Goal: Task Accomplishment & Management: Manage account settings

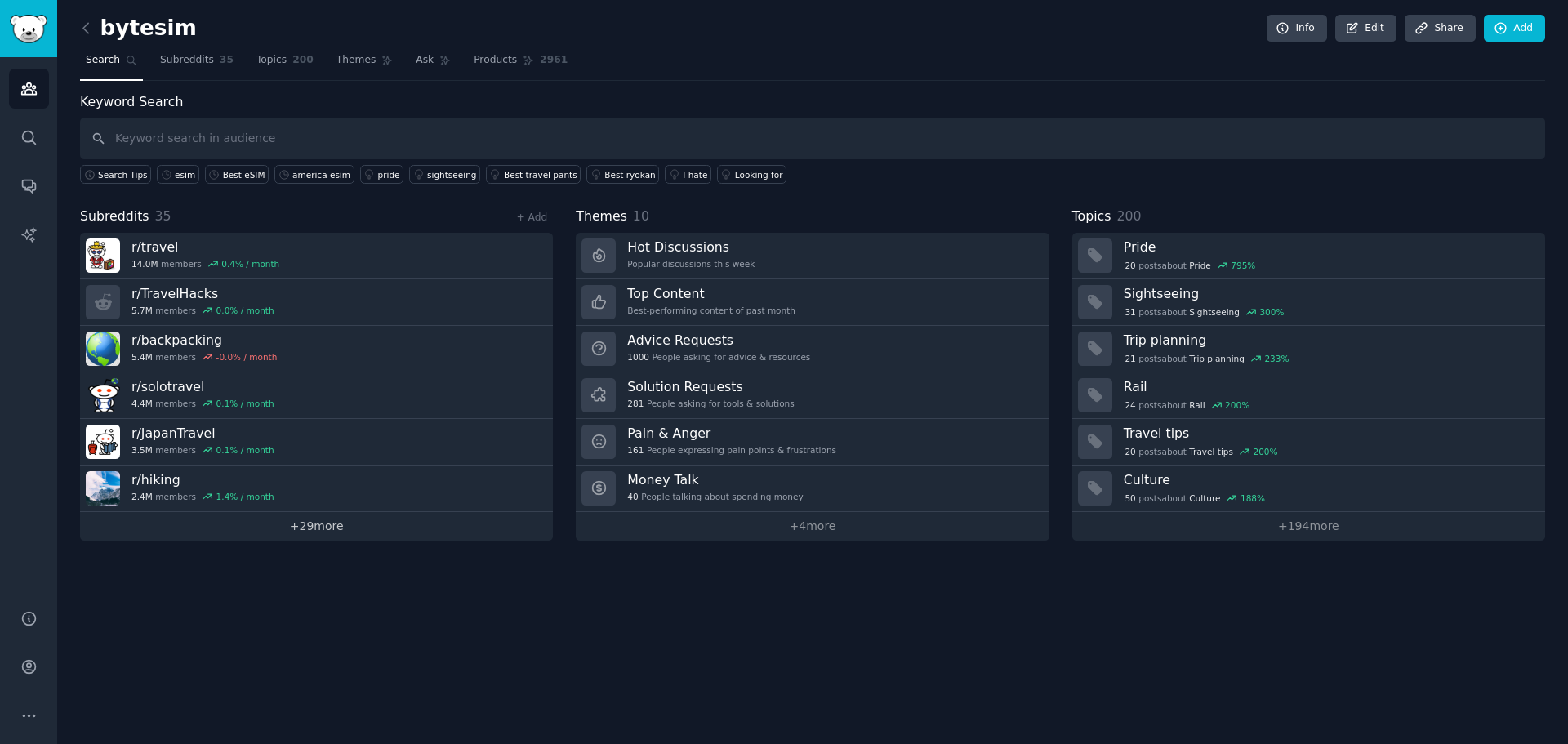
click at [469, 526] on link "+ 29 more" at bounding box center [316, 527] width 473 height 28
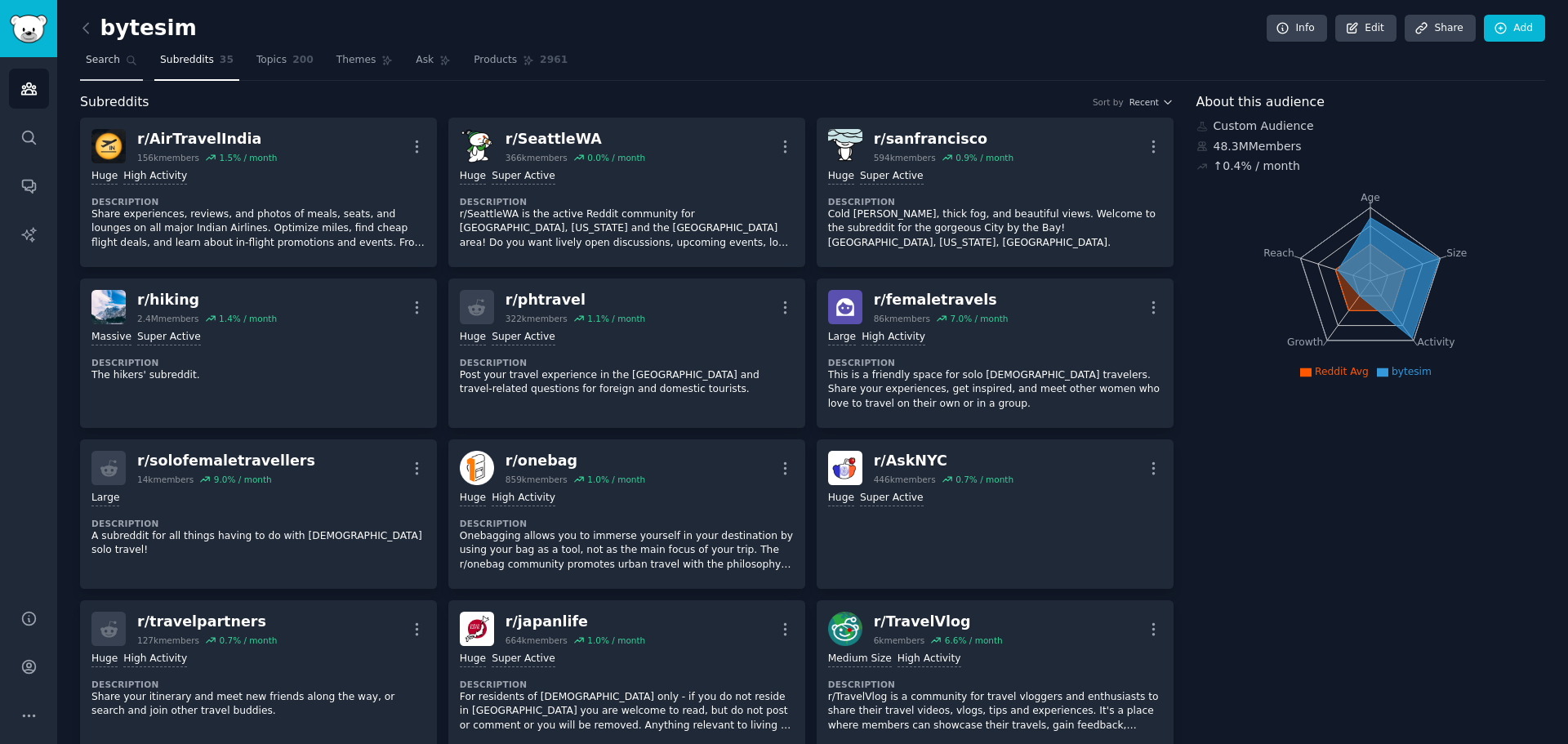
click at [86, 60] on span "Search" at bounding box center [102, 60] width 34 height 15
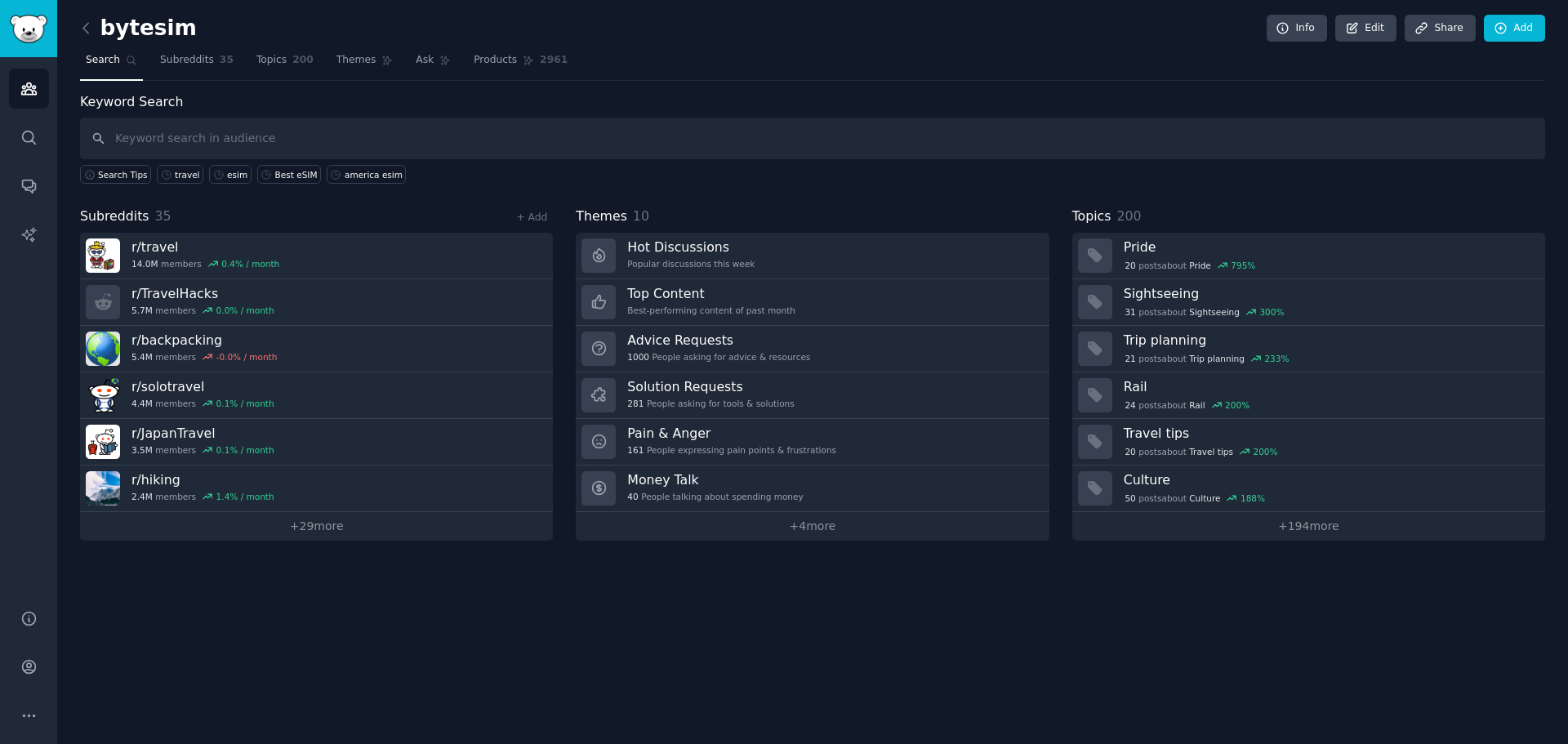
click at [307, 144] on input "text" at bounding box center [812, 138] width 1465 height 41
type input "Bytesim"
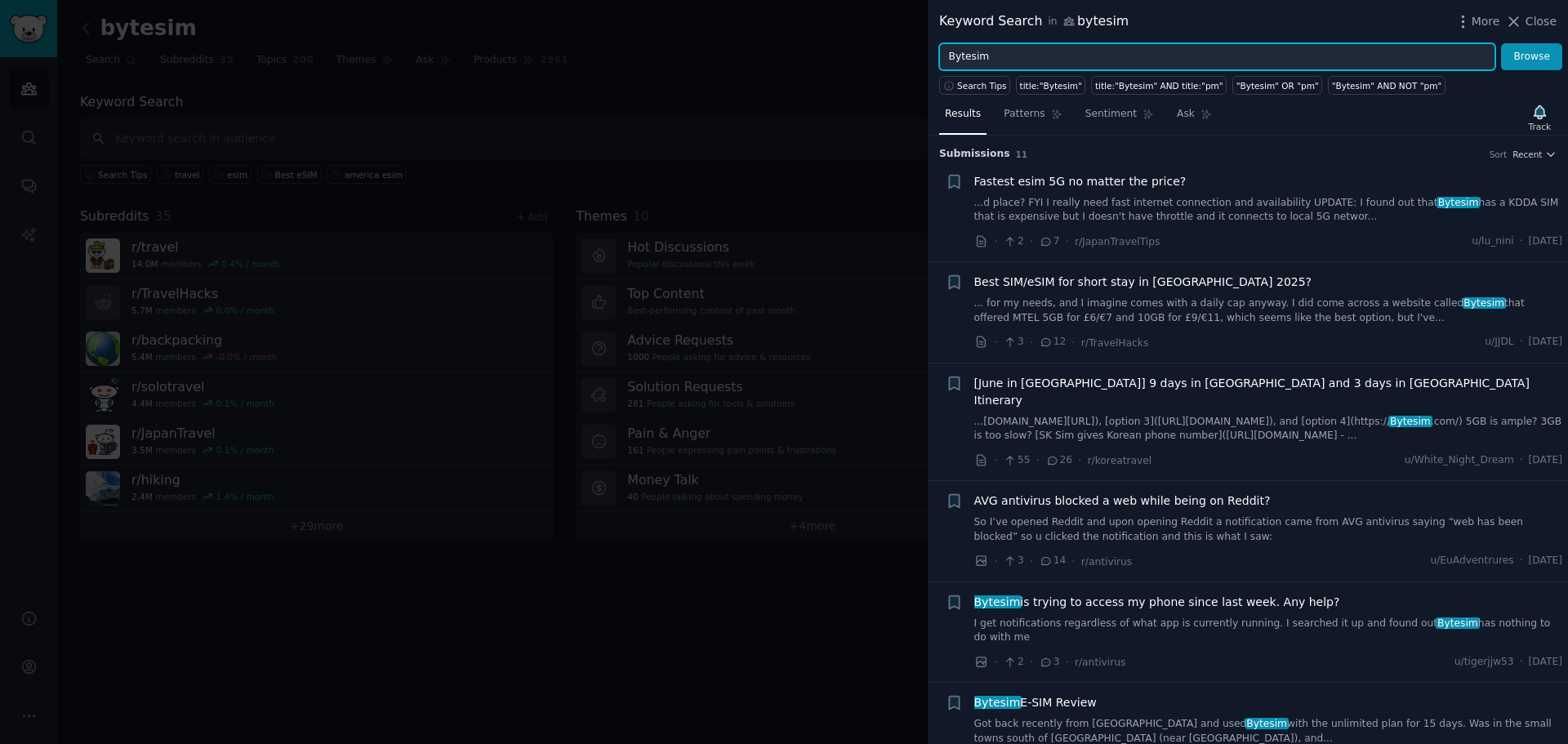
drag, startPoint x: 1170, startPoint y: 55, endPoint x: 867, endPoint y: 65, distance: 303.2
click at [867, 65] on div "Keyword Search in bytesim More Close Bytesim Browse Search Tips title:"Bytesim"…" at bounding box center [784, 372] width 1568 height 744
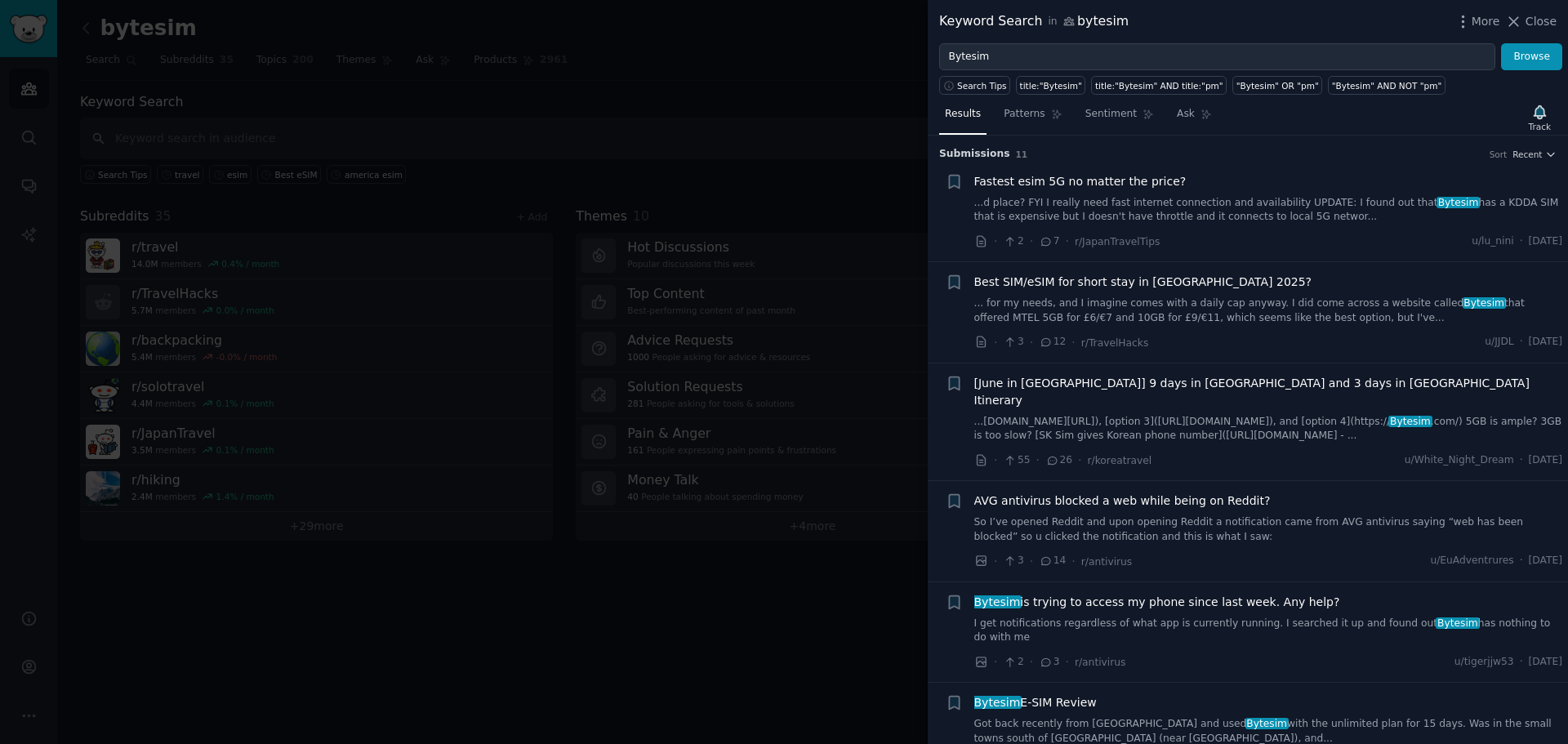
click at [1081, 202] on link "...d place? FYI I really need fast internet connection and availability UPDATE:…" at bounding box center [1268, 210] width 588 height 28
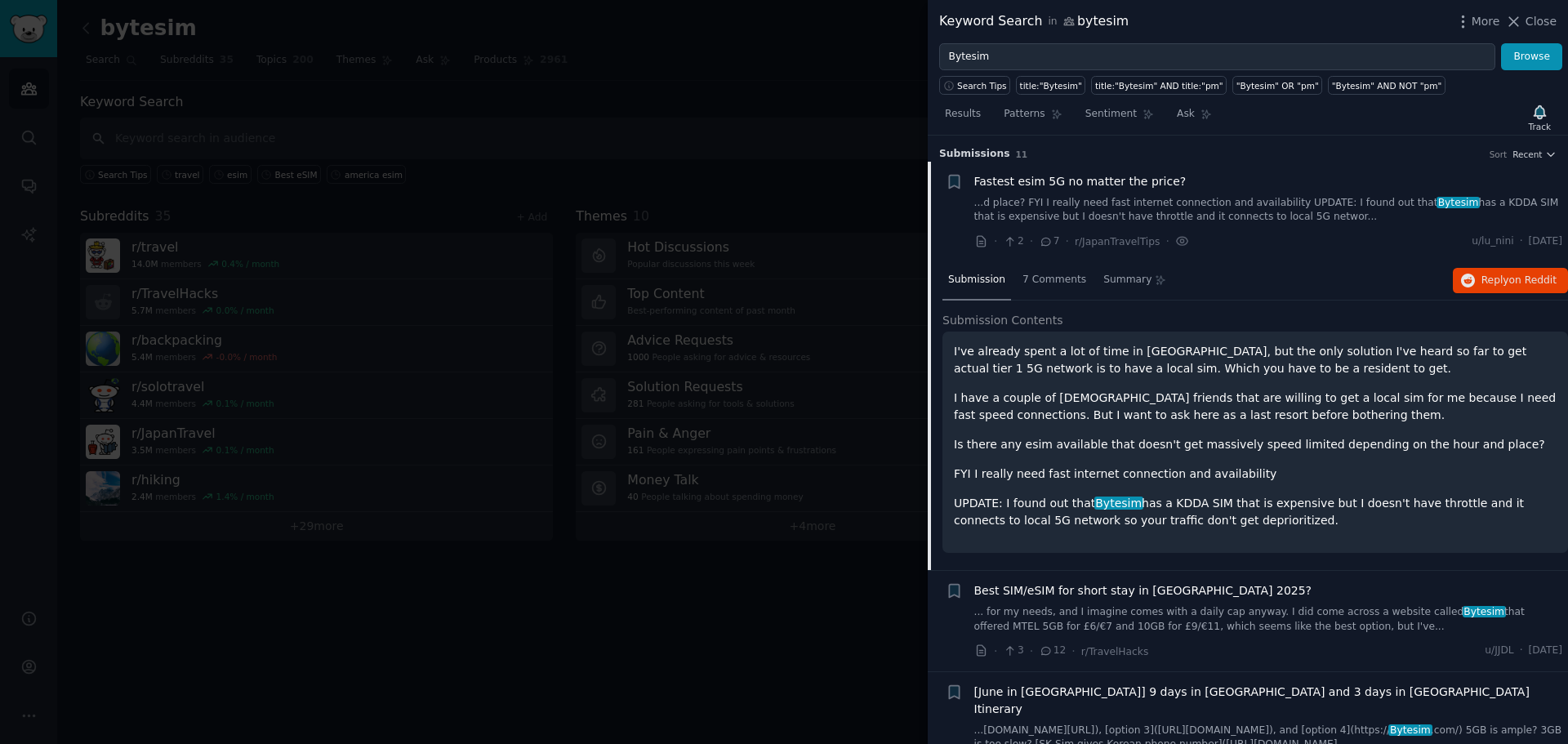
scroll to position [26, 0]
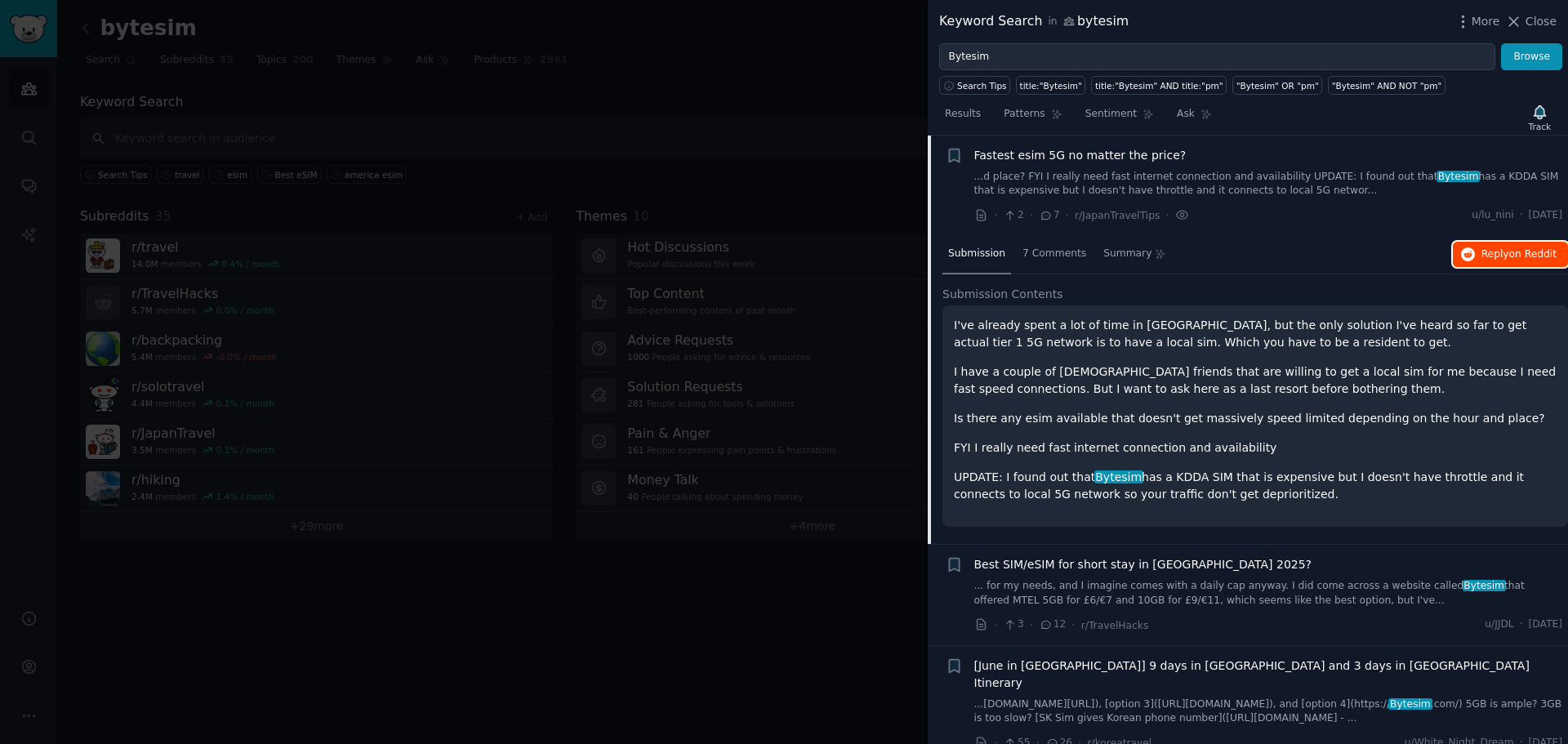
click at [1527, 262] on button "Reply on Reddit" at bounding box center [1510, 255] width 115 height 26
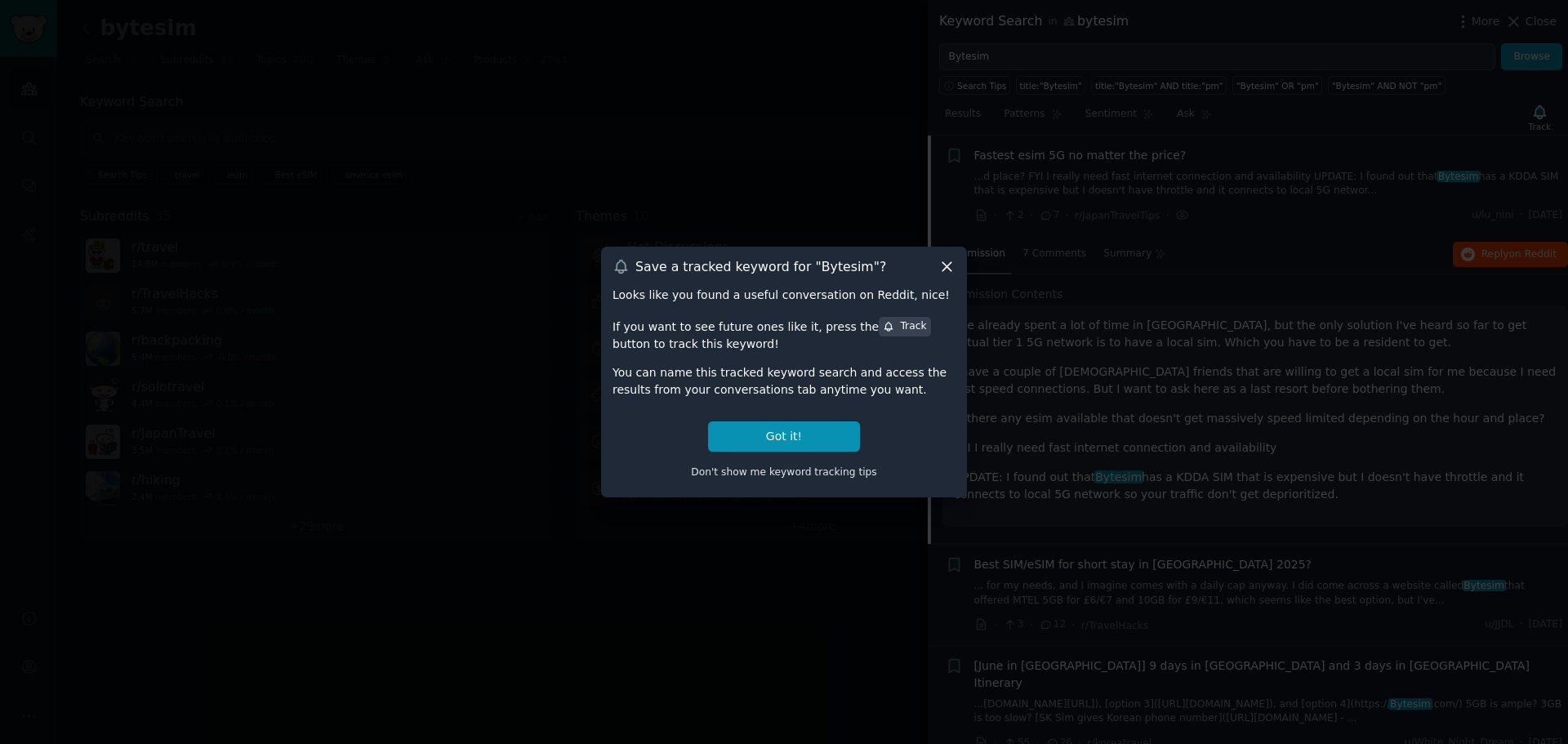
click at [935, 264] on div "Save a tracked keyword for " Bytesim "?" at bounding box center [783, 266] width 343 height 17
click at [773, 478] on div "Don't show me keyword tracking tips" at bounding box center [783, 468] width 343 height 34
click at [774, 473] on span "Don't show me keyword tracking tips" at bounding box center [784, 472] width 186 height 11
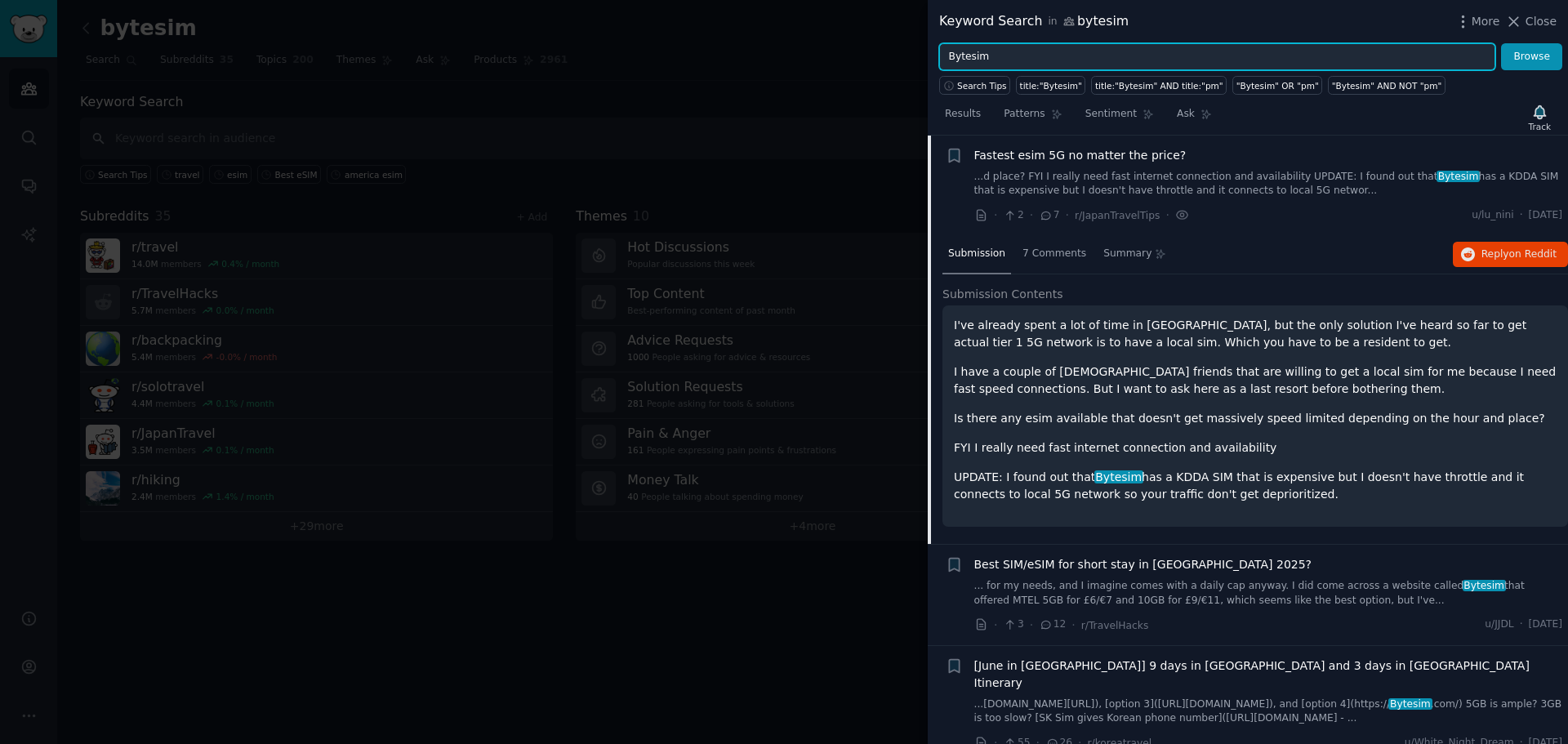
drag, startPoint x: 1043, startPoint y: 43, endPoint x: 879, endPoint y: 71, distance: 166.4
click at [879, 71] on div "Keyword Search in bytesim More Close Bytesim Browse Search Tips title:"Bytesim"…" at bounding box center [784, 372] width 1568 height 744
type input "b"
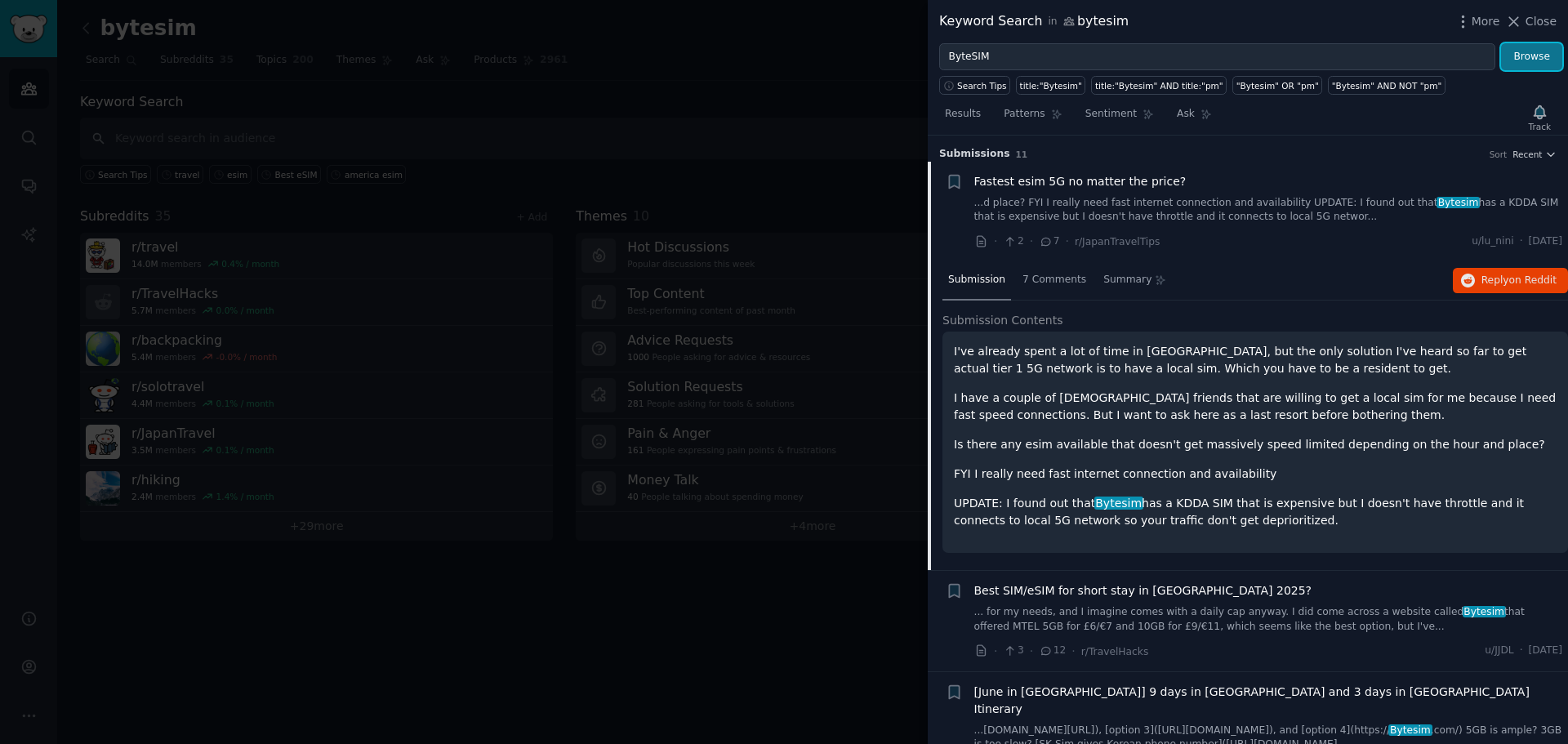
click at [1521, 68] on button "Browse" at bounding box center [1530, 57] width 61 height 28
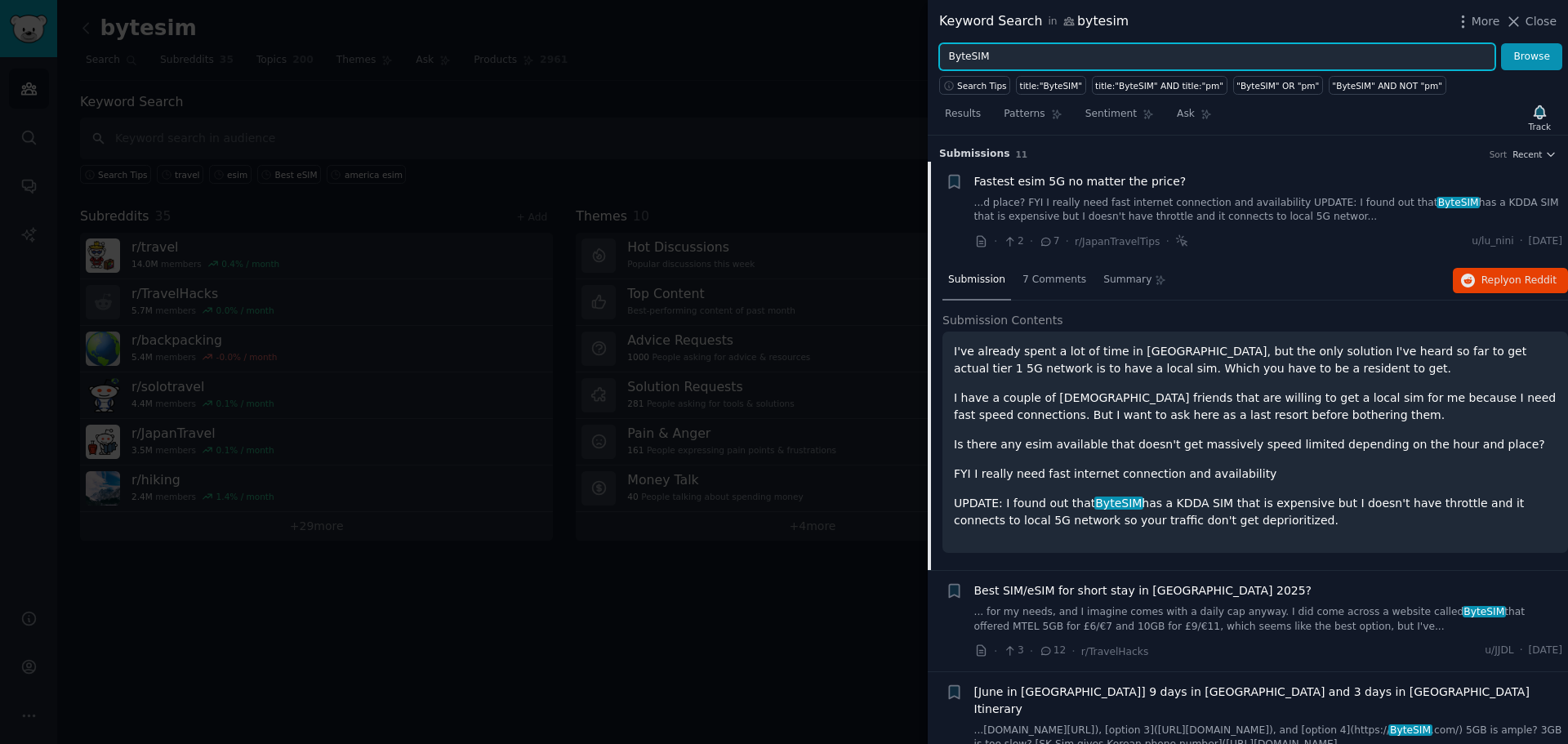
drag, startPoint x: 1006, startPoint y: 50, endPoint x: 795, endPoint y: 61, distance: 211.3
click at [795, 61] on div "Keyword Search in bytesim More Close ByteSIM Browse Search Tips title:"ByteSIM"…" at bounding box center [784, 372] width 1568 height 744
click at [1500, 43] on button "Browse" at bounding box center [1530, 57] width 61 height 28
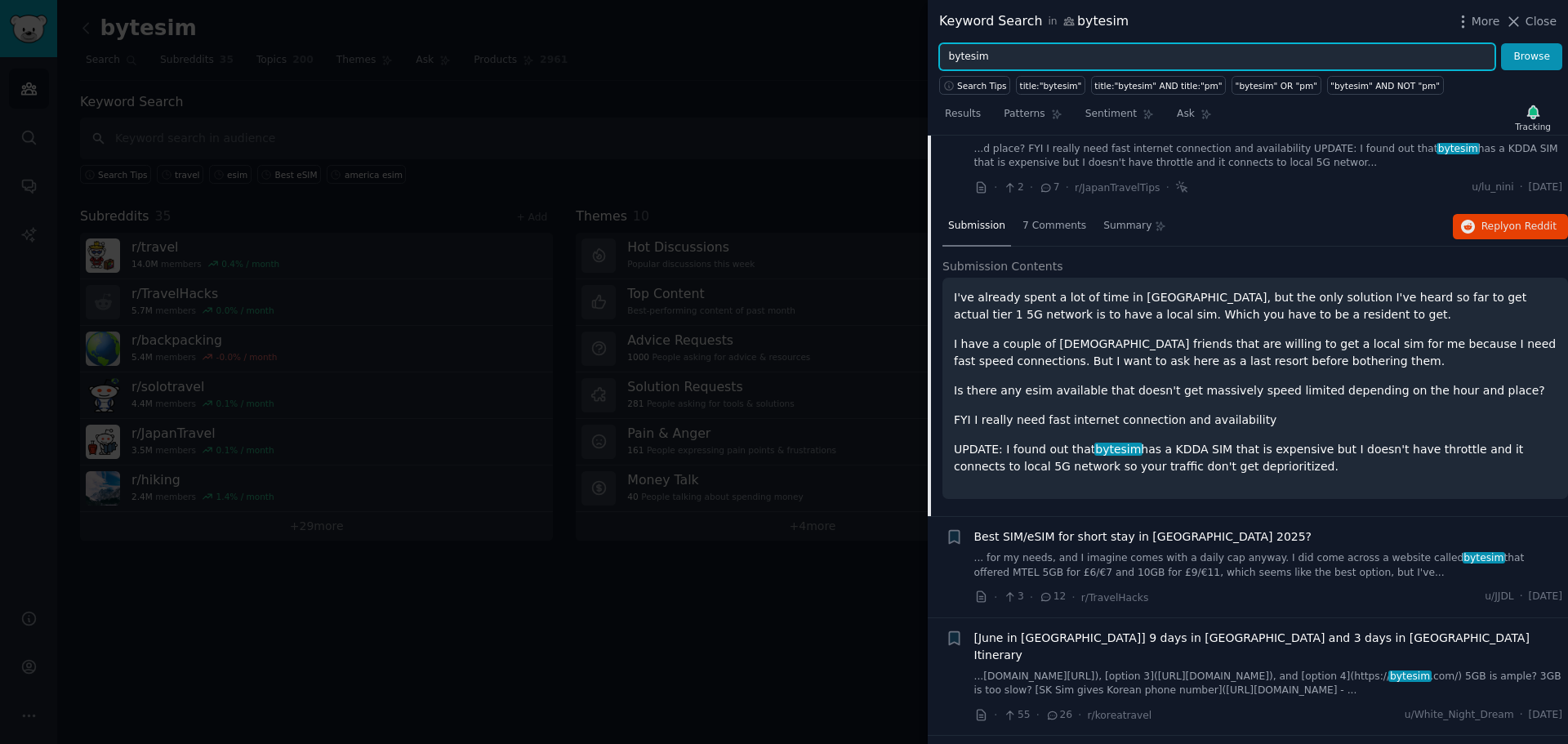
scroll to position [82, 0]
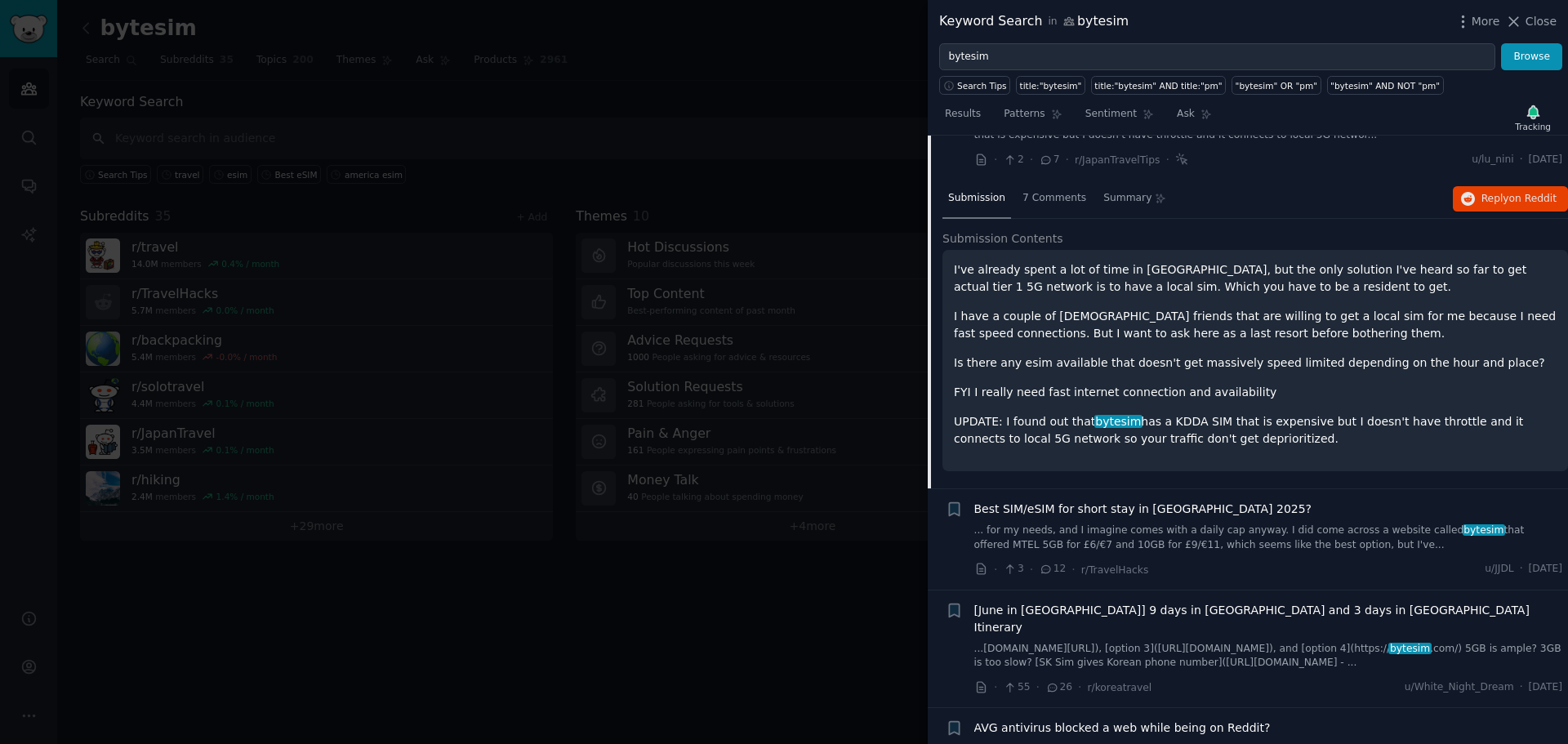
click at [1298, 537] on link "... for my needs, and I imagine comes with a daily cap anyway. I did come acros…" at bounding box center [1268, 538] width 588 height 28
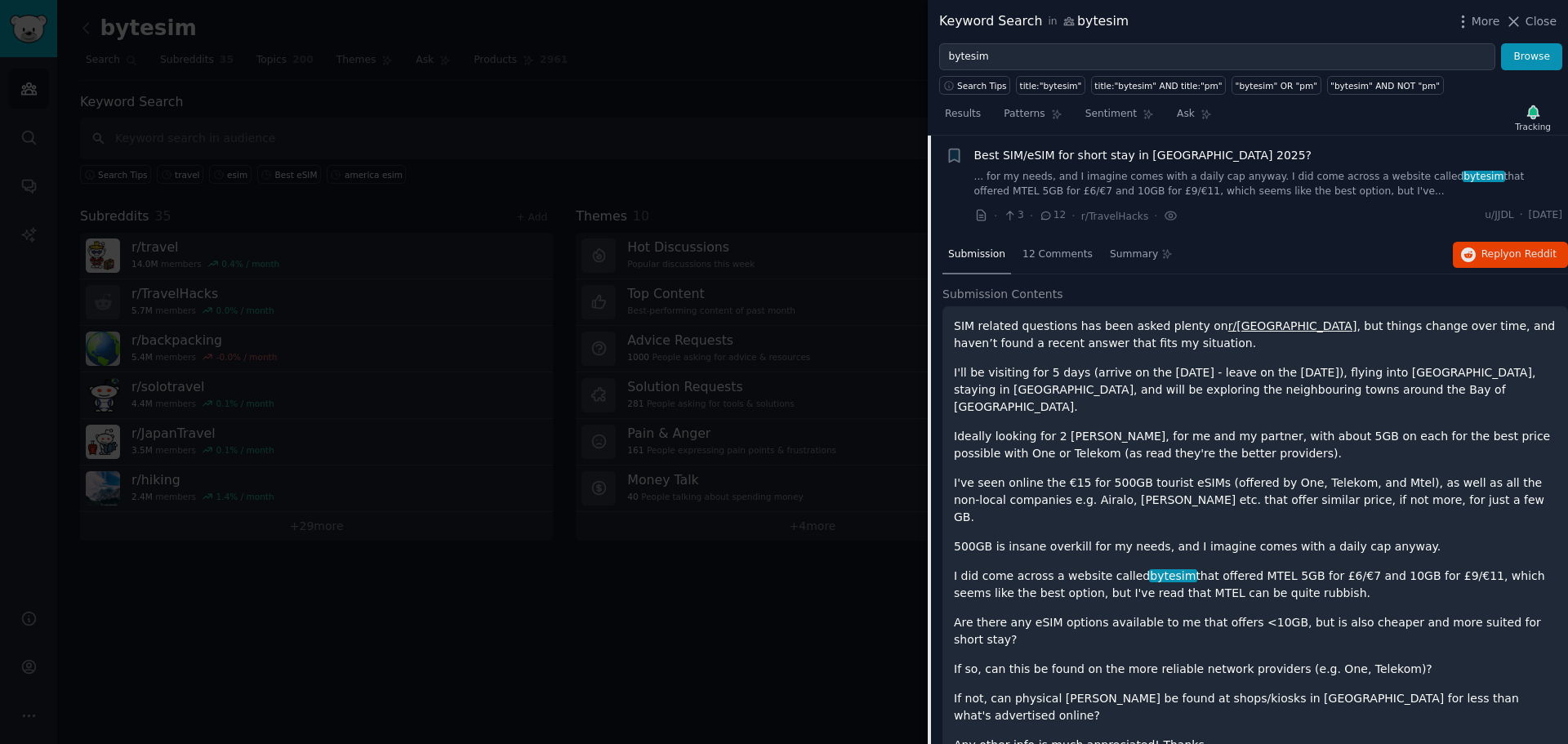
scroll to position [290, 0]
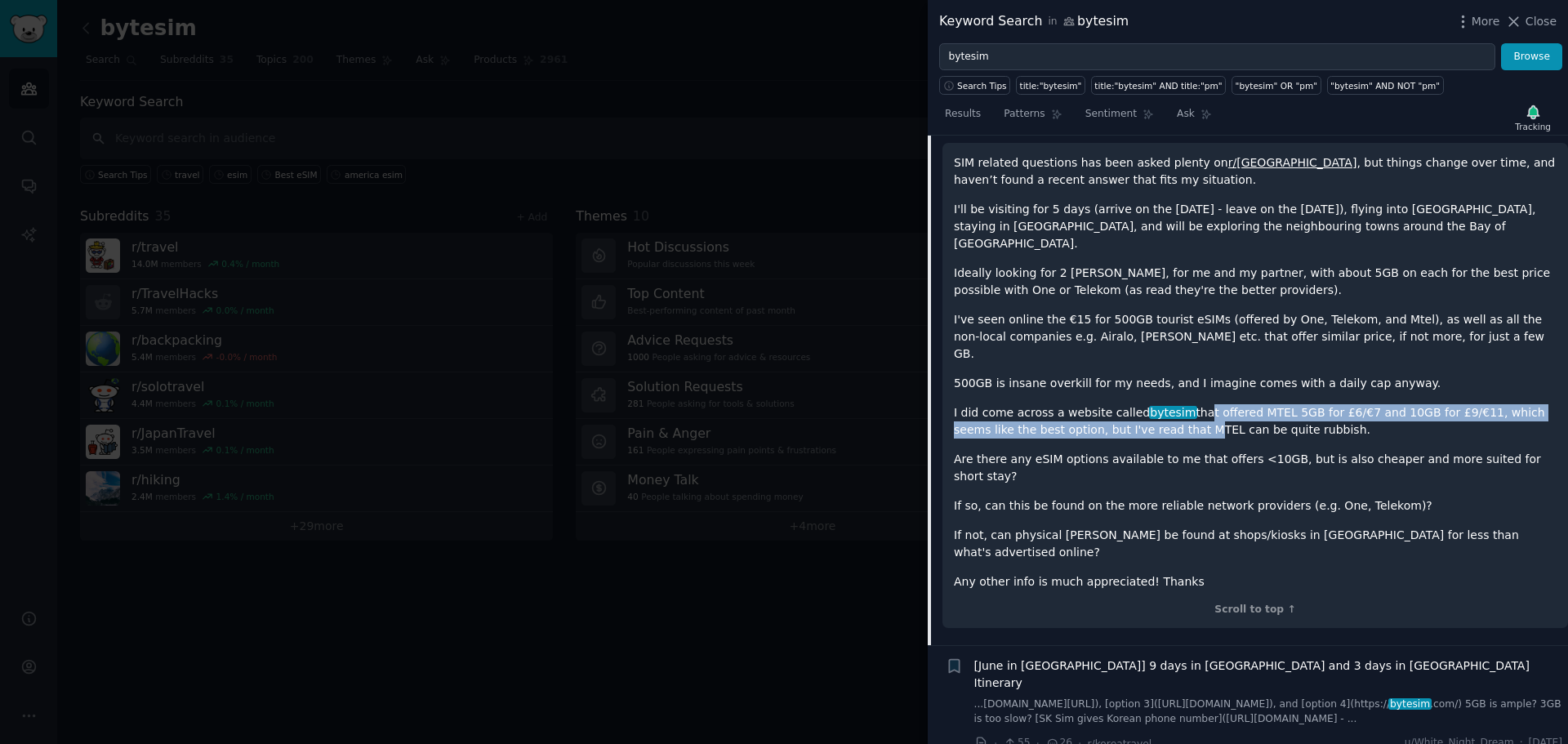
drag, startPoint x: 1197, startPoint y: 387, endPoint x: 1208, endPoint y: 393, distance: 12.5
click at [1208, 404] on p "I did come across a website called bytesim that offered MTEL 5GB for £6/€7 and …" at bounding box center [1254, 421] width 603 height 34
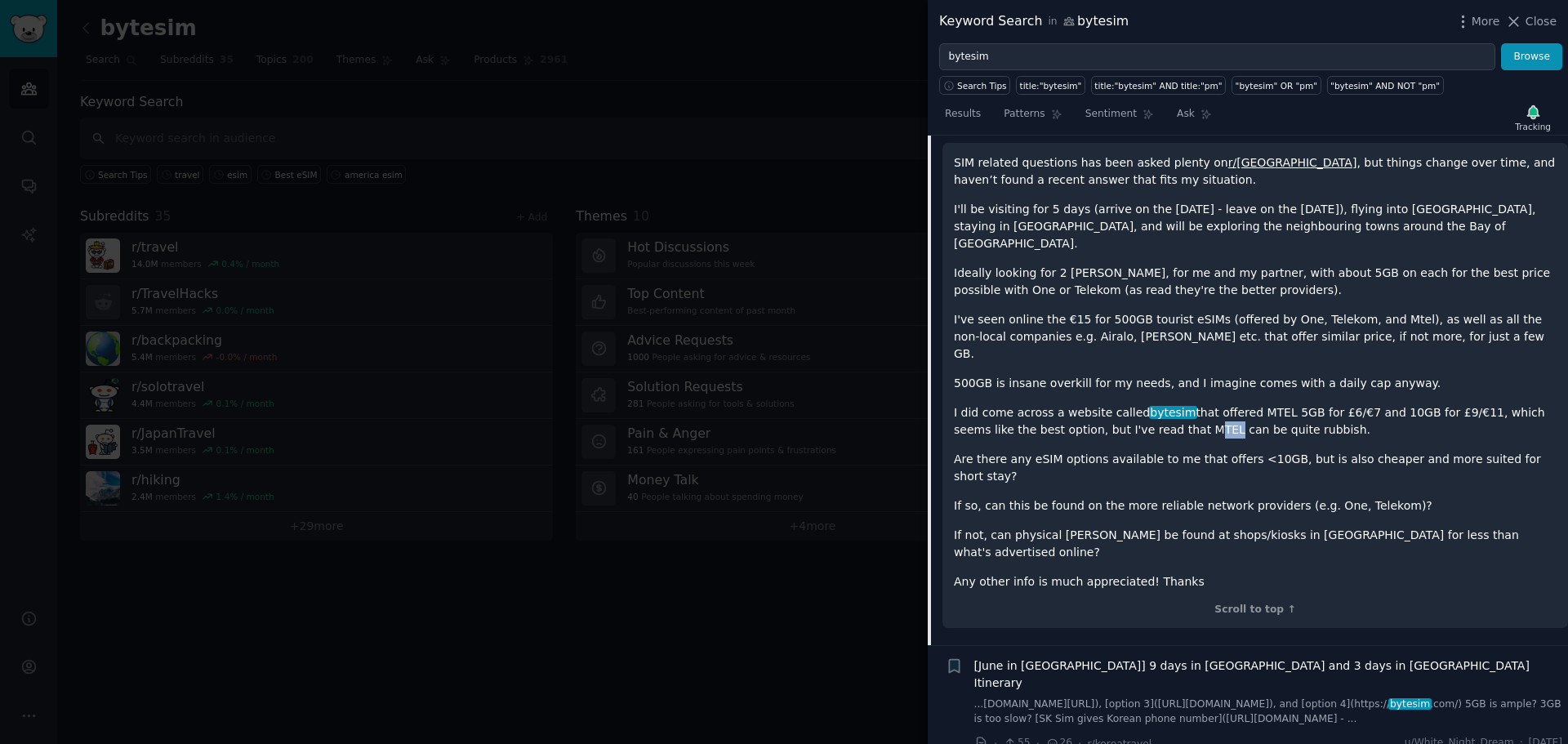
drag, startPoint x: 1201, startPoint y: 396, endPoint x: 1227, endPoint y: 396, distance: 26.0
click at [1227, 404] on p "I did come across a website called bytesim that offered MTEL 5GB for £6/€7 and …" at bounding box center [1254, 421] width 603 height 34
drag, startPoint x: 1221, startPoint y: 395, endPoint x: 1233, endPoint y: 404, distance: 15.0
click at [1233, 404] on p "I did come across a website called bytesim that offered MTEL 5GB for £6/€7 and …" at bounding box center [1254, 421] width 603 height 34
drag, startPoint x: 1231, startPoint y: 393, endPoint x: 1202, endPoint y: 395, distance: 29.1
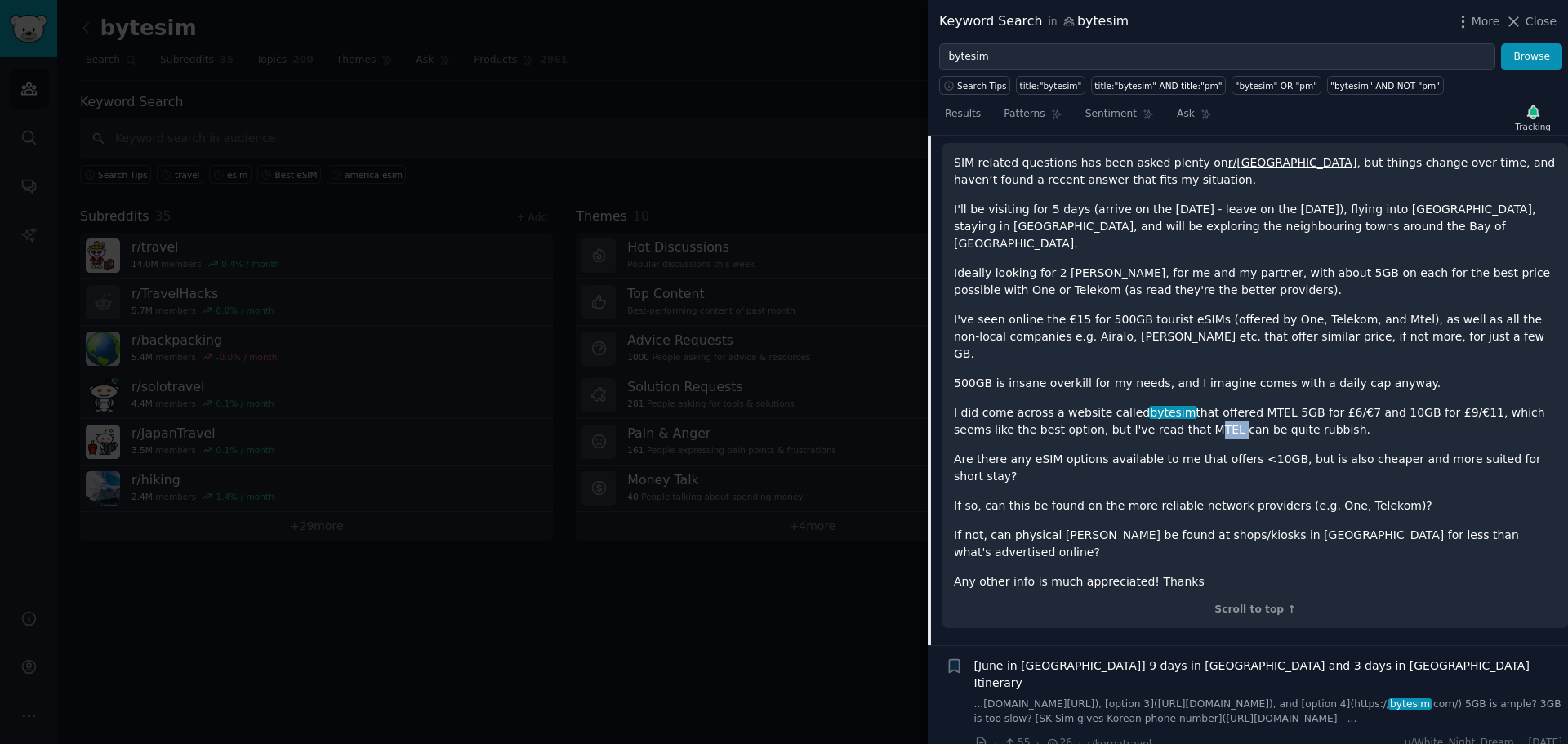
click at [1202, 404] on p "I did come across a website called bytesim that offered MTEL 5GB for £6/€7 and …" at bounding box center [1254, 421] width 603 height 34
copy p "MTEL"
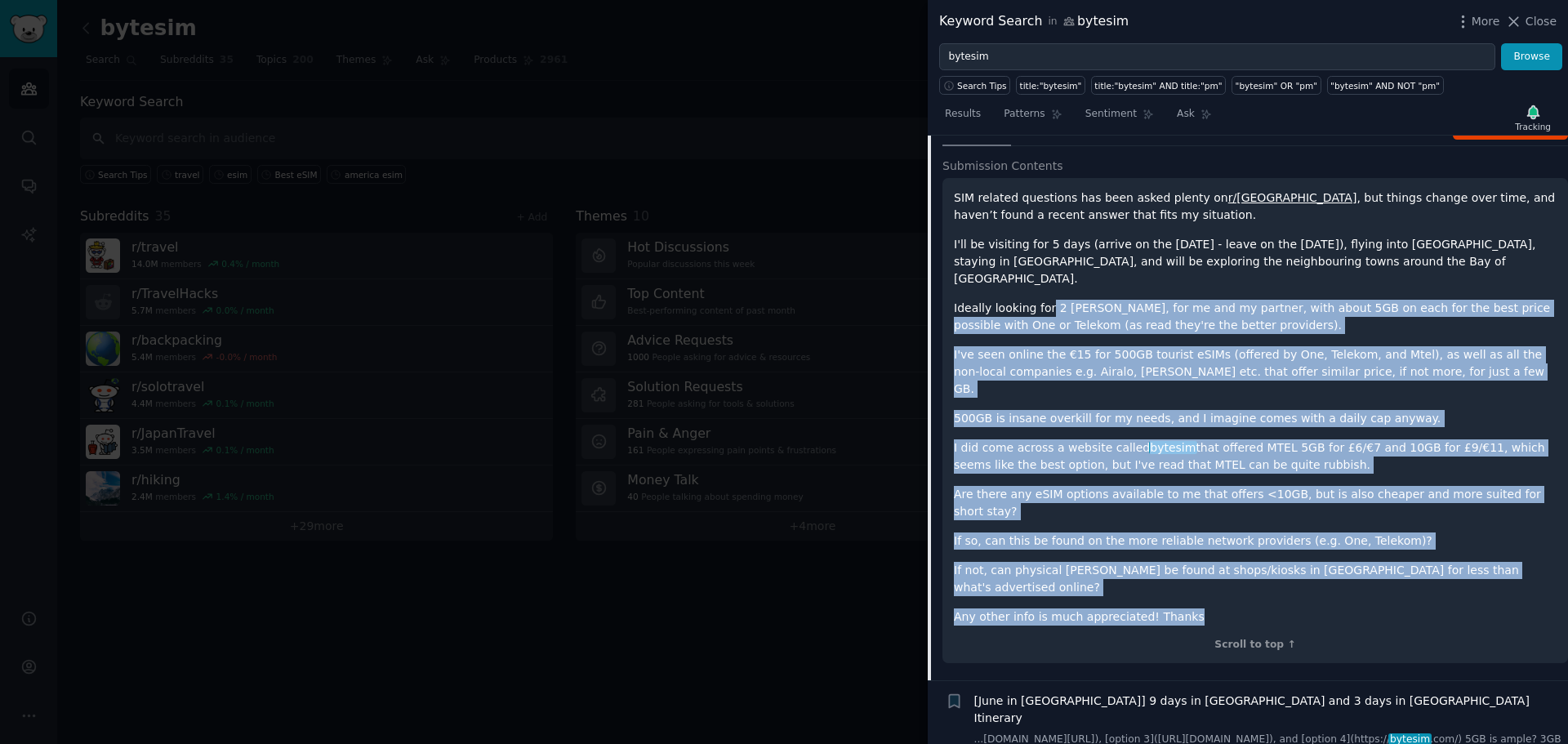
scroll to position [127, 0]
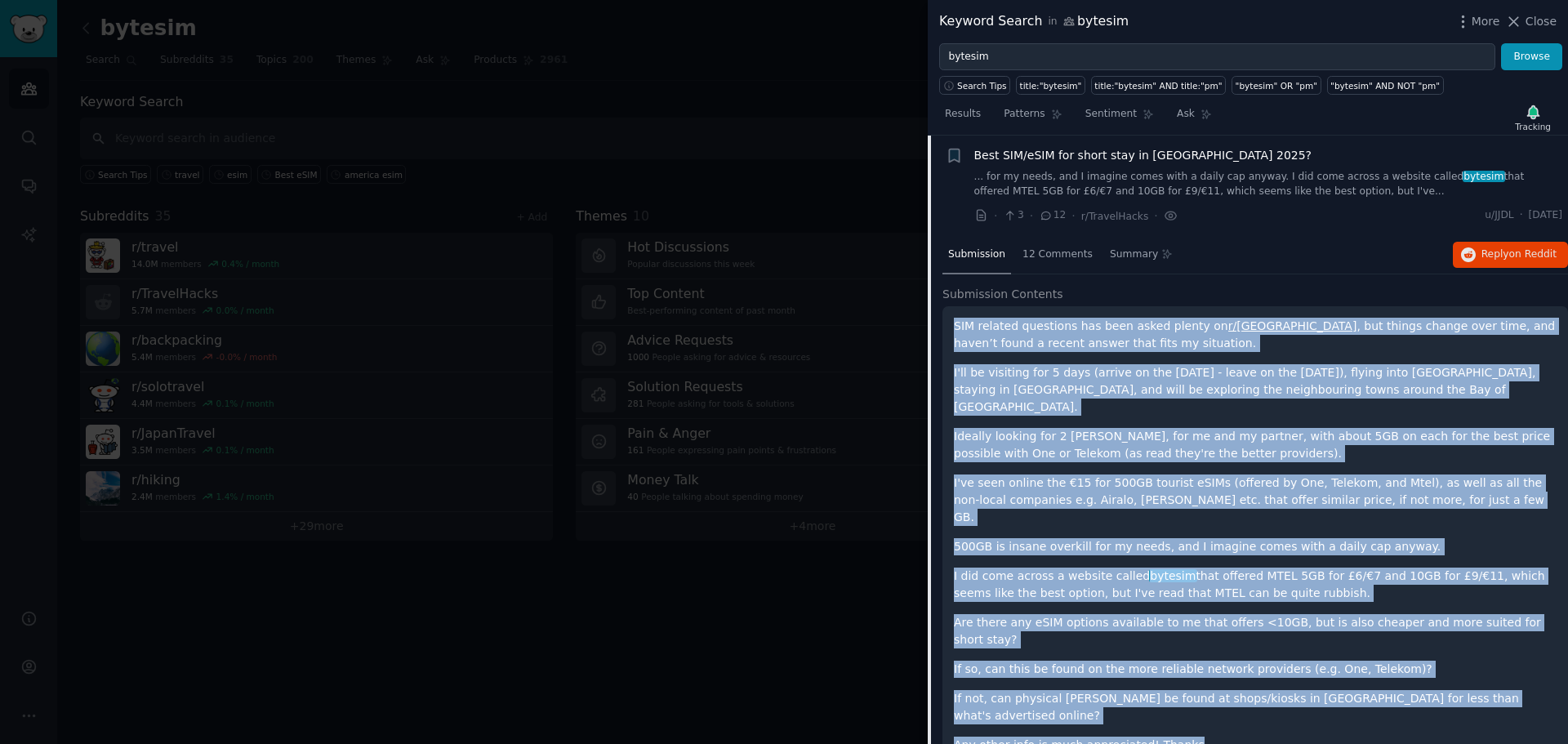
drag, startPoint x: 1187, startPoint y: 519, endPoint x: 953, endPoint y: 322, distance: 305.9
click at [953, 322] on div "SIM related questions has been asked plenty on r/[GEOGRAPHIC_DATA] , but things…" at bounding box center [1254, 536] width 603 height 436
copy div "LOR ipsumdo sitametco adi elit seddo eiusmo te i/utlaboreet , dol magnaa enimad…"
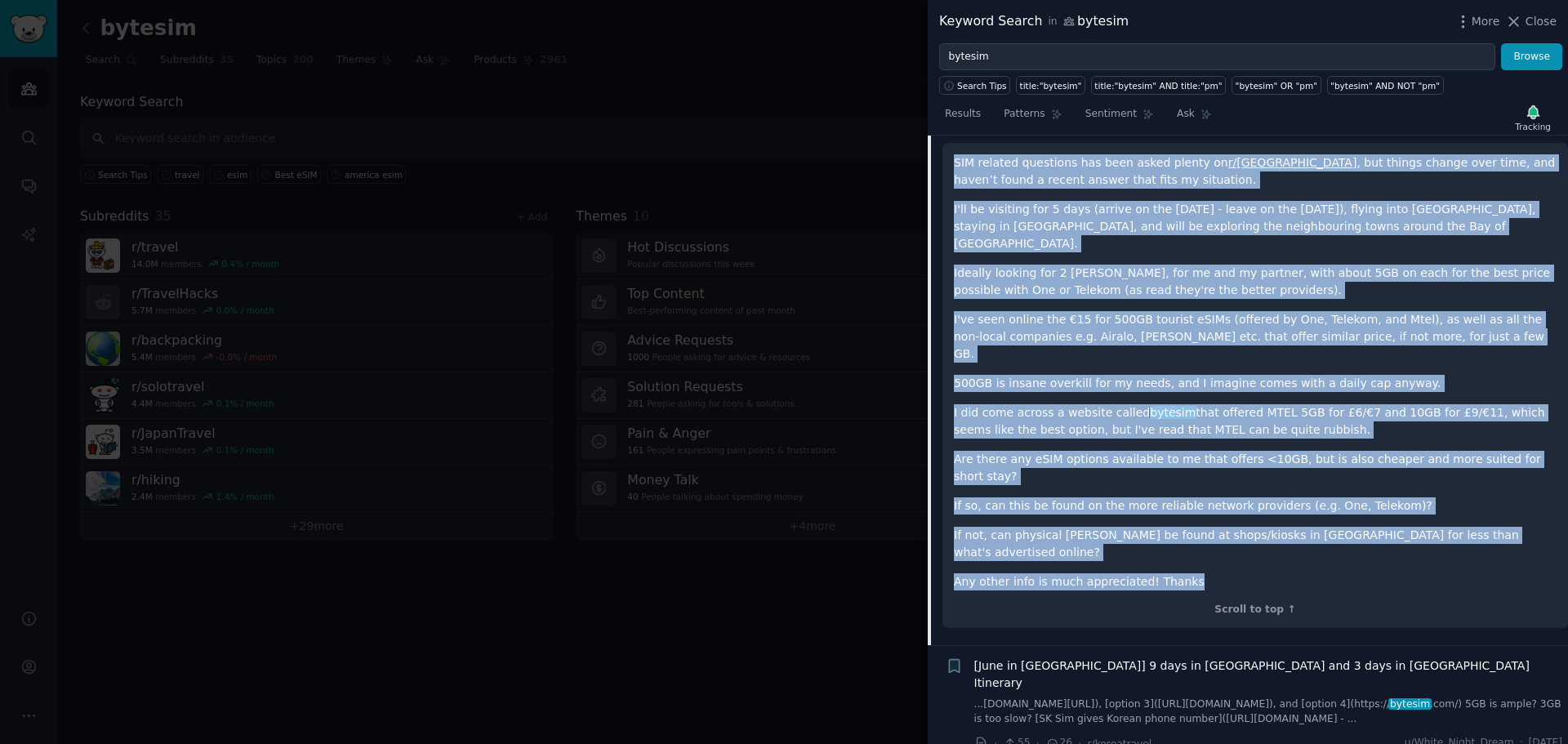
click at [1221, 451] on p "Are there any eSIM options available to me that offers <10GB, but is also cheap…" at bounding box center [1254, 467] width 603 height 34
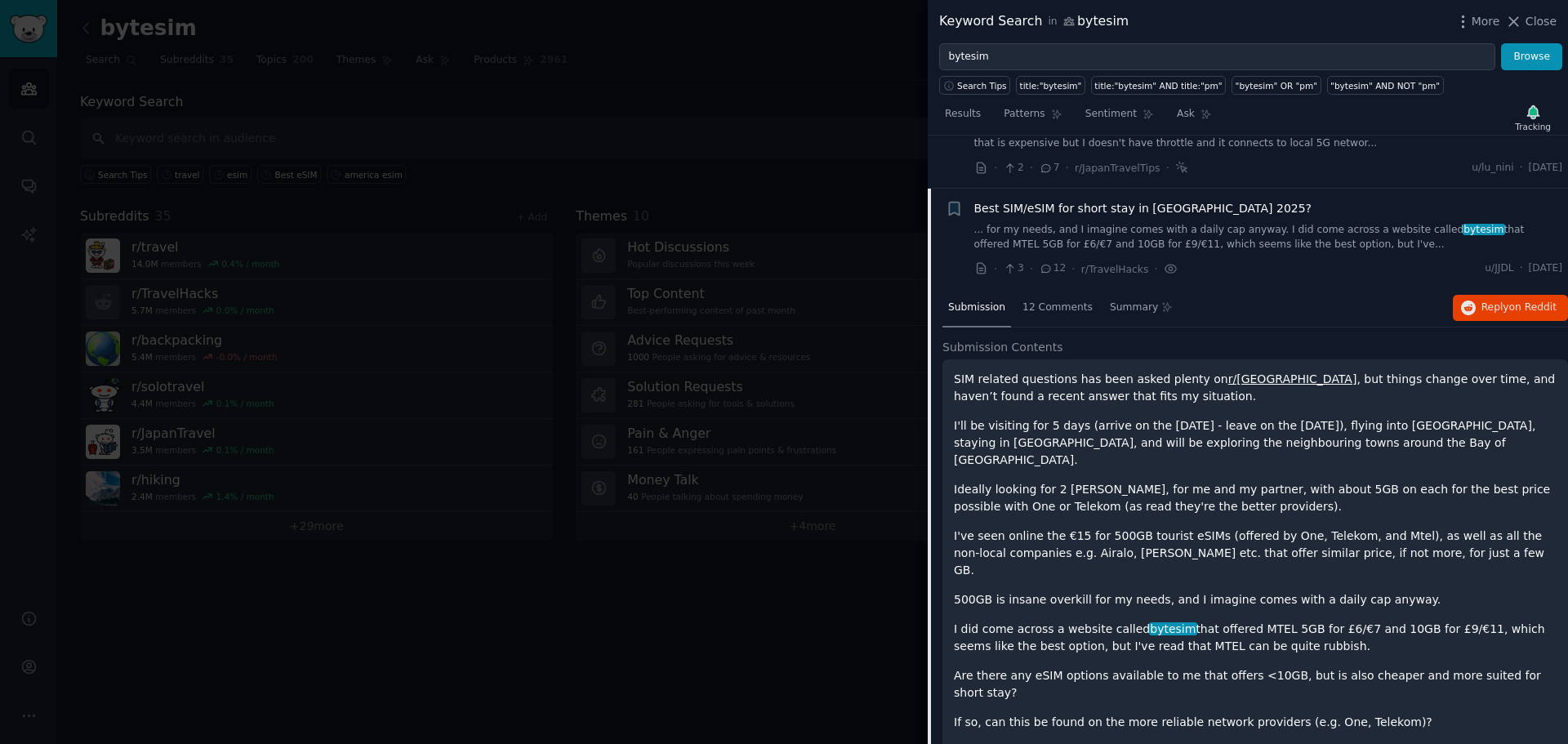
scroll to position [45, 0]
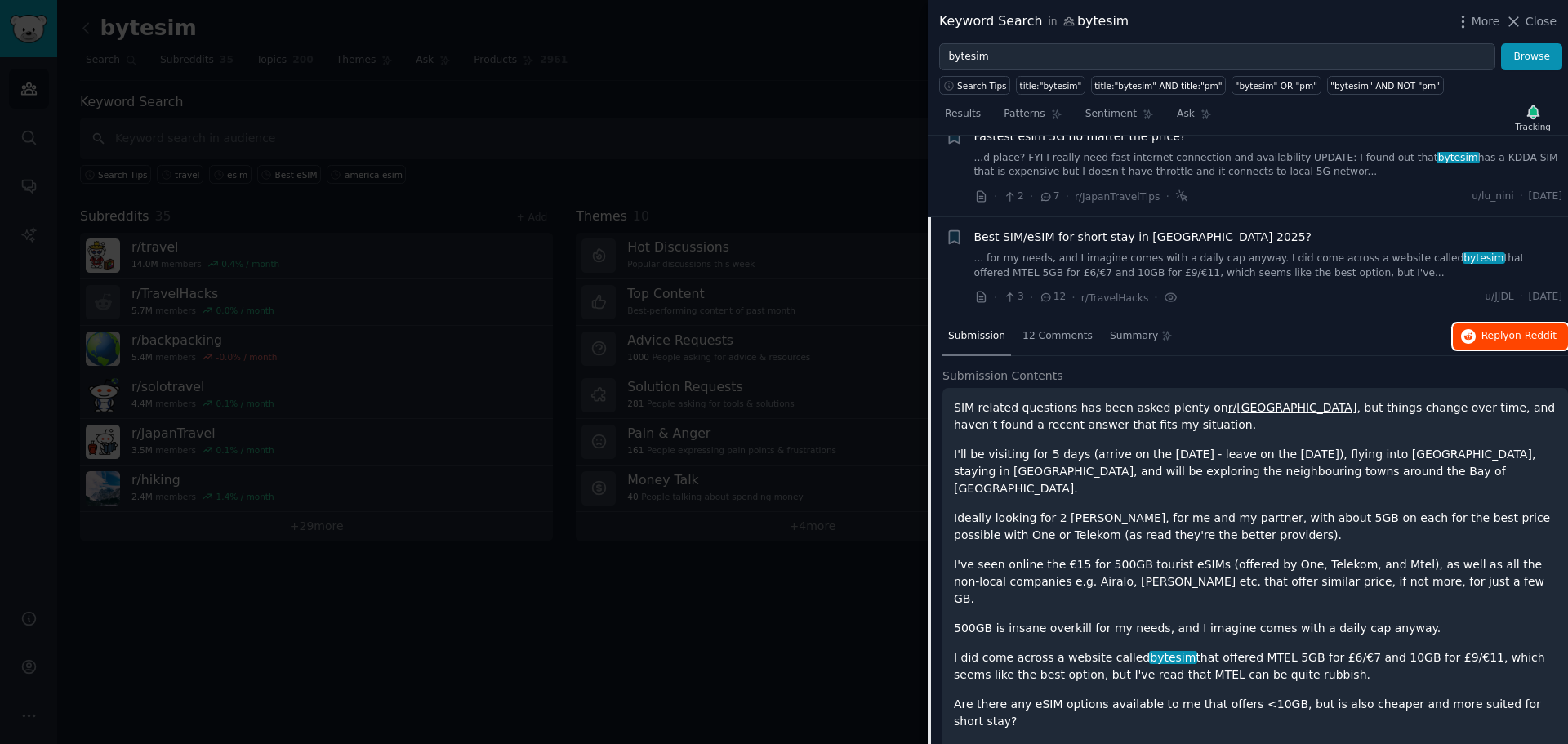
click at [1472, 336] on button "Reply on Reddit" at bounding box center [1510, 337] width 115 height 26
click at [1457, 22] on icon "button" at bounding box center [1463, 22] width 17 height 17
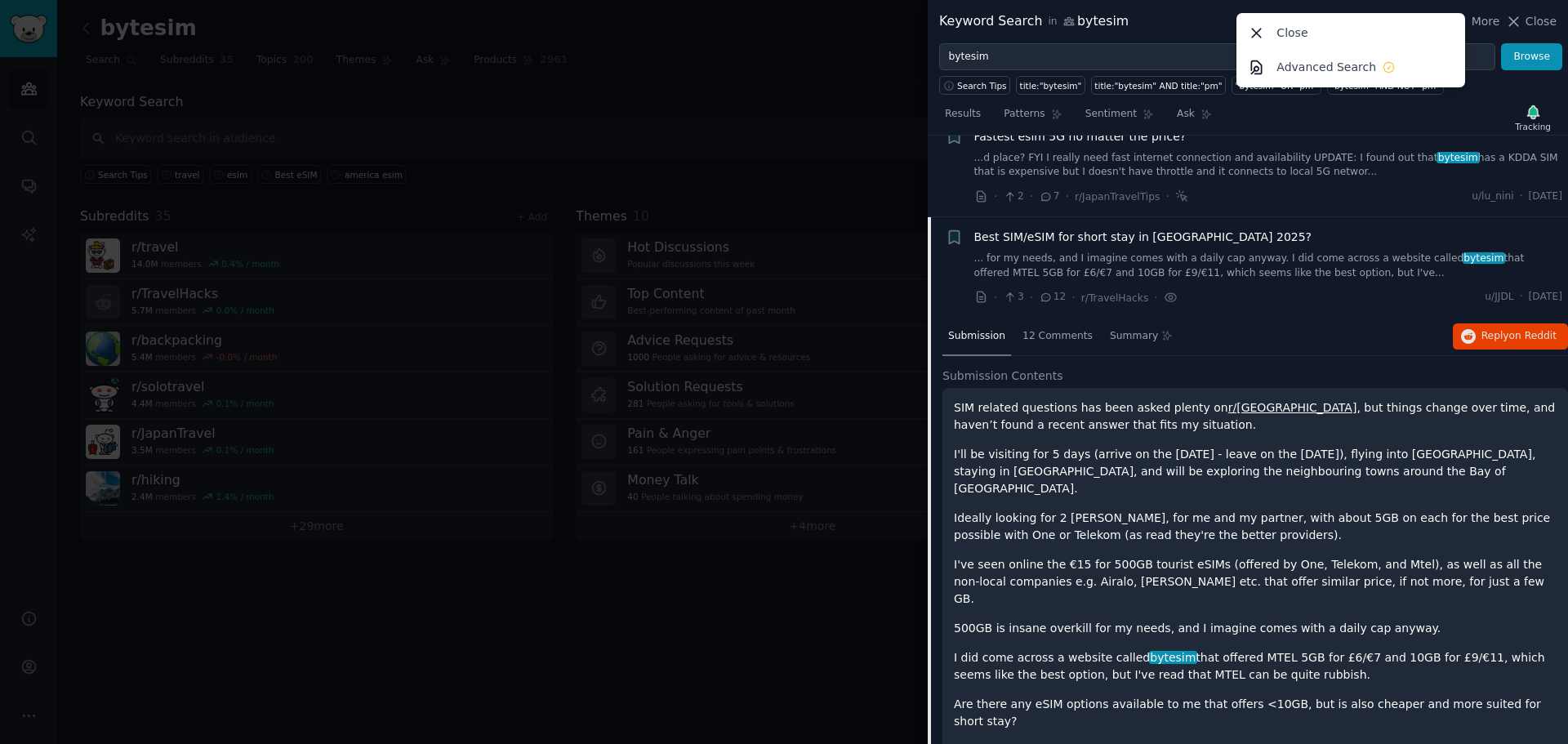
click at [1501, 96] on div "Results Patterns Sentiment Ask Tracking Submission s 11 Sort Recent + Fastest e…" at bounding box center [1247, 419] width 640 height 650
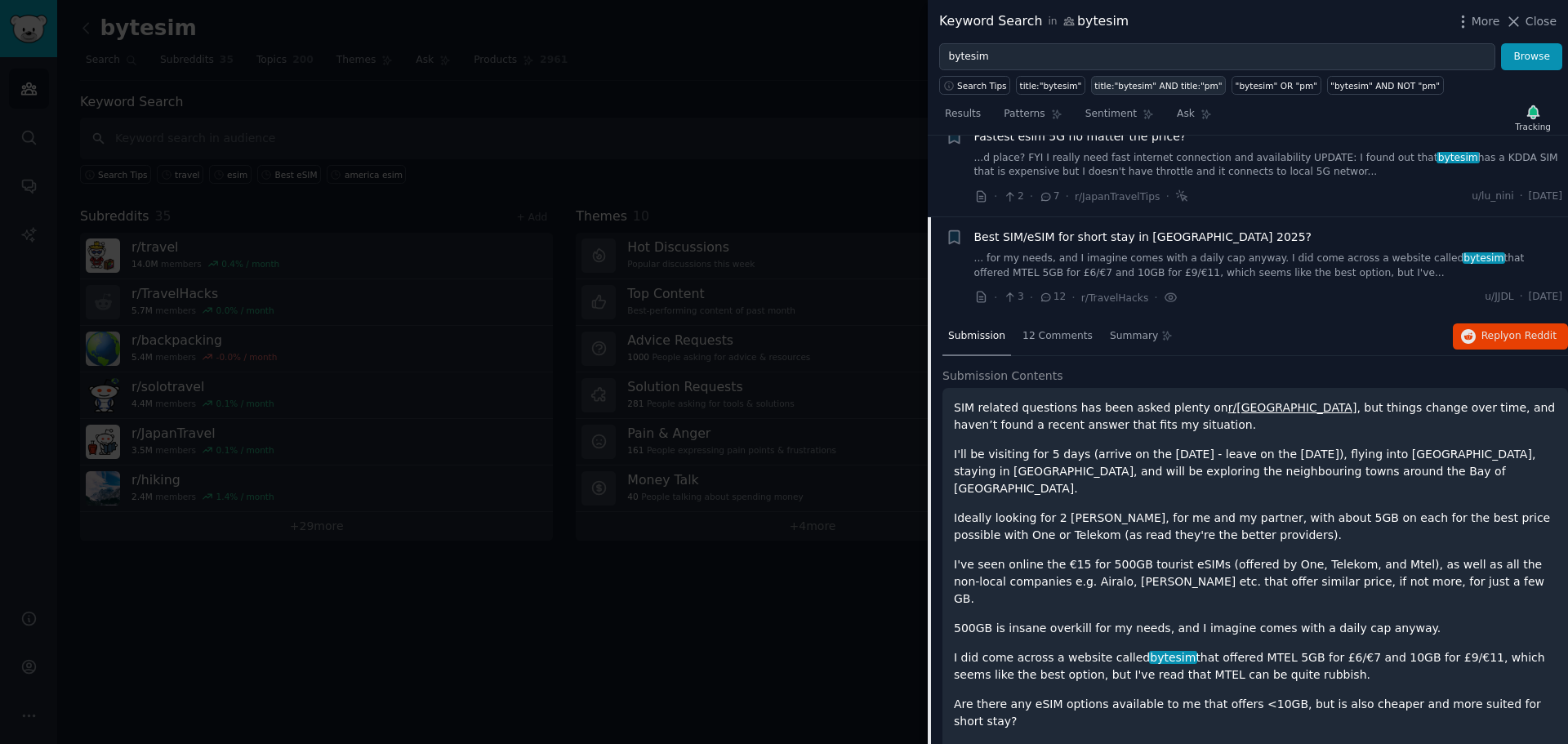
click at [1155, 80] on div "title:"bytesim" AND title:"pm"" at bounding box center [1157, 86] width 127 height 11
type input "title:"bytesim" AND title:"pm""
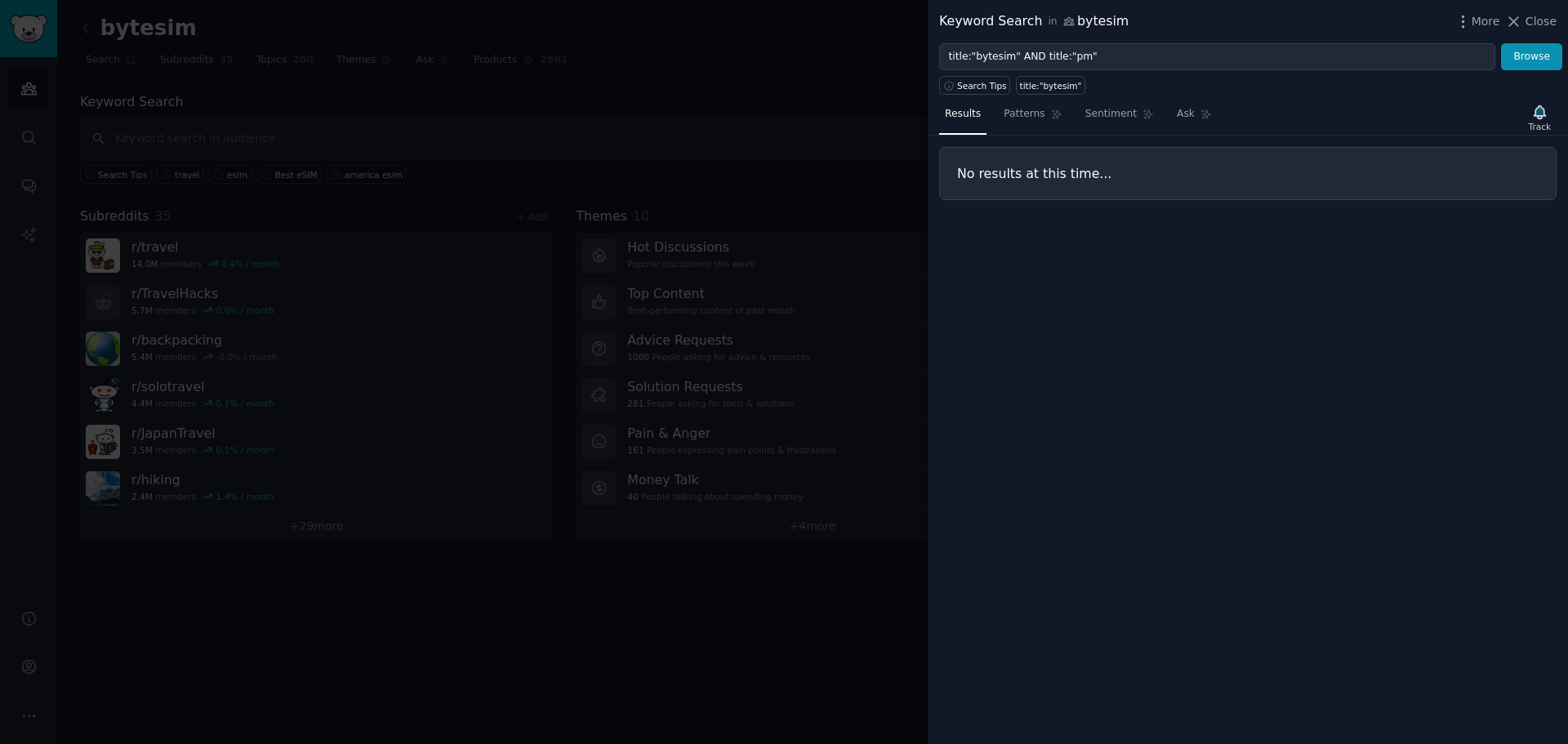
click at [418, 181] on div at bounding box center [784, 372] width 1568 height 744
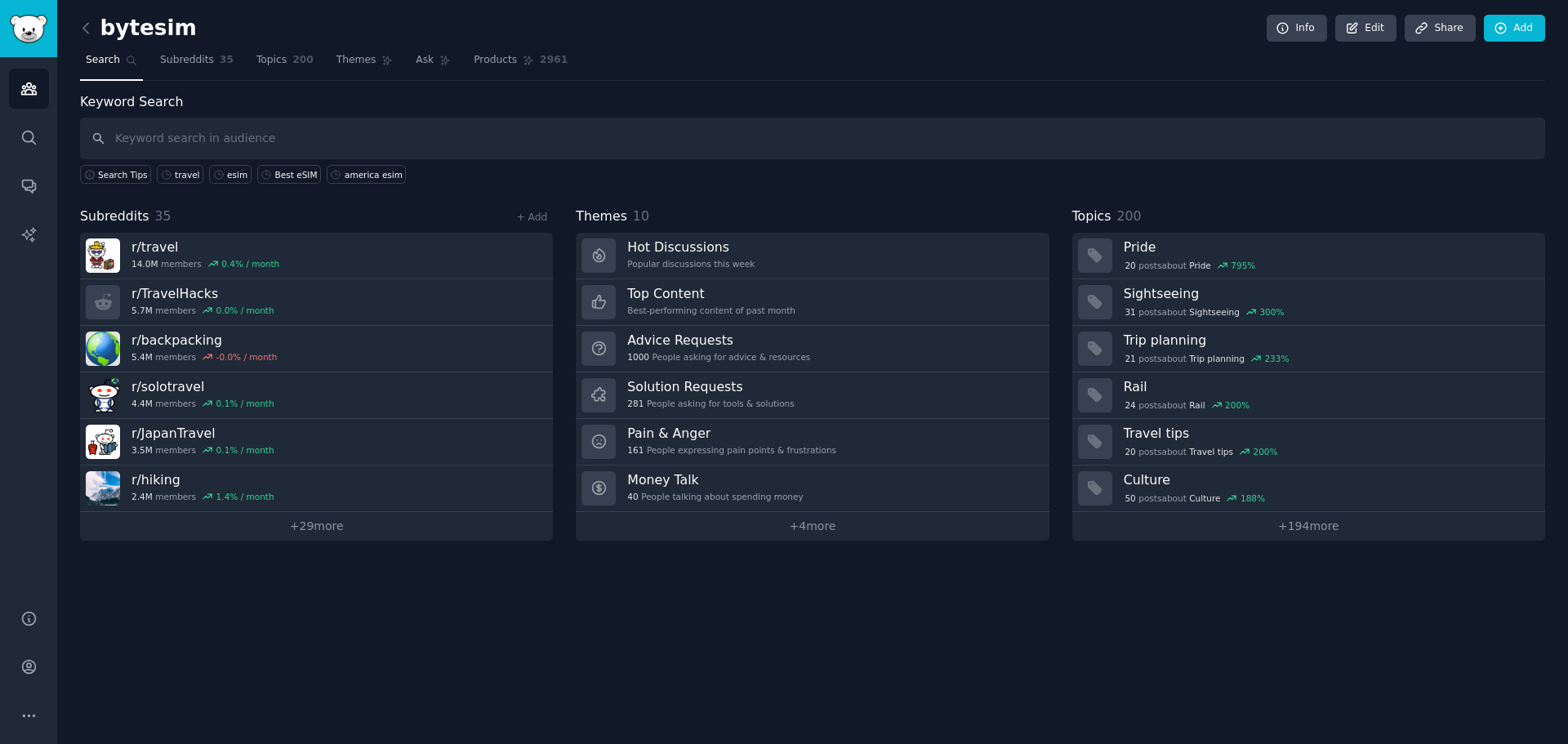
click at [1264, 590] on div "bytesim Info Edit Share Add Search Subreddits 35 Topics 200 Themes Ask Products…" at bounding box center [812, 372] width 1511 height 744
click at [1213, 579] on div "bytesim Info Edit Share Add Search Subreddits 35 Topics 200 Themes Ask Products…" at bounding box center [812, 372] width 1511 height 744
click at [1177, 69] on nav "Search Subreddits 35 Topics 200 Themes Ask Products 2961" at bounding box center [812, 64] width 1465 height 34
click at [436, 636] on div "bytesim Info Edit Share Add Search Subreddits 35 Topics 200 Themes Ask Products…" at bounding box center [812, 372] width 1511 height 744
click at [225, 152] on input "text" at bounding box center [812, 138] width 1465 height 41
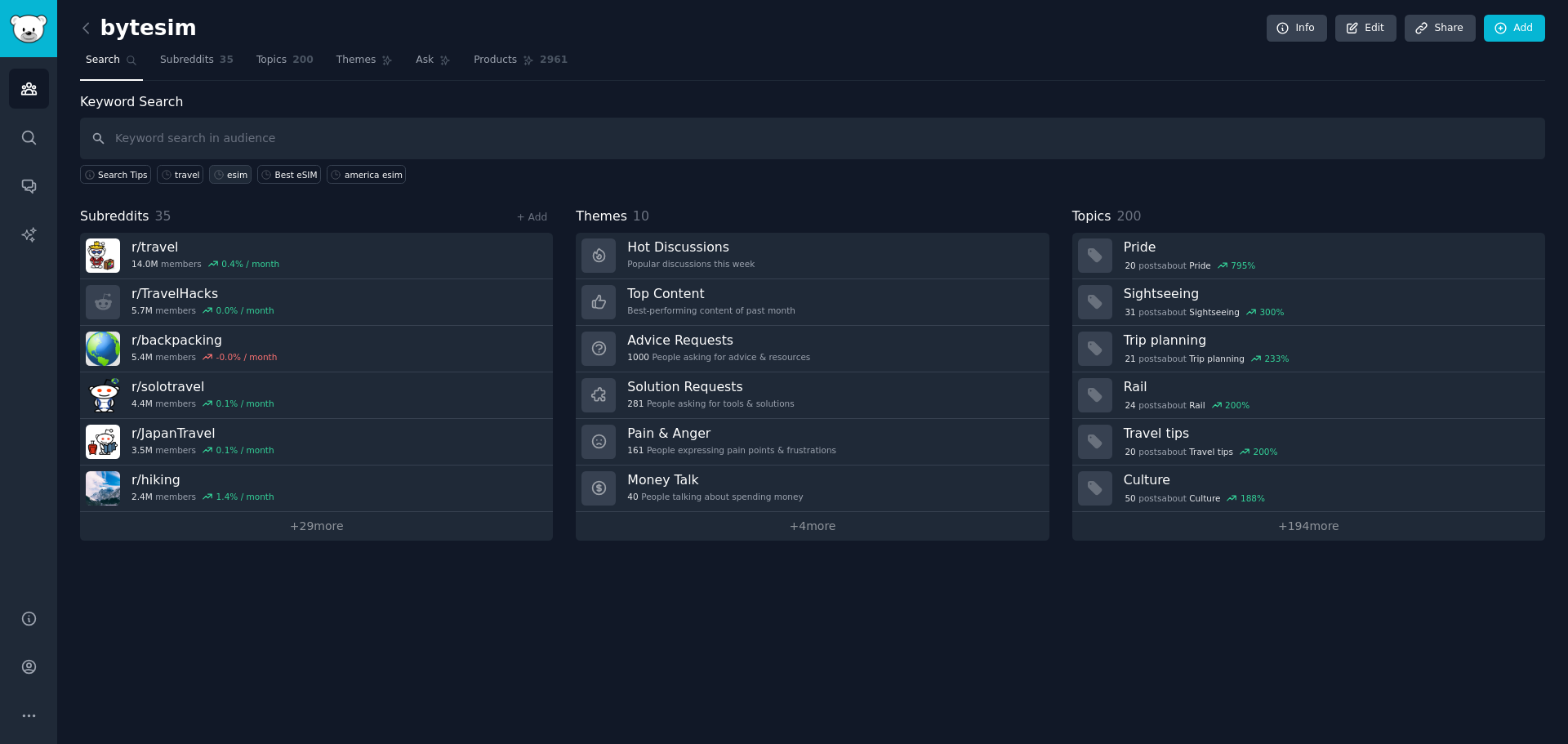
click at [227, 169] on div "esim" at bounding box center [237, 175] width 21 height 11
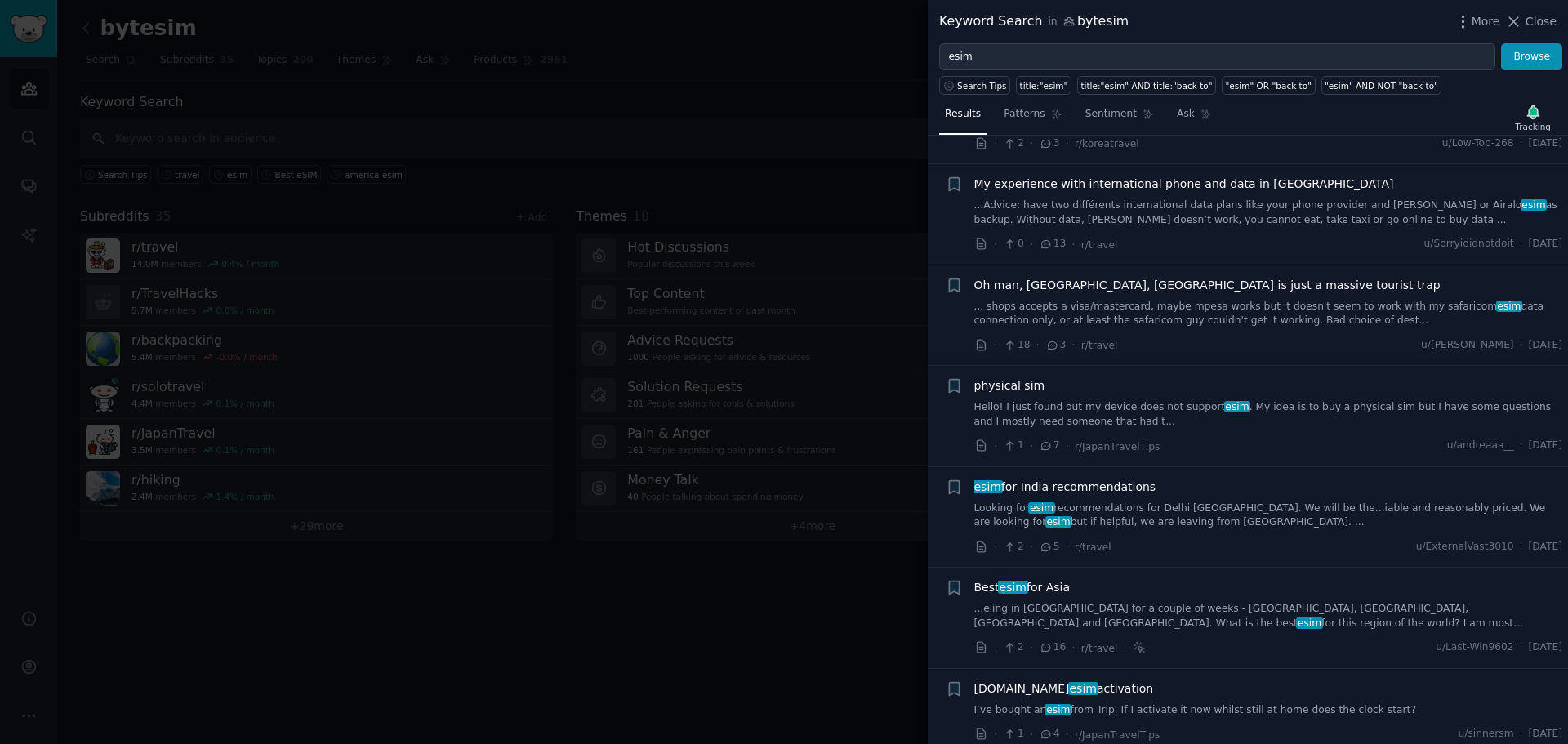
scroll to position [326, 0]
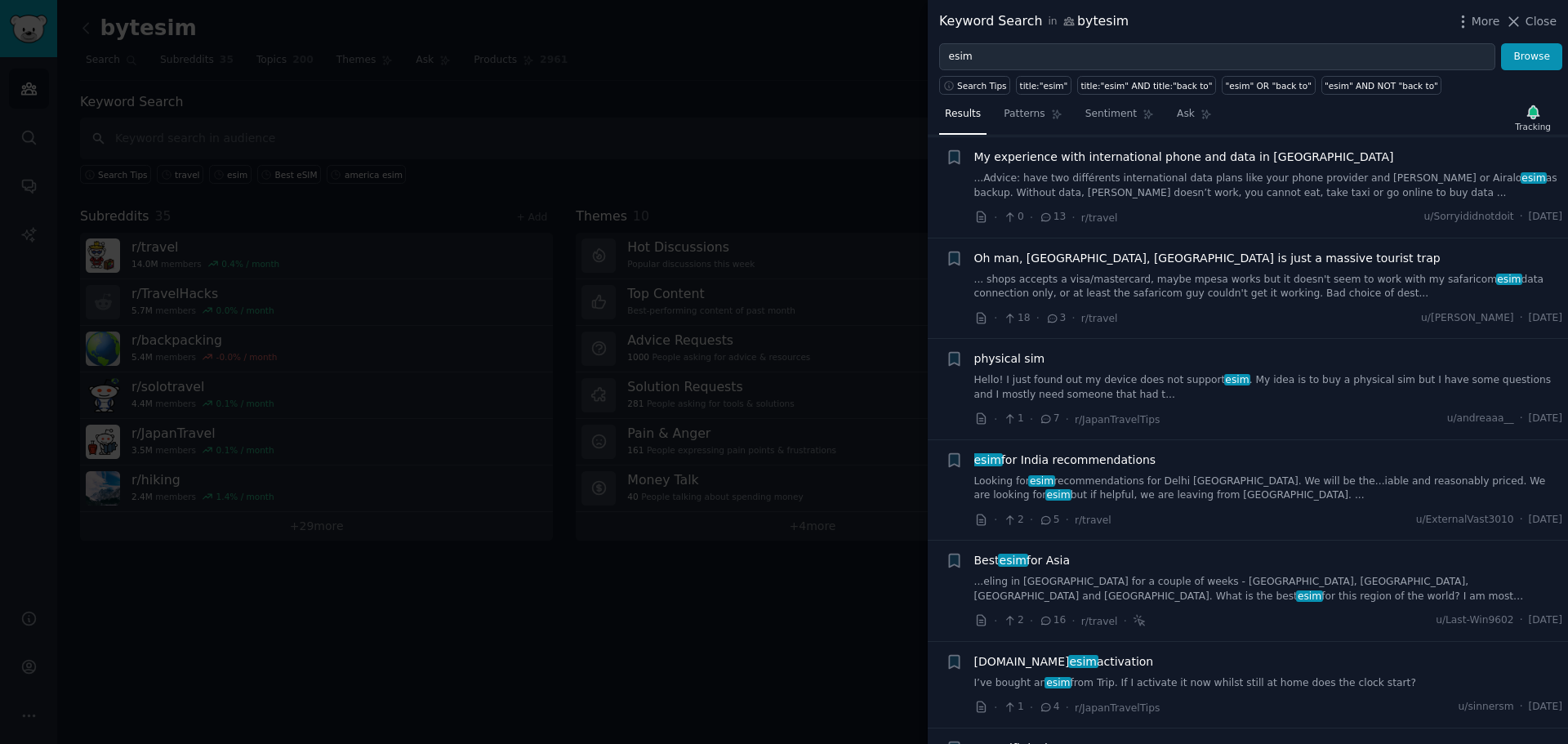
click at [823, 227] on div at bounding box center [784, 372] width 1568 height 744
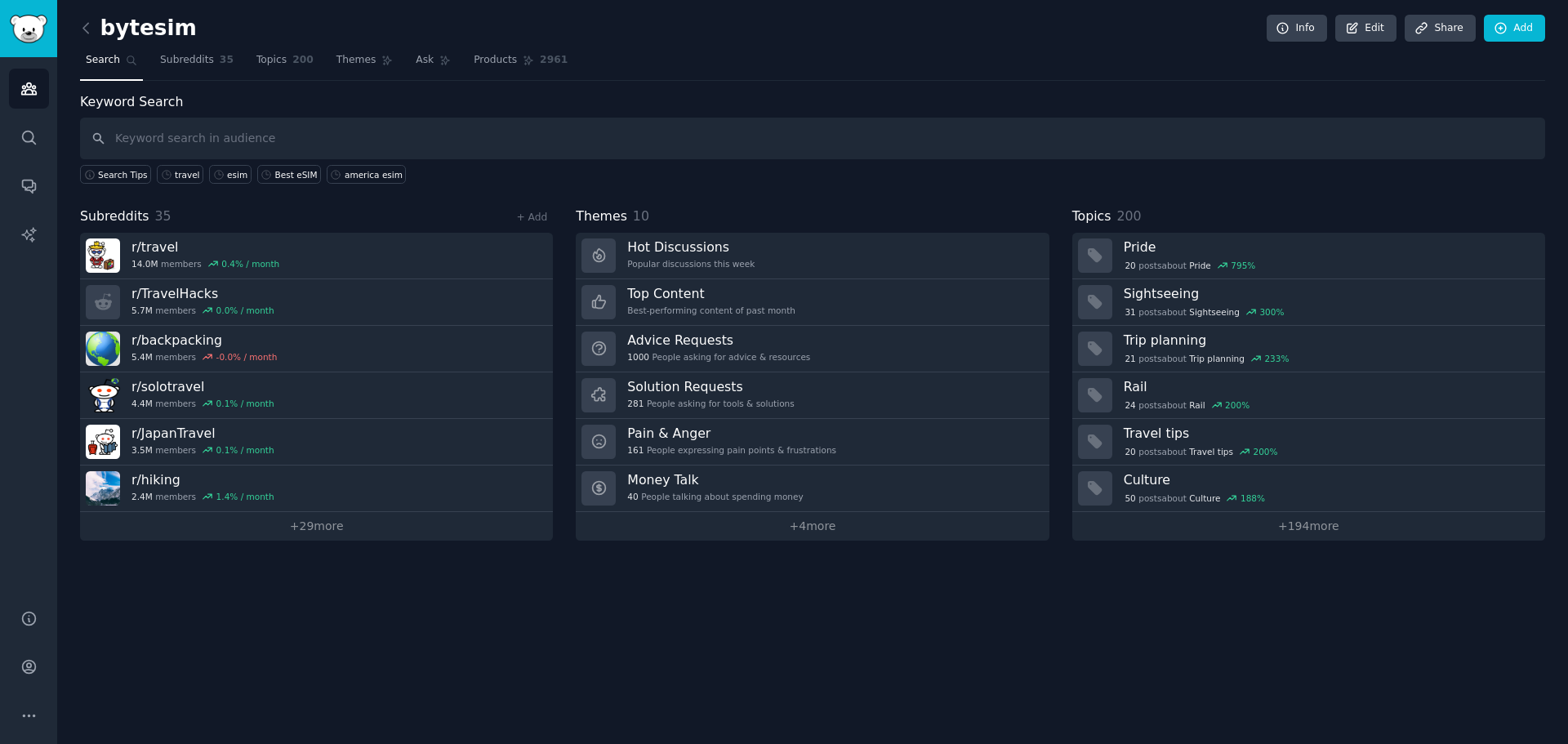
click at [1364, 657] on div "bytesim Info Edit Share Add Search Subreddits 35 Topics 200 Themes Ask Products…" at bounding box center [812, 372] width 1511 height 744
click at [183, 148] on input "text" at bounding box center [812, 138] width 1465 height 41
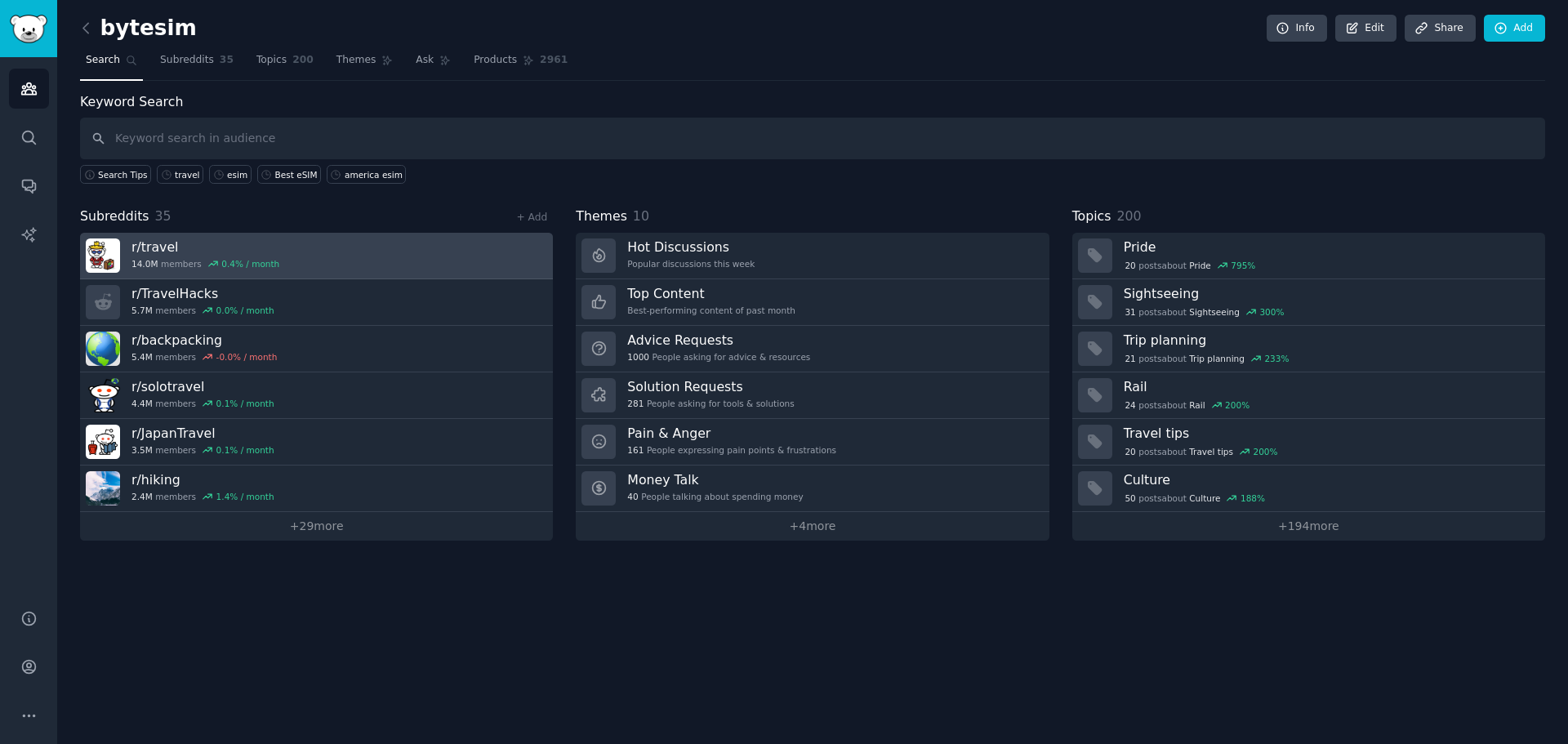
click at [337, 261] on link "r/ travel 14.0M members 0.4 % / month" at bounding box center [316, 257] width 473 height 47
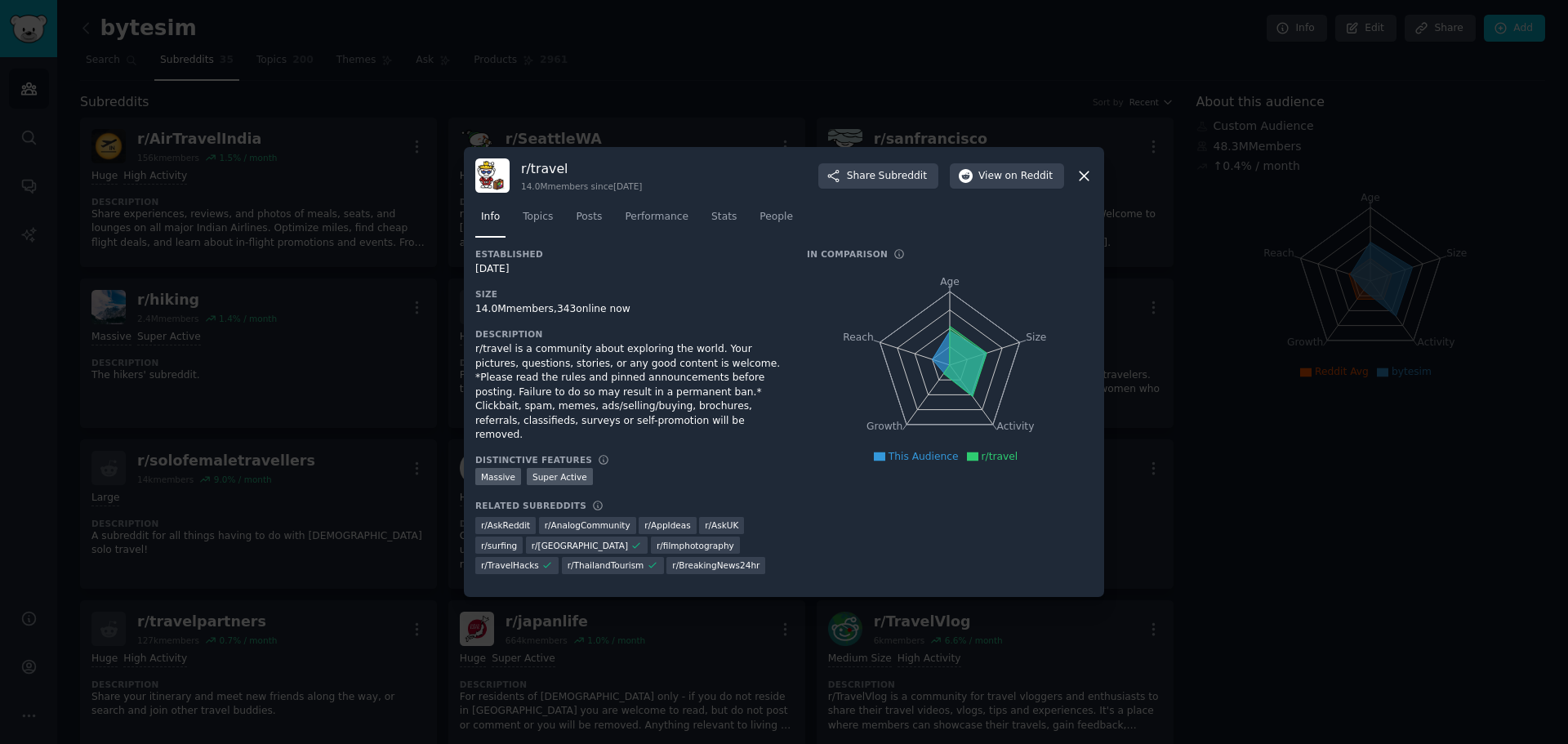
click at [334, 224] on div at bounding box center [784, 372] width 1568 height 744
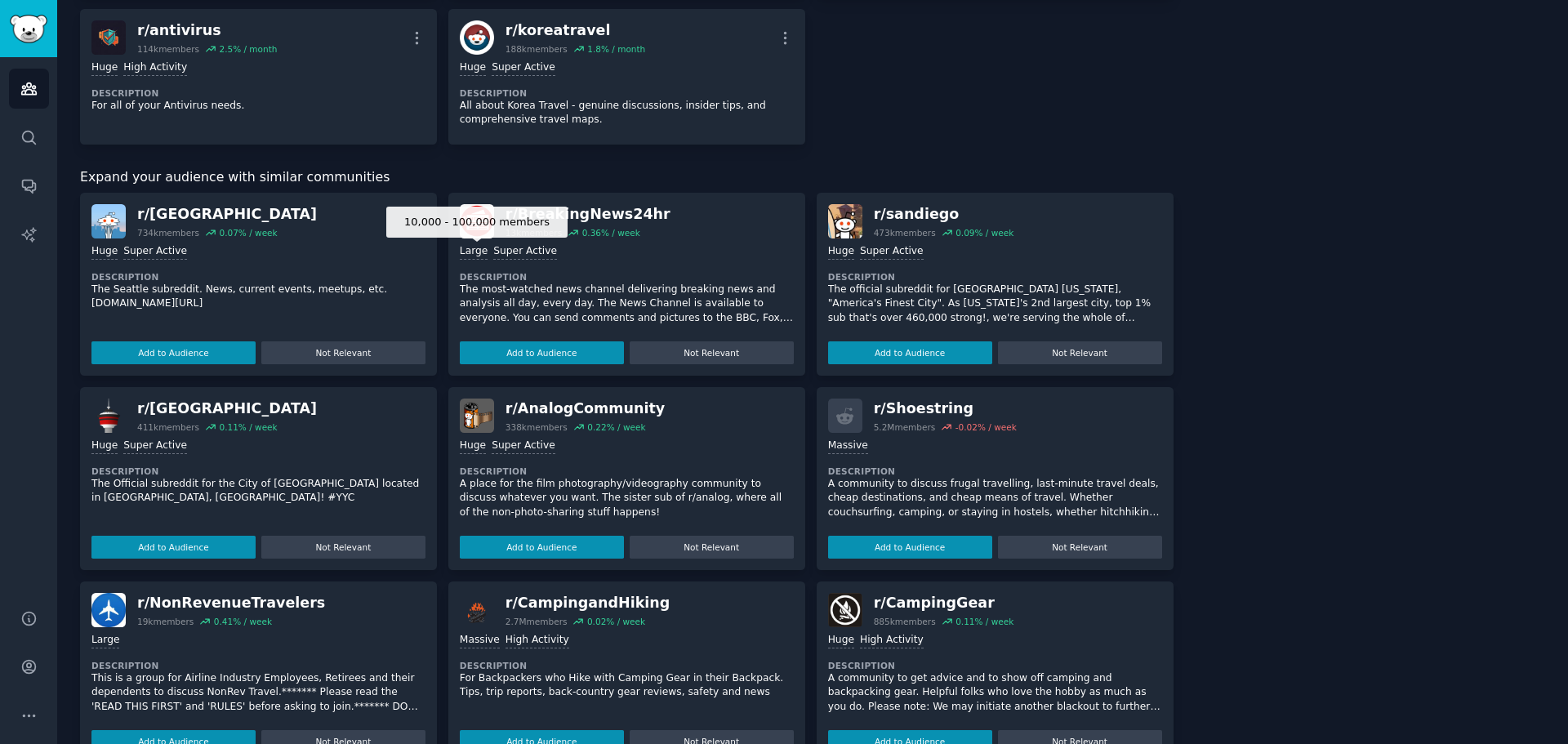
scroll to position [1470, 0]
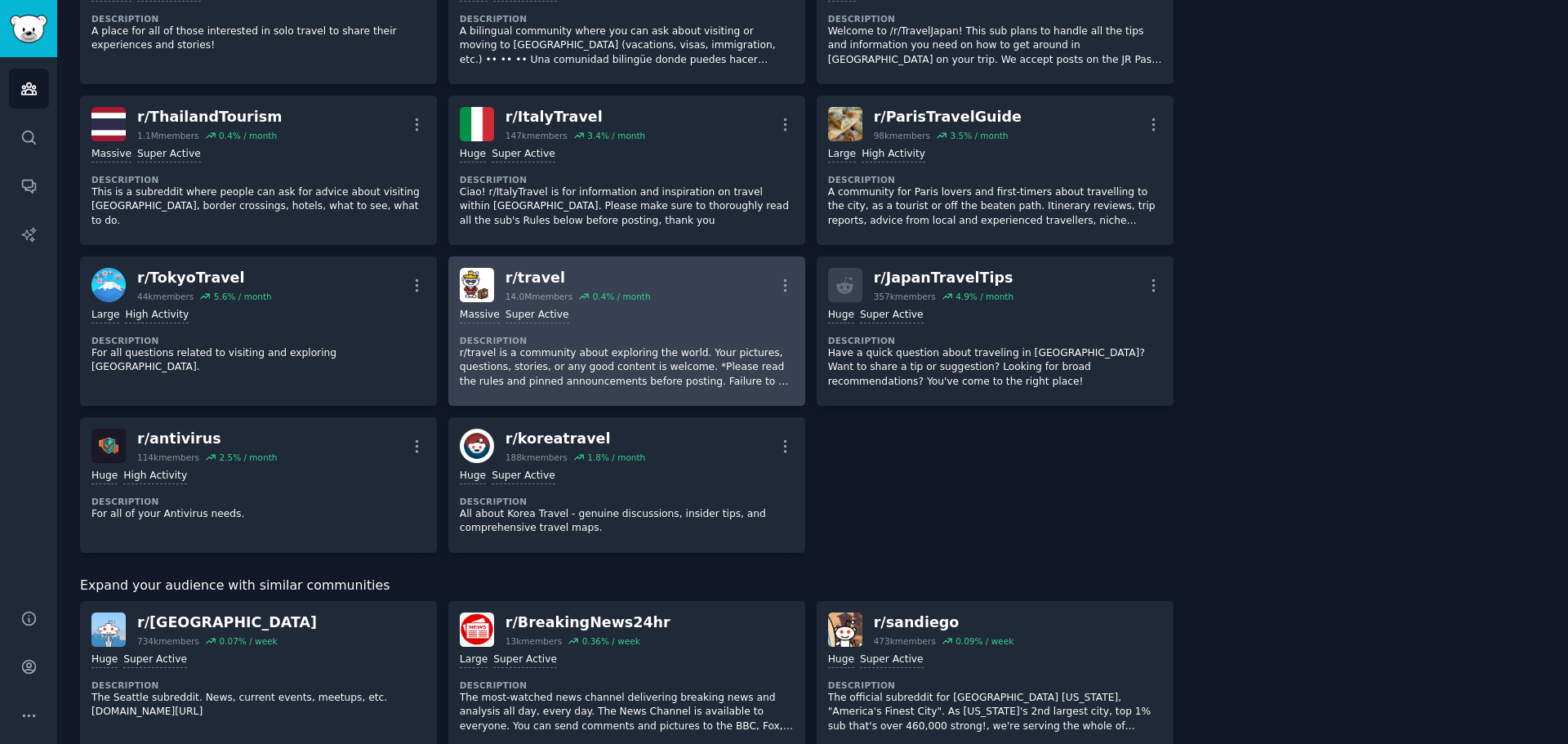
click at [772, 284] on div "r/ travel 14.0M members 0.4 % / month More" at bounding box center [626, 285] width 334 height 34
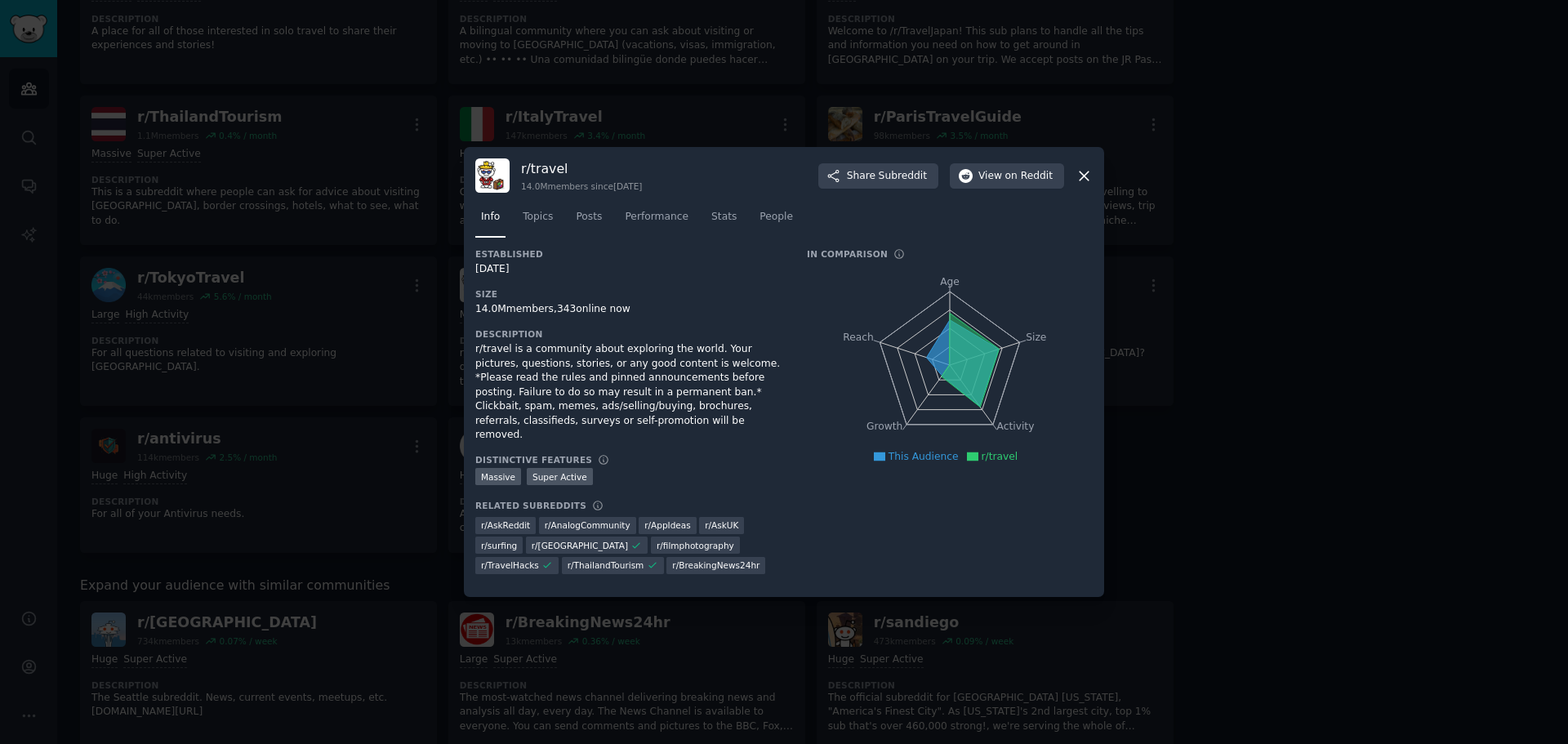
click at [1285, 323] on div at bounding box center [784, 372] width 1568 height 744
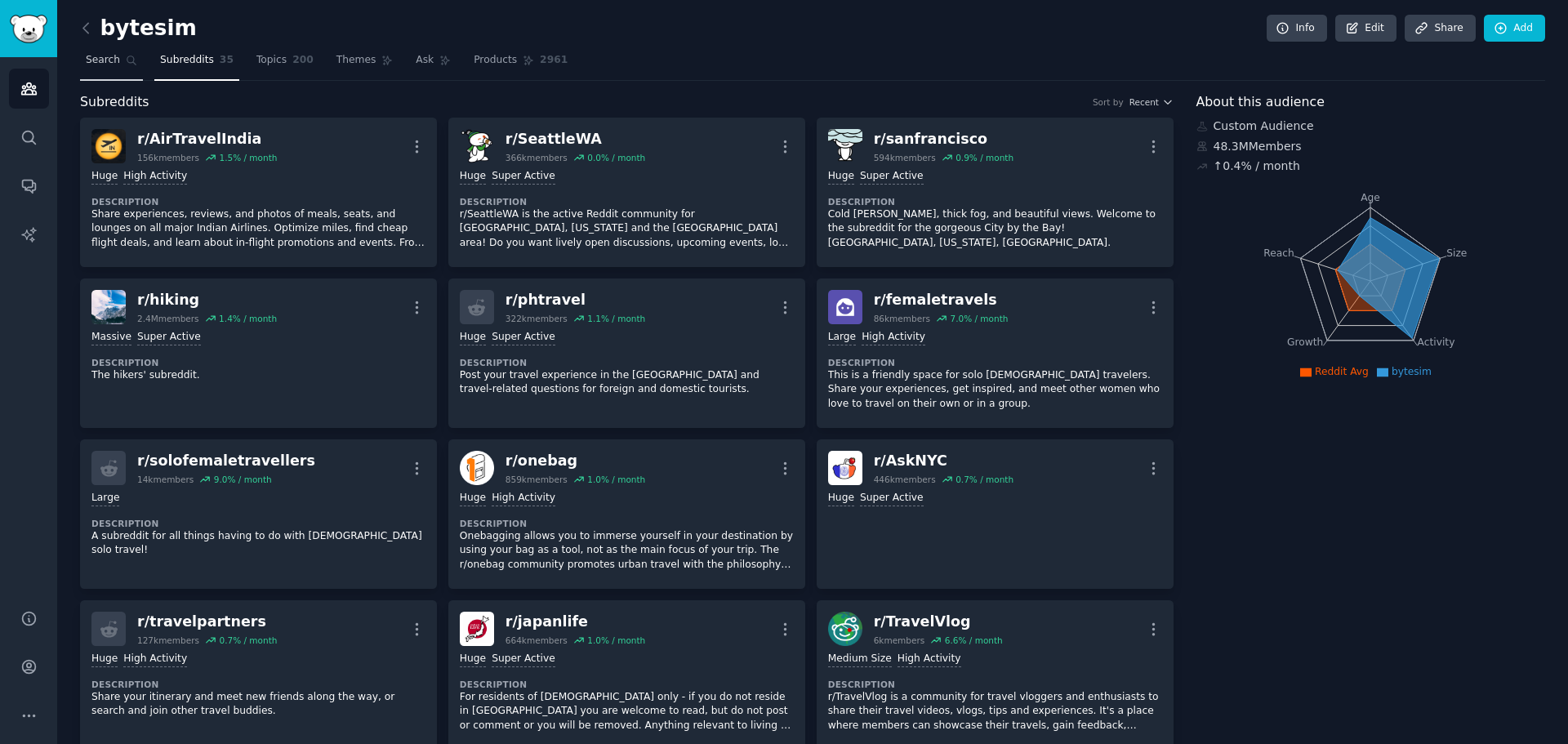
click at [107, 68] on link "Search" at bounding box center [111, 64] width 63 height 34
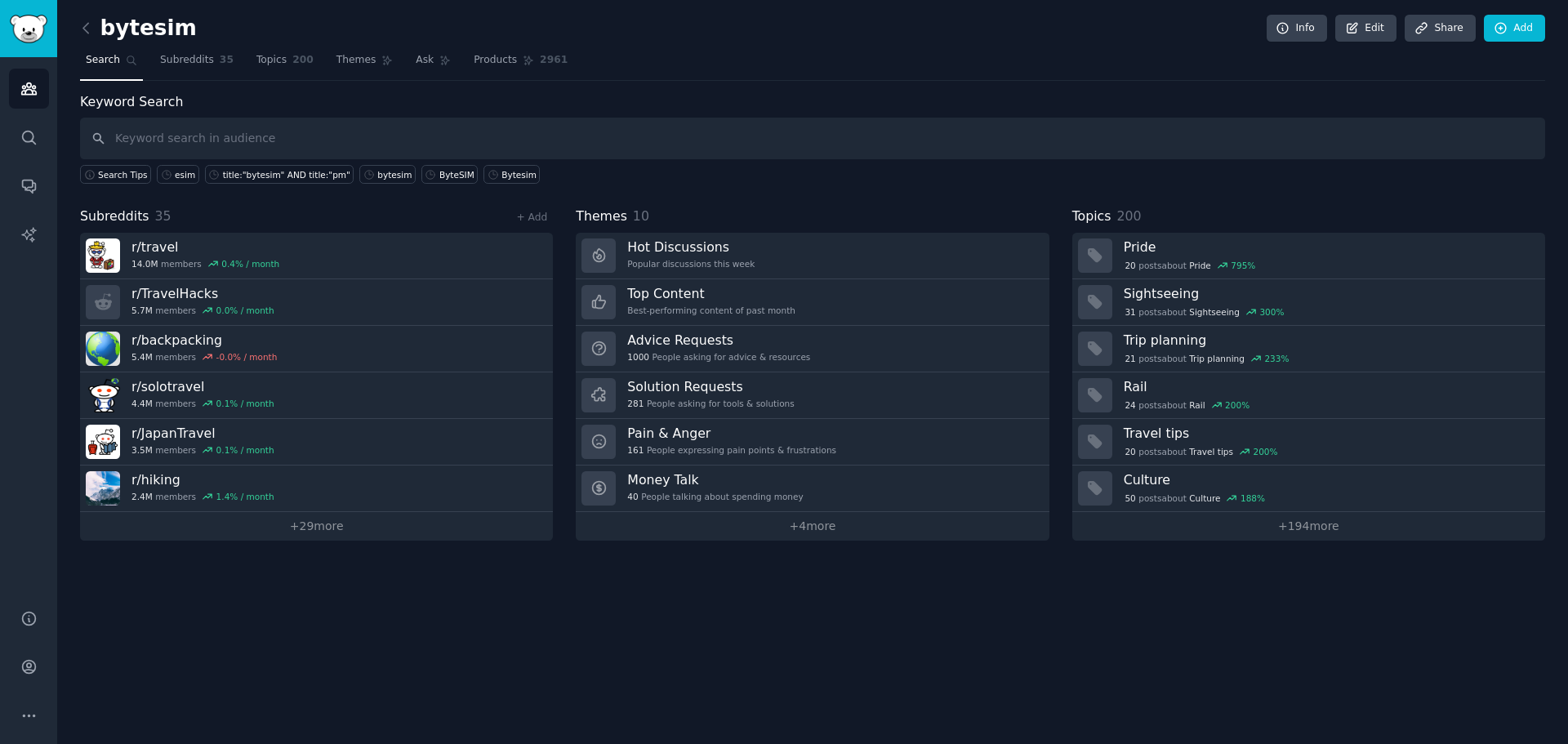
click at [376, 132] on input "text" at bounding box center [812, 138] width 1465 height 41
click at [378, 529] on link "+ 29 more" at bounding box center [316, 527] width 473 height 28
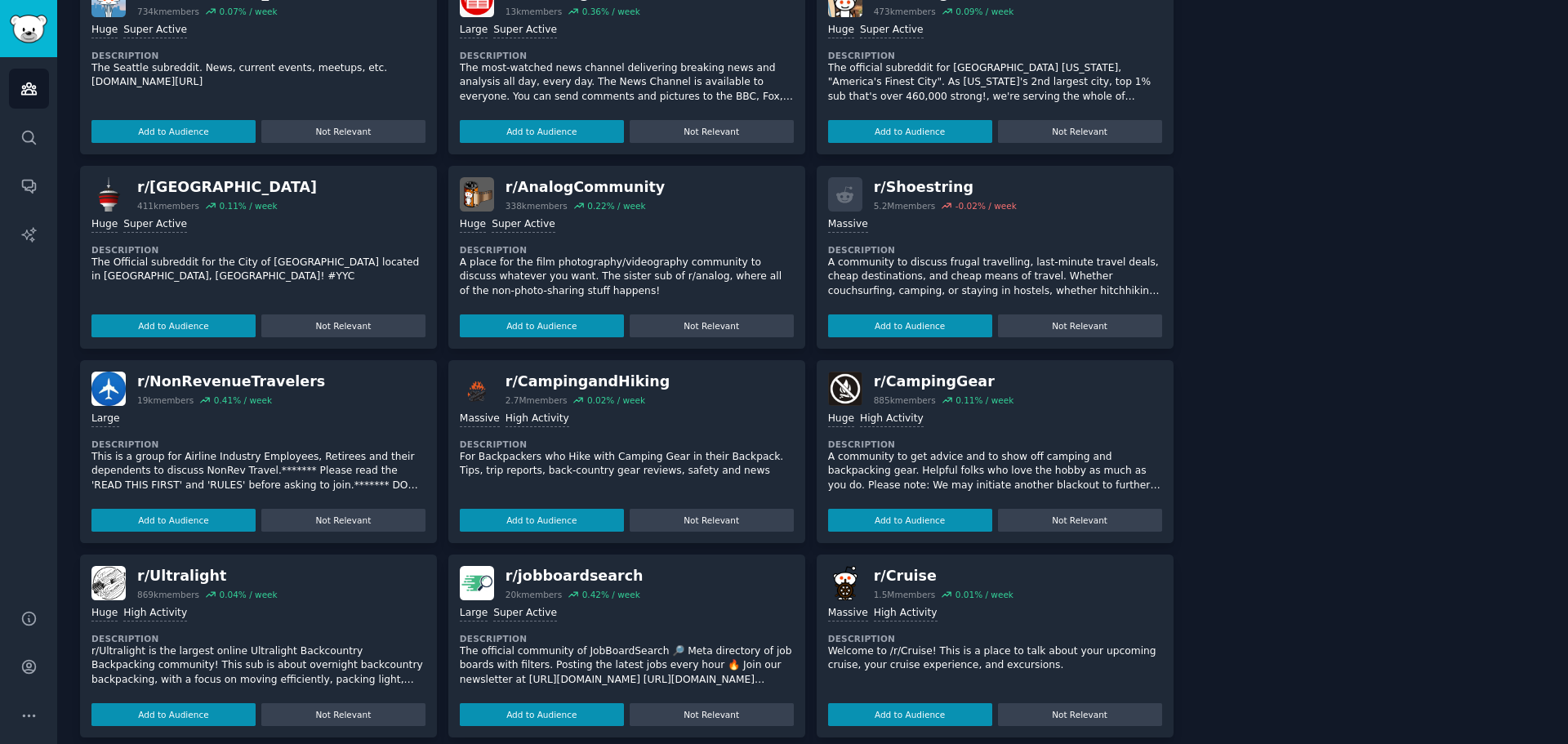
scroll to position [2116, 0]
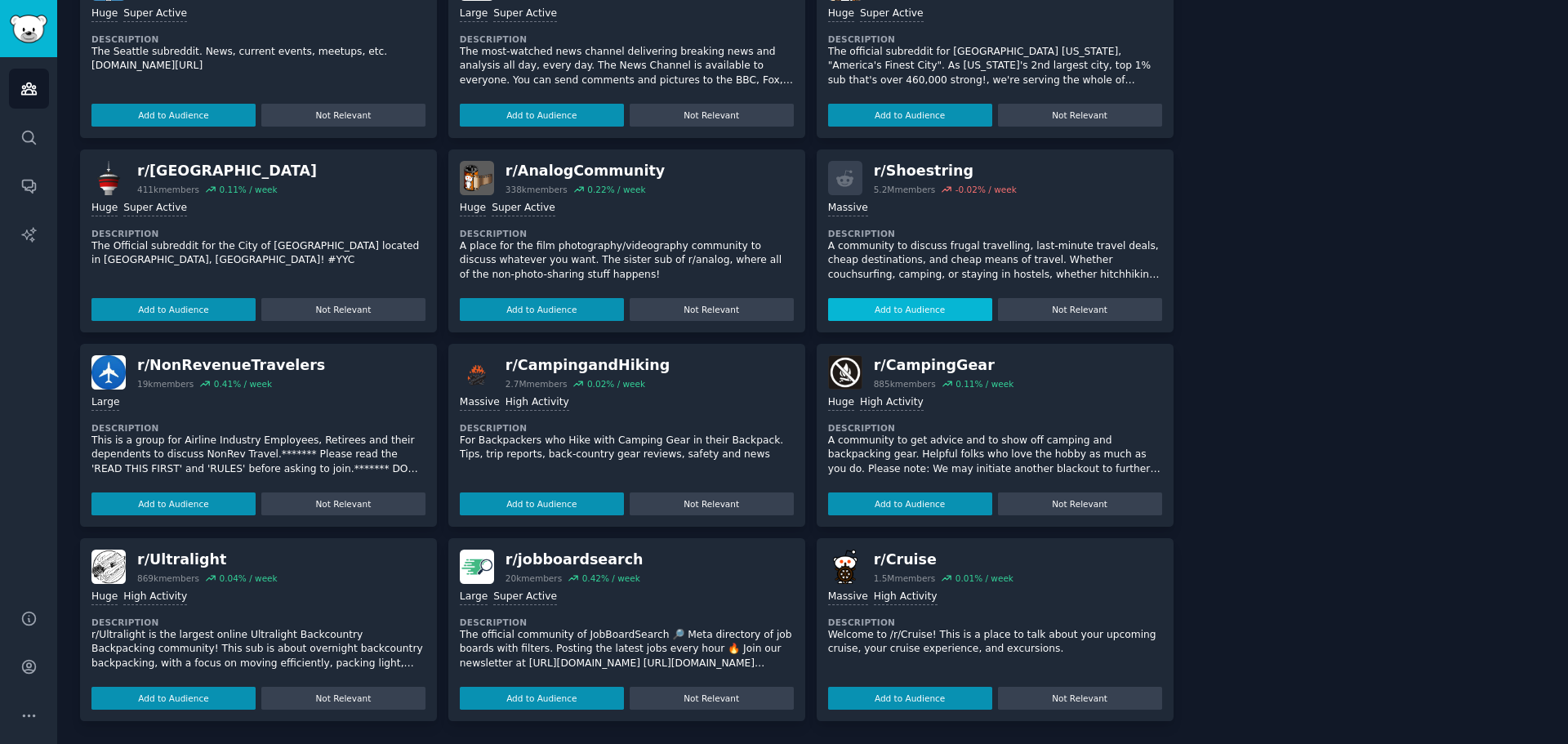
click at [917, 314] on button "Add to Audience" at bounding box center [910, 309] width 165 height 23
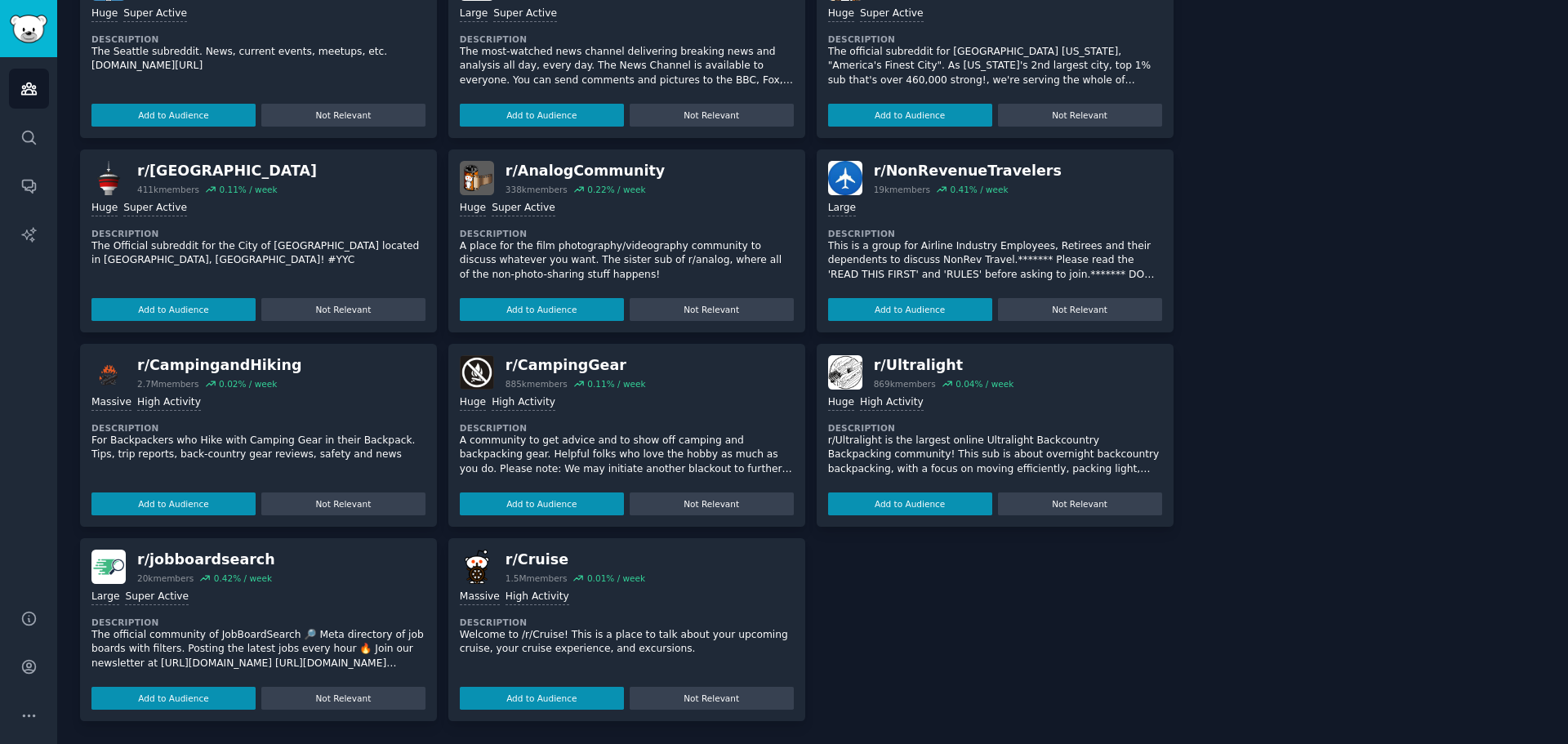
scroll to position [2131, 0]
click at [218, 500] on button "Add to Audience" at bounding box center [173, 504] width 165 height 23
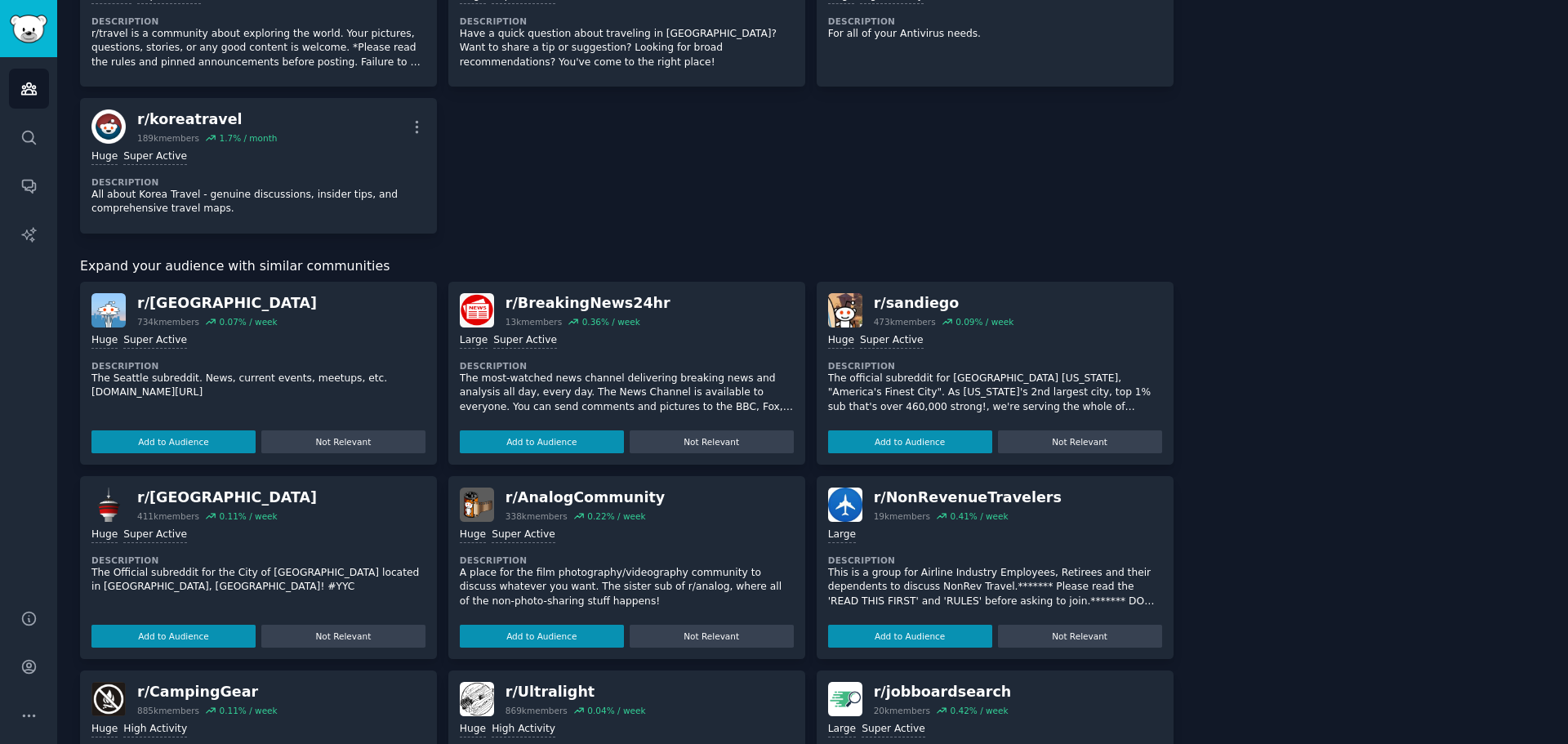
scroll to position [2278, 0]
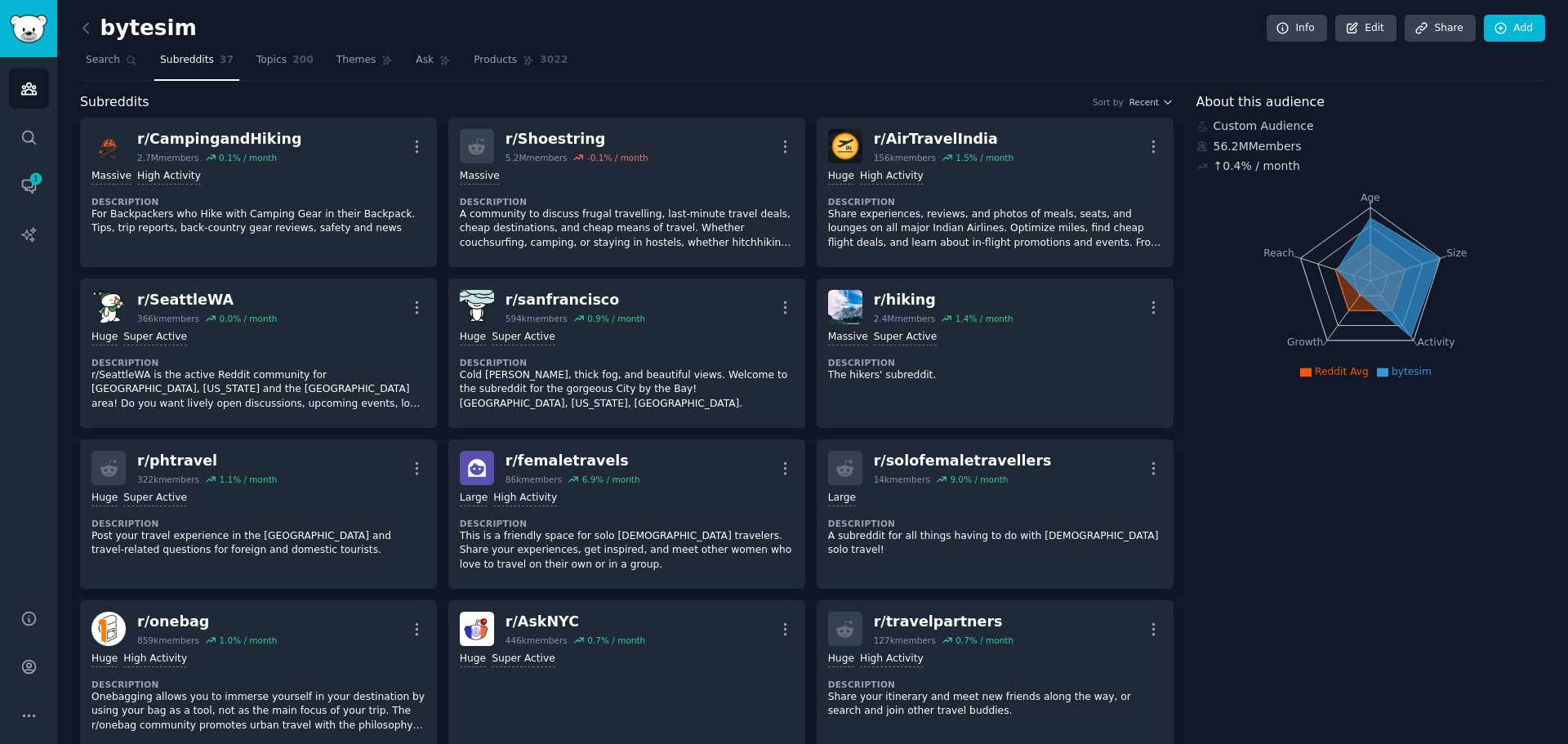
click at [92, 61] on span "Search" at bounding box center [102, 60] width 34 height 15
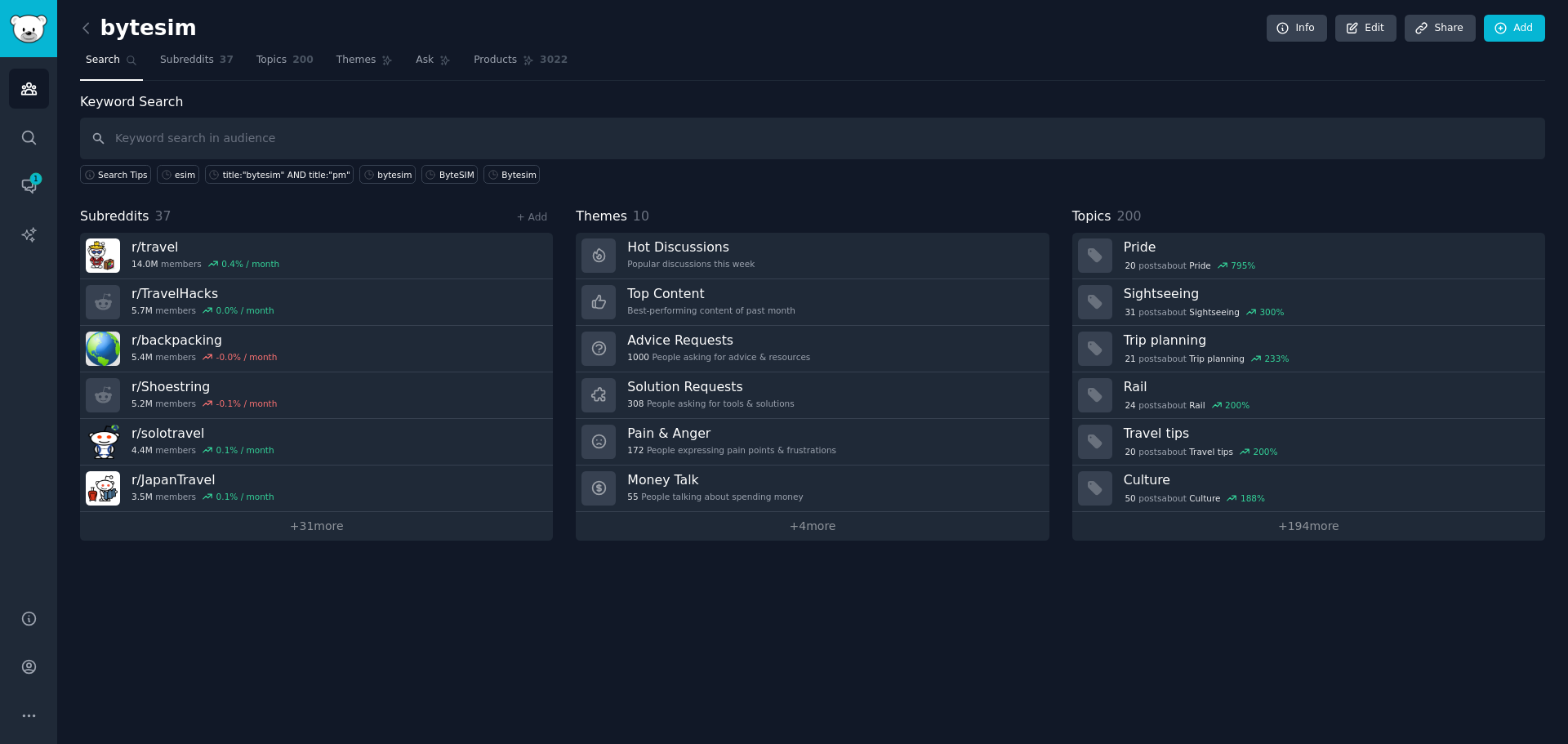
click at [276, 136] on input "text" at bounding box center [812, 138] width 1465 height 41
click at [178, 179] on div "esim" at bounding box center [185, 175] width 21 height 11
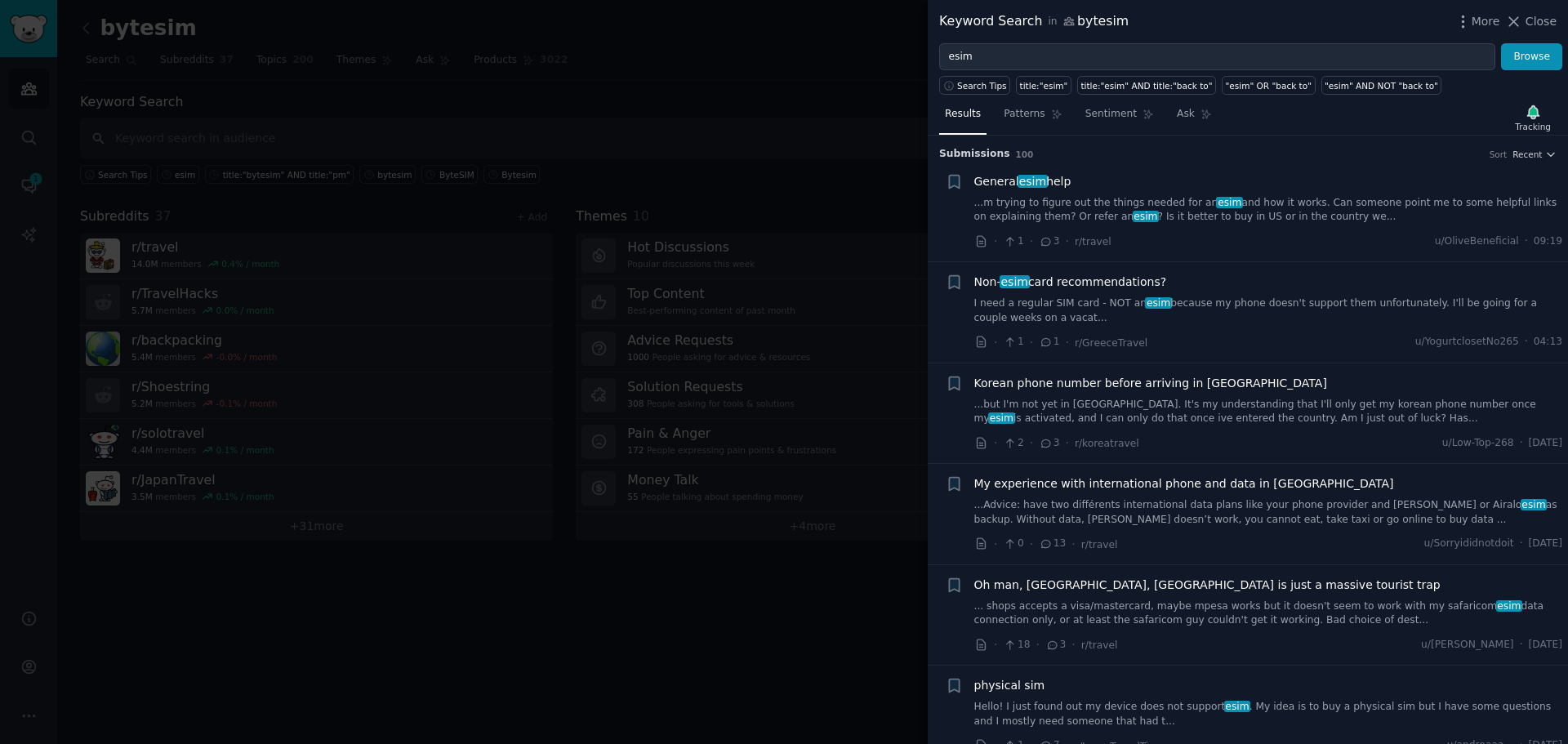
click at [1251, 231] on div "General esim help ...m trying to figure out the things needed for an esim and h…" at bounding box center [1268, 212] width 588 height 78
click at [1239, 218] on link "...m trying to figure out the things needed for an esim and how it works. Can s…" at bounding box center [1268, 210] width 588 height 28
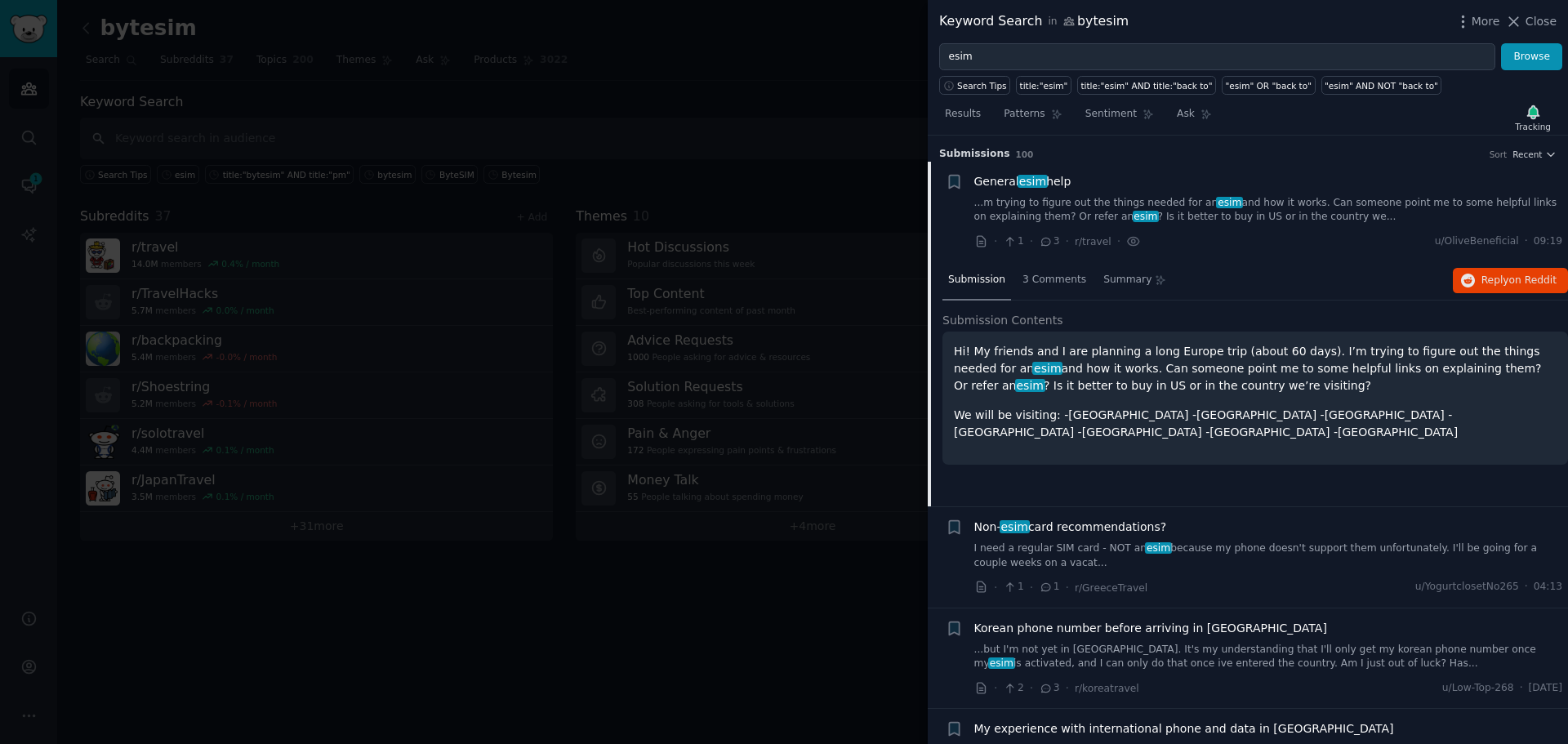
scroll to position [26, 0]
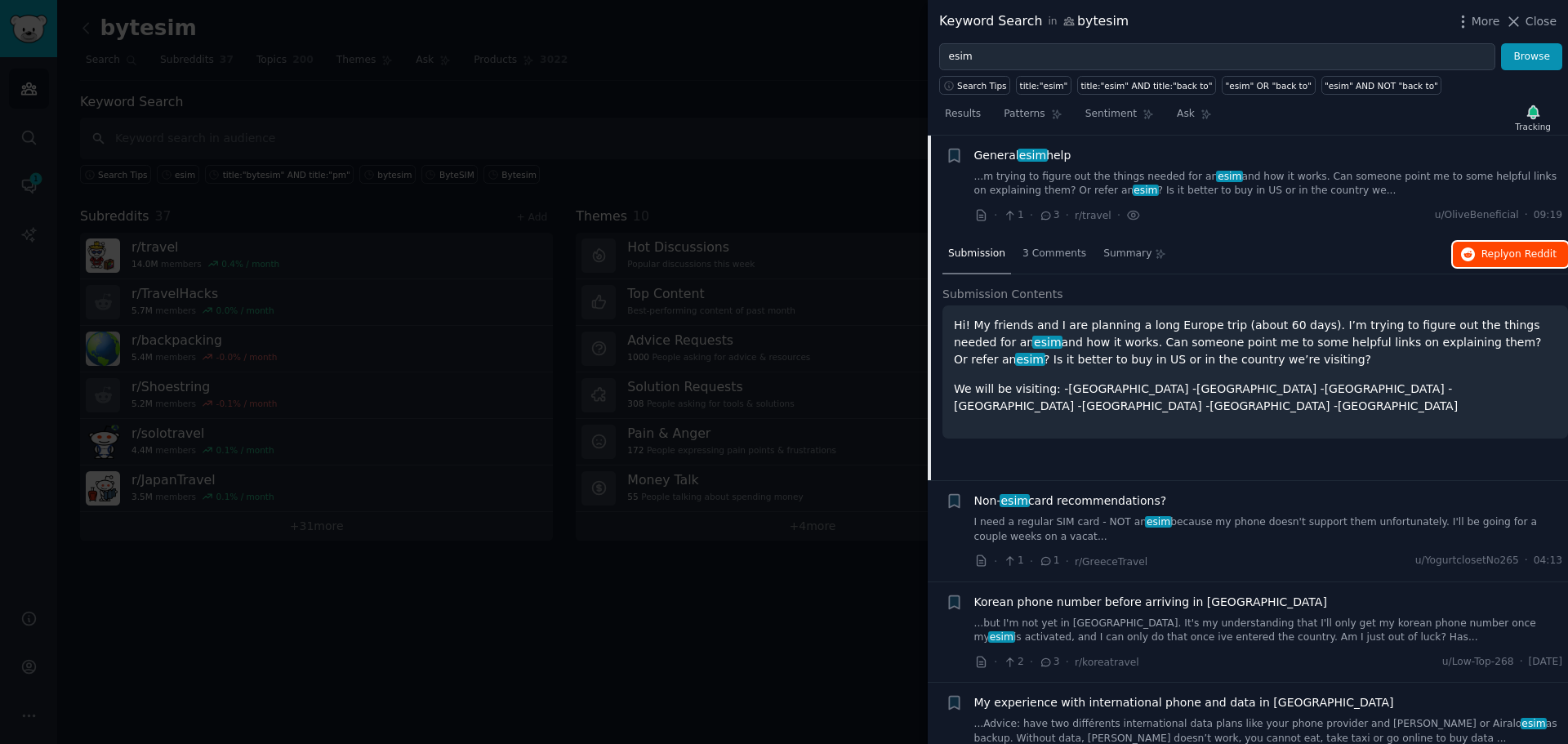
click at [1481, 263] on button "Reply on Reddit" at bounding box center [1510, 255] width 115 height 26
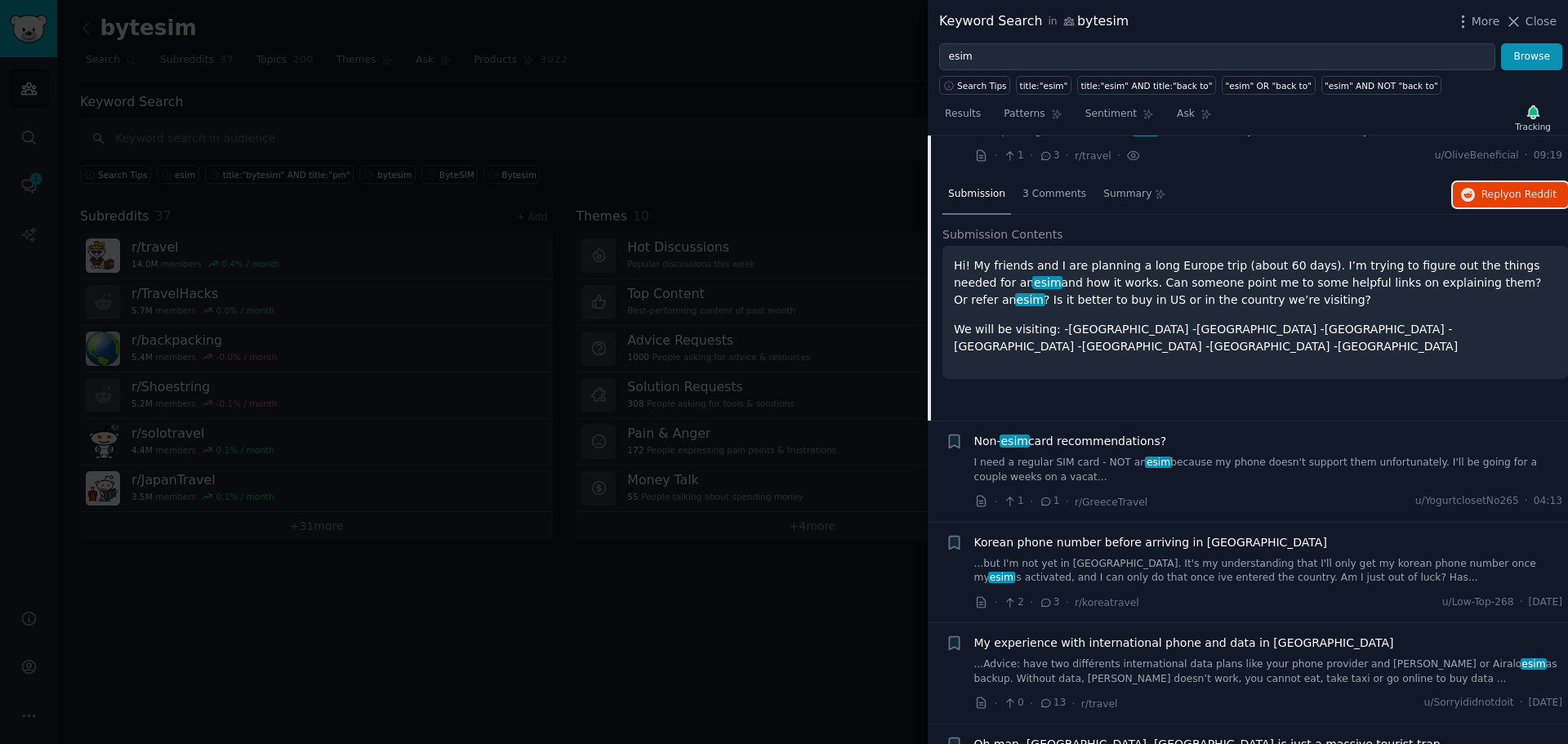
scroll to position [190, 0]
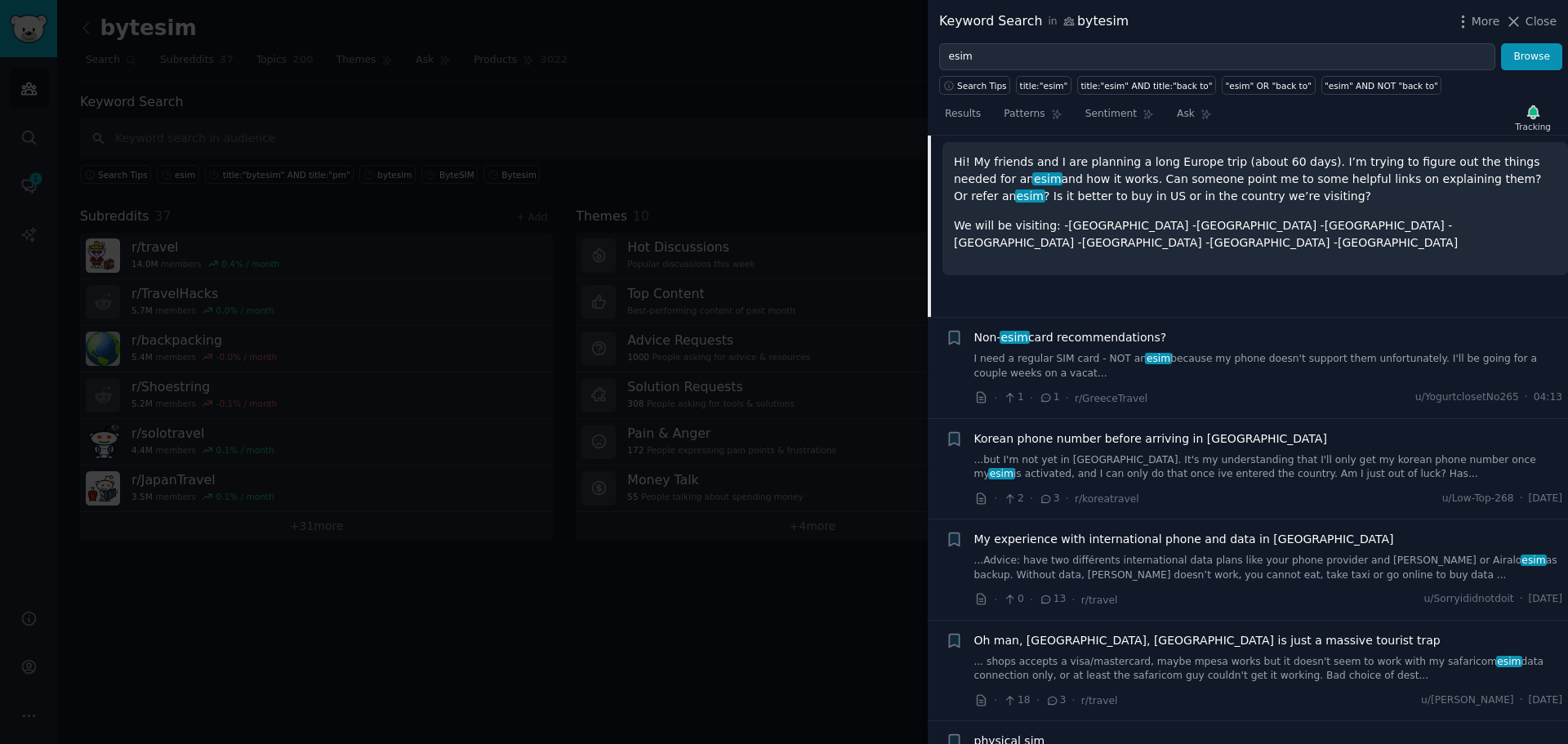
click at [1367, 354] on link "I need a regular SIM card - NOT an esim because my phone doesn't support them u…" at bounding box center [1268, 366] width 588 height 28
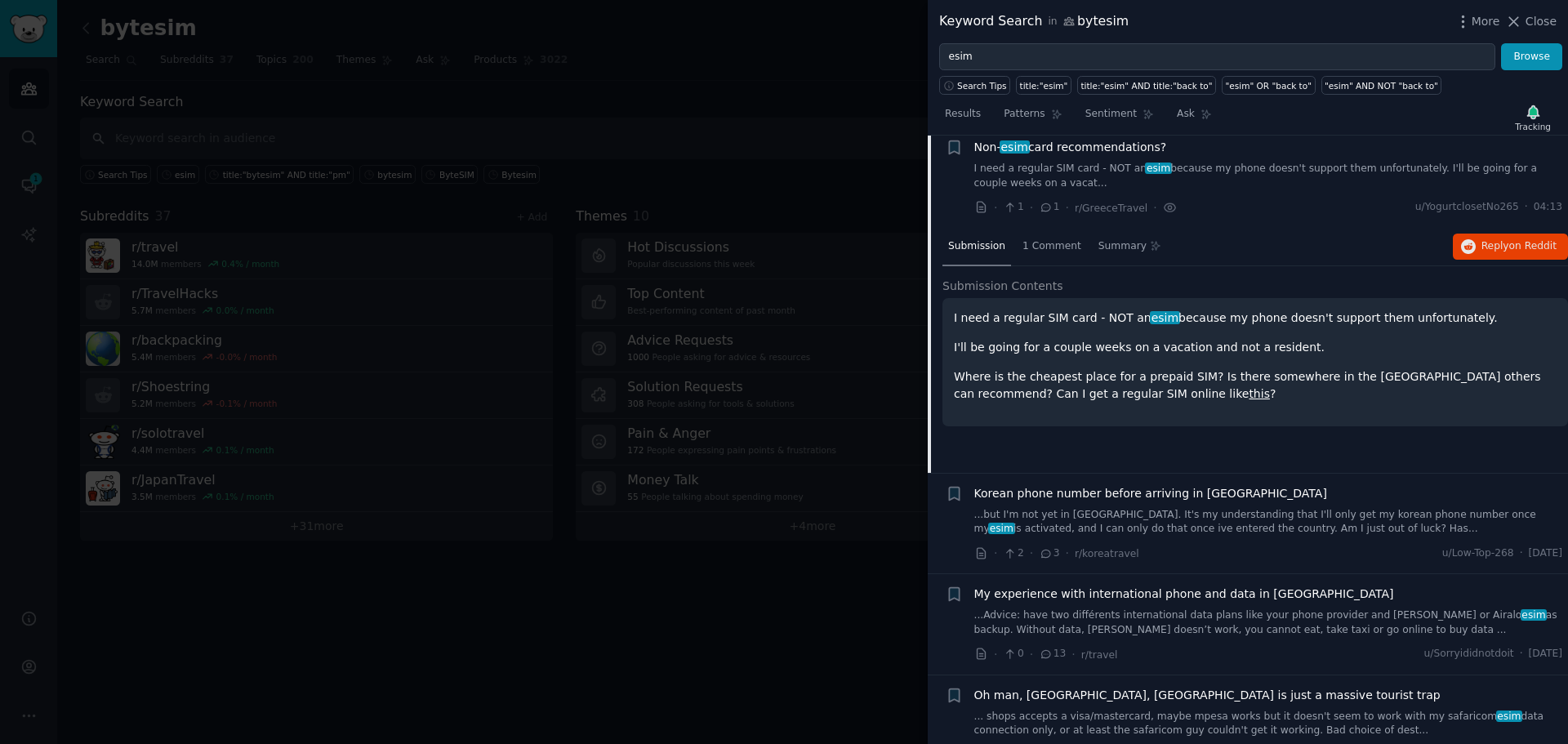
scroll to position [164, 0]
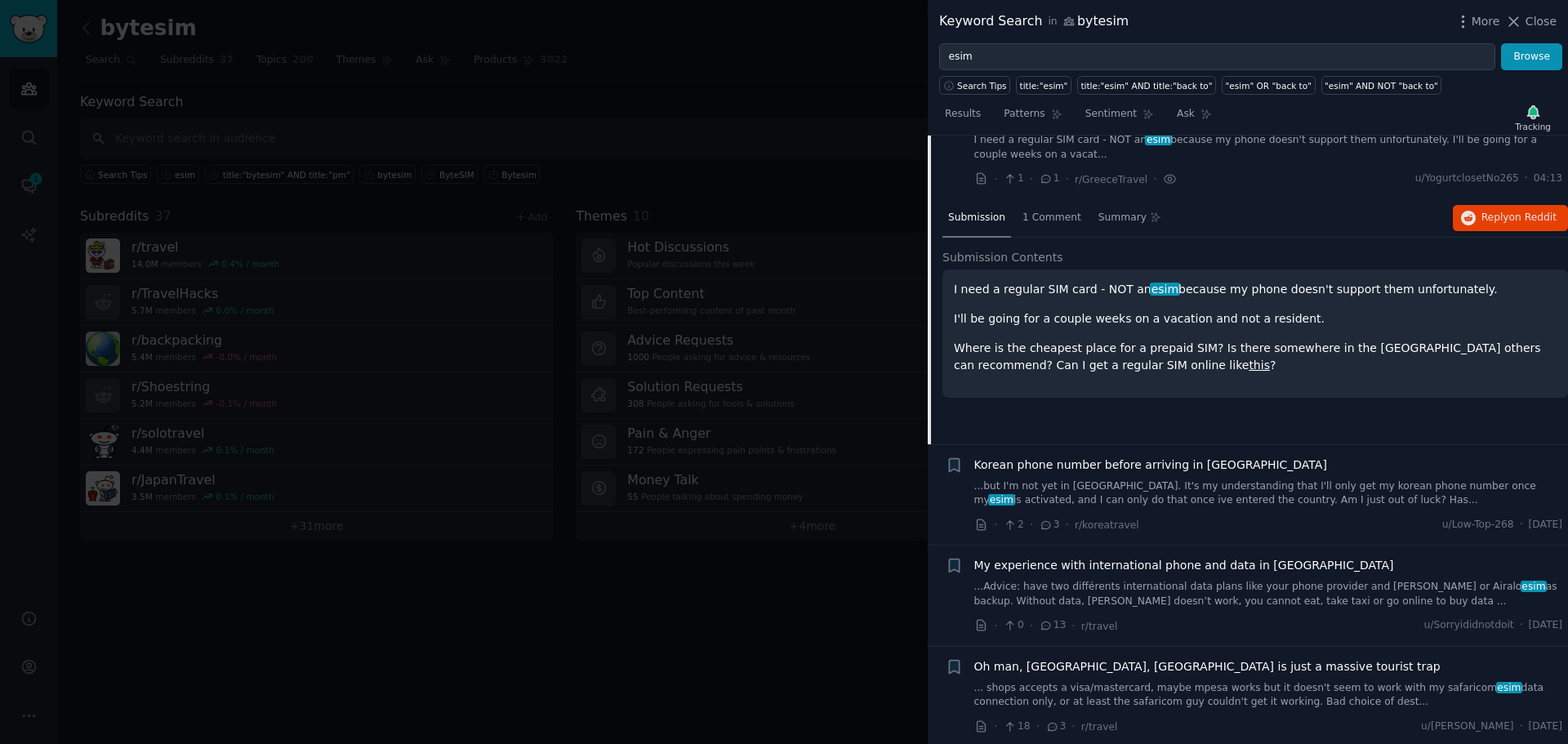
click at [1298, 514] on div "Korean phone number before arriving in korea ...but I'm not yet in korea. It's …" at bounding box center [1268, 496] width 588 height 78
click at [1294, 508] on div "Korean phone number before arriving in korea ...but I'm not yet in korea. It's …" at bounding box center [1268, 496] width 588 height 78
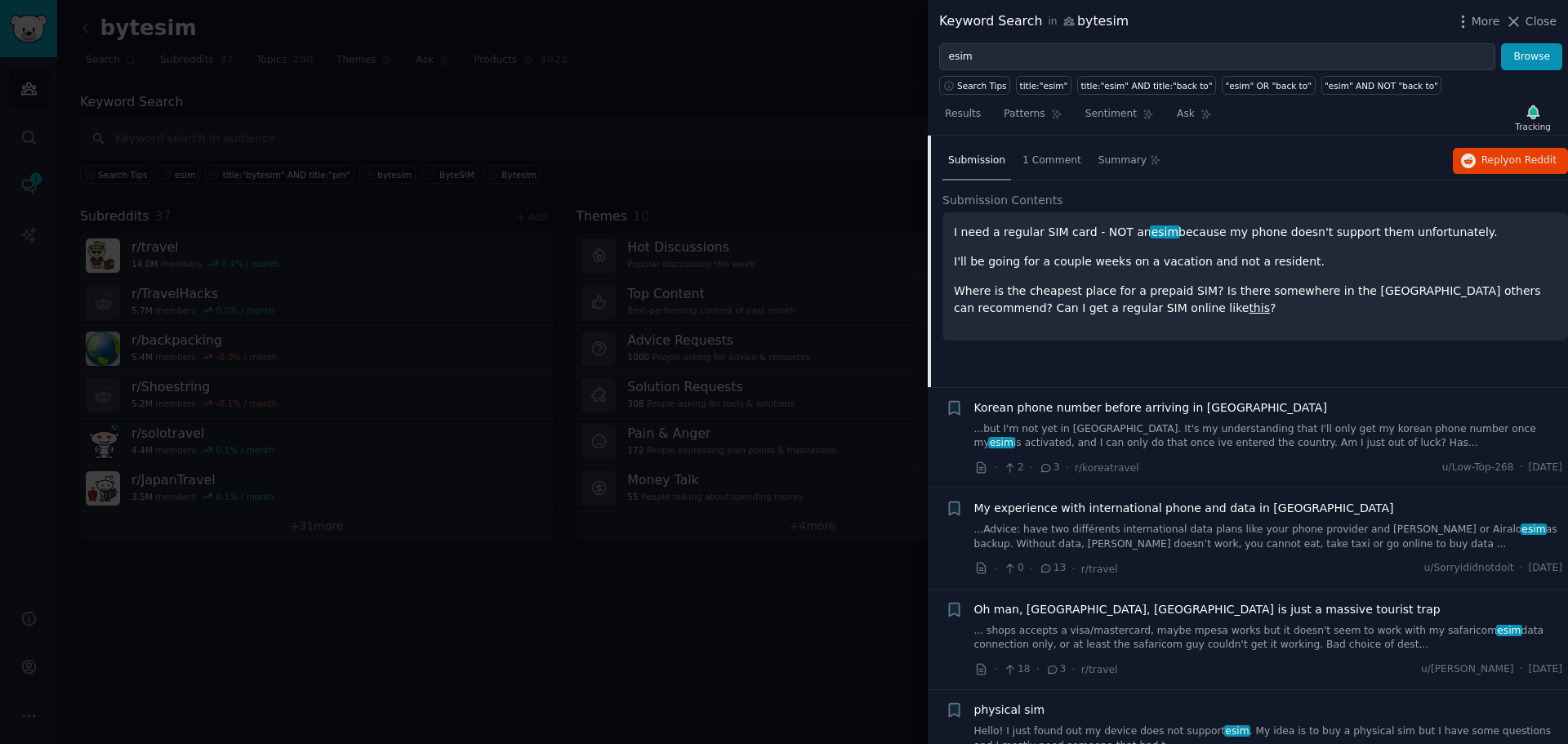
scroll to position [245, 0]
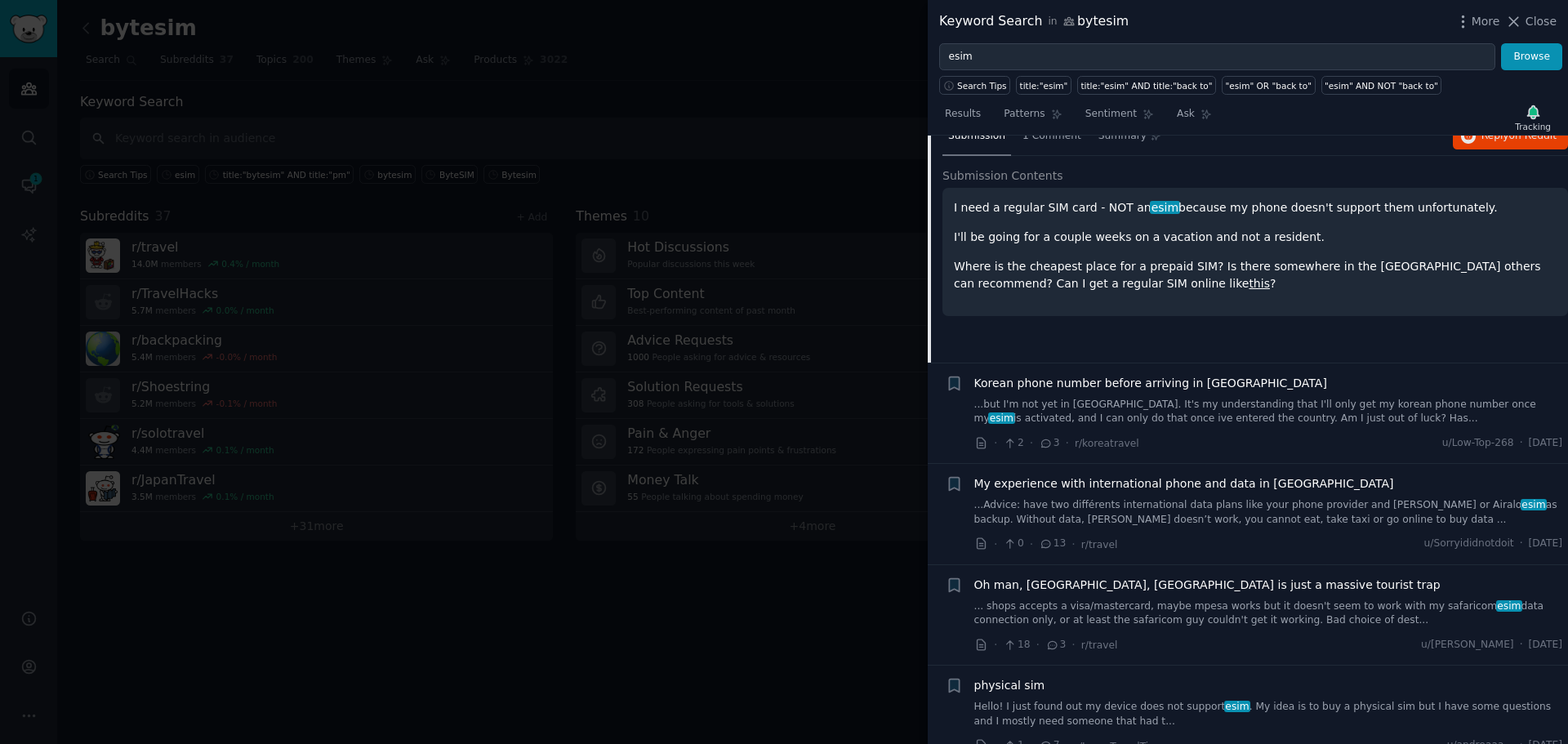
click at [1294, 508] on link "...Advice: have two différents international data plans like your phone provide…" at bounding box center [1268, 513] width 588 height 28
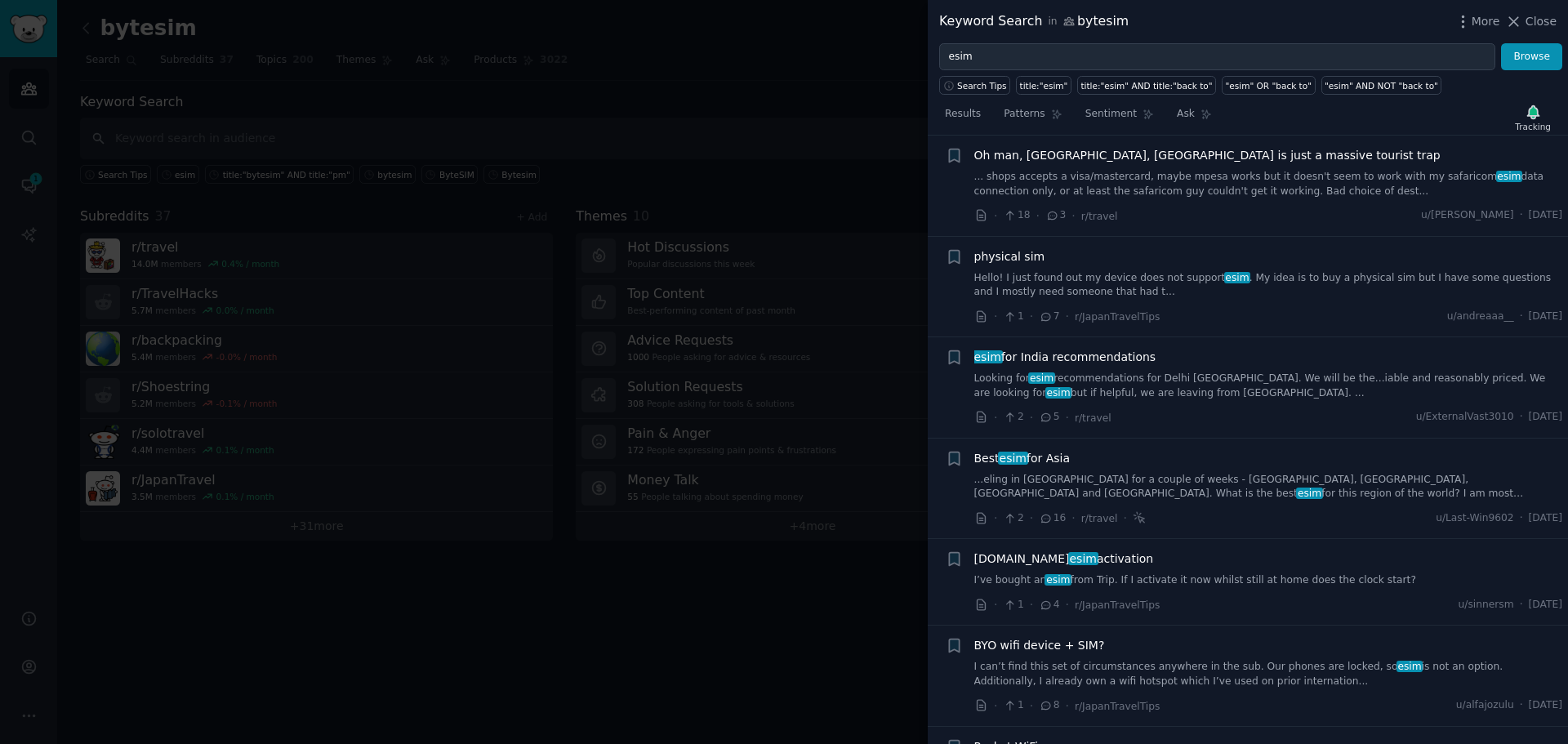
scroll to position [1146, 0]
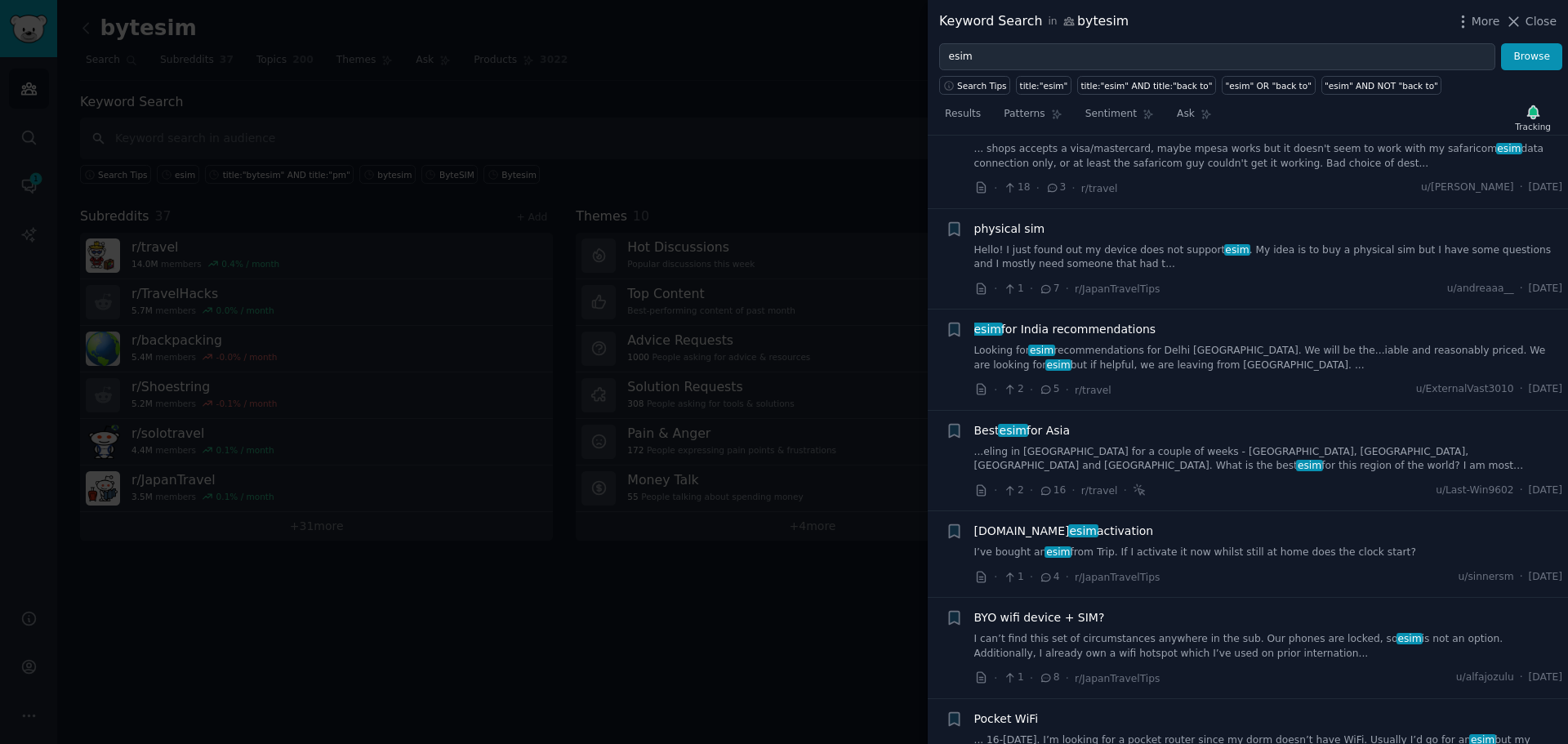
click at [1135, 344] on link "Looking for esim recommendations for Delhi India. We will be the...iable and re…" at bounding box center [1268, 358] width 588 height 28
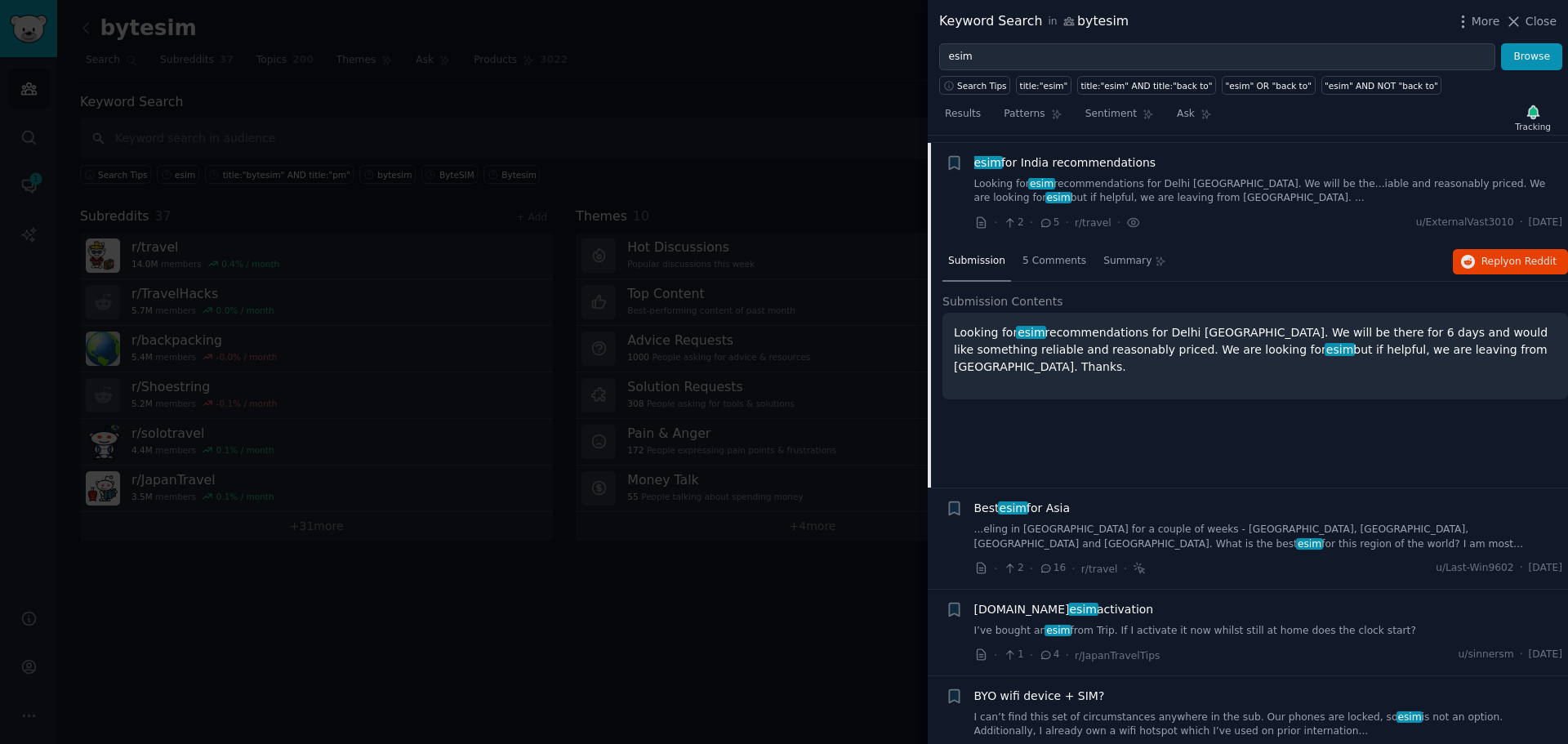
scroll to position [631, 0]
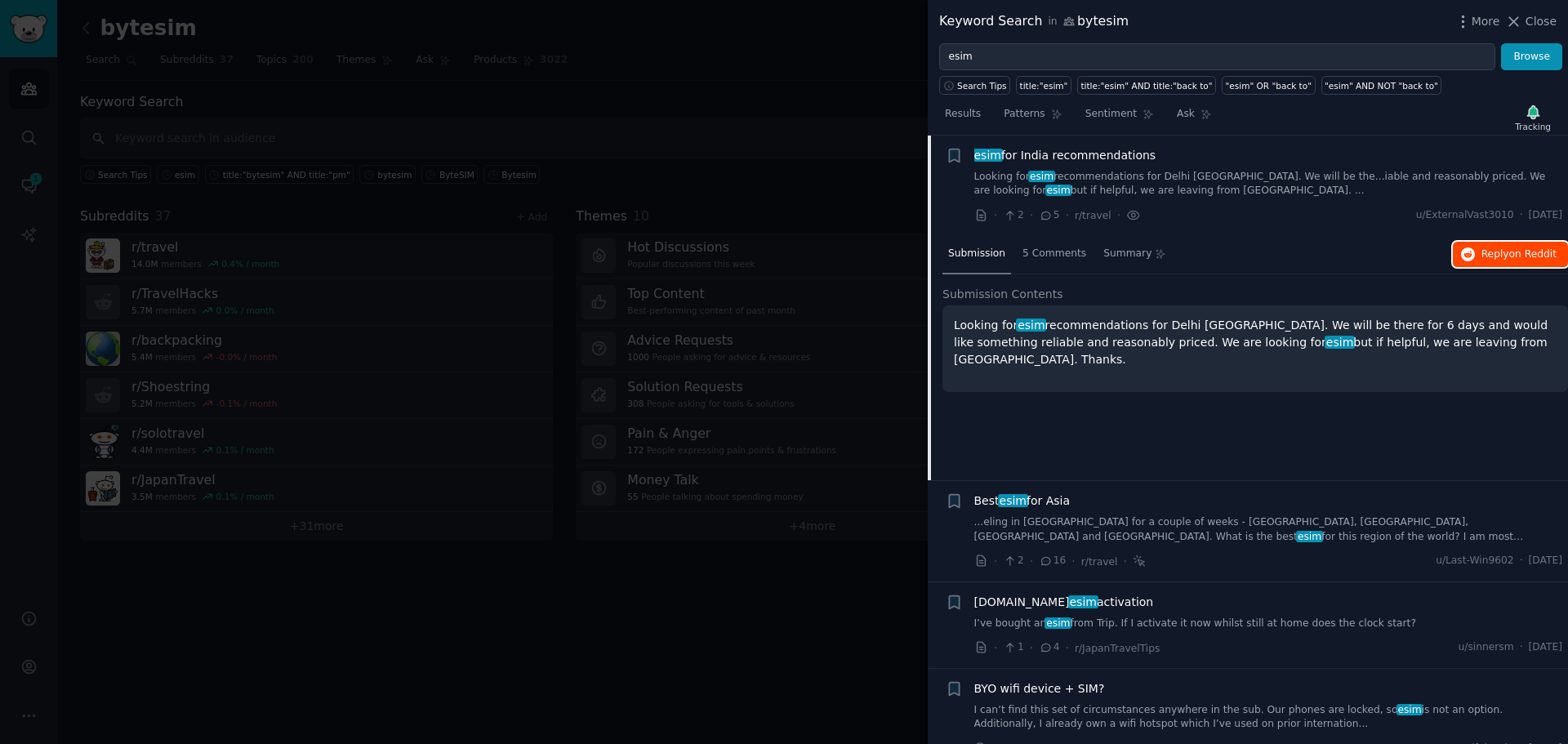
click at [1497, 255] on span "Reply on Reddit" at bounding box center [1519, 255] width 75 height 15
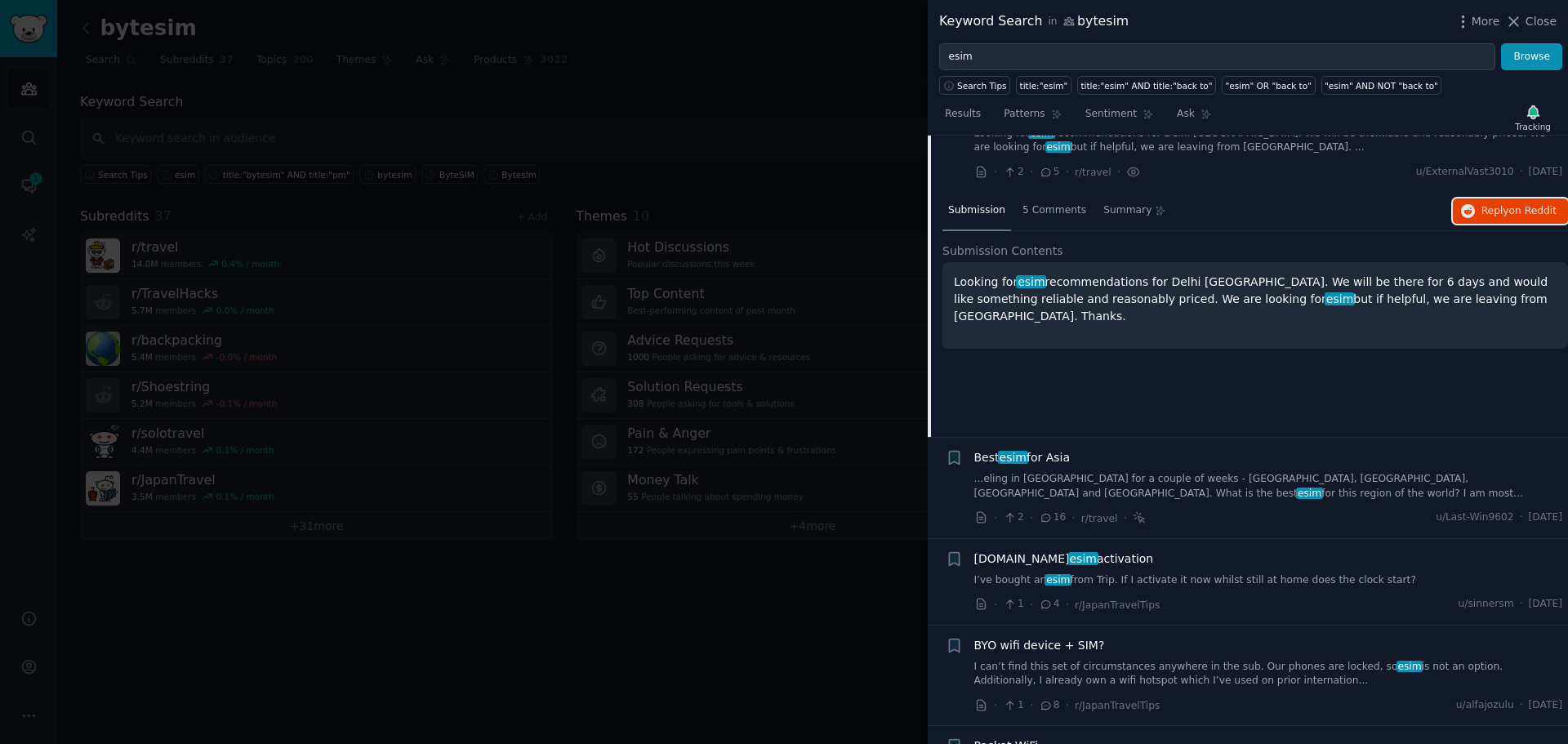
scroll to position [713, 0]
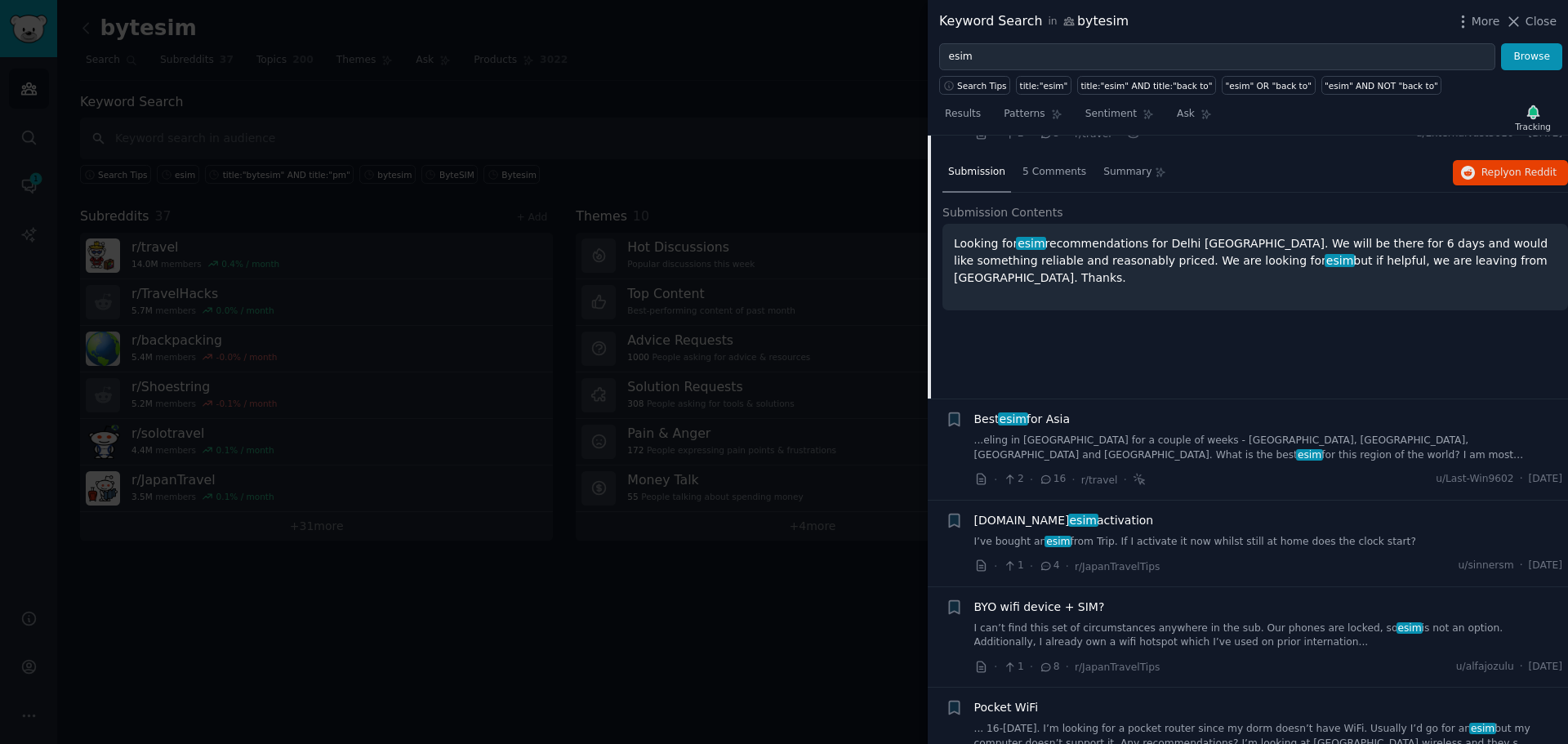
click at [1022, 436] on link "...eling in Asia for a couple of weeks - South Korea, China, Vietnam and Hong K…" at bounding box center [1268, 448] width 588 height 28
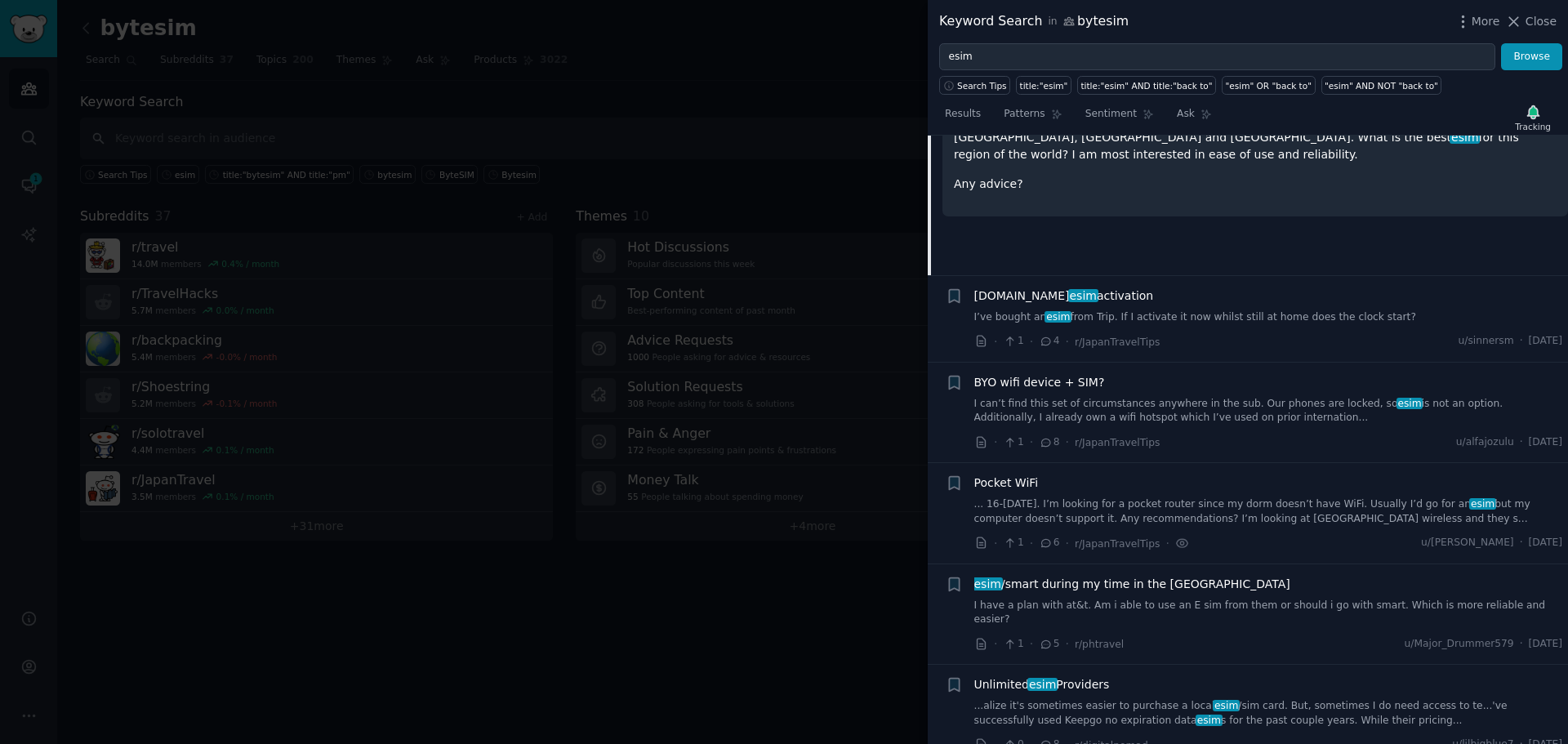
scroll to position [977, 0]
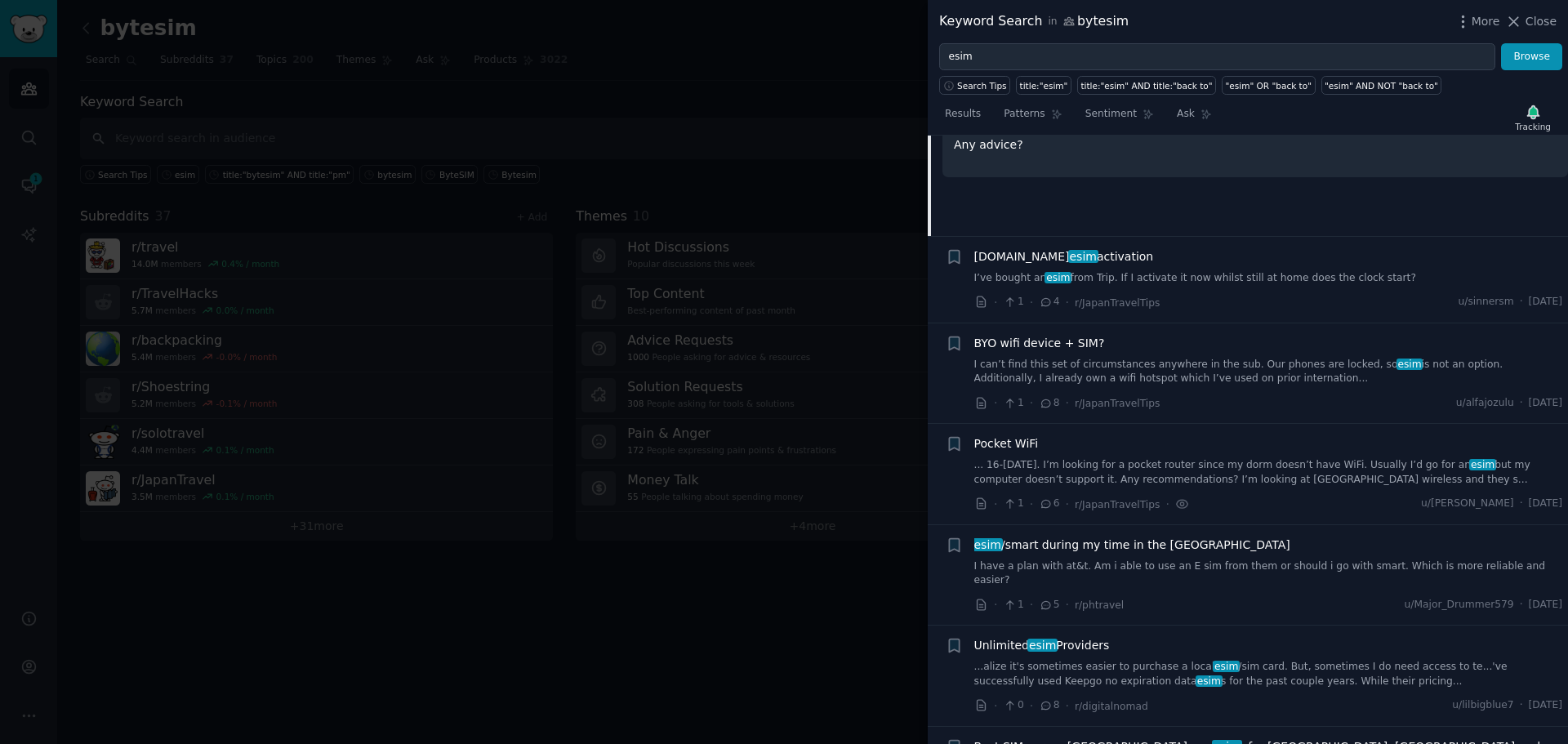
click at [1285, 170] on div "Submission Contents I will be traveling in Asia for a couple of weeks - South K…" at bounding box center [1254, 117] width 625 height 153
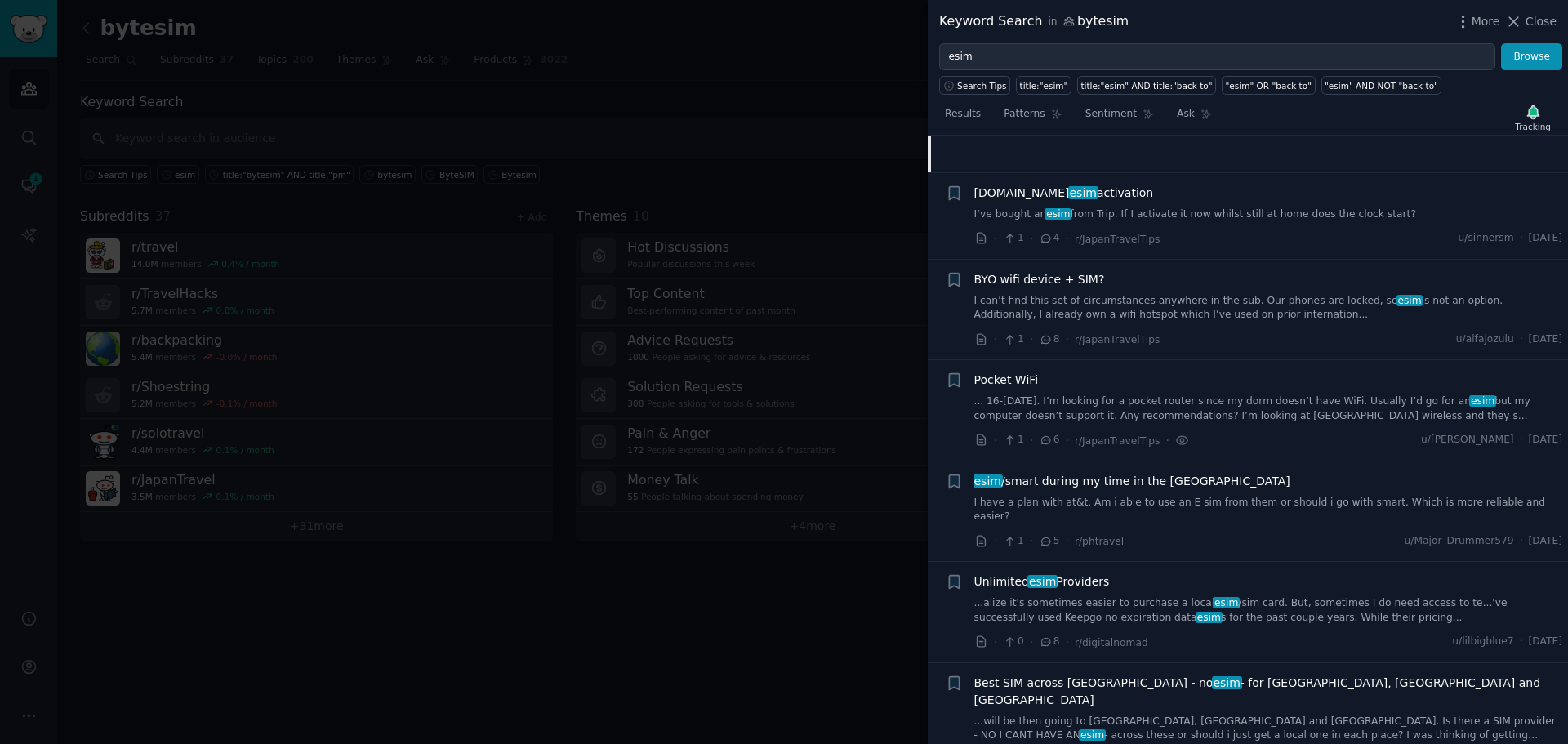
scroll to position [1059, 0]
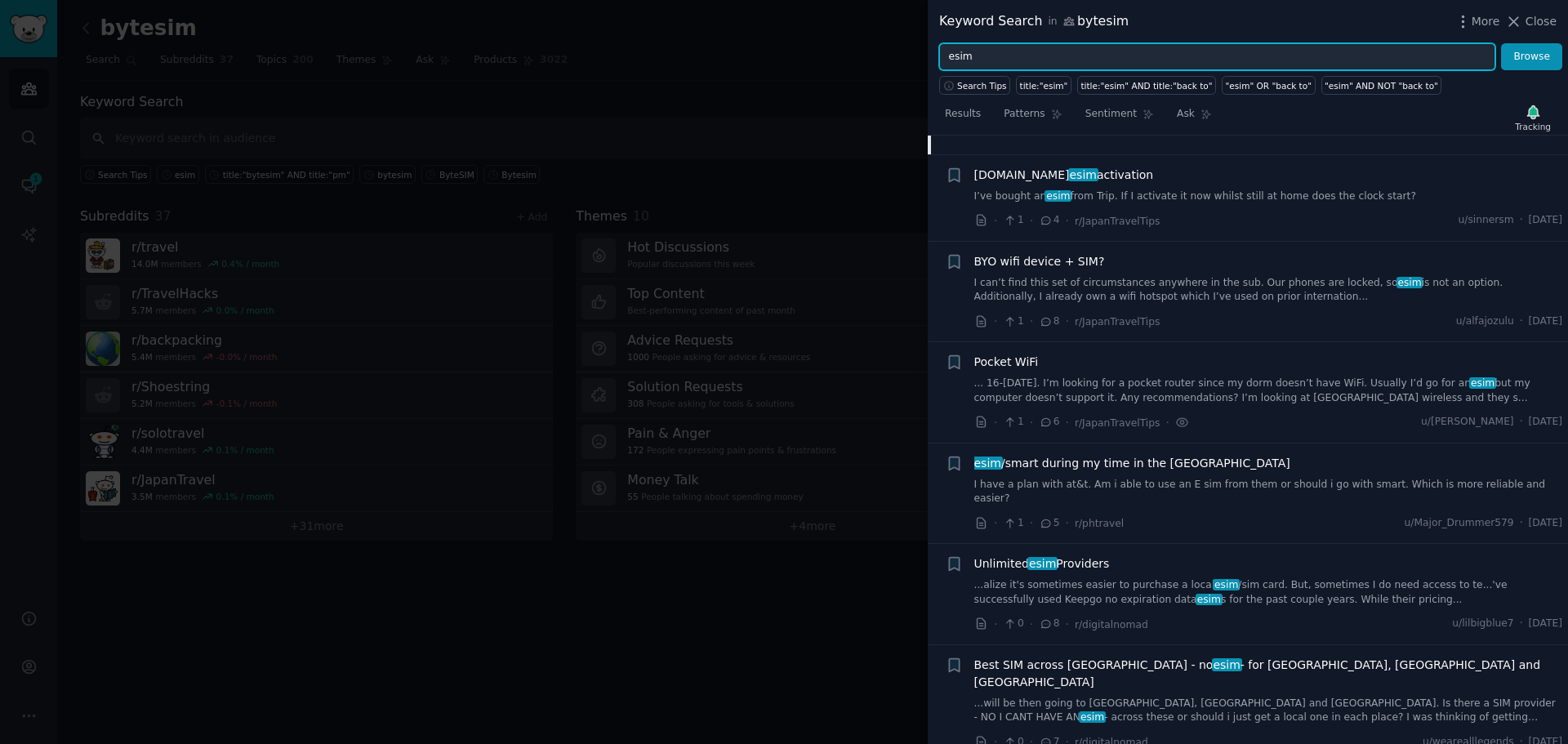
click at [996, 57] on input "esim" at bounding box center [1217, 57] width 557 height 28
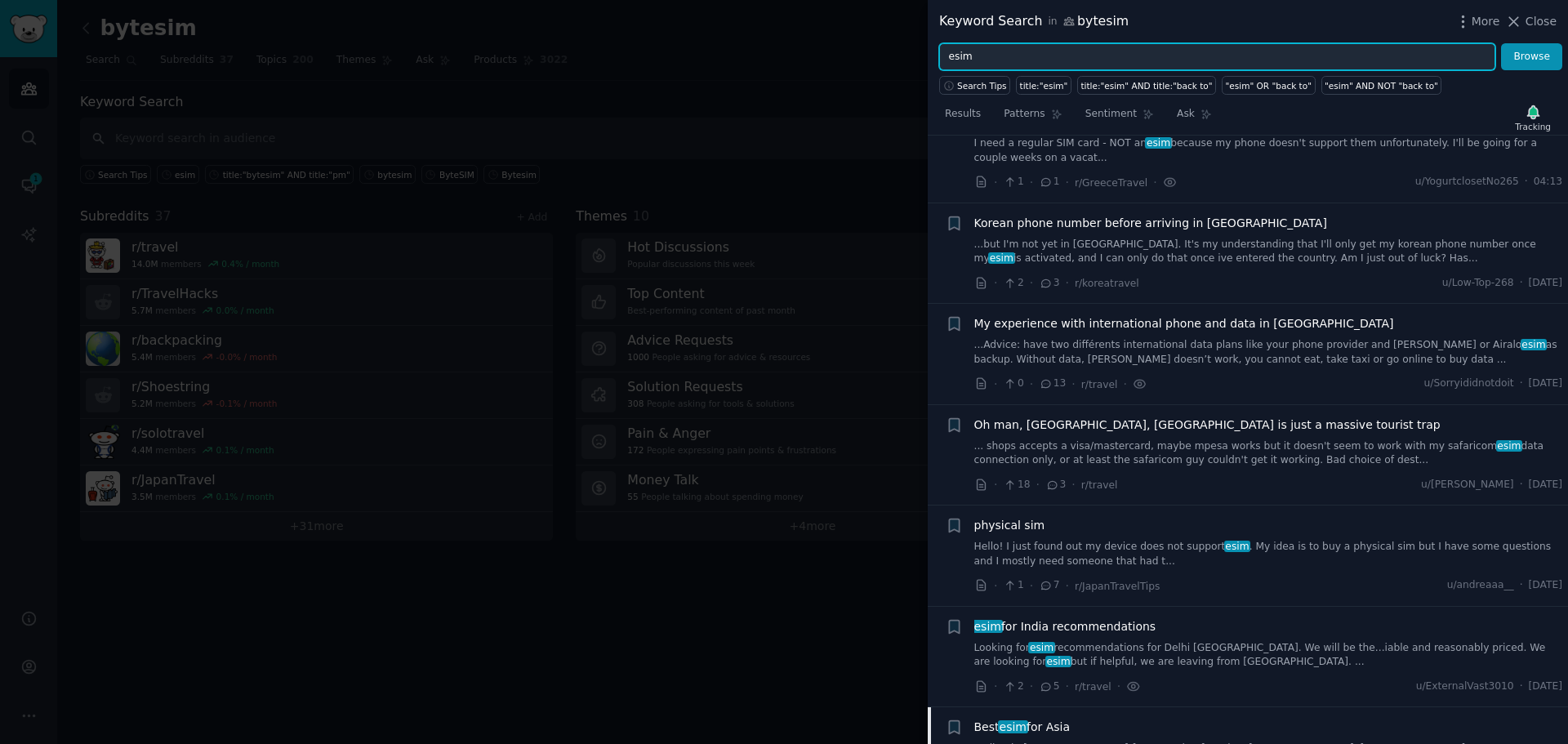
scroll to position [0, 0]
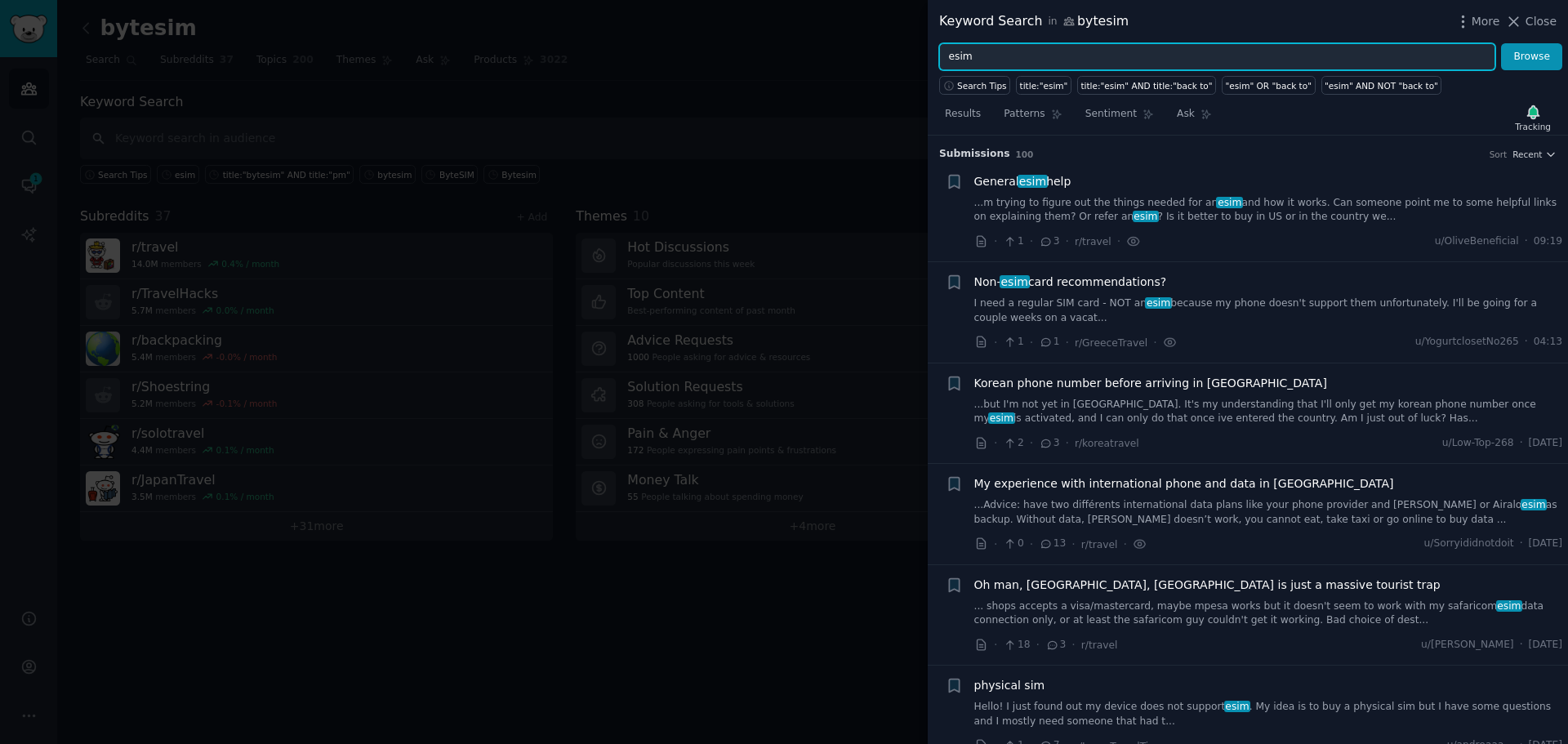
click at [1500, 43] on button "Browse" at bounding box center [1530, 57] width 61 height 28
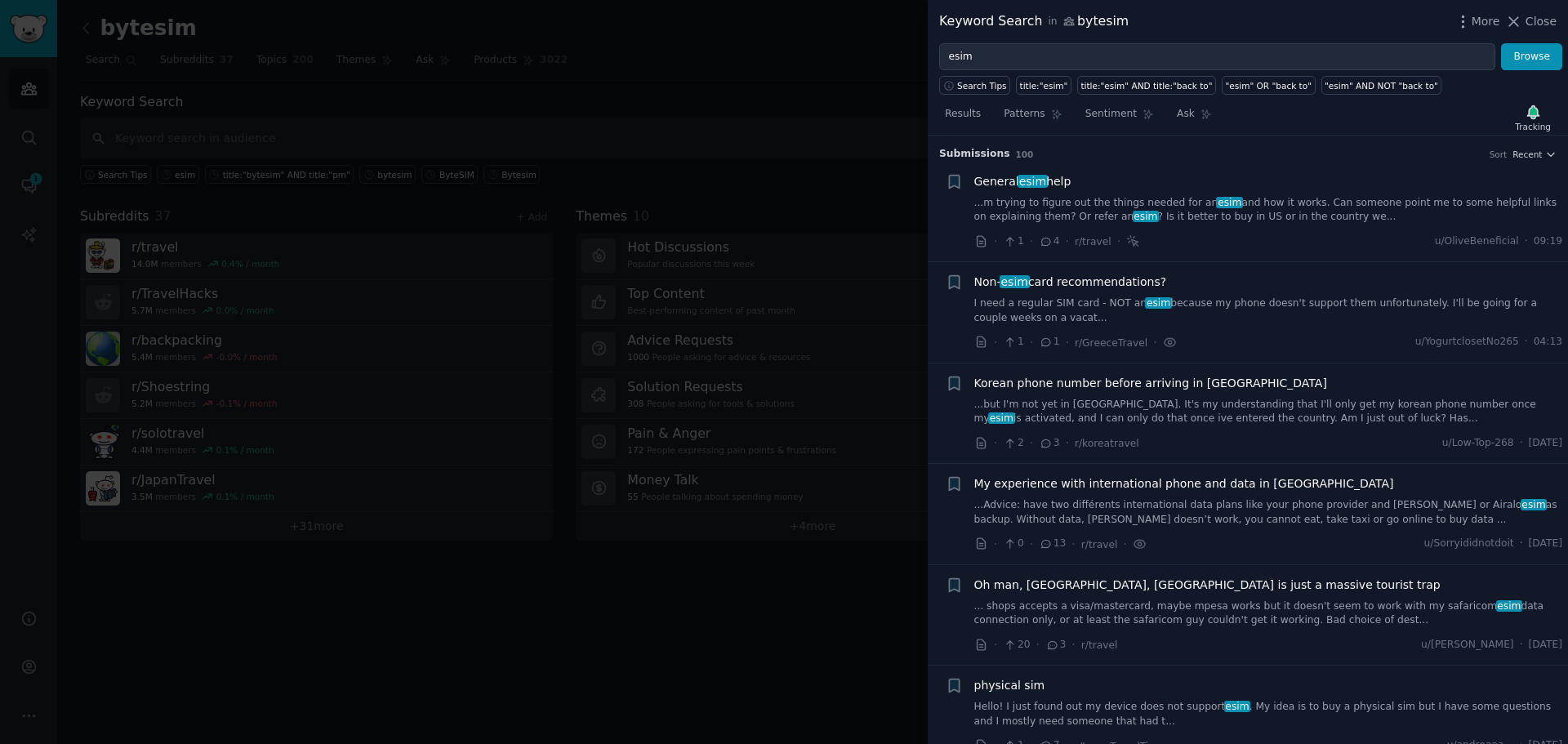
click at [1102, 208] on link "...m trying to figure out the things needed for an esim and how it works. Can s…" at bounding box center [1268, 210] width 588 height 28
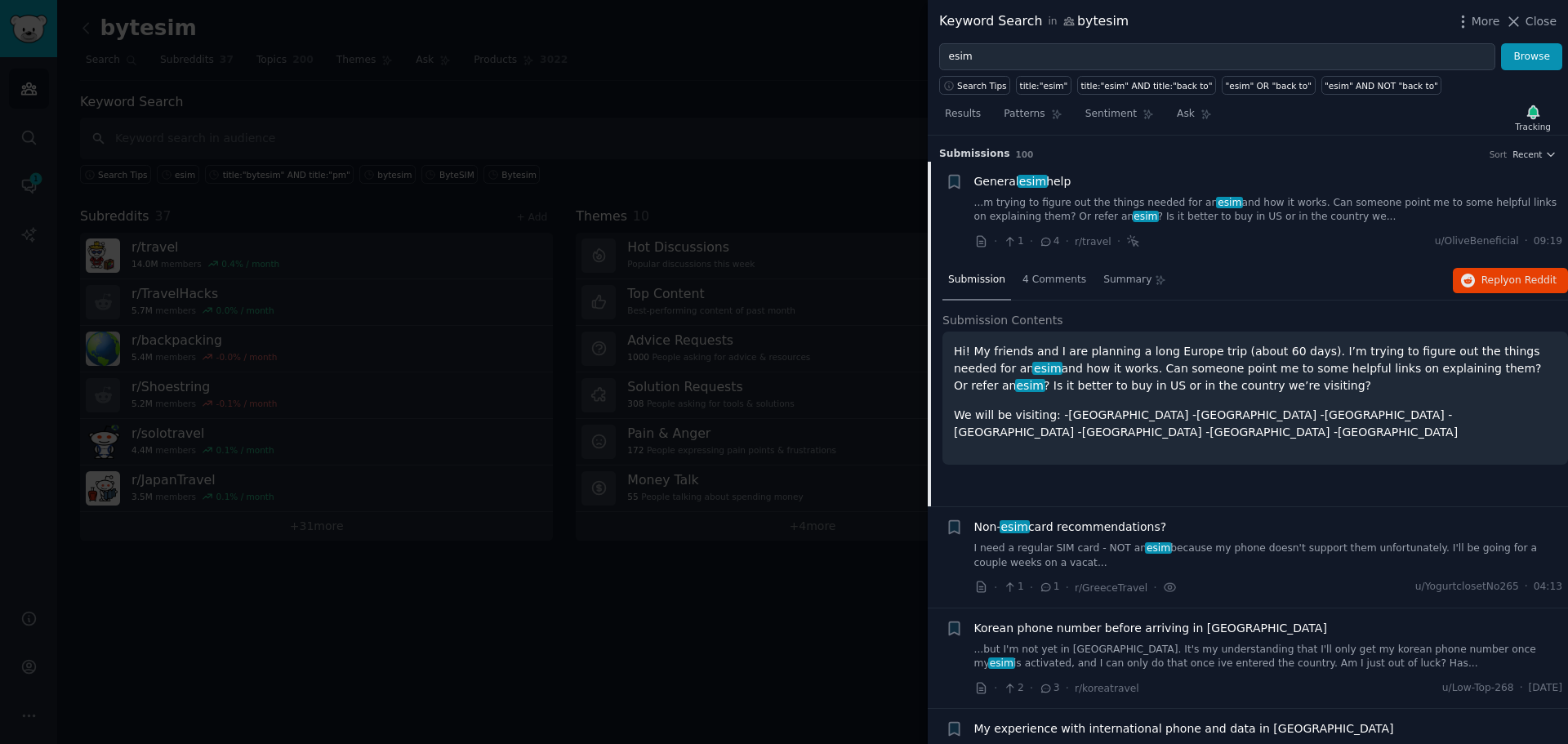
scroll to position [26, 0]
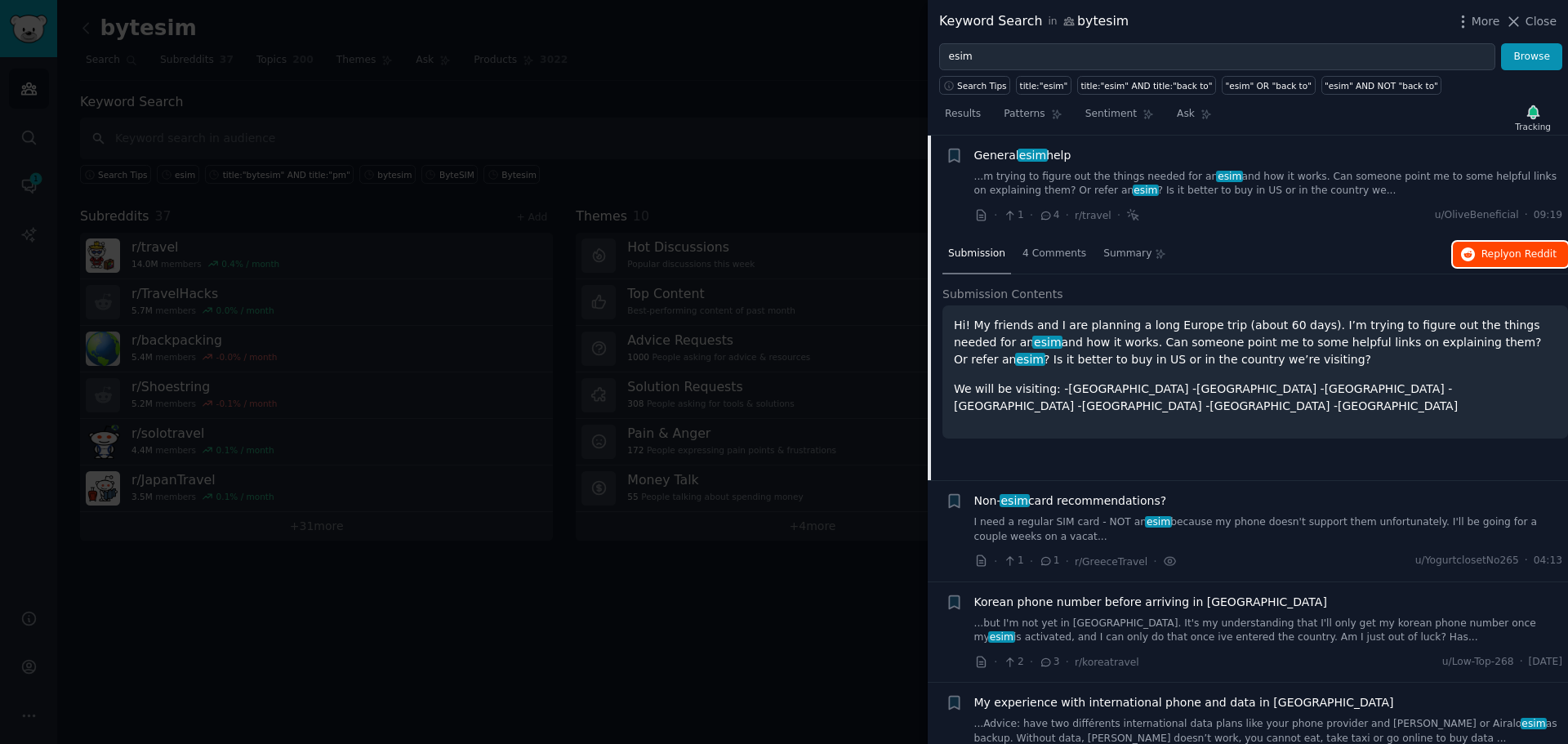
click at [1509, 258] on span "on Reddit" at bounding box center [1532, 254] width 47 height 11
click at [682, 141] on div at bounding box center [784, 372] width 1568 height 744
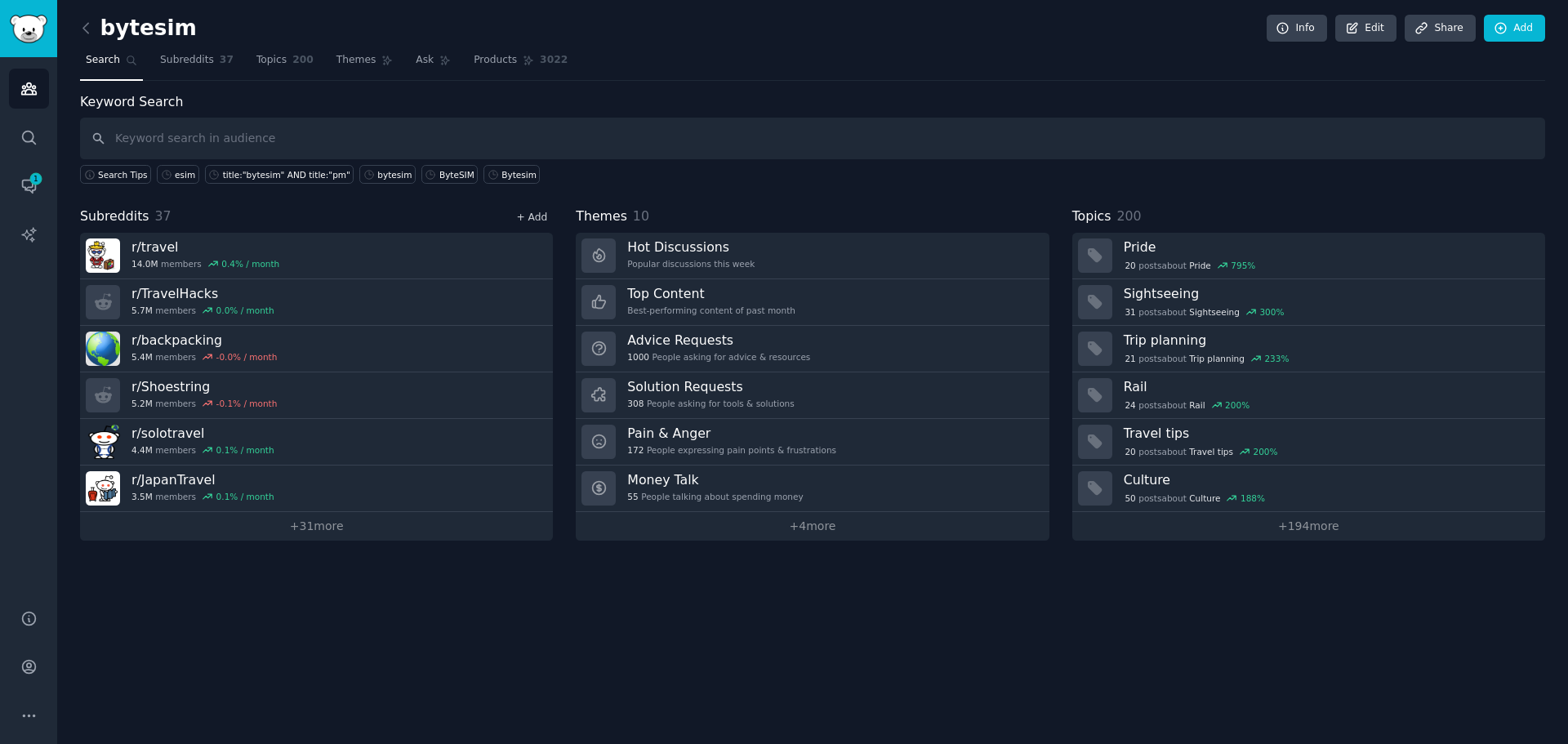
click at [519, 212] on link "+ Add" at bounding box center [531, 217] width 31 height 11
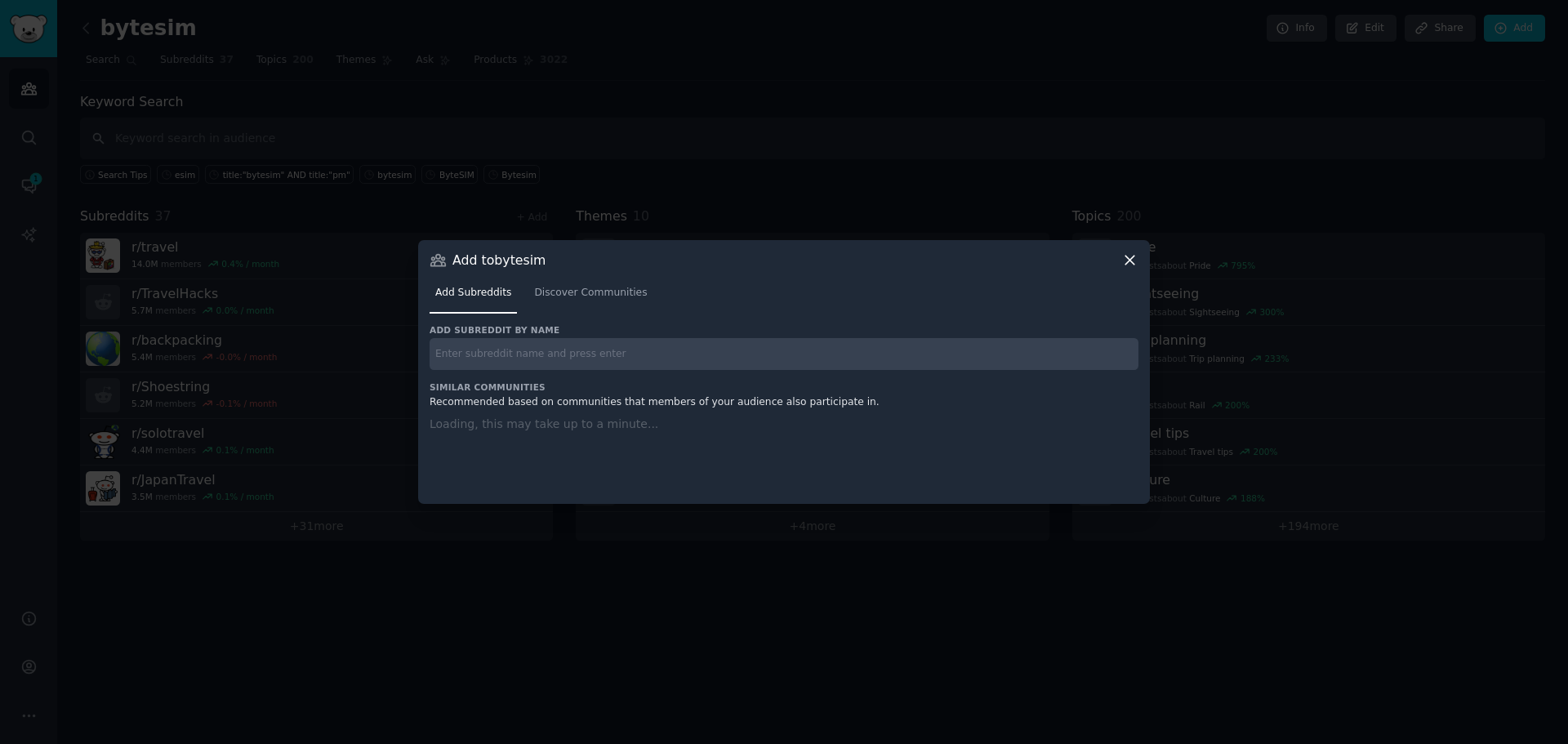
click at [545, 364] on input "text" at bounding box center [784, 355] width 709 height 32
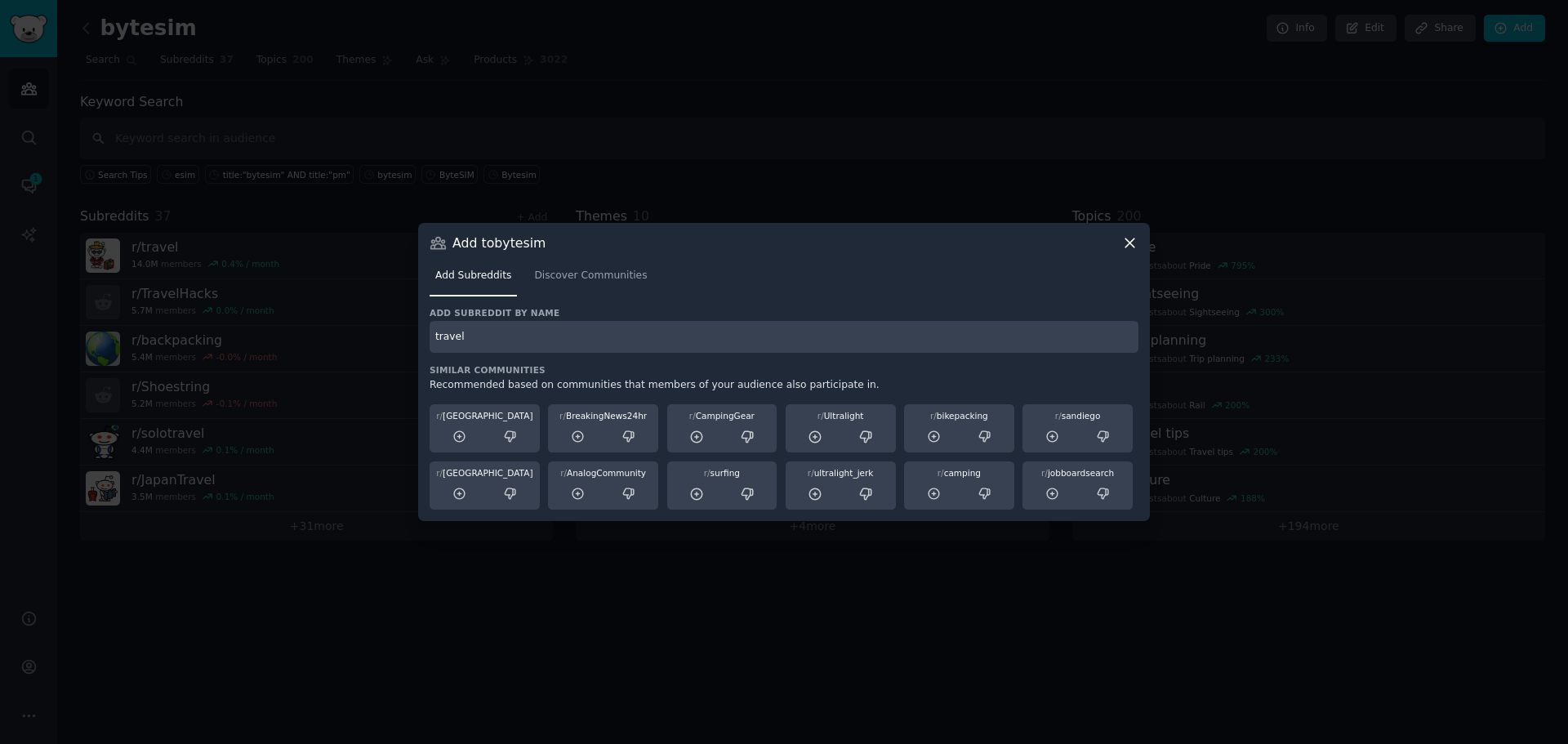
type input "travel"
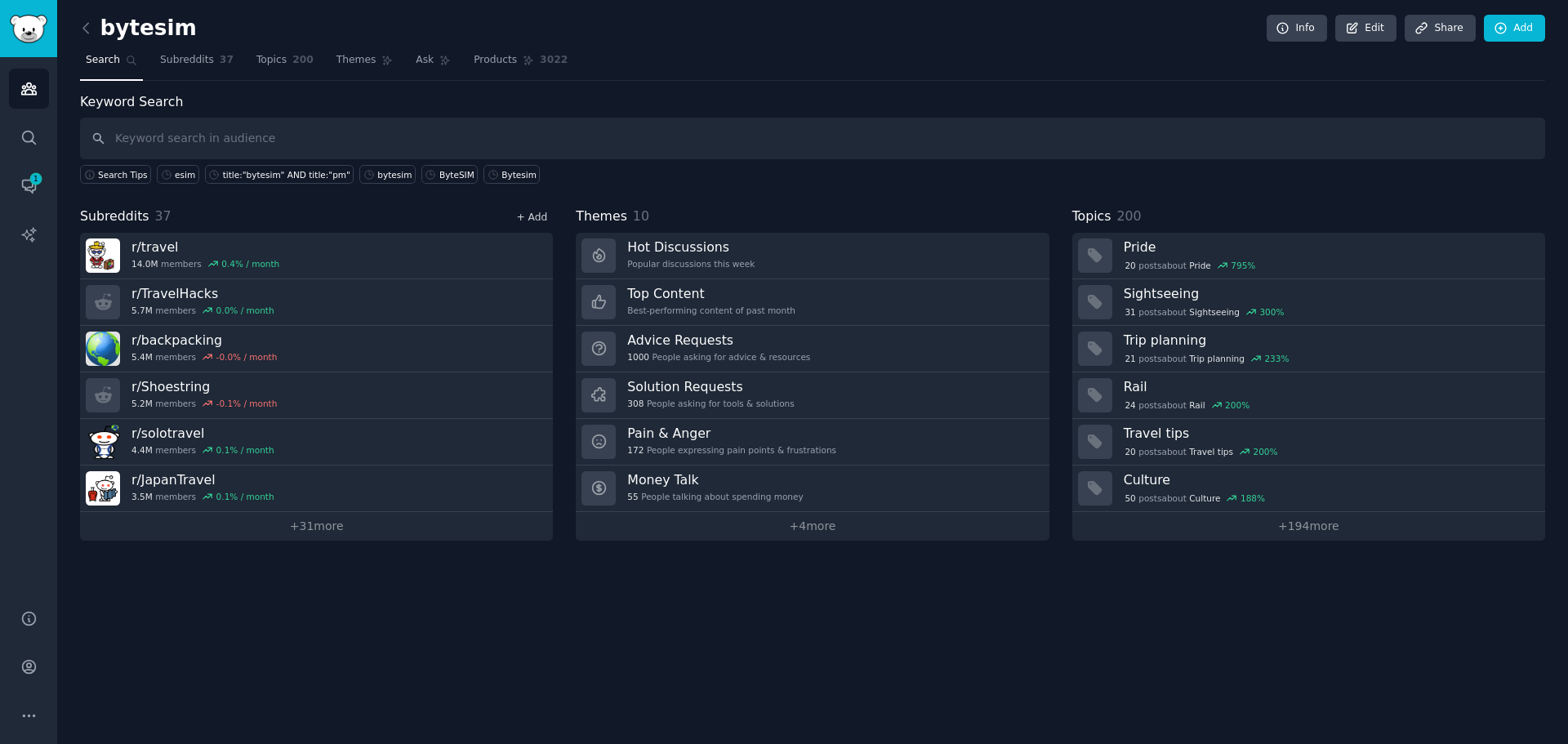
click at [525, 222] on link "+ Add" at bounding box center [531, 217] width 31 height 11
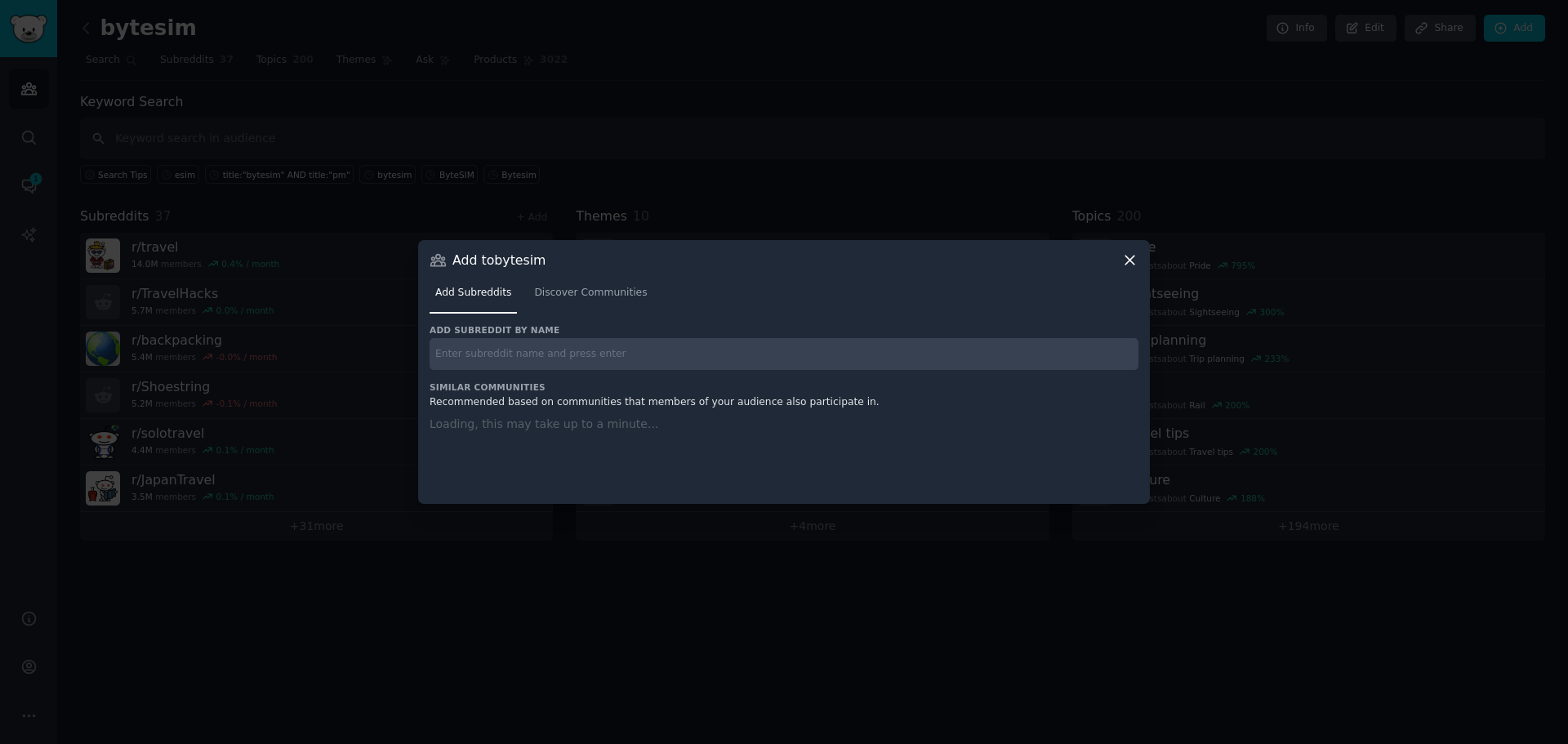
click at [510, 355] on input "text" at bounding box center [784, 355] width 709 height 32
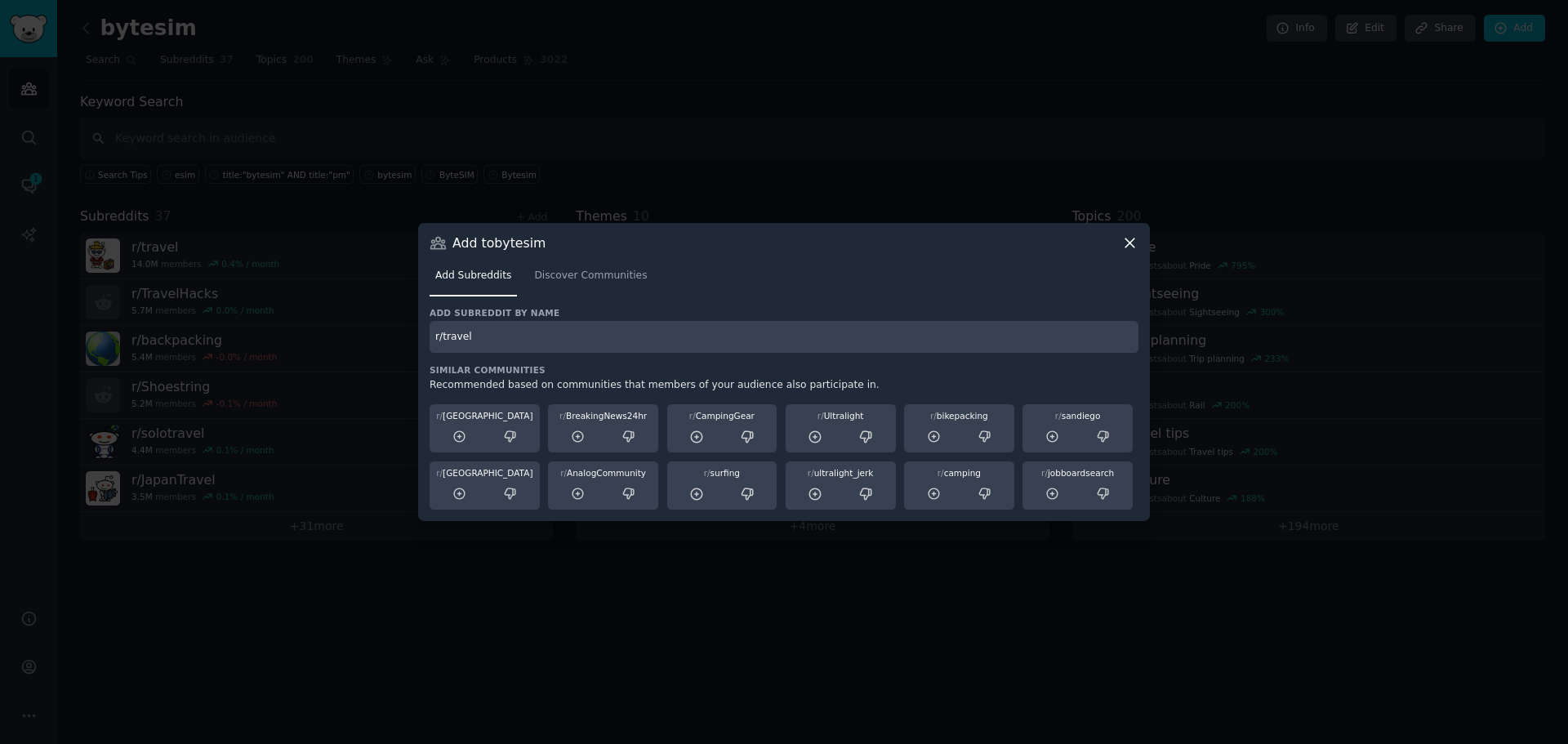
type input "r/travel"
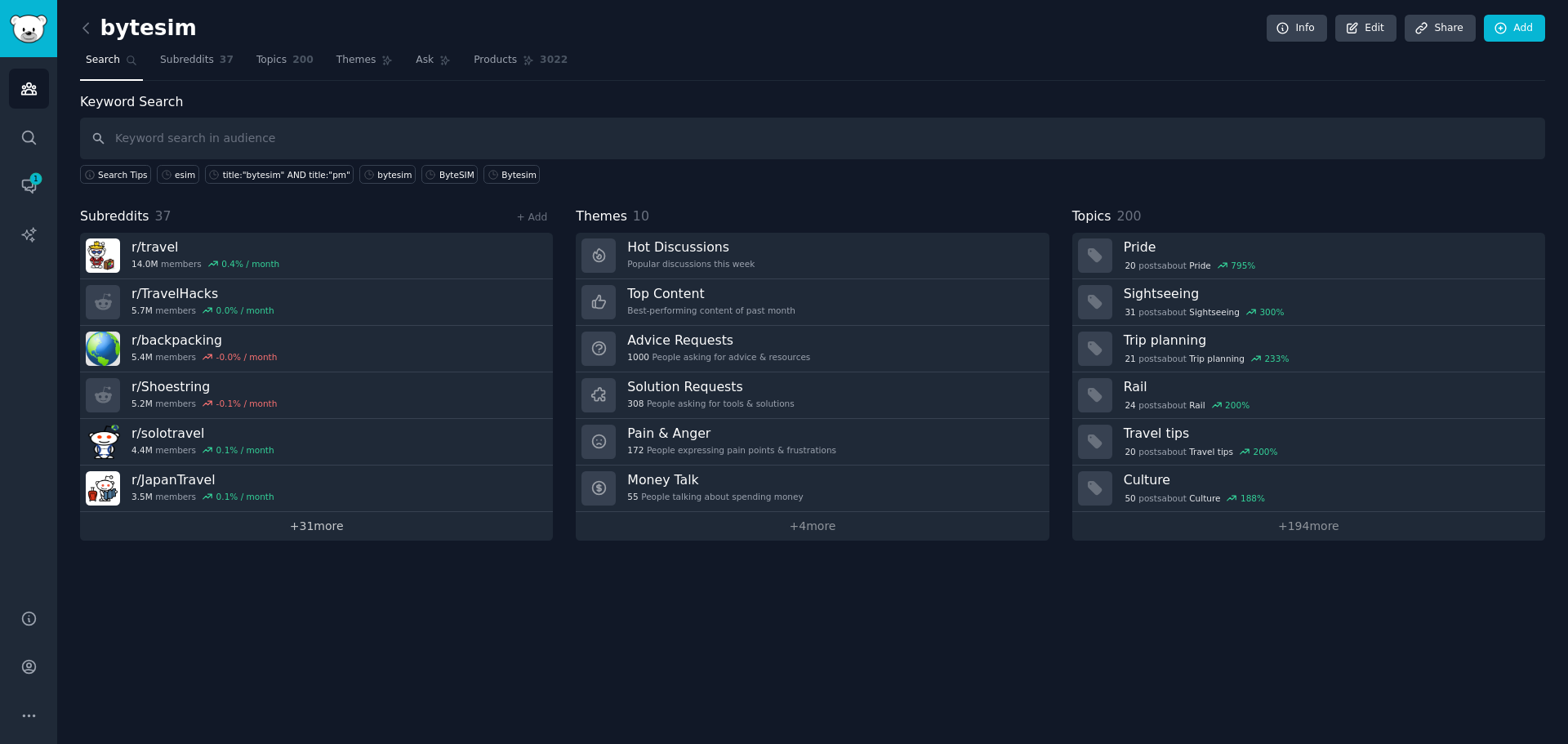
click at [407, 521] on link "+ 31 more" at bounding box center [316, 527] width 473 height 28
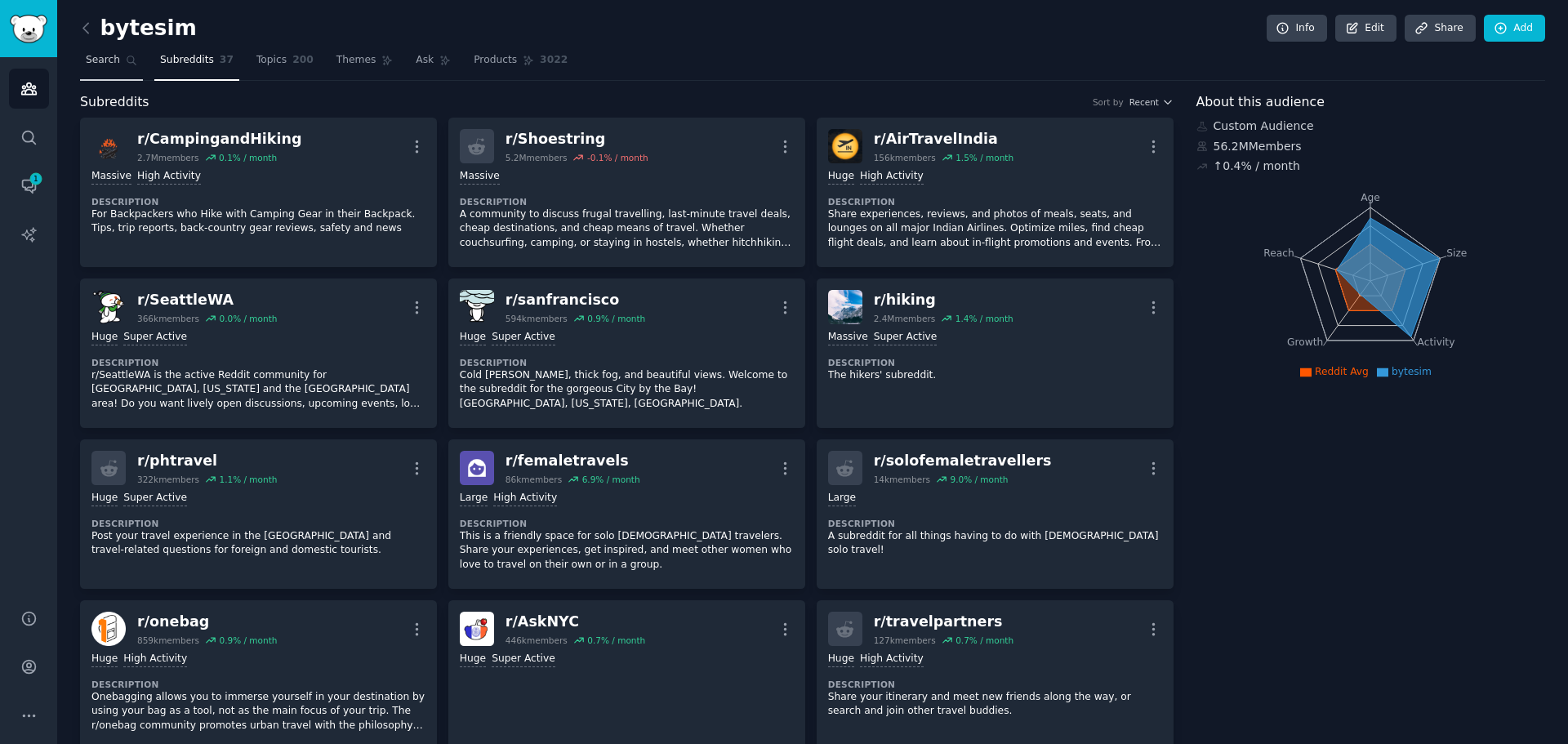
click at [114, 67] on span "Search" at bounding box center [102, 60] width 34 height 15
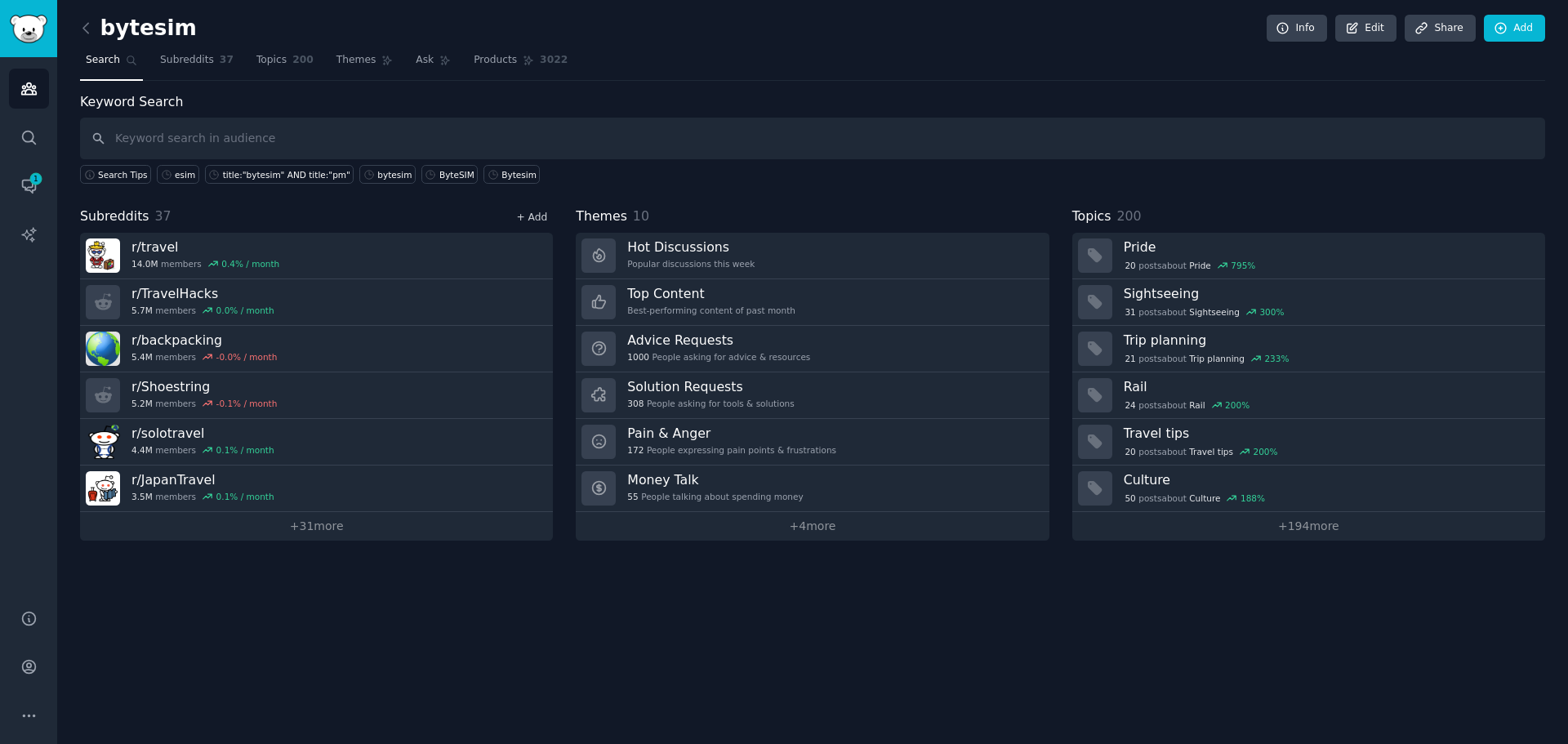
click at [519, 214] on div "+ Add" at bounding box center [531, 216] width 42 height 17
click at [520, 214] on link "+ Add" at bounding box center [531, 217] width 31 height 11
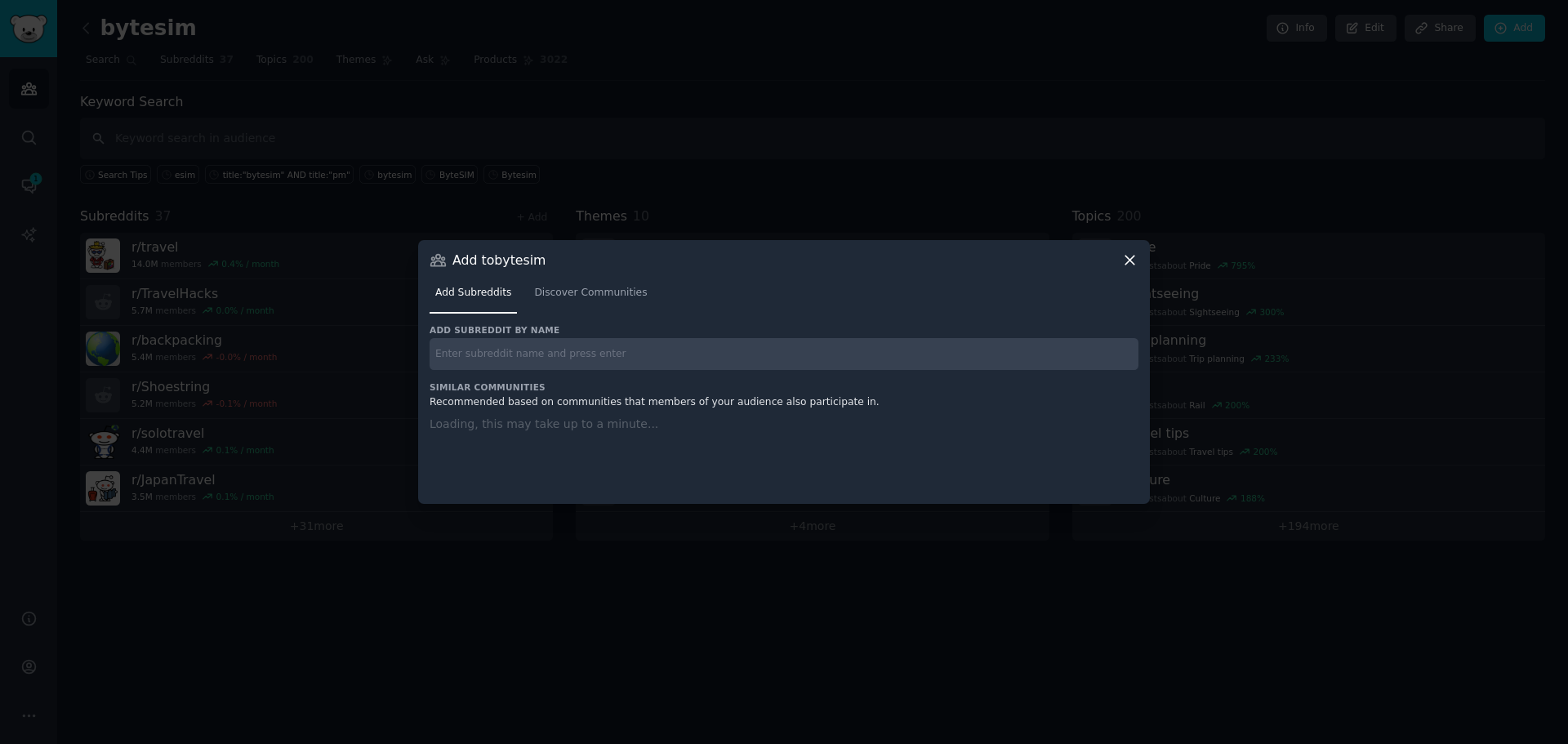
click at [553, 352] on input "text" at bounding box center [784, 355] width 709 height 32
paste input "r/CheapFlights"
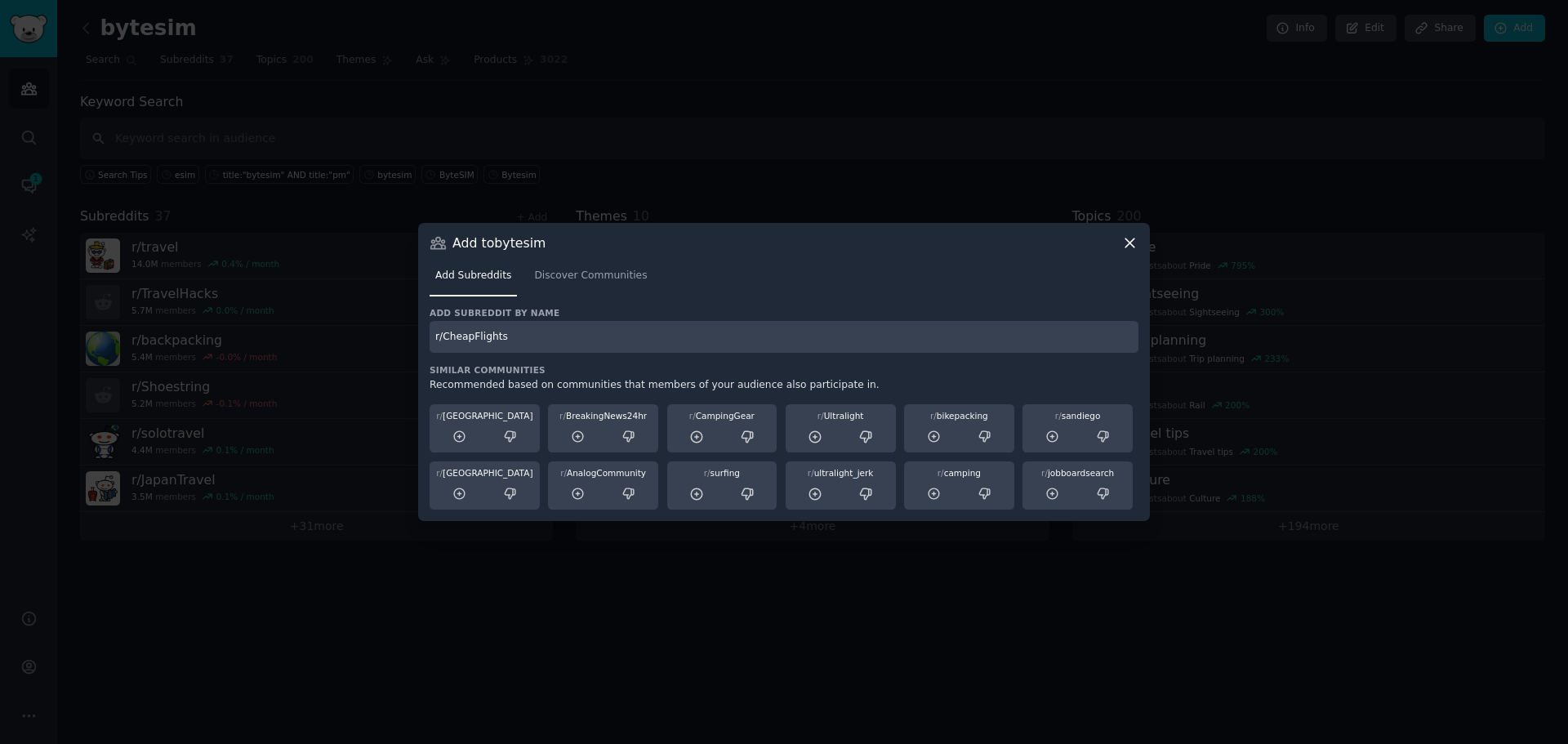
type input "r/CheapFlights"
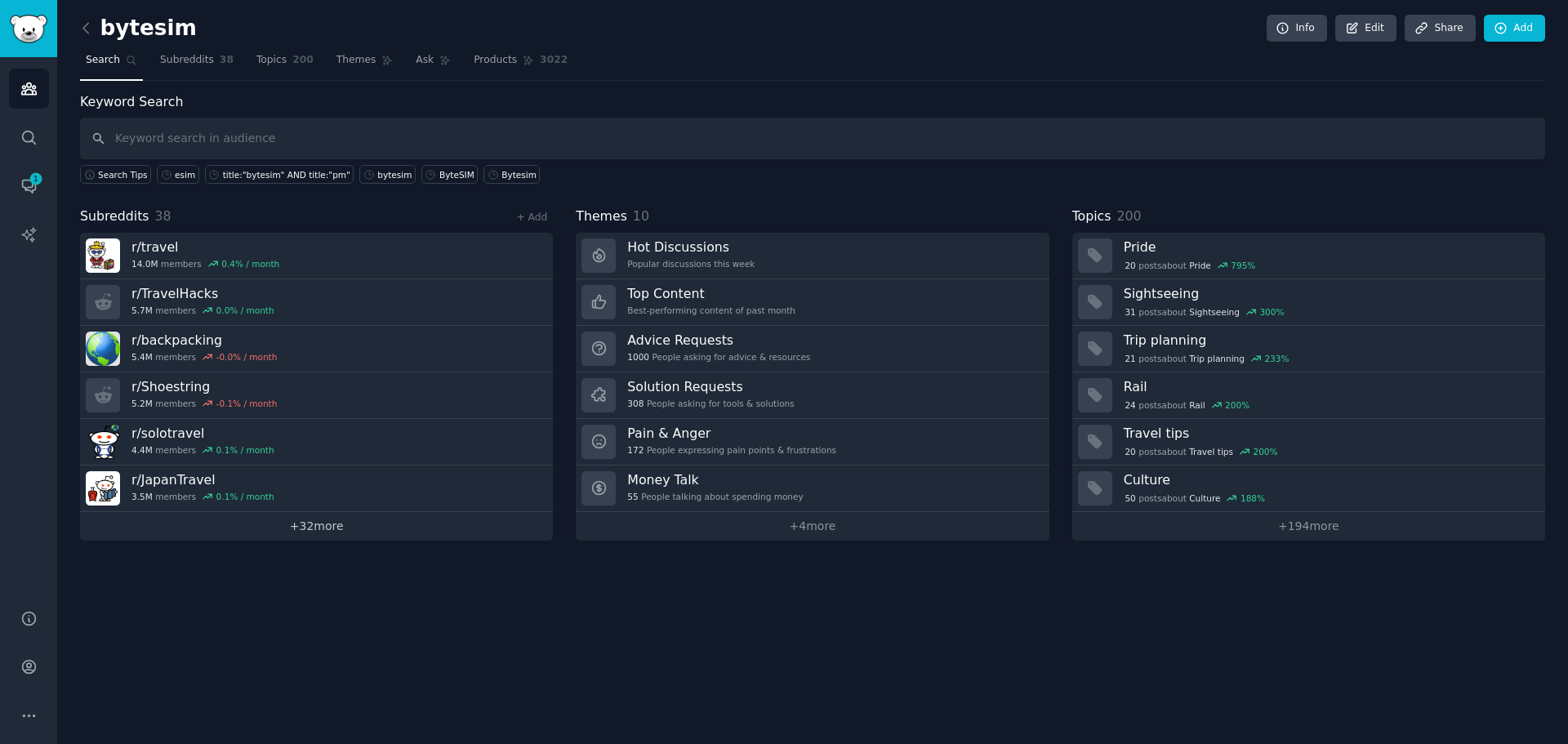
click at [426, 531] on link "+ 32 more" at bounding box center [316, 527] width 473 height 28
click at [408, 525] on link "+ 32 more" at bounding box center [316, 527] width 473 height 28
click at [538, 219] on link "+ Add" at bounding box center [531, 217] width 31 height 11
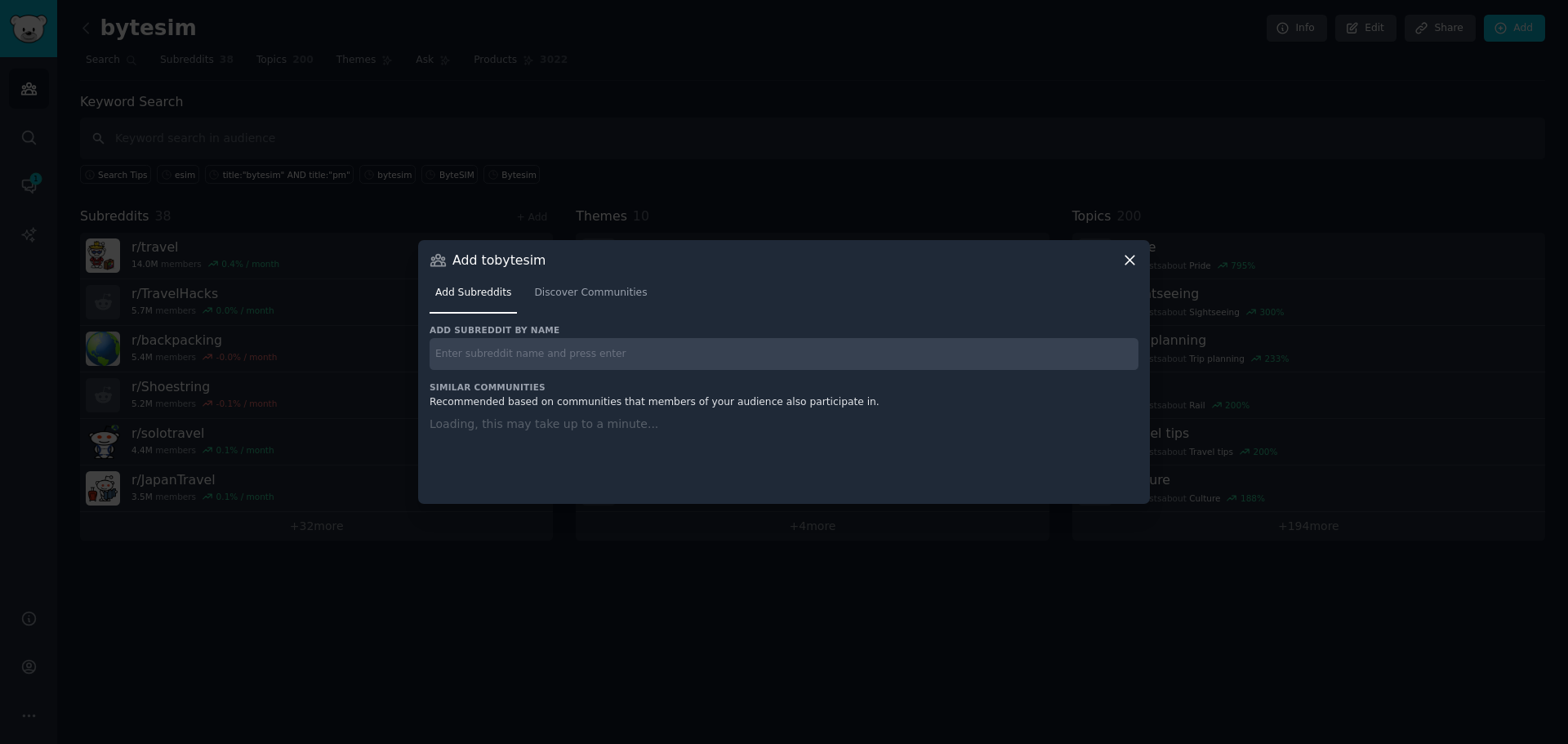
click at [587, 354] on input "text" at bounding box center [784, 355] width 709 height 32
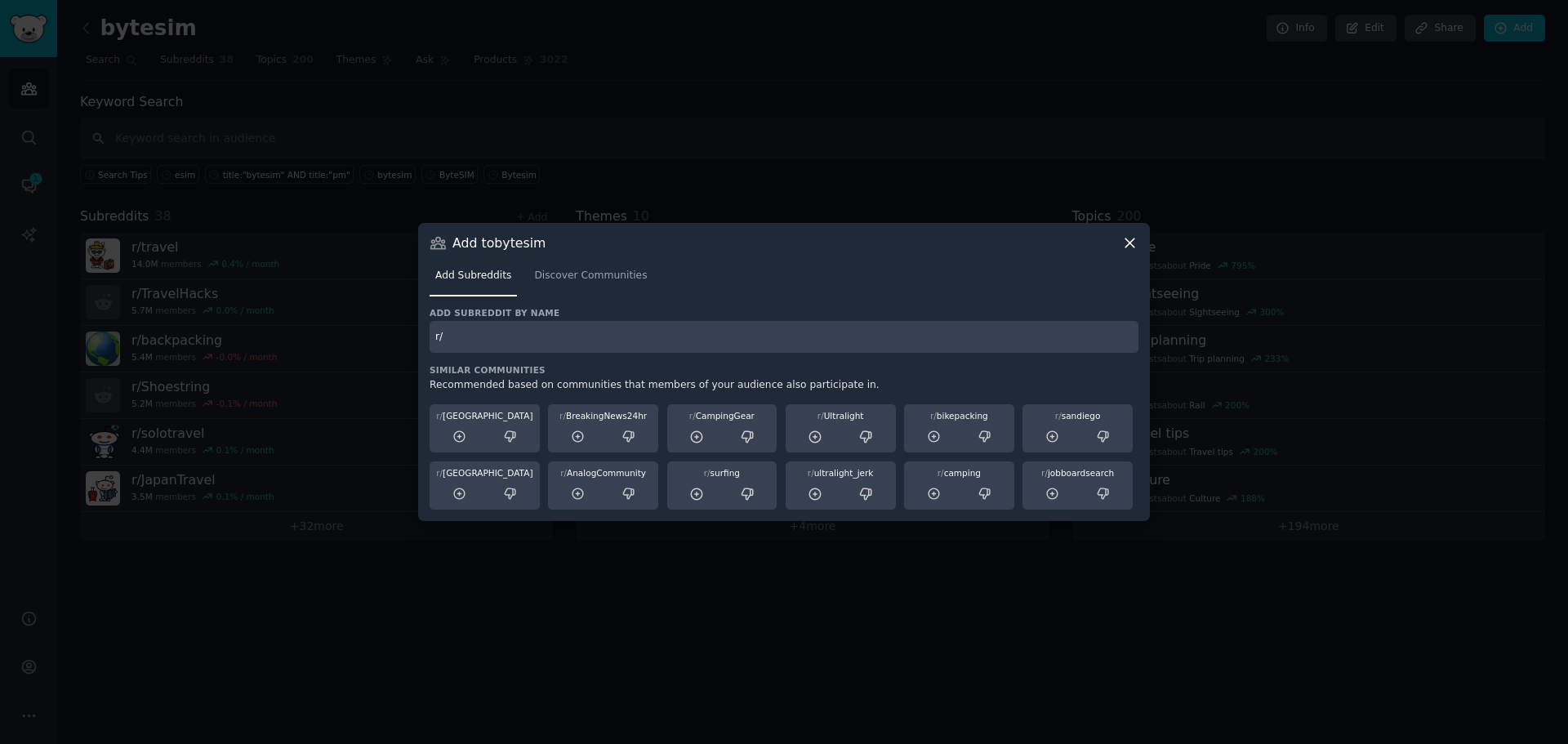
paste input "wanderlus"
type input "r/wanderlust"
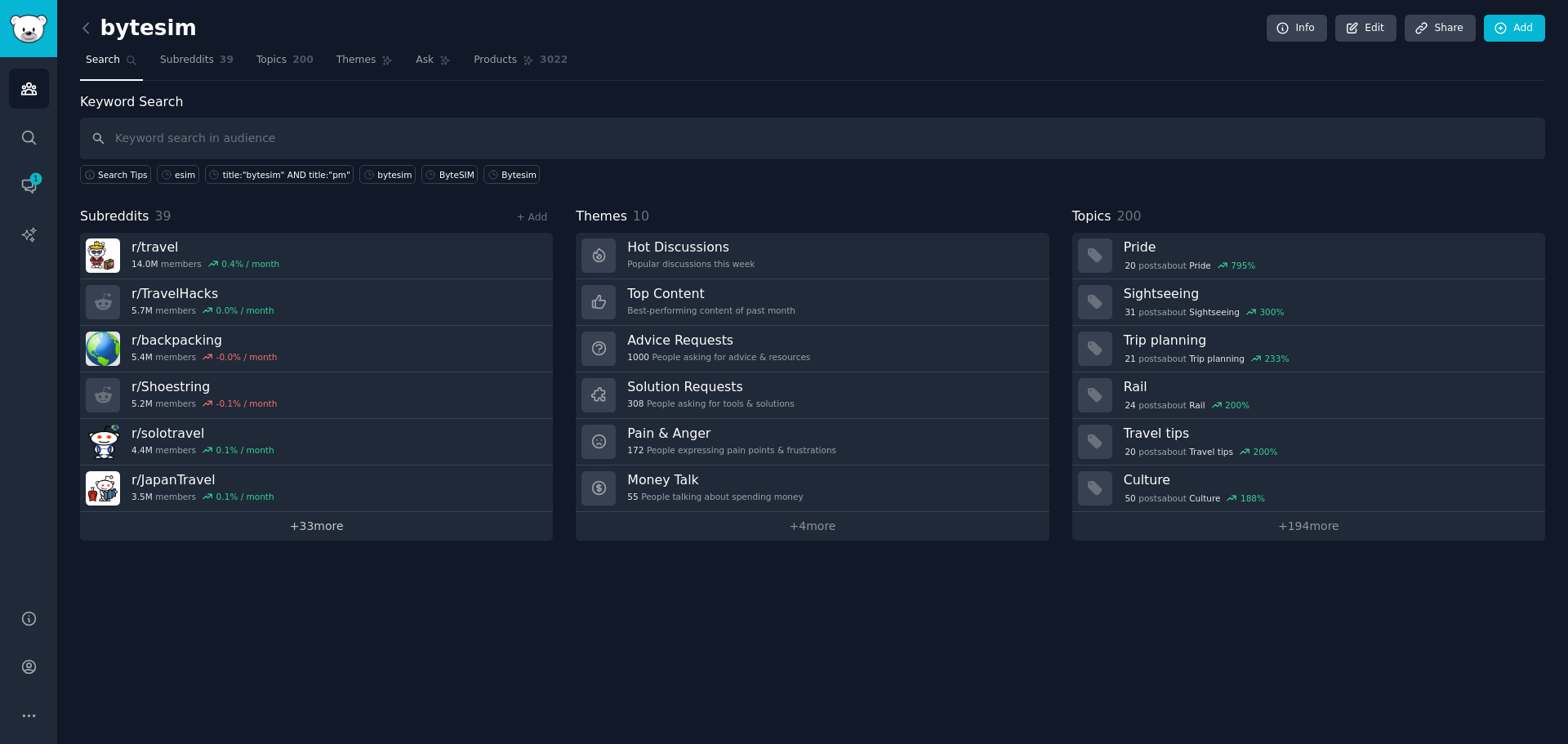
click at [457, 530] on link "+ 33 more" at bounding box center [316, 527] width 473 height 28
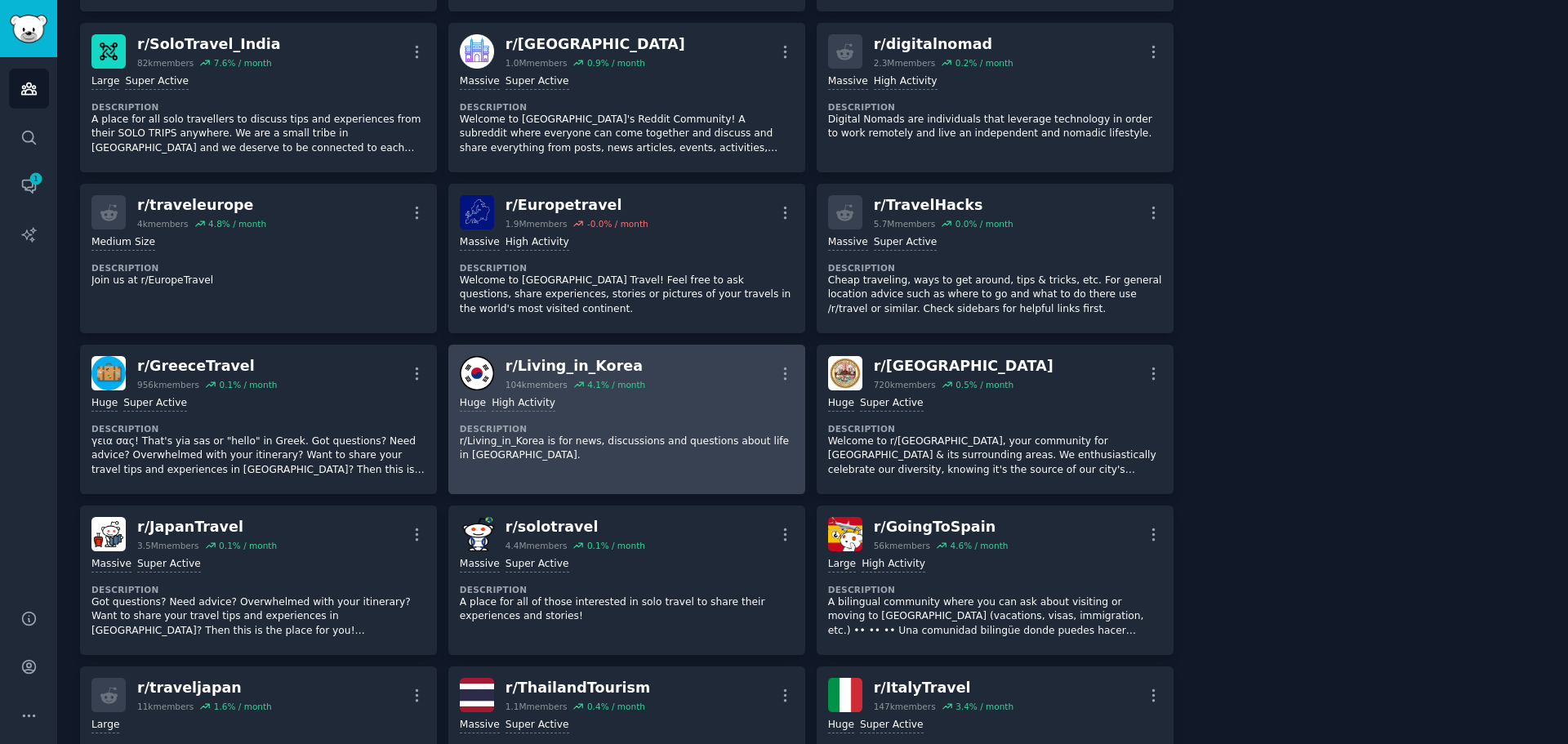
scroll to position [1062, 0]
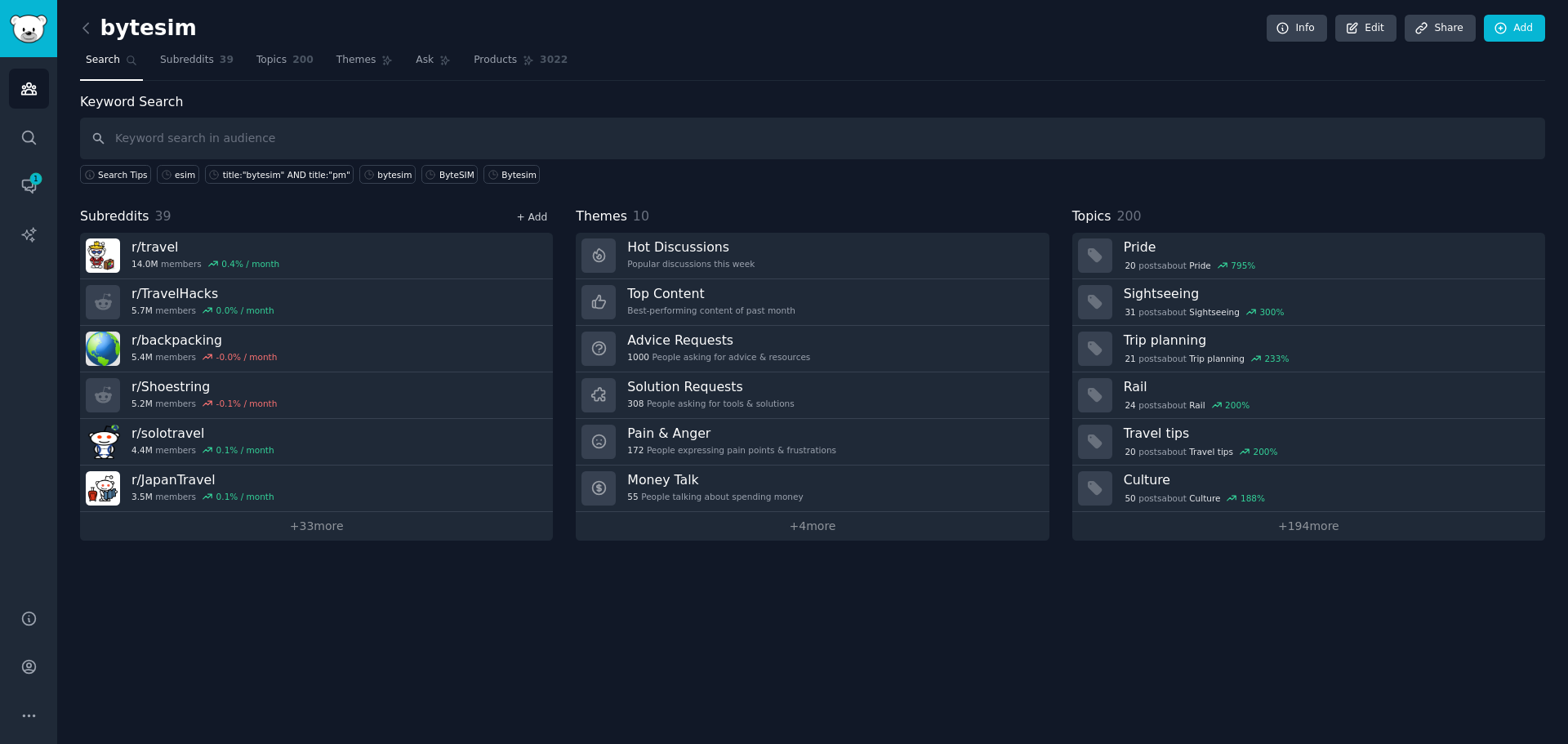
click at [532, 216] on link "+ Add" at bounding box center [531, 217] width 31 height 11
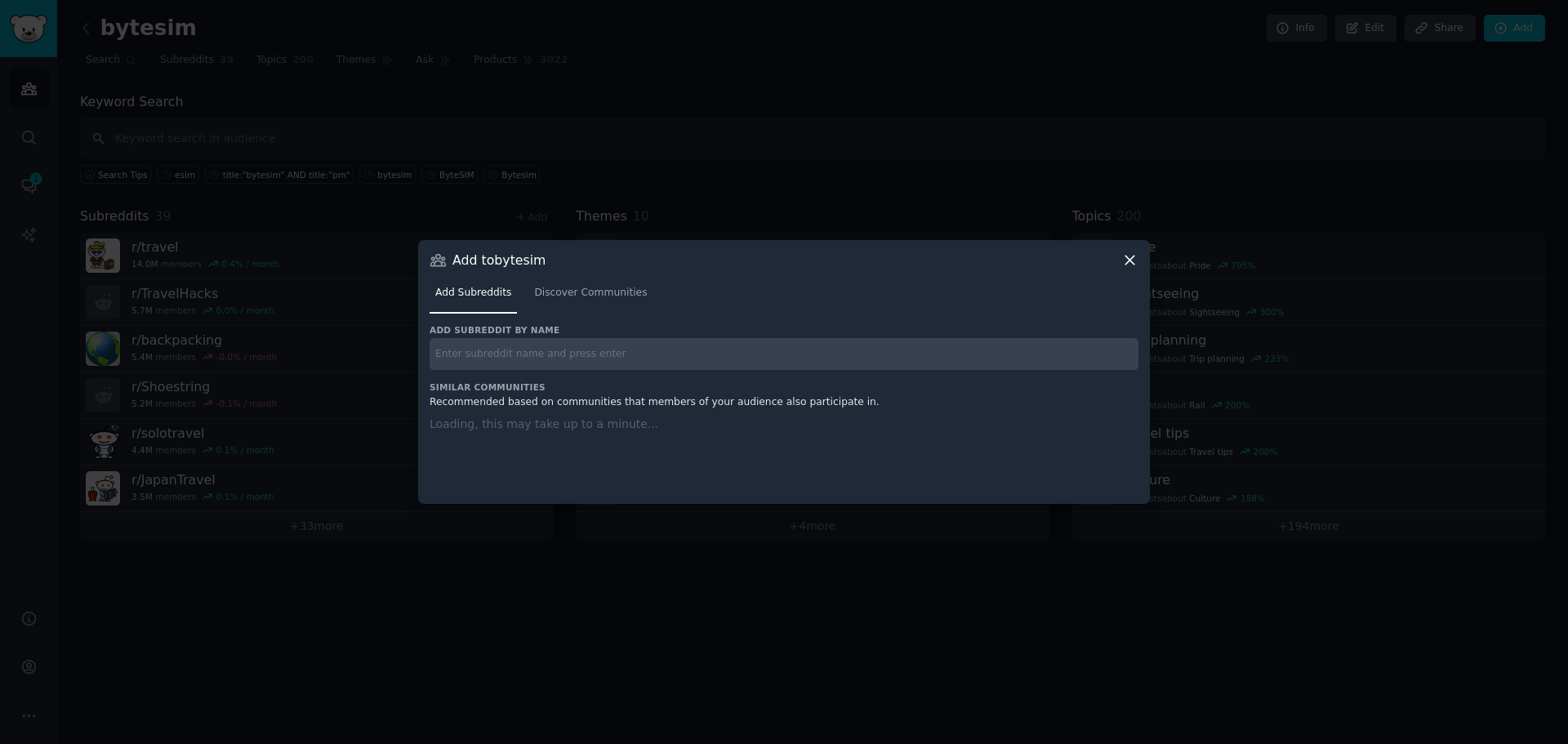
click at [555, 348] on input "text" at bounding box center [784, 355] width 709 height 32
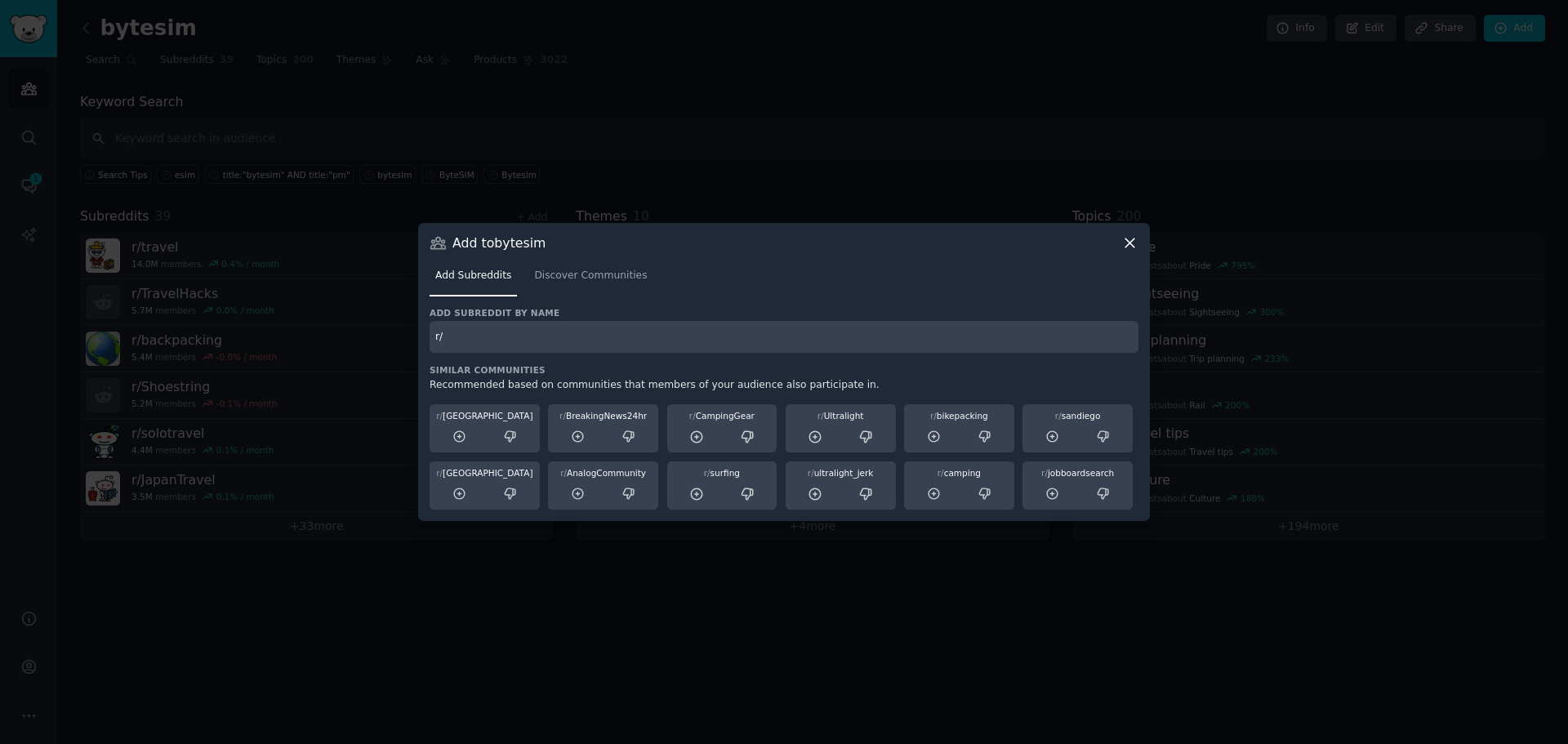
paste input "r/solotravel"
type input "r"
paste input "r/solotravel"
type input "r/solotravel"
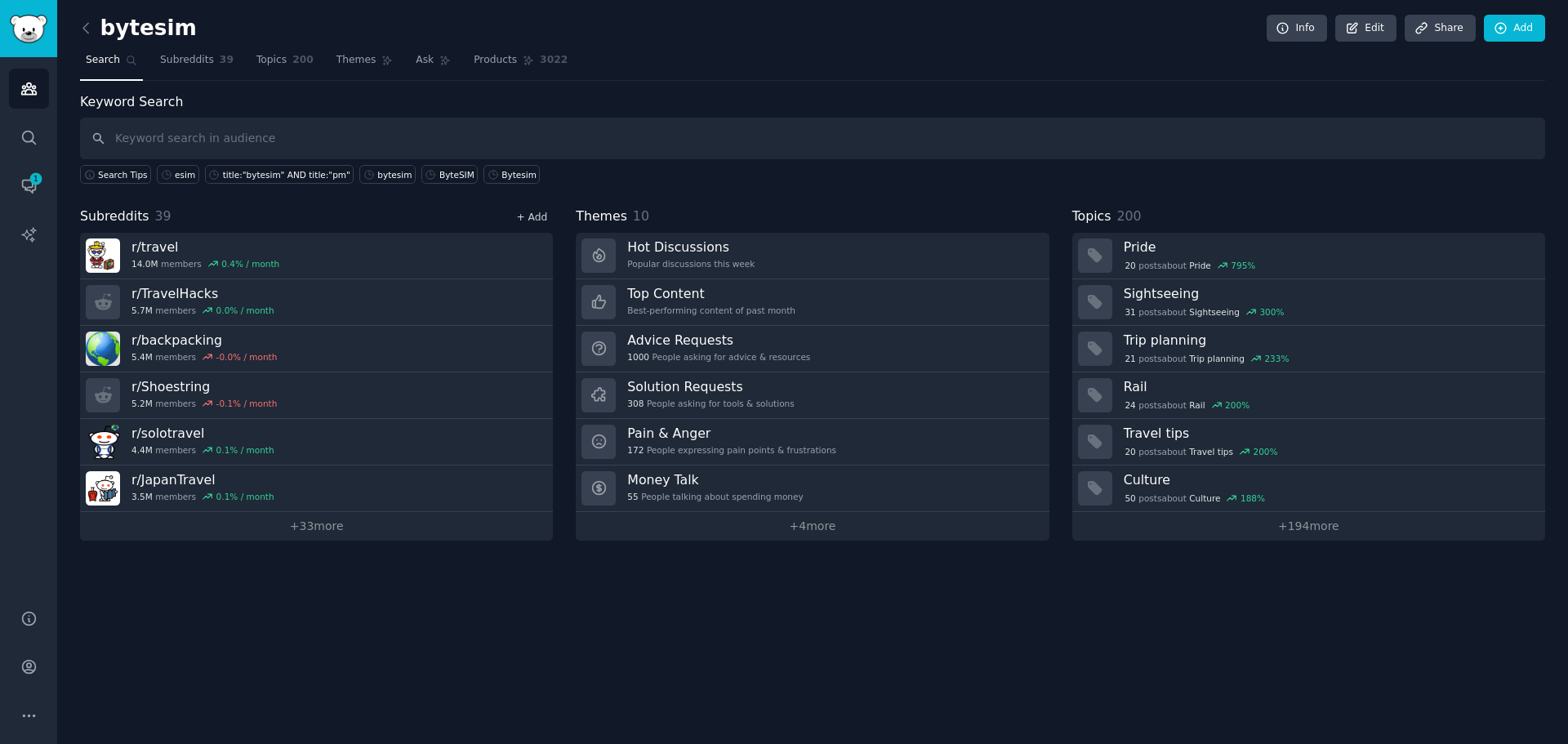
click at [525, 220] on link "+ Add" at bounding box center [531, 217] width 31 height 11
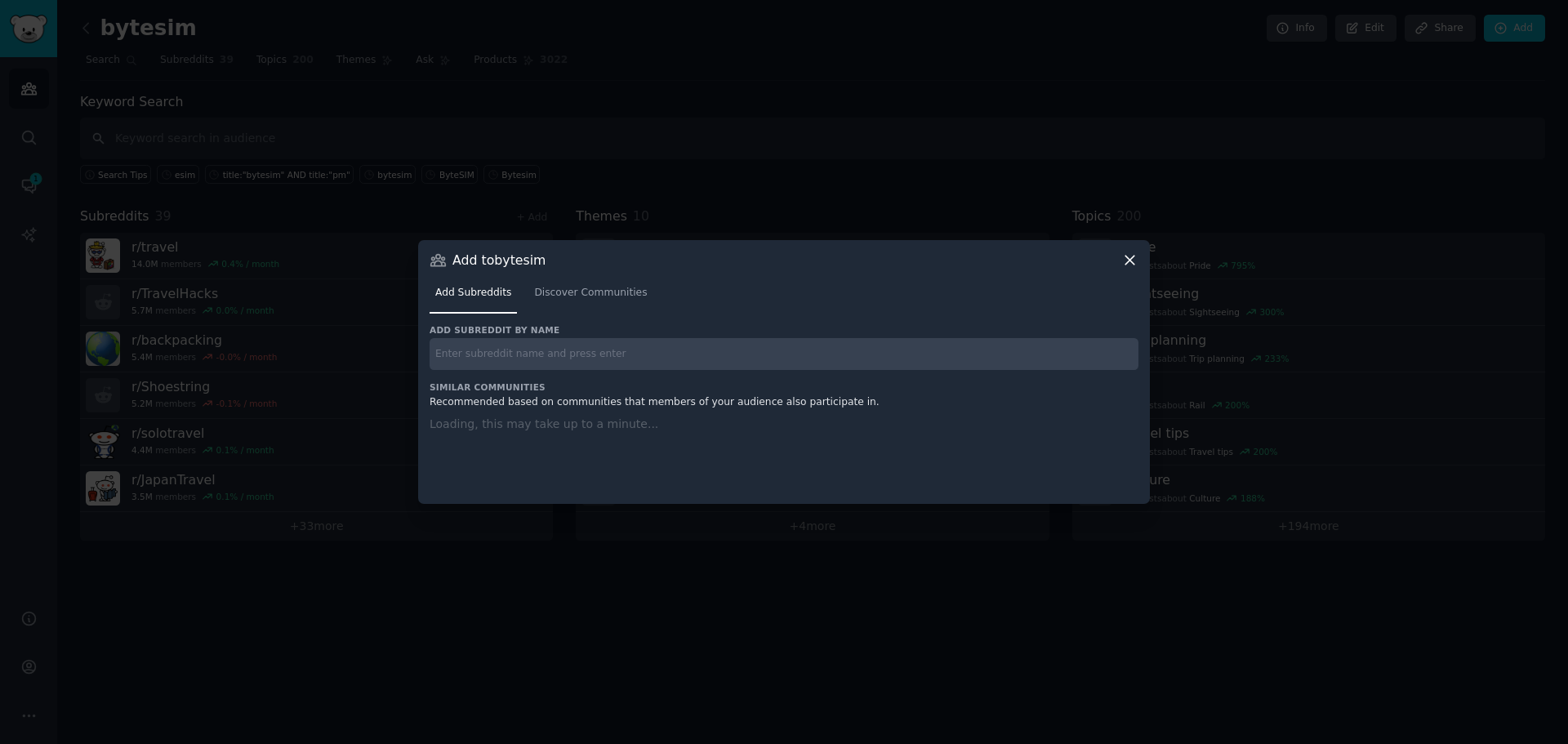
click at [594, 340] on input "text" at bounding box center [784, 355] width 709 height 32
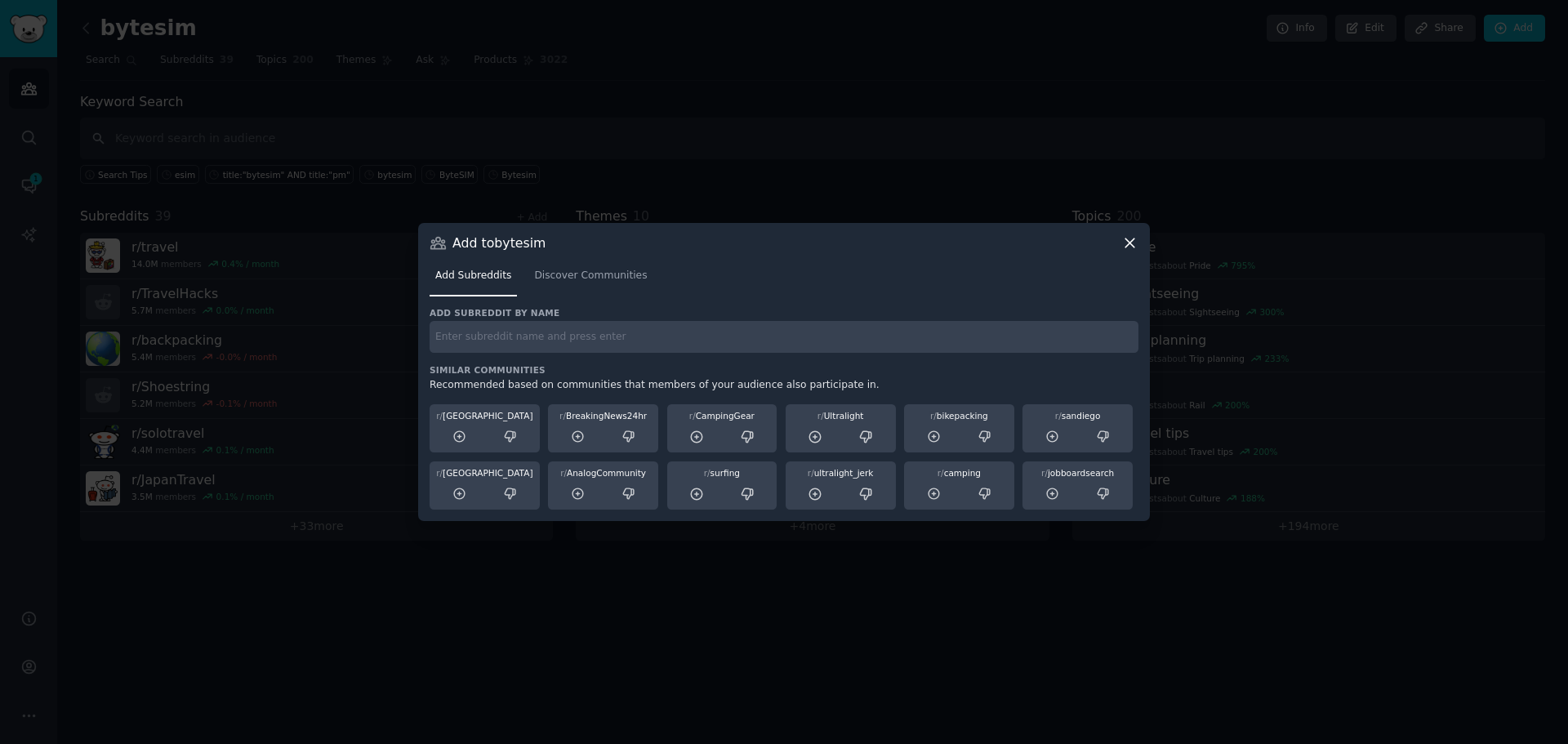
paste input "r/backpacking"
type input "r/backpacking"
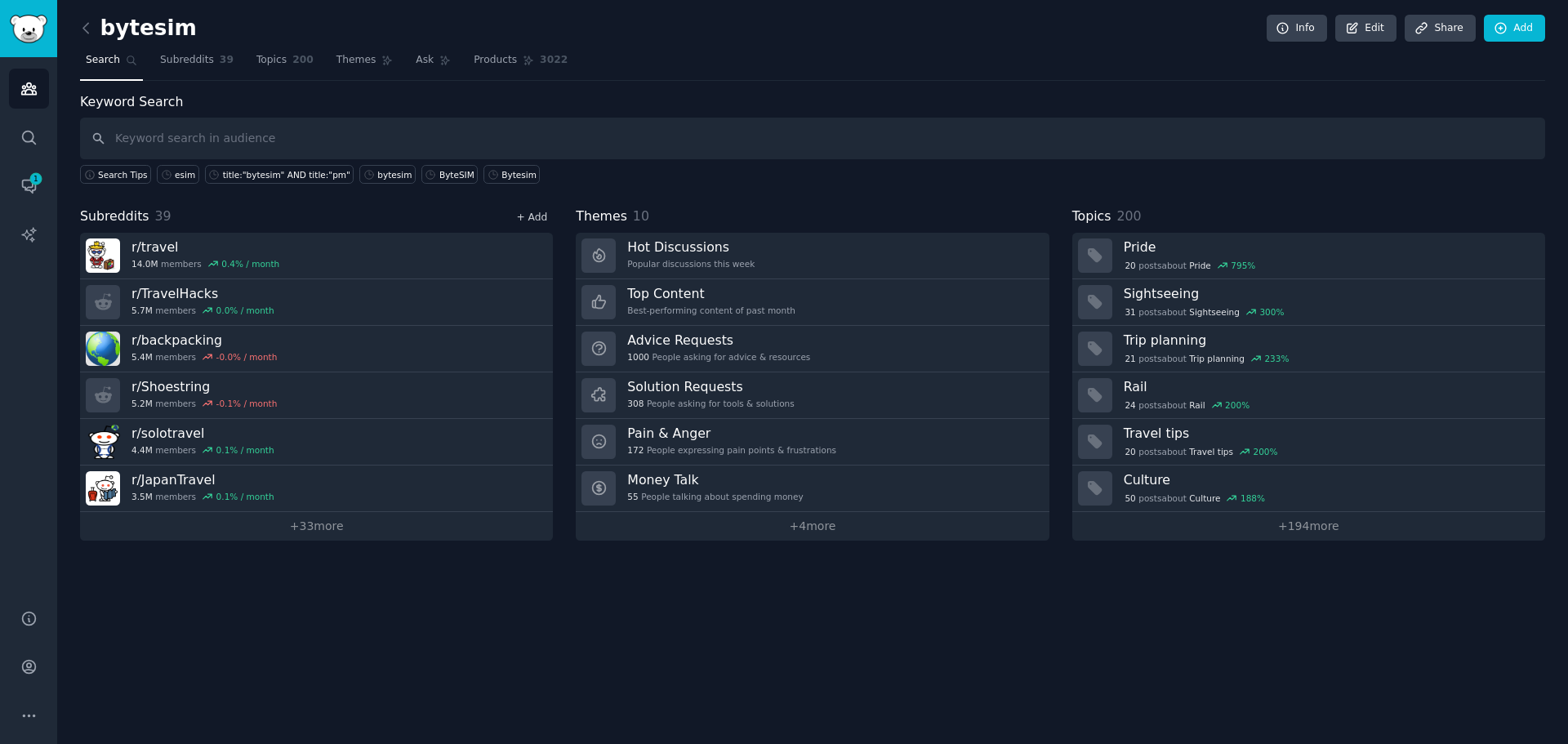
click at [538, 218] on link "+ Add" at bounding box center [531, 217] width 31 height 11
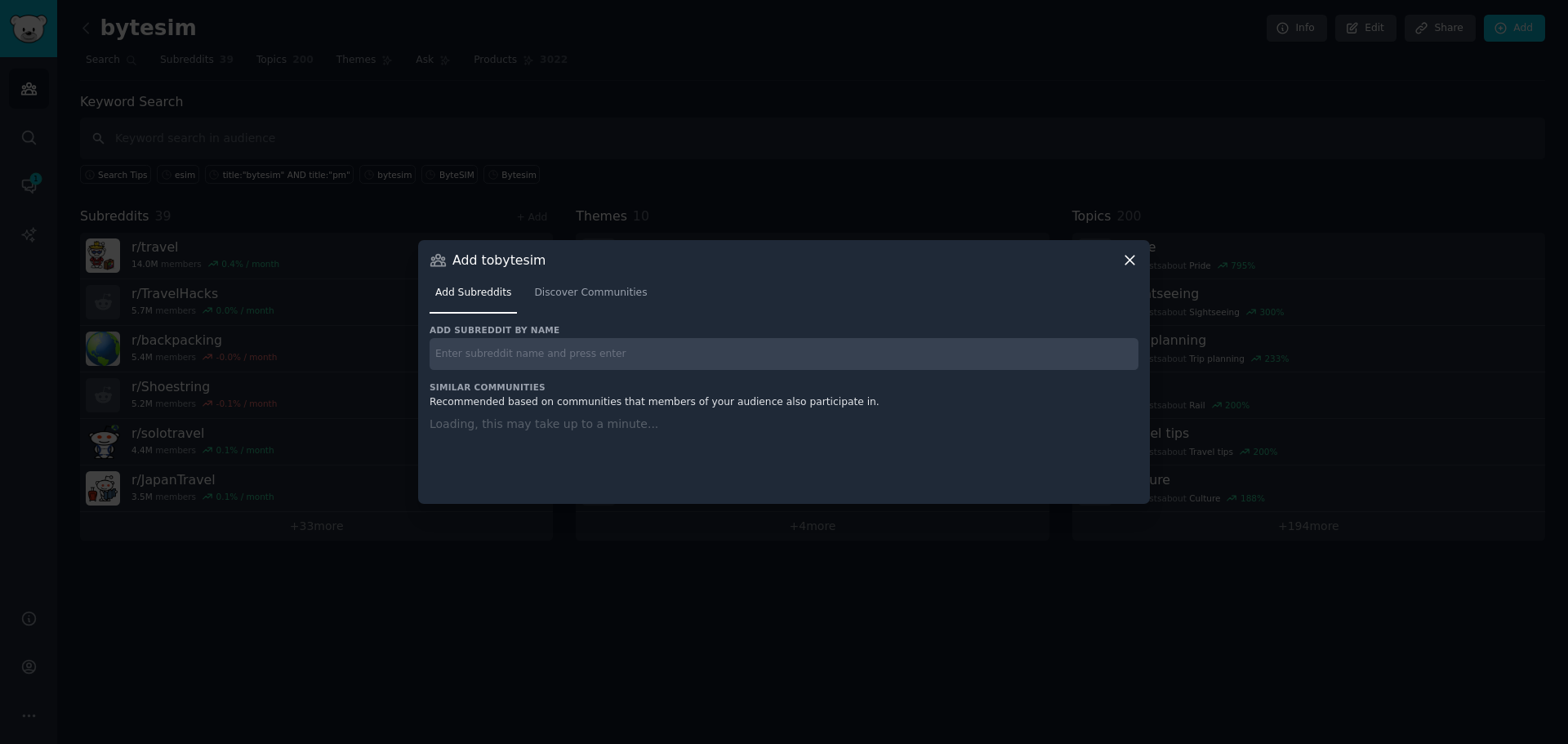
click at [500, 366] on input "text" at bounding box center [784, 355] width 709 height 32
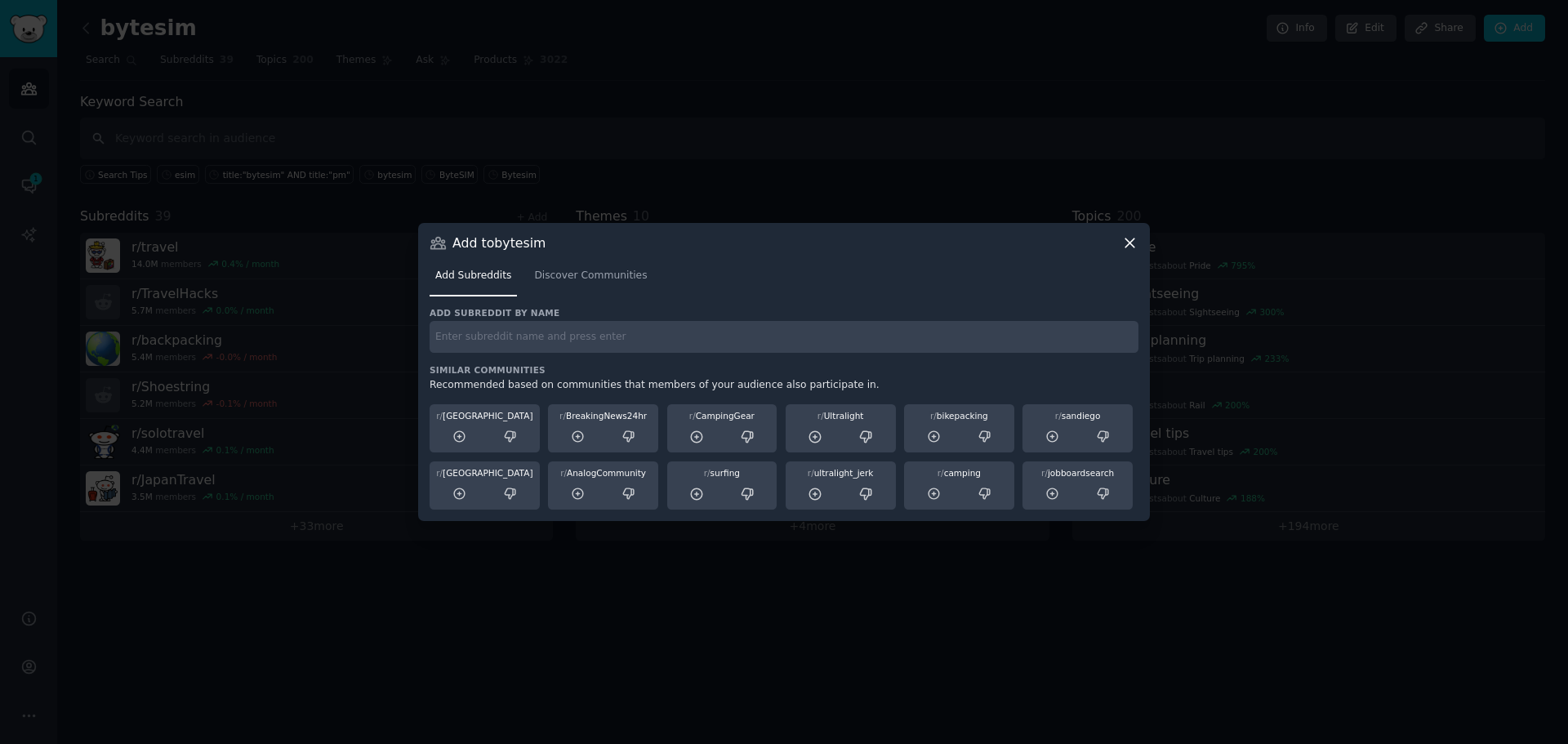
paste input "r/nomad"
type input "r/nomad"
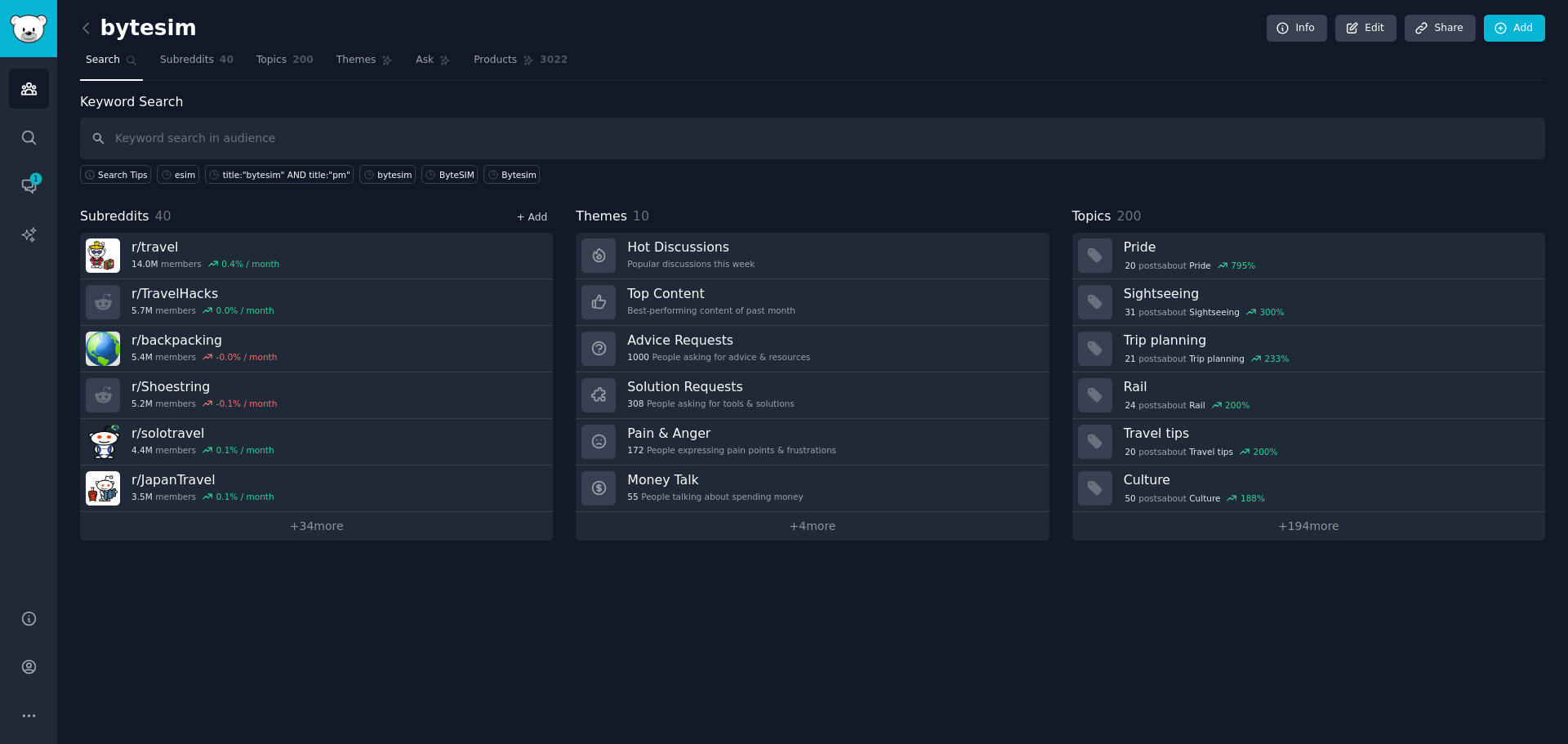
click at [538, 214] on link "+ Add" at bounding box center [531, 217] width 31 height 11
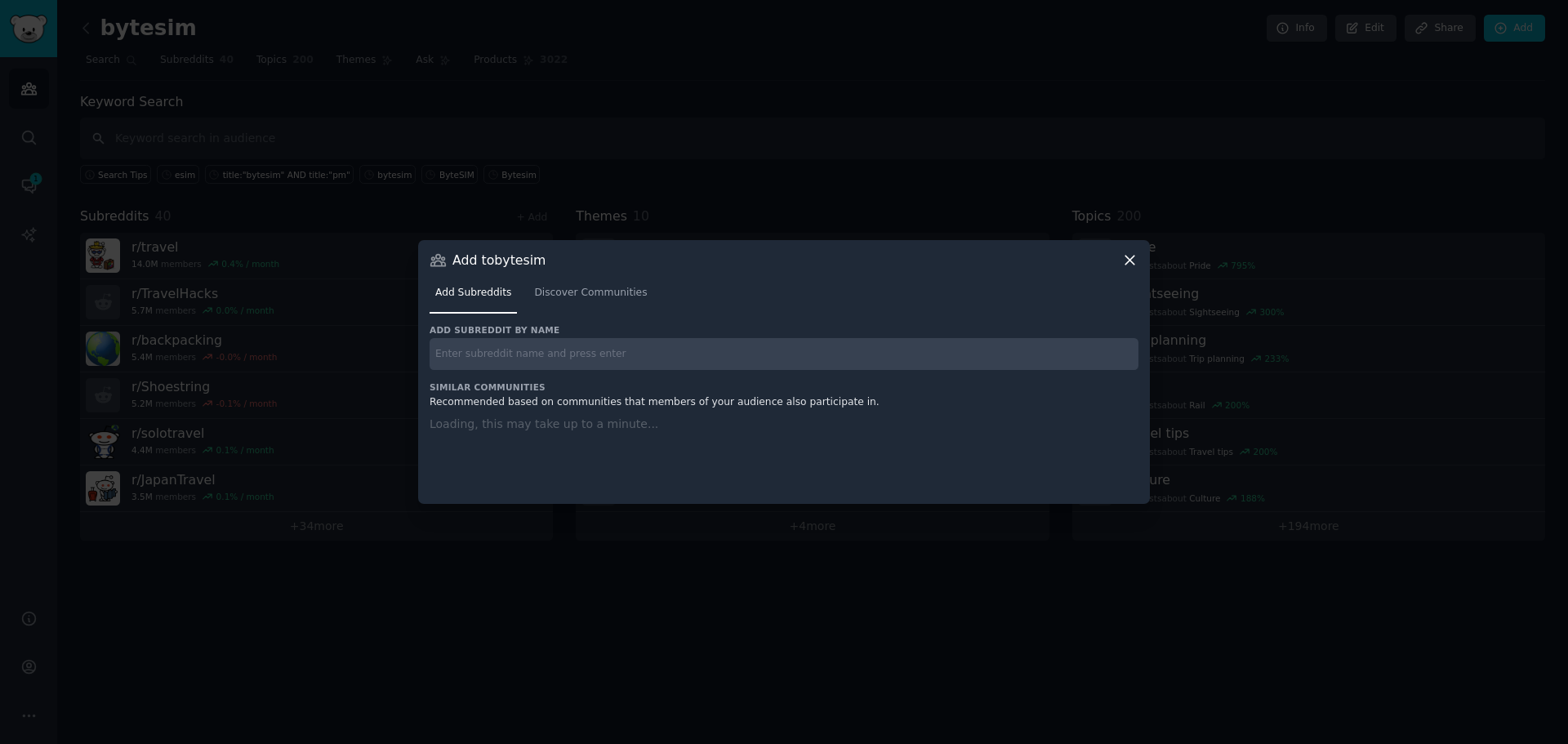
click at [584, 342] on input "text" at bounding box center [784, 355] width 709 height 32
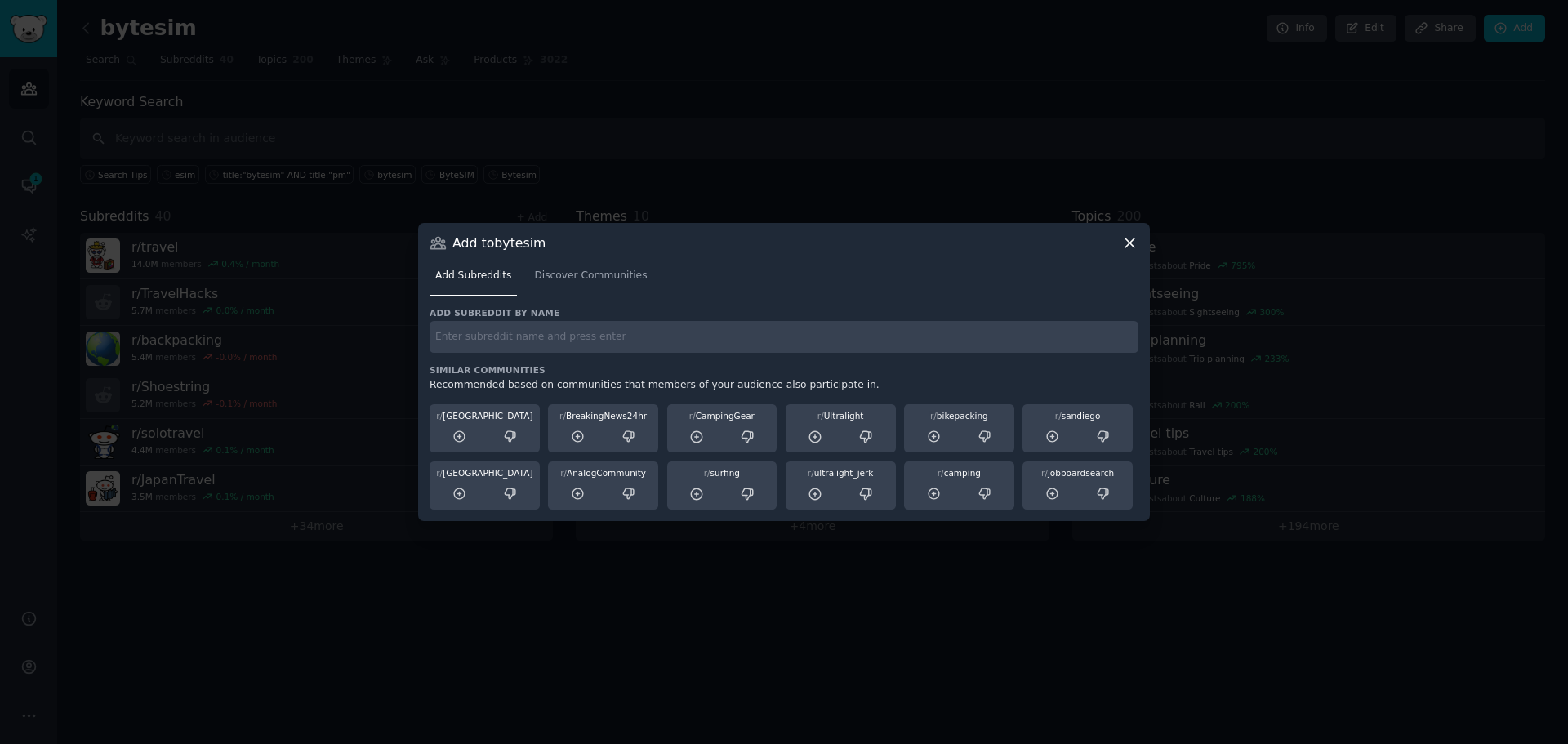
paste input "r/digitalnomad"
type input "r/digitalnomad"
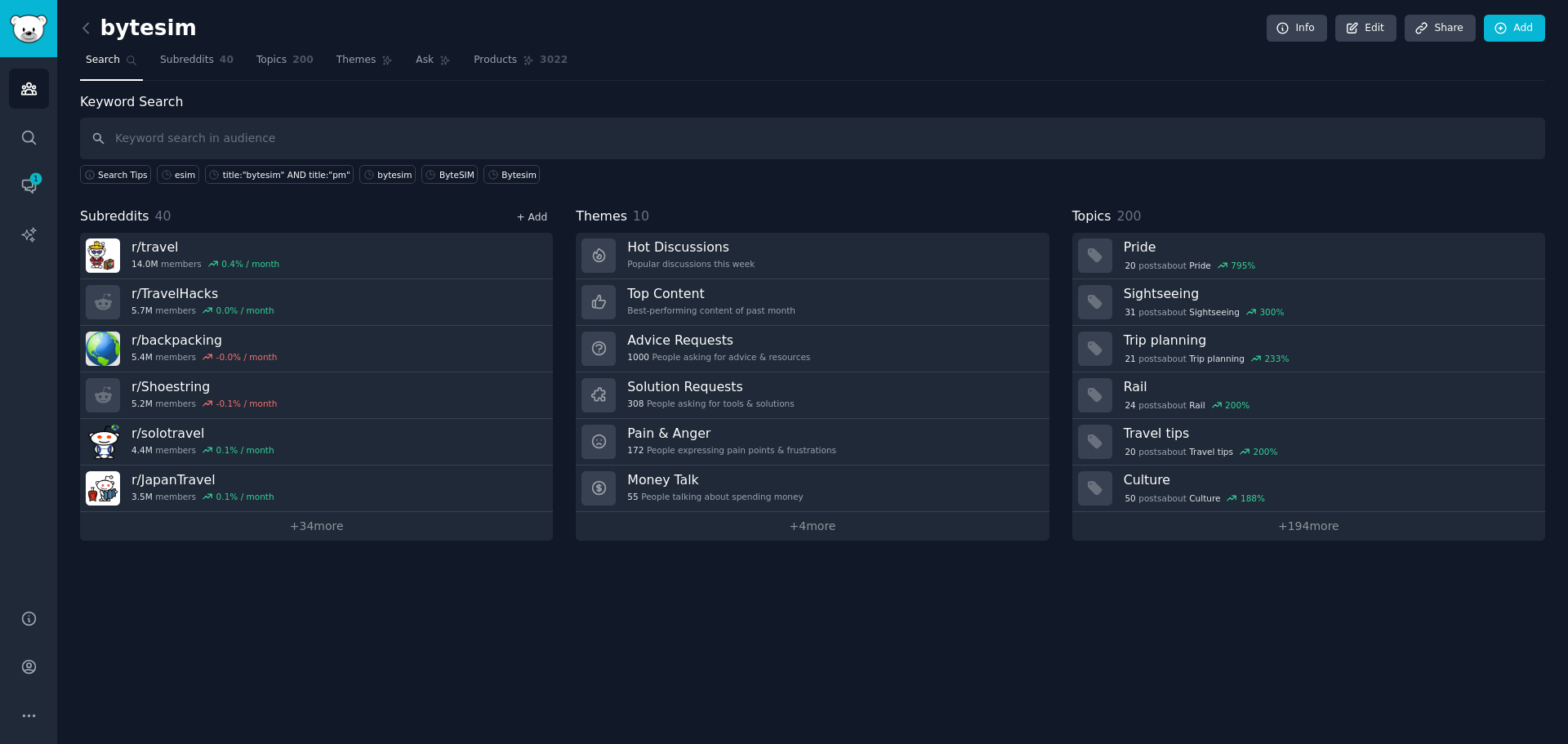
click at [530, 212] on link "+ Add" at bounding box center [531, 217] width 31 height 11
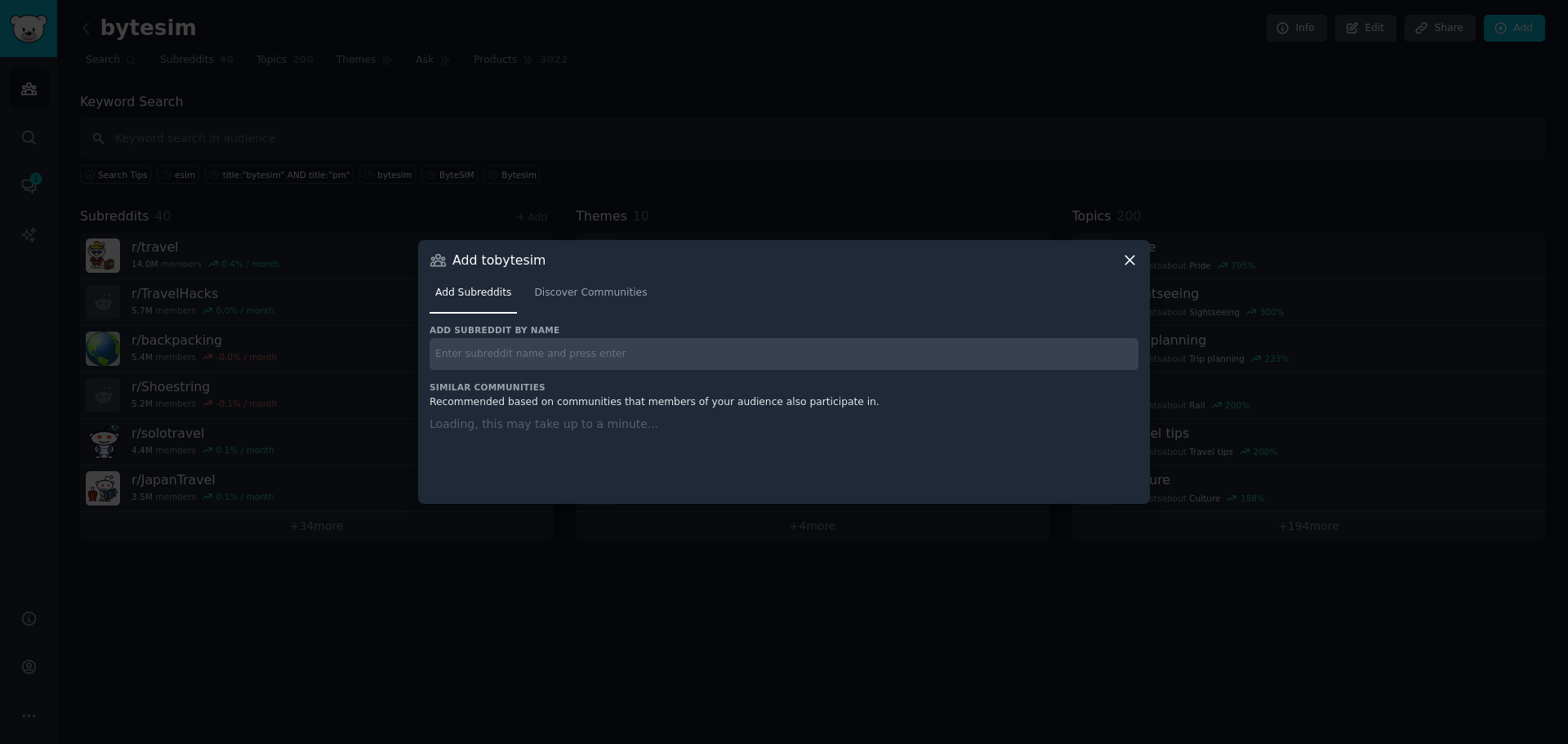
click at [575, 349] on input "text" at bounding box center [784, 355] width 709 height 32
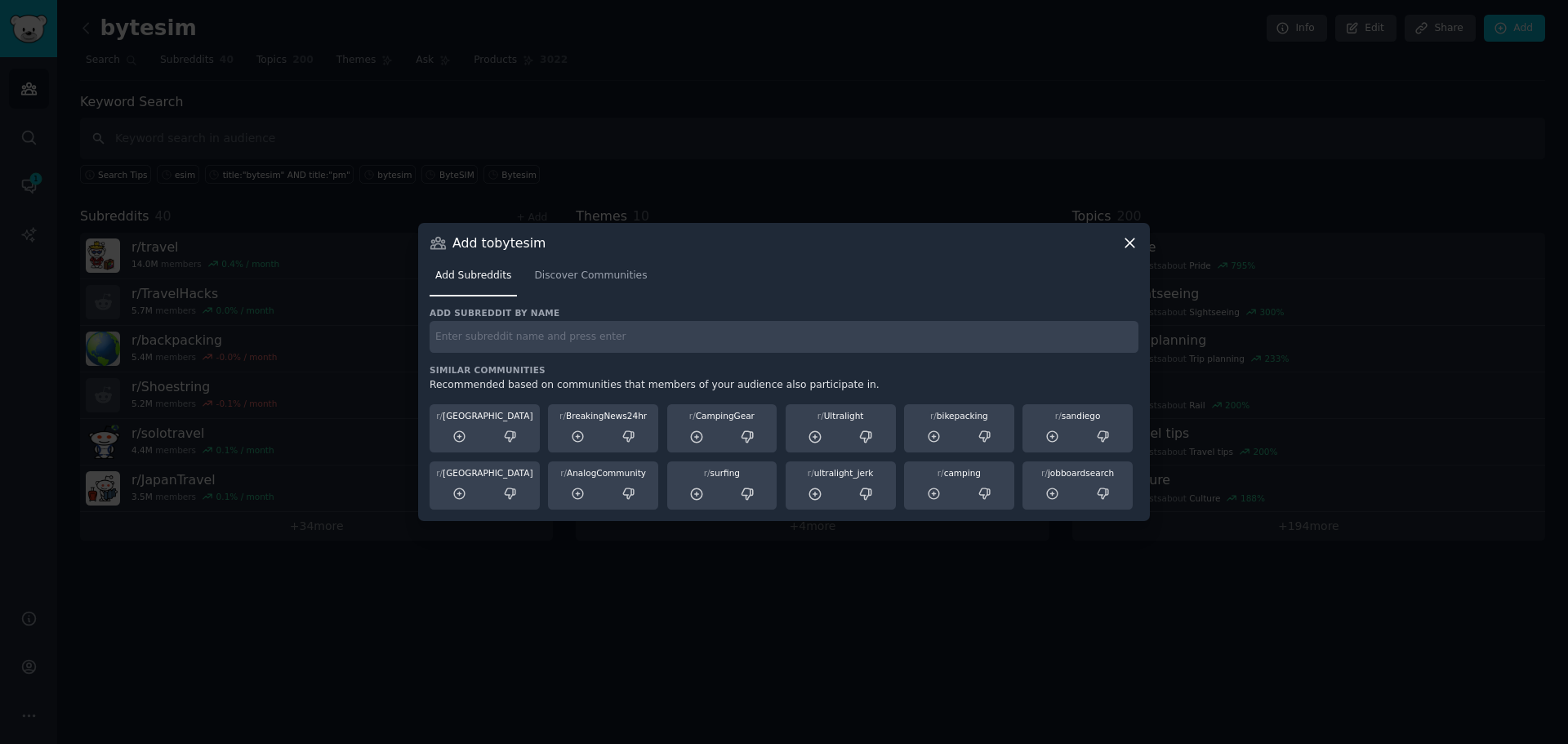
paste input "r/travelnoire"
type input "r/travelnoire"
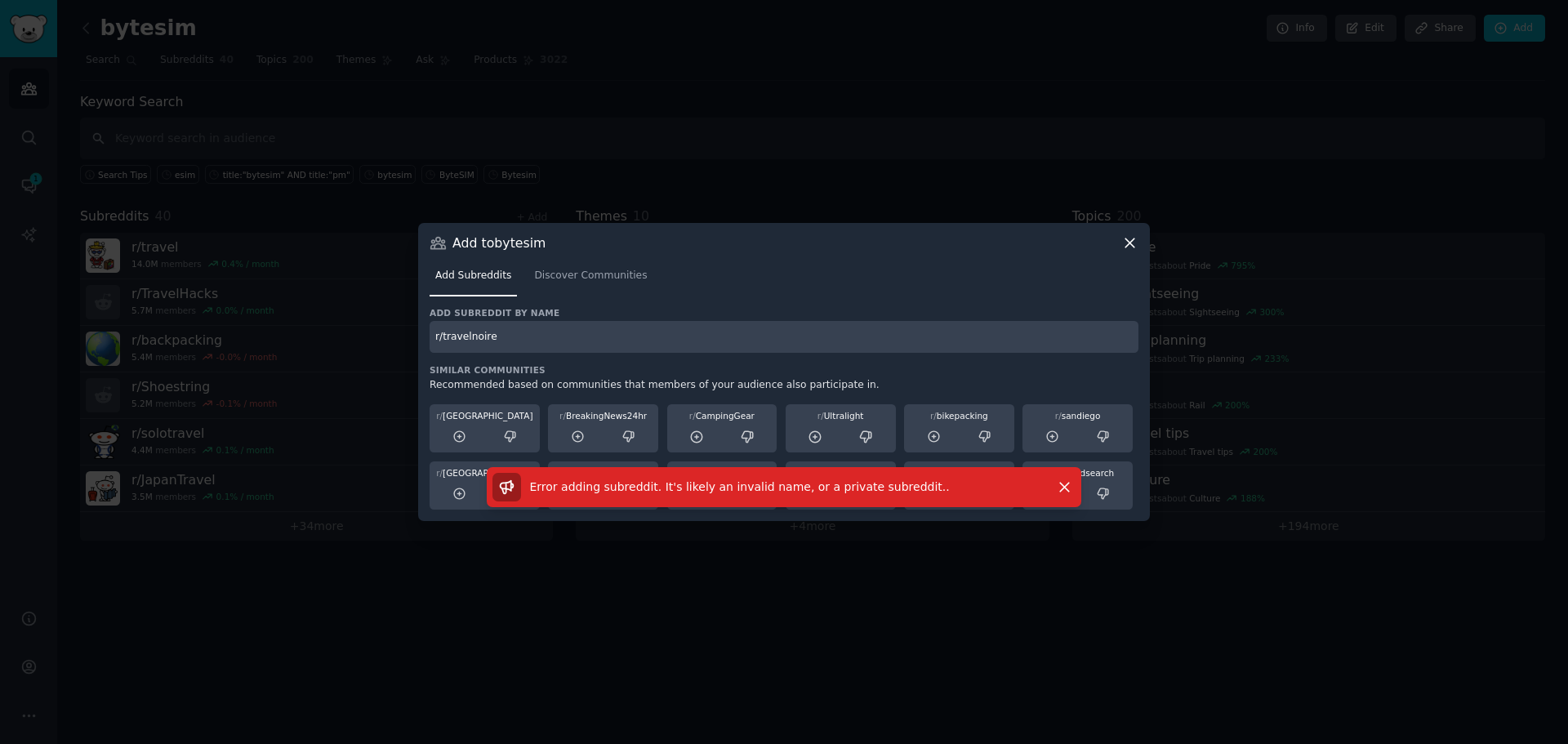
click at [1115, 248] on div "Add to bytesim" at bounding box center [784, 243] width 709 height 17
click at [1127, 252] on div "Add Subreddits Discover Communities" at bounding box center [784, 279] width 709 height 55
click at [1127, 251] on icon at bounding box center [1130, 243] width 17 height 17
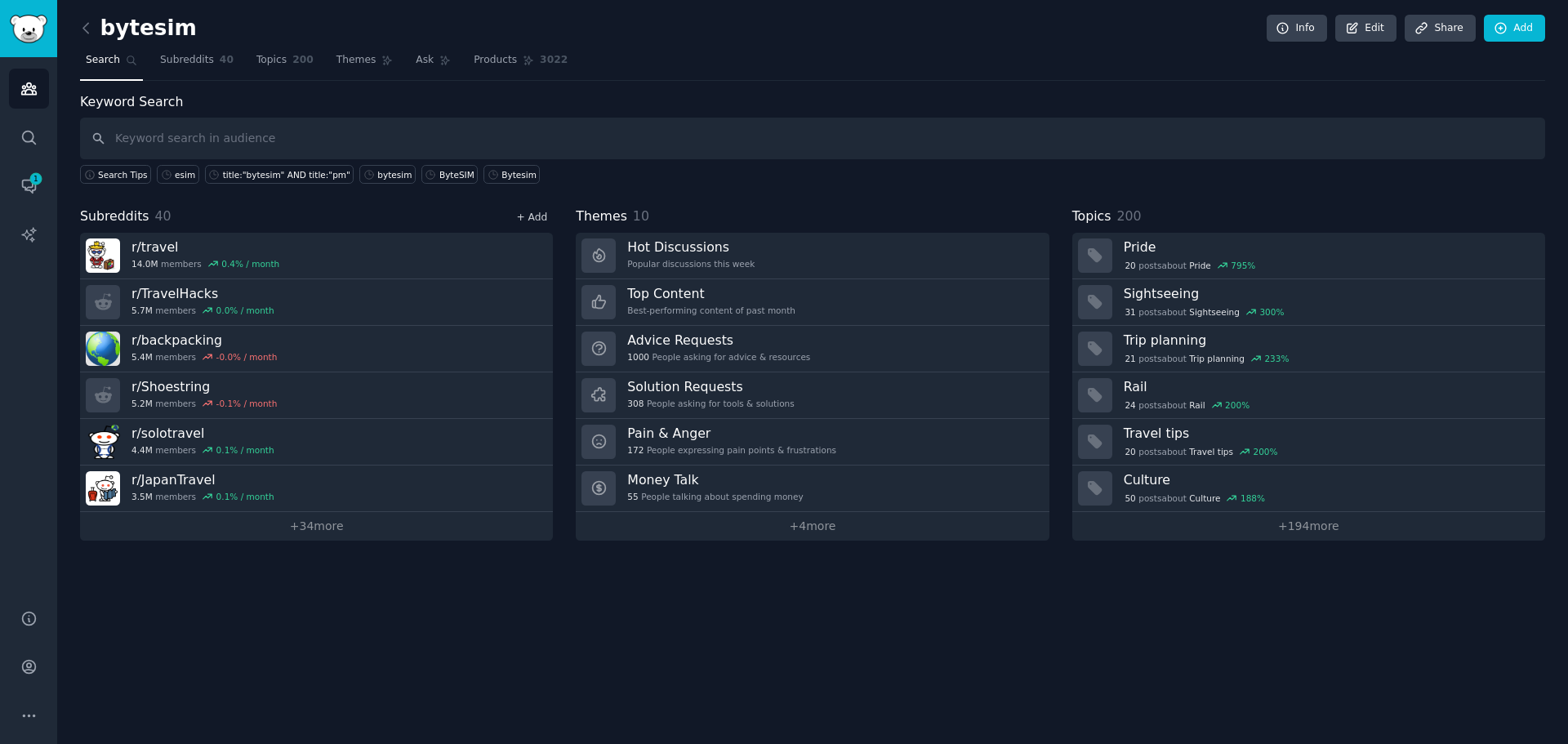
click at [543, 214] on link "+ Add" at bounding box center [531, 217] width 31 height 11
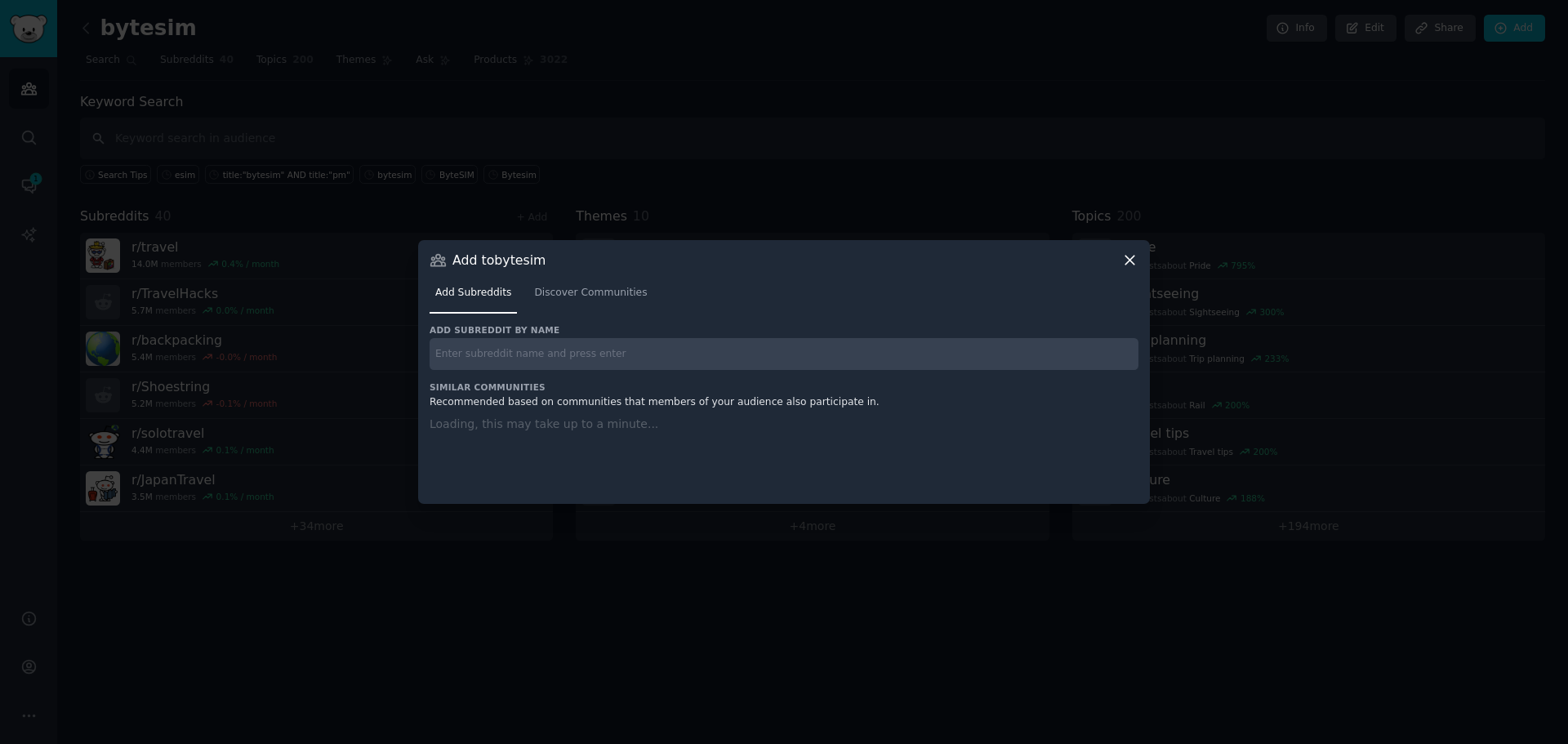
click at [541, 350] on input "text" at bounding box center [784, 355] width 709 height 32
paste input "r/TravelDeals"
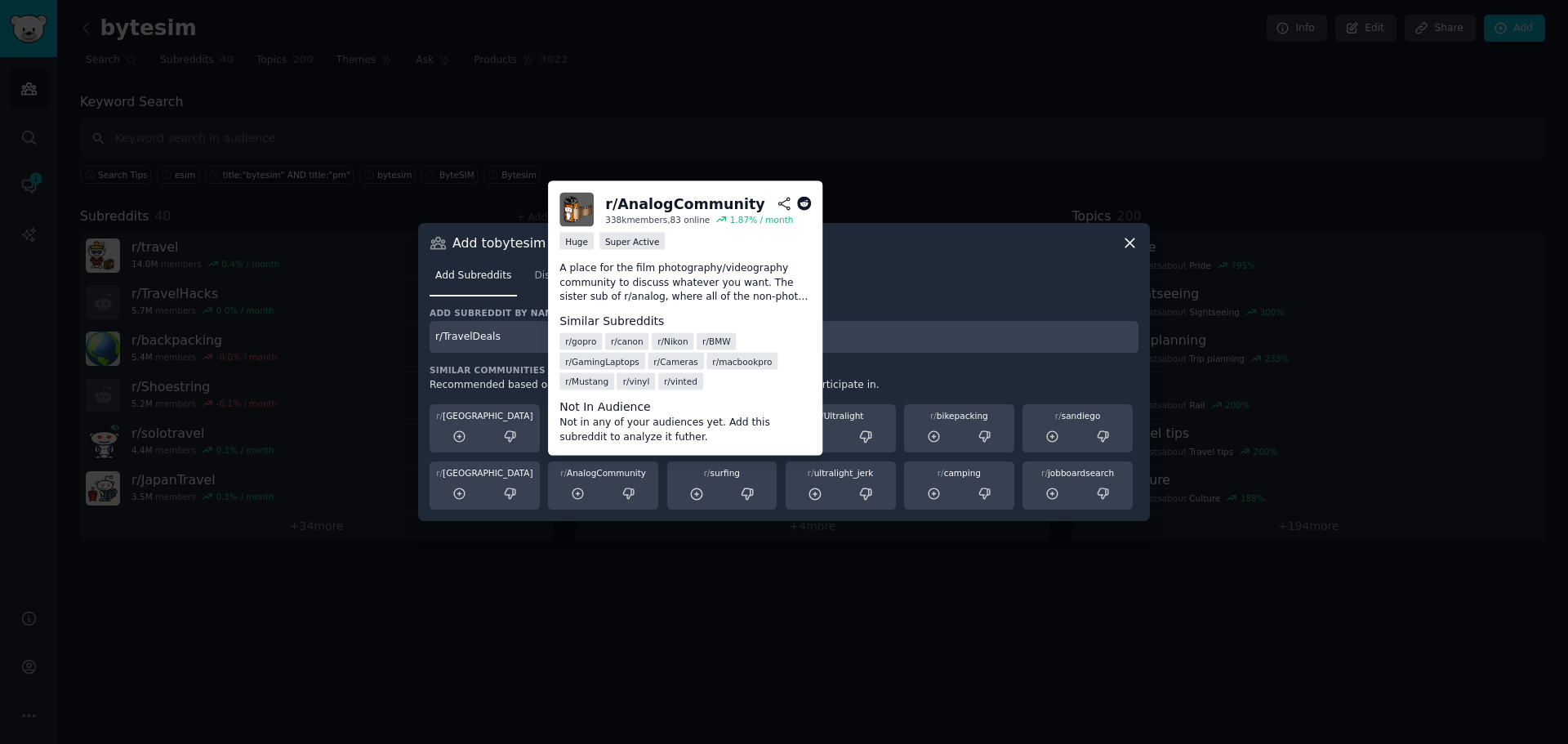
type input "r/TravelDeals"
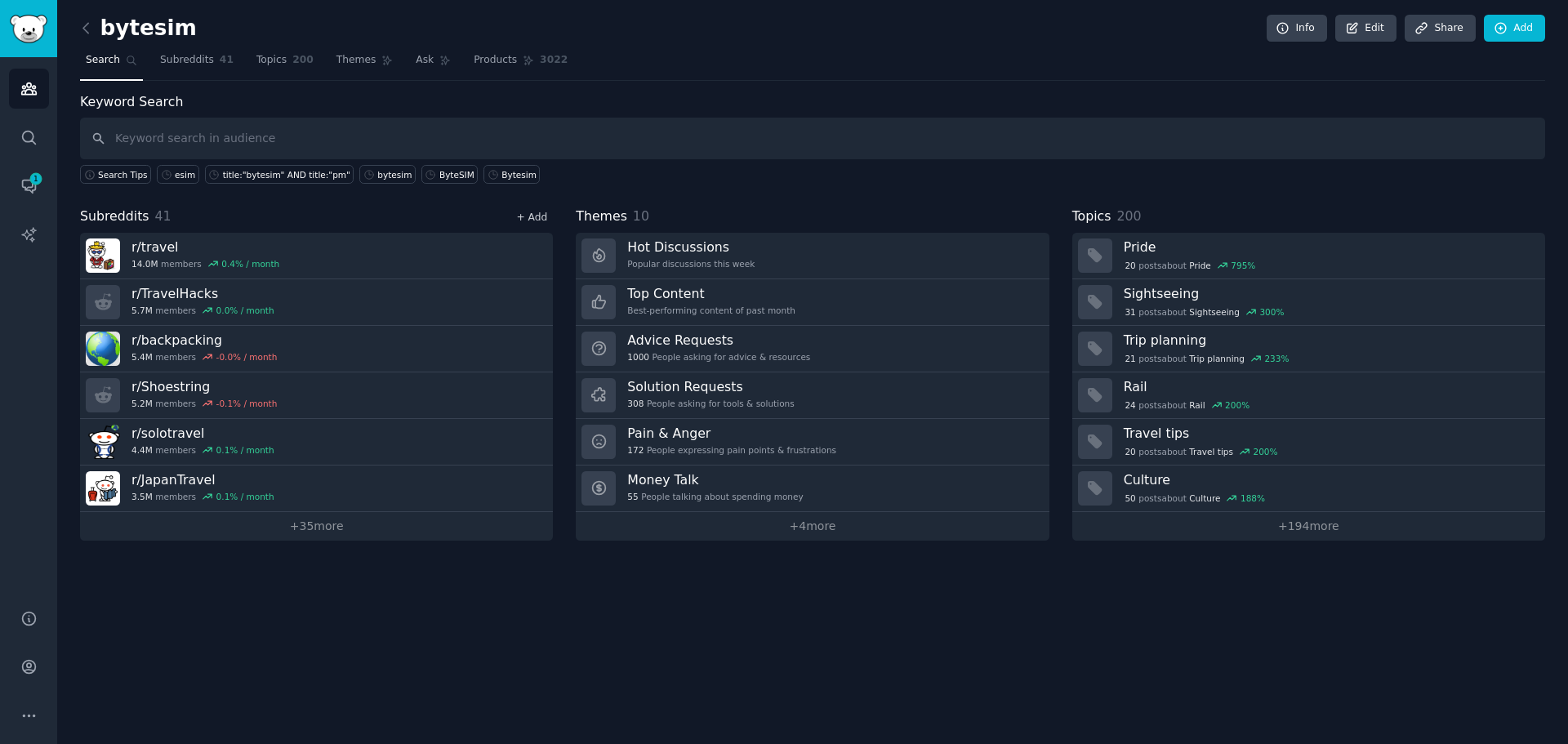
click at [538, 219] on link "+ Add" at bounding box center [531, 217] width 31 height 11
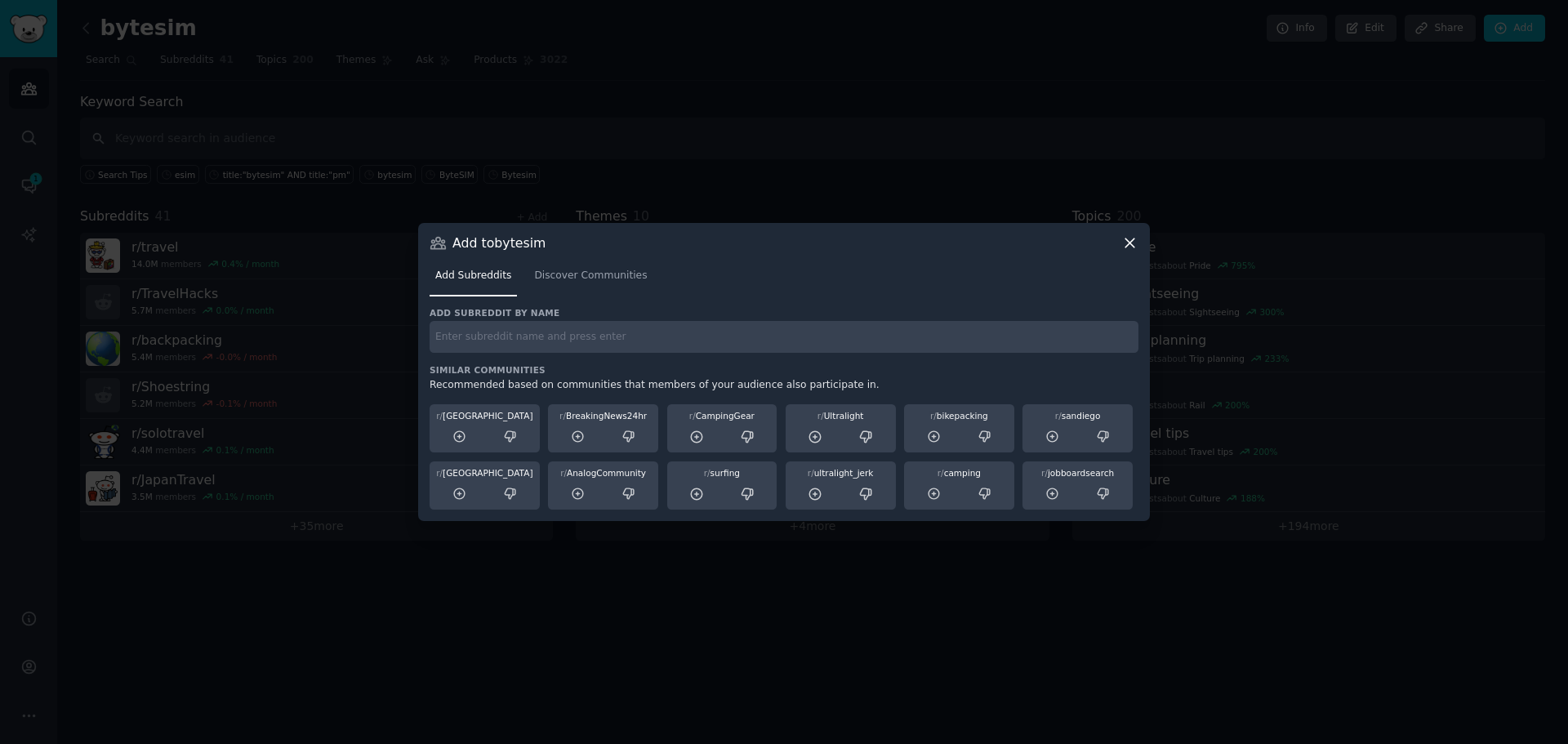
paste input "r/TravelPlanning"
type input "r/TravelPlanning"
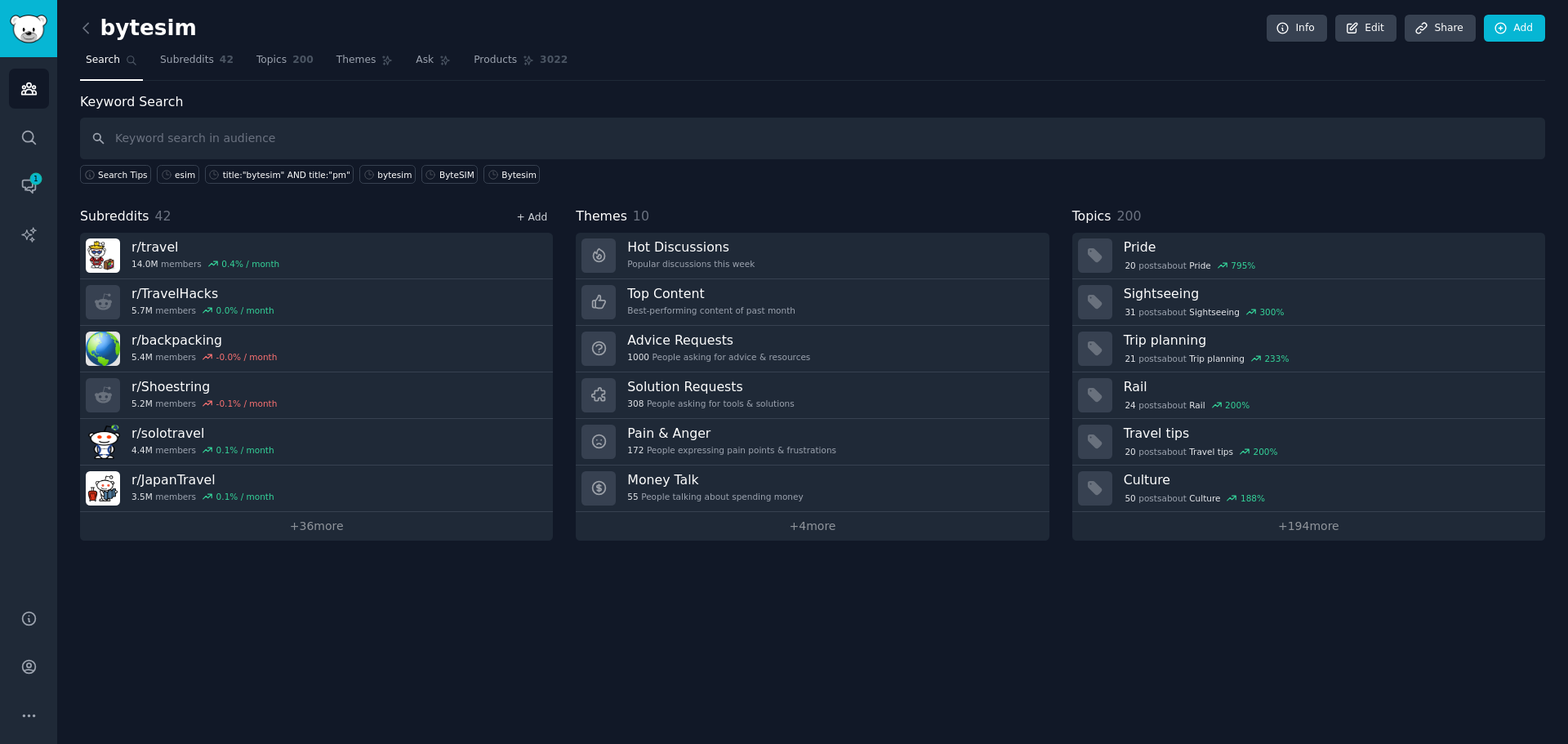
click at [537, 221] on link "+ Add" at bounding box center [531, 217] width 31 height 11
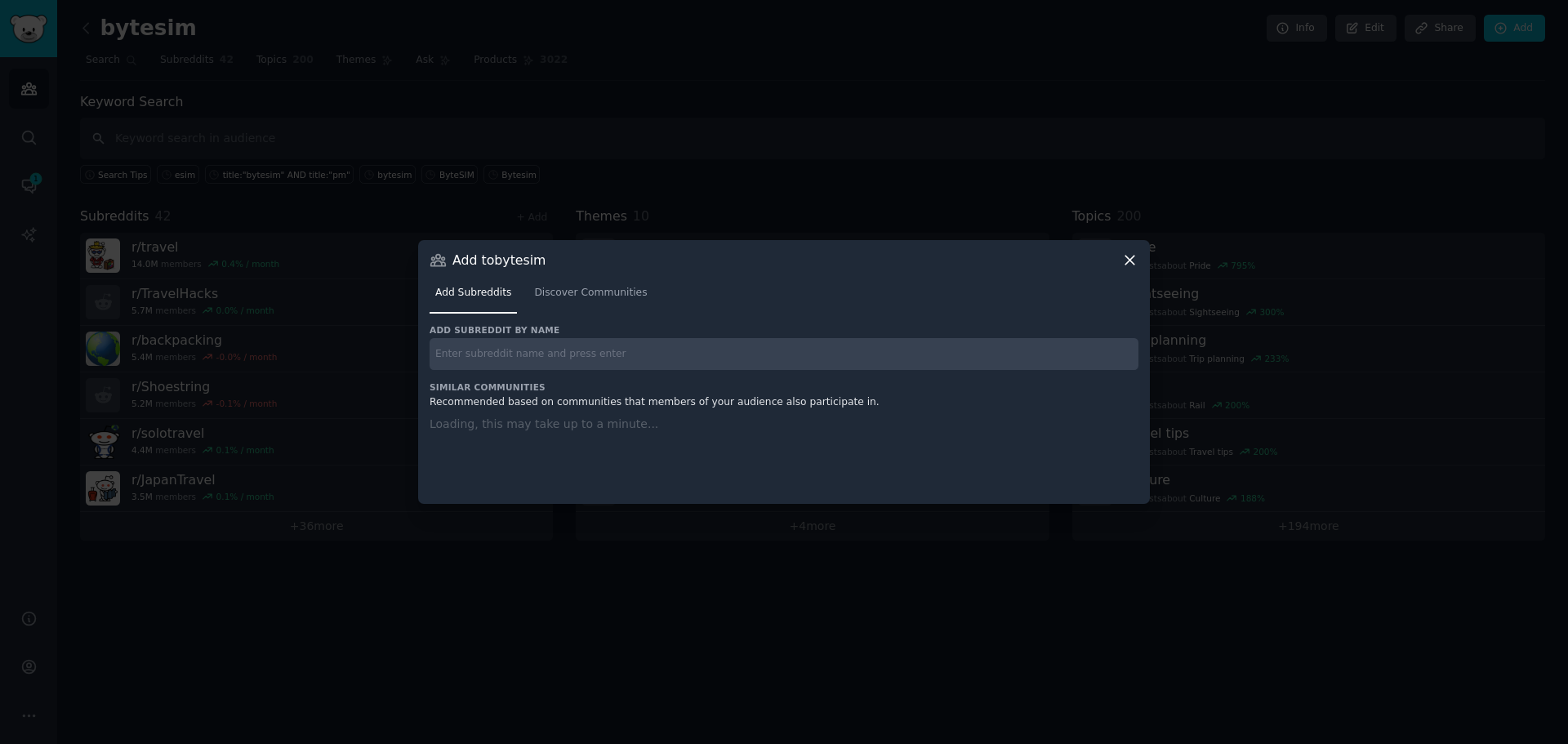
click at [562, 354] on input "text" at bounding box center [784, 355] width 709 height 32
paste input "r/AskARussian"
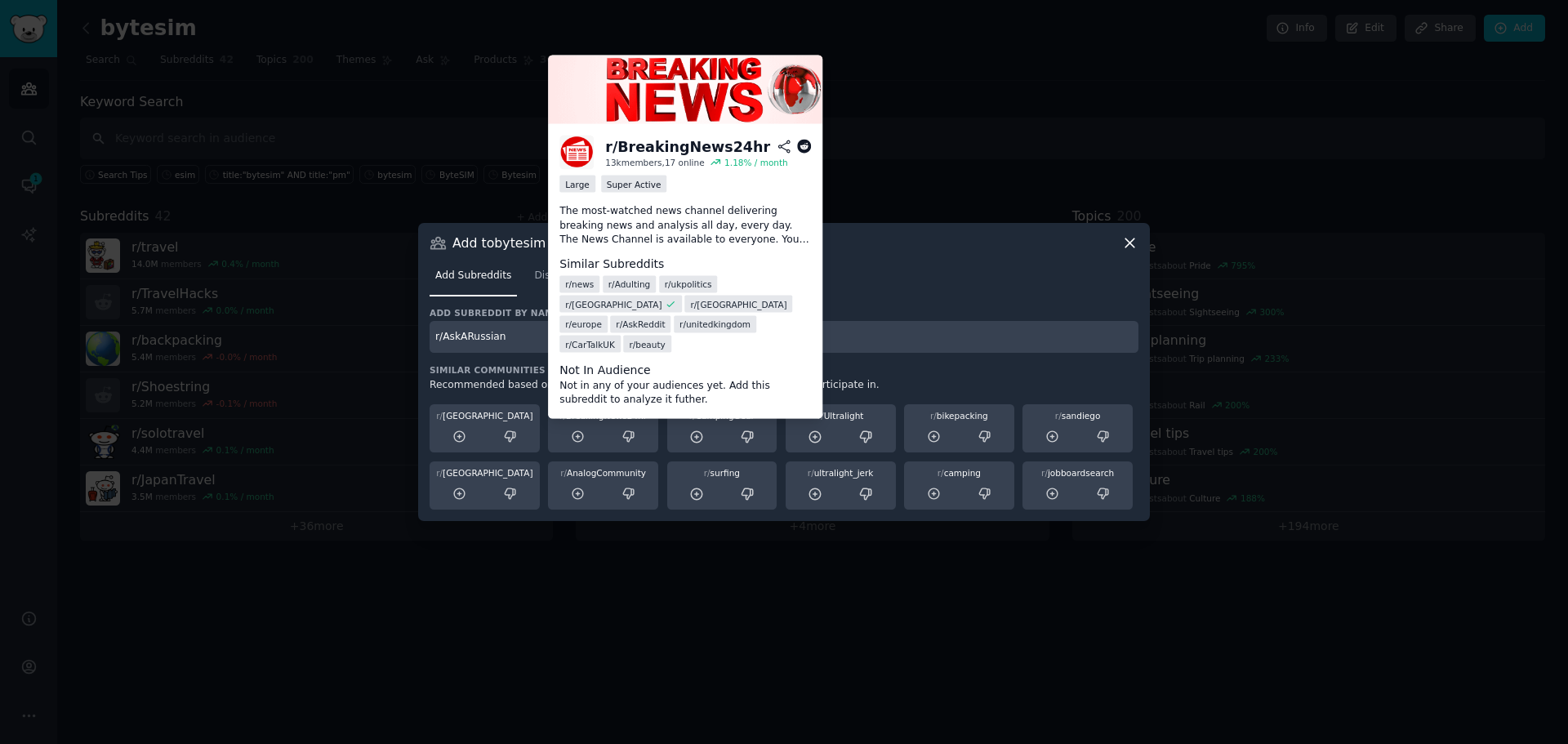
type input "r/AskARussian"
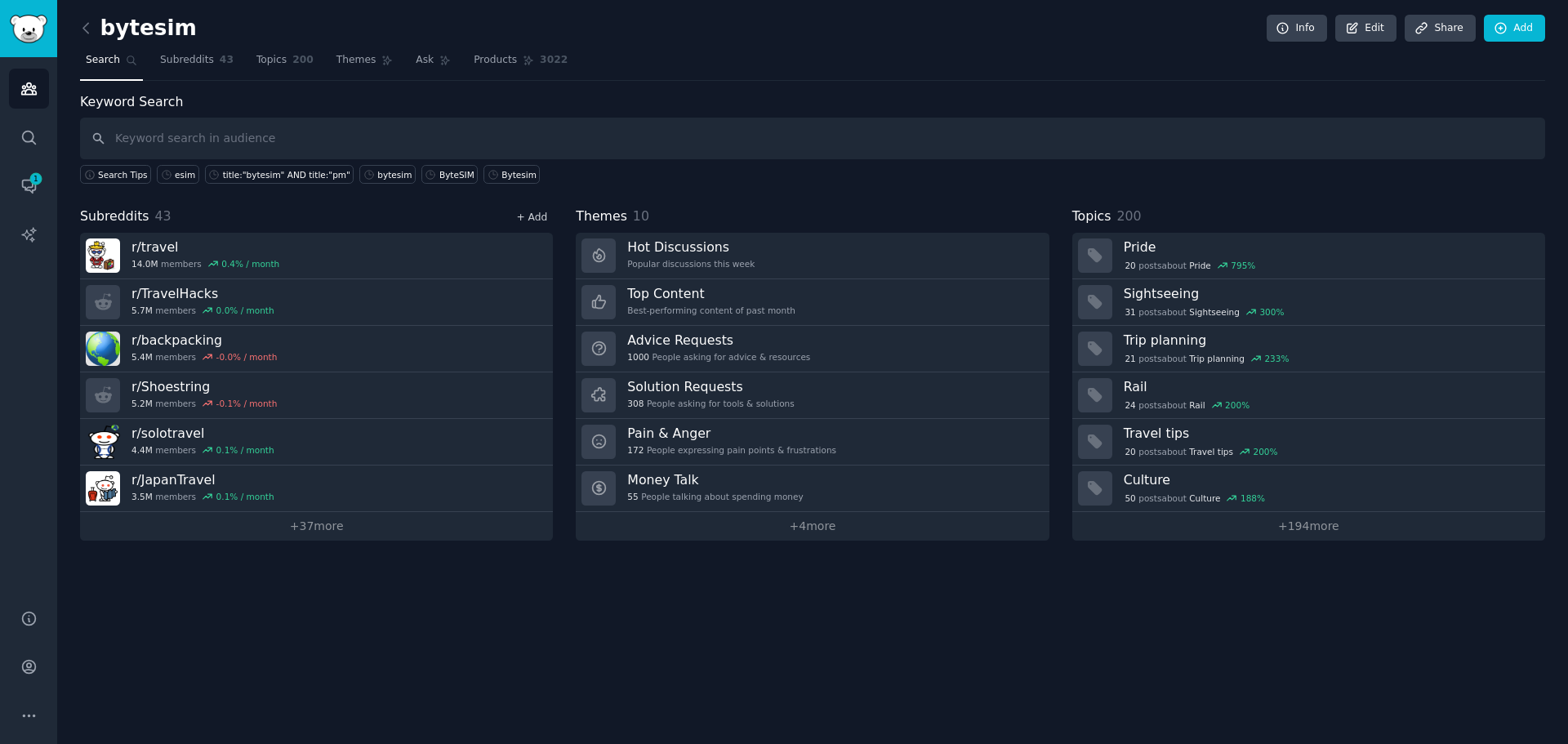
click at [541, 215] on link "+ Add" at bounding box center [531, 217] width 31 height 11
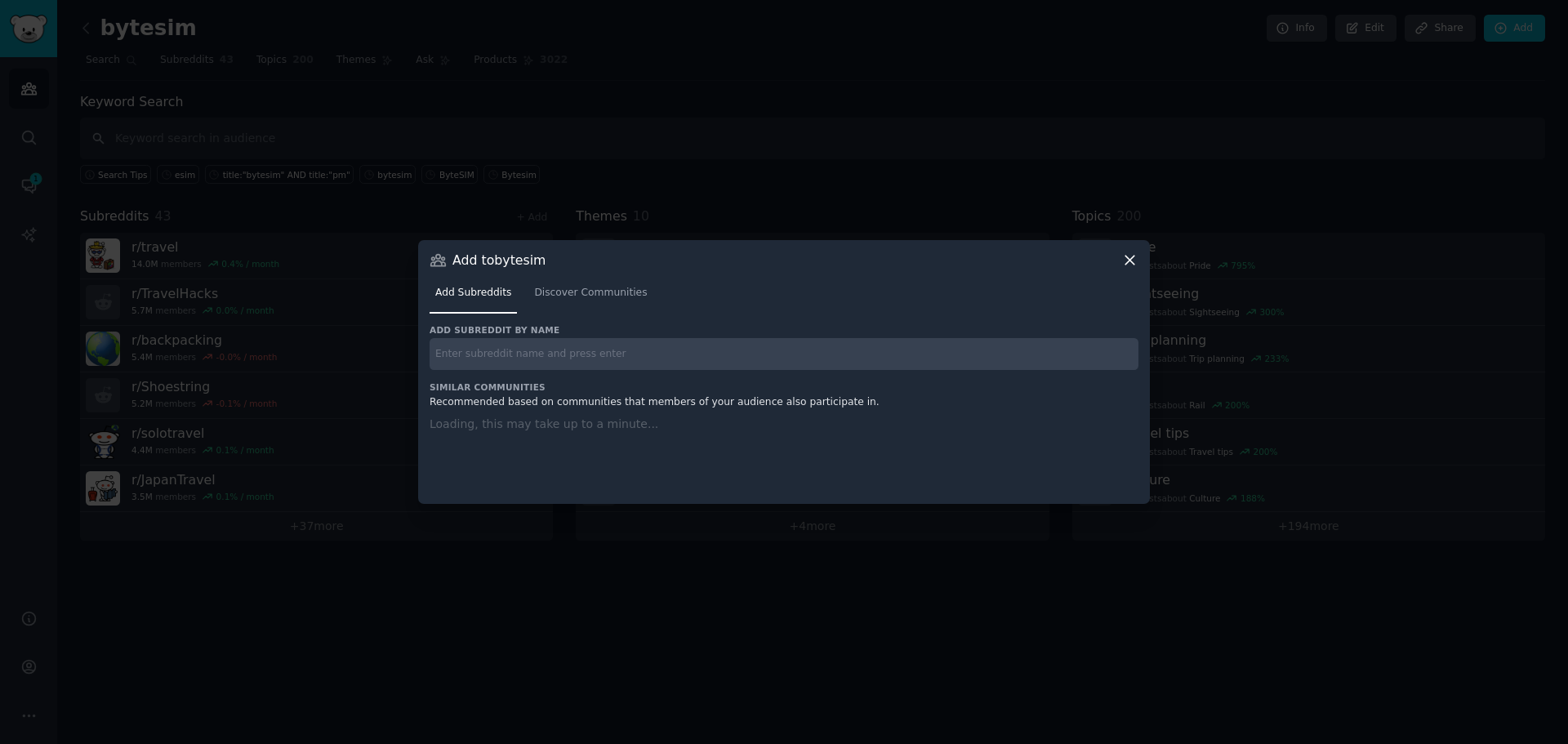
click at [494, 356] on input "text" at bounding box center [784, 355] width 709 height 32
paste input "r/Philippines_Expats"
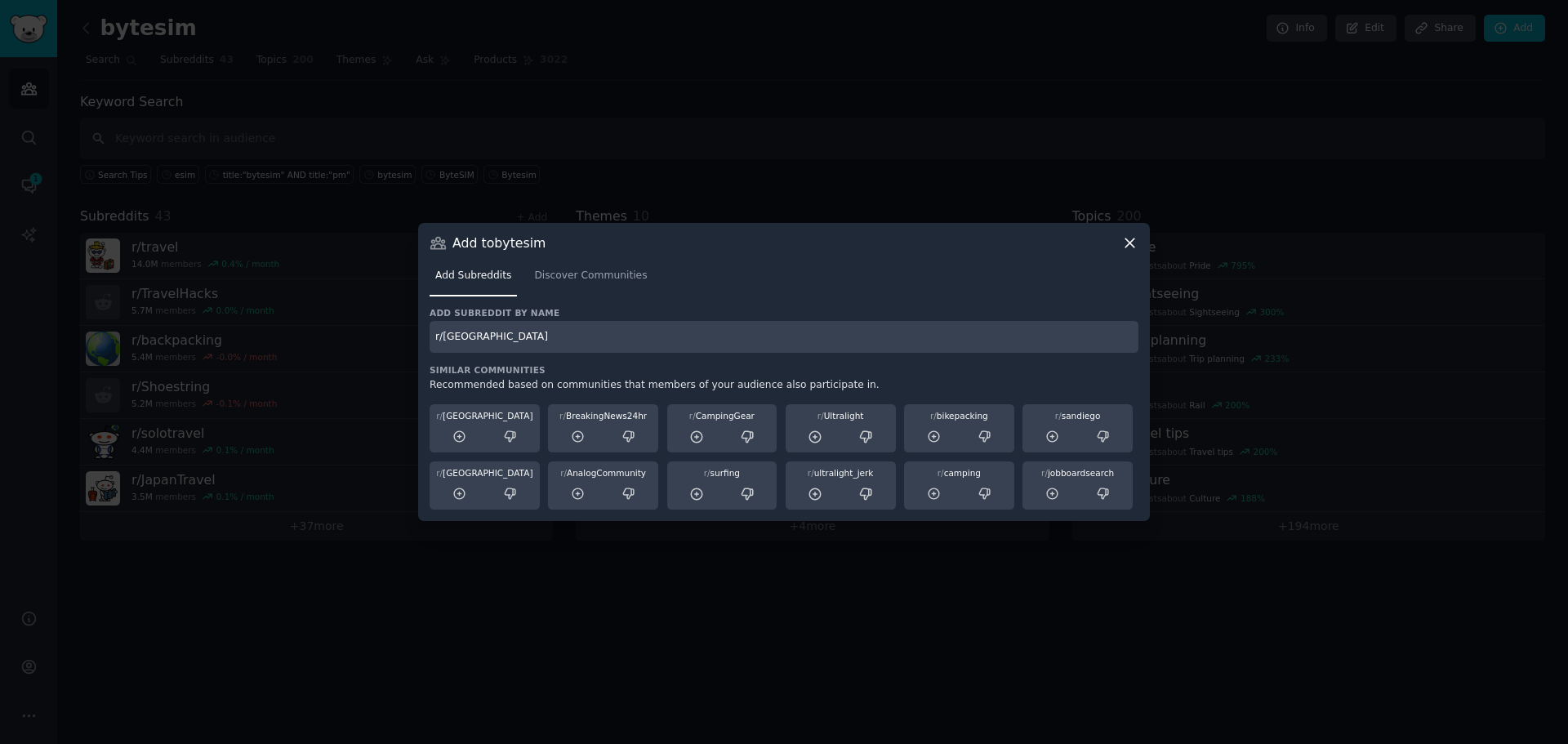
type input "r/Philippines_Expats"
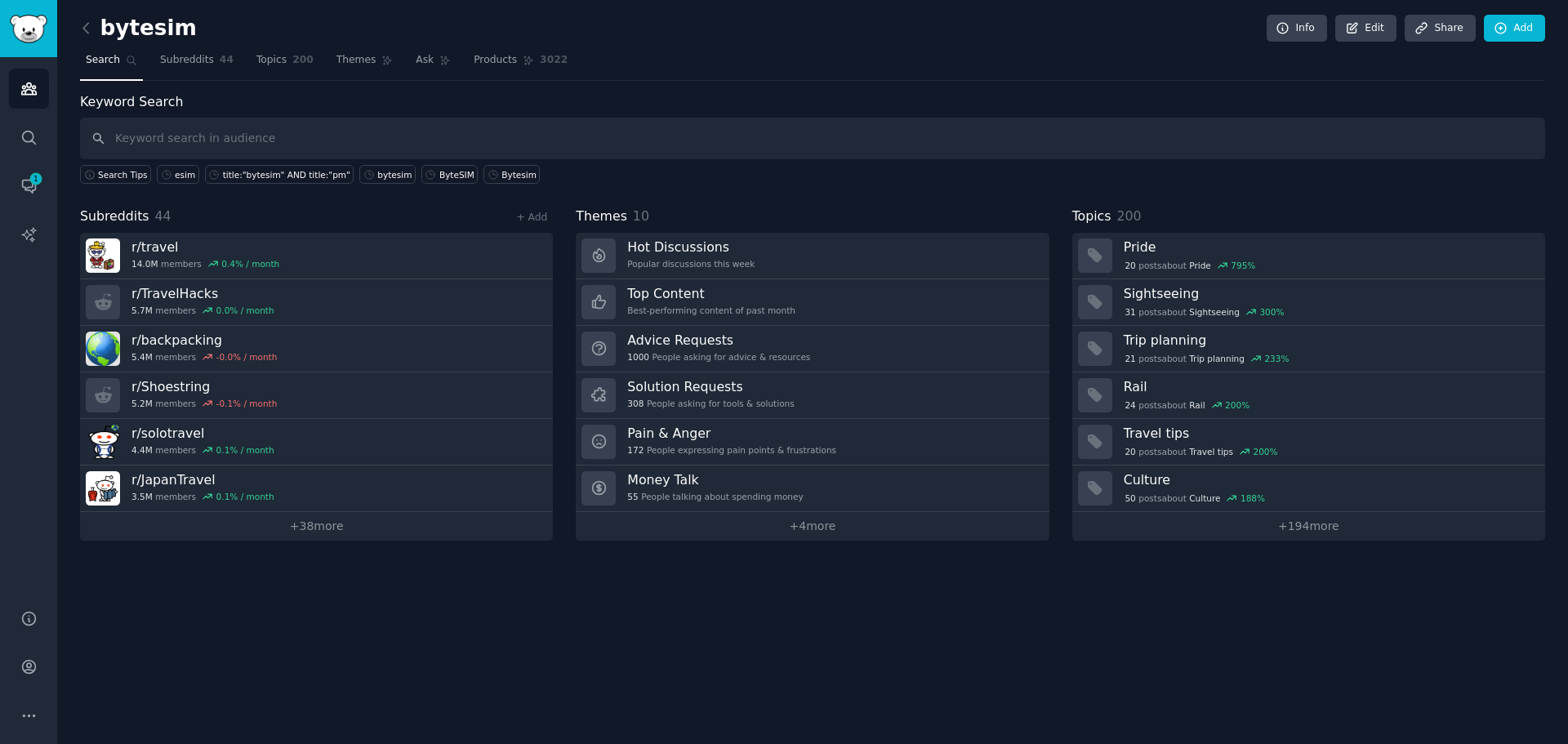
click at [899, 741] on div "bytesim Info Edit Share Add Search Subreddits 44 Topics 200 Themes Ask Products…" at bounding box center [812, 372] width 1511 height 744
click at [537, 220] on link "+ Add" at bounding box center [531, 217] width 31 height 11
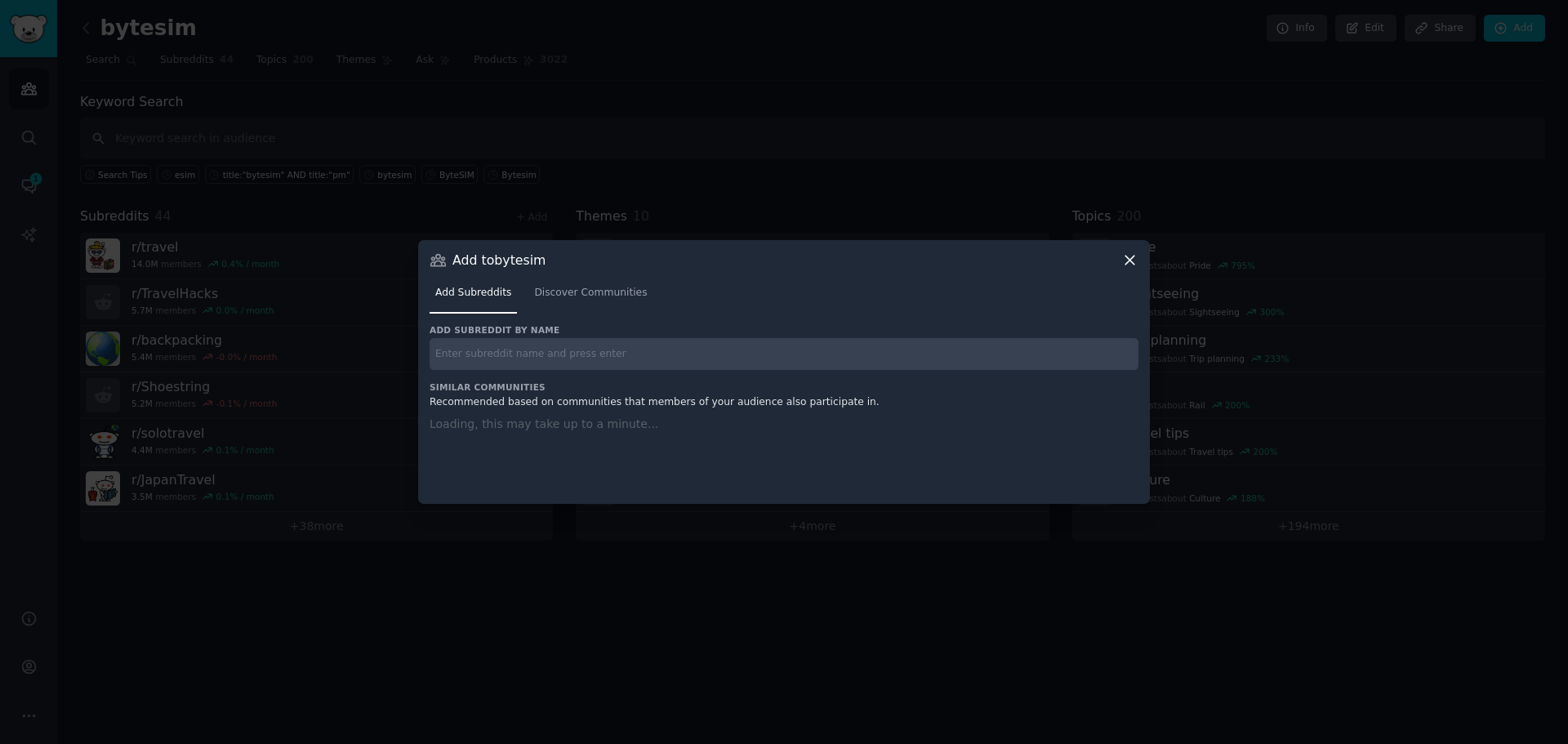
click at [535, 354] on input "text" at bounding box center [784, 355] width 709 height 32
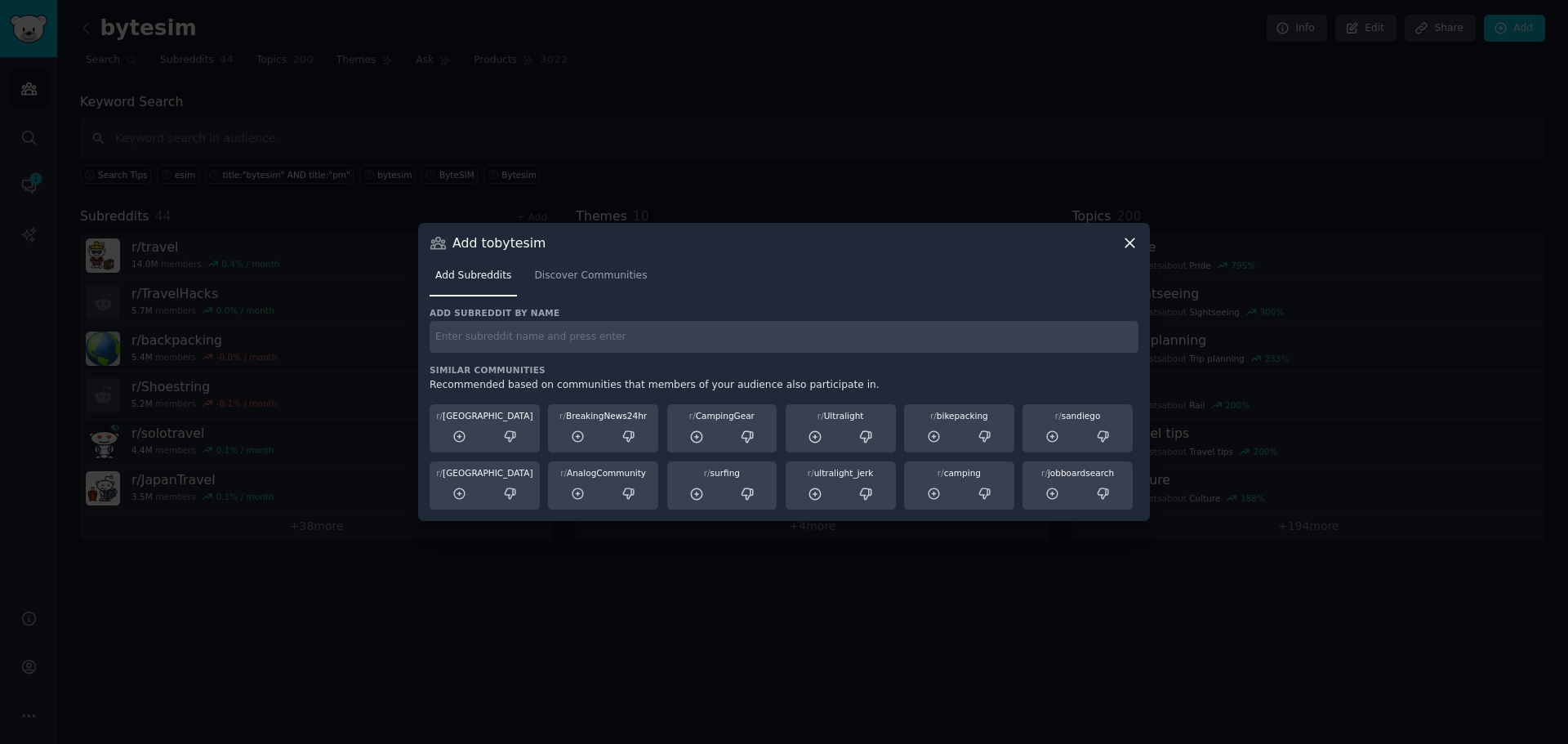
paste input "r/TravelChina"
type input "r/TravelChina"
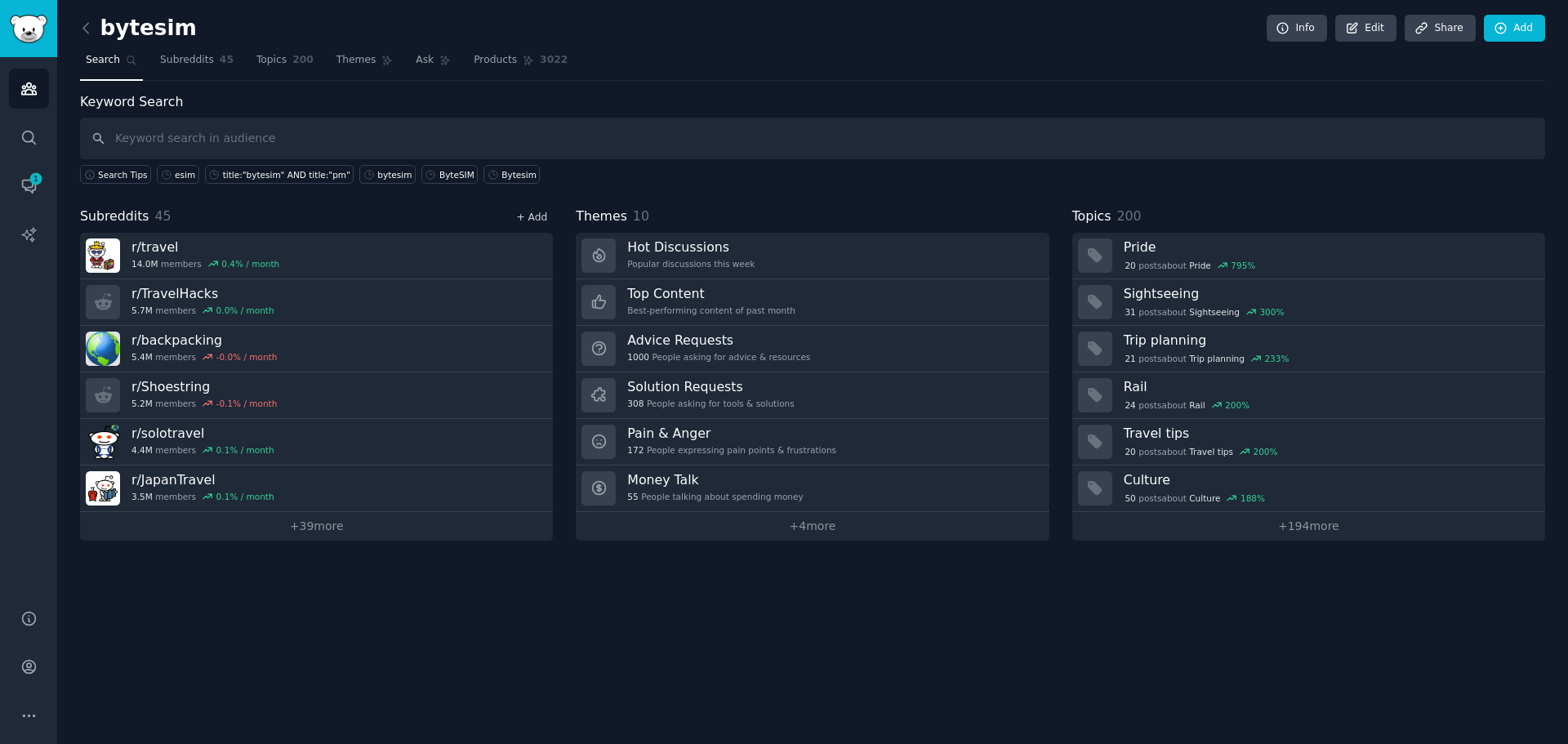
click at [532, 214] on link "+ Add" at bounding box center [531, 217] width 31 height 11
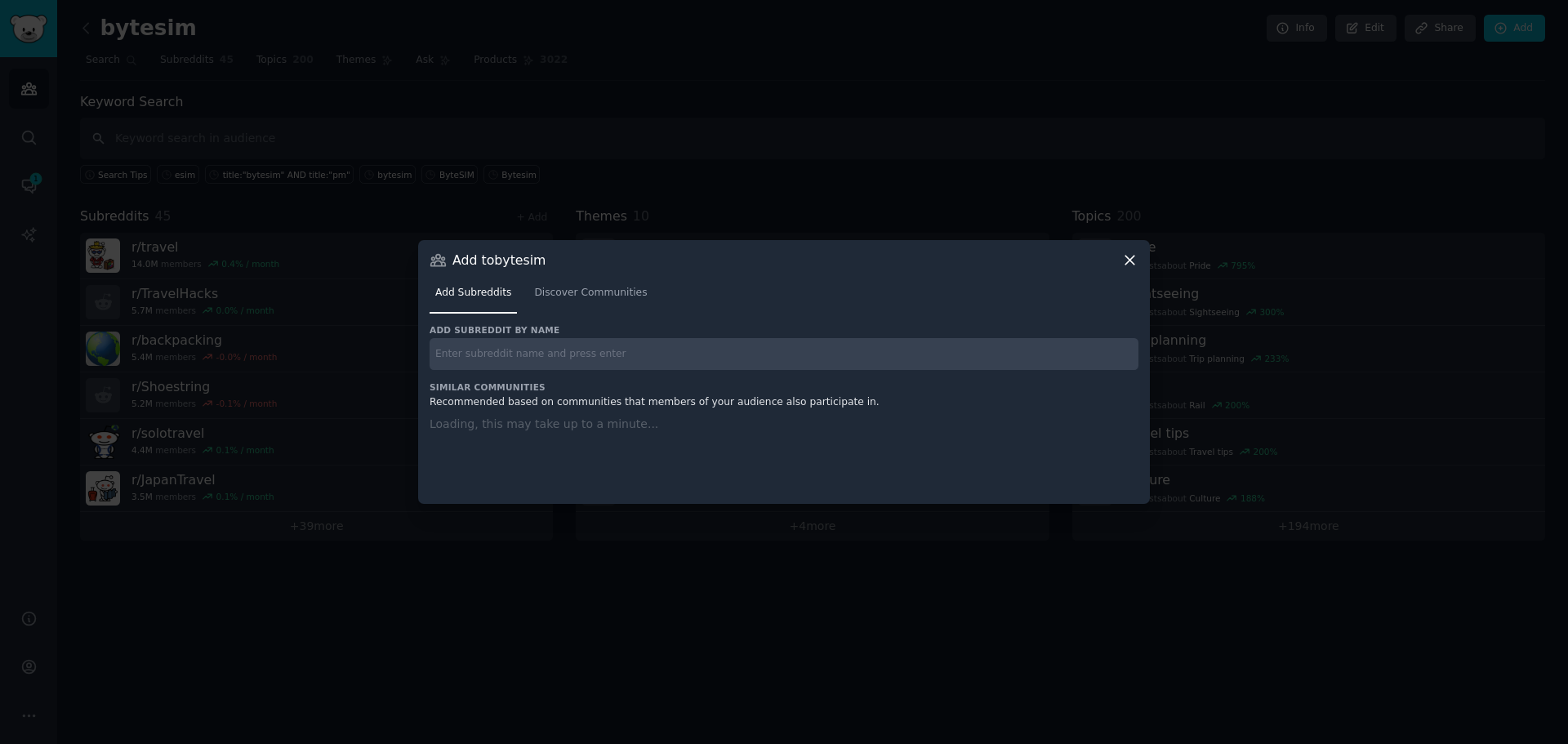
click at [482, 340] on input "text" at bounding box center [784, 355] width 709 height 32
paste input "r/koreatravel"
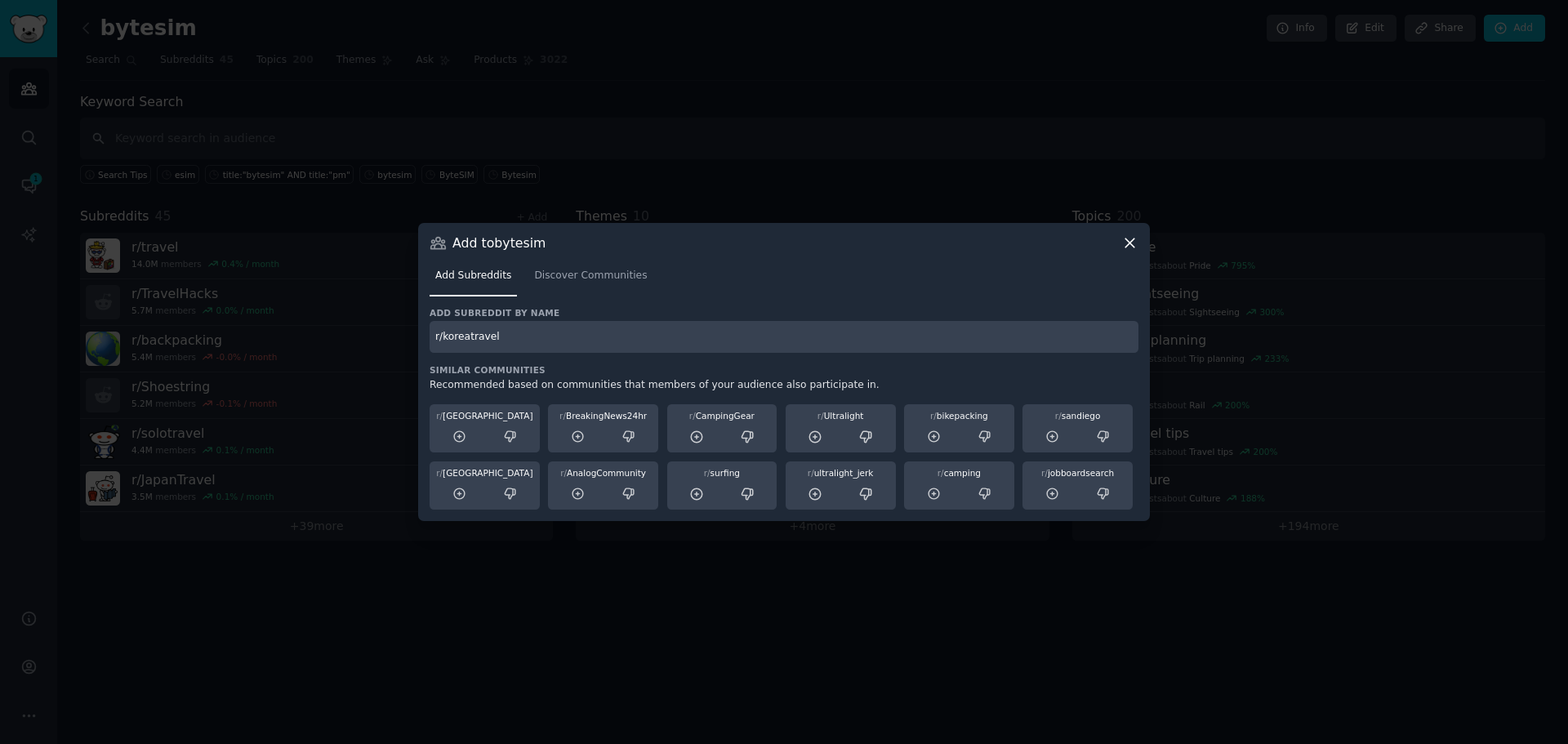
type input "r/koreatravel"
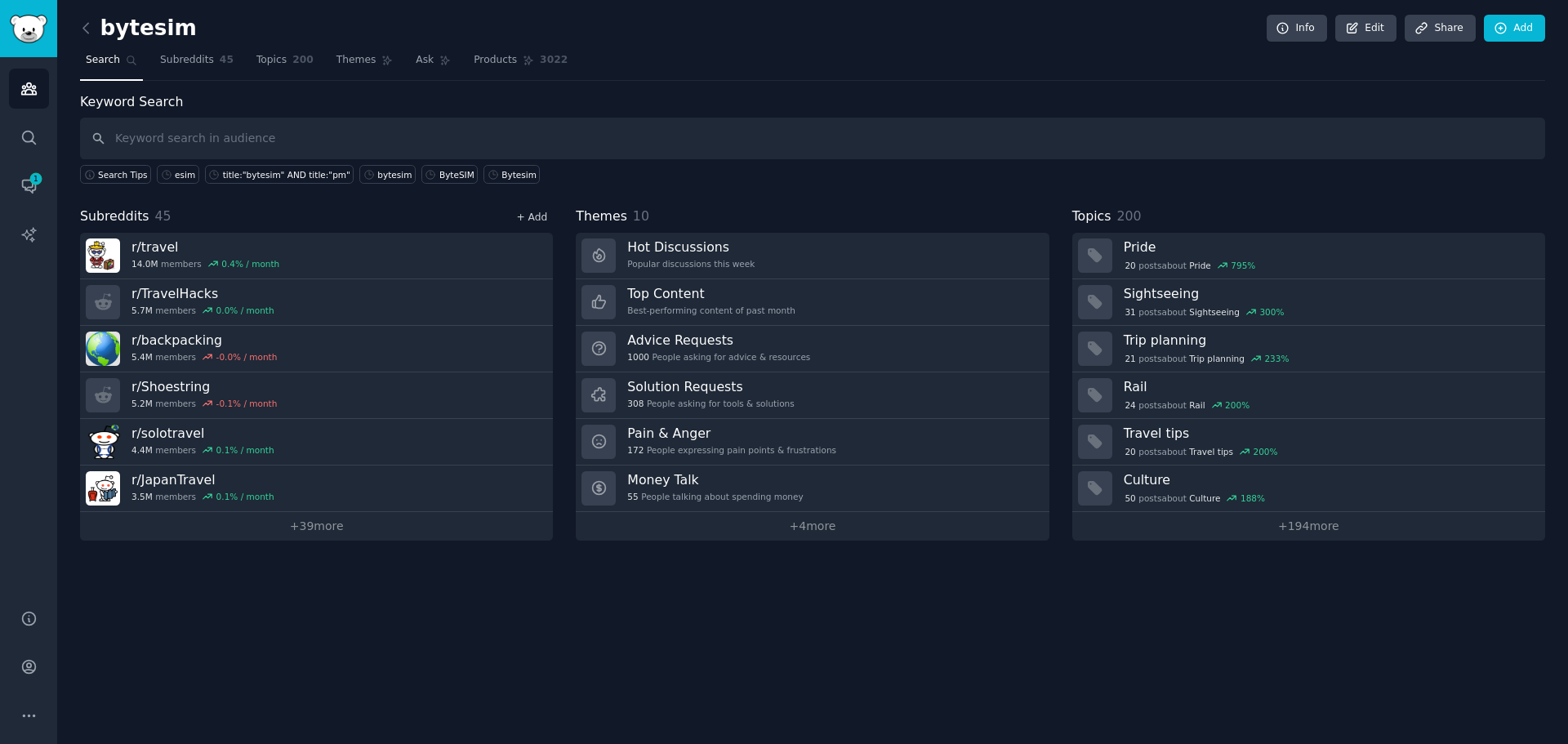
click at [544, 214] on link "+ Add" at bounding box center [531, 217] width 31 height 11
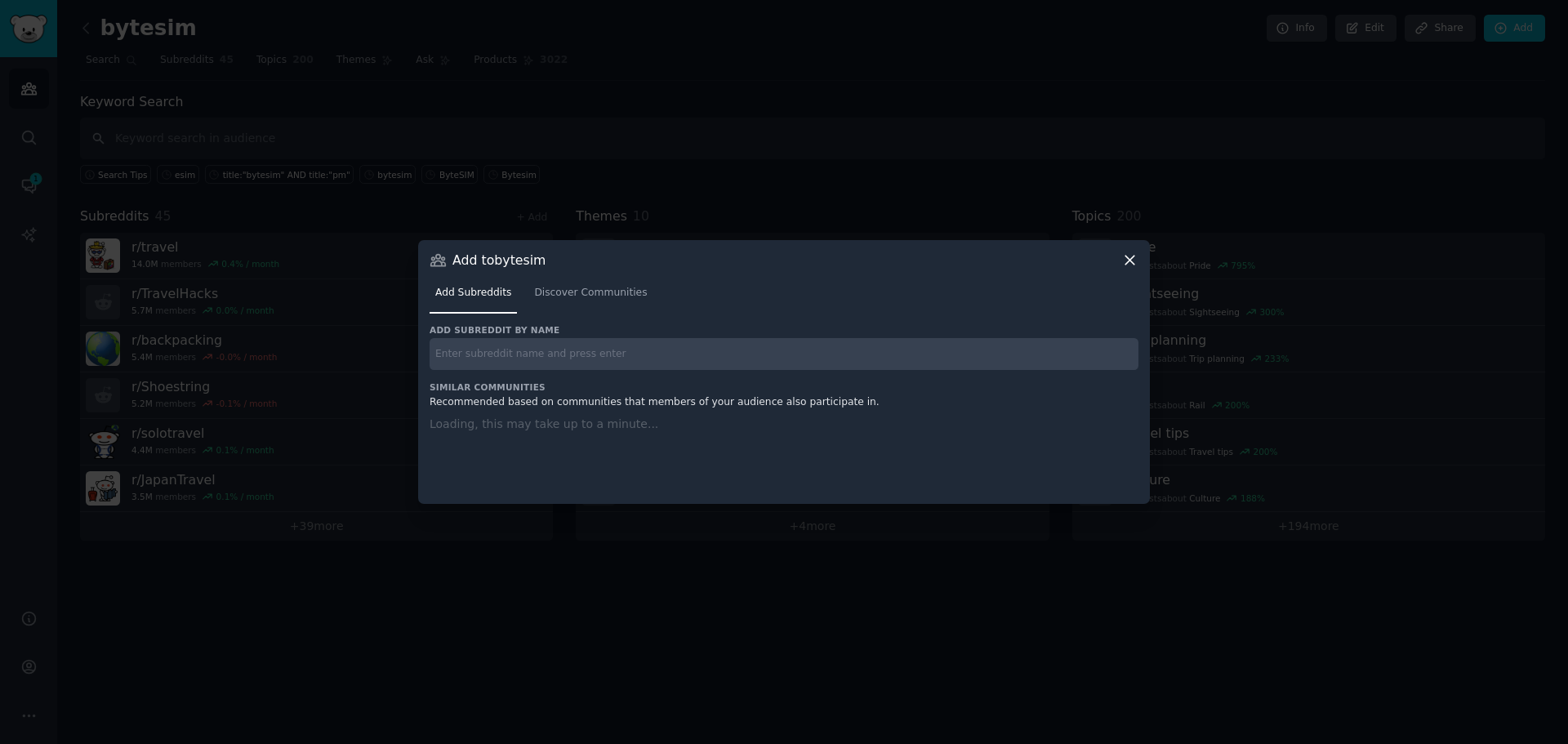
click at [554, 340] on input "text" at bounding box center [784, 355] width 709 height 32
paste input "r/usatravel"
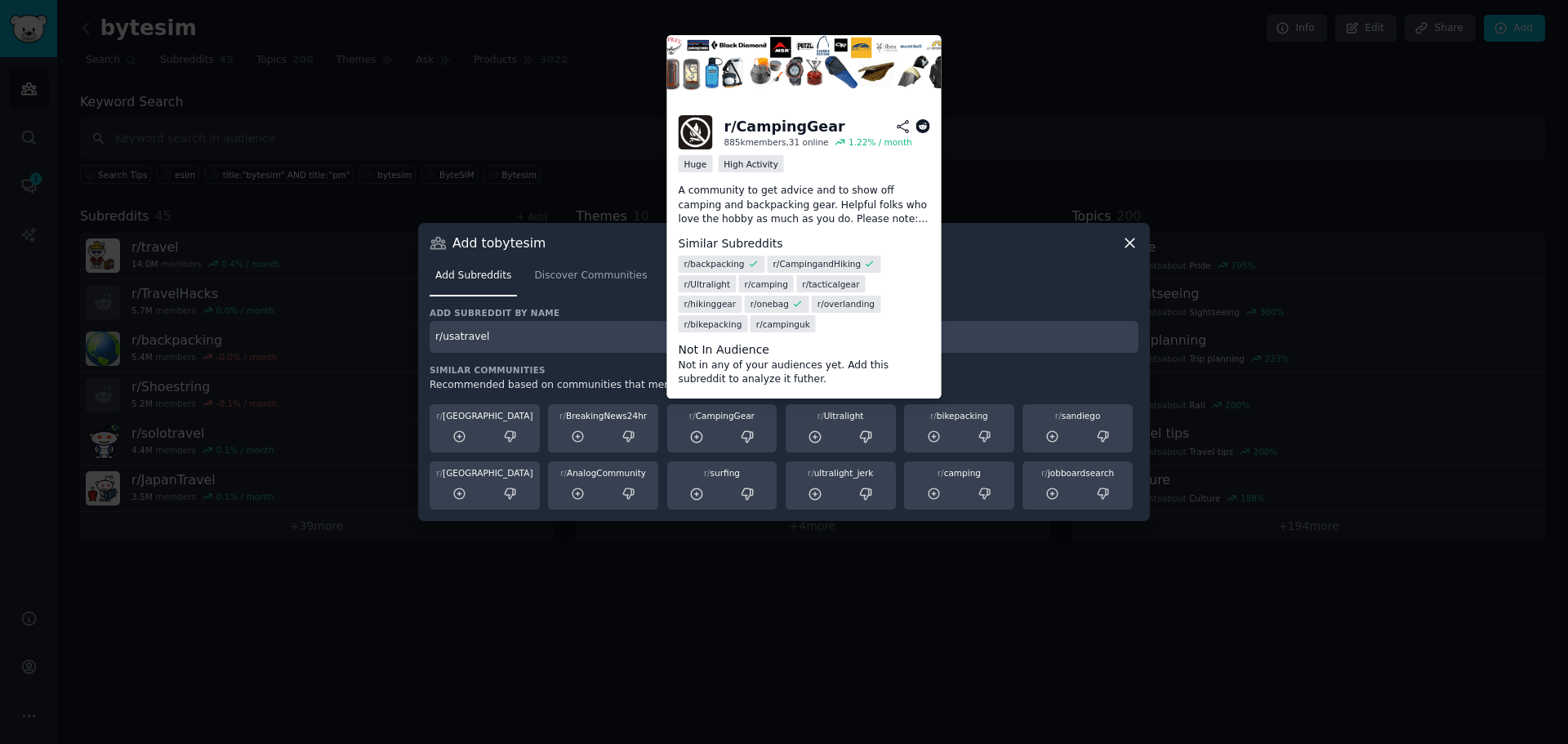
type input "r/usatravel"
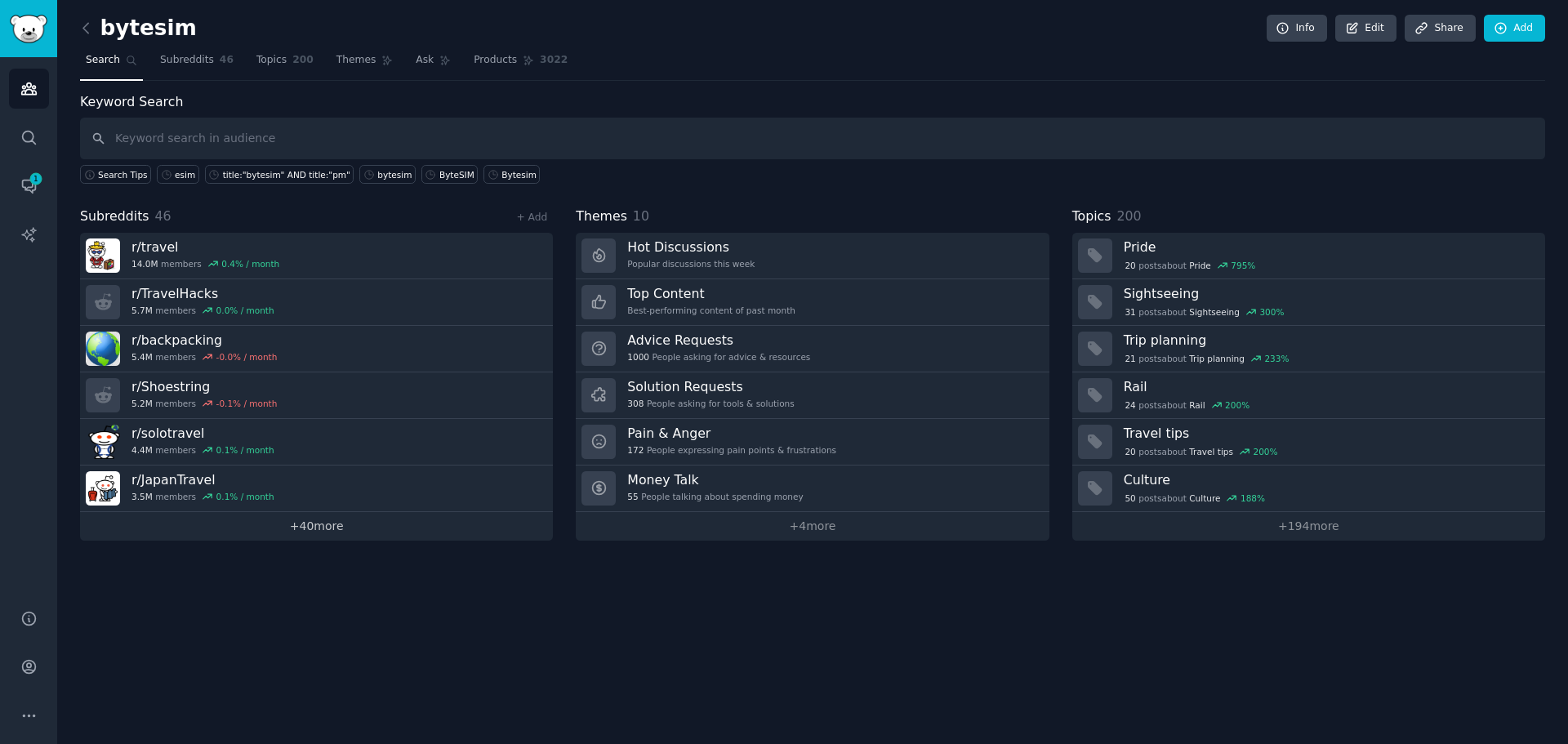
click at [401, 517] on link "+ 40 more" at bounding box center [316, 527] width 473 height 28
click at [524, 212] on link "+ Add" at bounding box center [531, 217] width 31 height 11
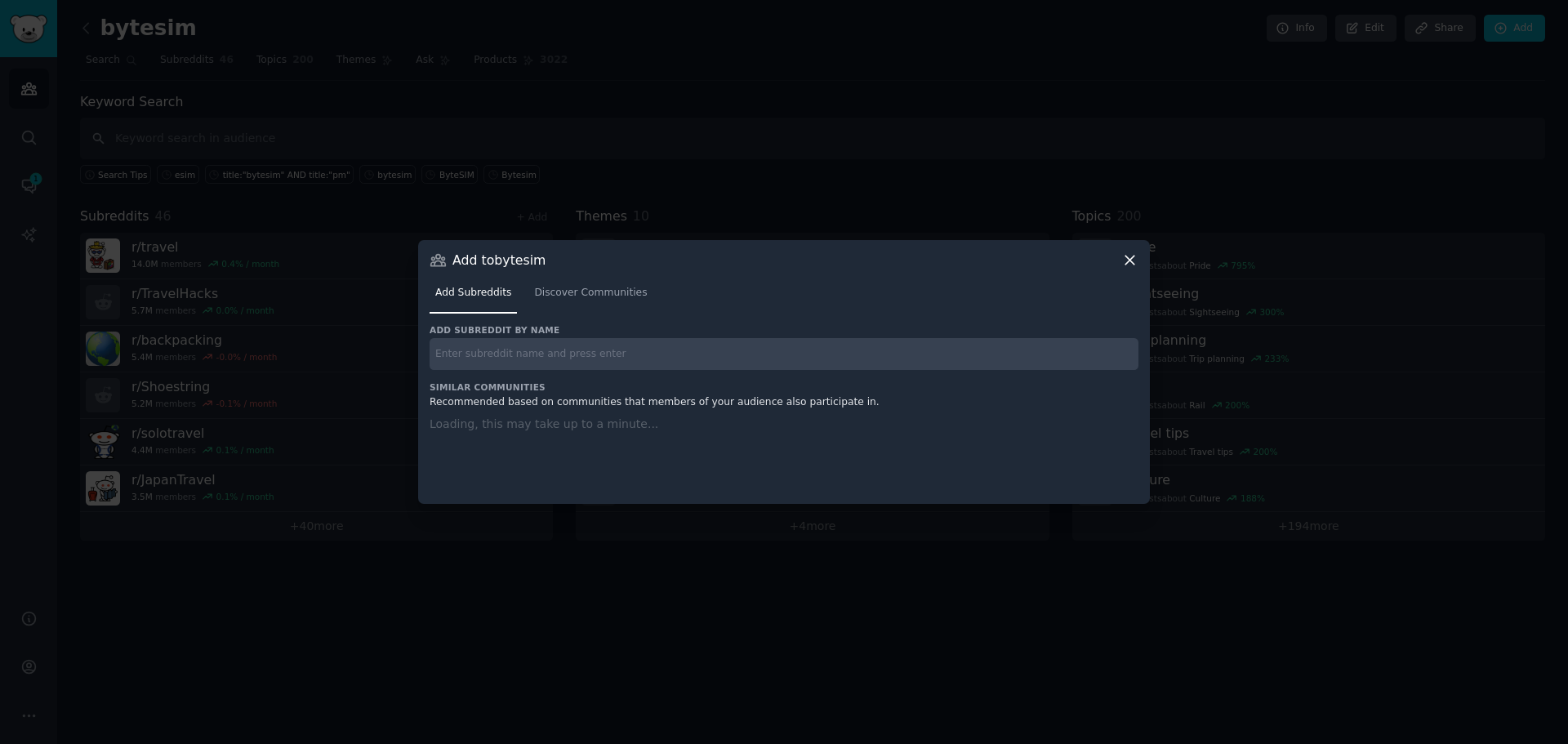
click at [588, 351] on input "text" at bounding box center [784, 355] width 709 height 32
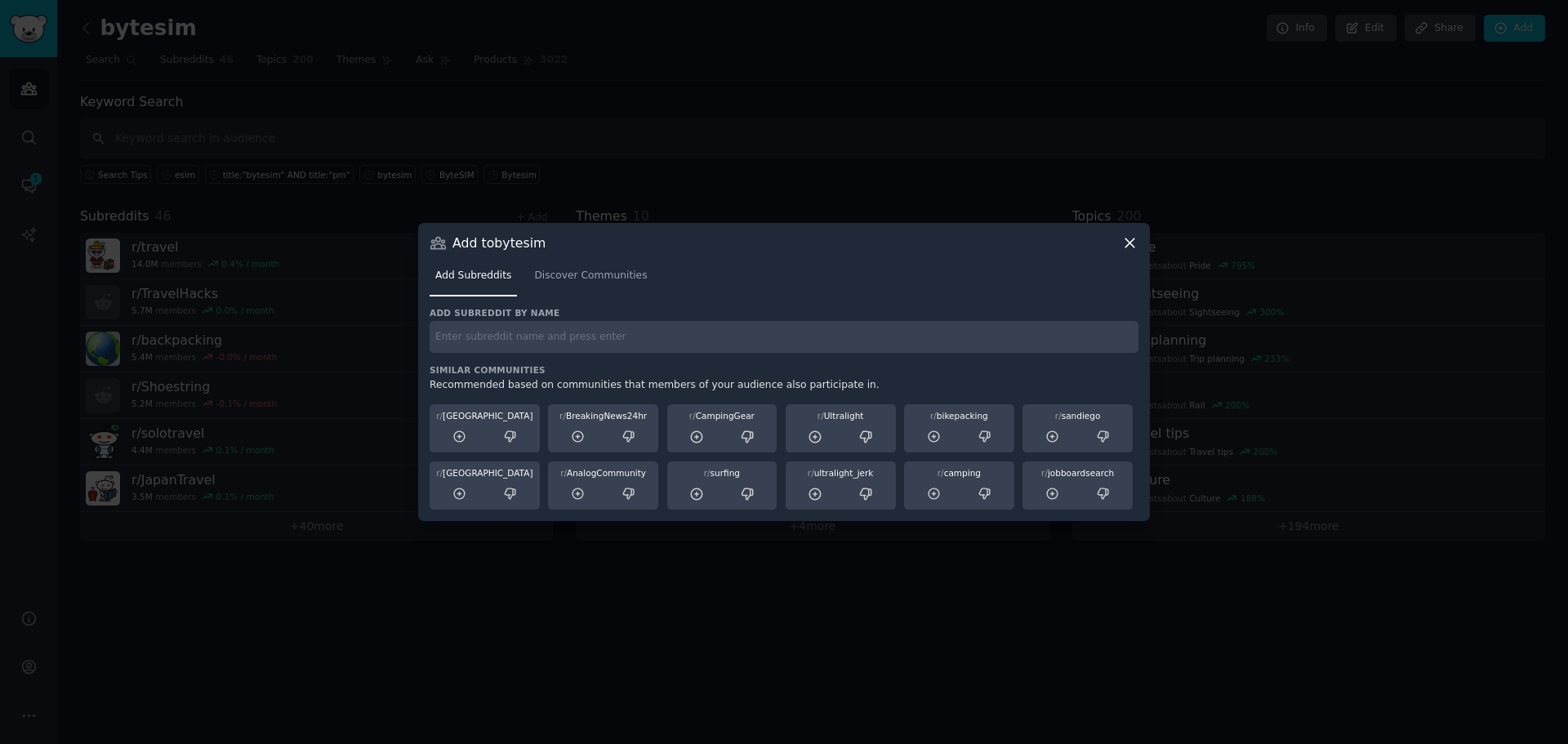
paste input "r/AnonymousTravelers"
type input "r/AnonymousTravelers"
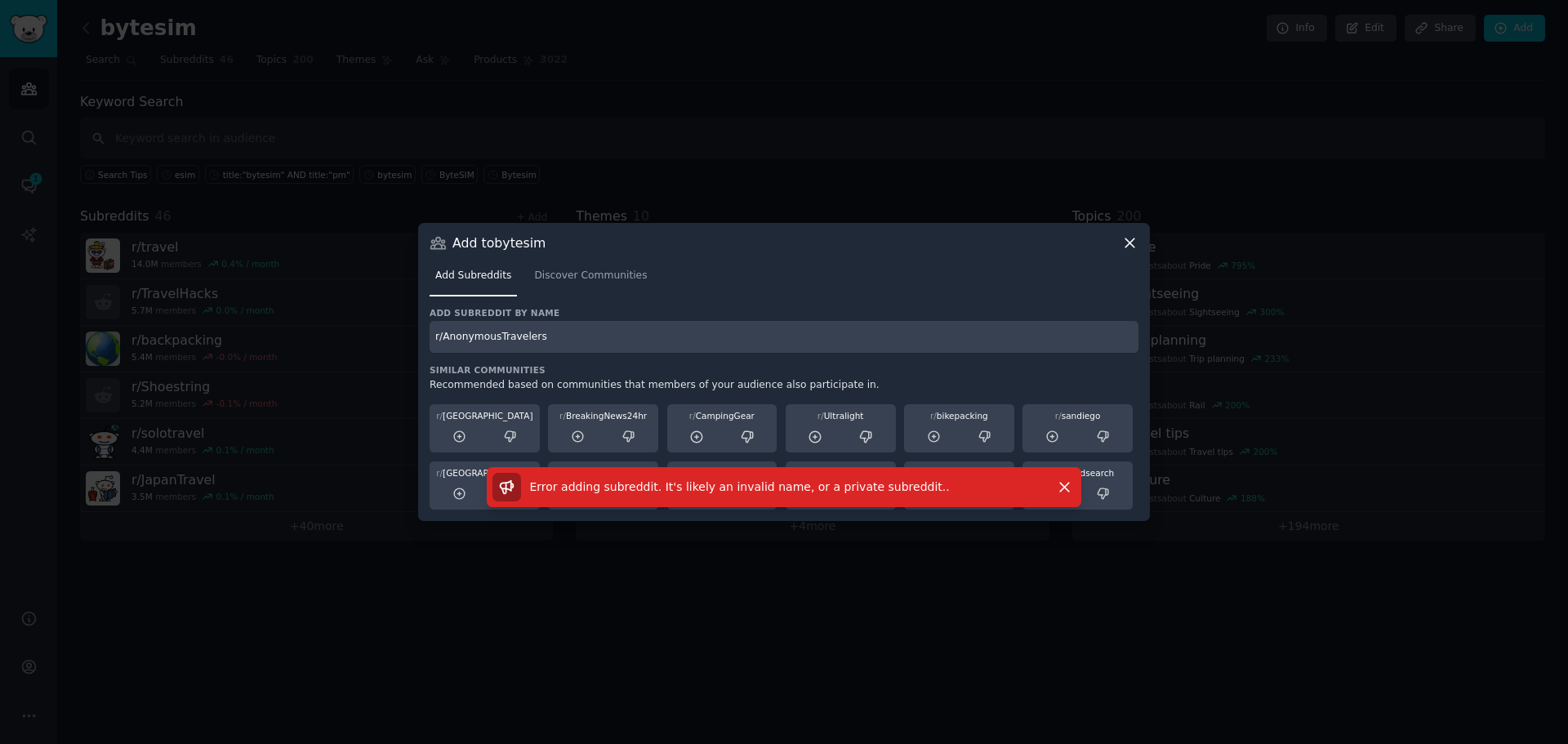
click at [1122, 243] on icon at bounding box center [1130, 243] width 17 height 17
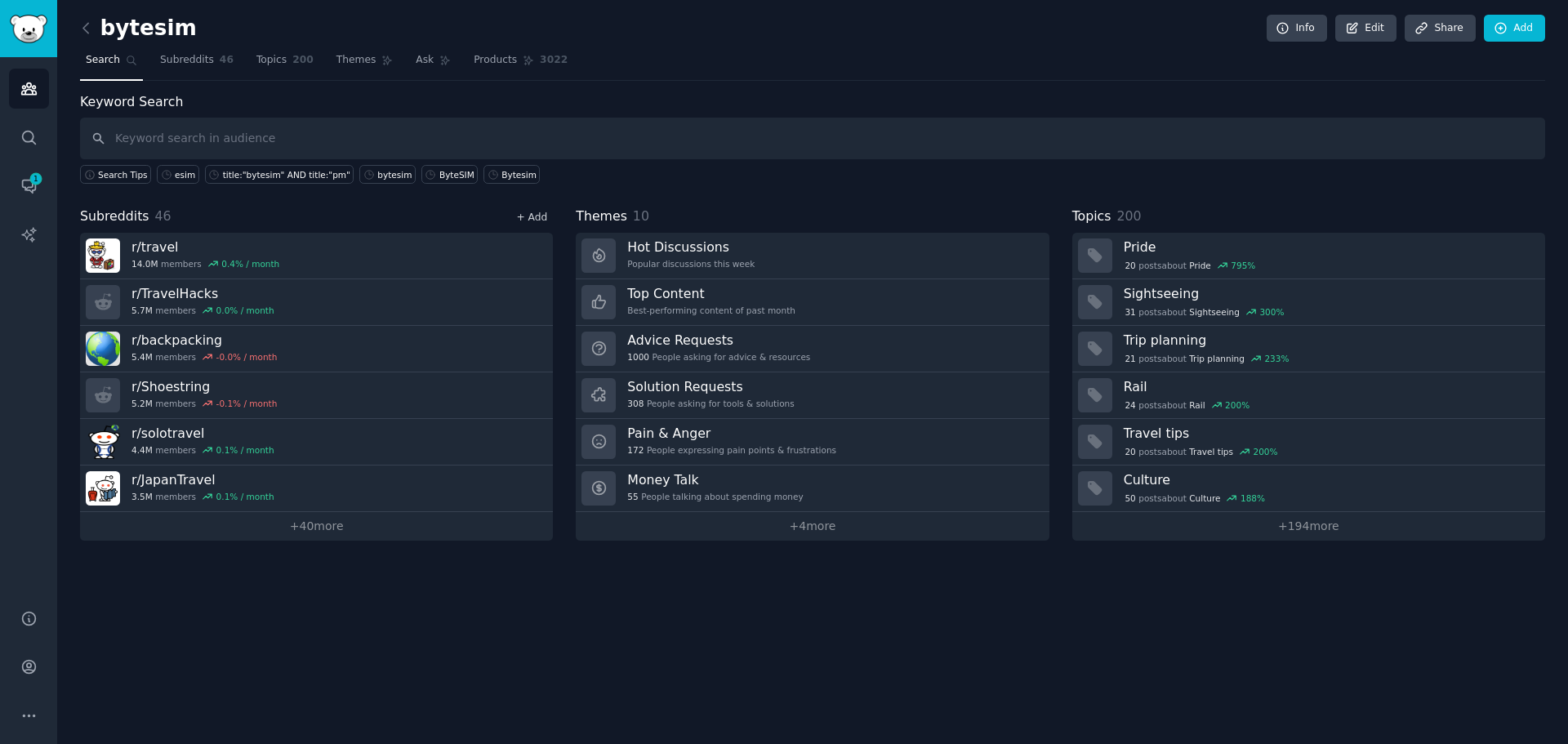
click at [538, 214] on link "+ Add" at bounding box center [531, 217] width 31 height 11
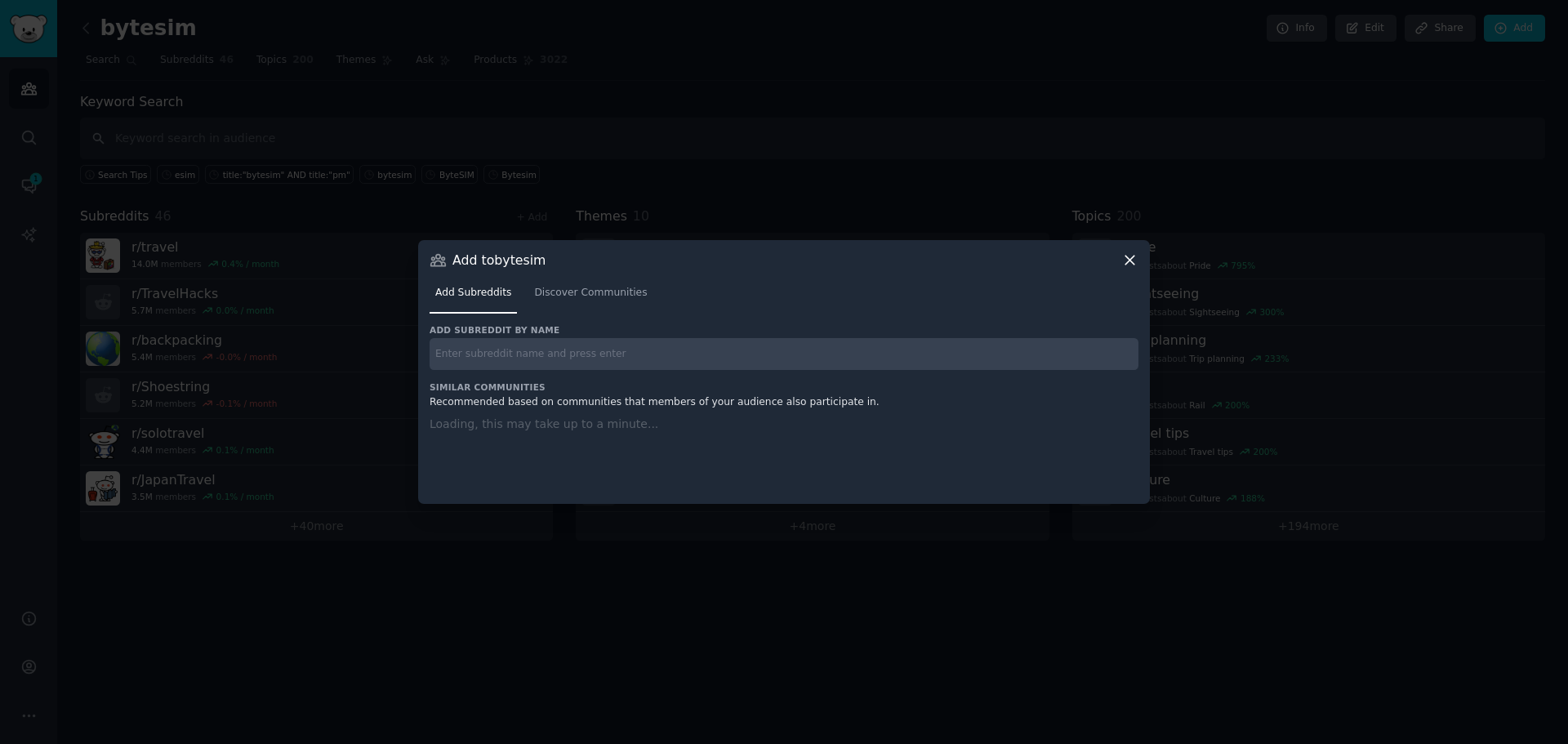
click at [539, 354] on input "text" at bounding box center [784, 355] width 709 height 32
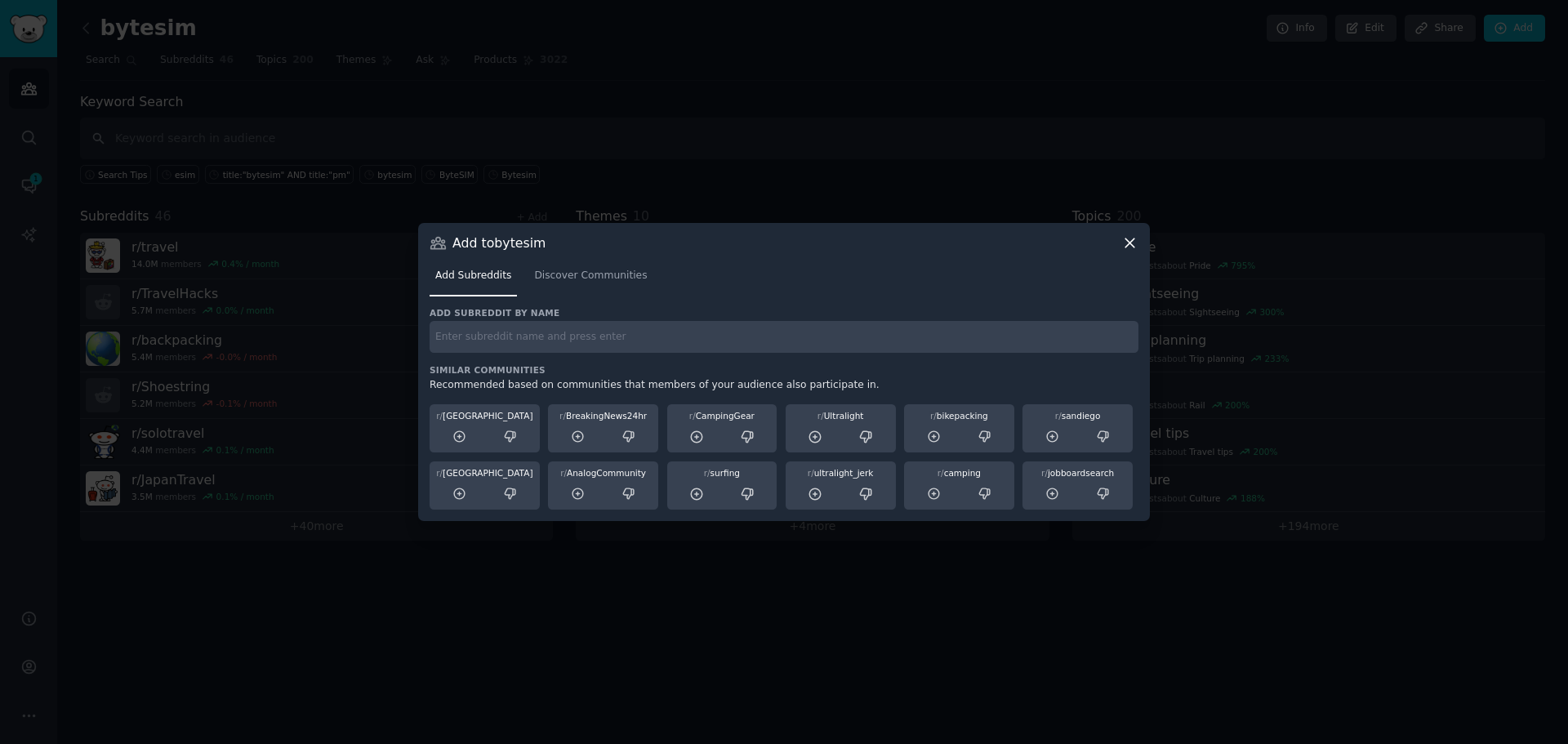
paste input "r/FreelanceTravel"
type input "r/FreelanceTravel"
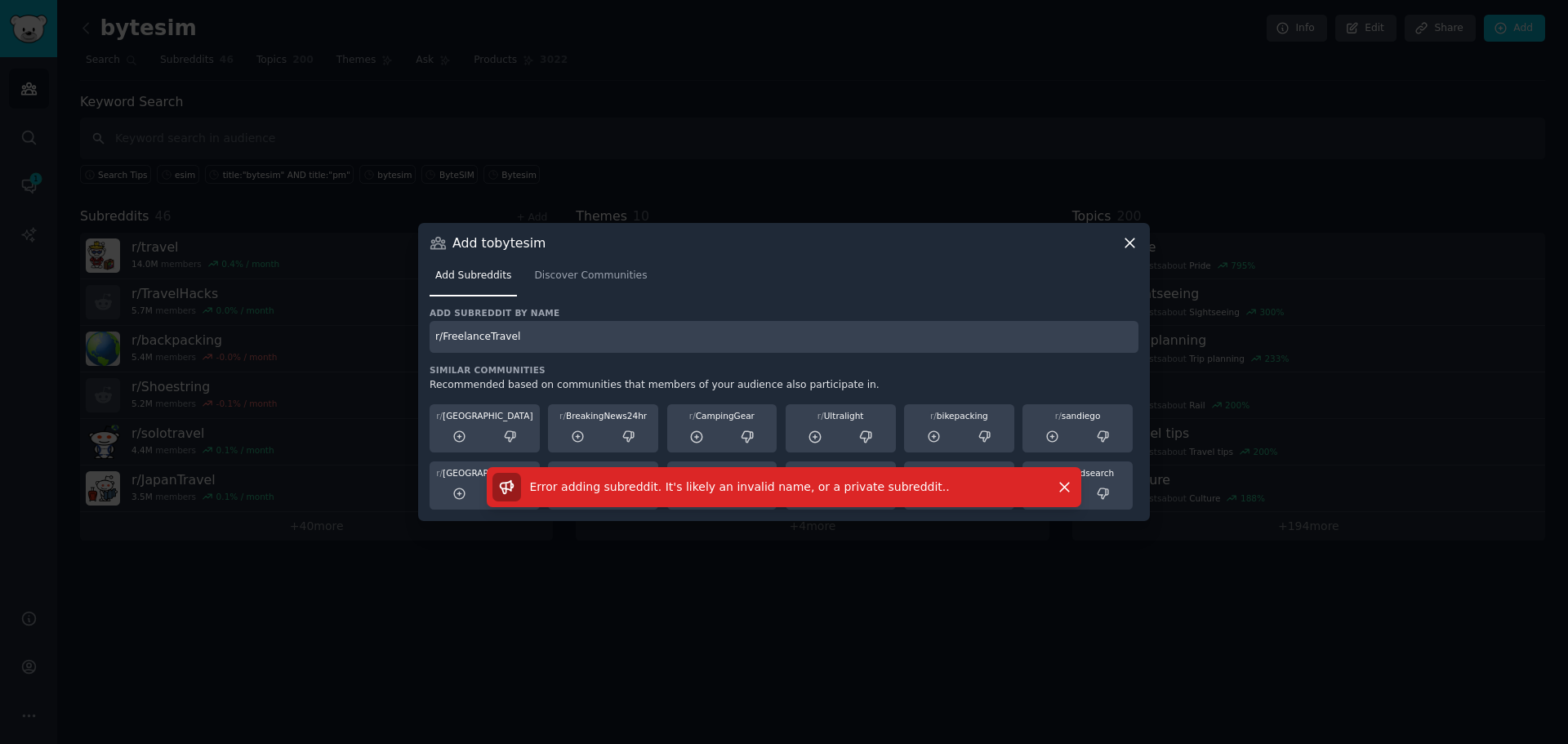
click at [1143, 242] on div "Add to bytesim Add Subreddits Discover Communities Add subreddit by name r/Free…" at bounding box center [784, 372] width 731 height 298
click at [1135, 239] on icon at bounding box center [1130, 243] width 17 height 17
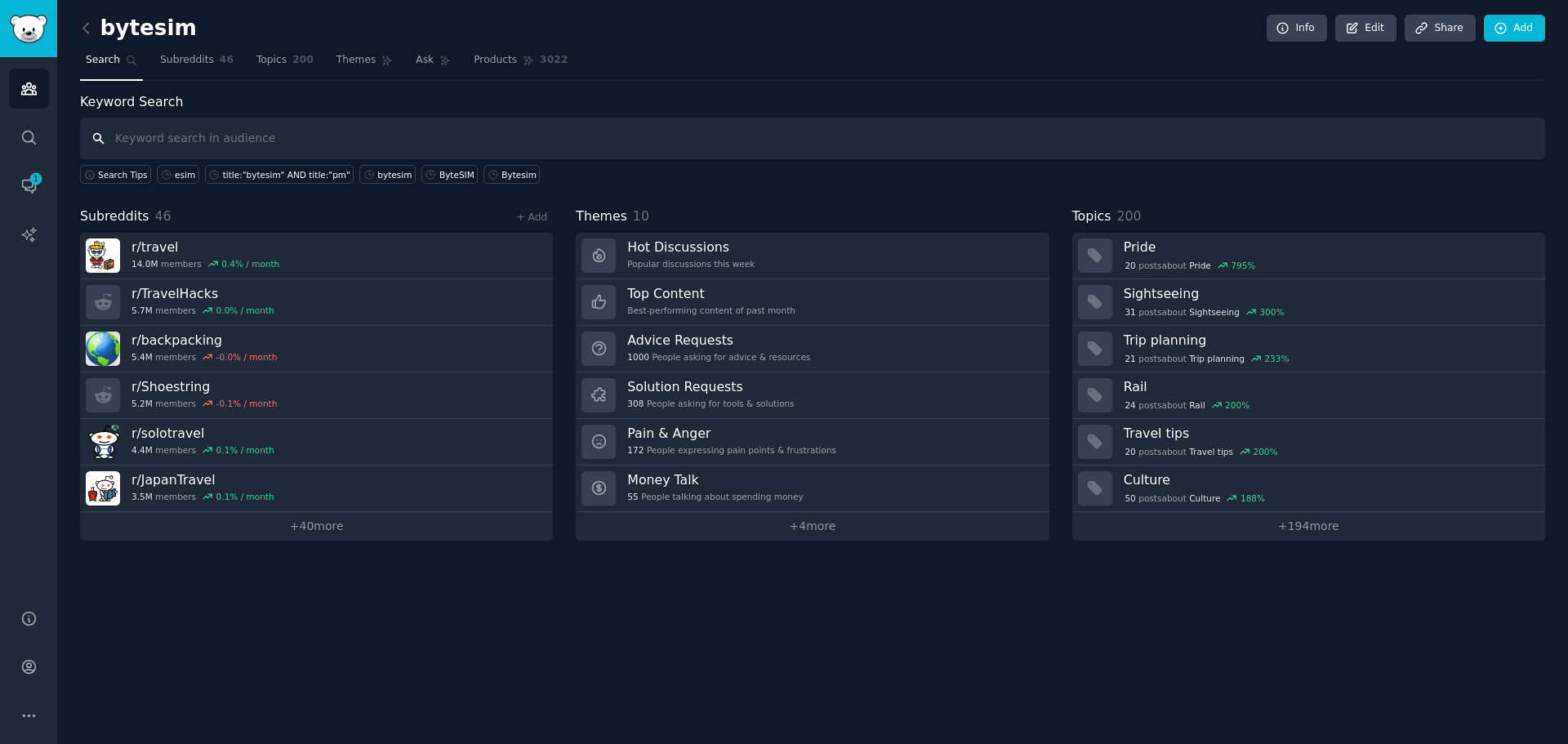
click at [255, 132] on input "text" at bounding box center [812, 138] width 1465 height 41
paste input "r/Expats"
type input "r/Expats"
click at [528, 214] on link "+ Add" at bounding box center [531, 217] width 31 height 11
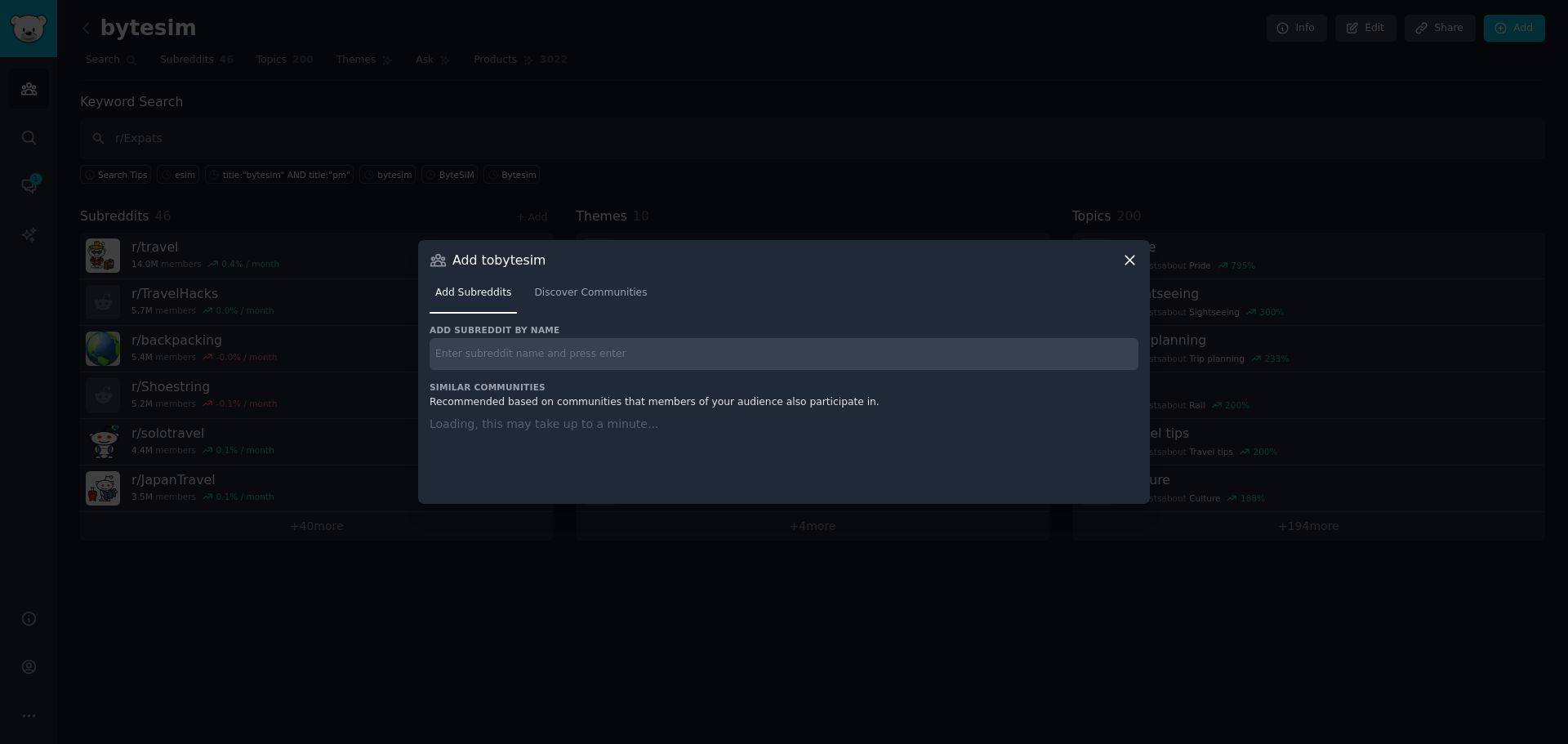
click at [527, 357] on input "text" at bounding box center [784, 355] width 709 height 32
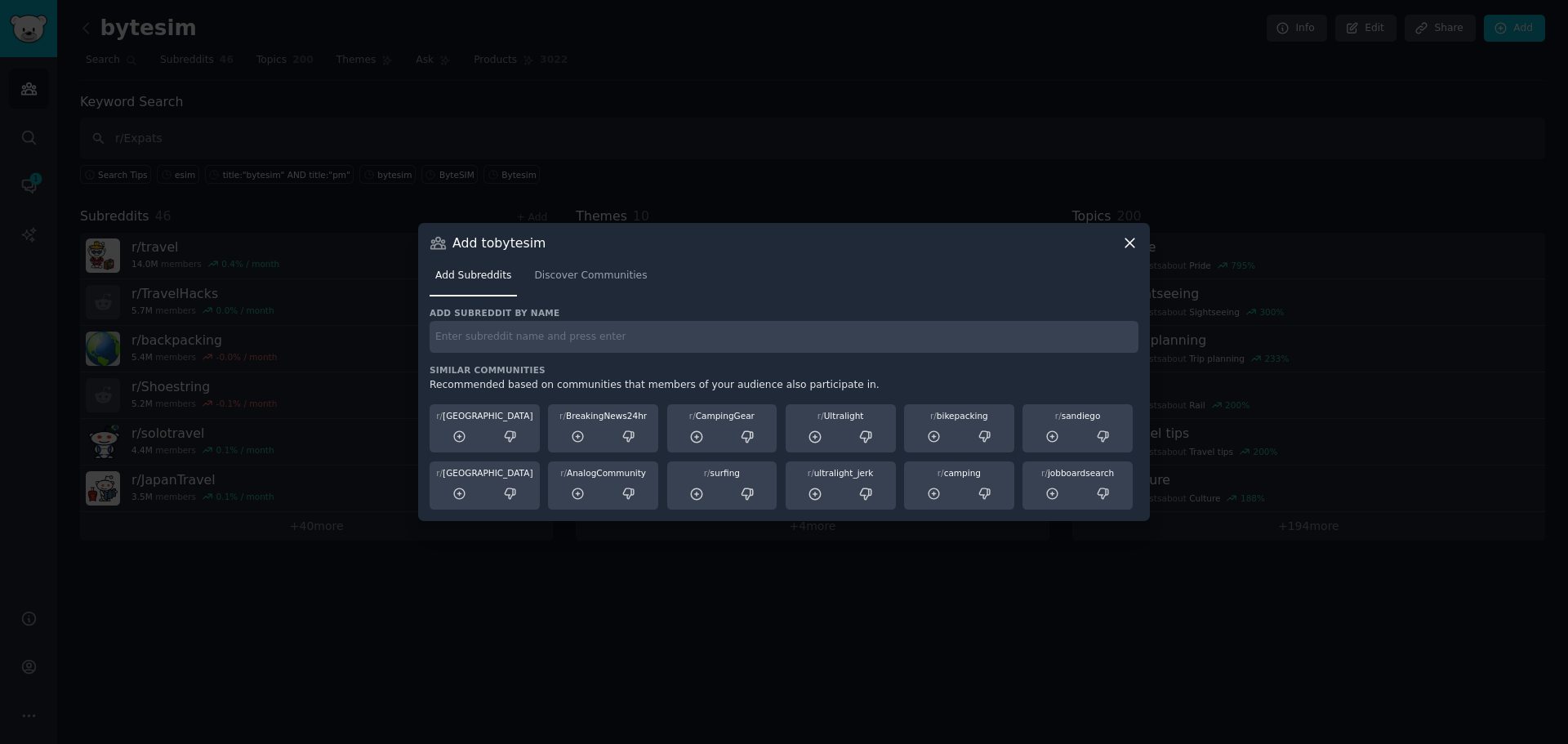
paste input "r/Expats"
type input "r/Expats"
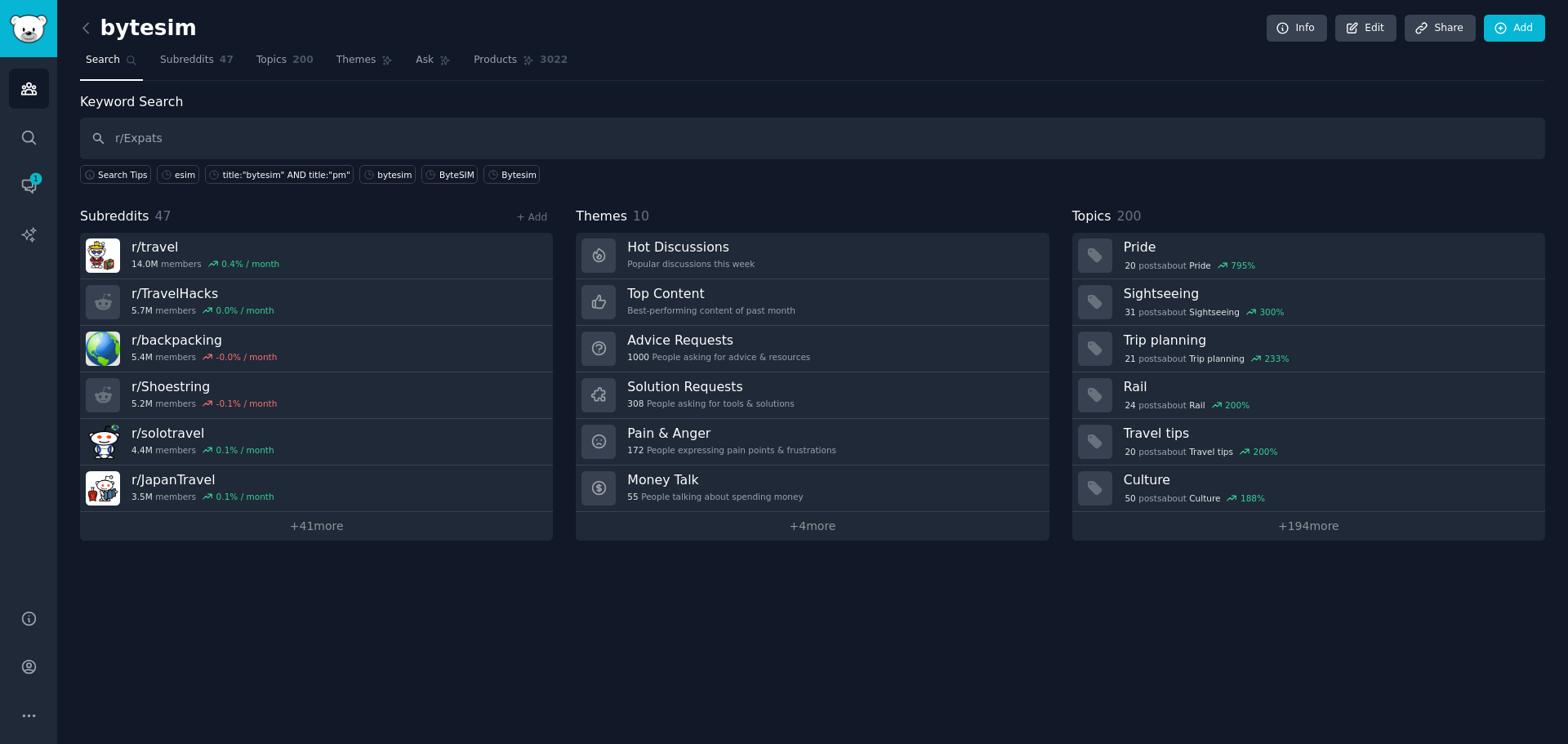
click at [547, 220] on div "+ Add" at bounding box center [531, 216] width 42 height 17
click at [543, 220] on link "+ Add" at bounding box center [531, 217] width 31 height 11
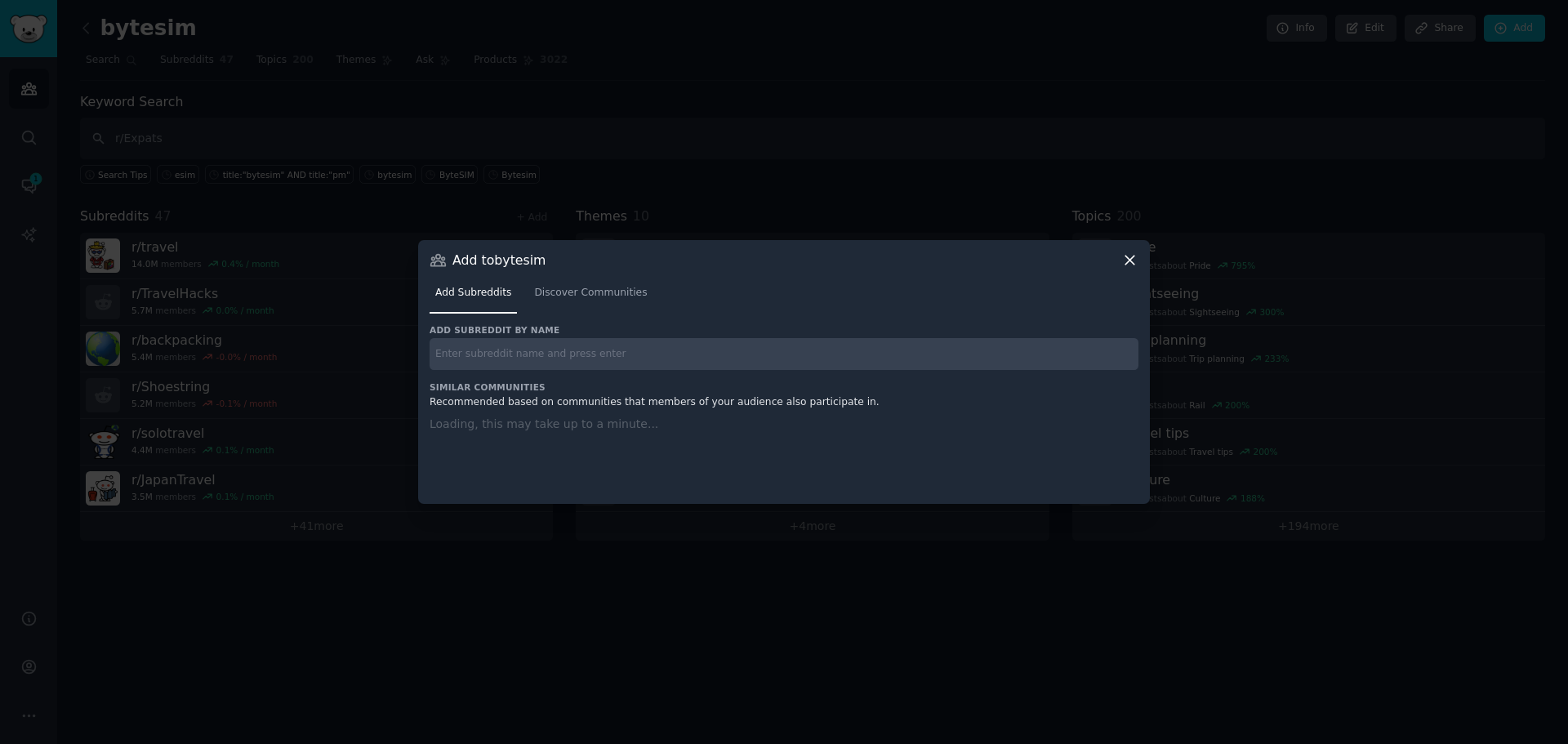
click at [560, 351] on input "text" at bounding box center [784, 355] width 709 height 32
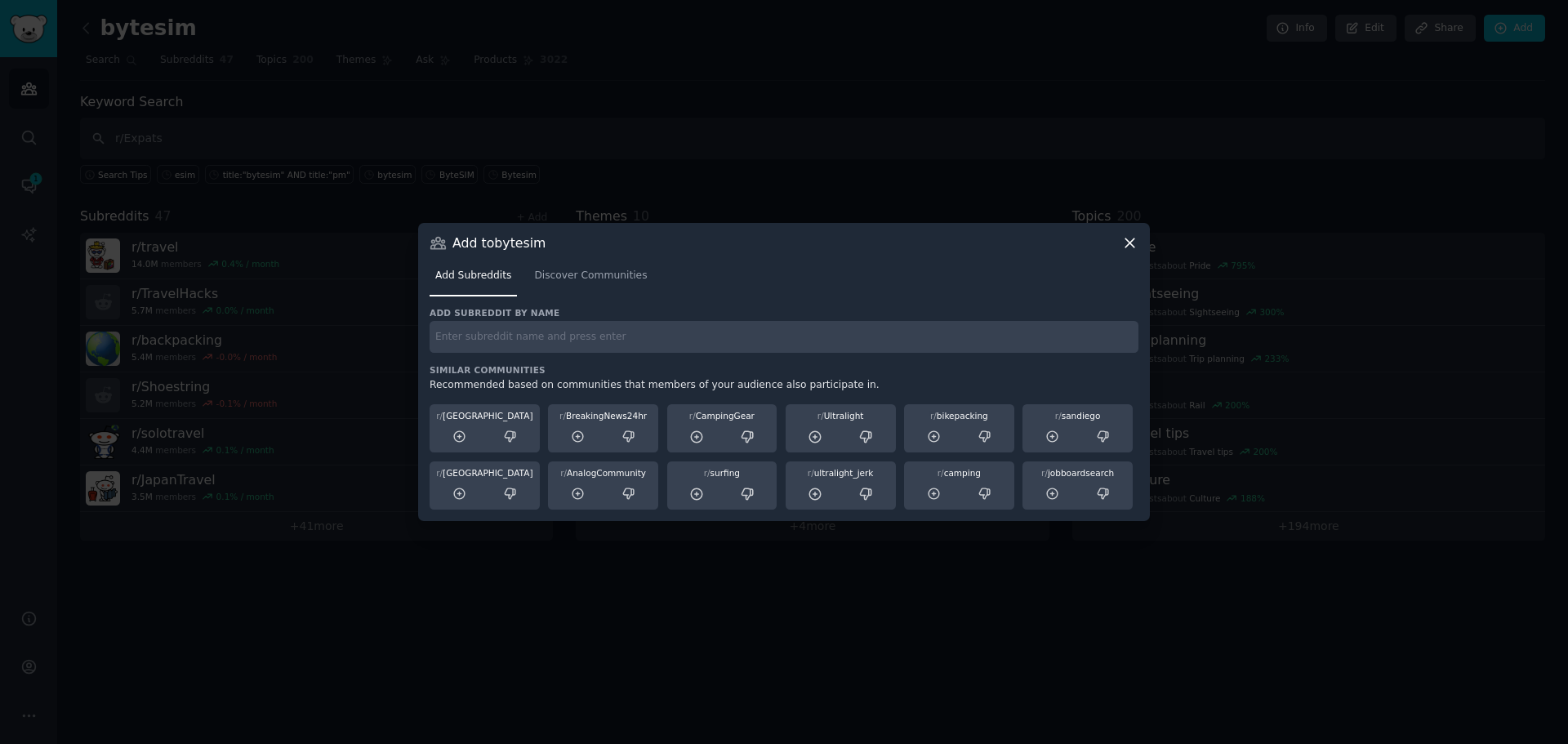
paste input "r/EuropeTravel"
type input "r/EuropeTravel"
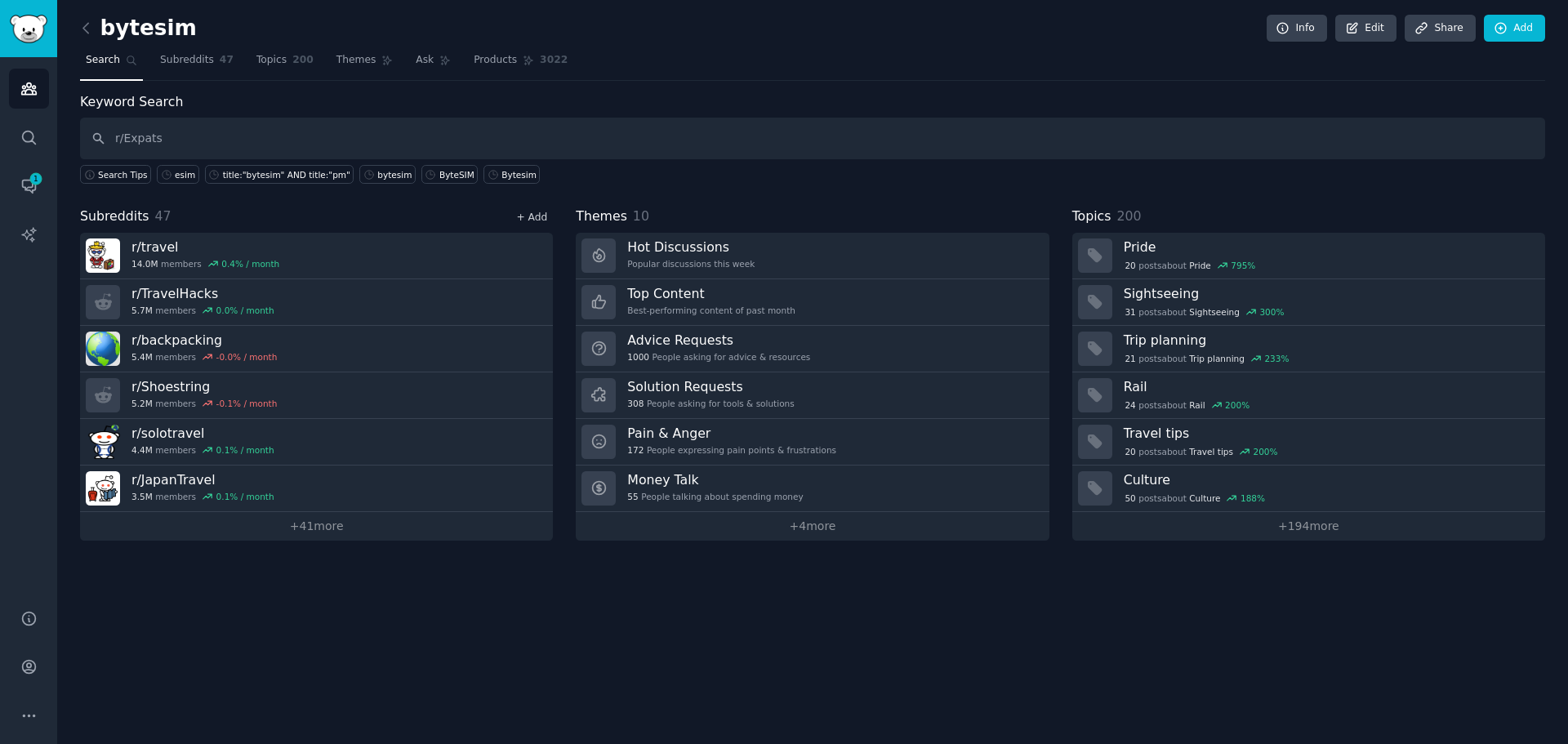
click at [533, 217] on link "+ Add" at bounding box center [531, 217] width 31 height 11
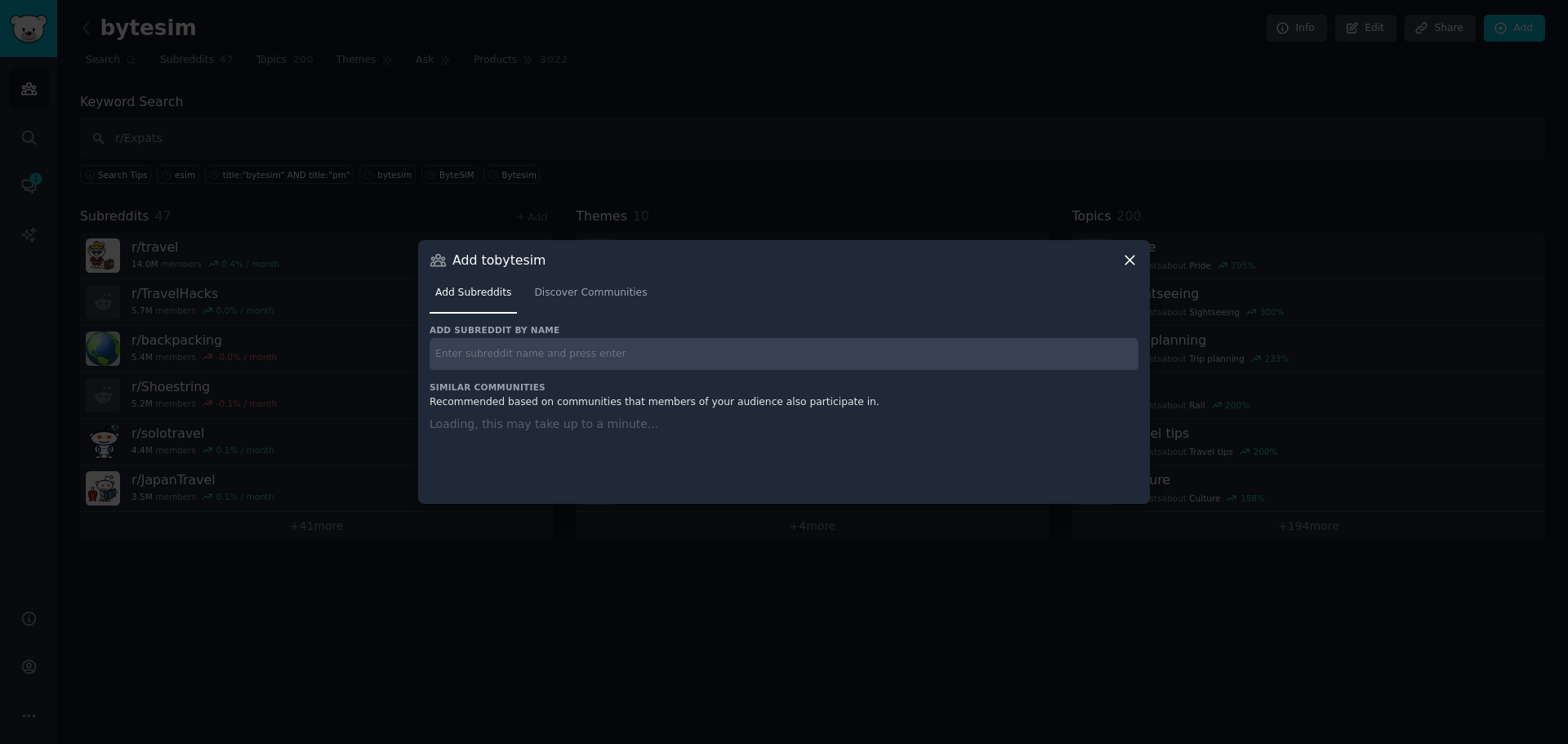
click at [494, 351] on input "text" at bounding box center [784, 355] width 709 height 32
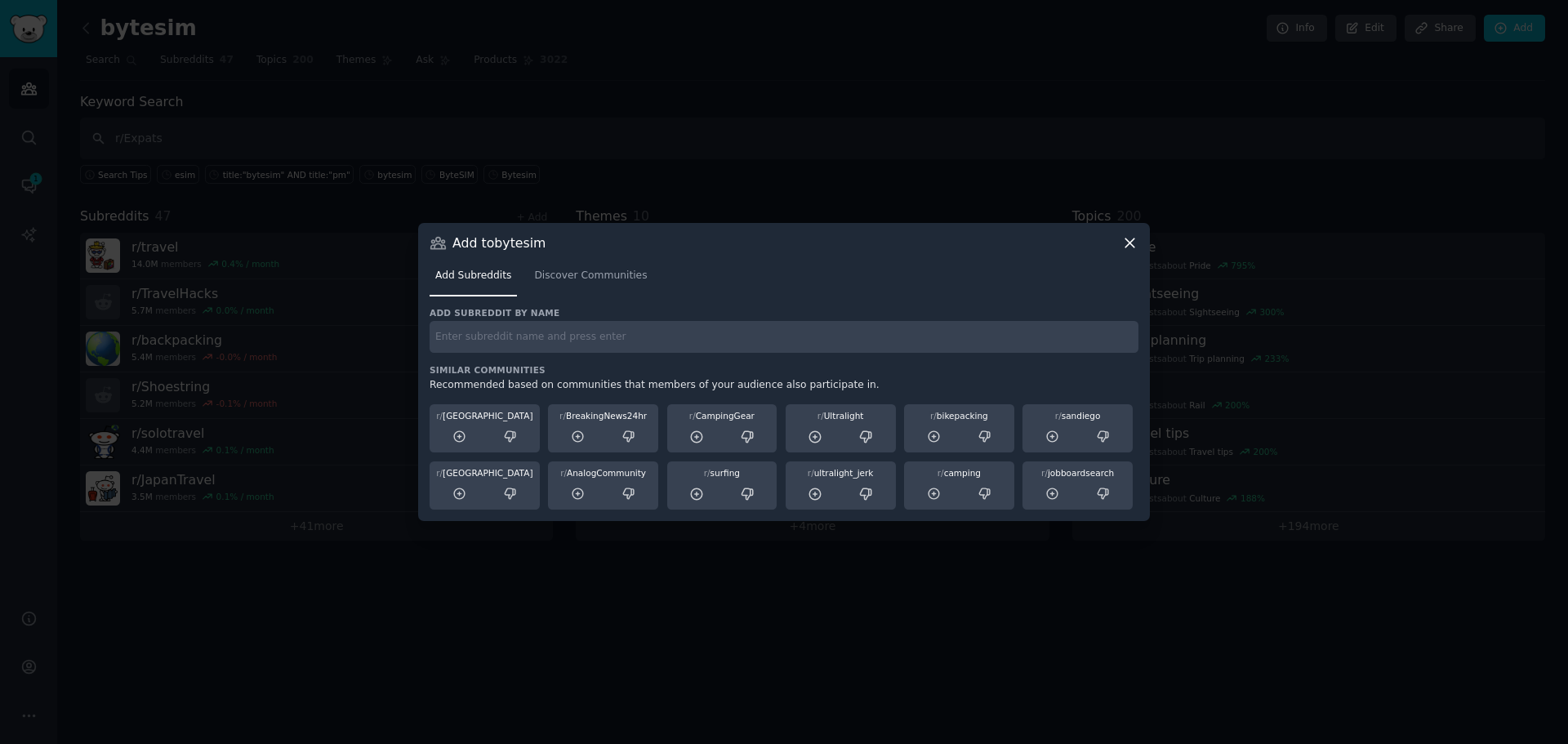
paste input "r/WorldTravel"
type input "r/WorldTravel"
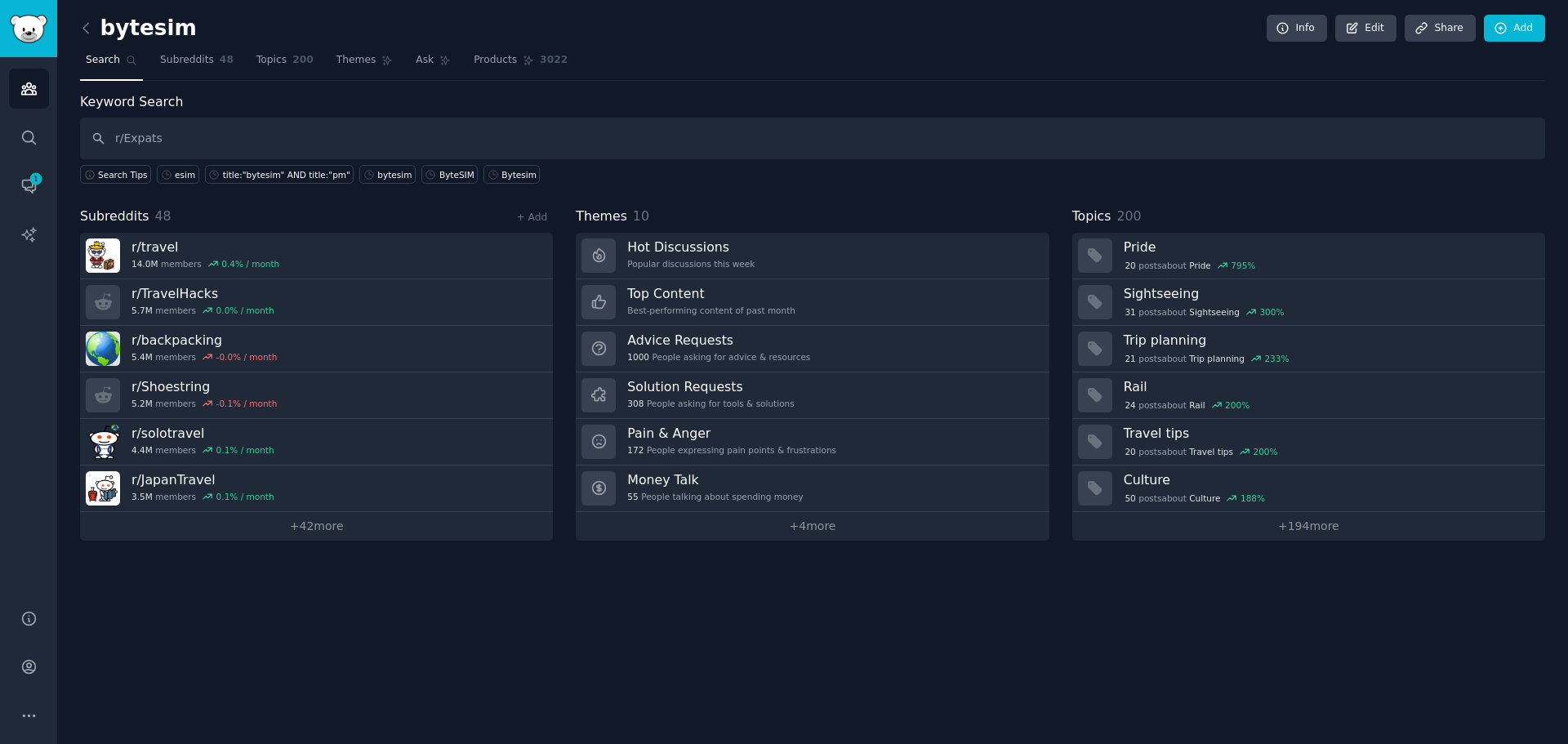
click at [531, 206] on div "Keyword Search r/Expats Search Tips esim title:"bytesim" AND title:"pm" bytesim…" at bounding box center [812, 316] width 1465 height 449
click at [530, 214] on link "+ Add" at bounding box center [531, 217] width 31 height 11
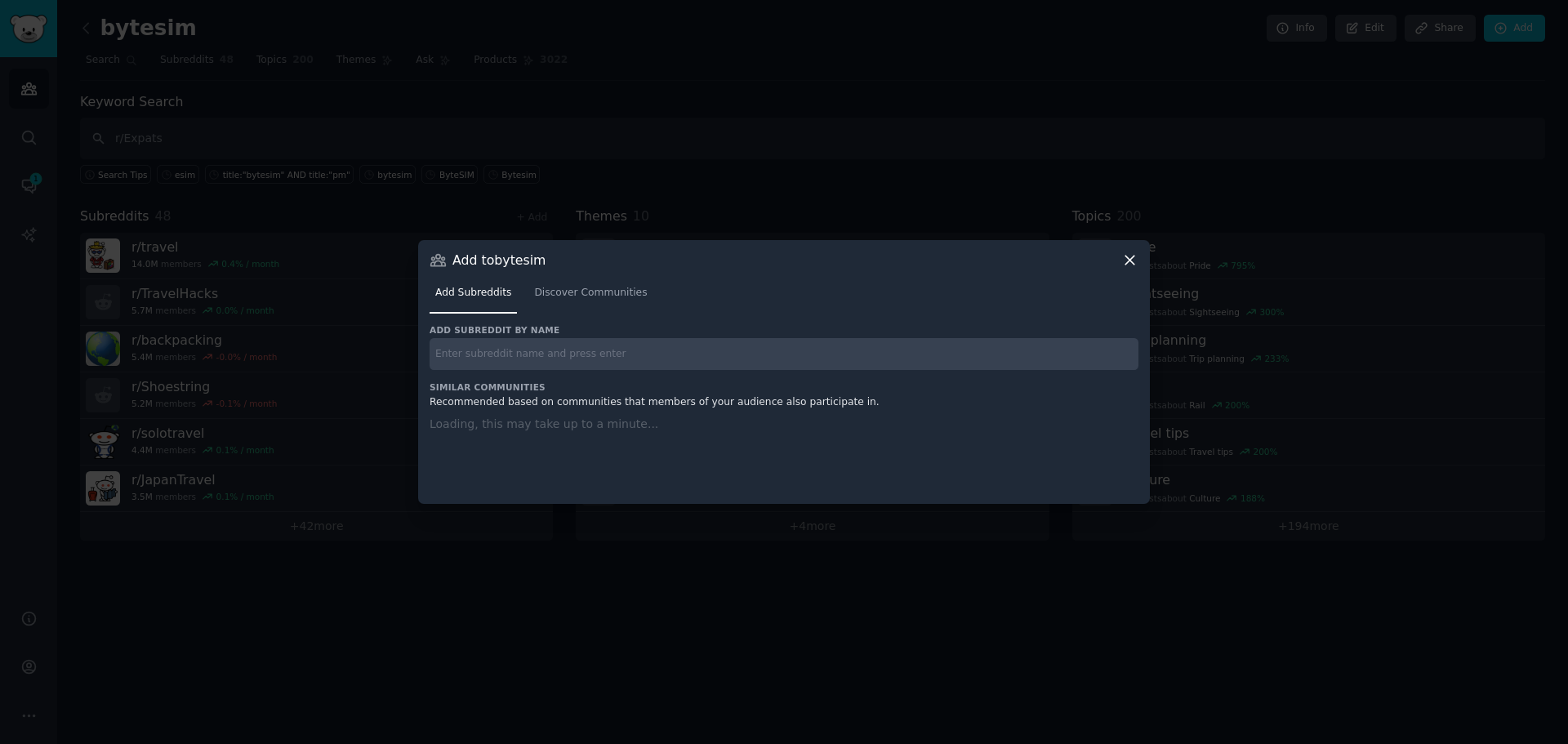
click at [589, 340] on input "text" at bounding box center [784, 355] width 709 height 32
paste input "r/Travel_Deals"
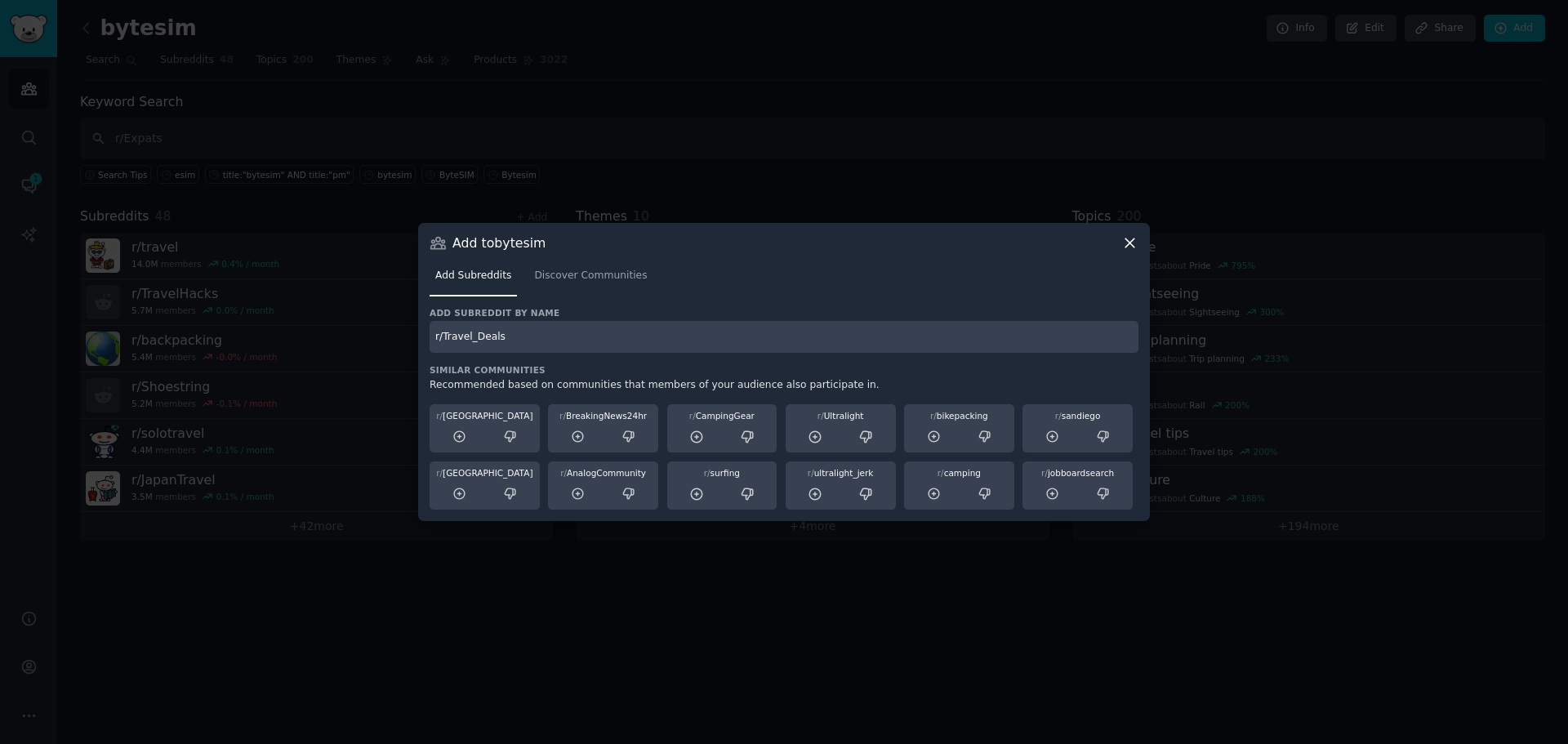
type input "r/Travel_Deals"
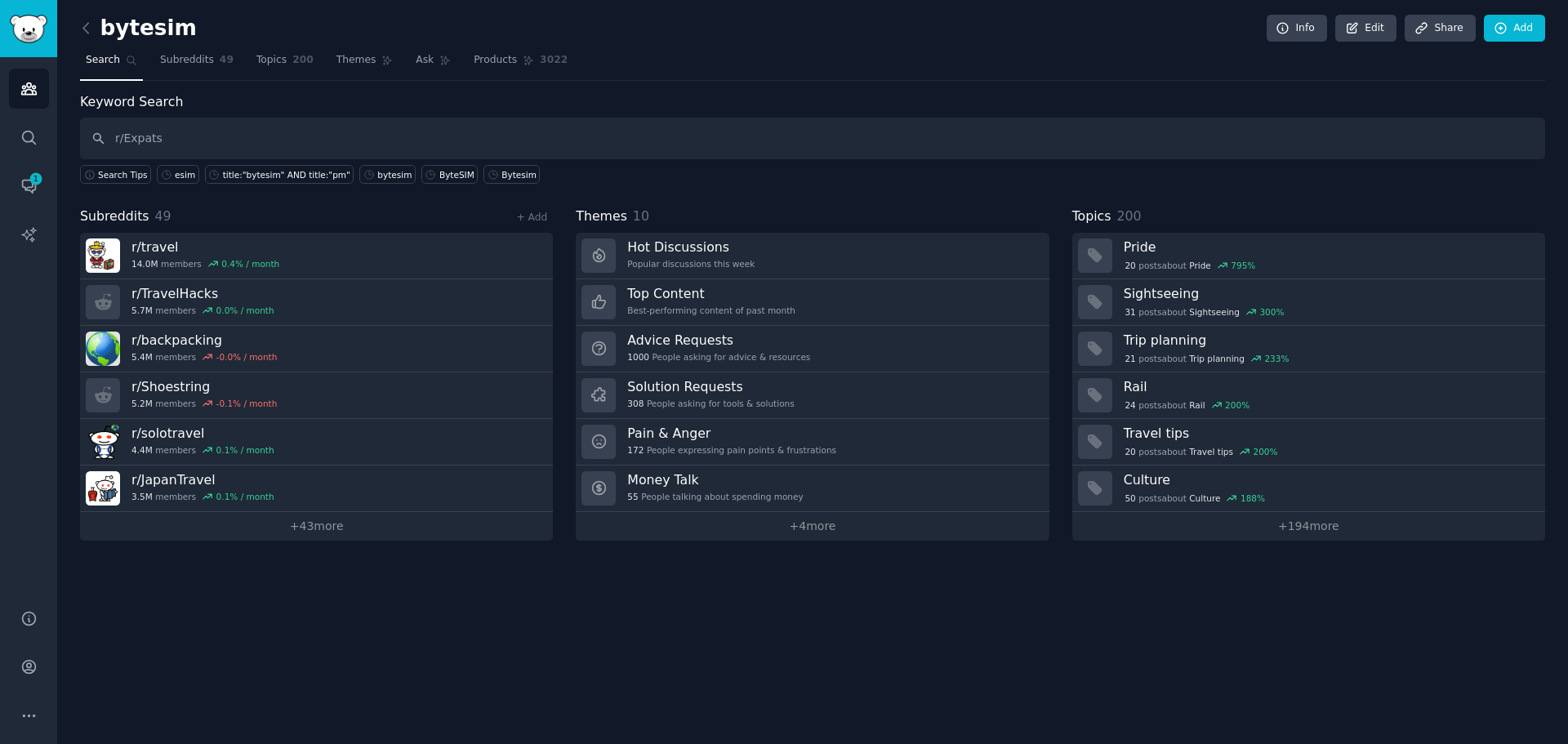
click at [141, 214] on span "Subreddits" at bounding box center [115, 217] width 70 height 21
click at [293, 525] on link "+ 43 more" at bounding box center [316, 527] width 473 height 28
click at [366, 138] on input "text" at bounding box center [812, 138] width 1465 height 41
paste input "r/AsiaTravel"
type input "r/AsiaTravel"
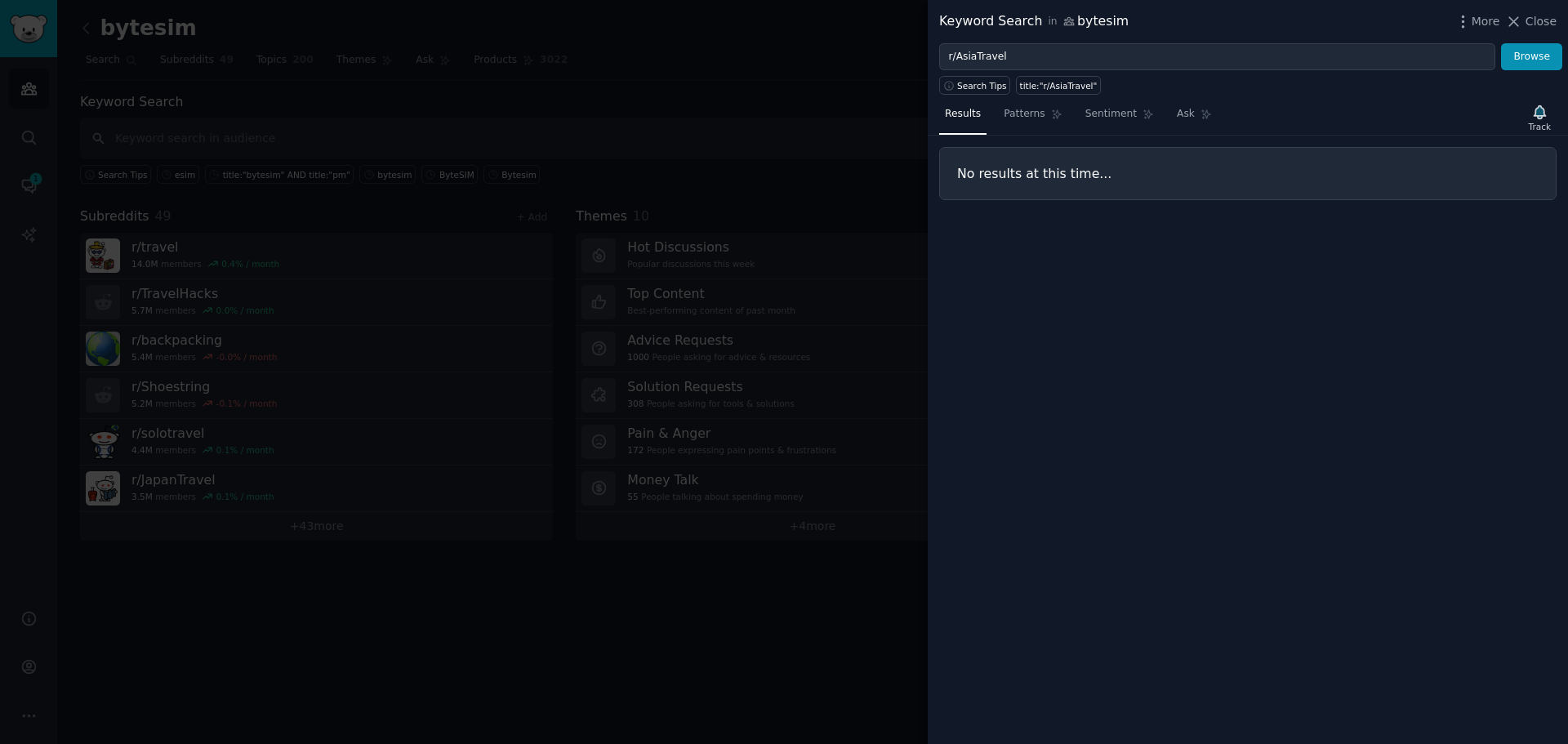
click at [564, 152] on div at bounding box center [784, 372] width 1568 height 744
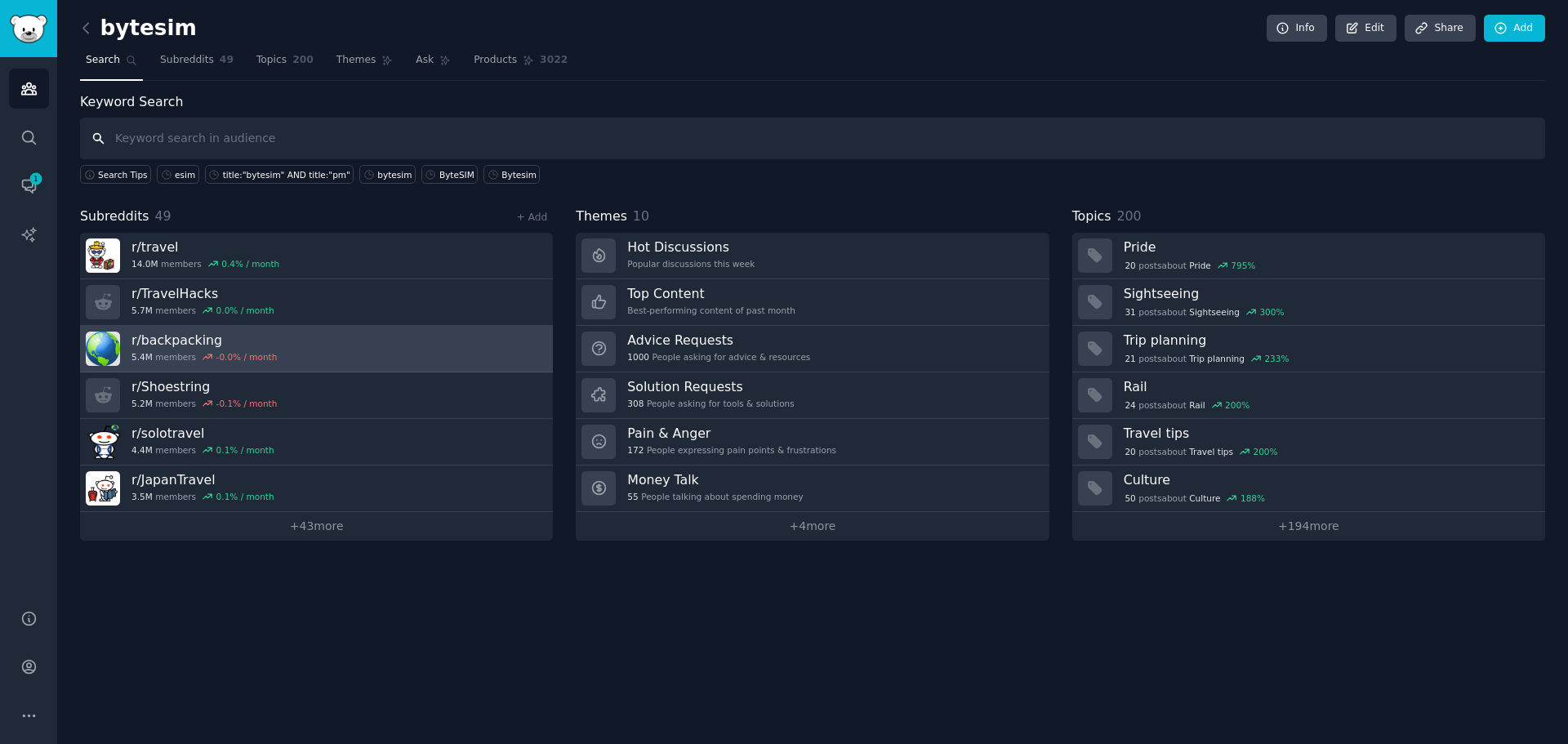
type input "r/AsiaTravel"
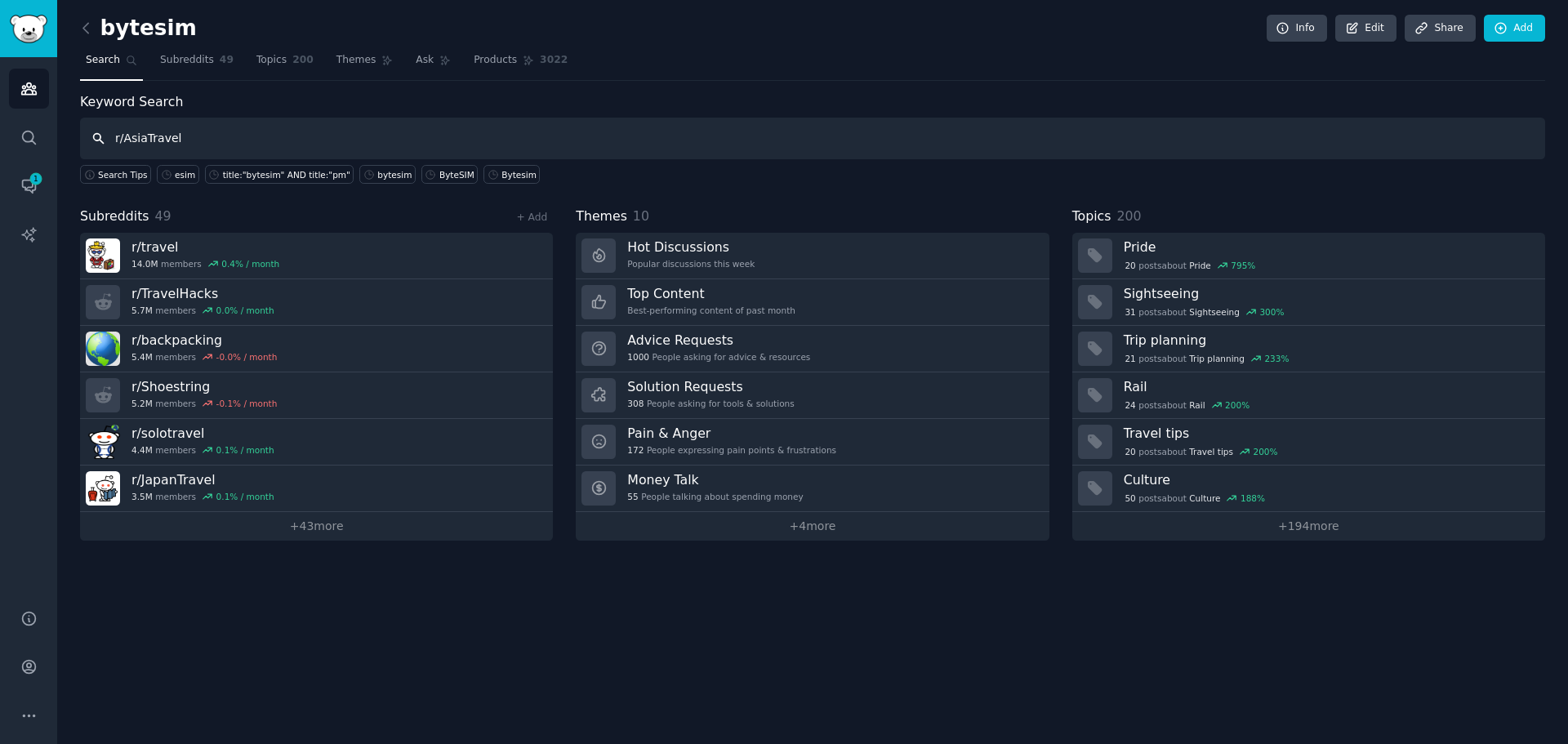
drag, startPoint x: 257, startPoint y: 133, endPoint x: 0, endPoint y: 108, distance: 258.2
click at [0, 108] on div "Audiences Audiences Search Conversations 1 AI Reports Help Account More bytesim…" at bounding box center [784, 372] width 1568 height 744
click at [526, 217] on link "+ Add" at bounding box center [531, 217] width 31 height 11
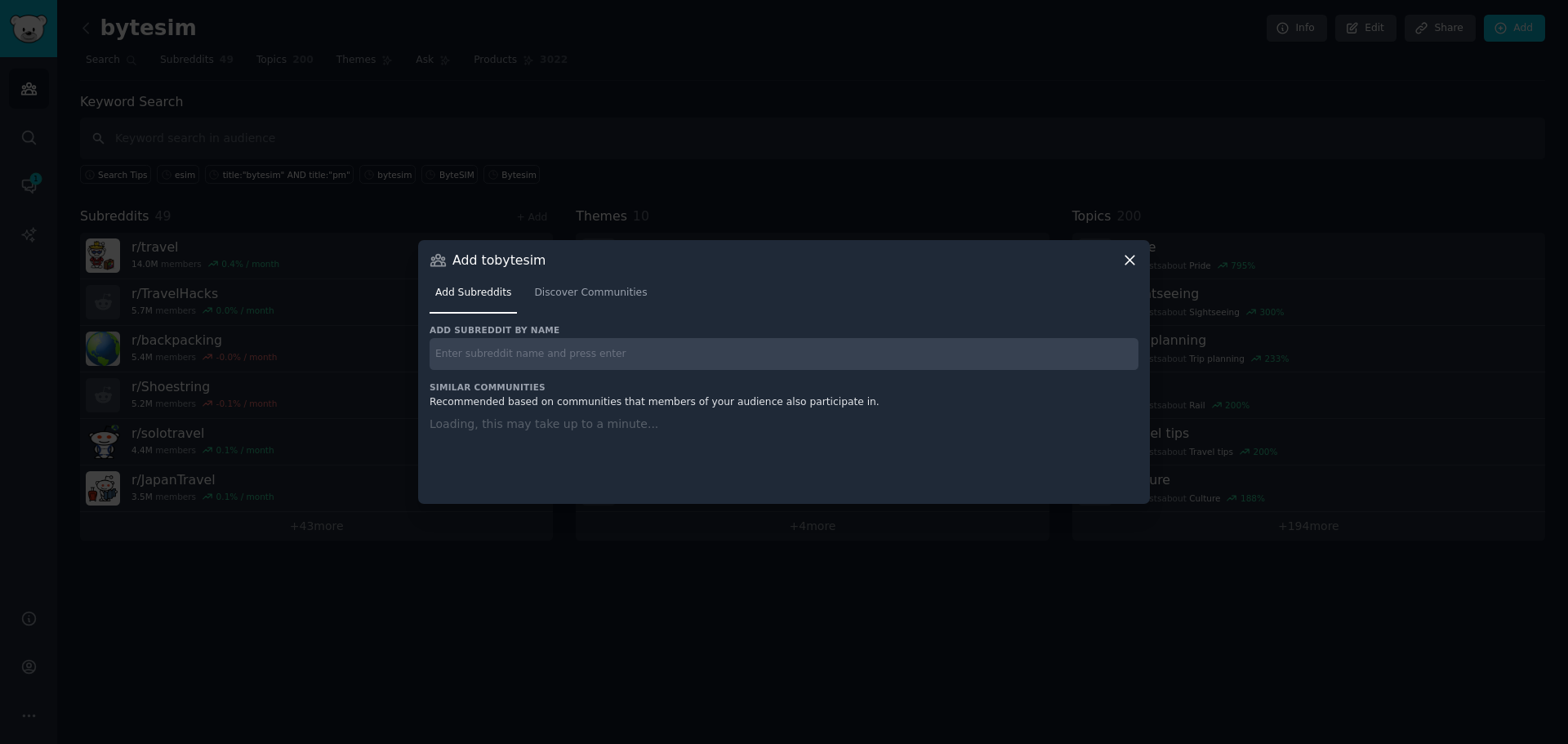
click at [557, 356] on input "text" at bounding box center [784, 355] width 709 height 32
paste input "r/AsiaTravel"
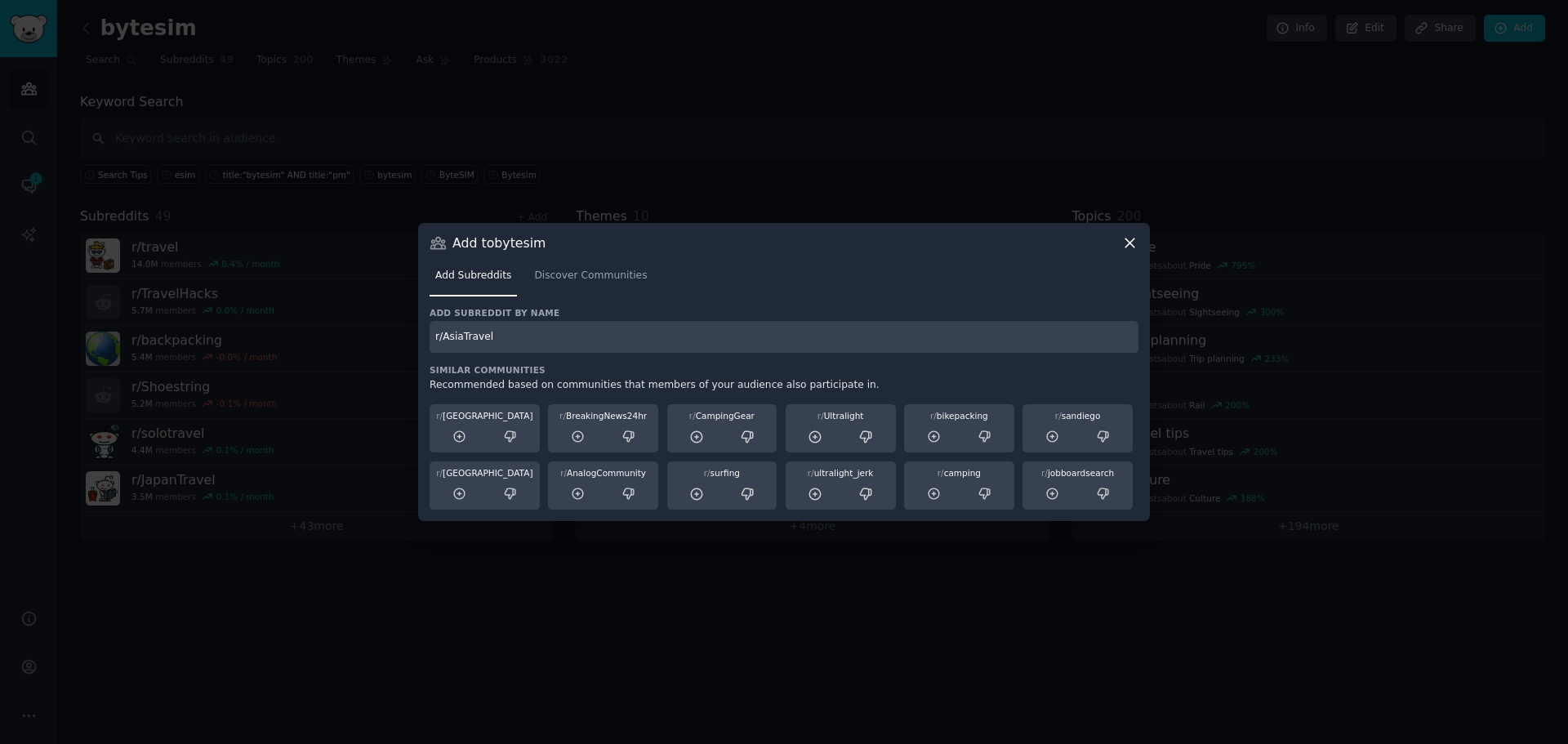
type input "r/AsiaTravel"
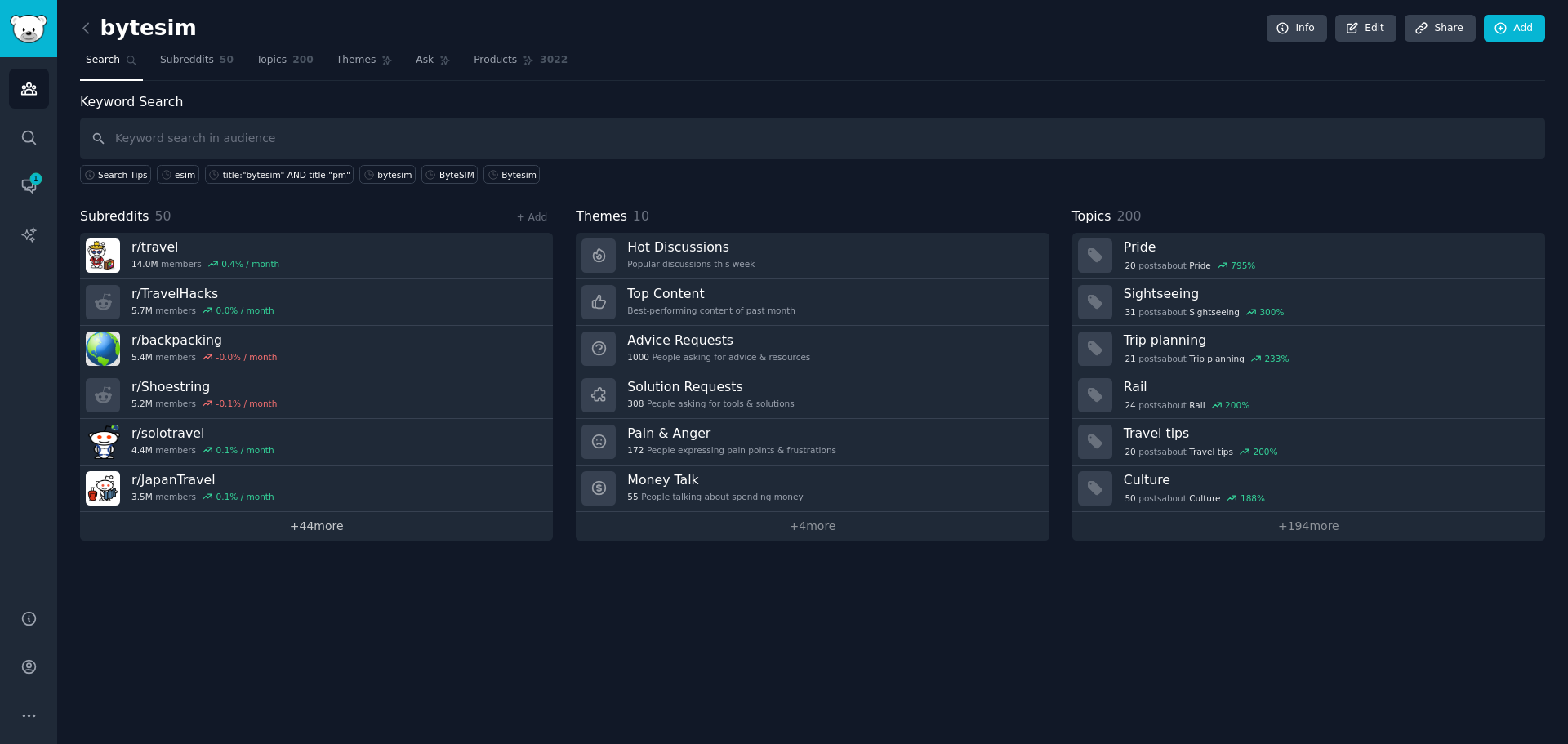
click at [387, 539] on link "+ 44 more" at bounding box center [316, 527] width 473 height 28
click at [516, 212] on div "+ Add" at bounding box center [531, 216] width 42 height 17
click at [518, 212] on link "+ Add" at bounding box center [531, 217] width 31 height 11
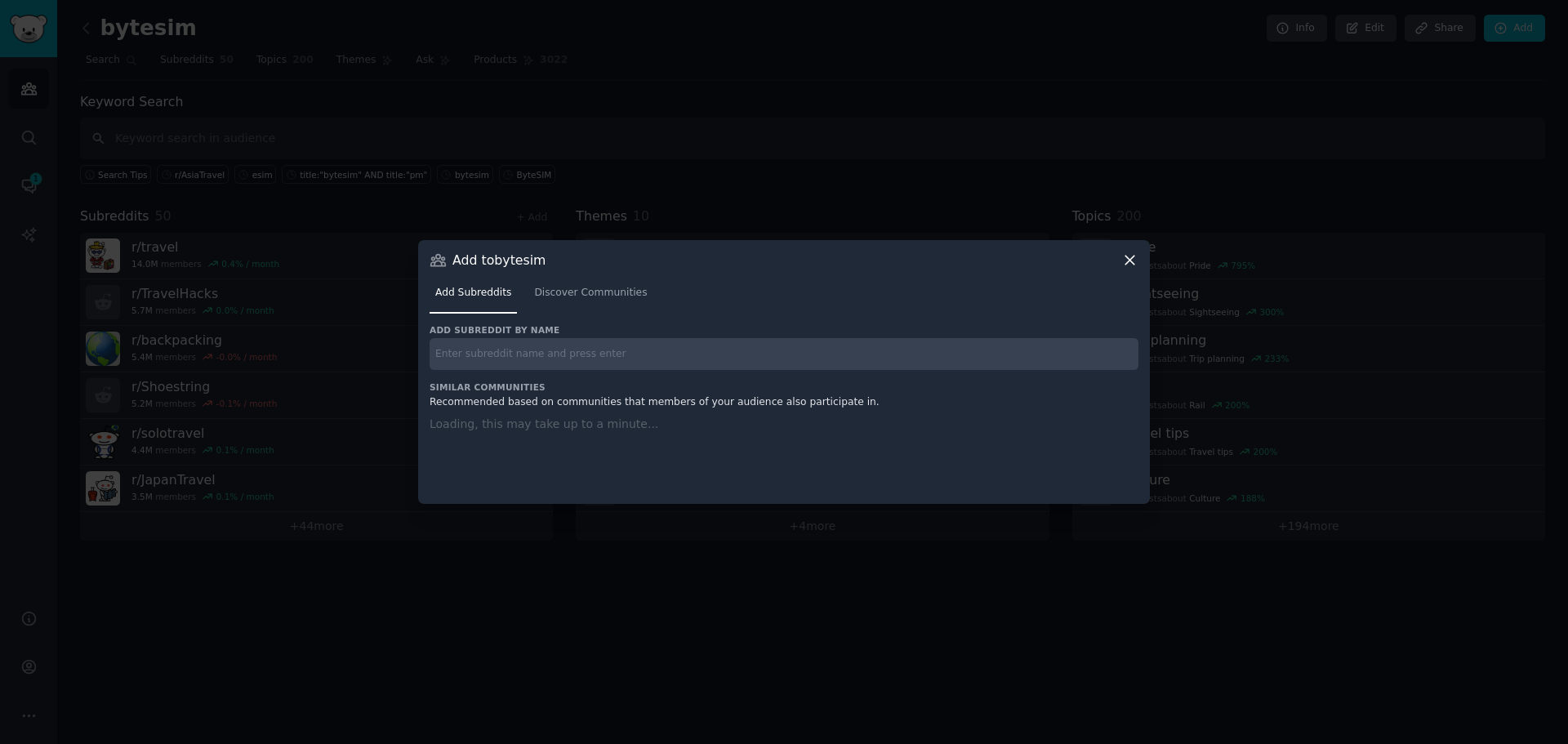
click at [474, 341] on input "text" at bounding box center [784, 355] width 709 height 32
paste input "r/SoloFemaleTravel"
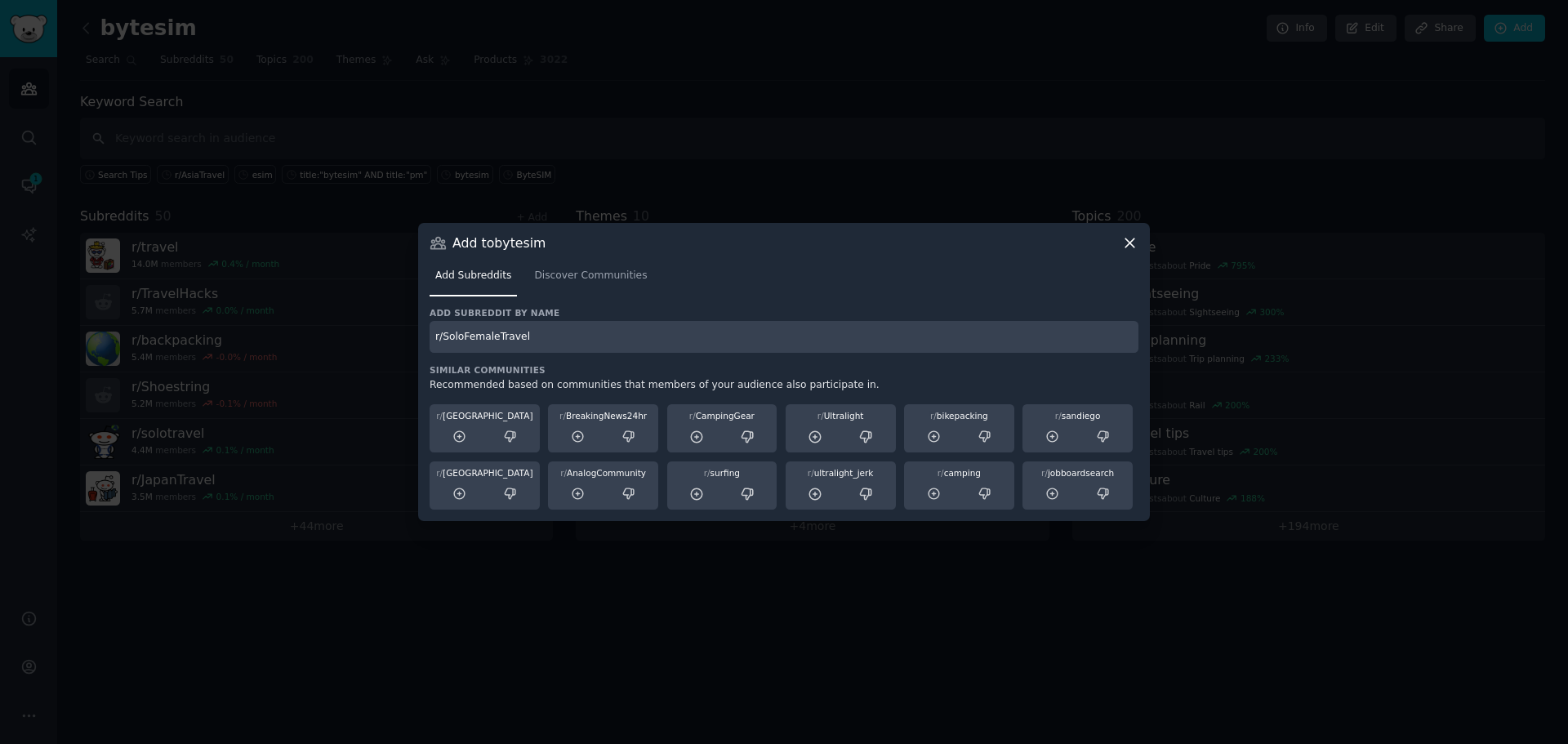
type input "r/SoloFemaleTravel"
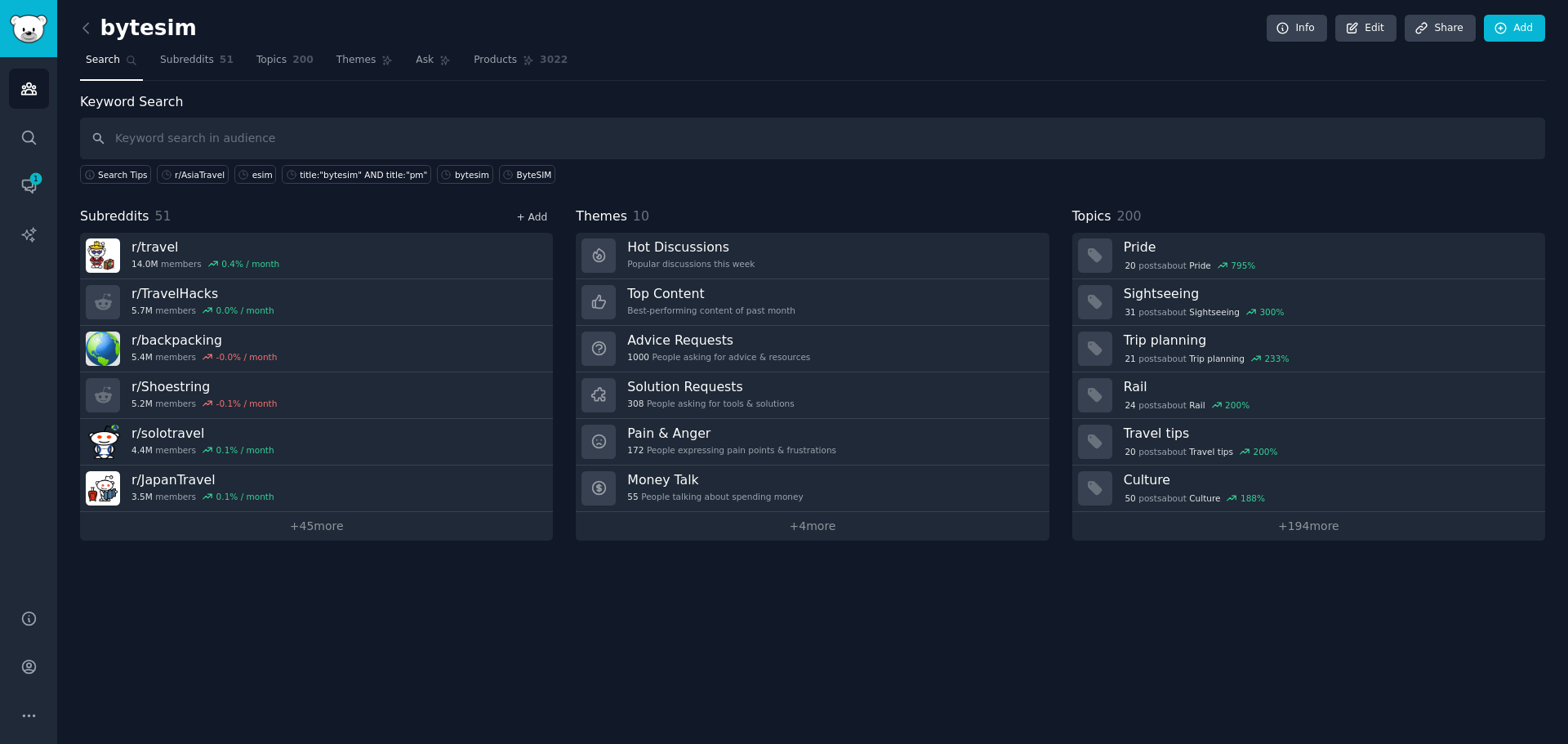
click at [534, 212] on link "+ Add" at bounding box center [531, 217] width 31 height 11
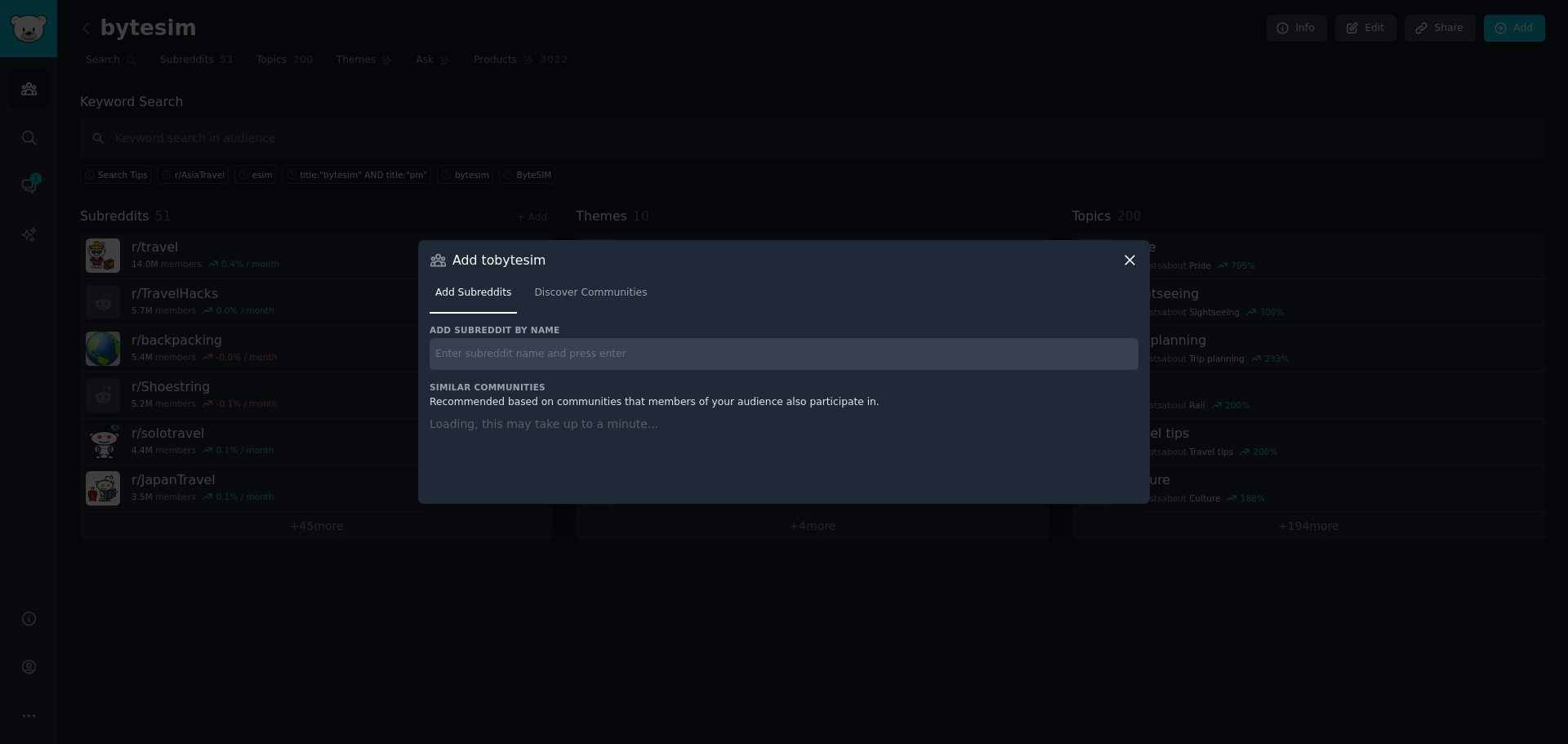
click at [542, 343] on input "text" at bounding box center [784, 355] width 709 height 32
paste input "r/AsiaTravel"
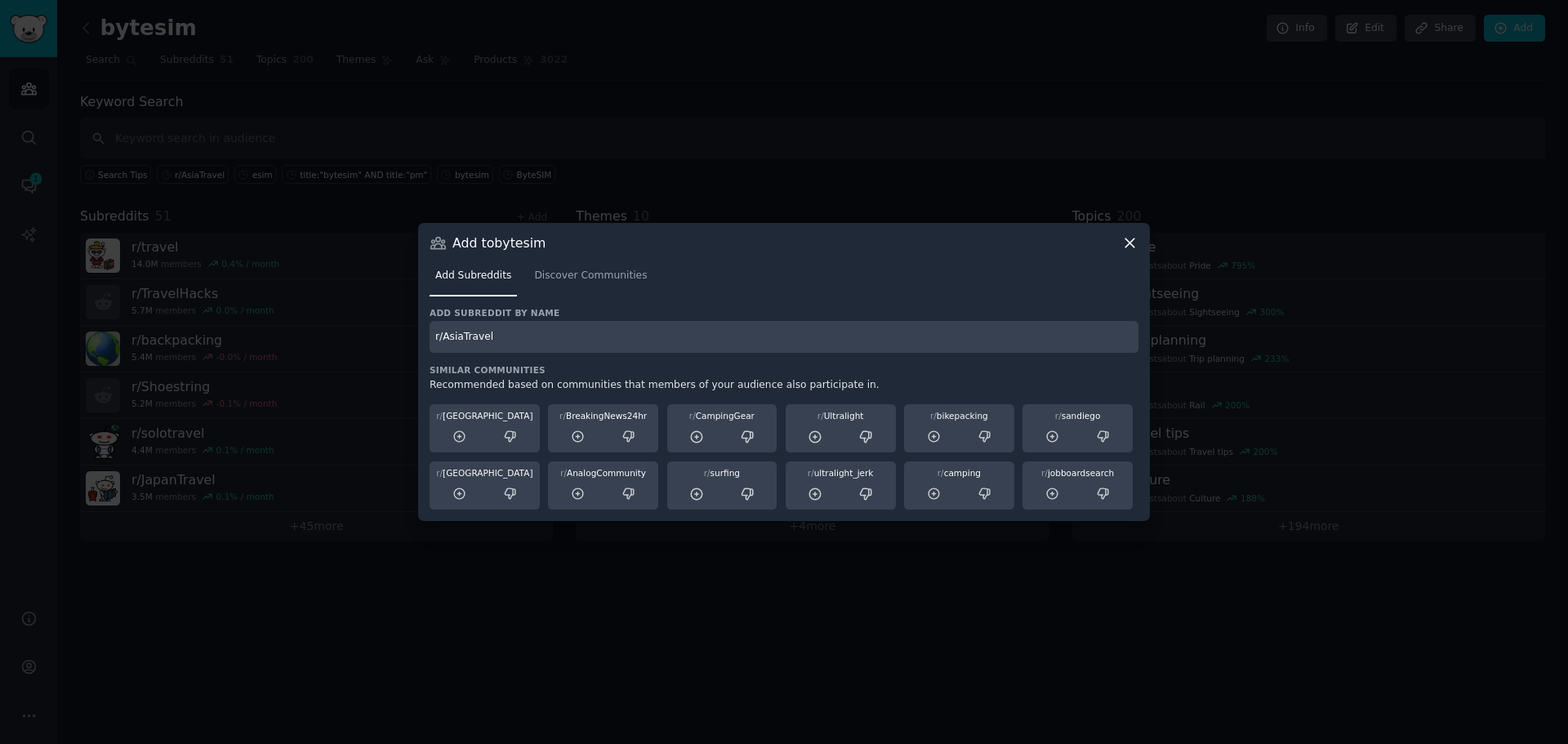
type input "r/AsiaTravel"
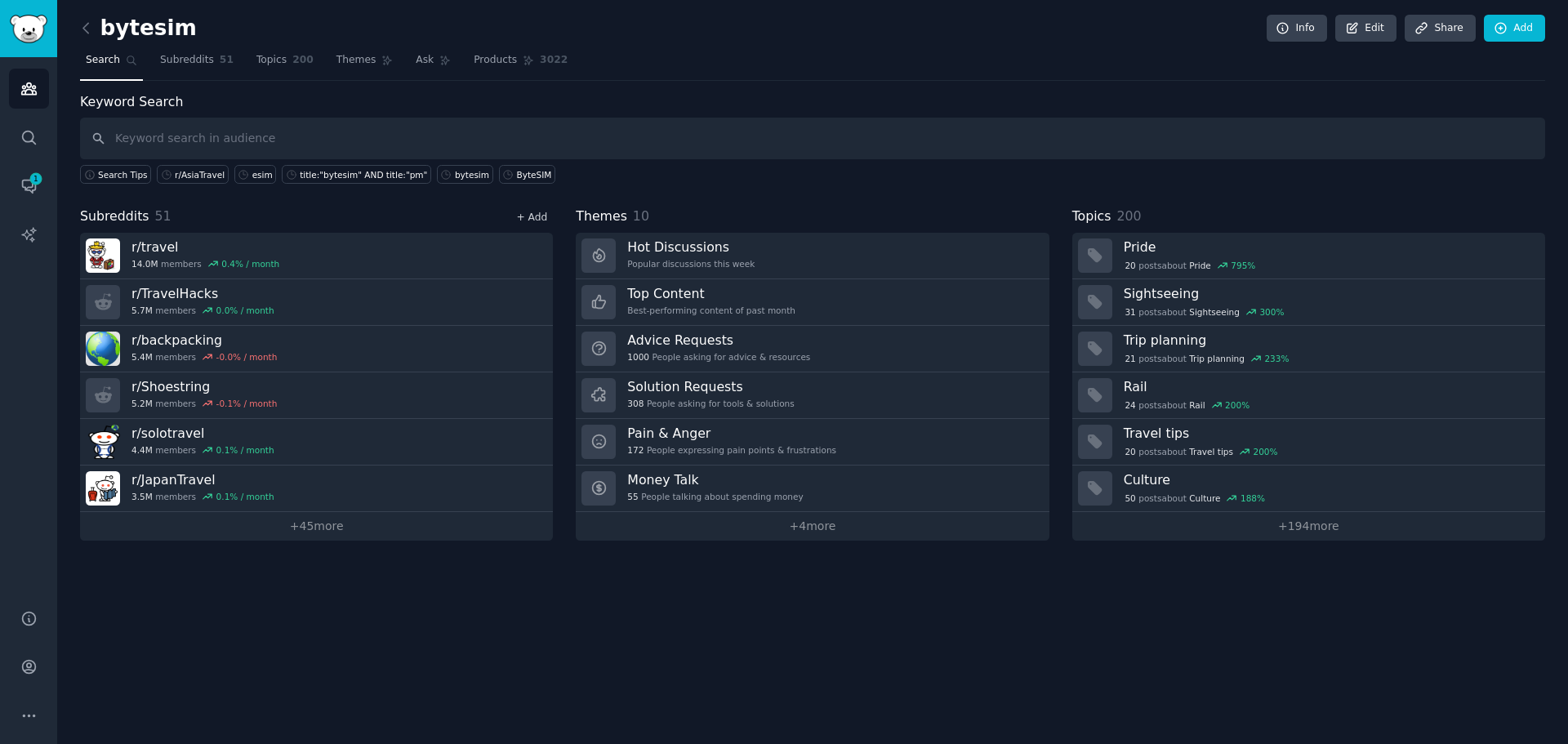
click at [533, 220] on link "+ Add" at bounding box center [531, 217] width 31 height 11
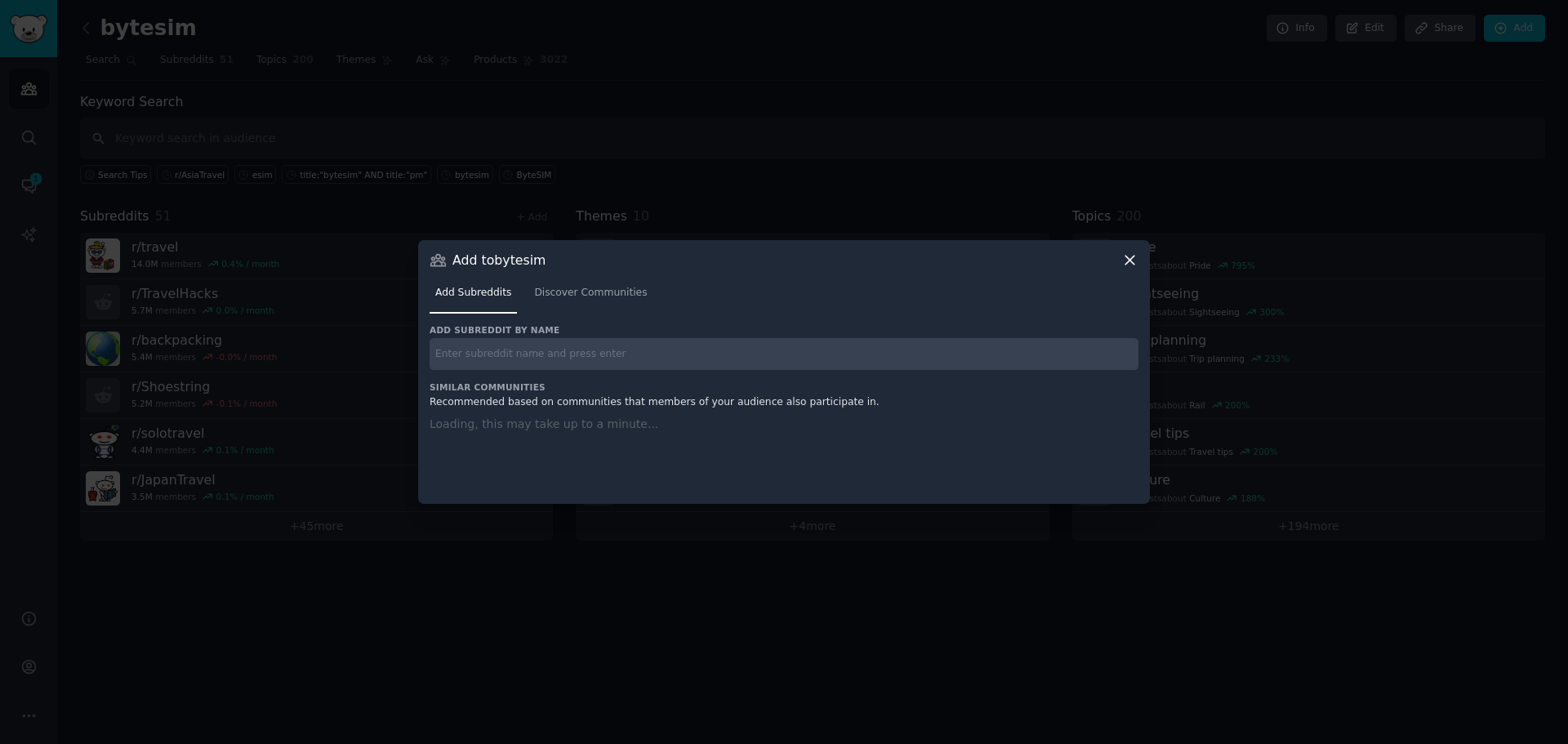
click at [608, 350] on input "text" at bounding box center [784, 355] width 709 height 32
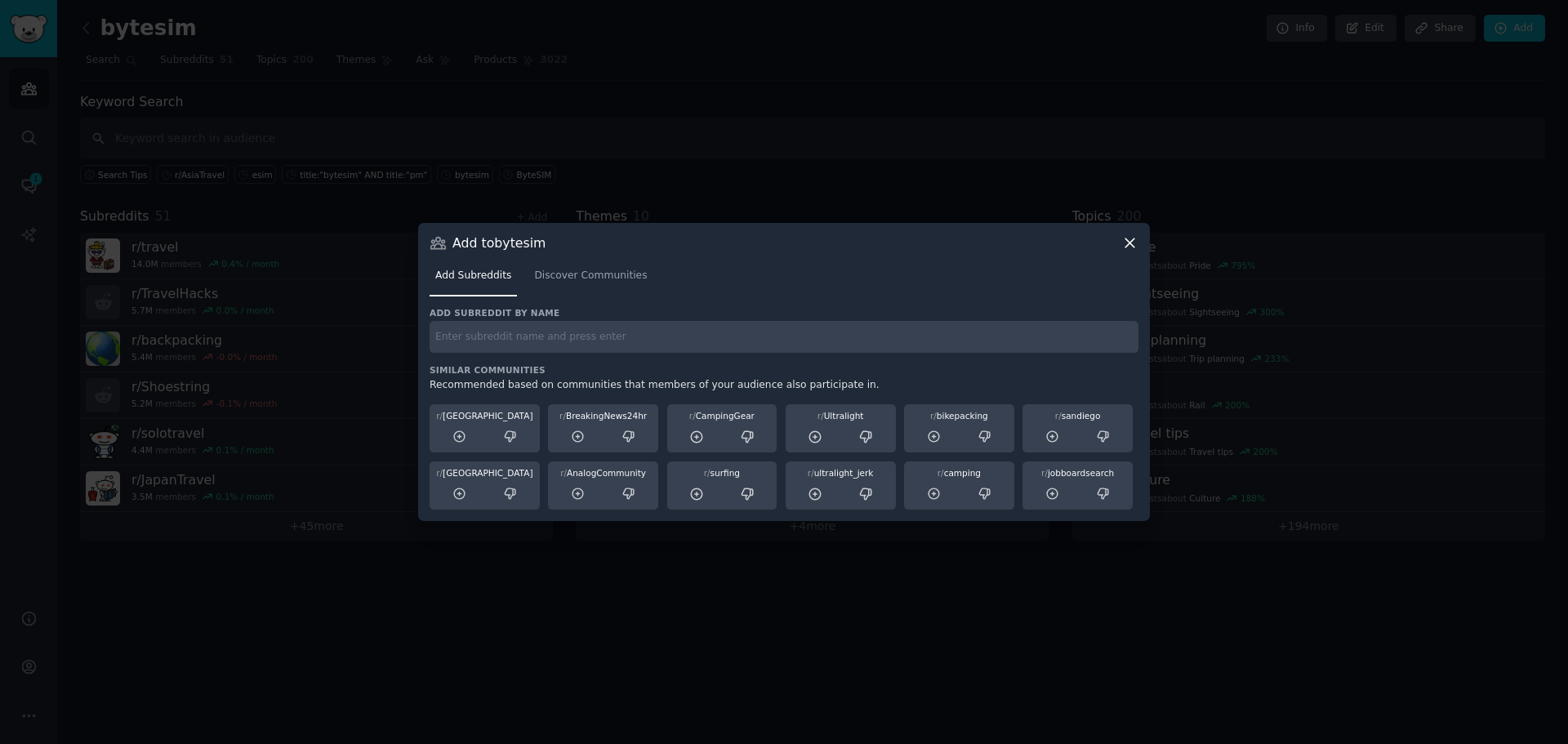
paste input "r/SEAsiaTravel"
type input "r/SEAsiaTravel"
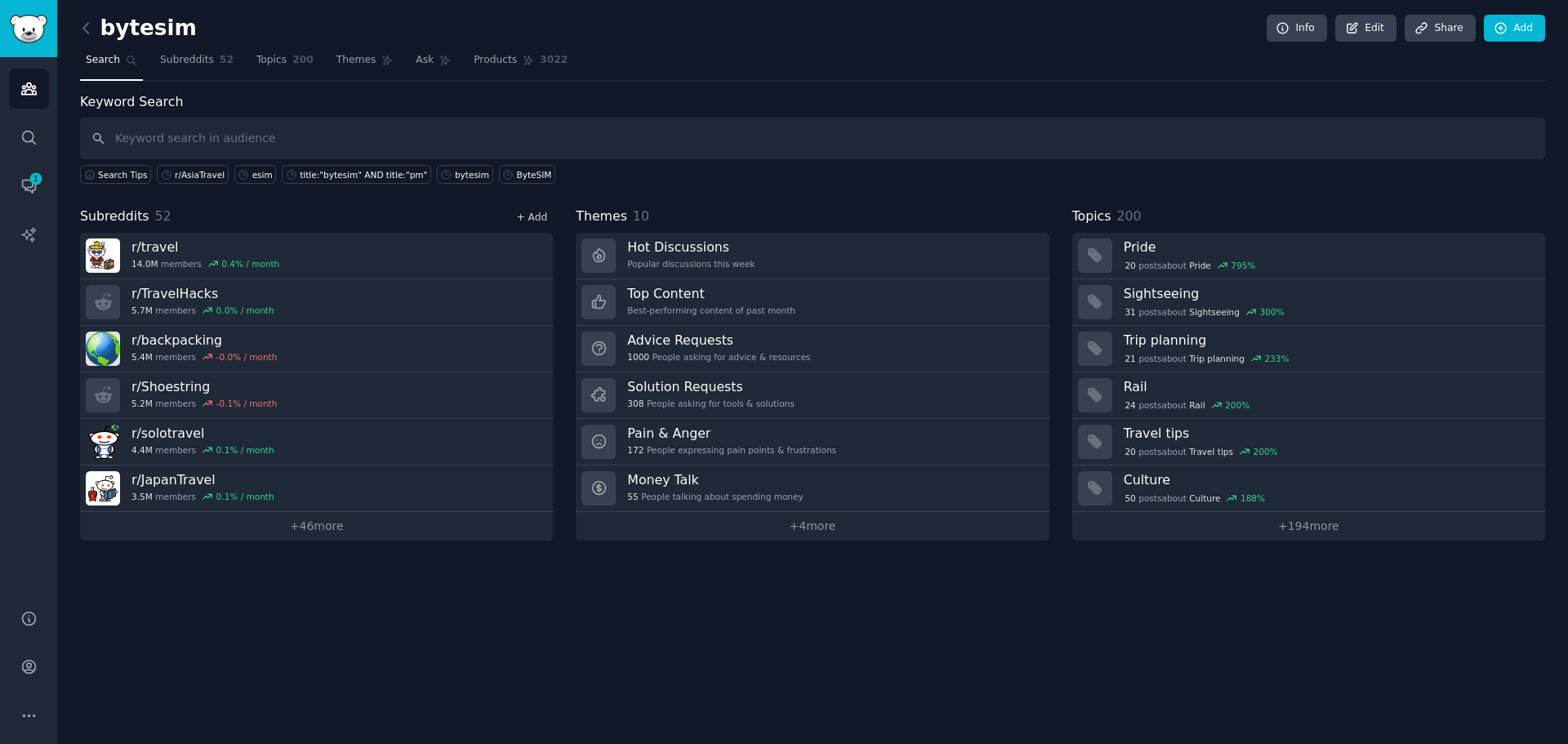
click at [531, 219] on link "+ Add" at bounding box center [531, 217] width 31 height 11
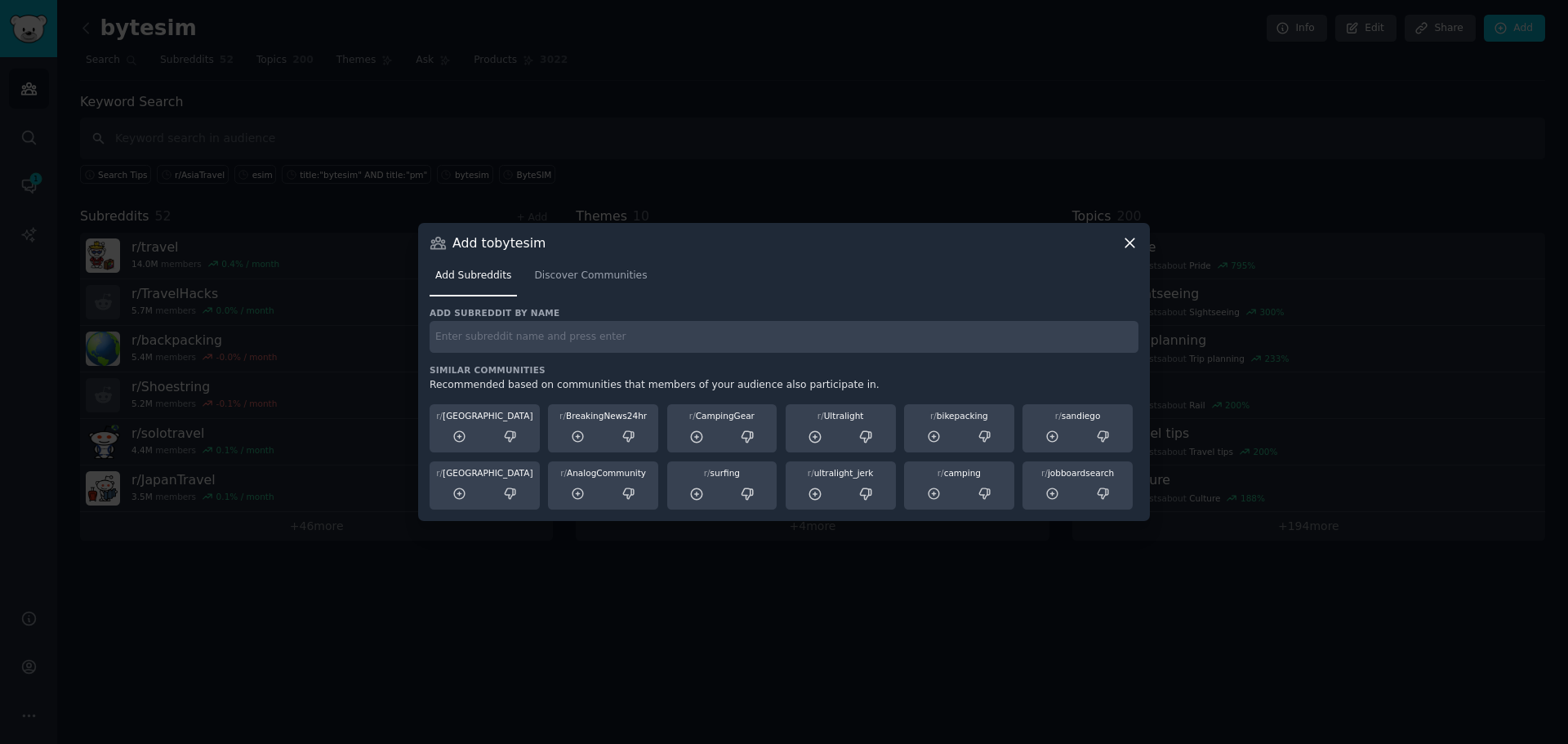
paste input "r/FamilyTravel"
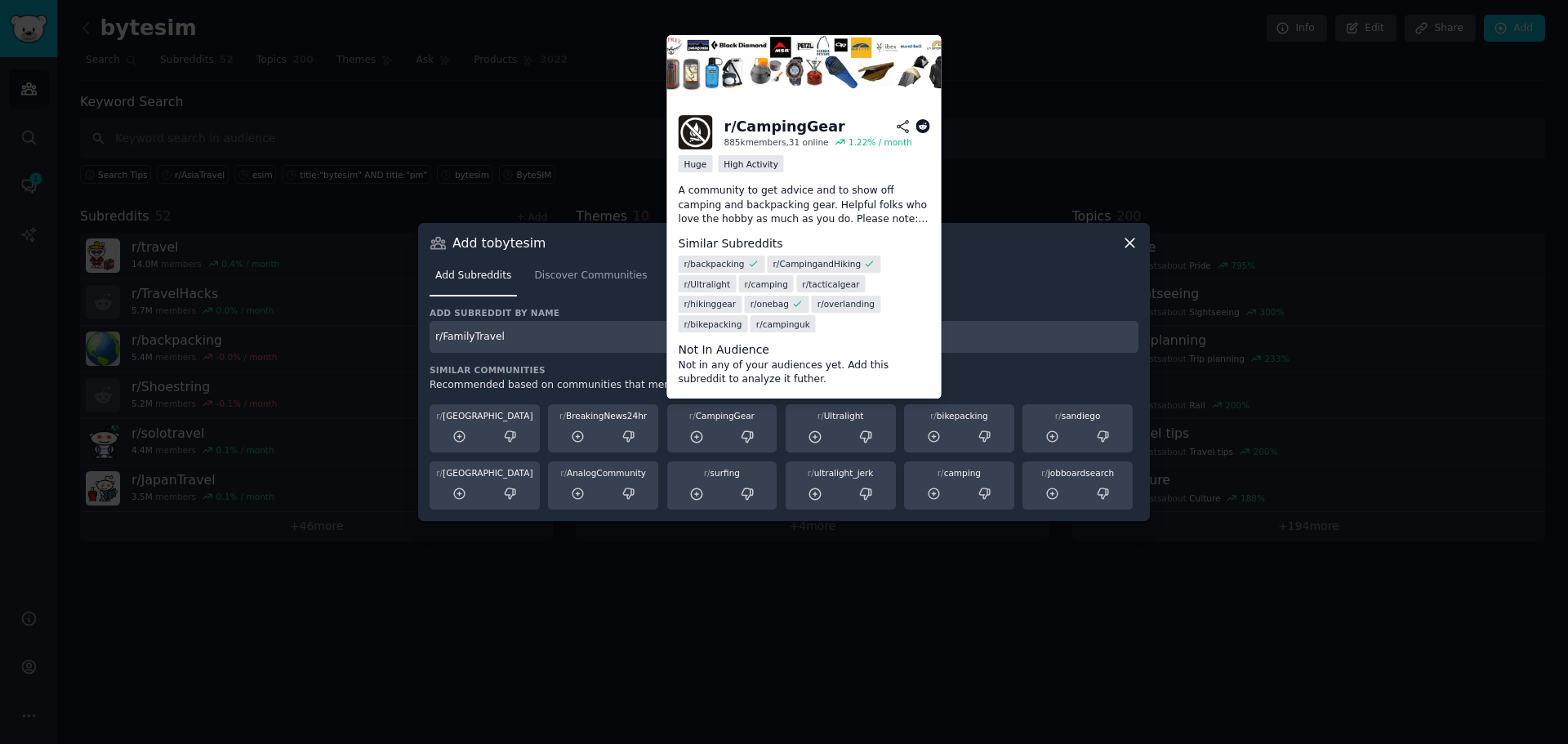
type input "r/FamilyTravel"
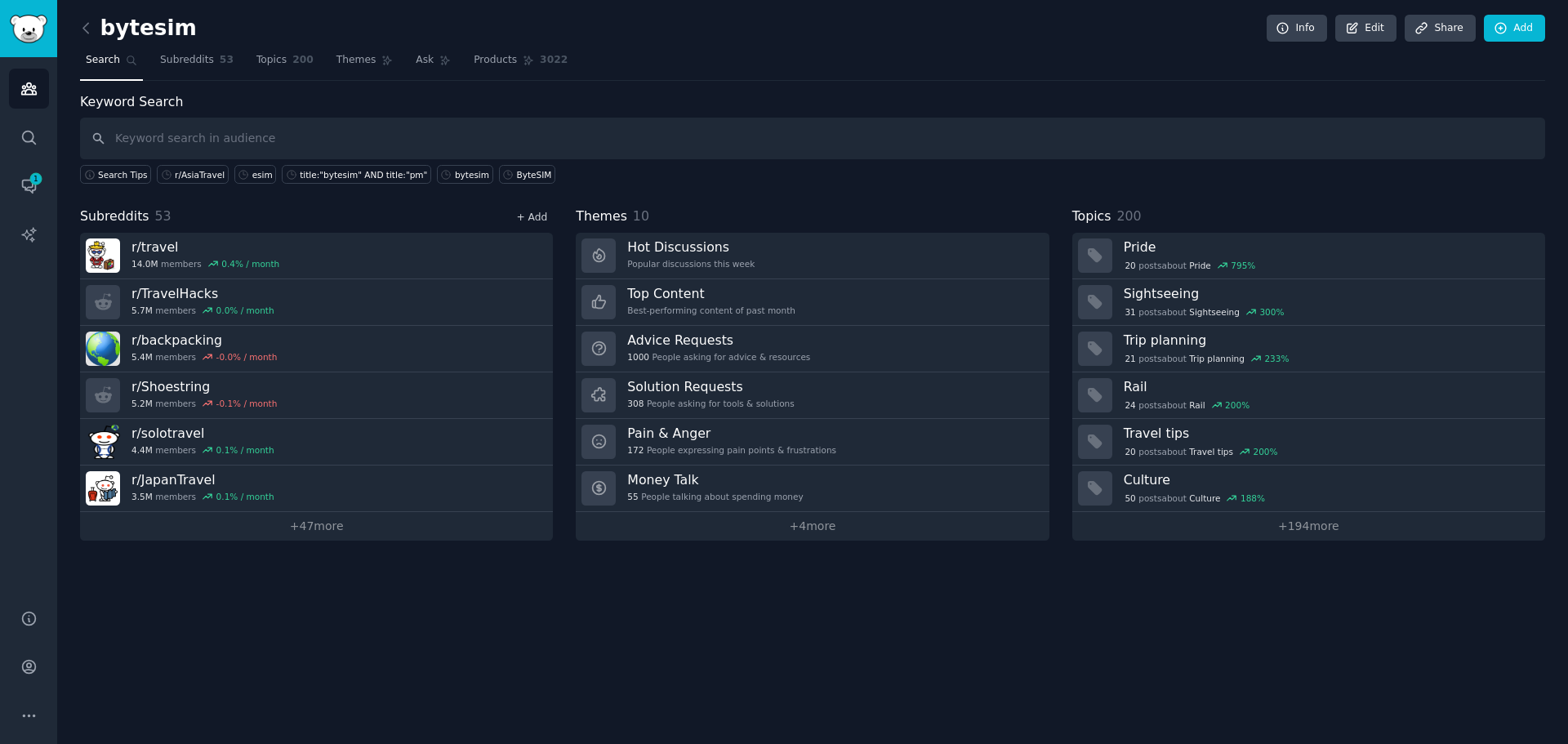
click at [546, 221] on link "+ Add" at bounding box center [531, 217] width 31 height 11
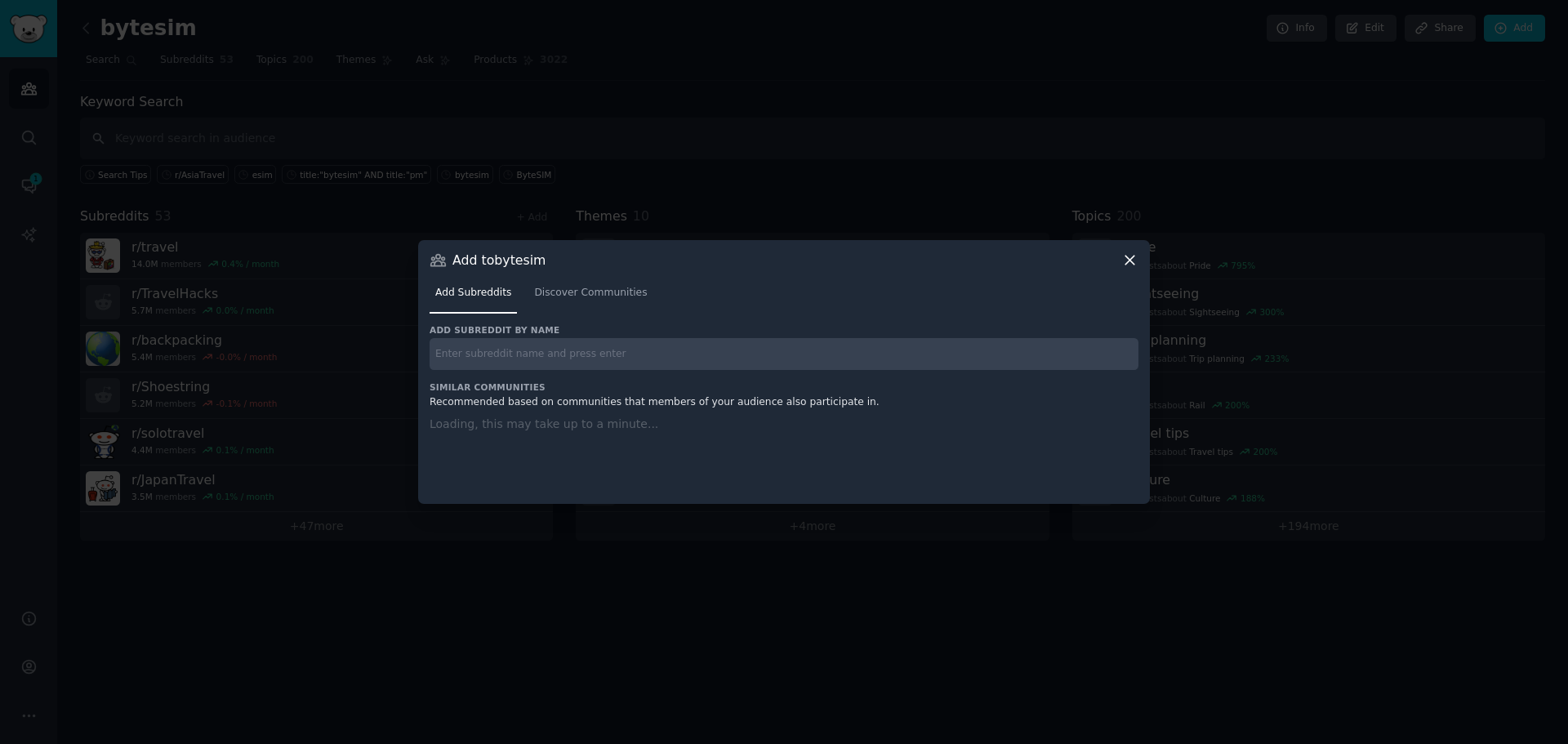
click at [559, 365] on input "text" at bounding box center [784, 355] width 709 height 32
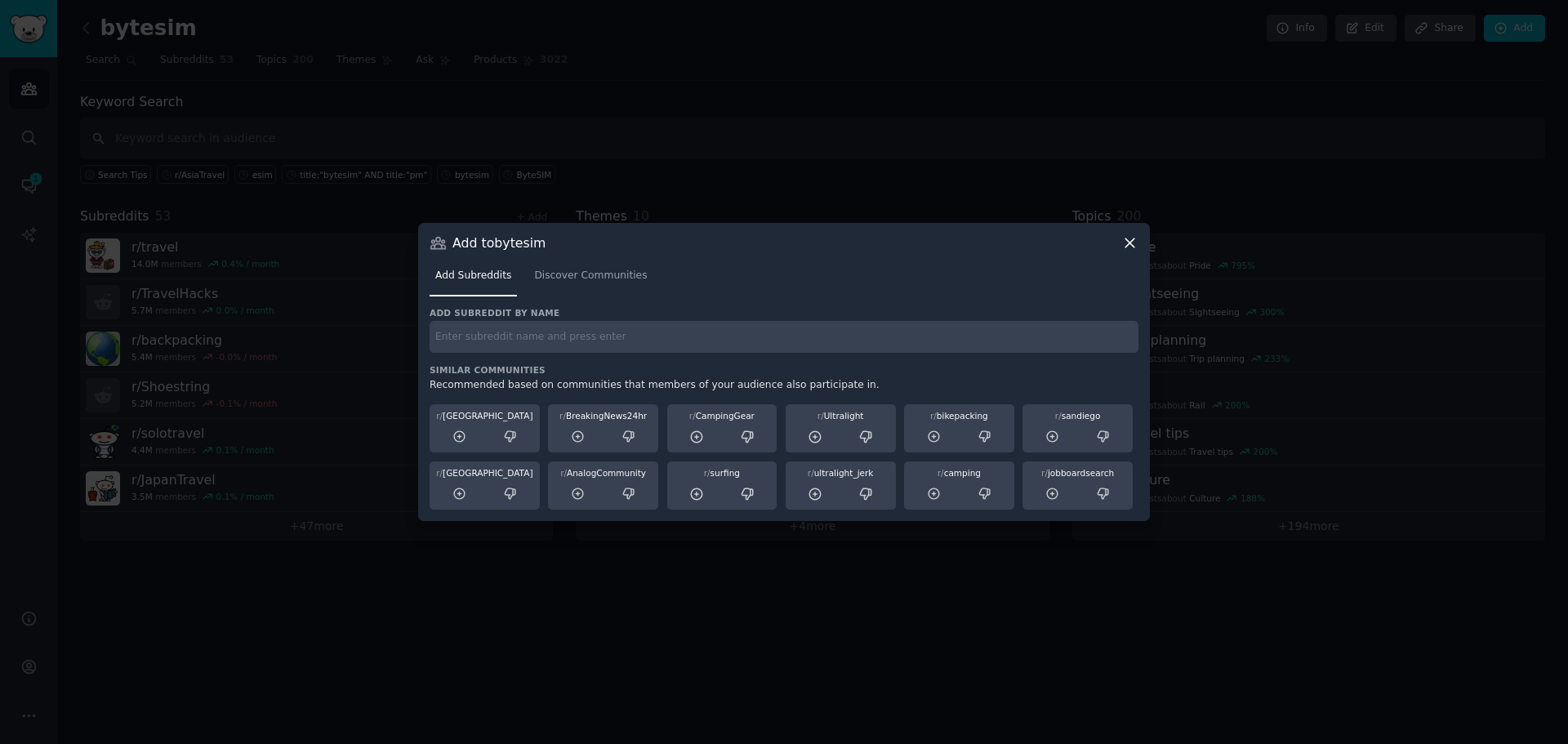
paste input "r/TheBudgetTraveler"
type input "r/TheBudgetTraveler"
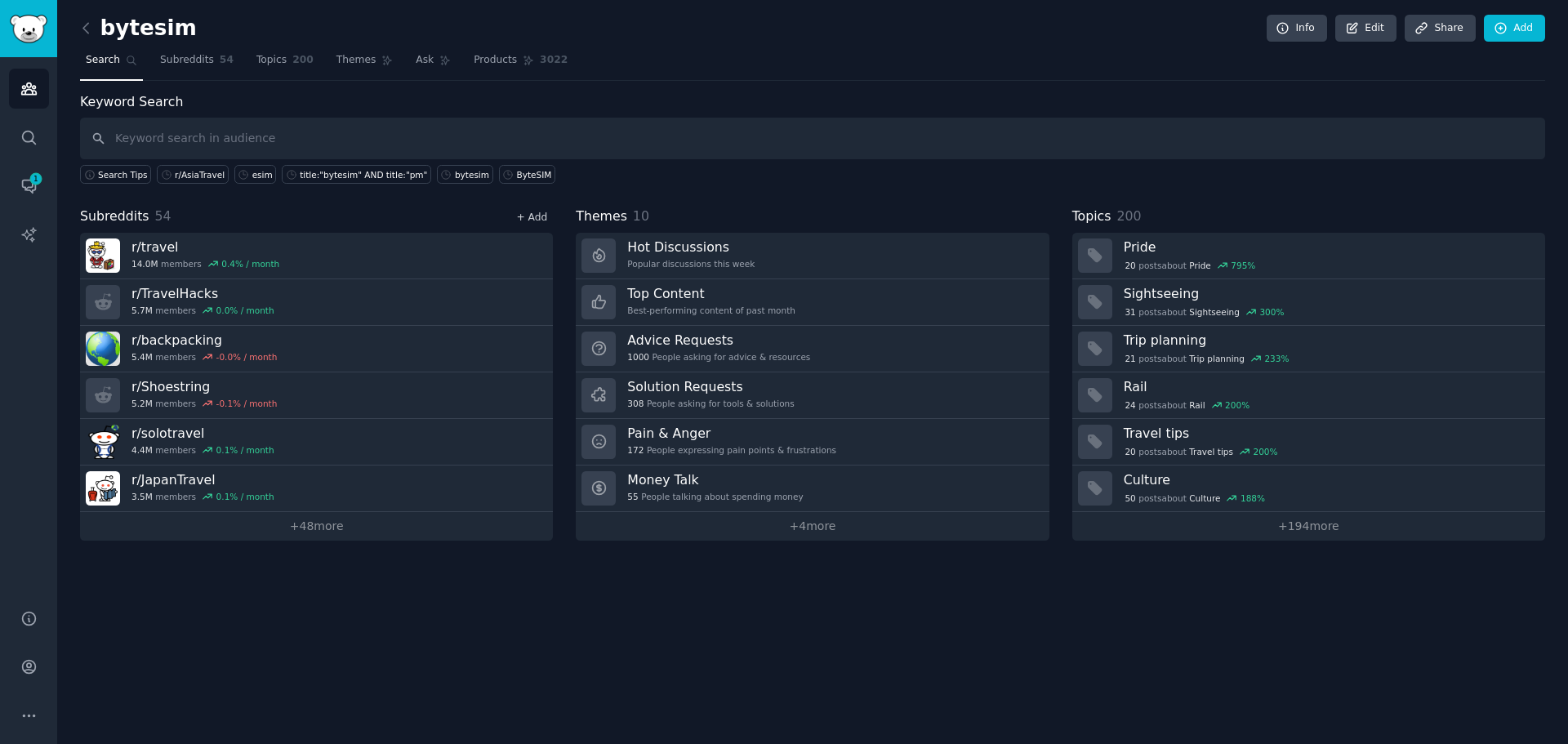
click at [519, 215] on link "+ Add" at bounding box center [531, 217] width 31 height 11
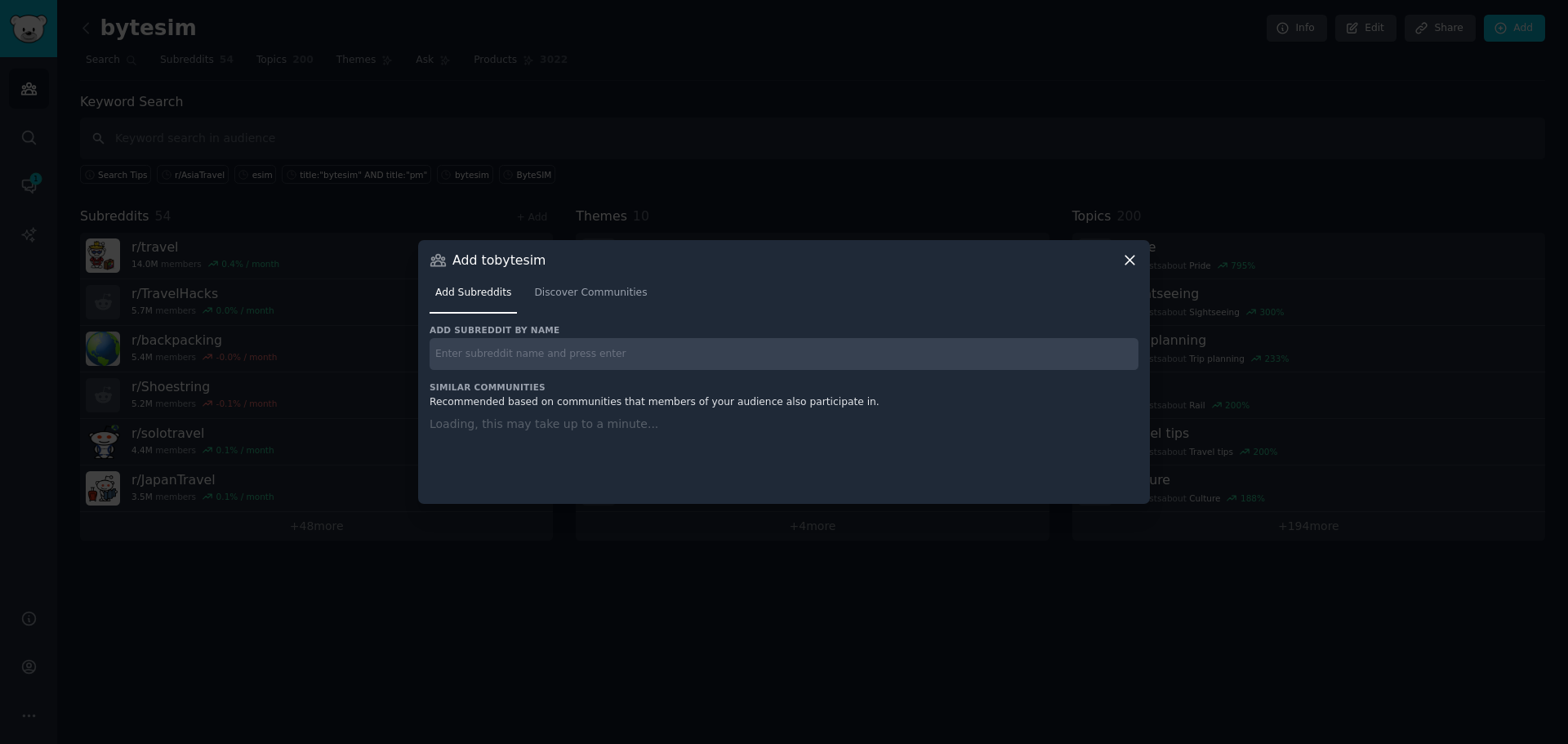
click at [498, 347] on input "text" at bounding box center [784, 355] width 709 height 32
paste input "r/HotelDeals"
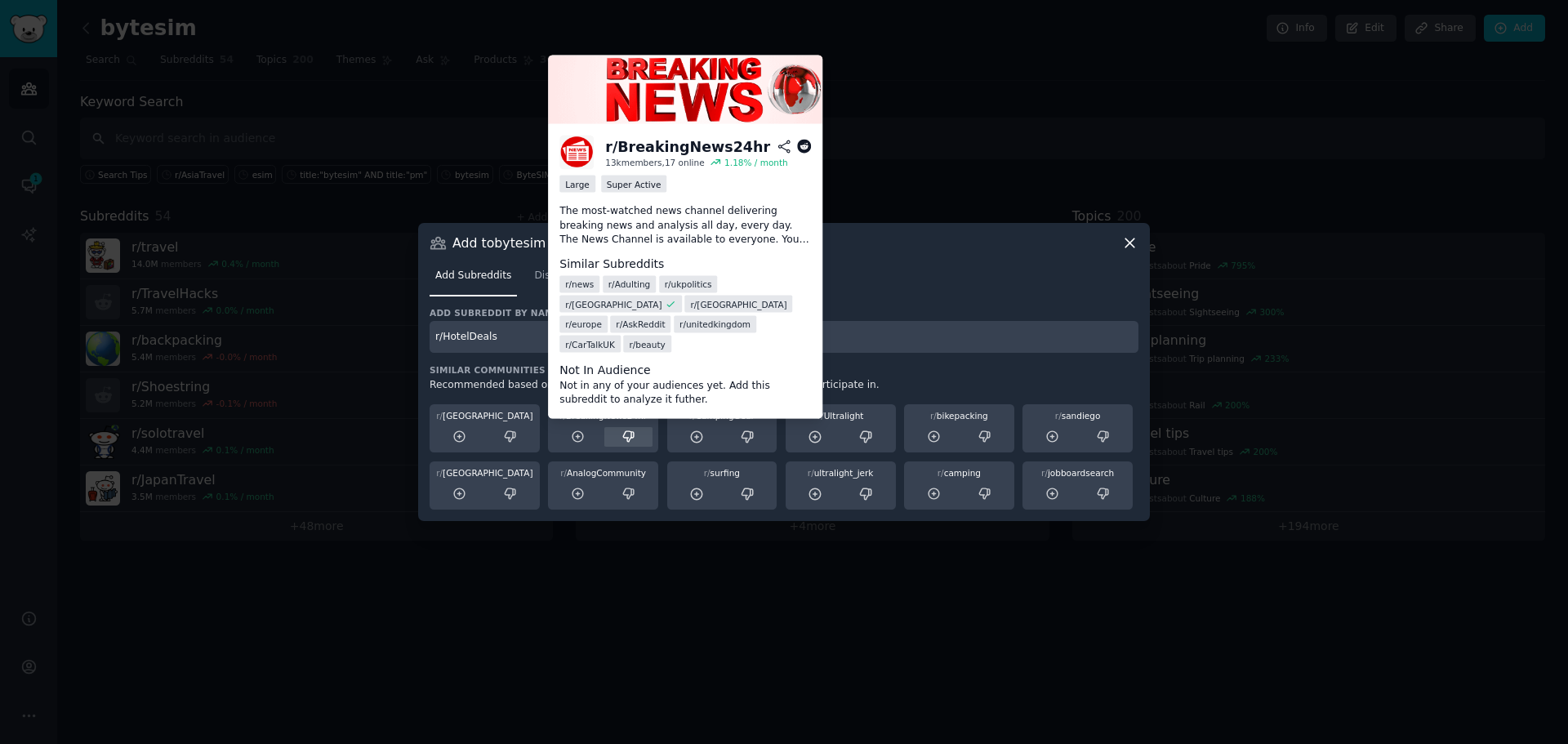
type input "r/HotelDeals"
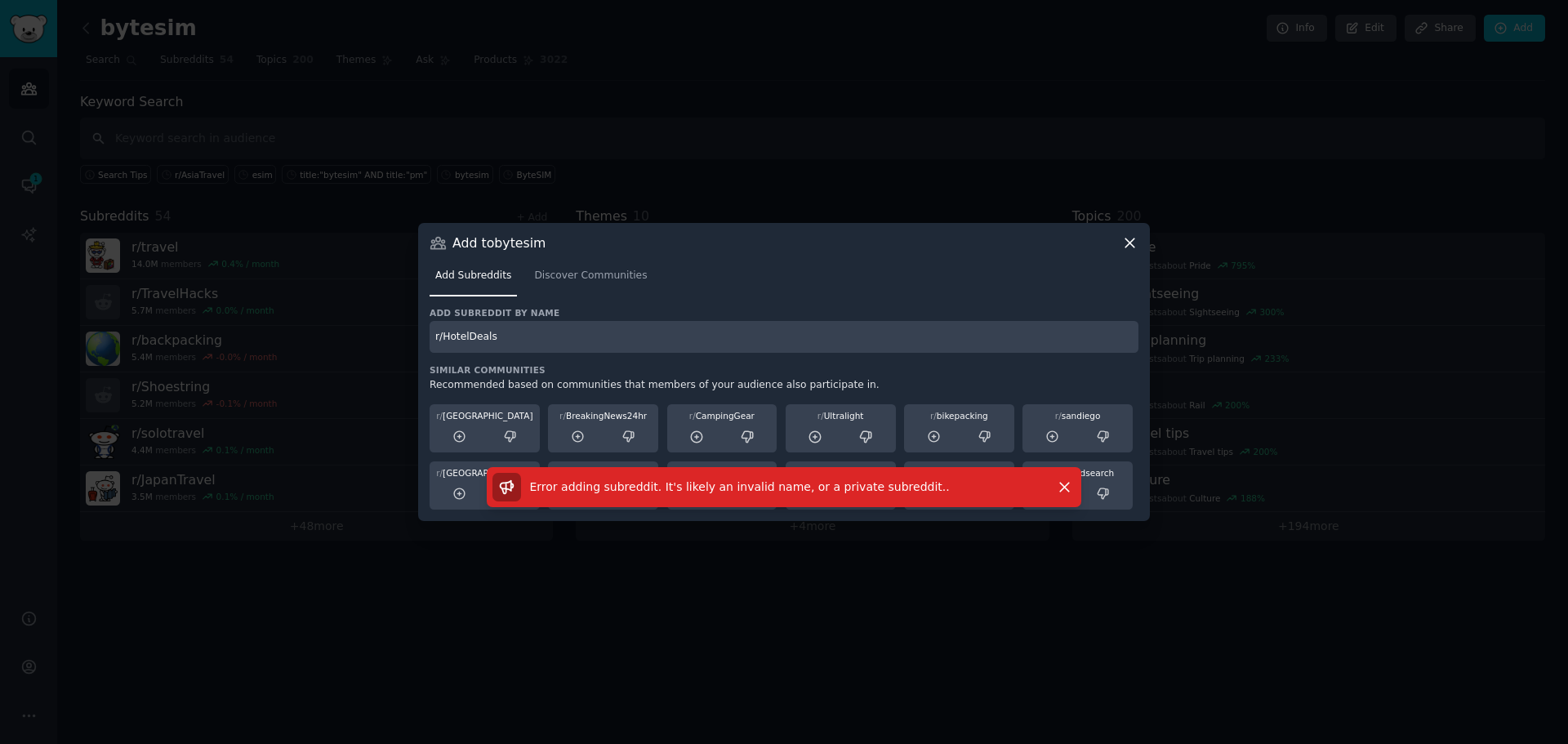
click at [1128, 247] on icon at bounding box center [1130, 243] width 17 height 17
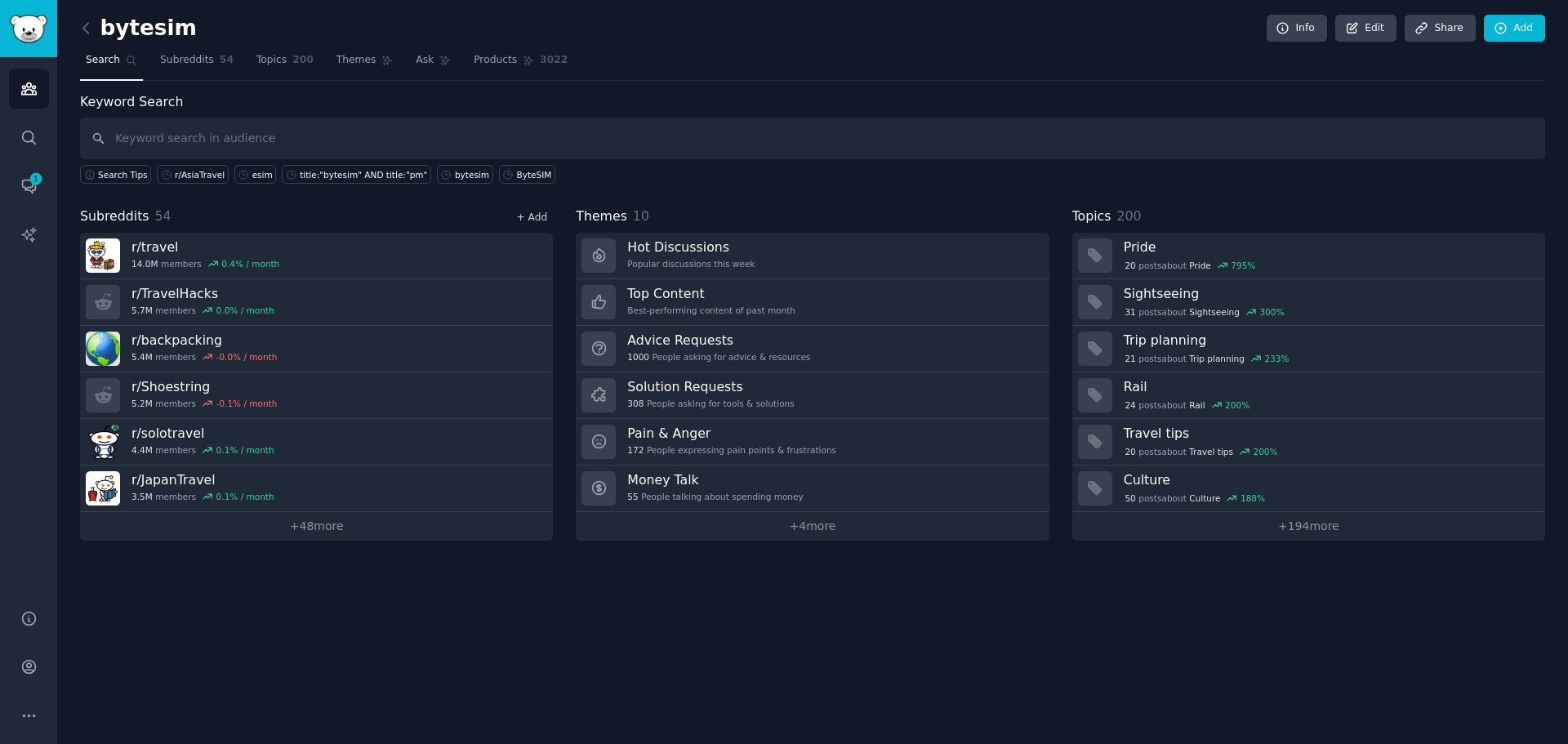
click at [538, 218] on link "+ Add" at bounding box center [531, 217] width 31 height 11
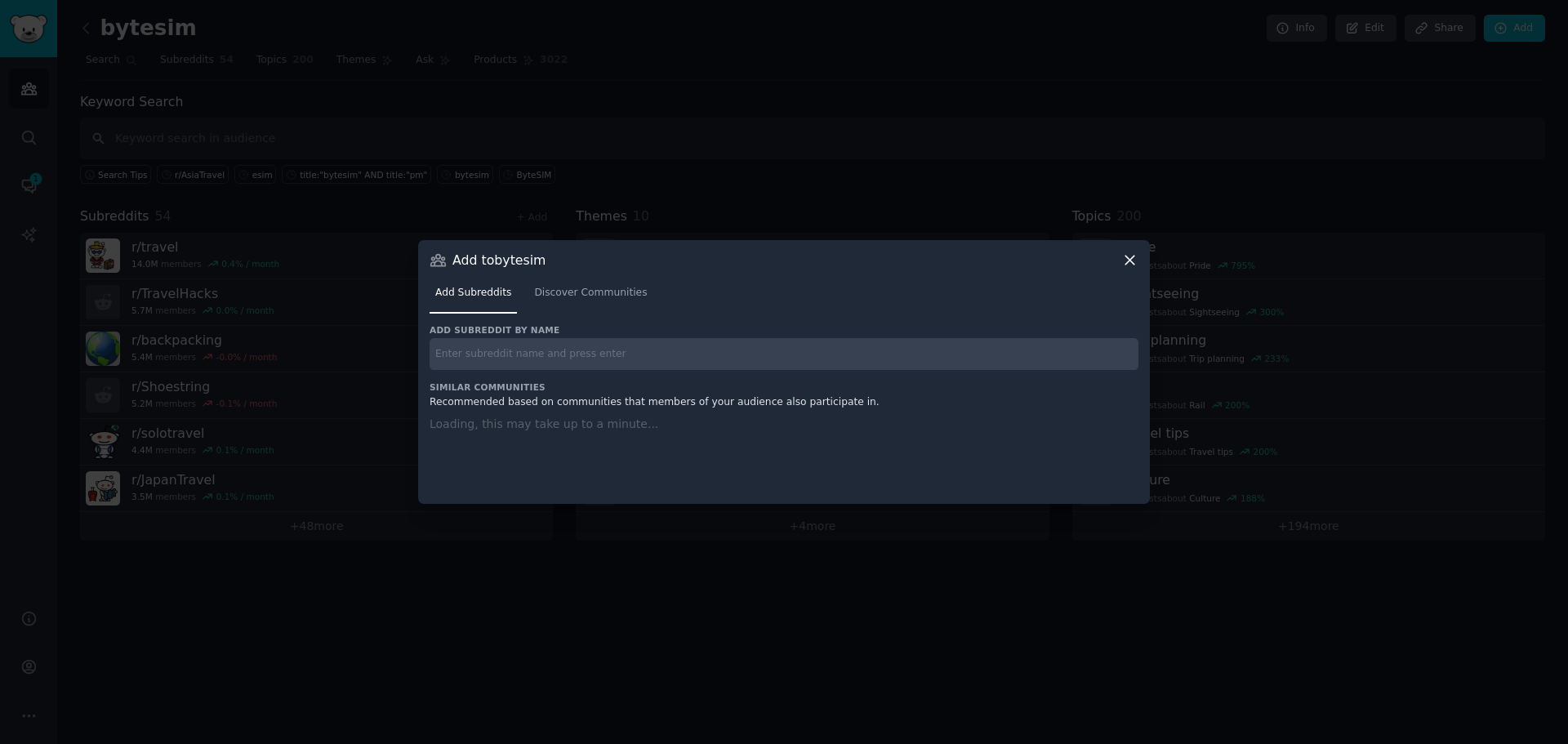
click at [509, 346] on input "text" at bounding box center [784, 355] width 709 height 32
paste input "r/TechTravel"
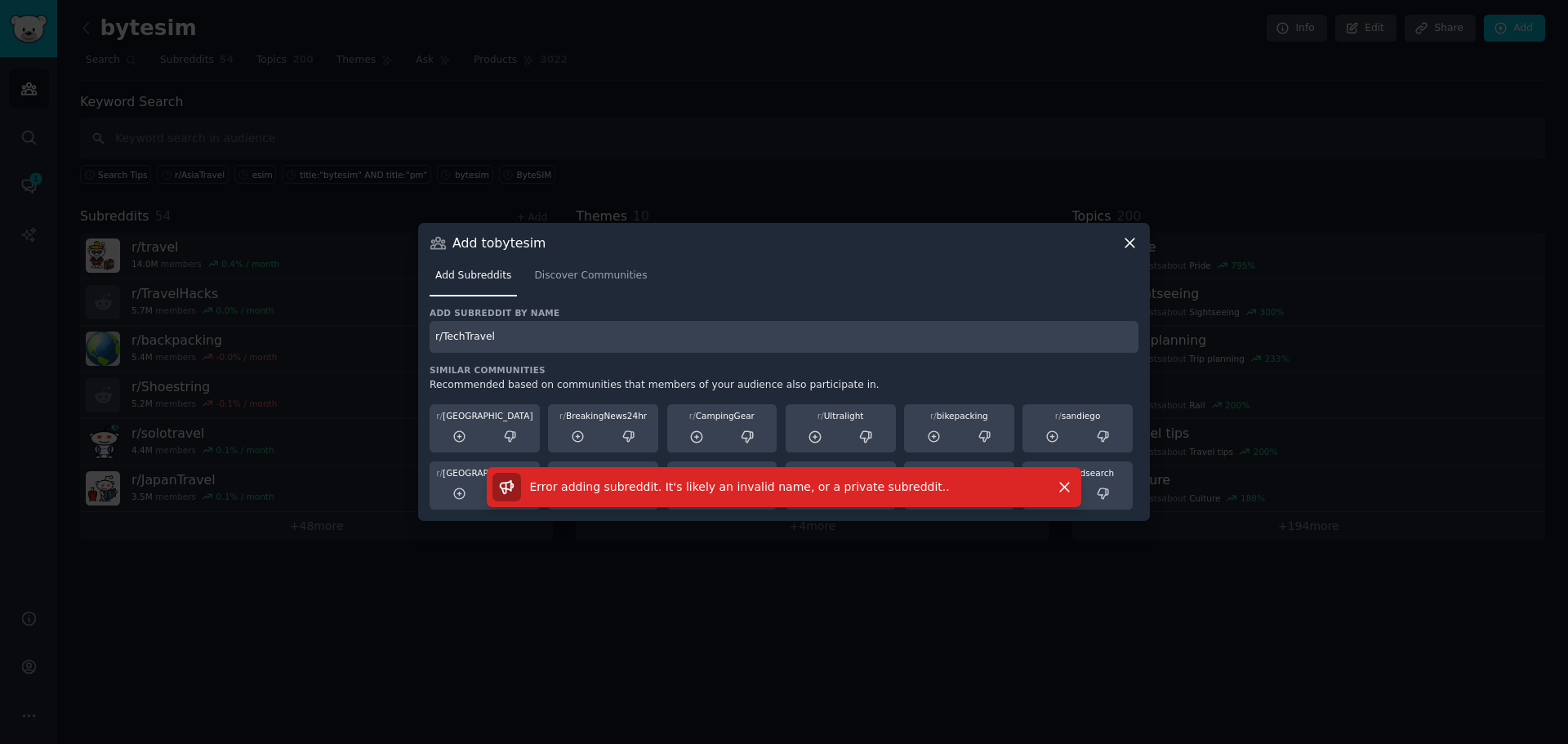
drag, startPoint x: 484, startPoint y: 326, endPoint x: 476, endPoint y: 326, distance: 8.0
click at [476, 326] on input "r/TechTravel" at bounding box center [784, 337] width 709 height 32
drag, startPoint x: 518, startPoint y: 340, endPoint x: 413, endPoint y: 348, distance: 105.3
click at [413, 348] on div "​ Add to bytesim Add Subreddits Discover Communities Add subreddit by name r/Te…" at bounding box center [784, 372] width 1557 height 744
paste input "Smart"
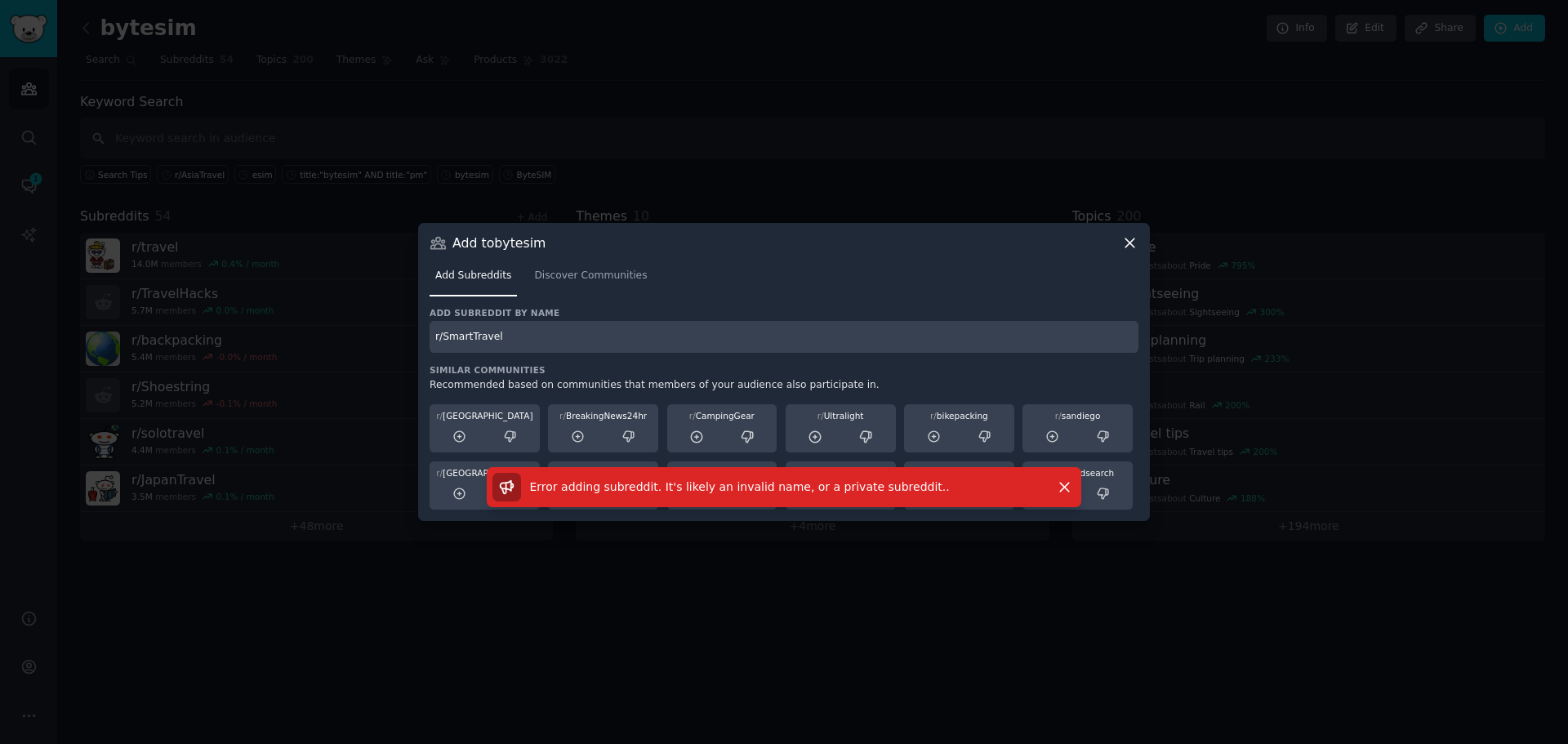
type input "r/SmartTravel"
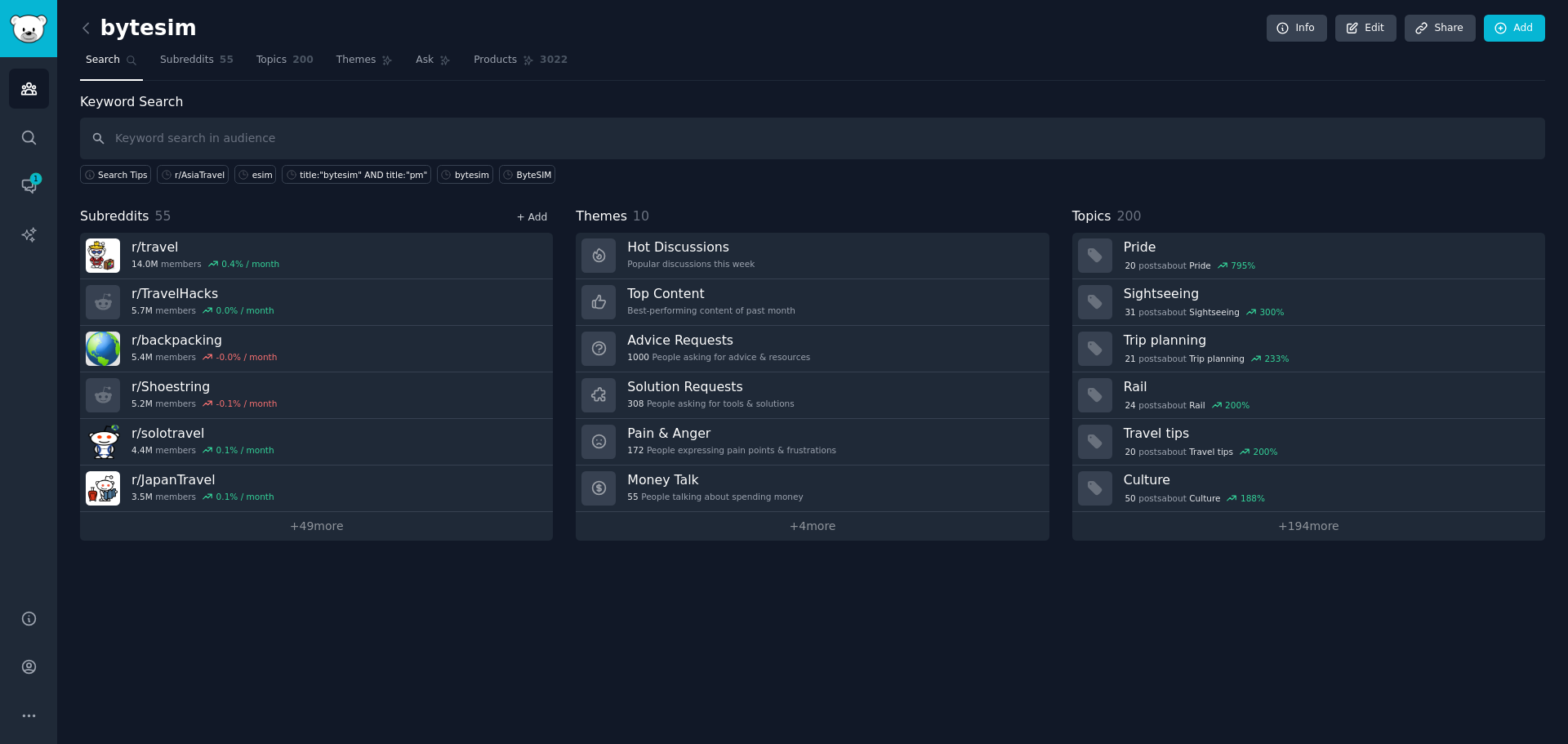
click at [538, 217] on link "+ Add" at bounding box center [531, 217] width 31 height 11
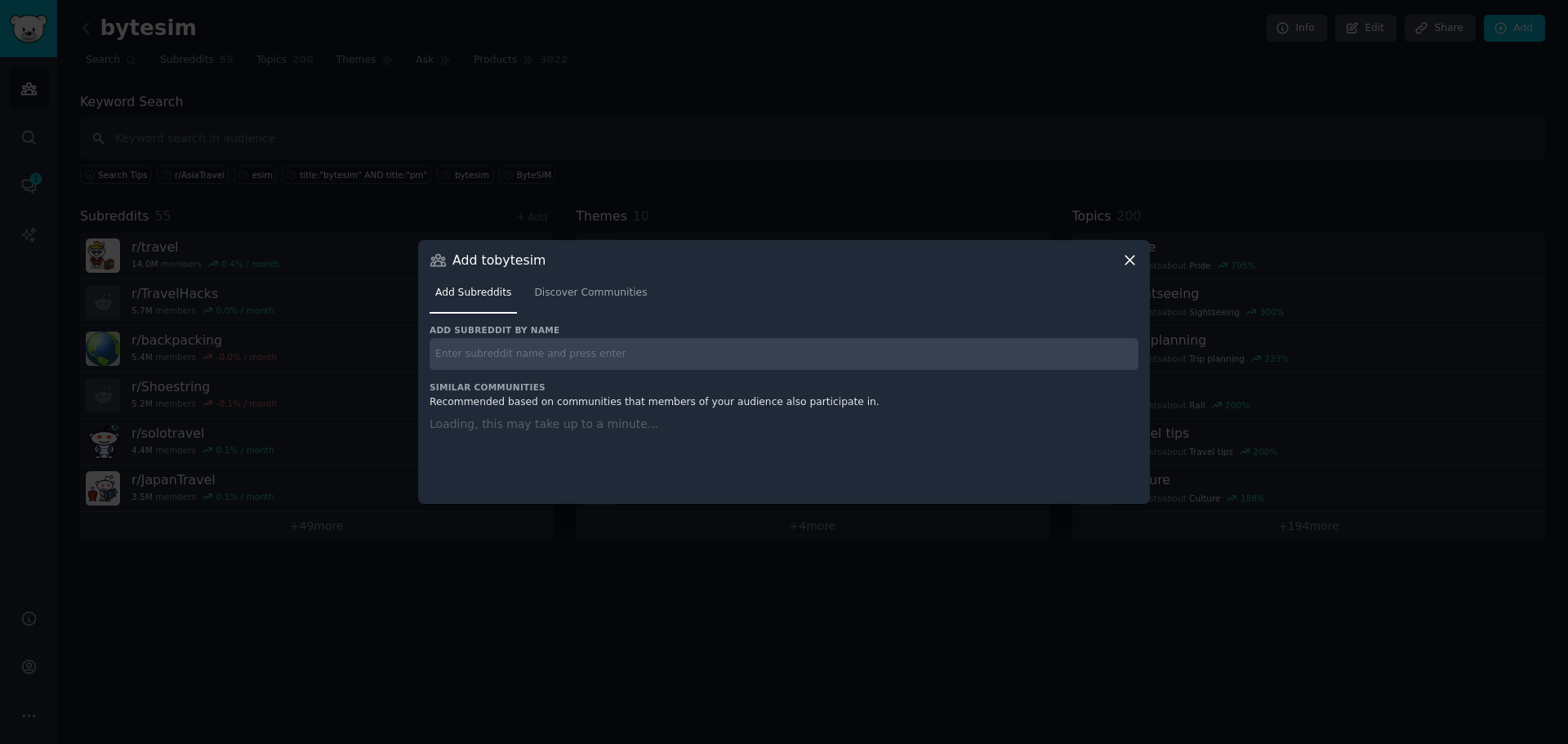
click at [536, 349] on input "text" at bounding box center [784, 355] width 709 height 32
paste input "r/NomadESIM"
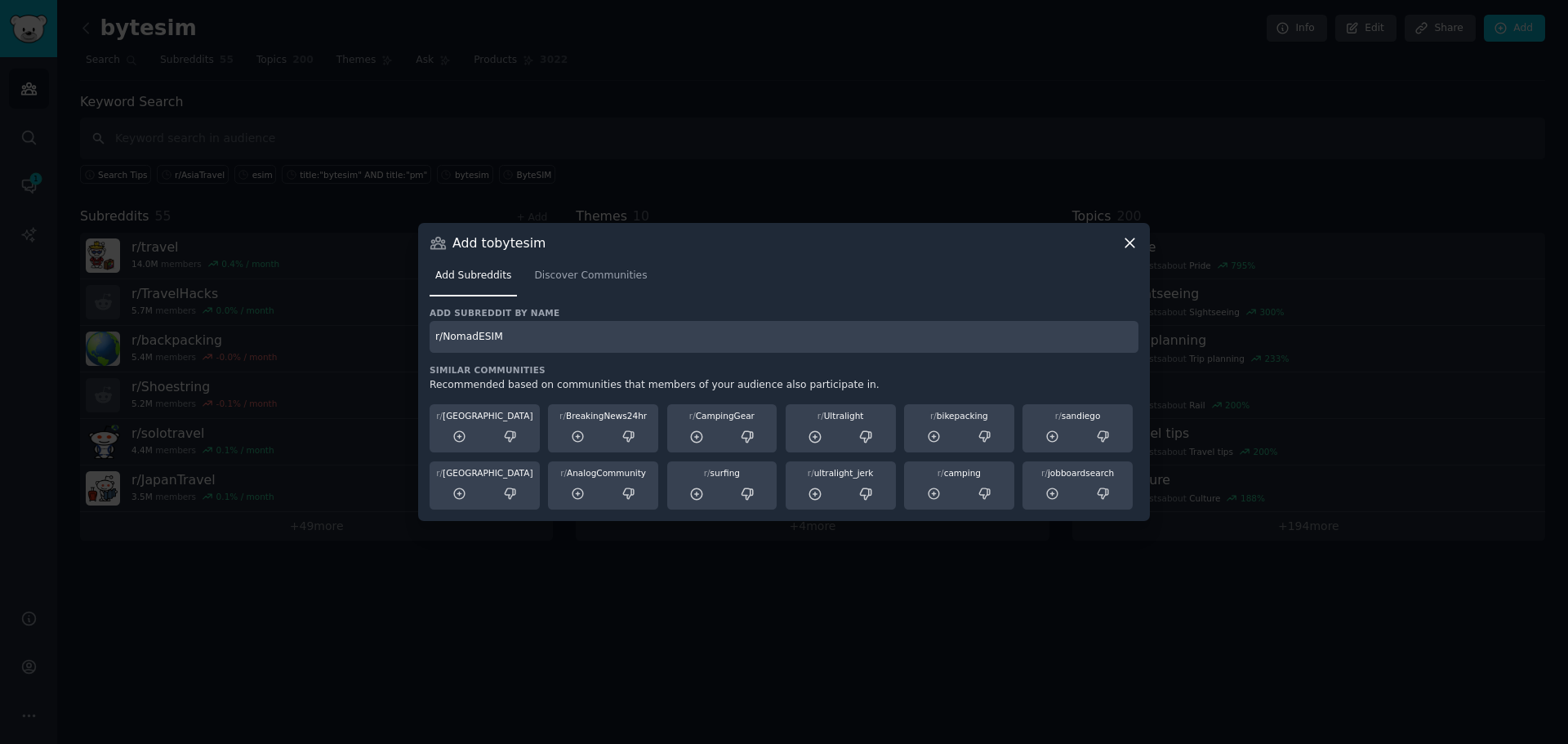
type input "r/NomadESIM"
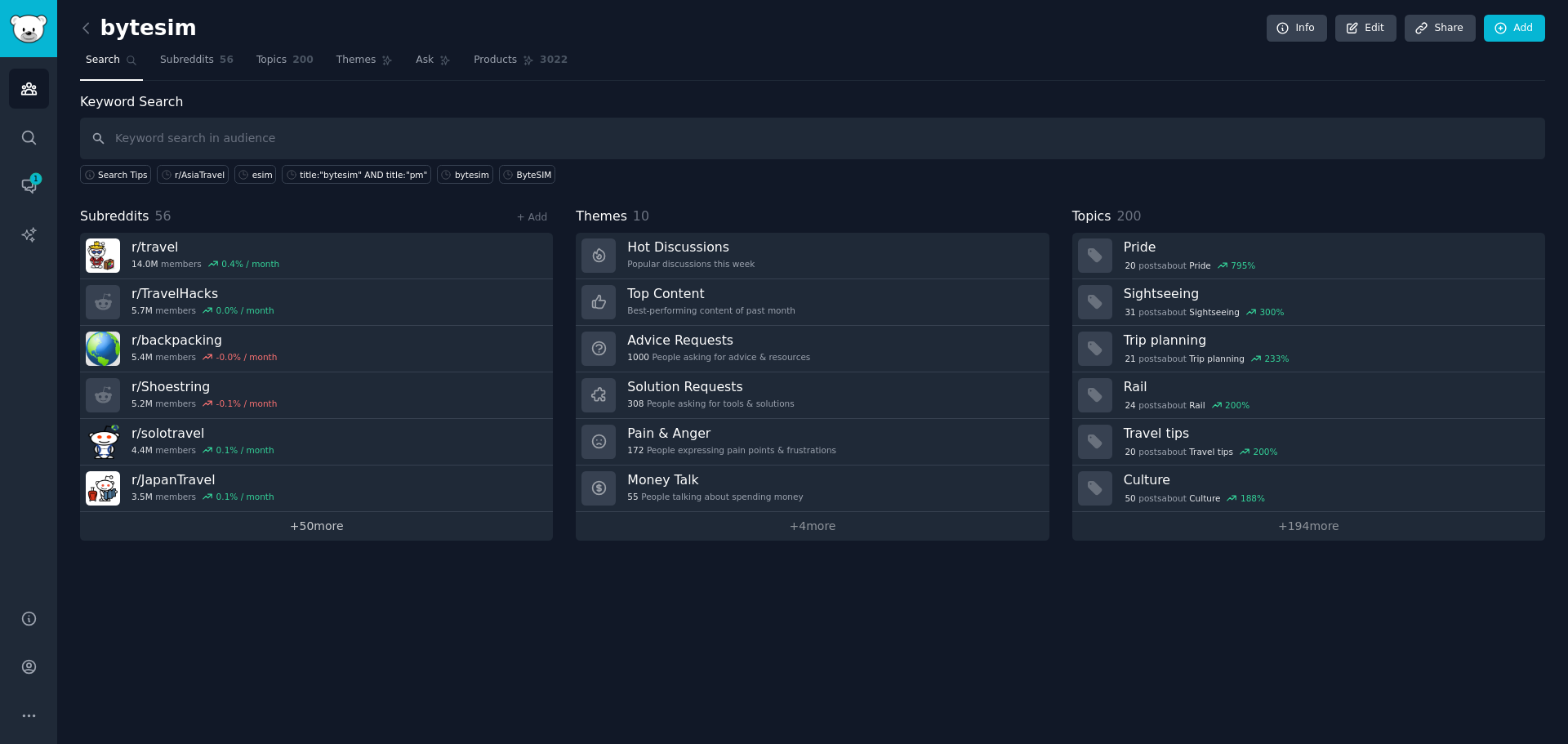
click at [370, 528] on link "+ 50 more" at bounding box center [316, 527] width 473 height 28
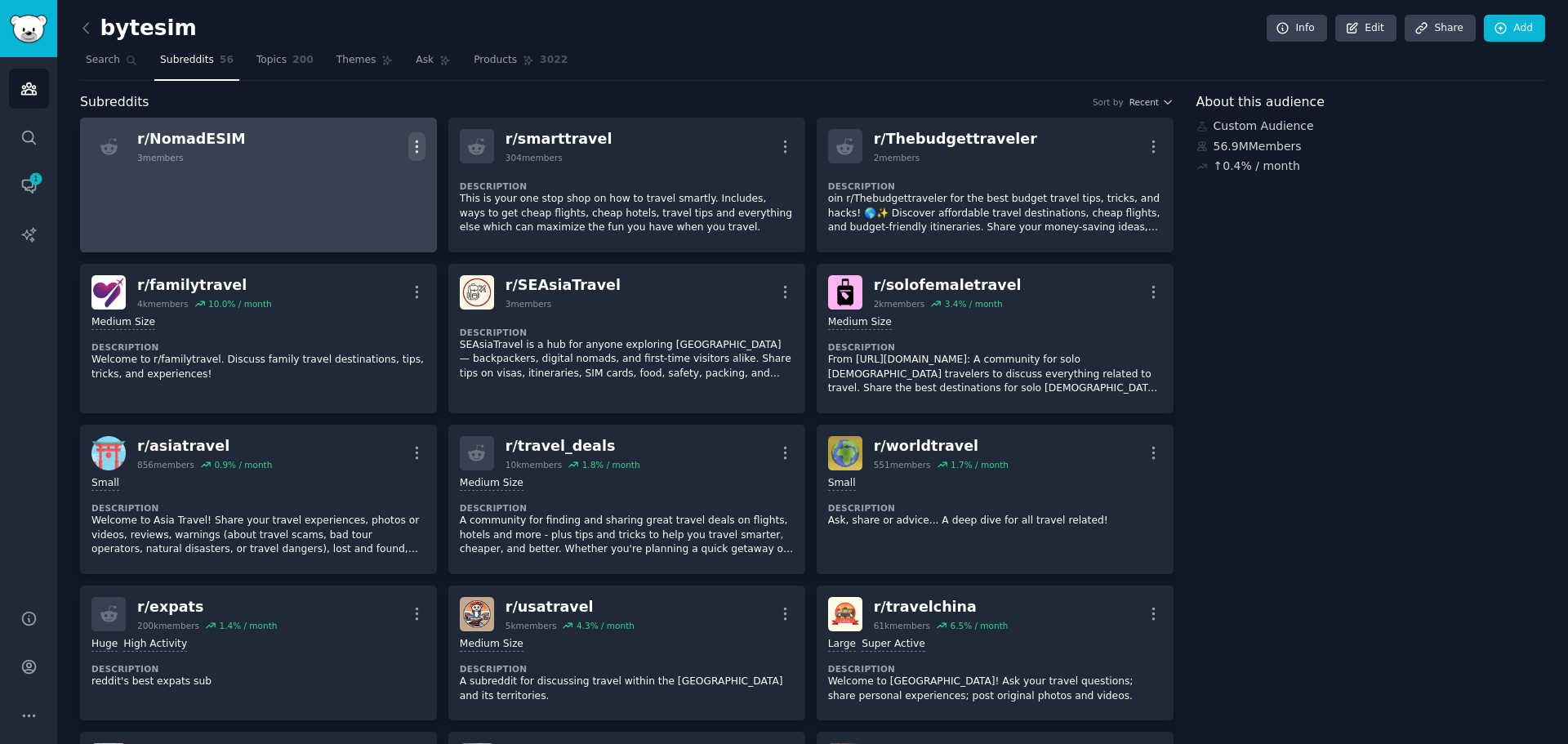
click at [413, 145] on icon "button" at bounding box center [416, 147] width 17 height 17
click at [377, 176] on div "Delete" at bounding box center [350, 181] width 97 height 34
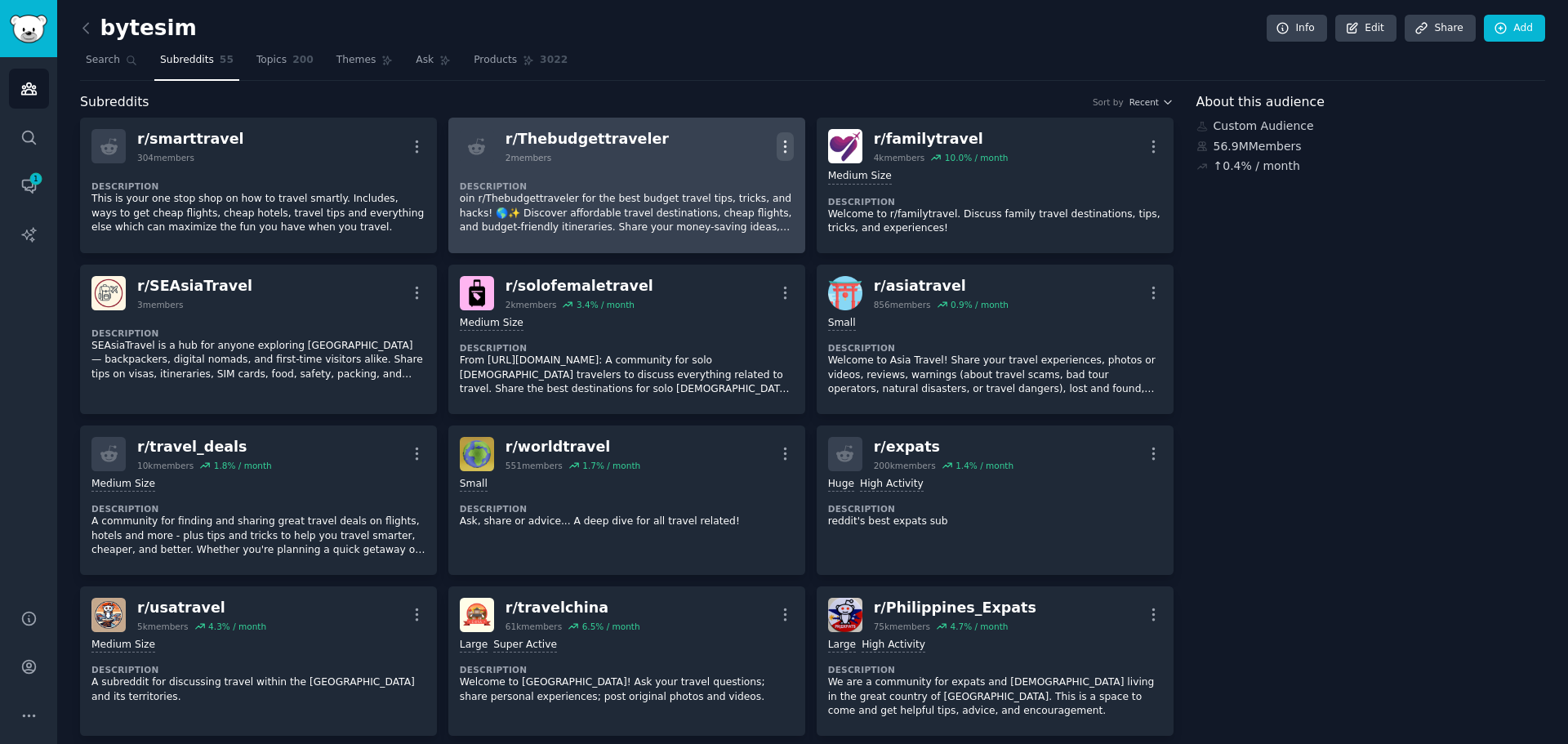
click at [786, 150] on icon "button" at bounding box center [785, 147] width 17 height 17
click at [697, 189] on div "Delete" at bounding box center [718, 181] width 97 height 34
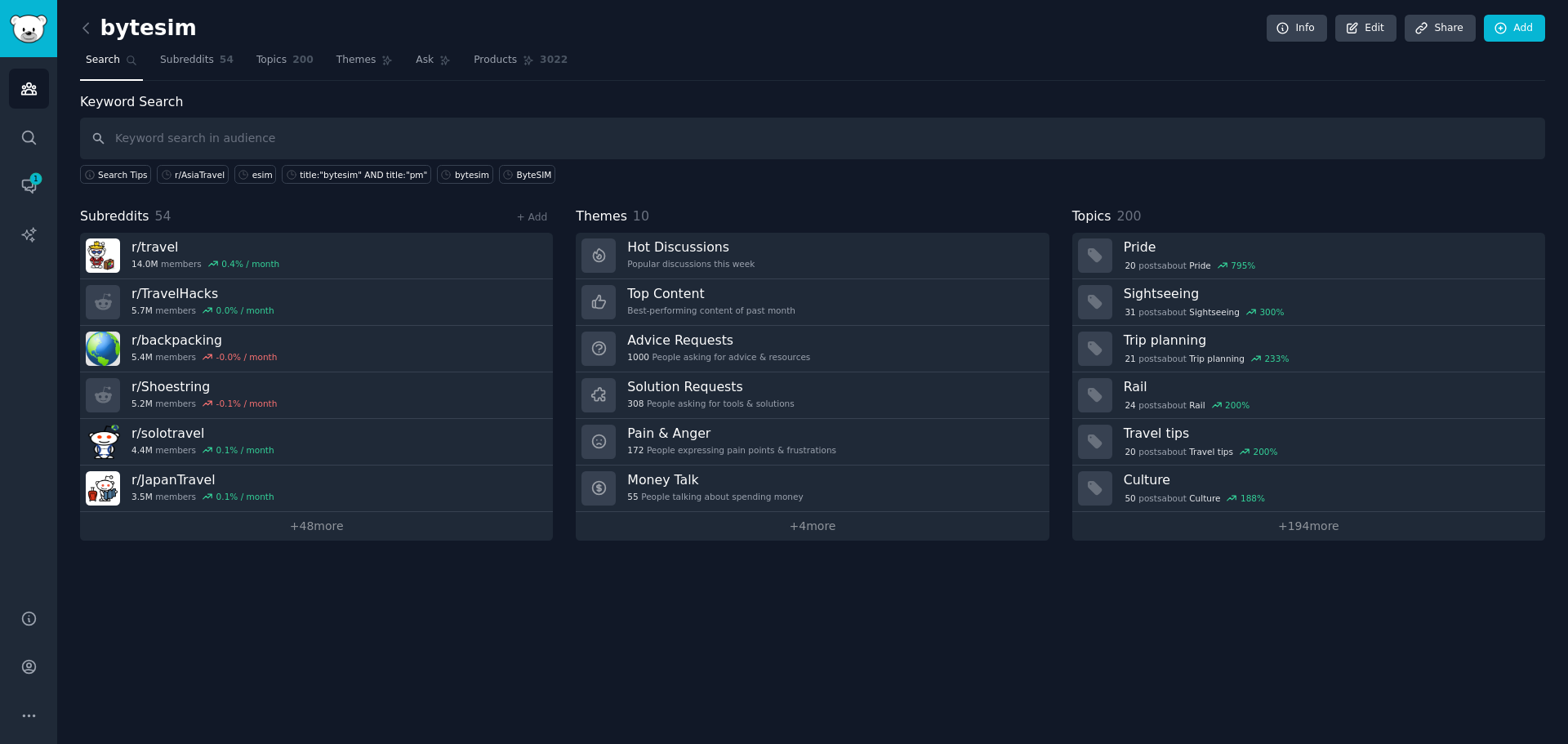
click at [512, 221] on div "+ Add" at bounding box center [531, 216] width 42 height 17
click at [522, 215] on link "+ Add" at bounding box center [531, 217] width 31 height 11
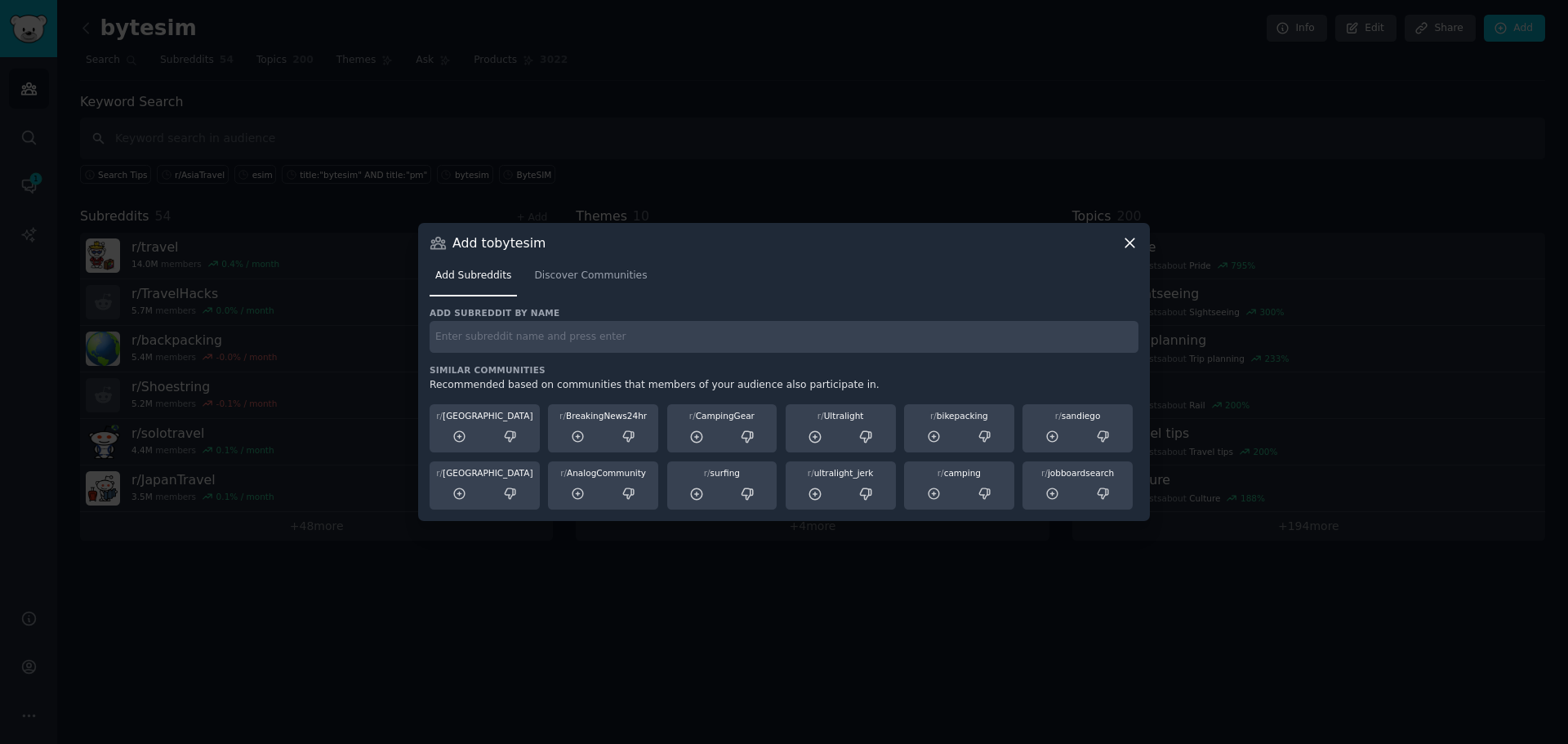
click at [491, 345] on input "text" at bounding box center [784, 337] width 709 height 32
paste input "r/AfricaTravel"
type input "r/AfricaTravel"
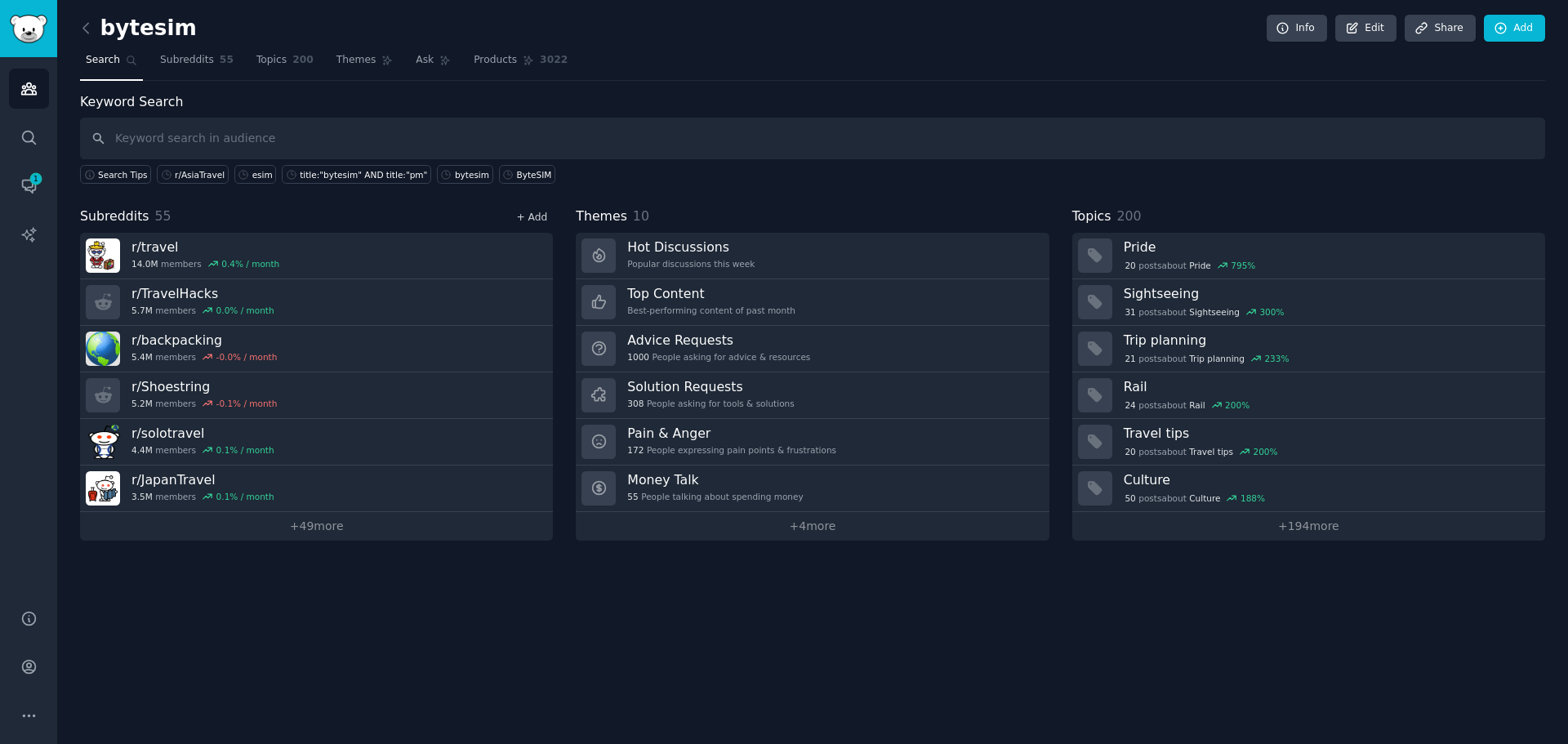
click at [521, 215] on link "+ Add" at bounding box center [531, 217] width 31 height 11
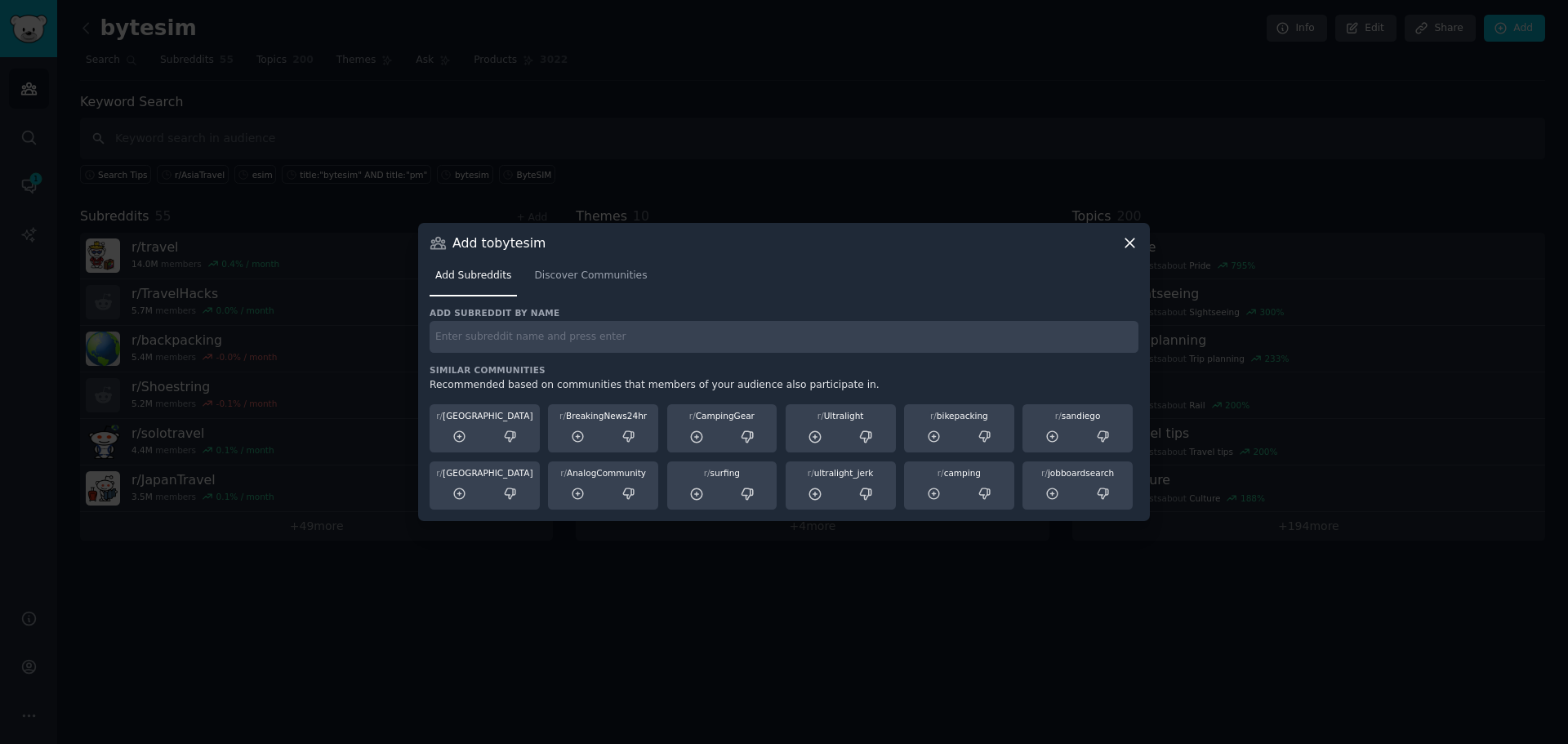
paste input "r/OceaniaTravel"
type input "r/OceaniaTravel"
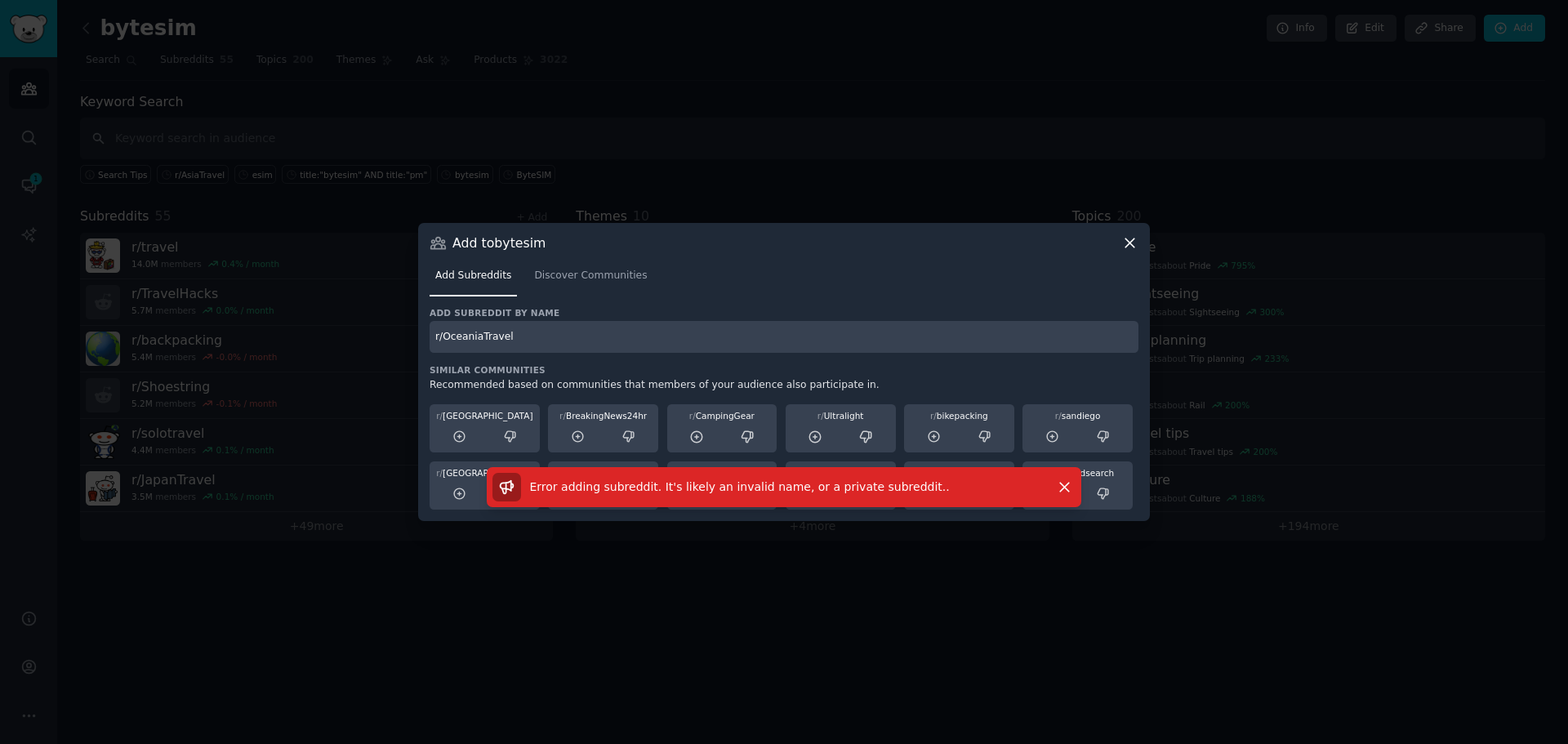
drag, startPoint x: 1117, startPoint y: 229, endPoint x: 1131, endPoint y: 230, distance: 14.0
click at [1122, 227] on div "Add to bytesim Add Subreddits Discover Communities Add subreddit by name r/Ocea…" at bounding box center [784, 372] width 731 height 298
click at [1128, 245] on icon at bounding box center [1130, 244] width 9 height 9
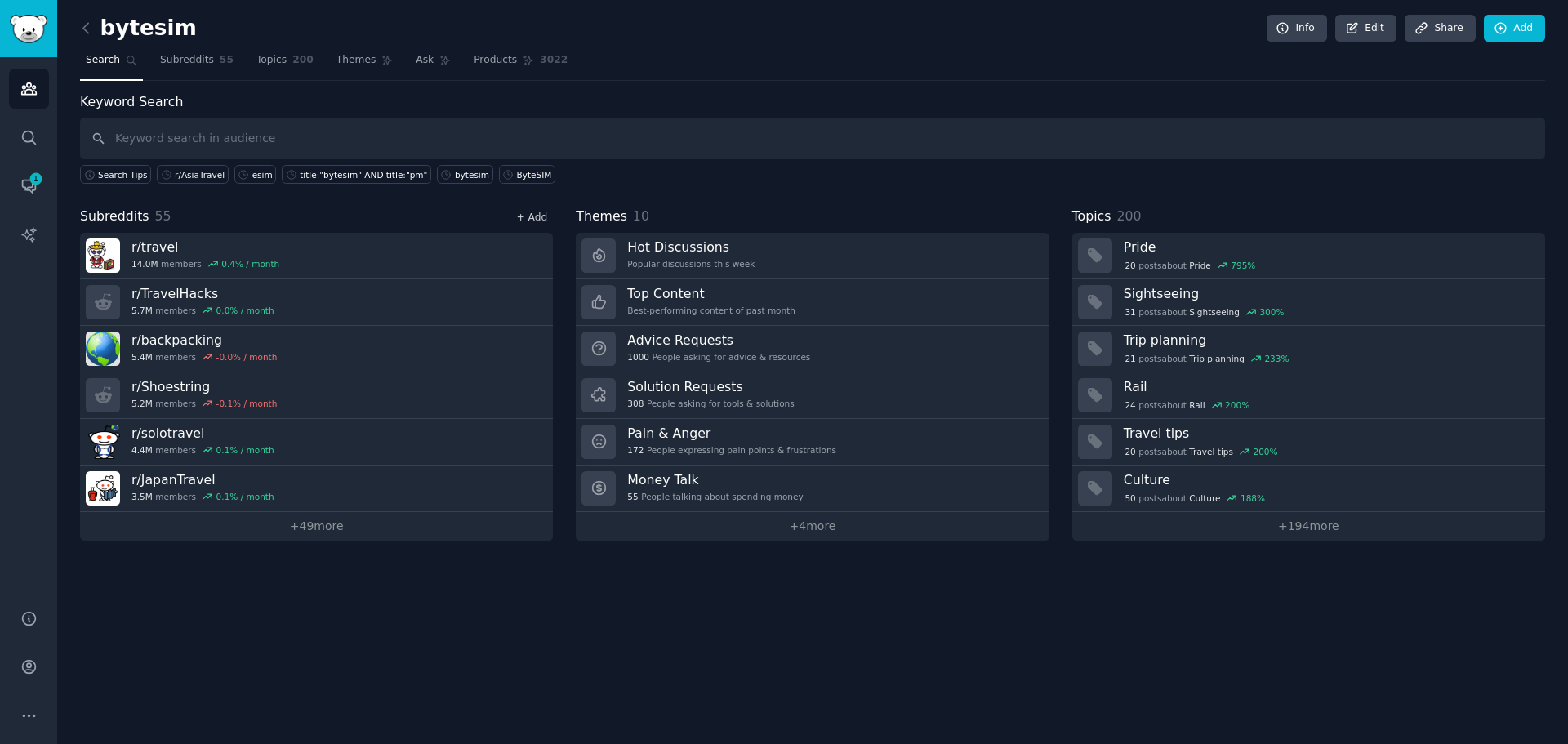
click at [538, 221] on link "+ Add" at bounding box center [531, 217] width 31 height 11
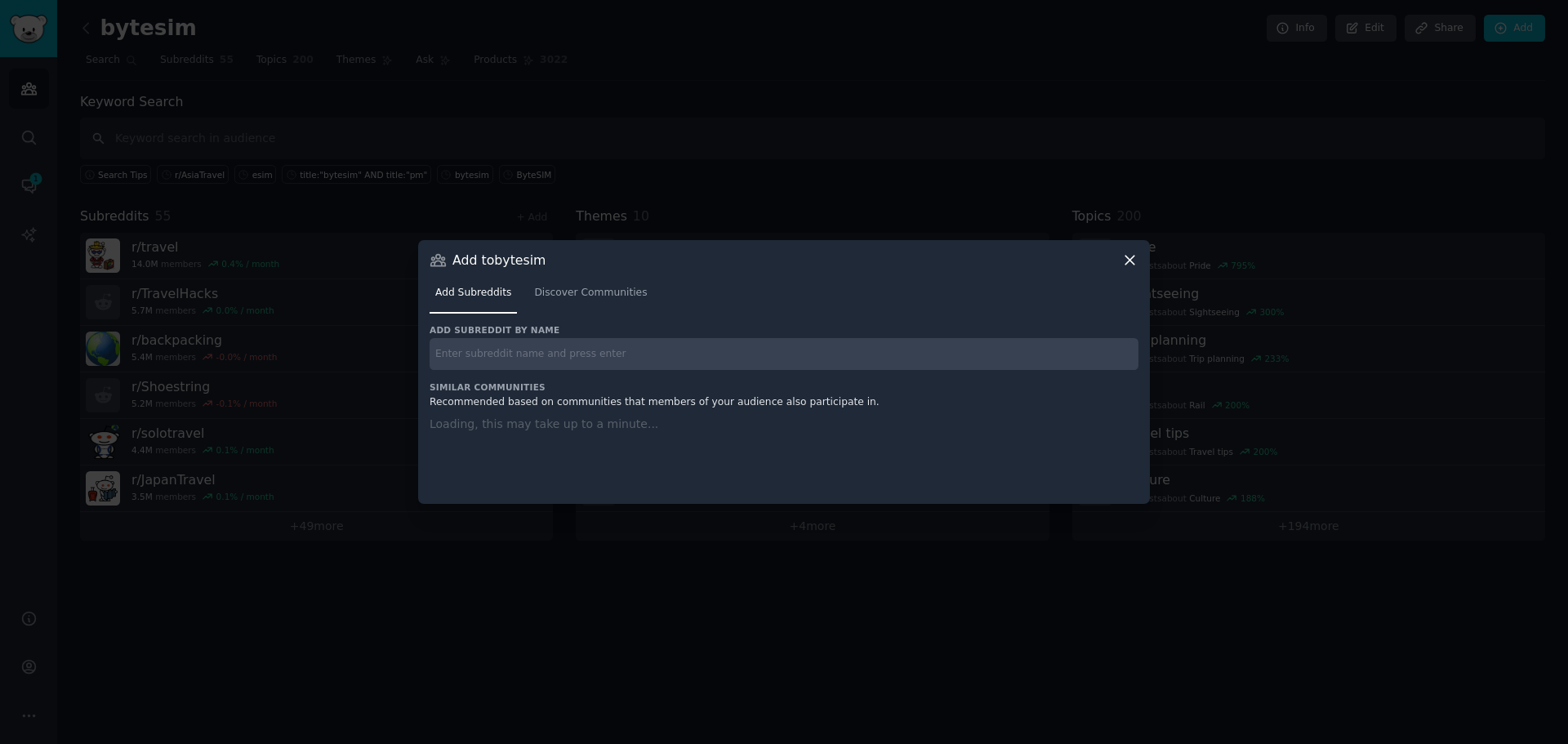
click at [543, 360] on input "text" at bounding box center [784, 355] width 709 height 32
paste input "r/SouthAmerica"
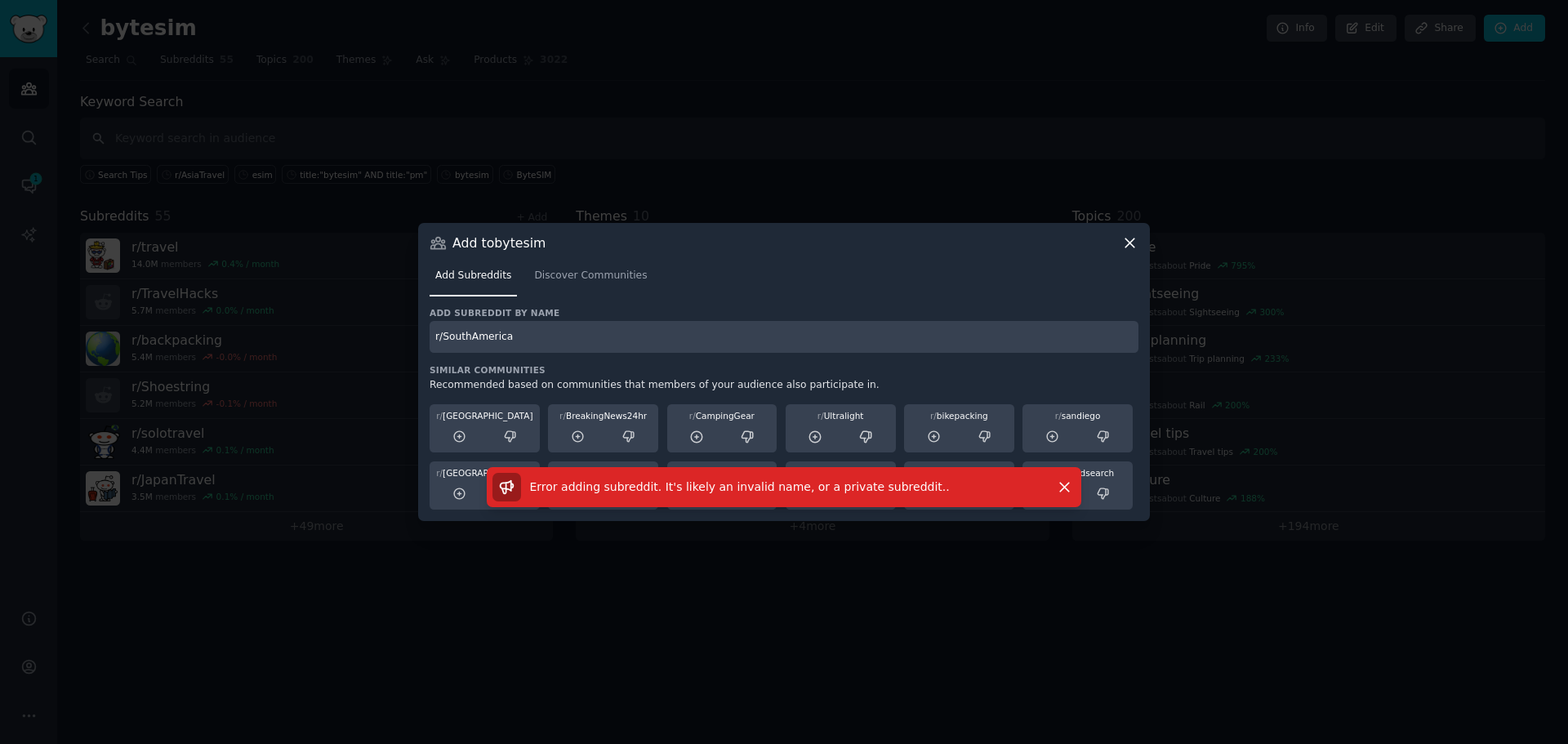
click at [1119, 244] on div "Add to bytesim" at bounding box center [784, 243] width 709 height 17
drag, startPoint x: 521, startPoint y: 337, endPoint x: 371, endPoint y: 354, distance: 151.0
click at [371, 354] on div "​ Add to bytesim Add Subreddits Discover Communities Add subreddit by name r/So…" at bounding box center [784, 372] width 1557 height 744
paste input "ingaporeTravel"
type input "r/SingaporeTravel"
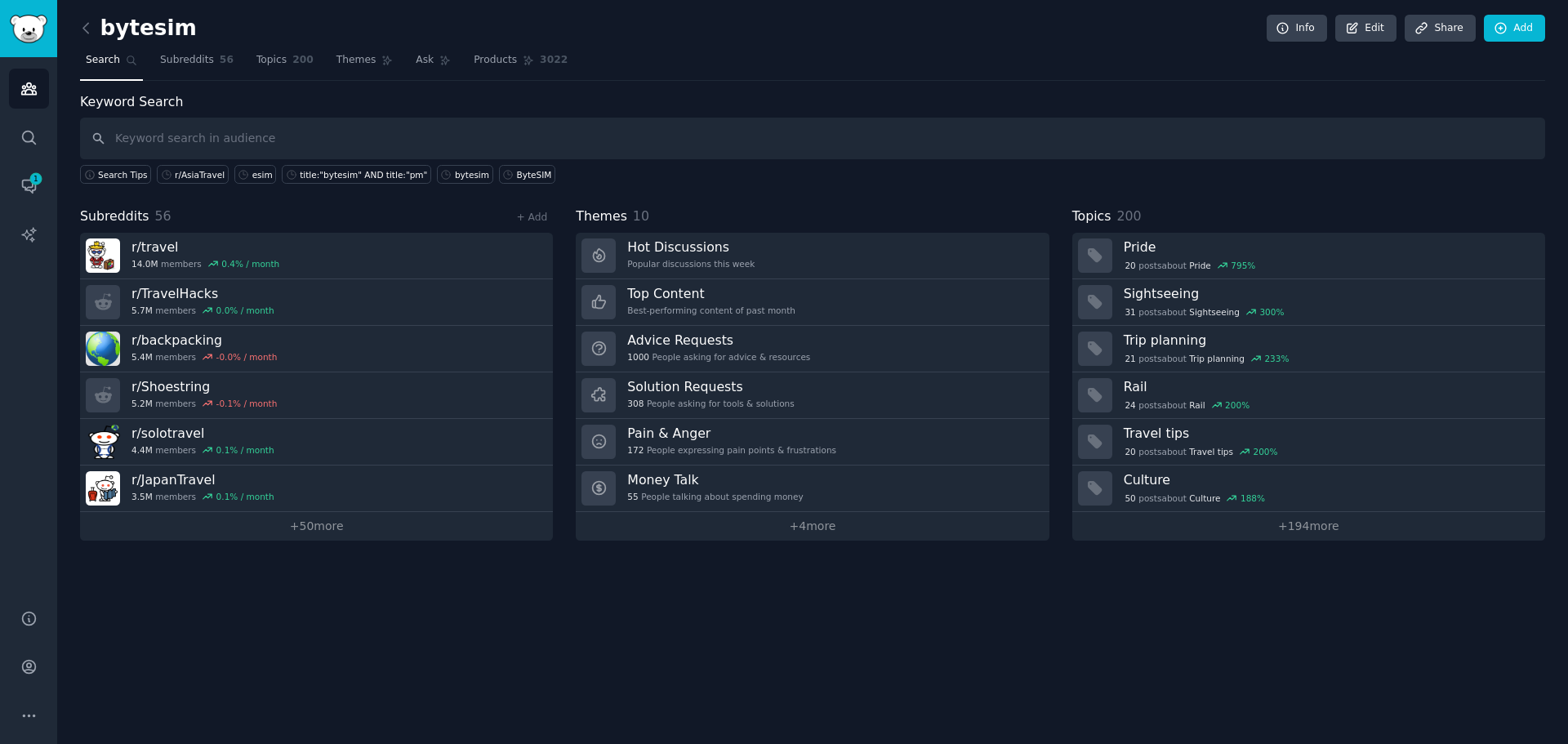
click at [531, 208] on div "+ Add" at bounding box center [531, 216] width 42 height 17
click at [530, 209] on div "+ Add" at bounding box center [531, 216] width 42 height 17
click at [531, 213] on link "+ Add" at bounding box center [531, 217] width 31 height 11
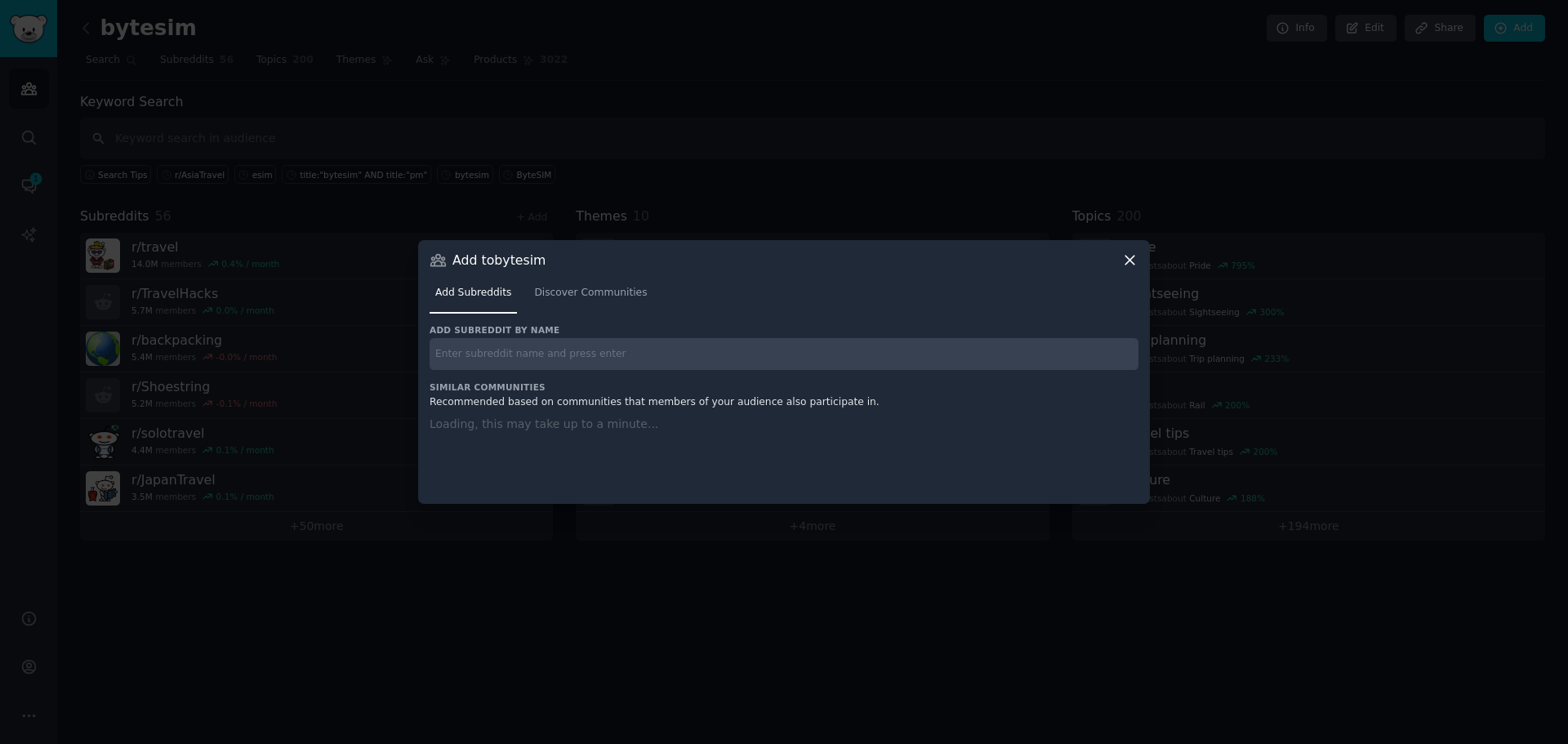
click at [500, 351] on input "text" at bounding box center [784, 355] width 709 height 32
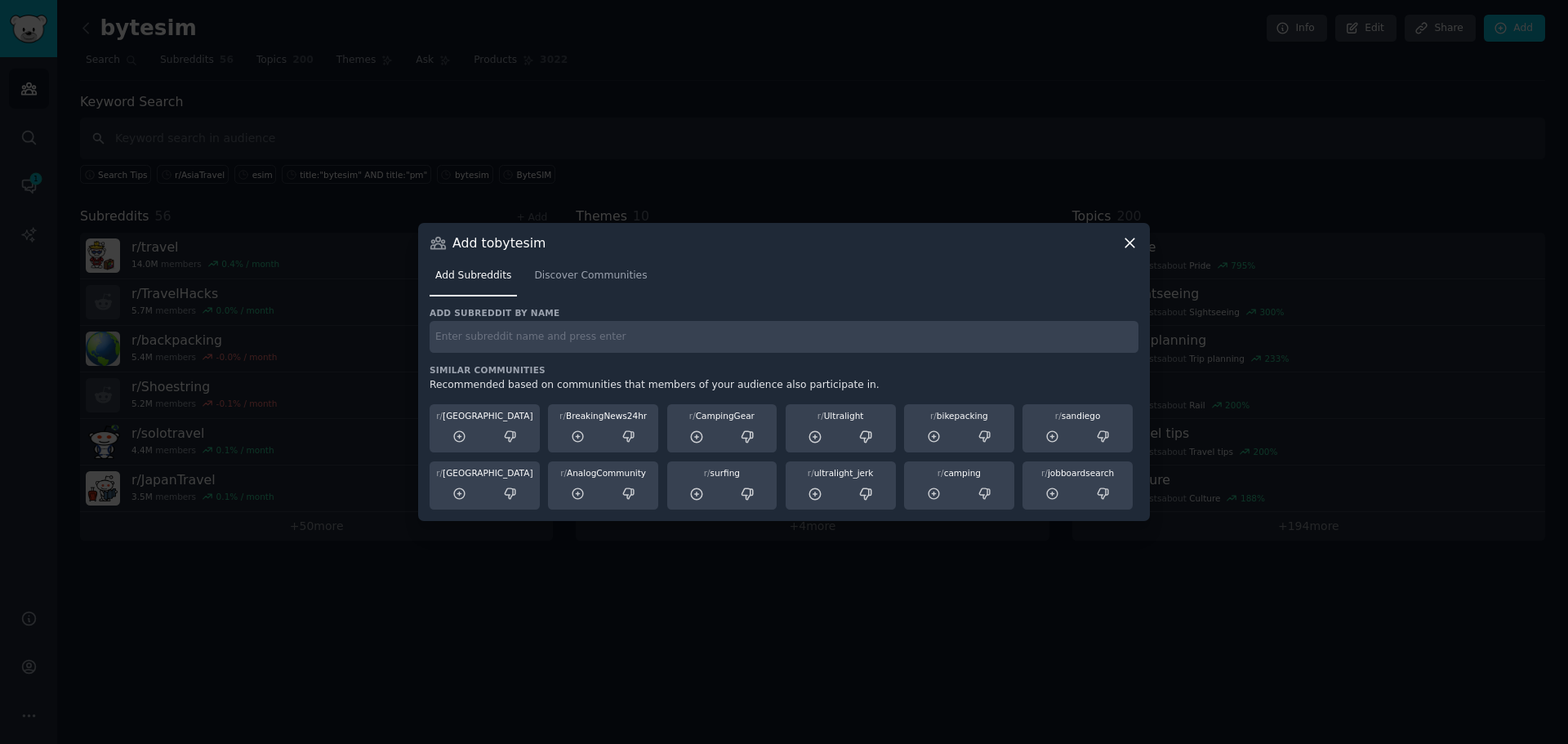
paste input "r/PhilippinesTravel"
type input "r/PhilippinesTravel"
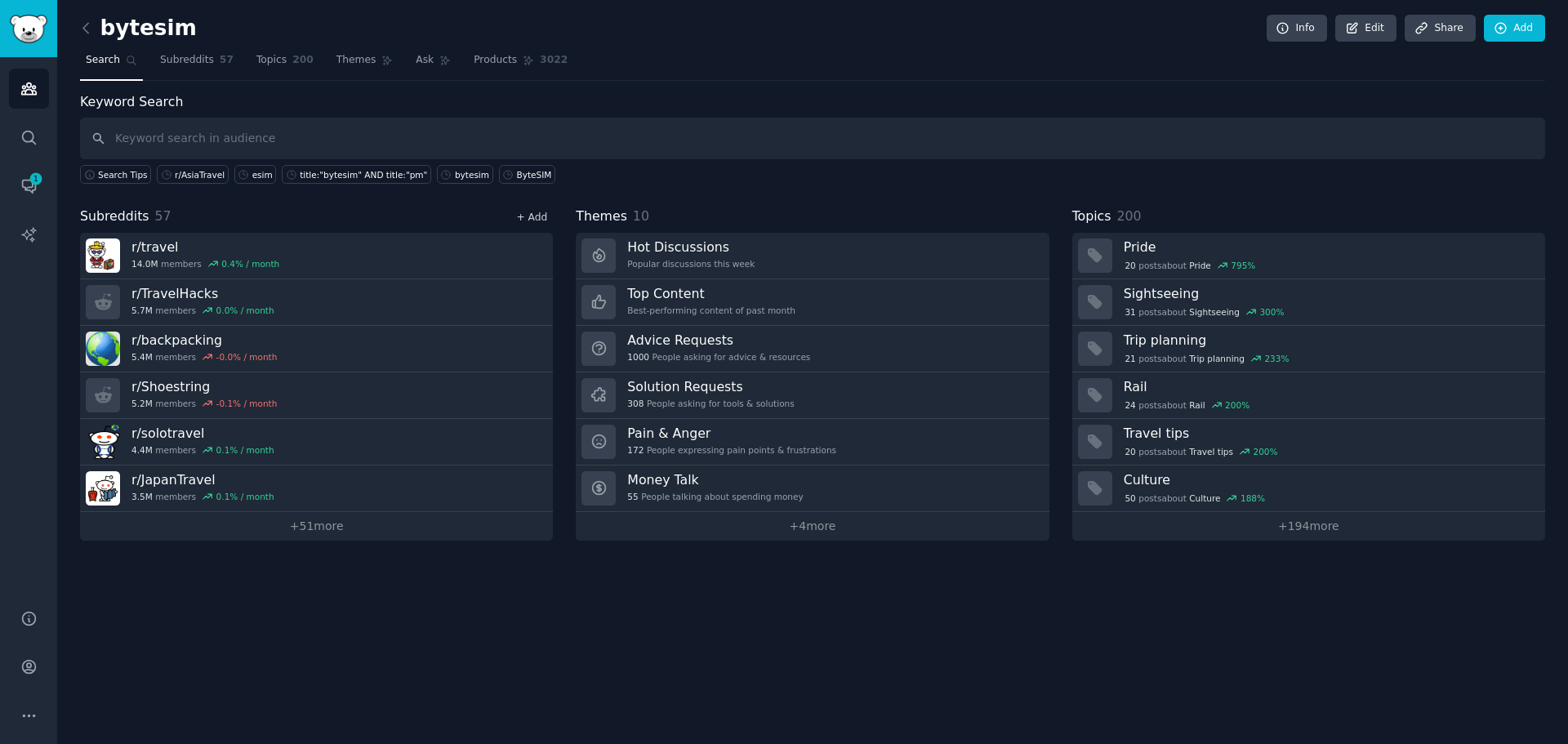
click at [531, 222] on link "+ Add" at bounding box center [531, 217] width 31 height 11
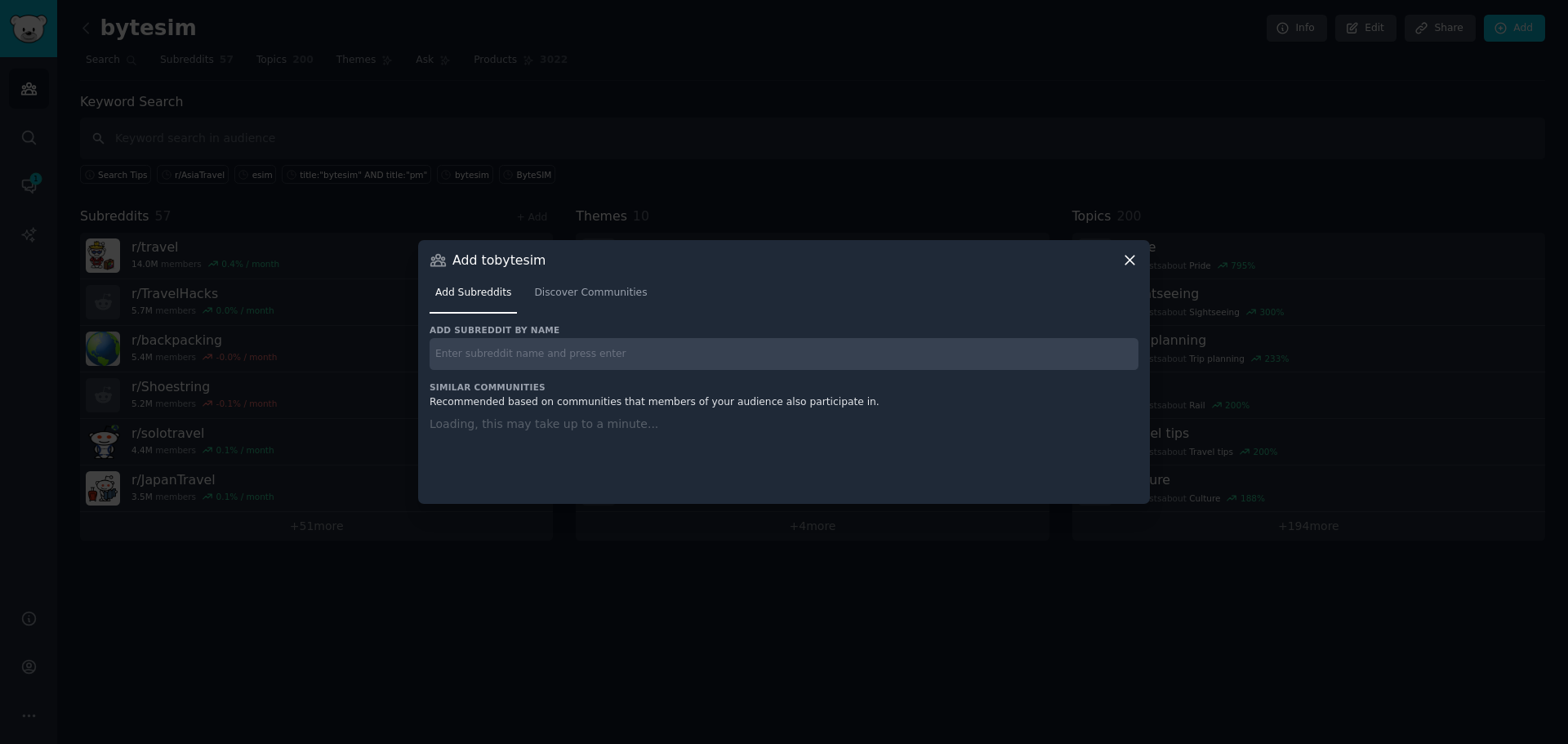
click at [503, 350] on input "text" at bounding box center [784, 355] width 709 height 32
paste input "r/JapanTravelTips Reddit"
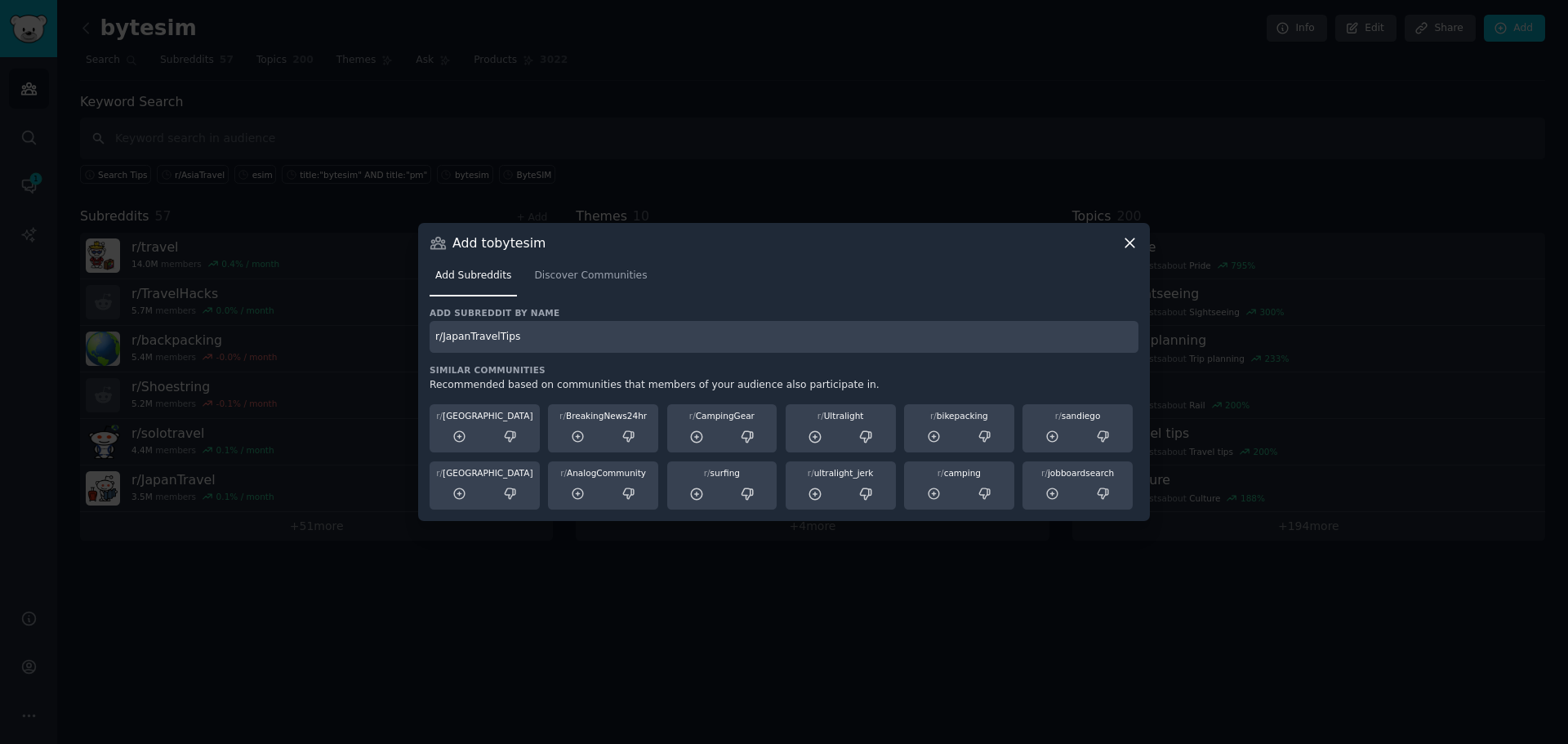
type input "r/JapanTravelTips"
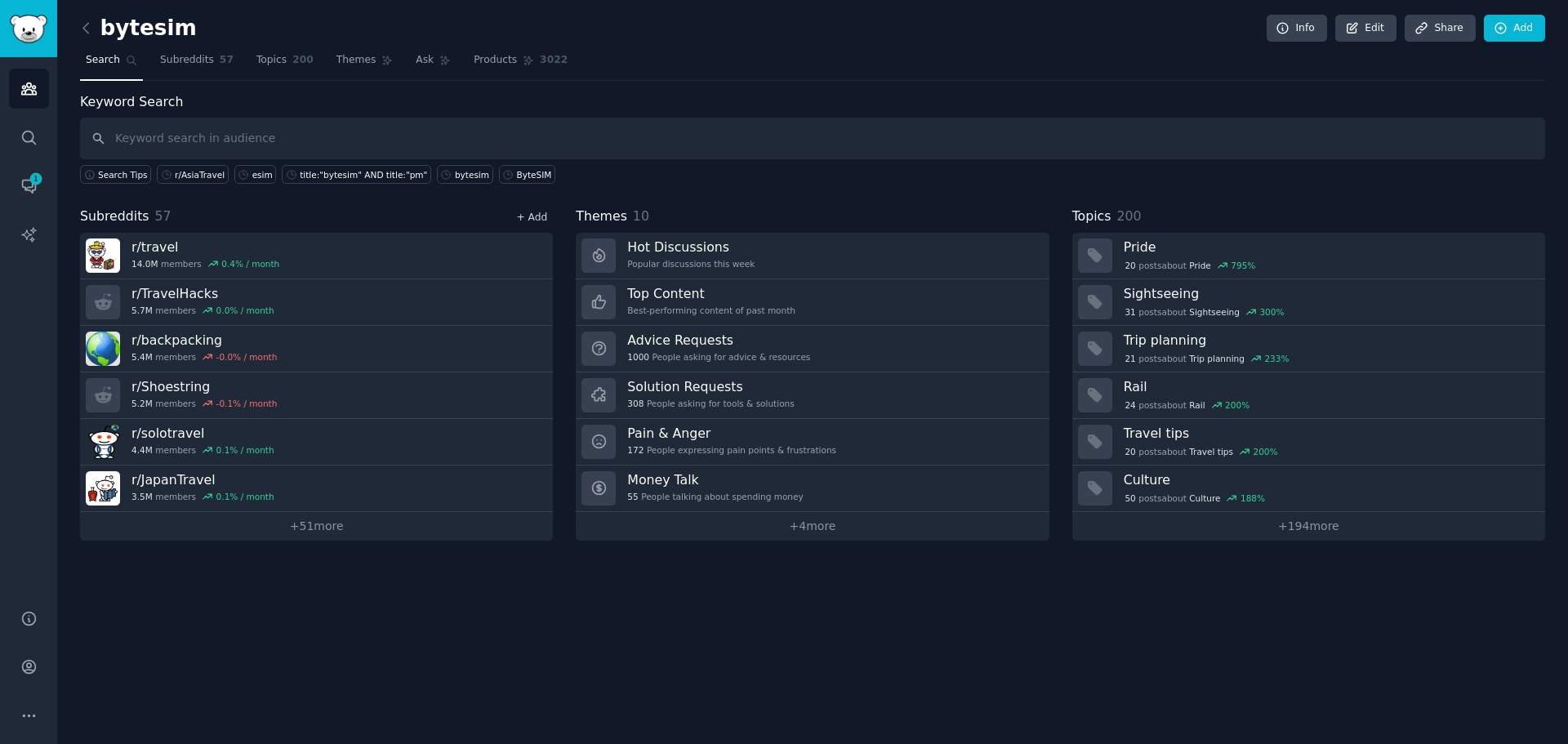
click at [531, 213] on link "+ Add" at bounding box center [531, 217] width 31 height 11
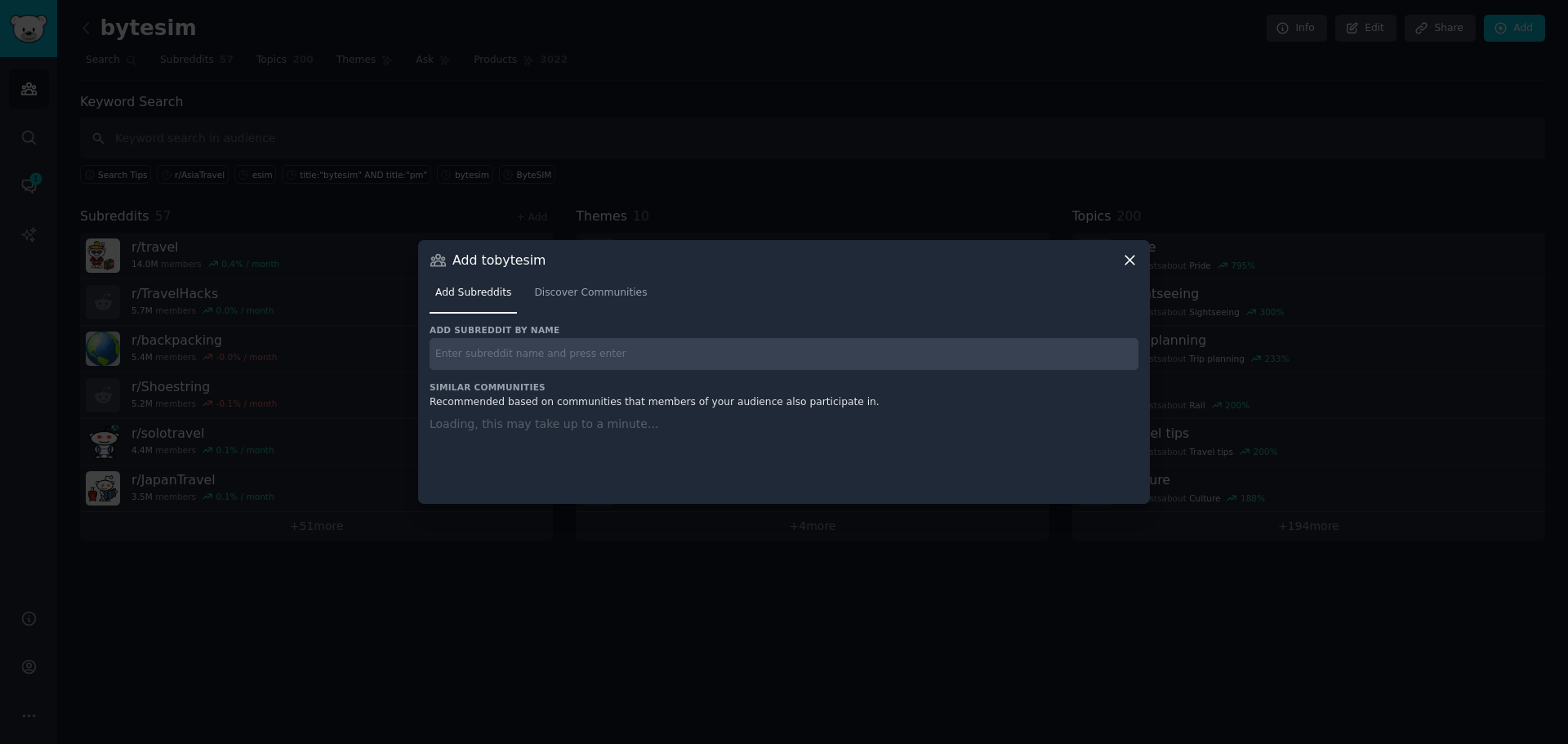
click at [507, 347] on input "text" at bounding box center [784, 355] width 709 height 32
paste input "r/KoreaTravel"
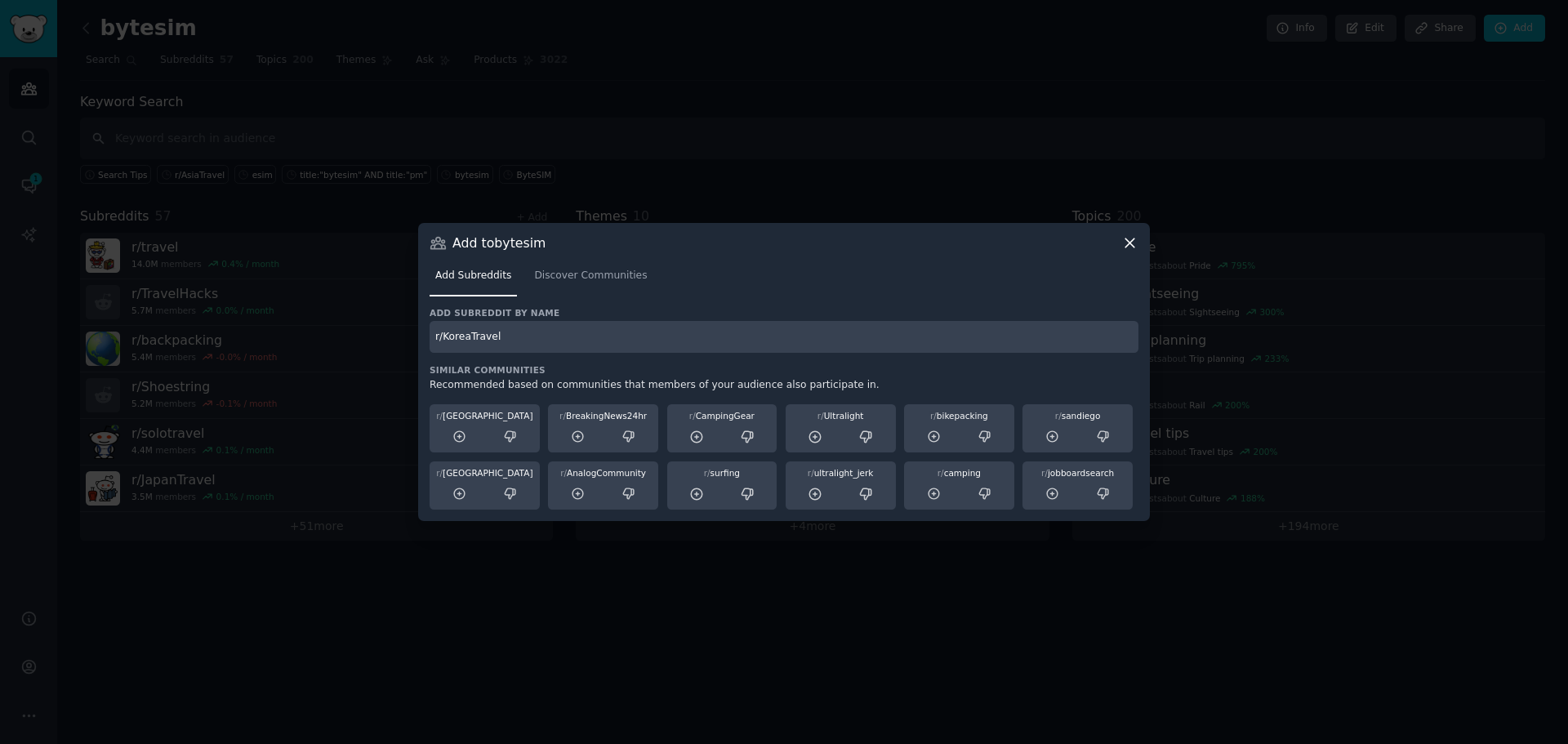
type input "r/KoreaTravel"
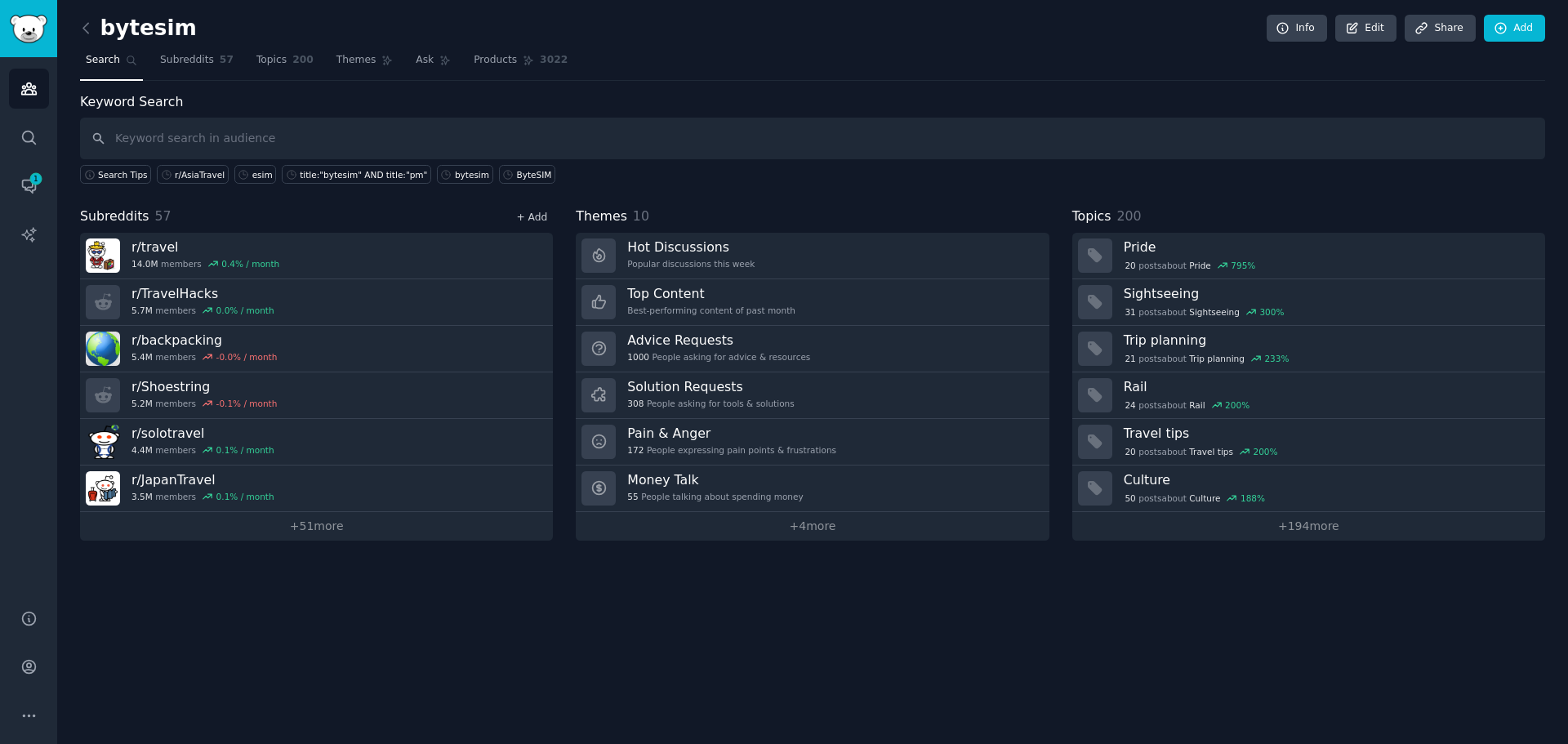
click at [532, 222] on link "+ Add" at bounding box center [531, 217] width 31 height 11
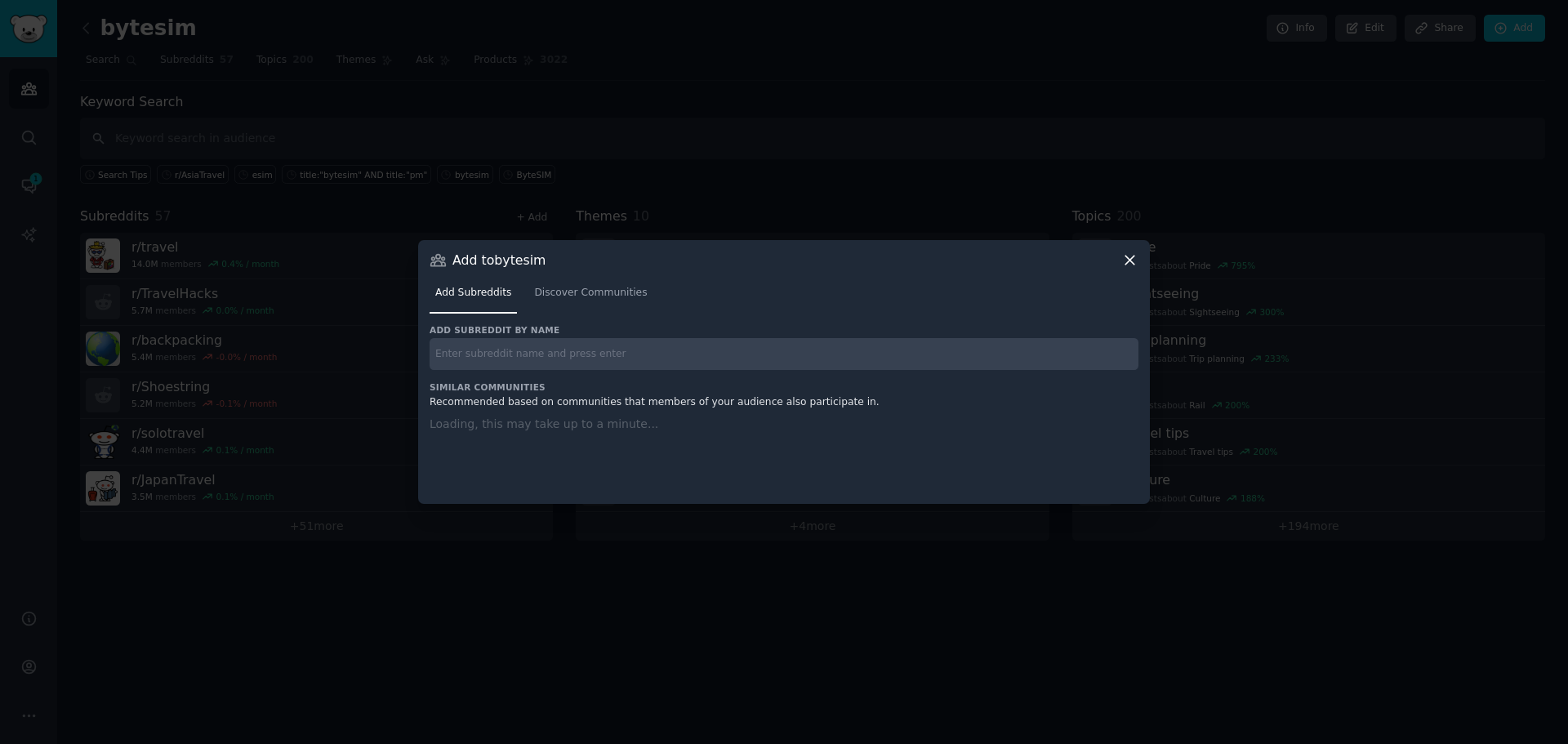
click at [531, 218] on div at bounding box center [784, 372] width 1568 height 744
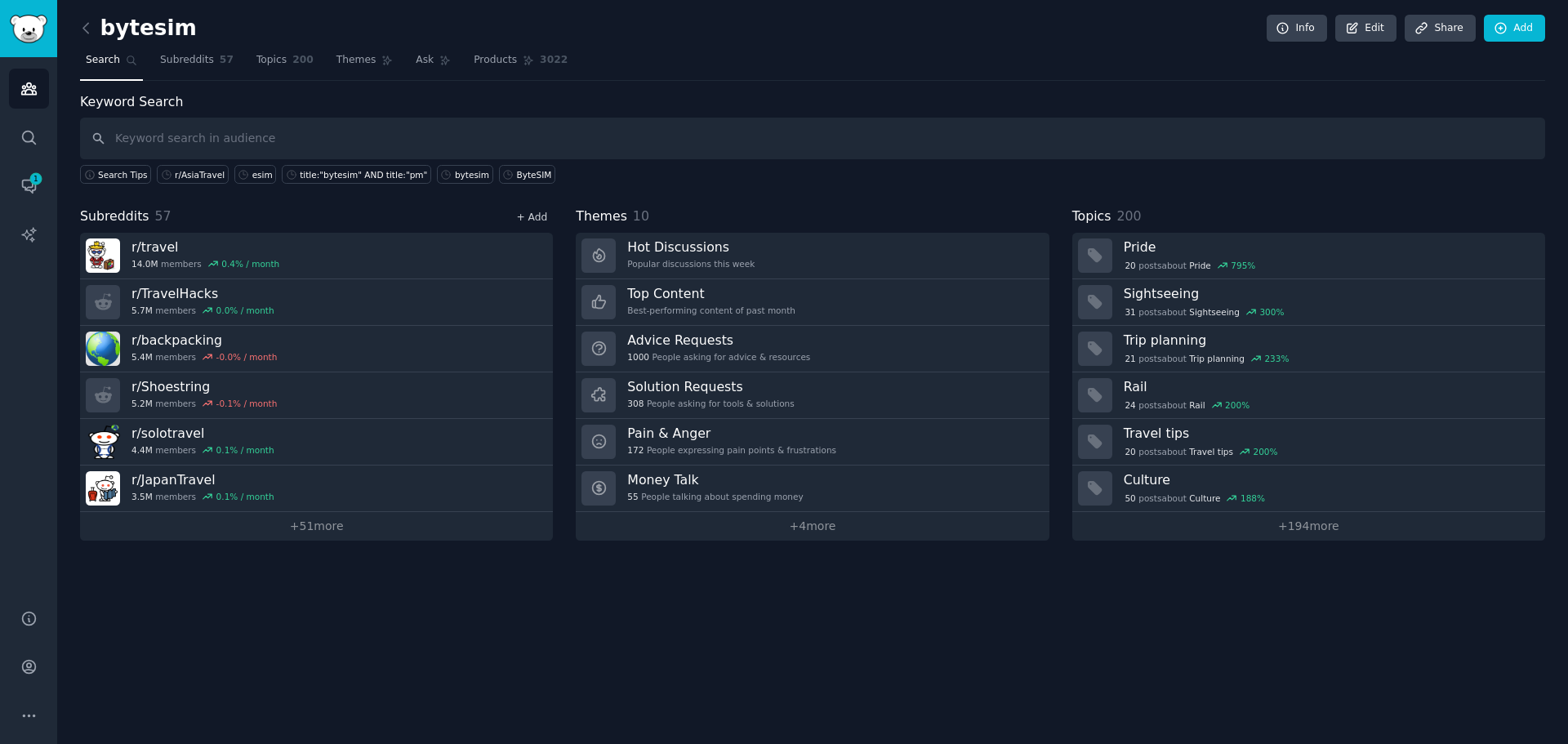
click at [540, 218] on link "+ Add" at bounding box center [531, 217] width 31 height 11
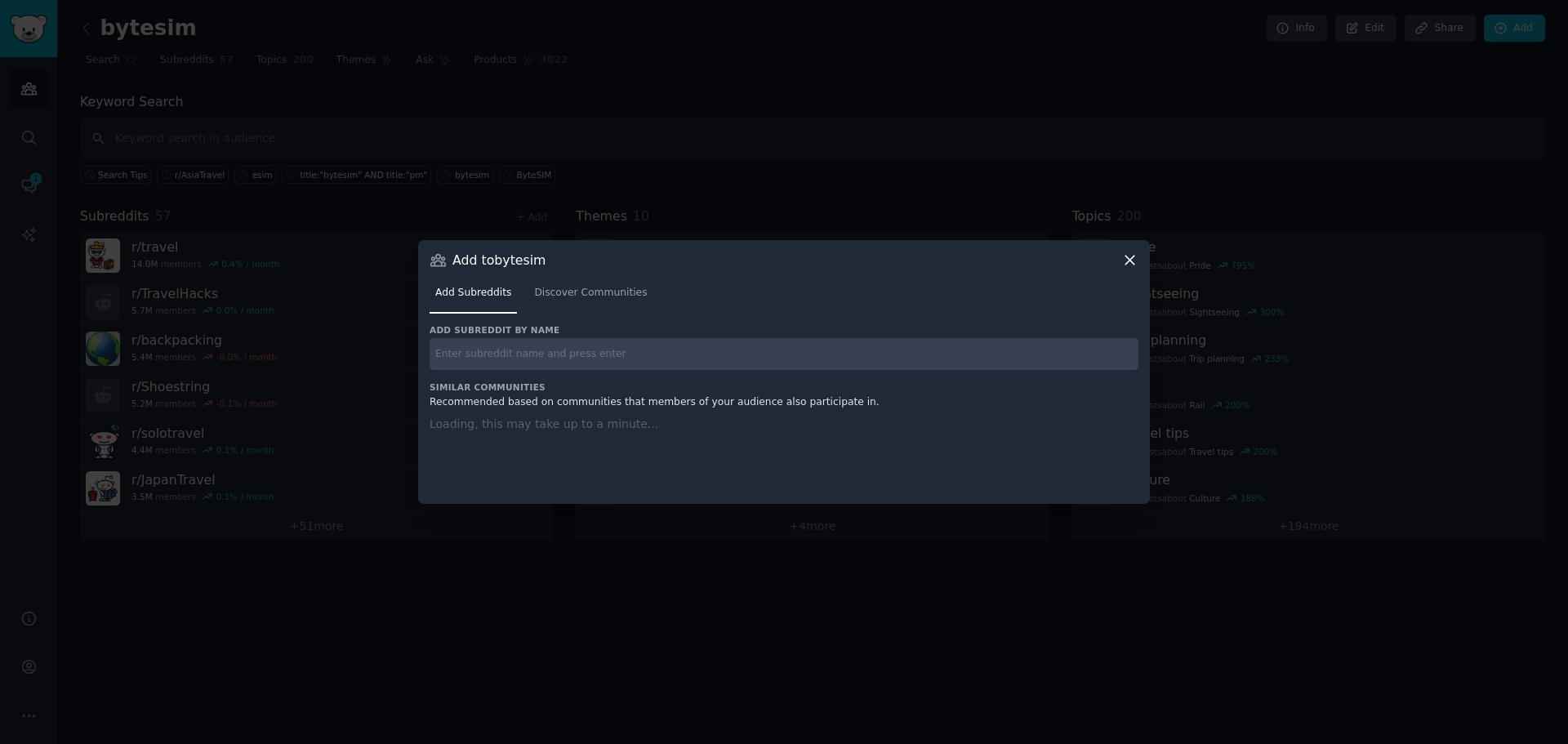
paste input "r/MexicoTravel"
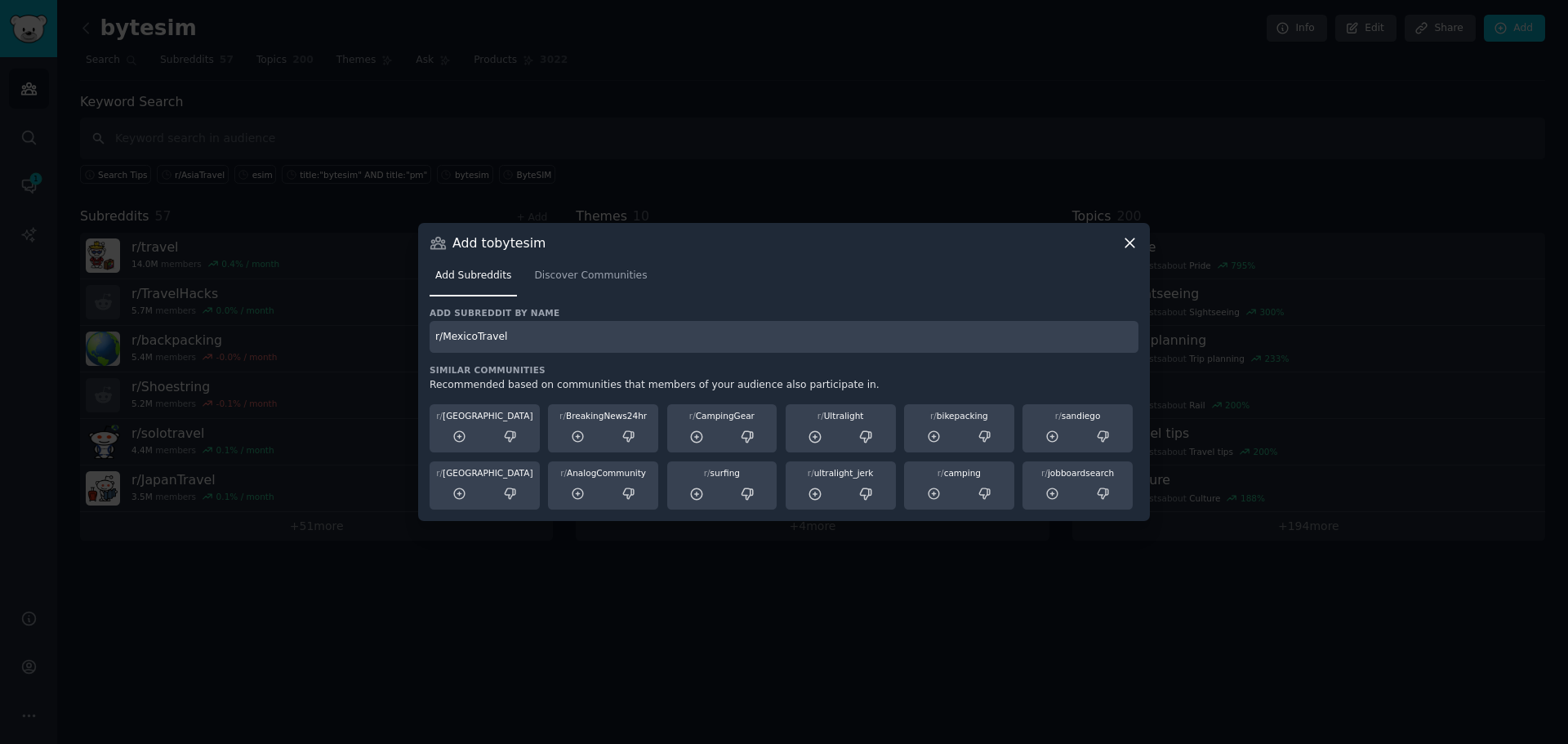
type input "r/MexicoTravel"
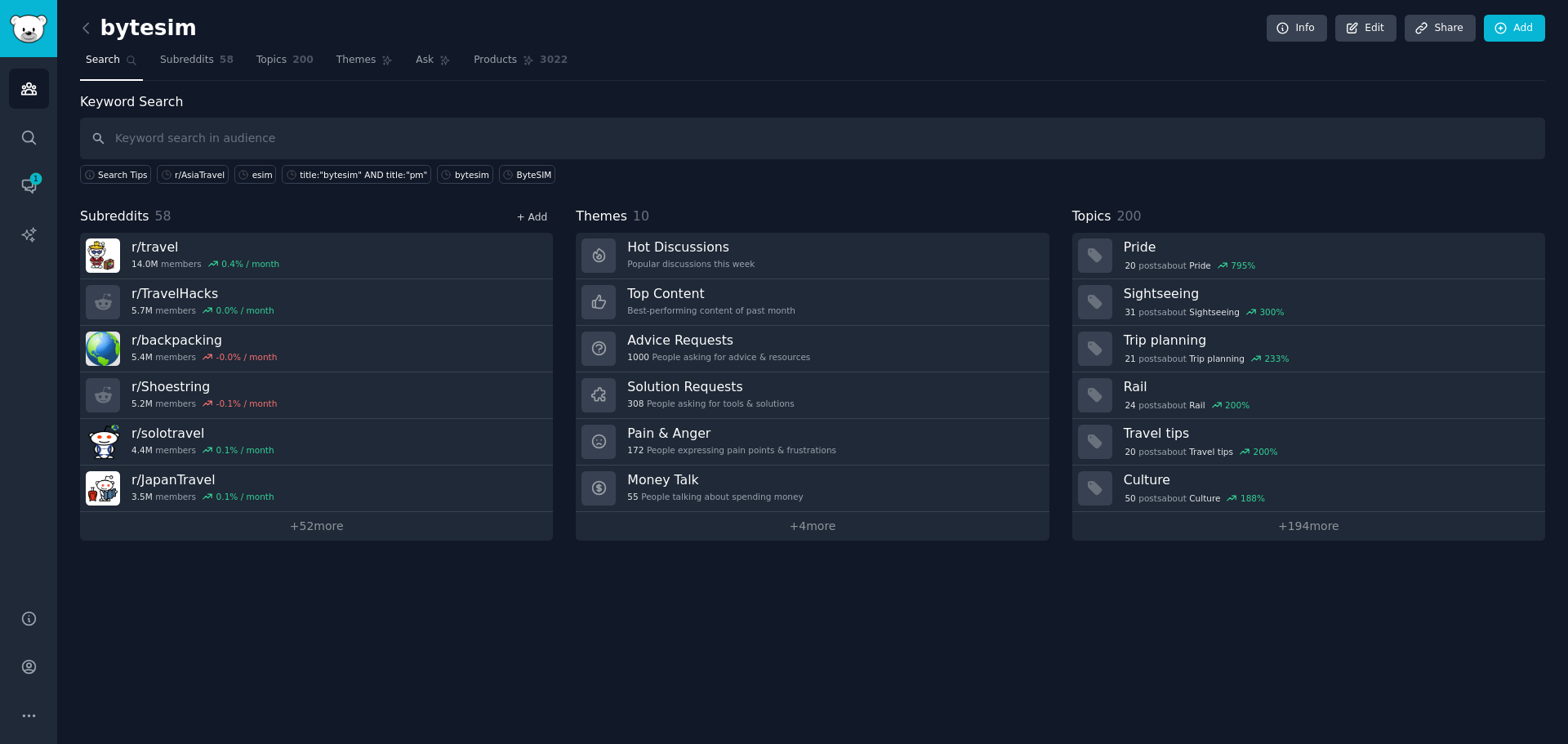
click at [539, 212] on link "+ Add" at bounding box center [531, 217] width 31 height 11
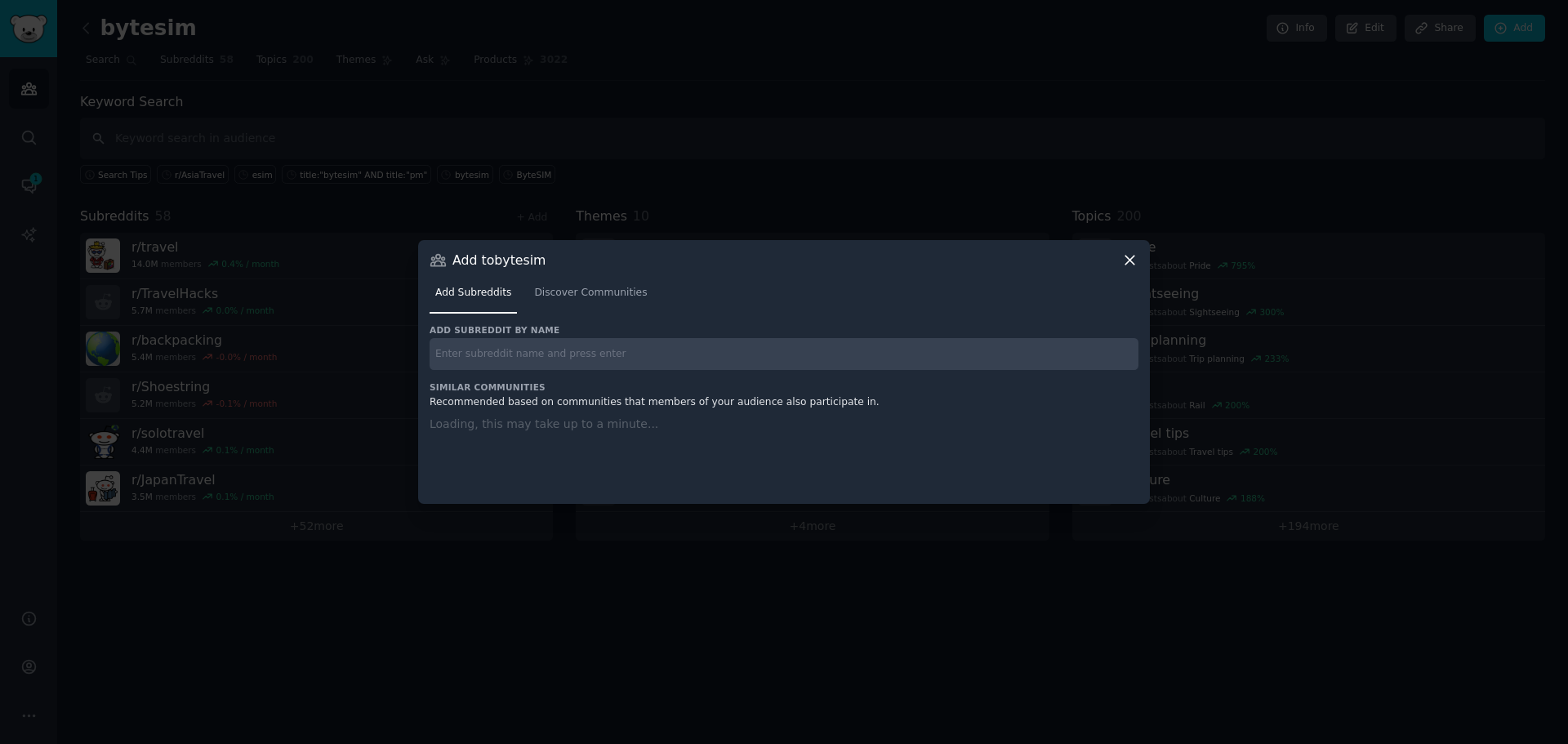
click at [542, 353] on input "text" at bounding box center [784, 355] width 709 height 32
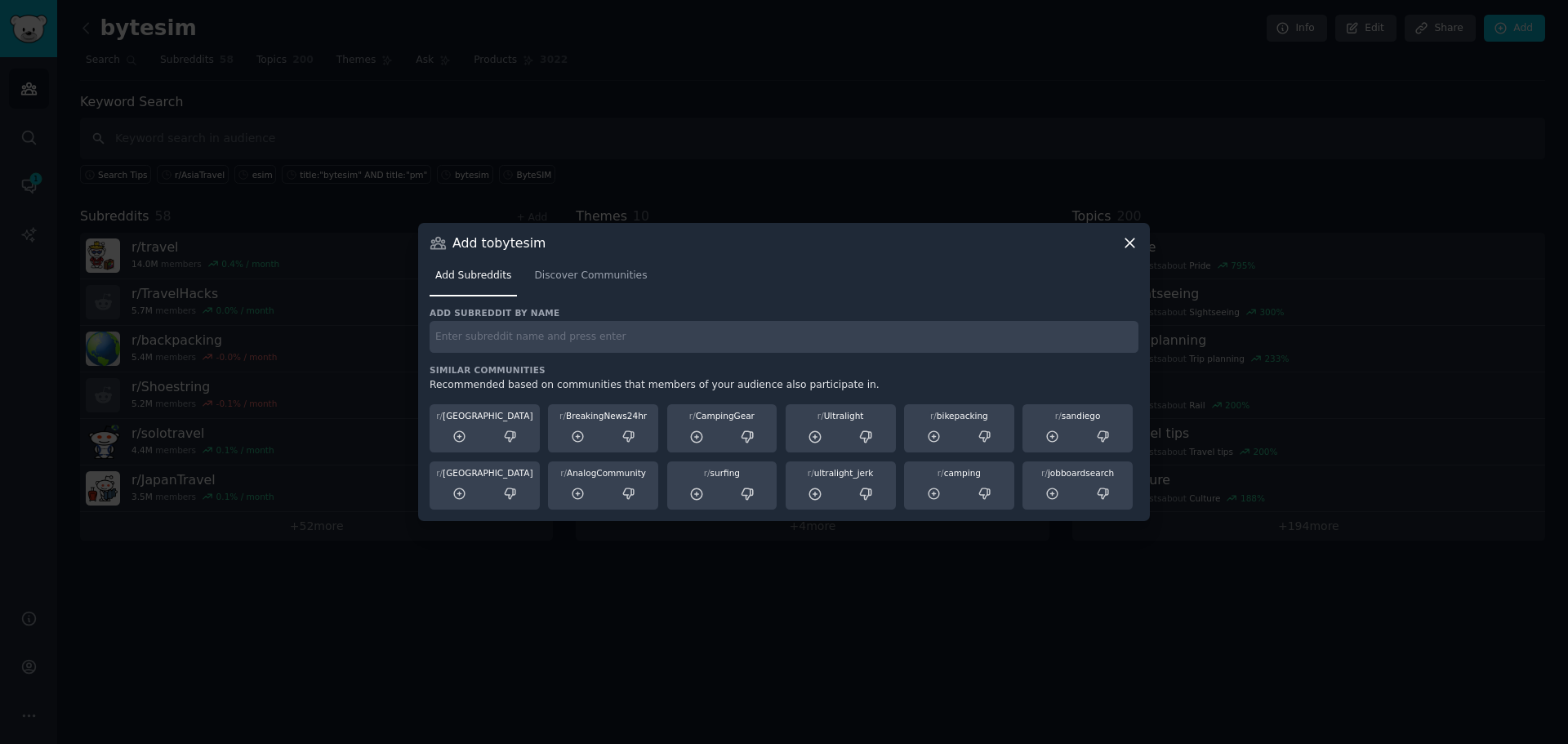
paste input "r/BrazilTravel"
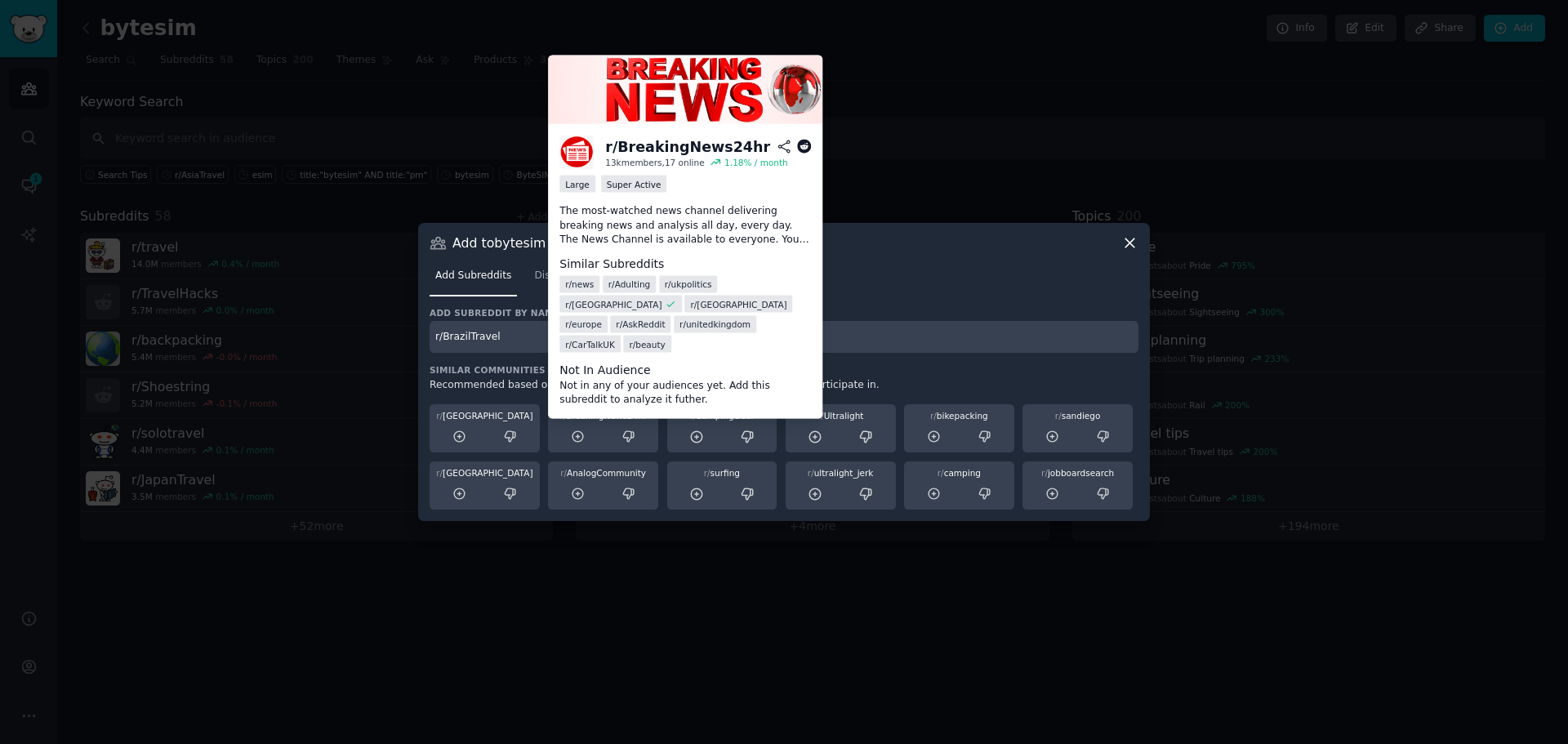
type input "r/BrazilTravel"
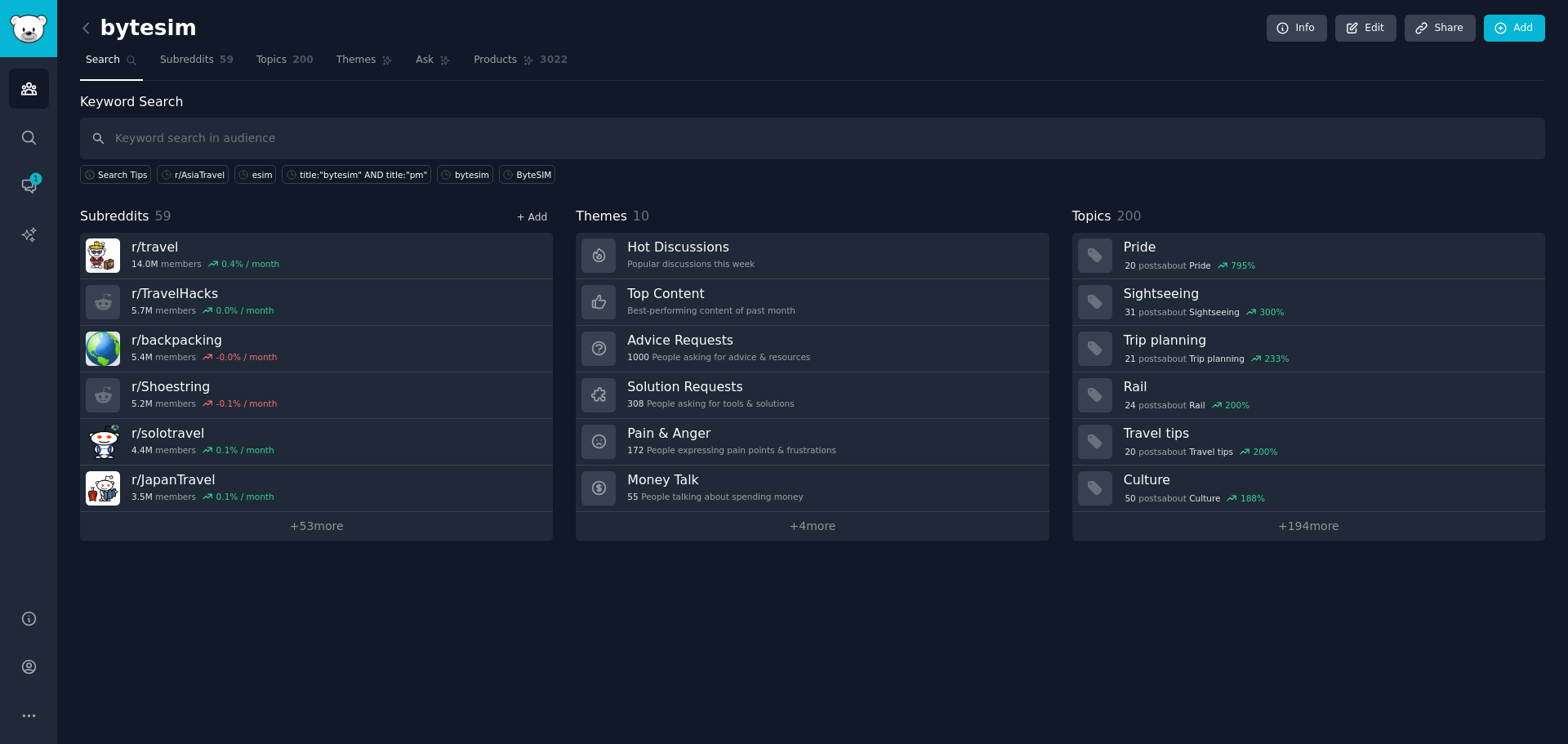
click at [538, 214] on link "+ Add" at bounding box center [531, 217] width 31 height 11
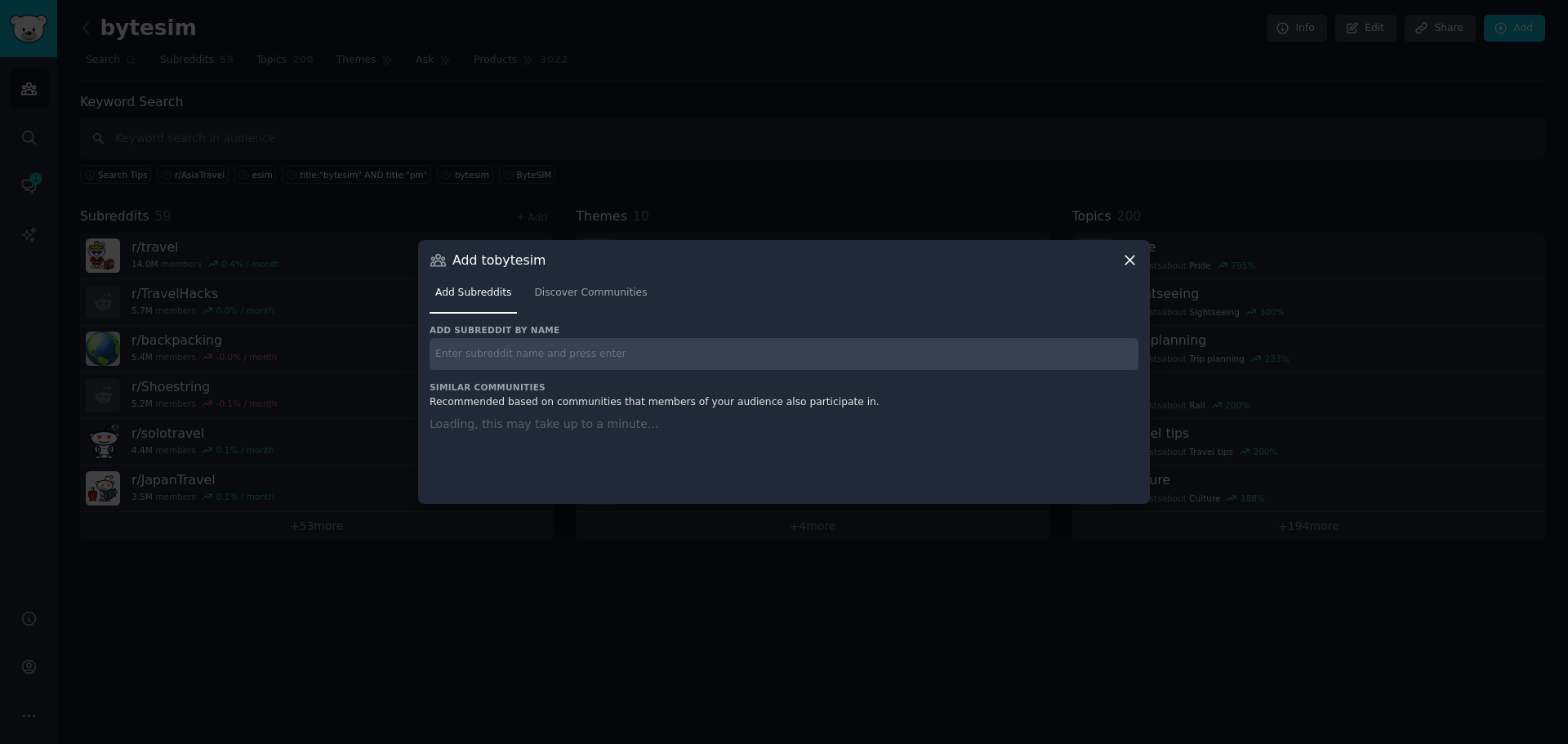
click at [542, 341] on input "text" at bounding box center [784, 355] width 709 height 32
paste input "r/ArgentinaTravel"
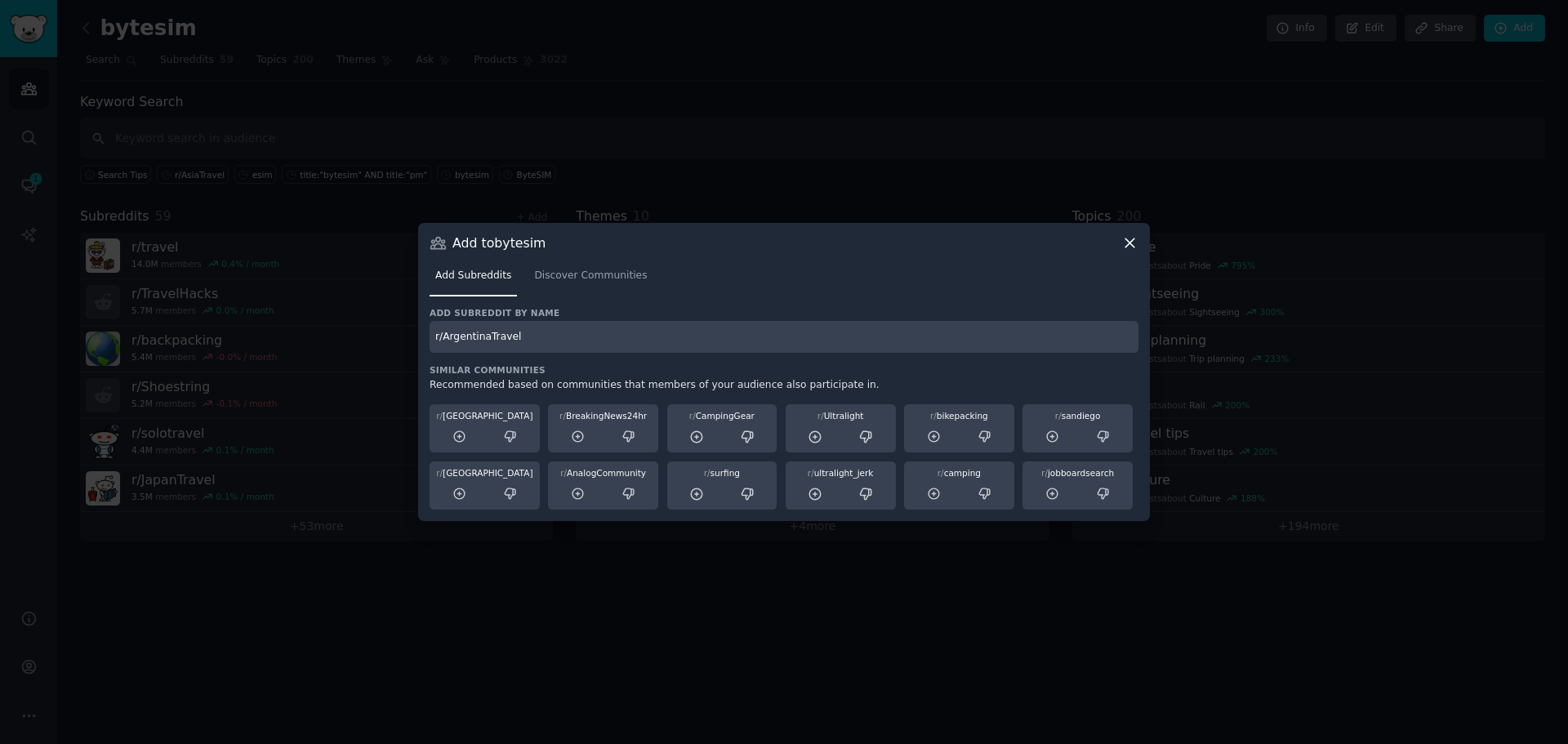
type input "r/ArgentinaTravel"
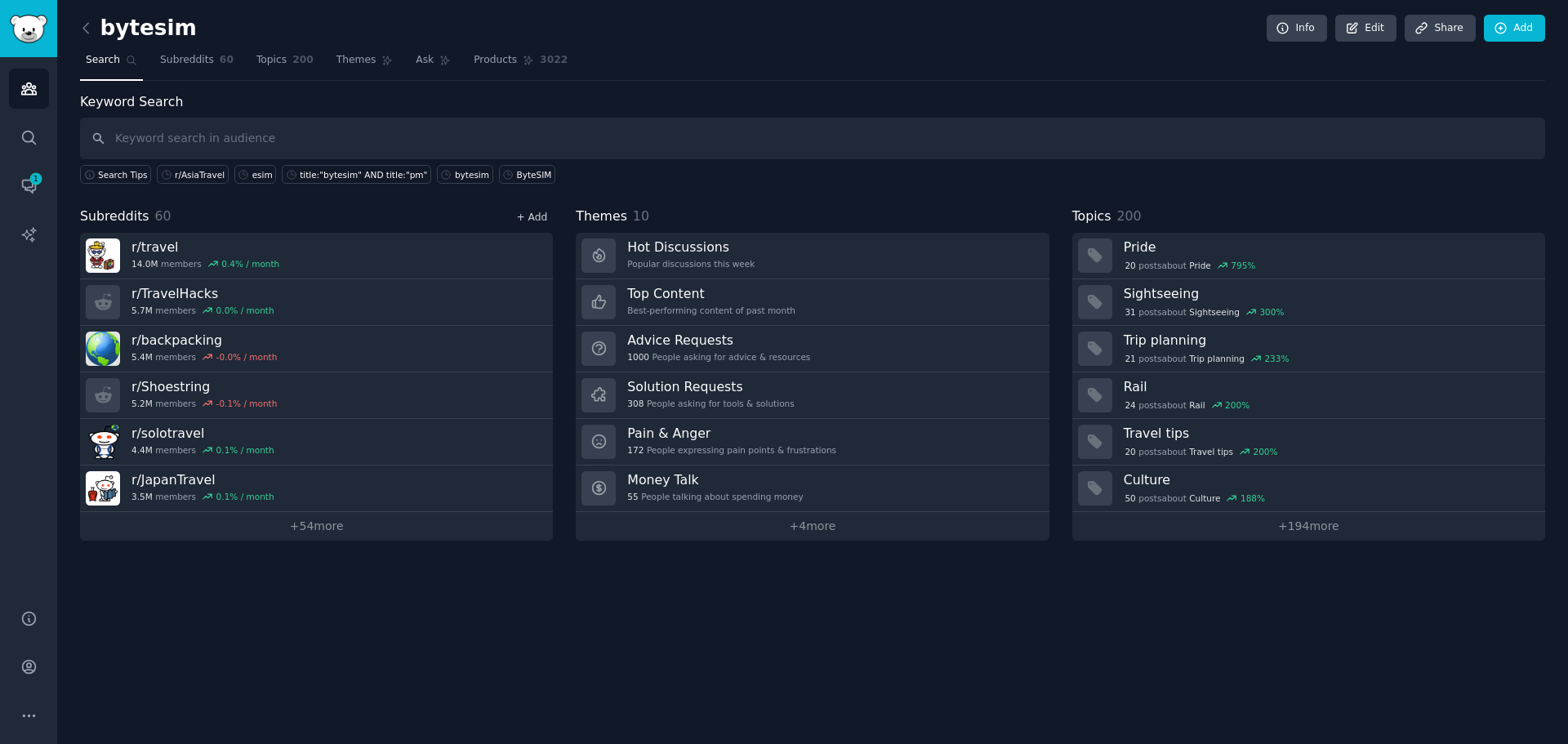
click at [521, 221] on link "+ Add" at bounding box center [531, 217] width 31 height 11
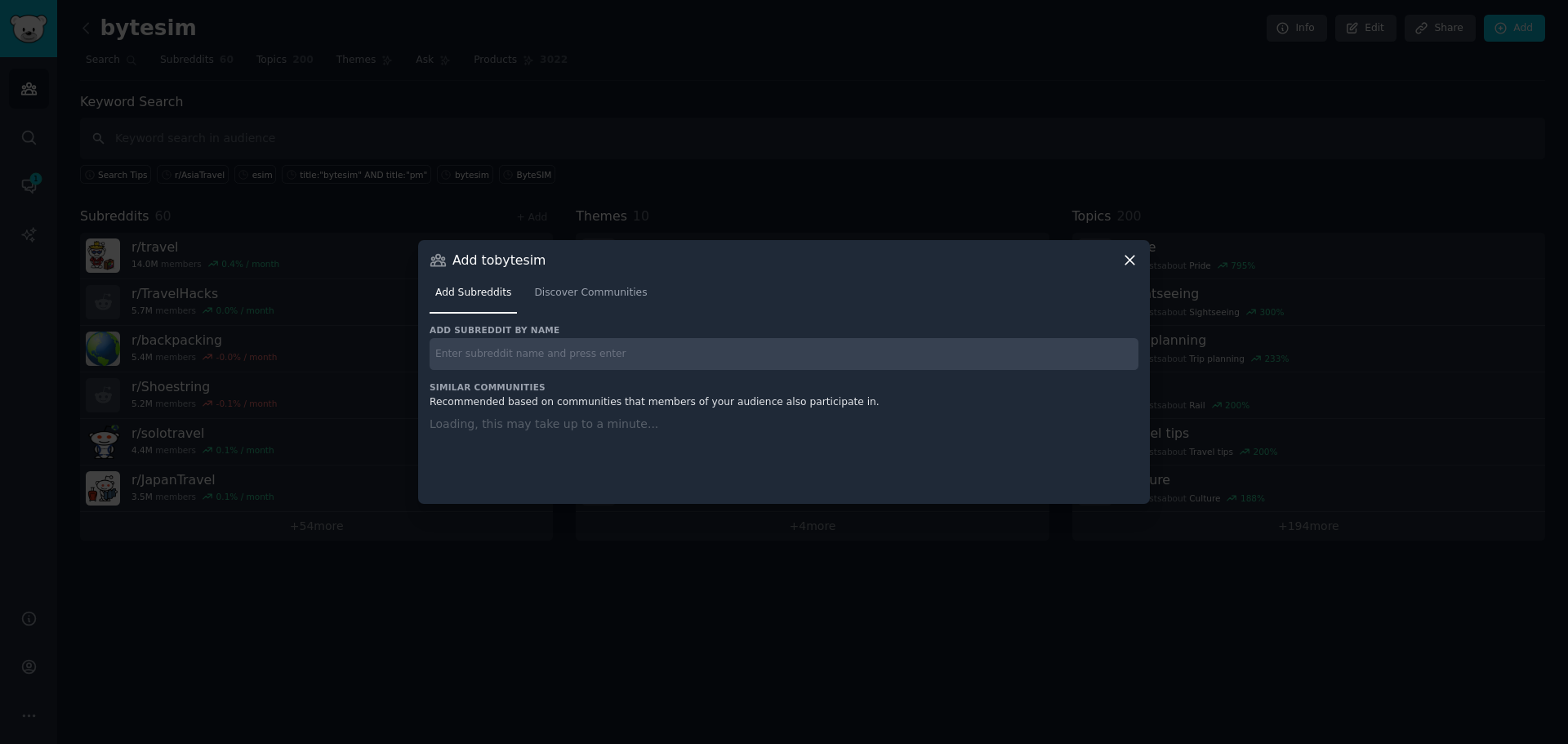
click at [570, 362] on input "text" at bounding box center [784, 355] width 709 height 32
paste input "r/ChileTravel"
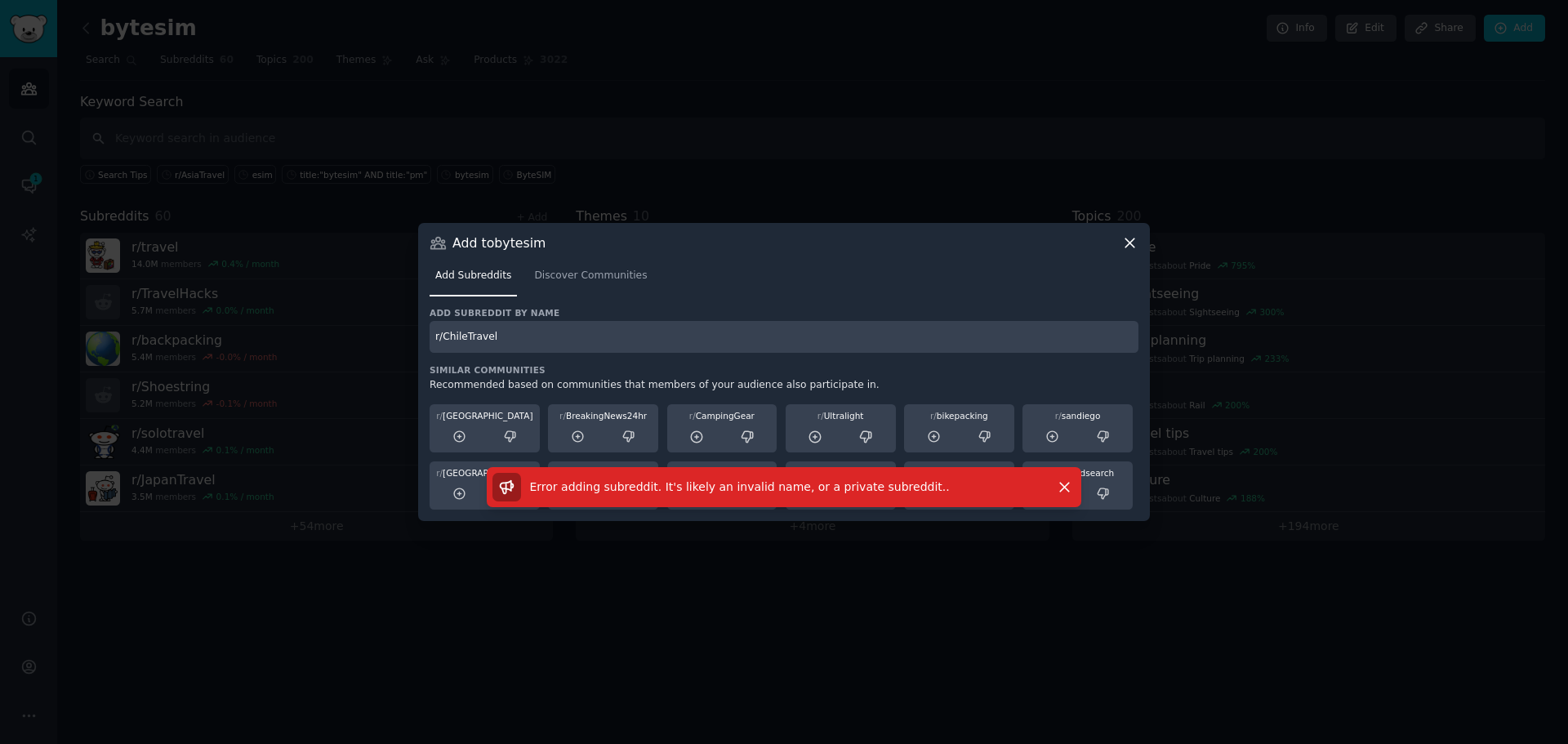
drag, startPoint x: 515, startPoint y: 335, endPoint x: 395, endPoint y: 325, distance: 120.4
click at [395, 325] on div "​ Add to bytesim Add Subreddits Discover Communities Add subreddit by name r/Ch…" at bounding box center [784, 372] width 1557 height 744
paste input "Peru"
type input "r/PeruTravel"
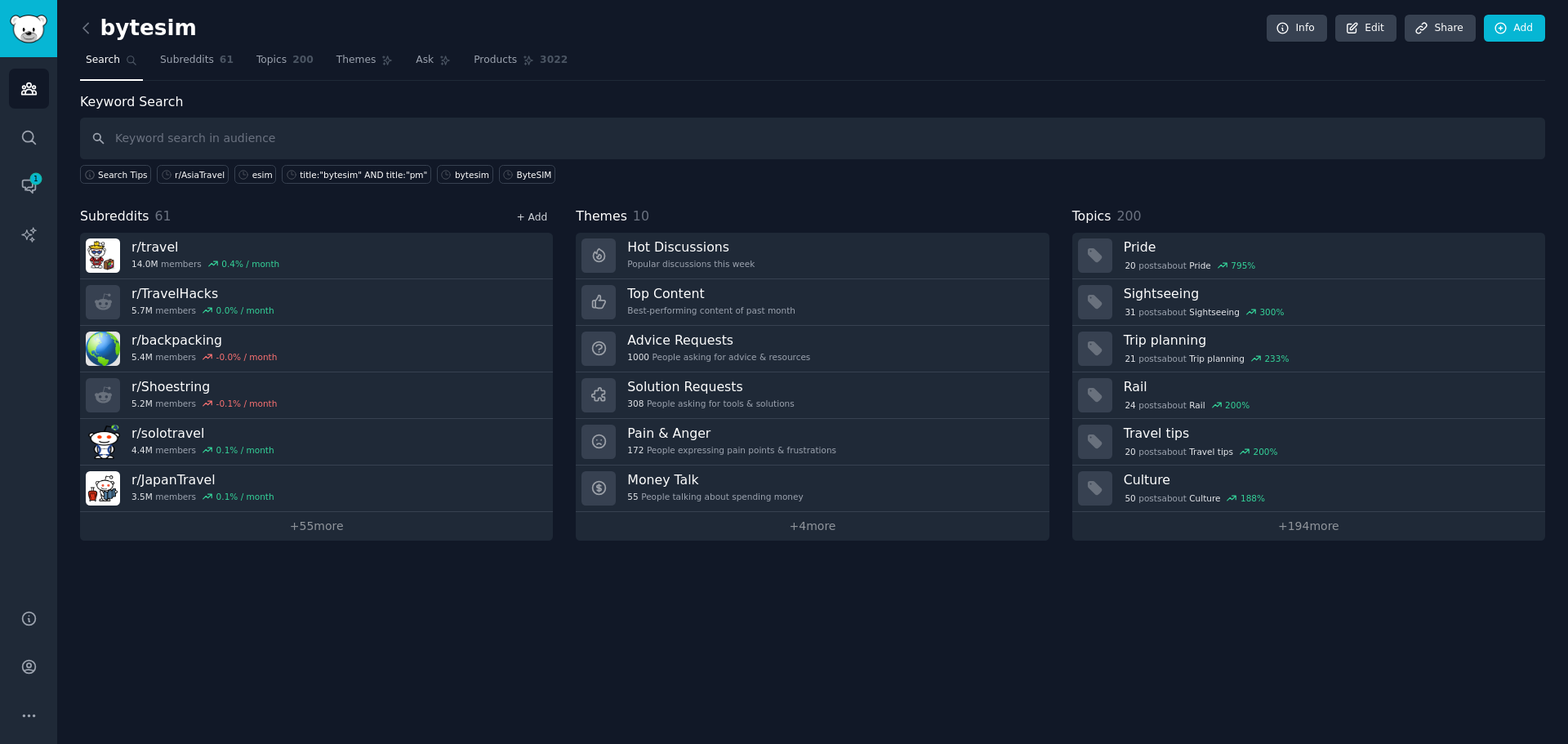
click at [542, 221] on link "+ Add" at bounding box center [531, 217] width 31 height 11
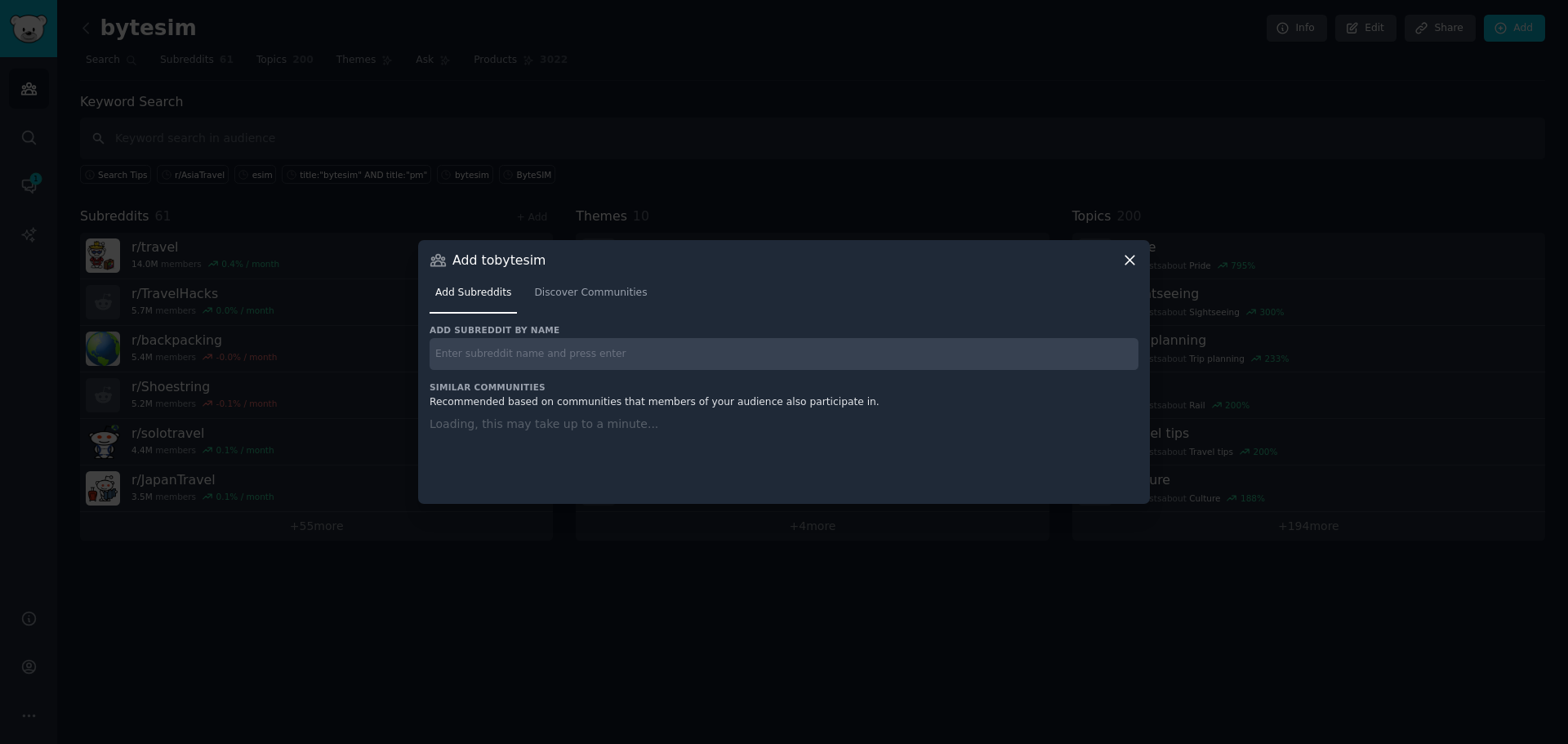
click at [665, 367] on input "text" at bounding box center [784, 355] width 709 height 32
paste input "r/CanadaTravel"
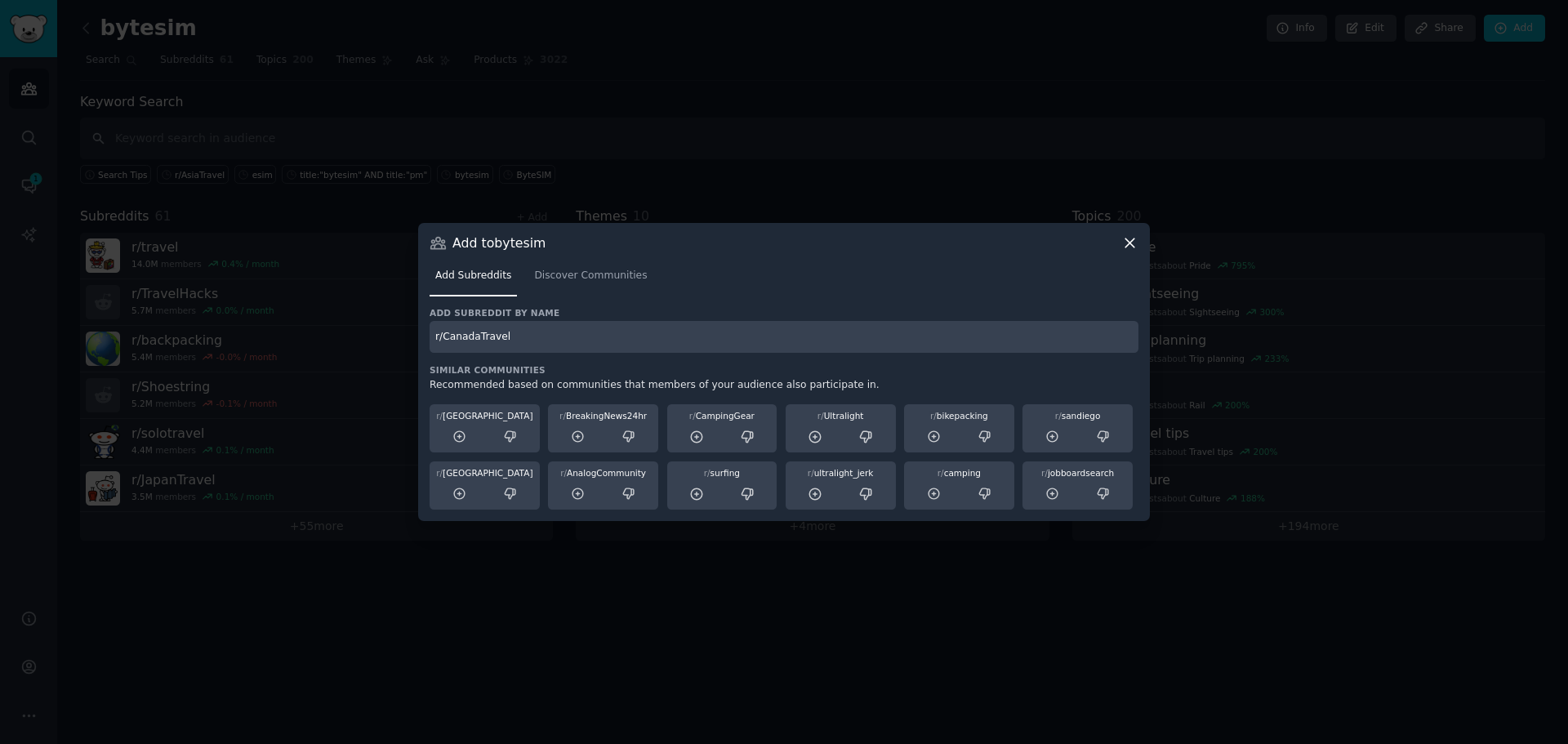
type input "r/CanadaTravel"
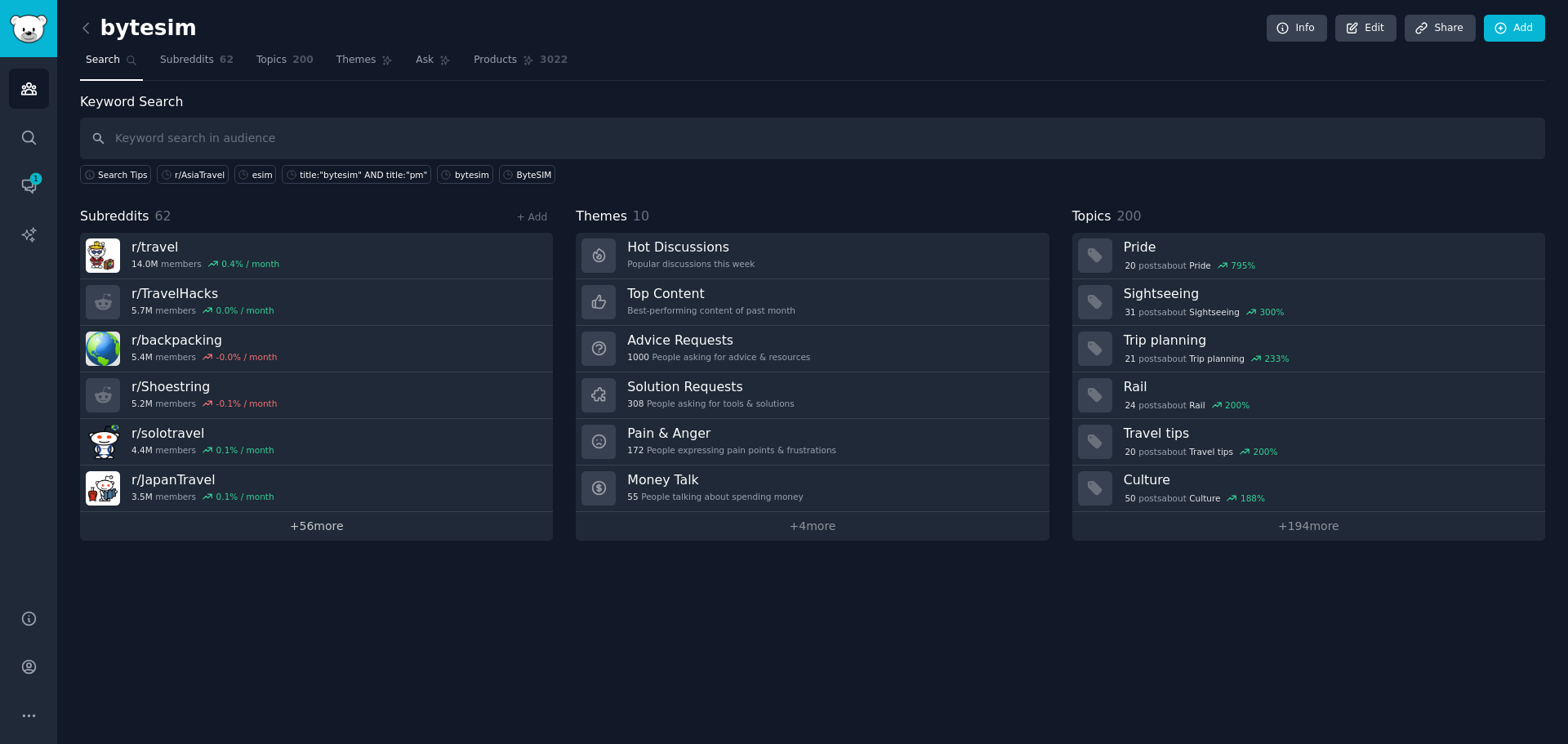
click at [437, 534] on link "+ 56 more" at bounding box center [316, 527] width 473 height 28
click at [523, 214] on link "+ Add" at bounding box center [531, 217] width 31 height 11
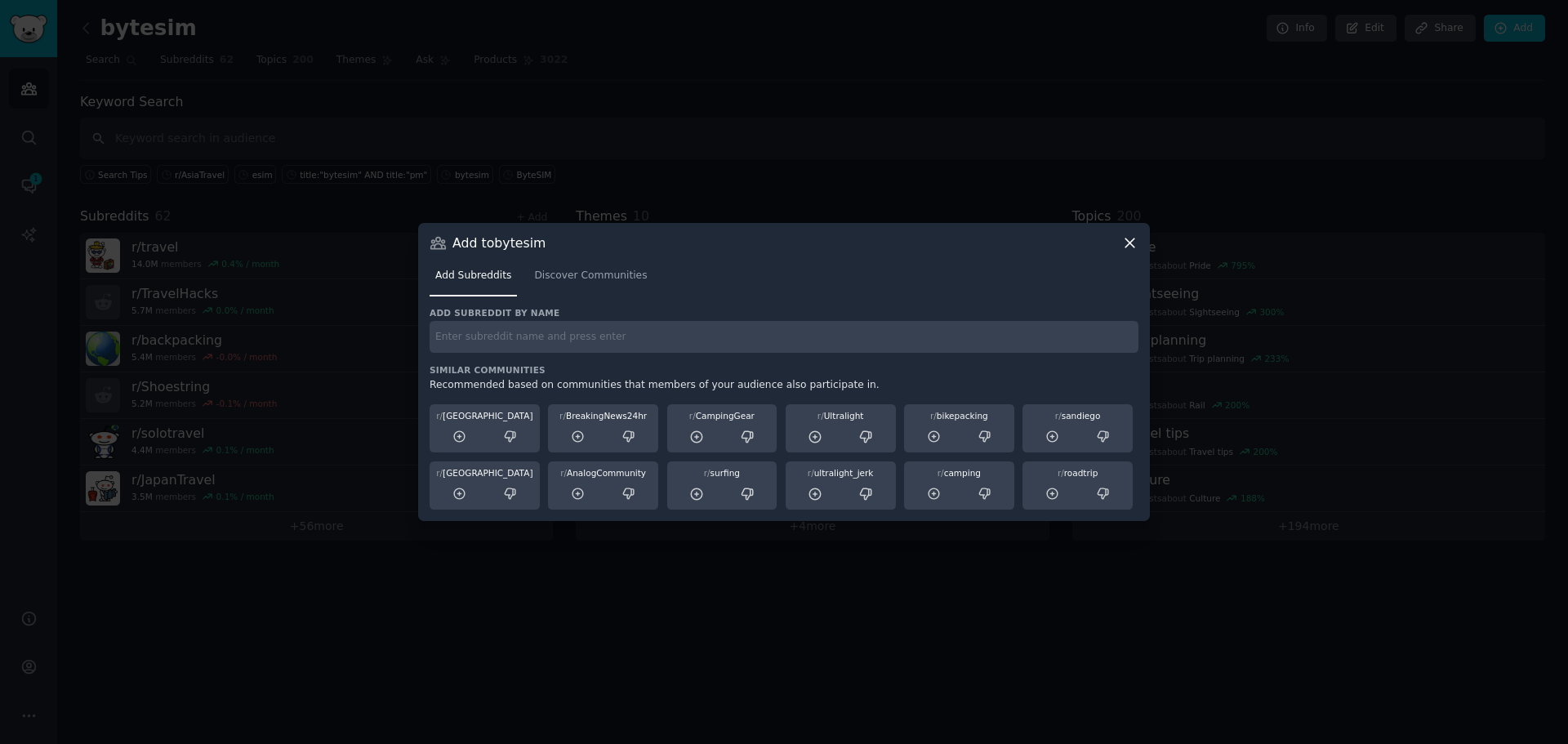
click at [570, 324] on input "text" at bounding box center [784, 337] width 709 height 32
paste input "r/UKTravel"
type input "r/UKTravel"
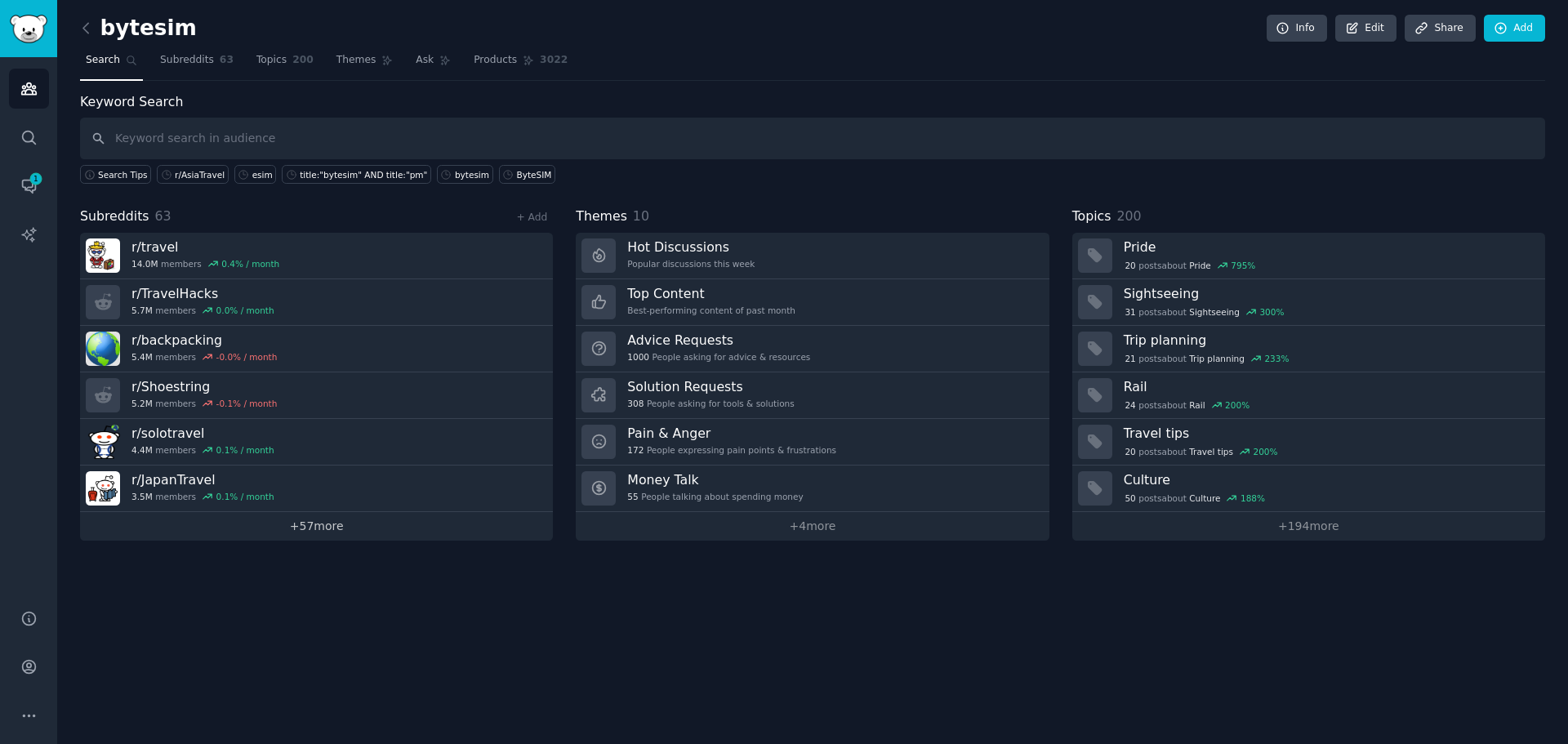
click at [400, 526] on link "+ 57 more" at bounding box center [316, 527] width 473 height 28
click at [528, 223] on div "+ Add" at bounding box center [531, 216] width 42 height 17
click at [529, 220] on link "+ Add" at bounding box center [531, 217] width 31 height 11
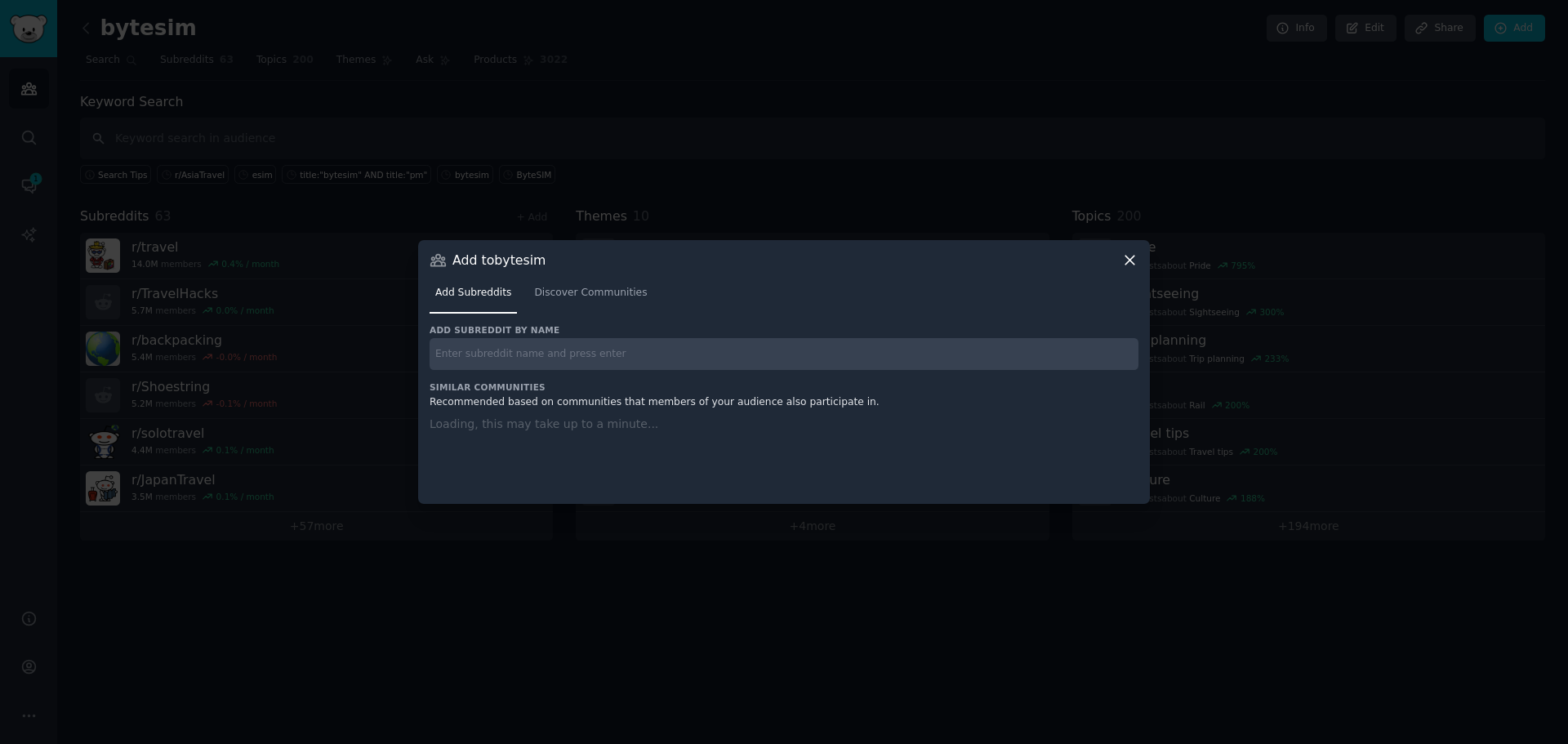
click at [526, 345] on input "text" at bounding box center [784, 355] width 709 height 32
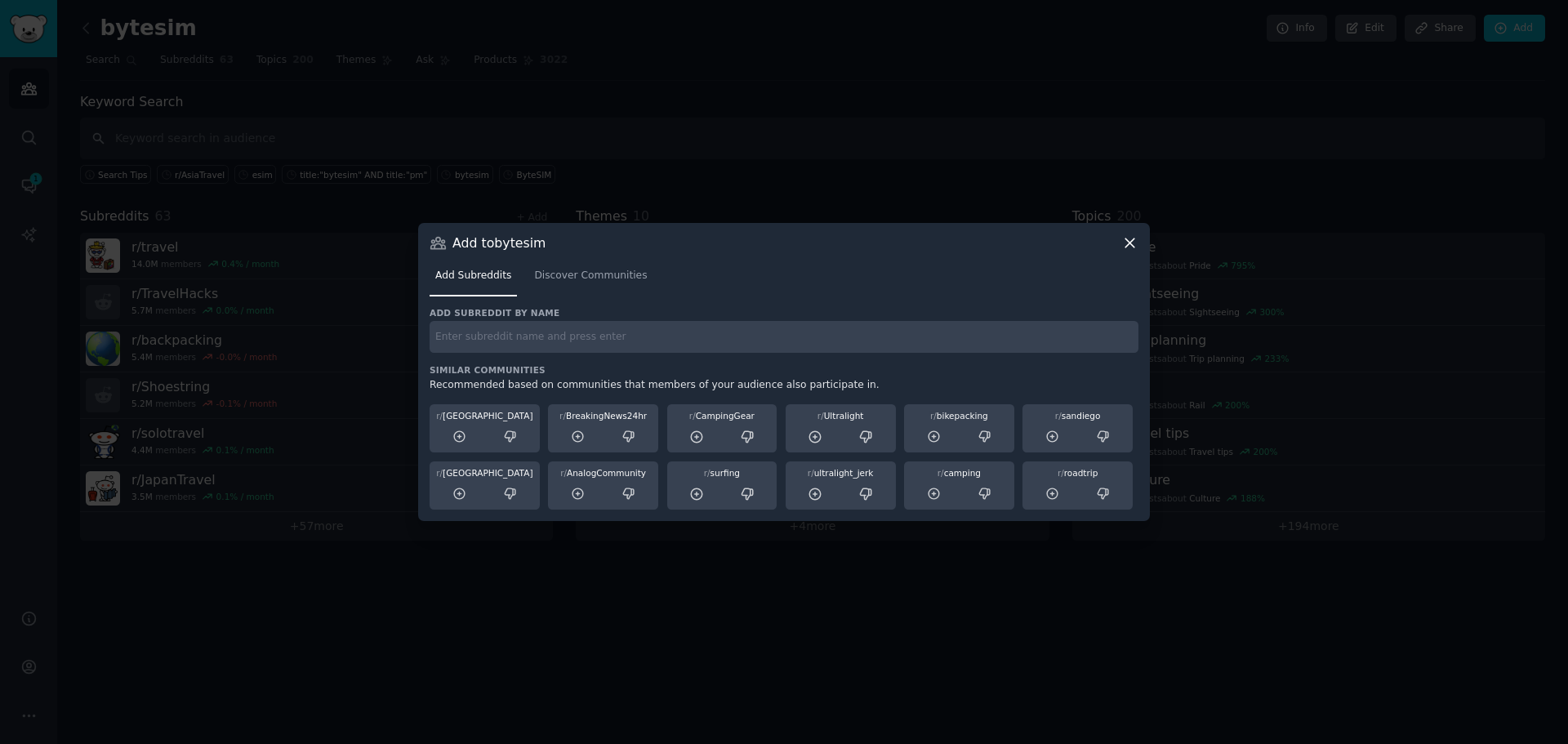
paste input "r/AustraliaTravel"
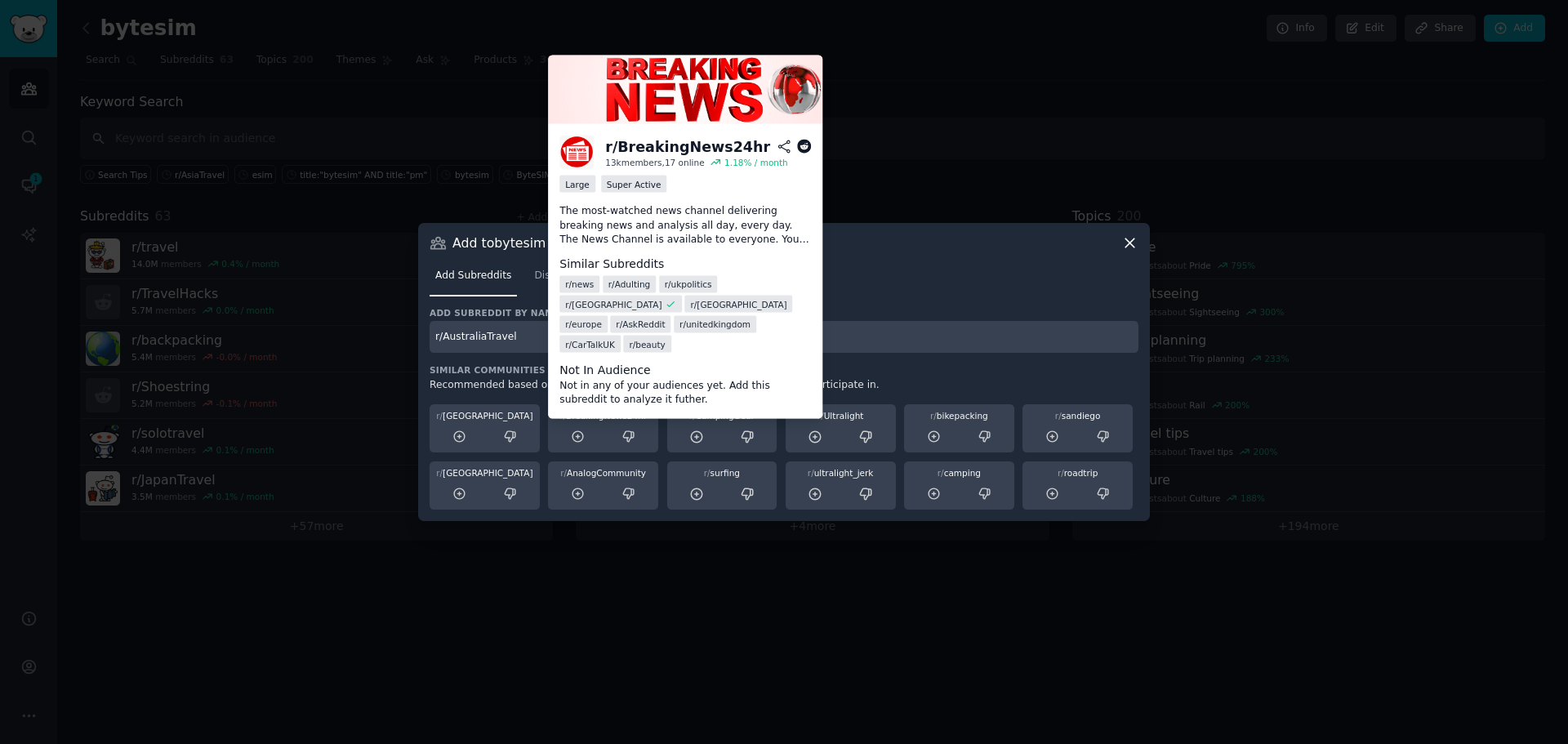
type input "r/AustraliaTravel"
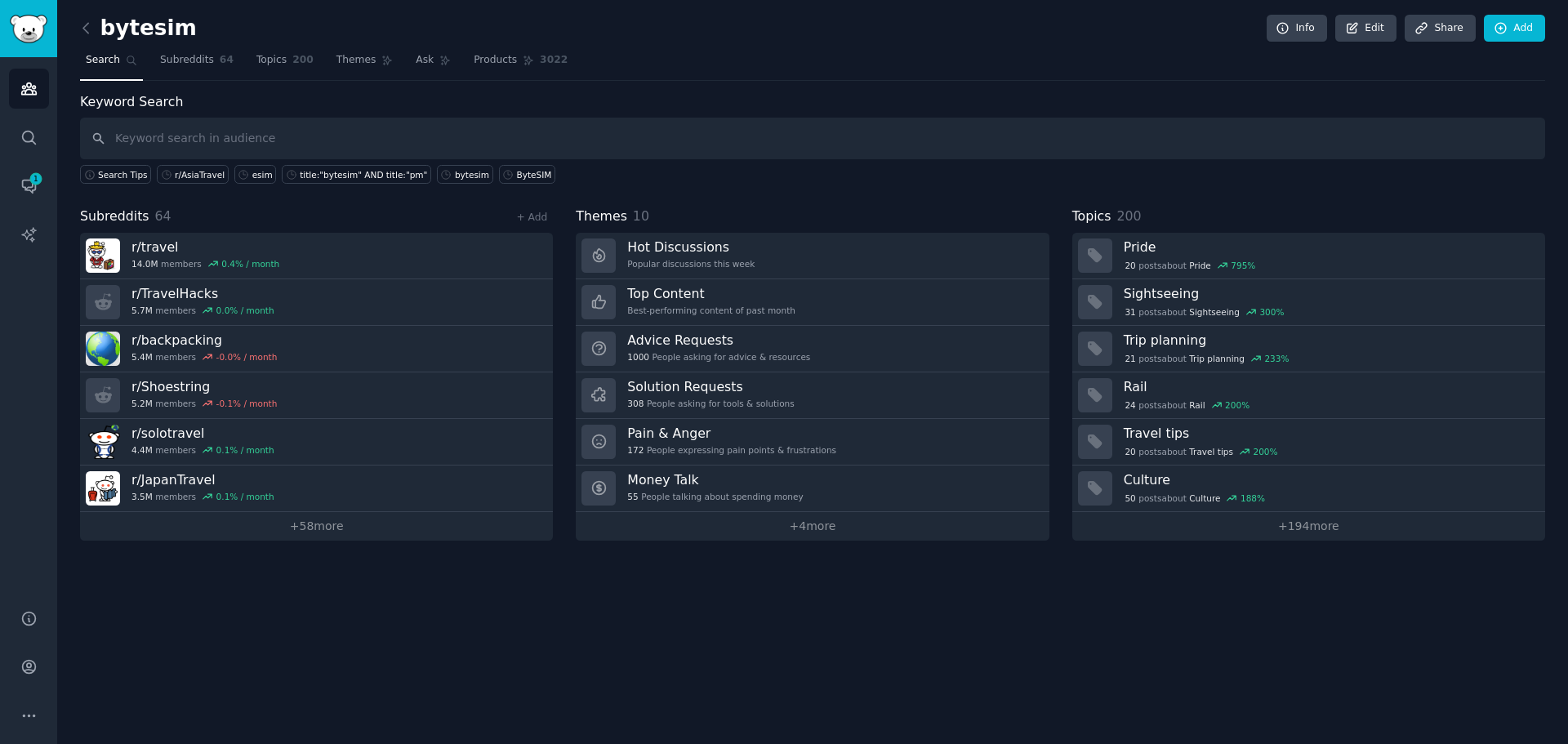
click at [547, 212] on div "+ Add" at bounding box center [531, 216] width 42 height 17
click at [541, 212] on link "+ Add" at bounding box center [531, 217] width 31 height 11
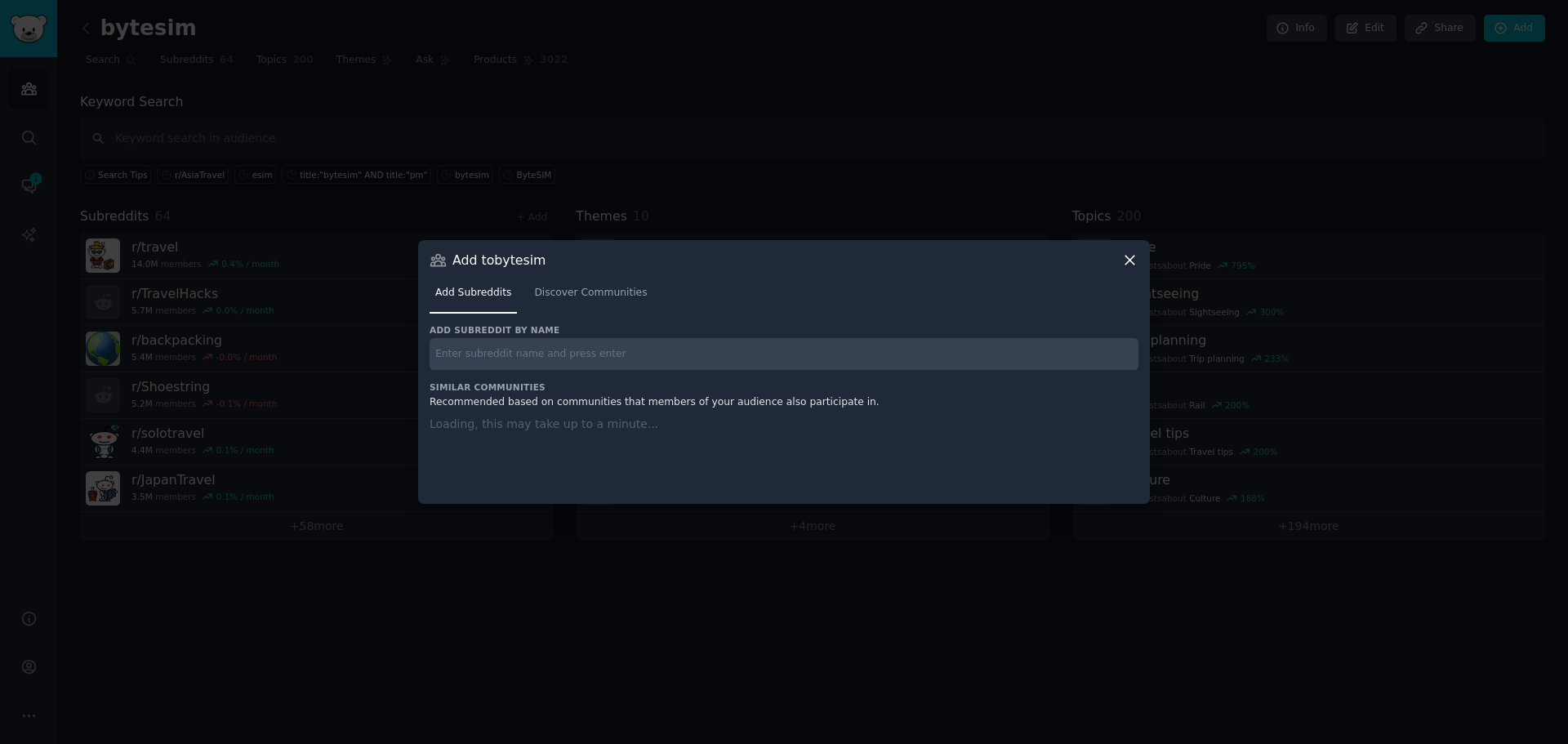
click at [527, 356] on input "text" at bounding box center [784, 355] width 709 height 32
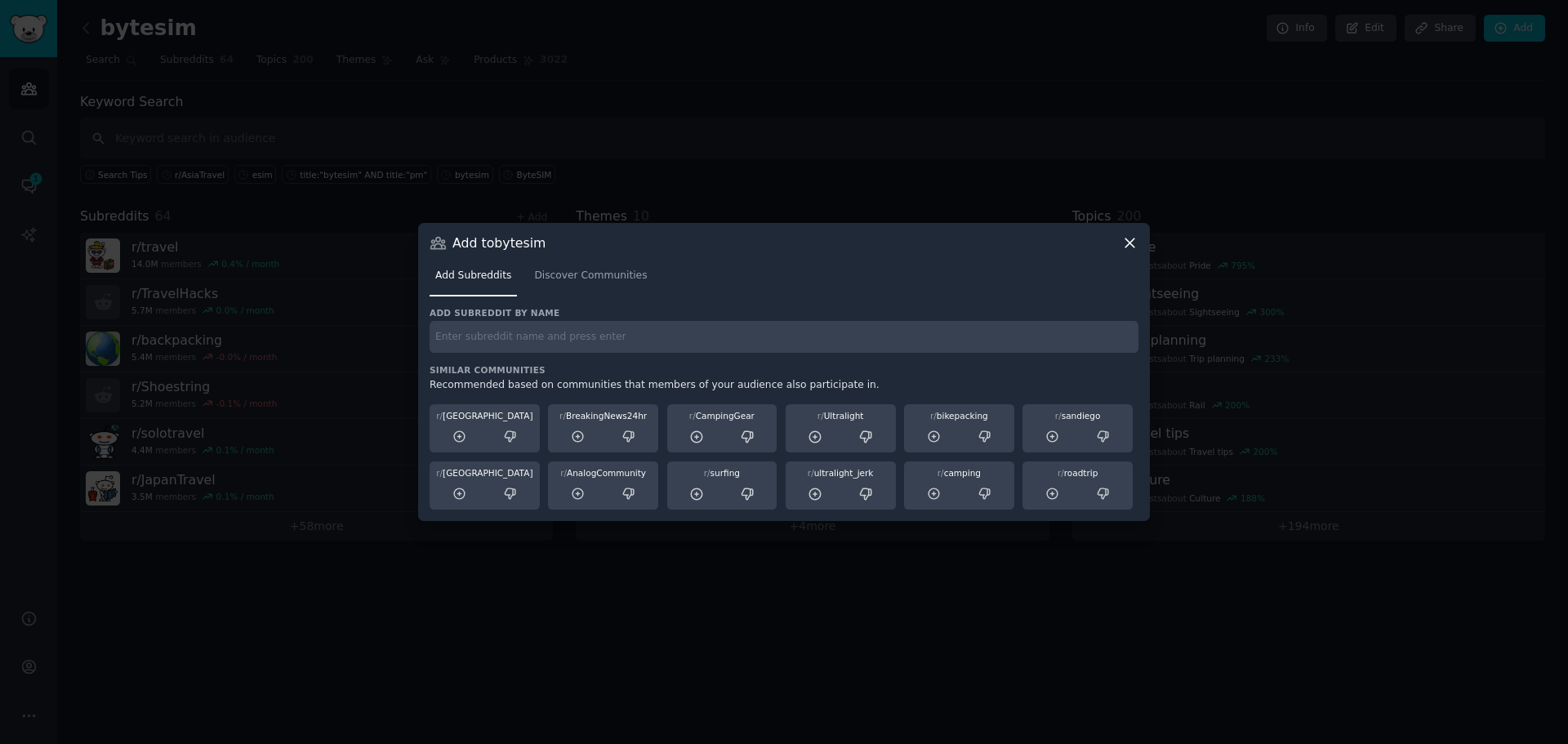
paste input "r/NewZealandTravel"
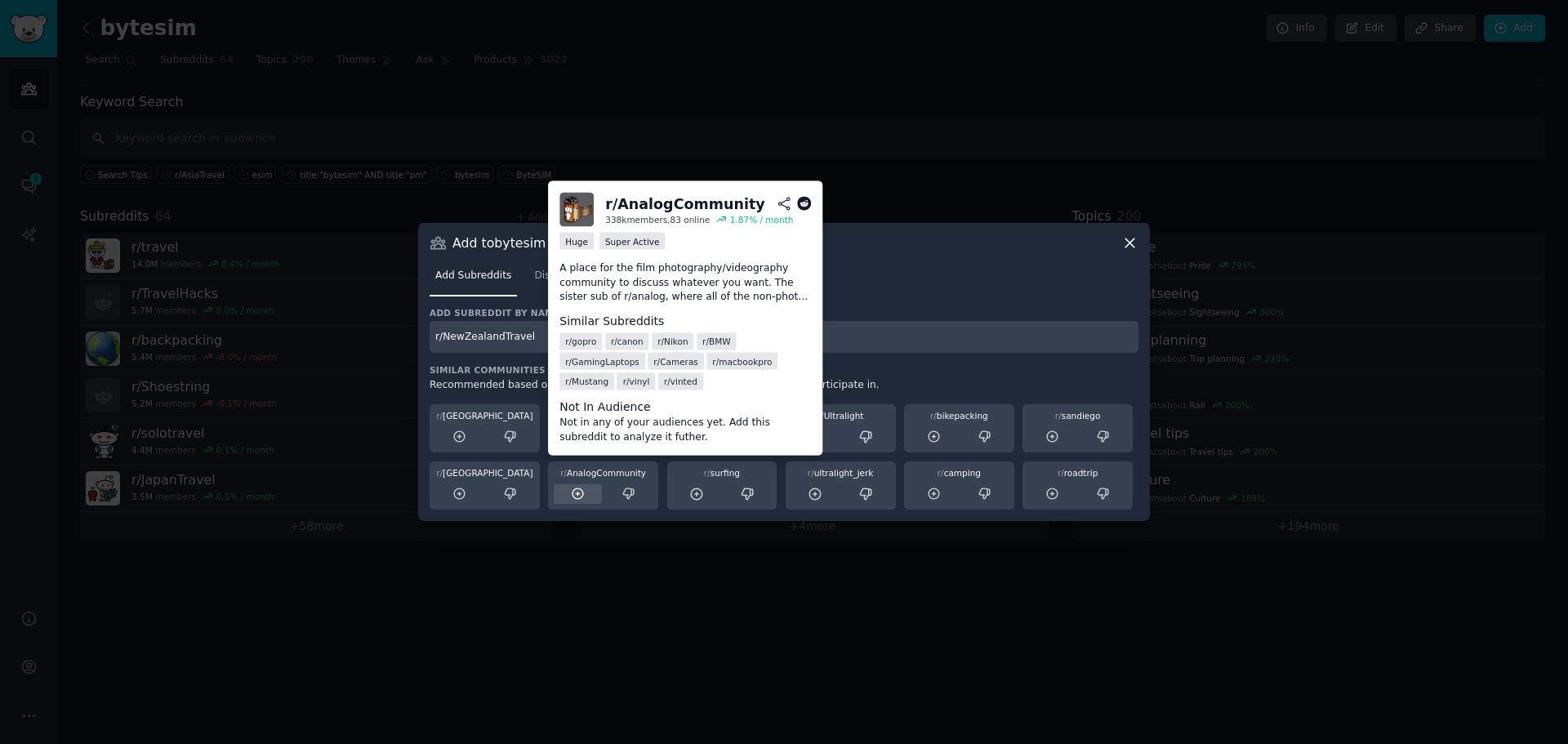
type input "r/NewZealandTravel"
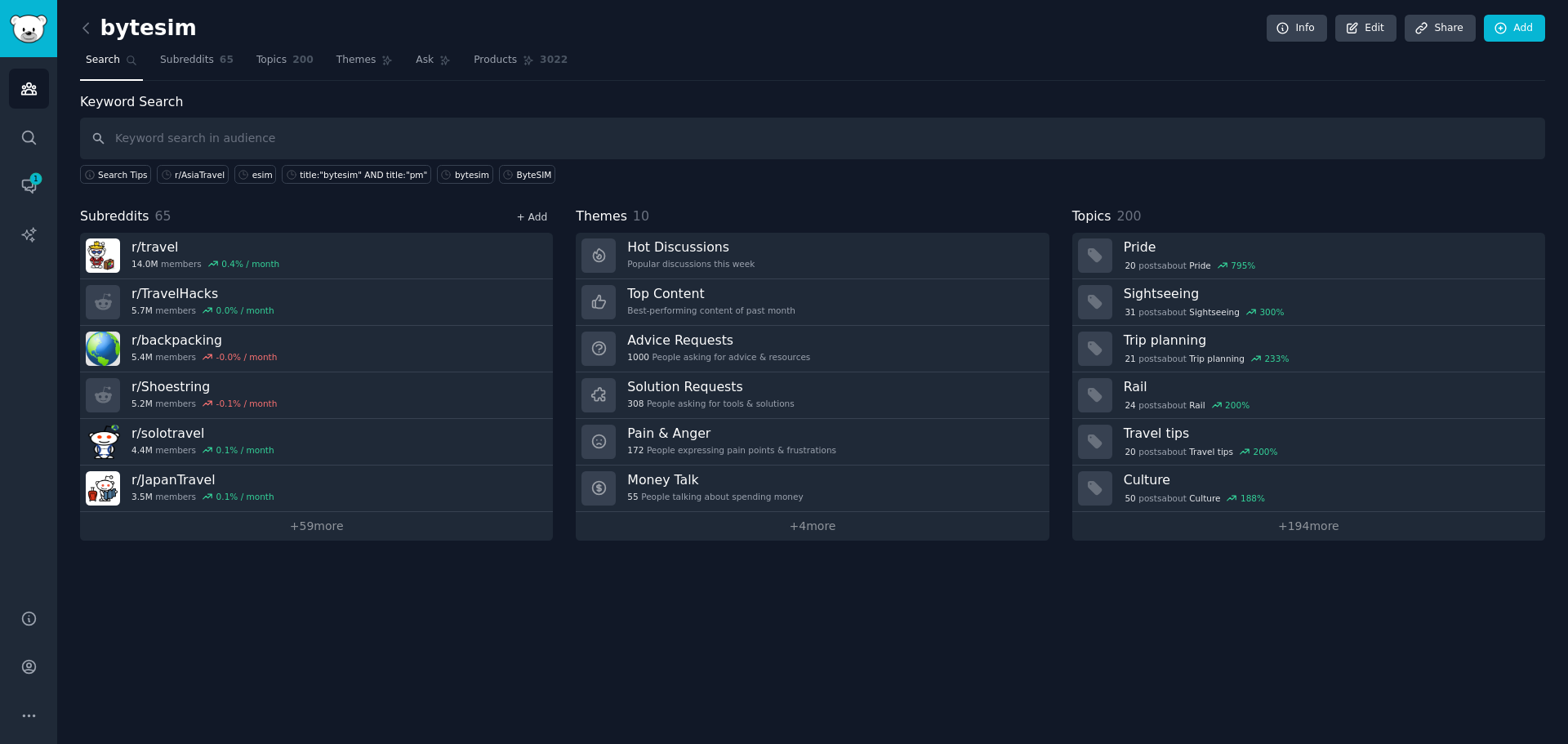
click at [536, 213] on link "+ Add" at bounding box center [531, 217] width 31 height 11
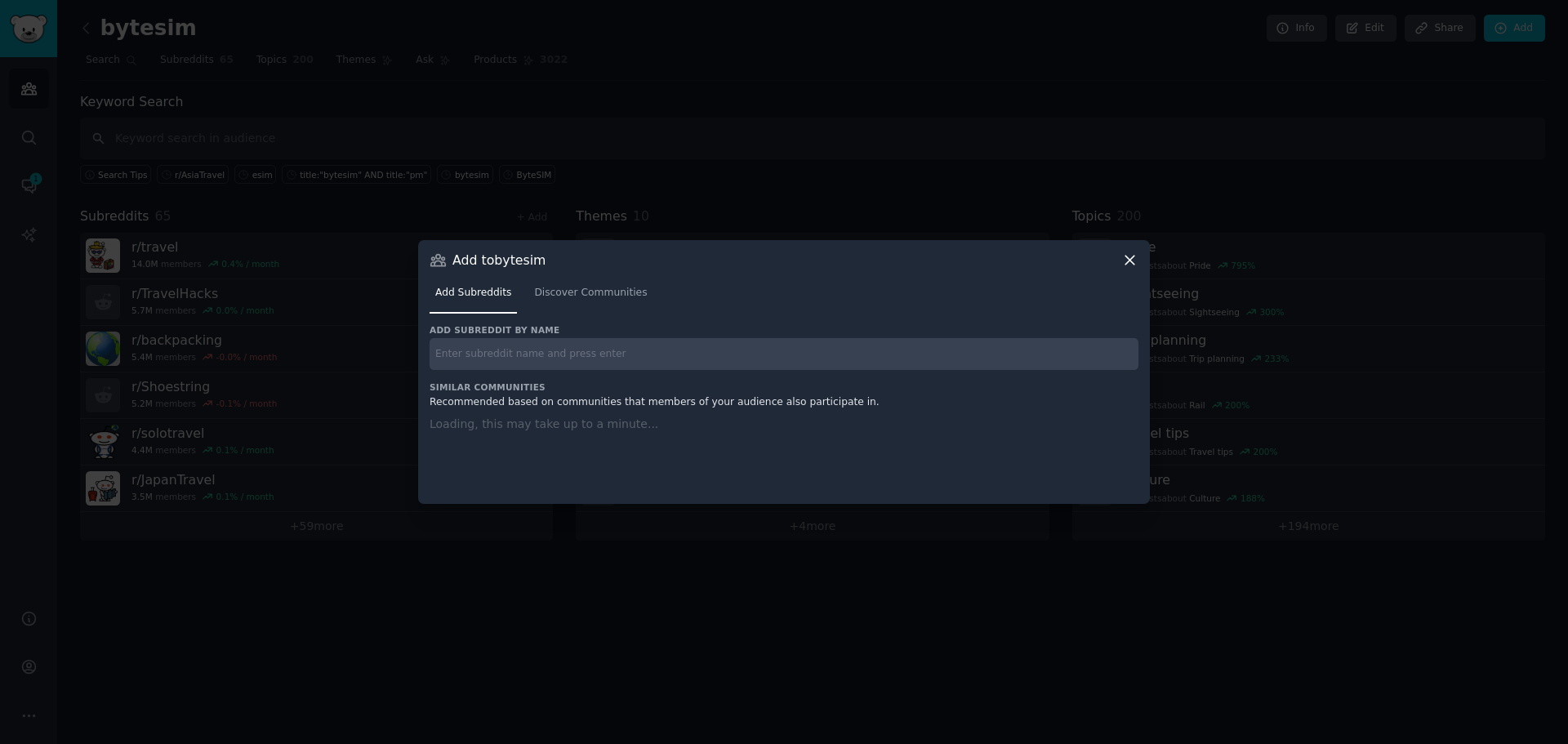
click at [525, 344] on input "text" at bounding box center [784, 355] width 709 height 32
paste input "r/ScotlandTravel"
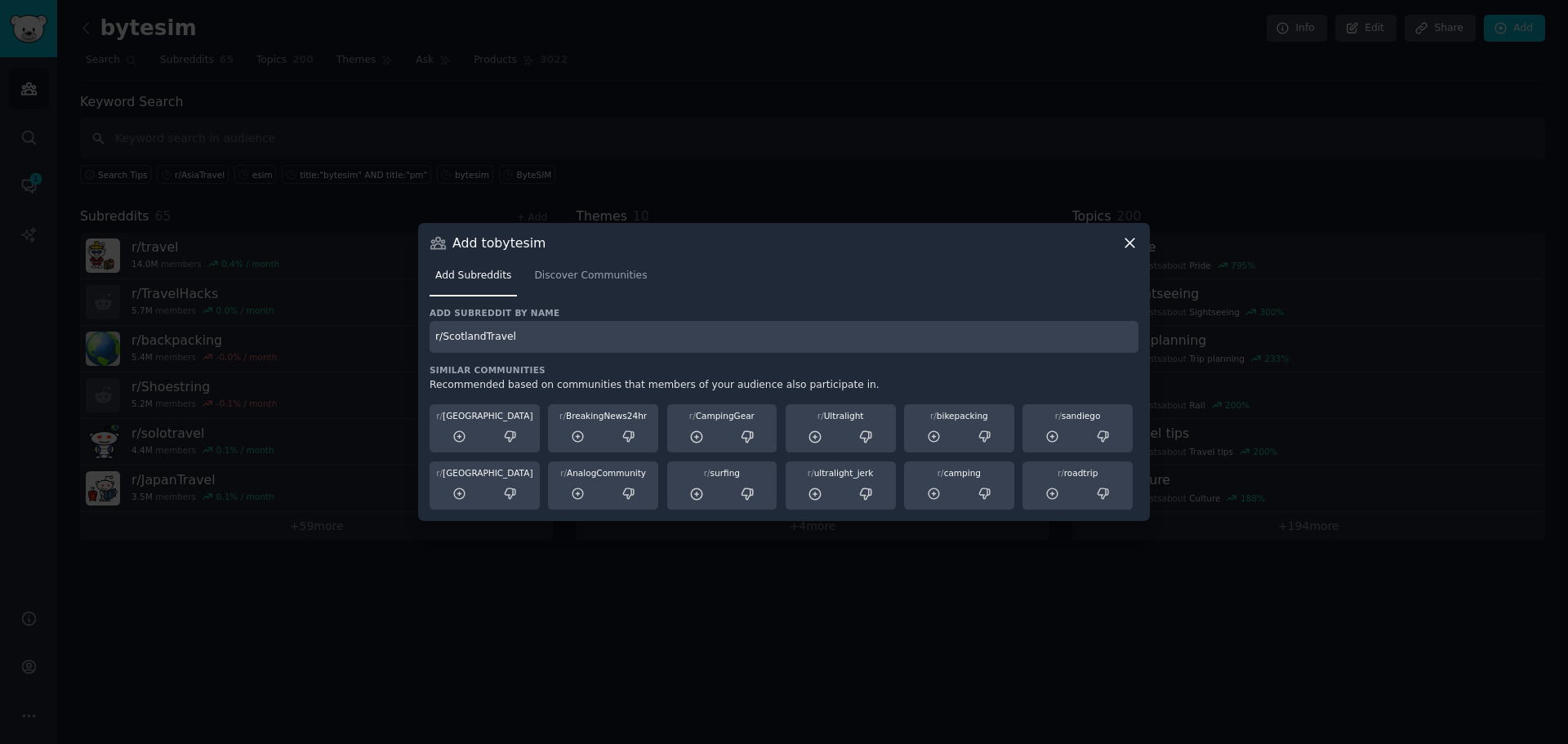
type input "r/ScotlandTravel"
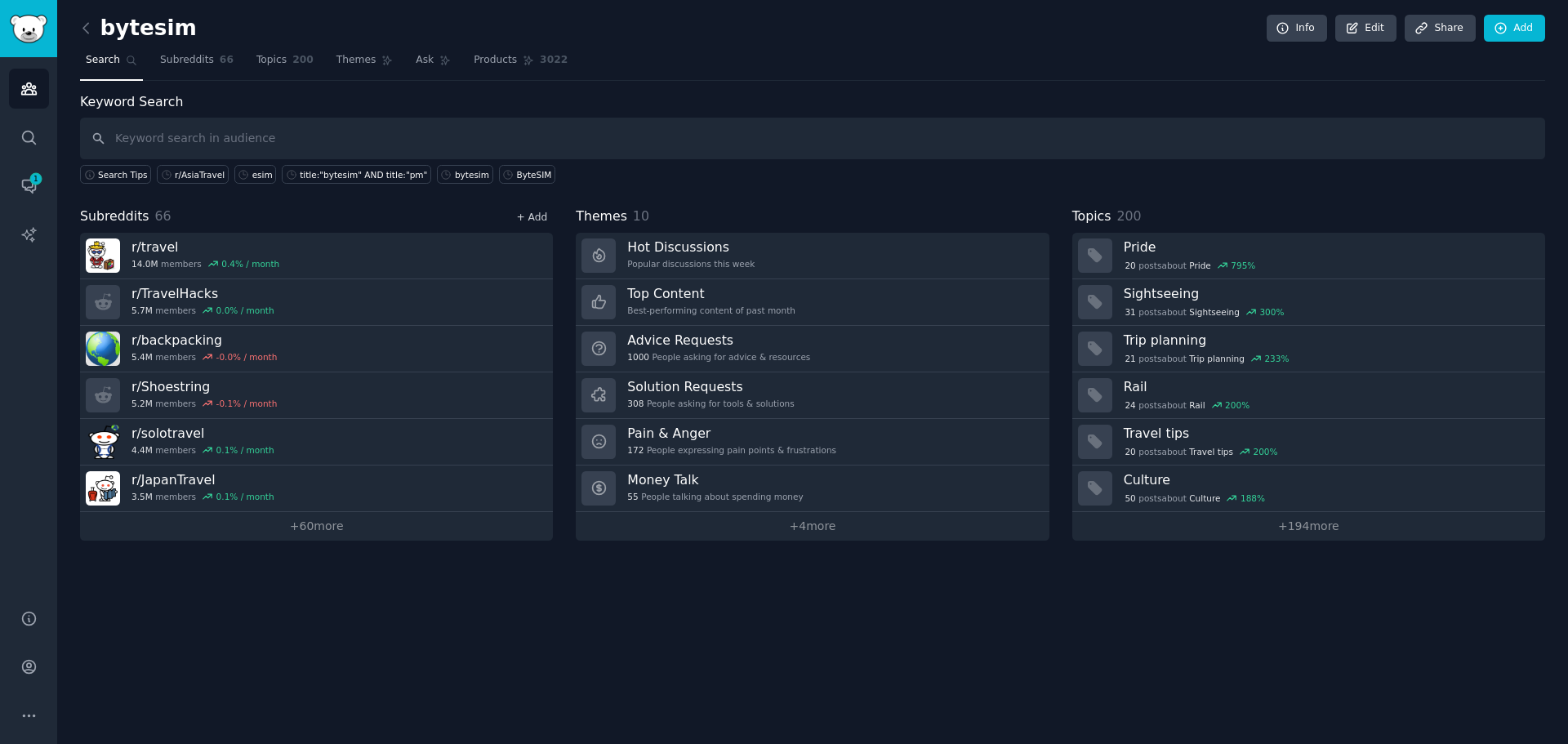
click at [538, 212] on link "+ Add" at bounding box center [531, 217] width 31 height 11
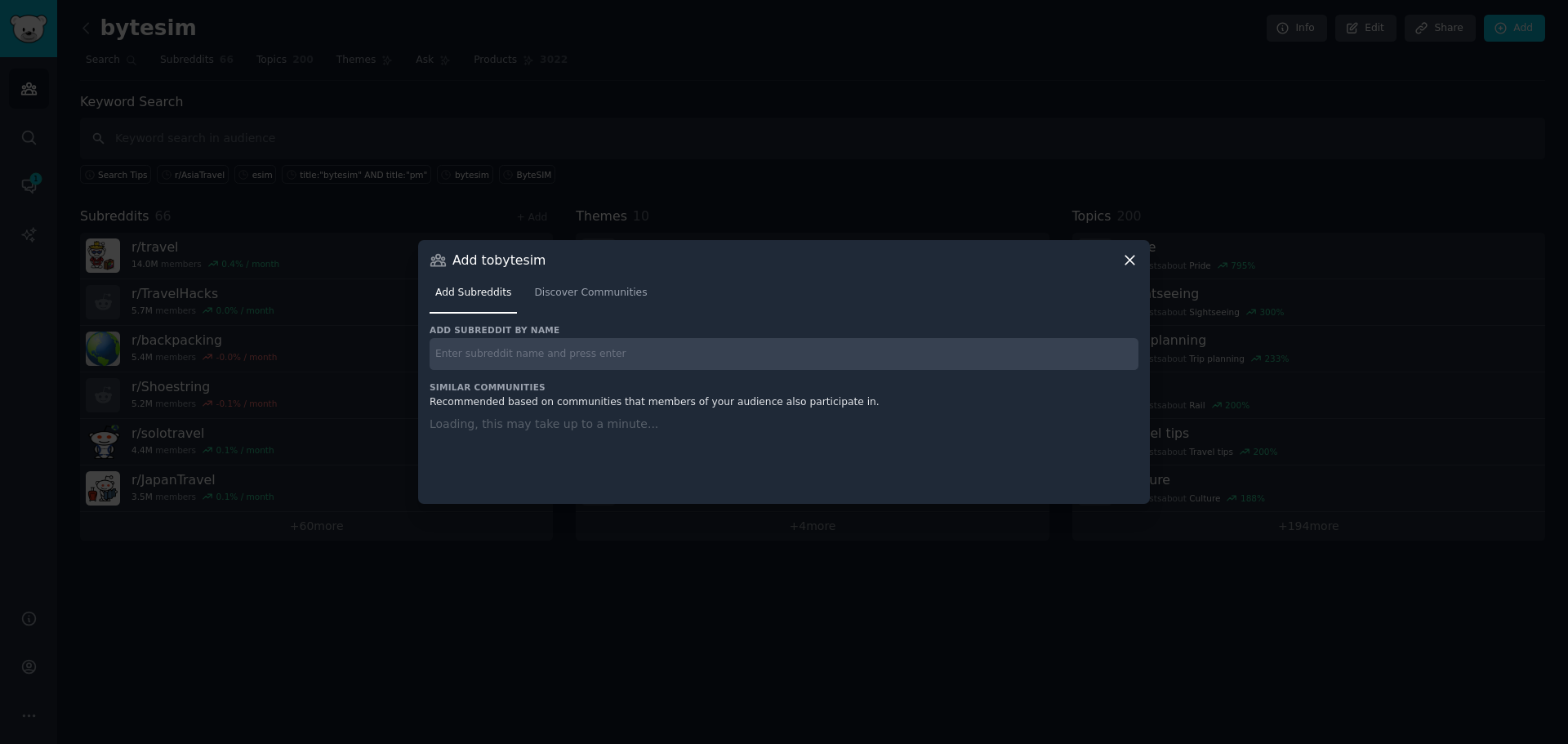
click at [624, 351] on input "text" at bounding box center [784, 355] width 709 height 32
paste input "r/IrelandTravel"
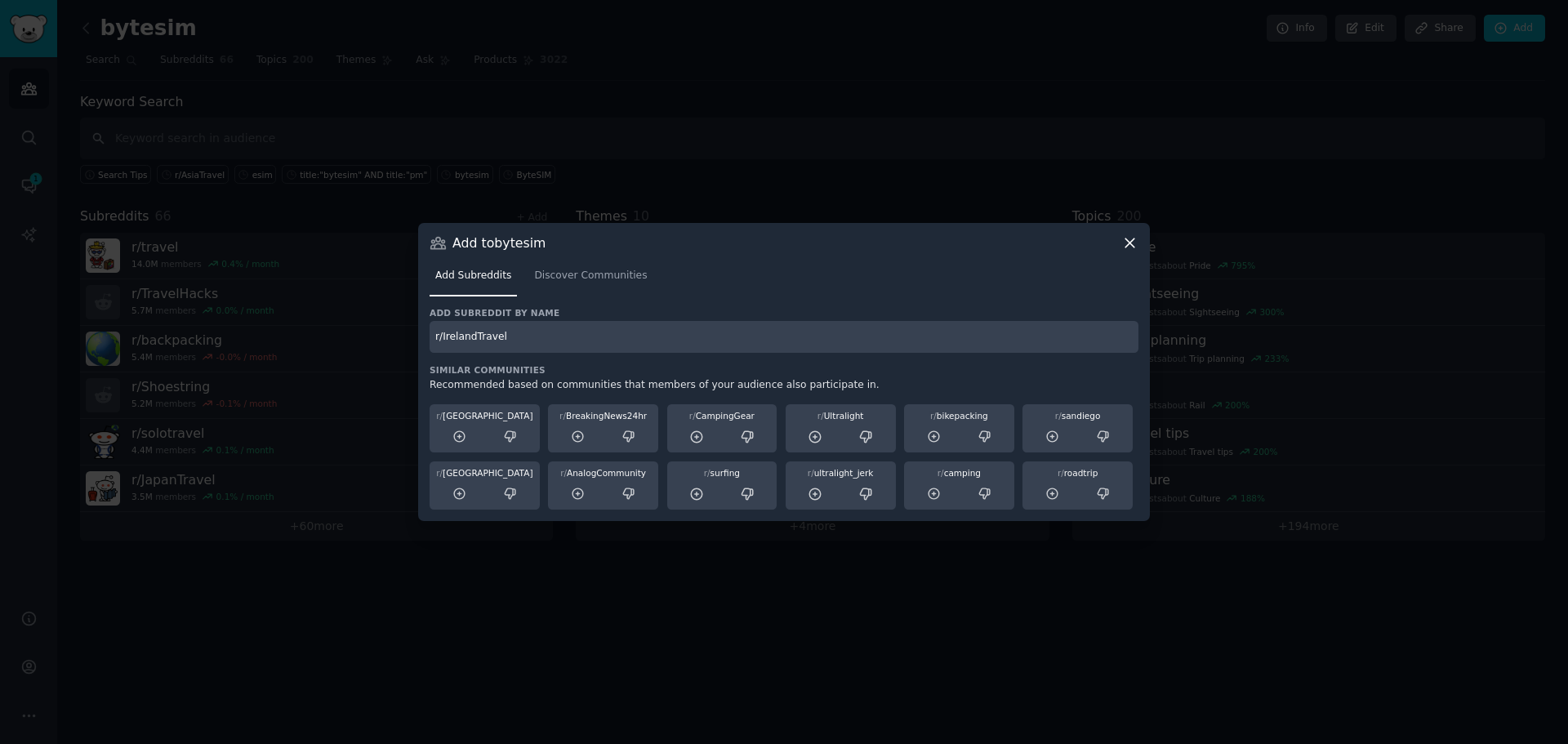
type input "r/IrelandTravel"
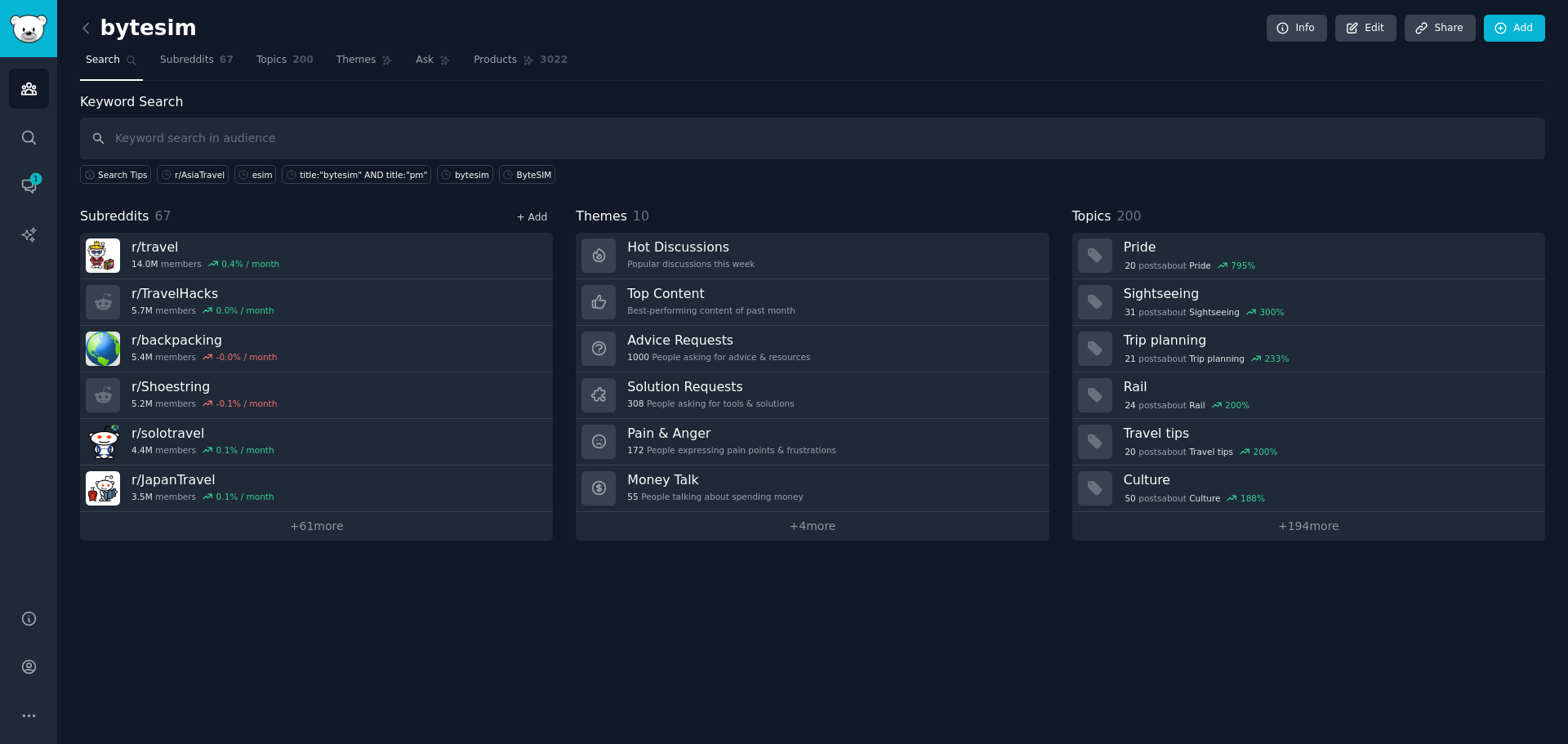
click at [528, 214] on link "+ Add" at bounding box center [531, 217] width 31 height 11
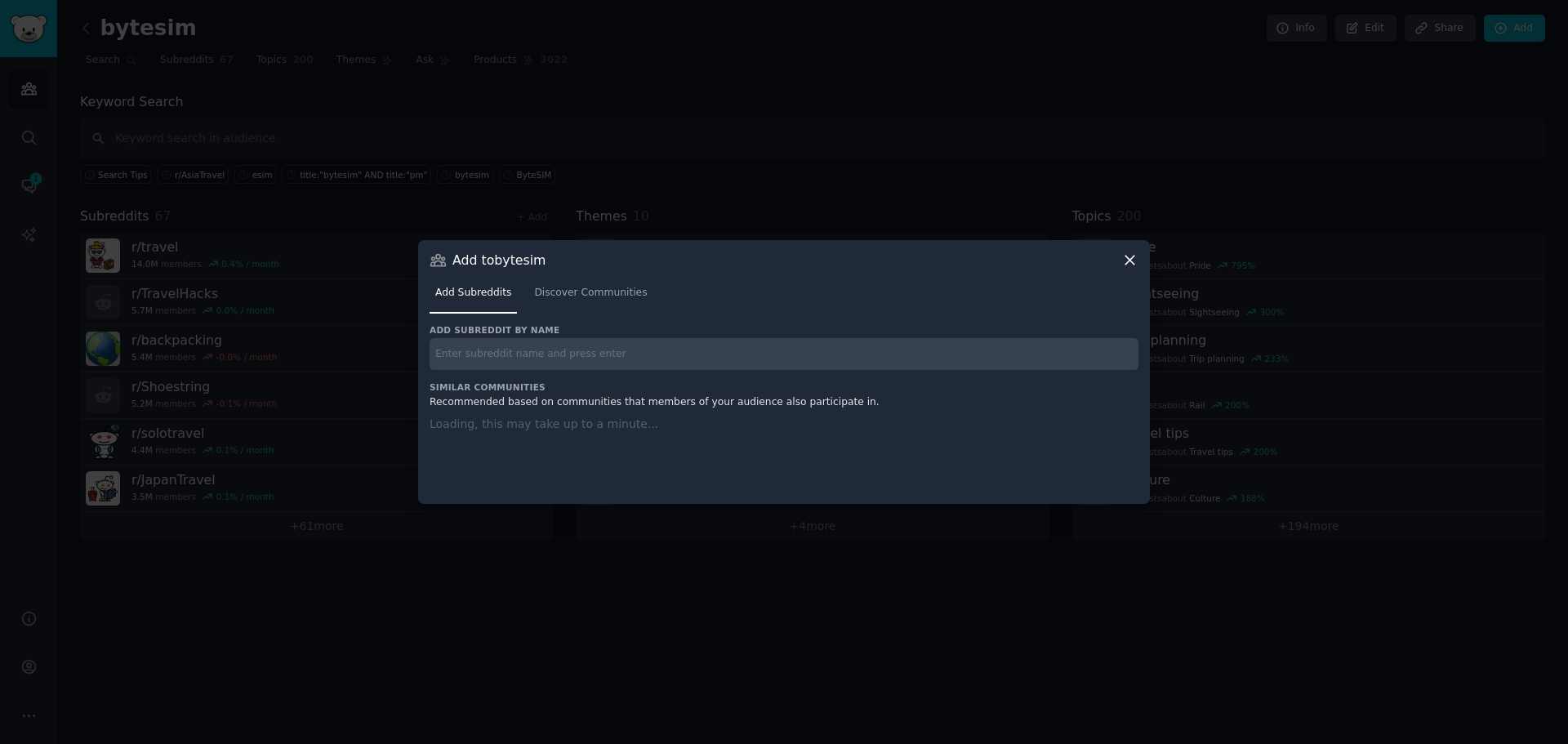
click at [510, 365] on input "text" at bounding box center [784, 355] width 709 height 32
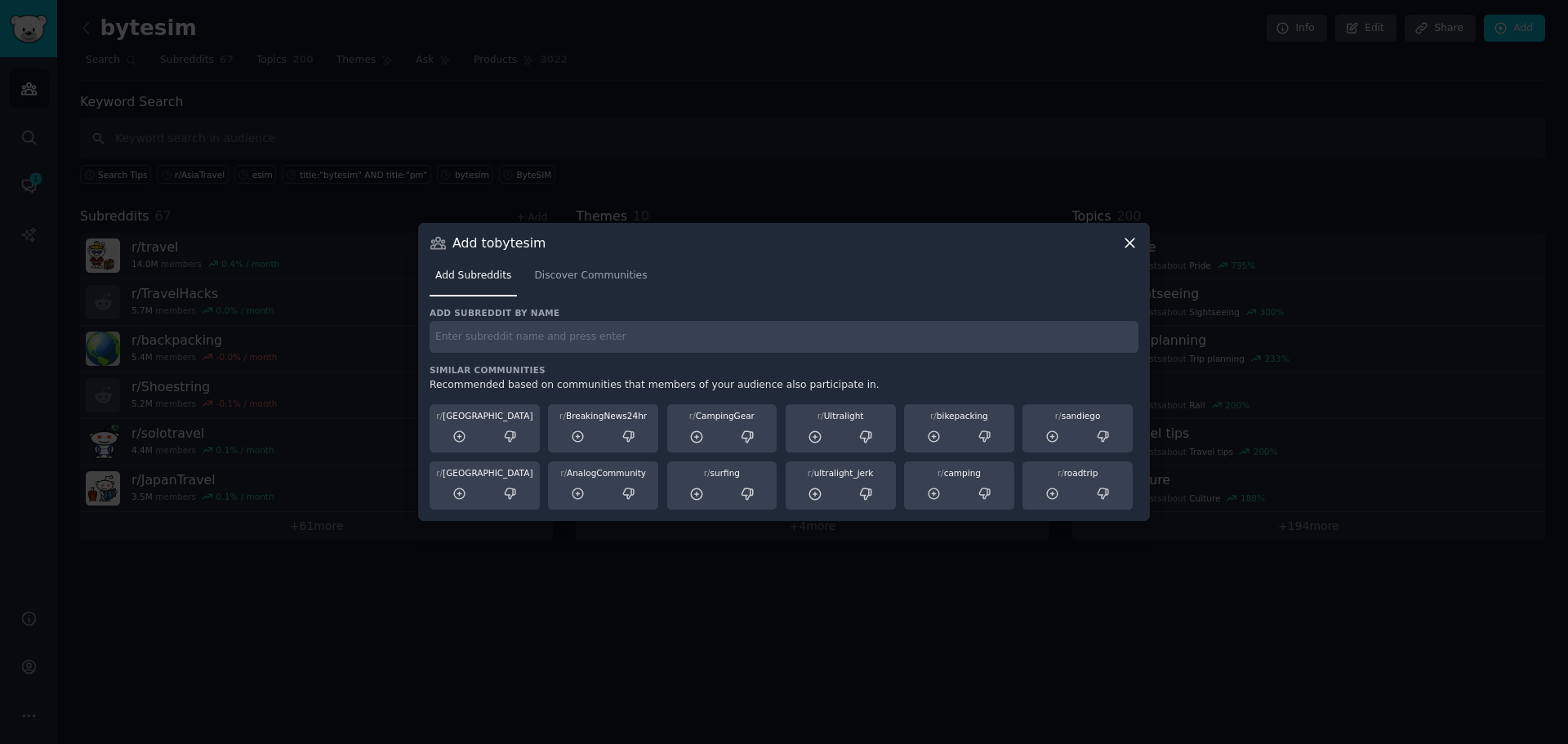
paste input "r/ItalyTravel"
type input "r/ItalyTravel"
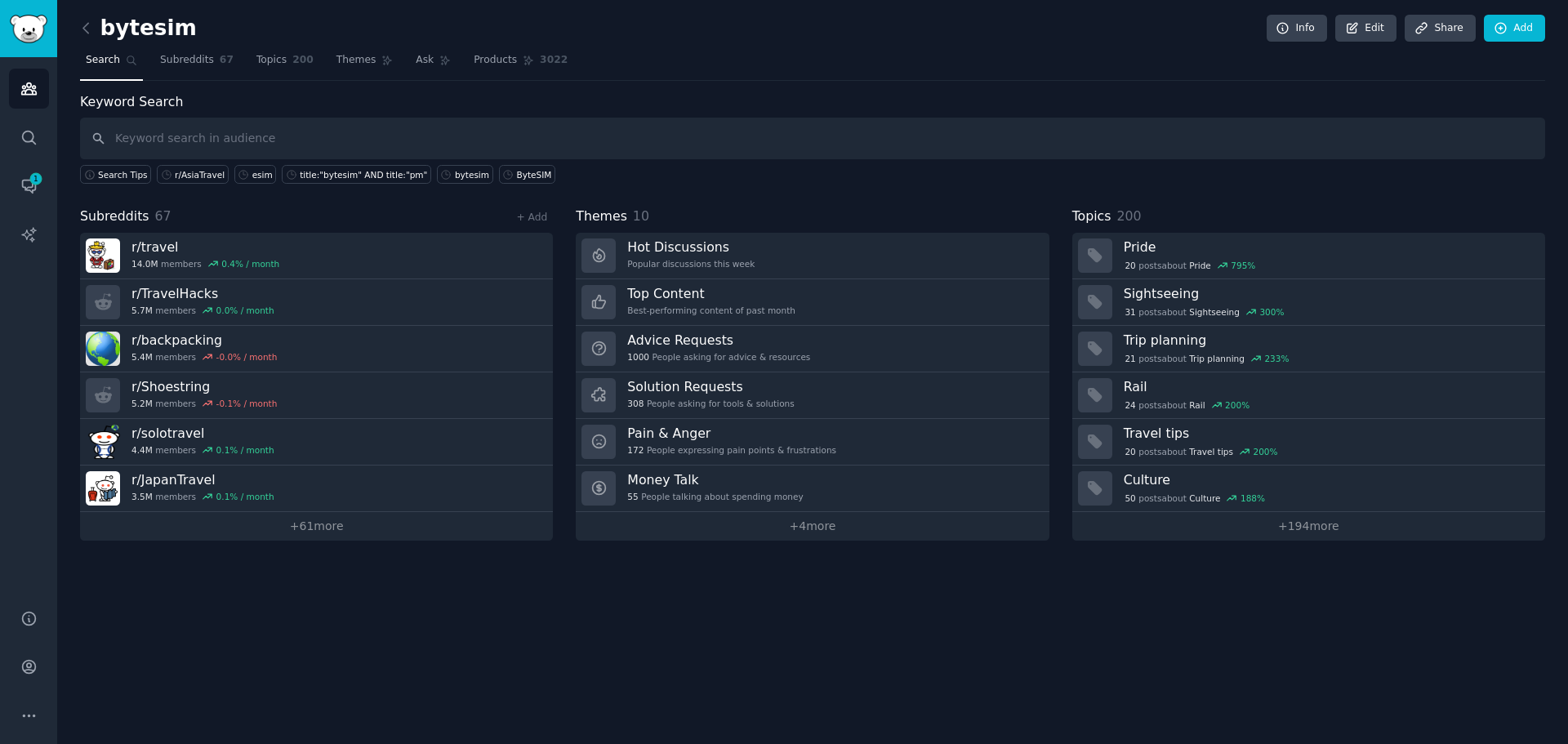
click at [1233, 674] on div "bytesim Info Edit Share Add Search Subreddits 67 Topics 200 Themes Ask Products…" at bounding box center [812, 372] width 1511 height 744
click at [468, 540] on link "+ 61 more" at bounding box center [316, 527] width 473 height 28
click at [531, 214] on link "+ Add" at bounding box center [531, 217] width 31 height 11
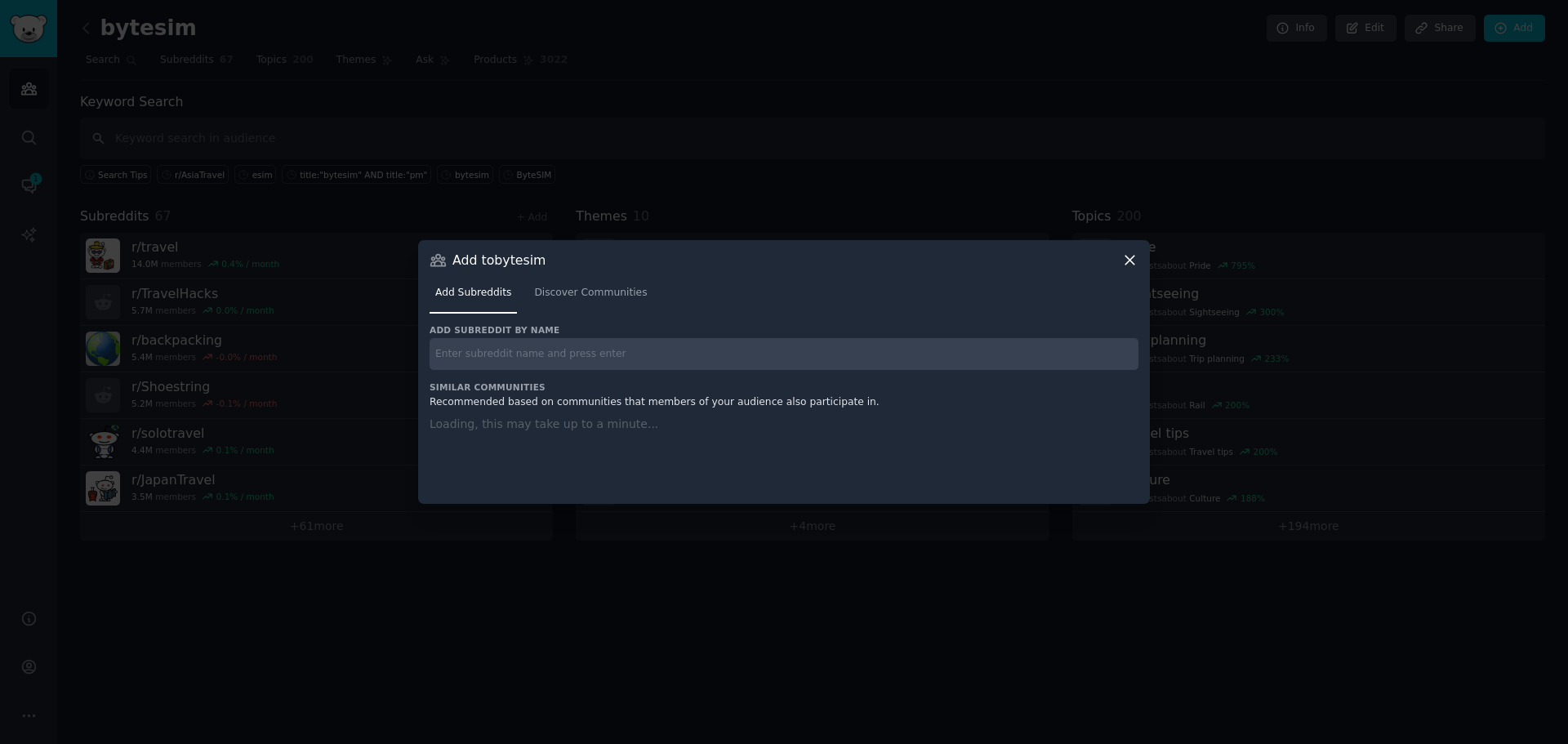
click at [571, 346] on input "text" at bounding box center [784, 355] width 709 height 32
paste input "r/FranceTravel"
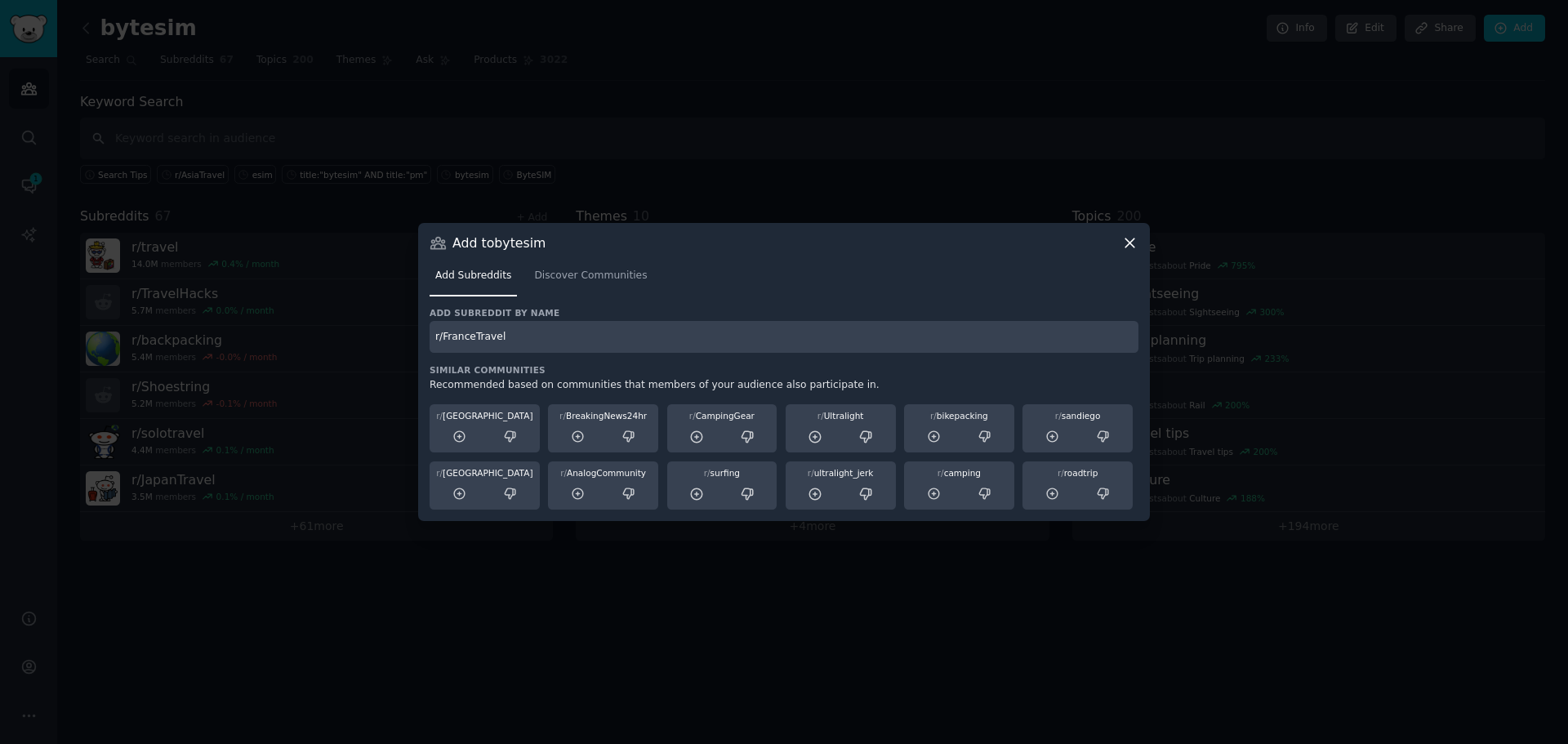
type input "r/FranceTravel"
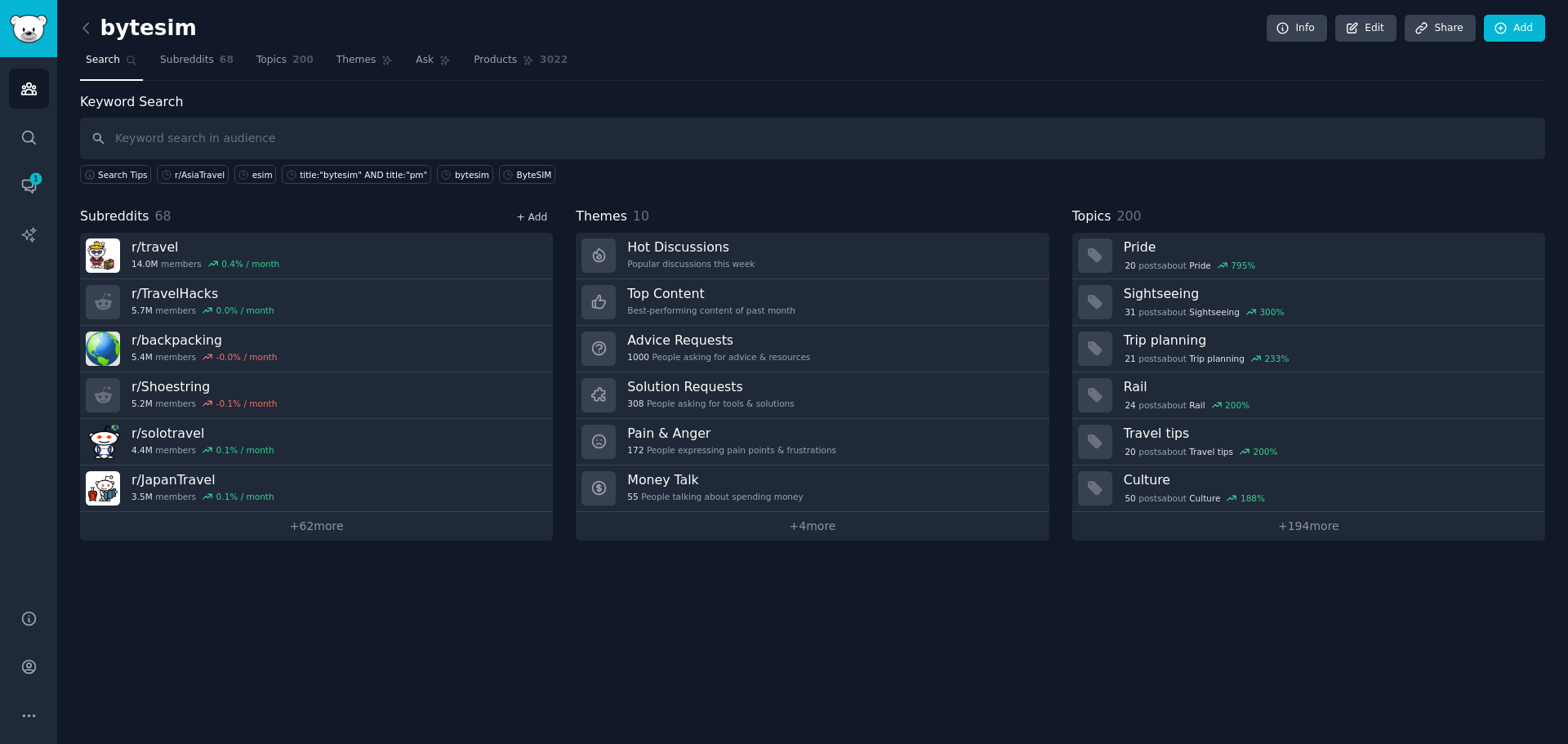
click at [532, 222] on link "+ Add" at bounding box center [531, 217] width 31 height 11
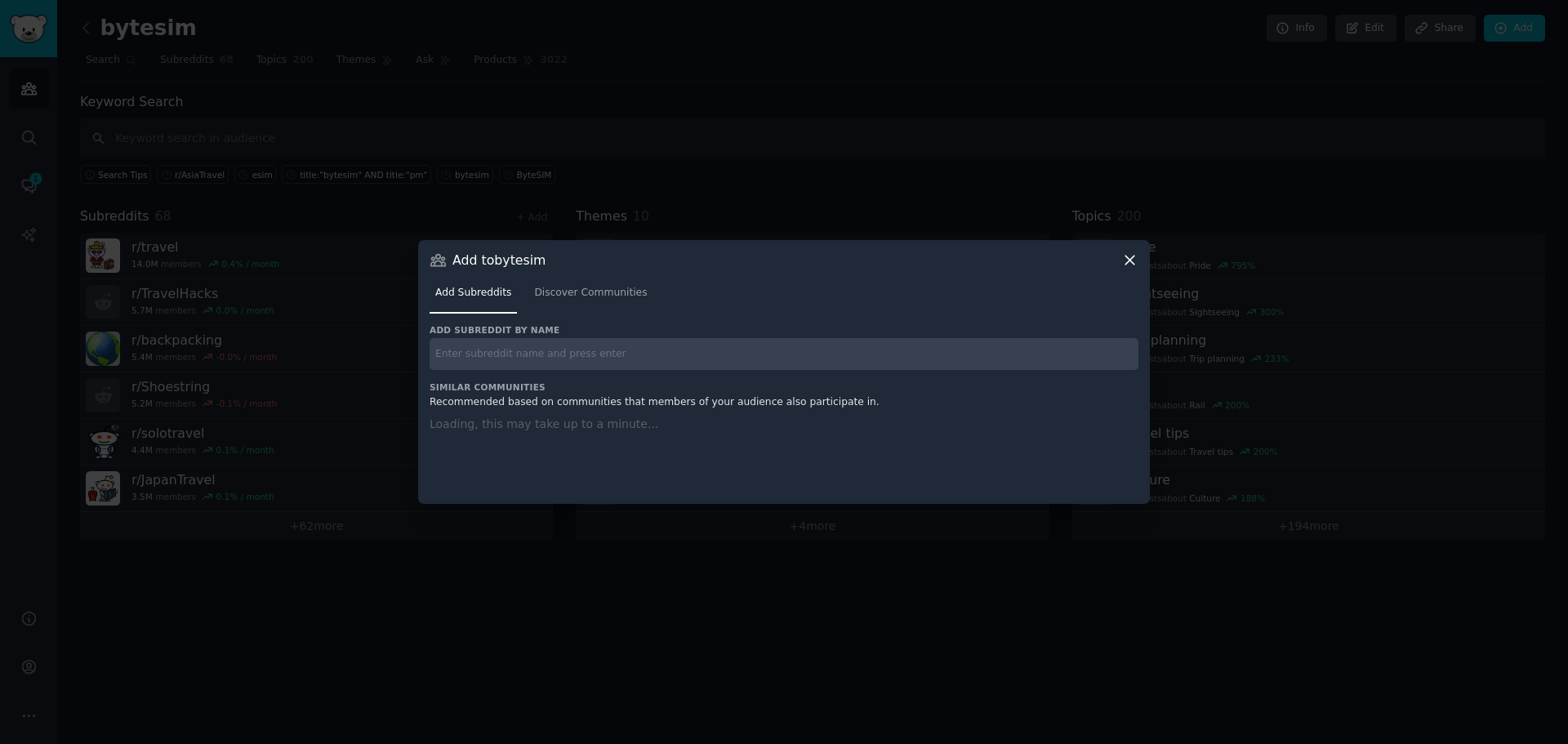
click at [546, 343] on input "text" at bounding box center [784, 355] width 709 height 32
paste input "r/GermanyTravel"
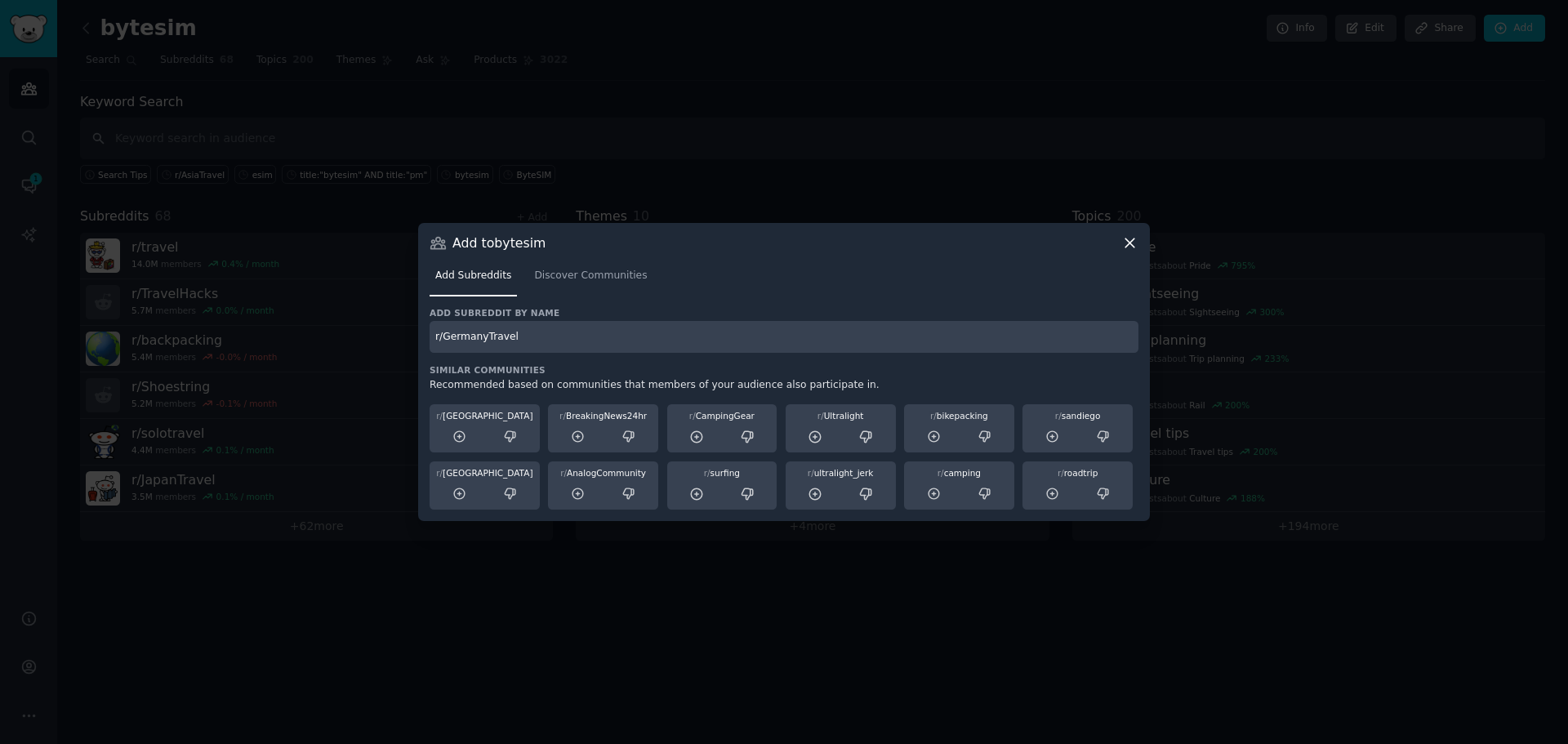
type input "r/GermanyTravel"
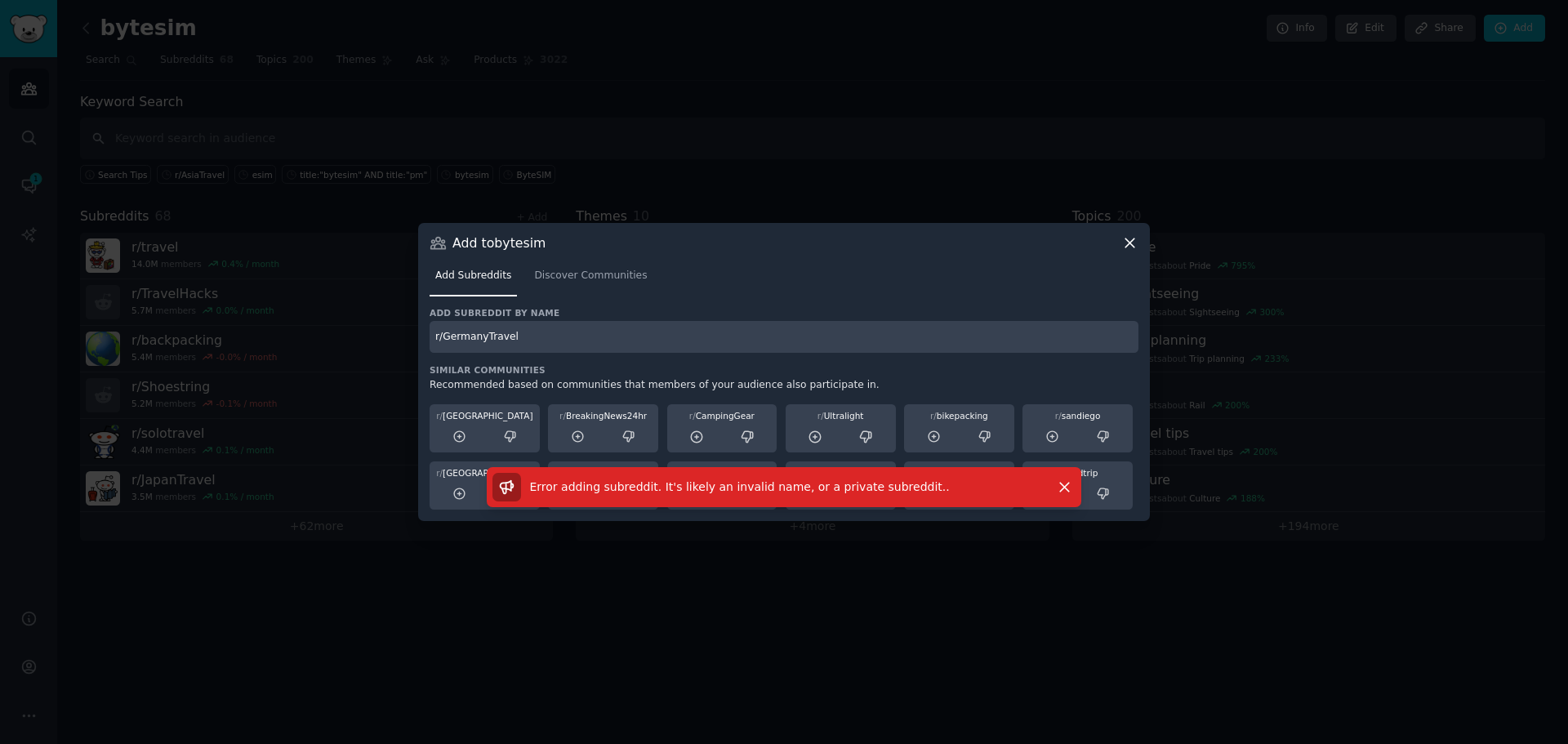
click at [1119, 239] on div "Add to bytesim" at bounding box center [784, 243] width 709 height 17
click at [1123, 245] on icon at bounding box center [1130, 243] width 17 height 17
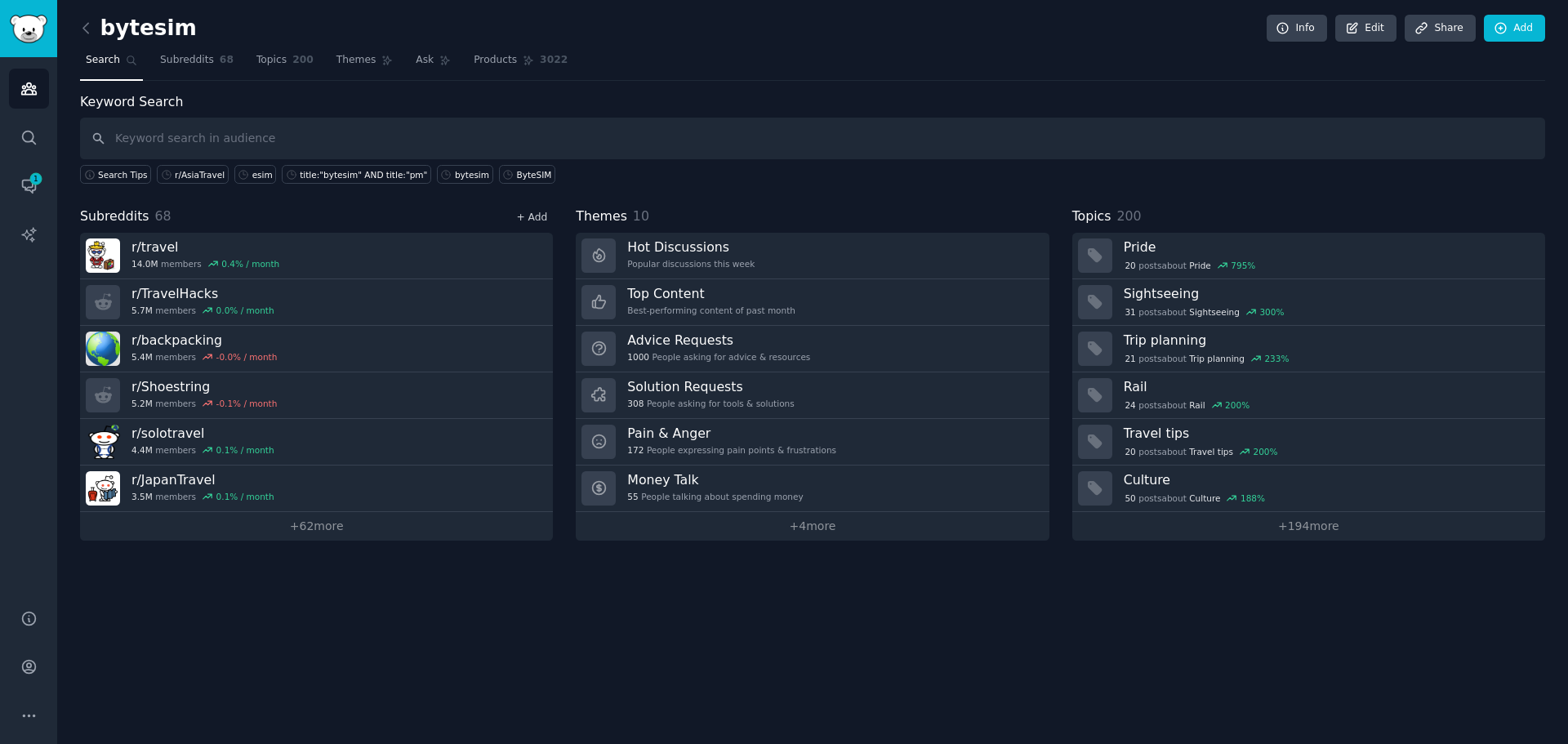
click at [531, 216] on link "+ Add" at bounding box center [531, 217] width 31 height 11
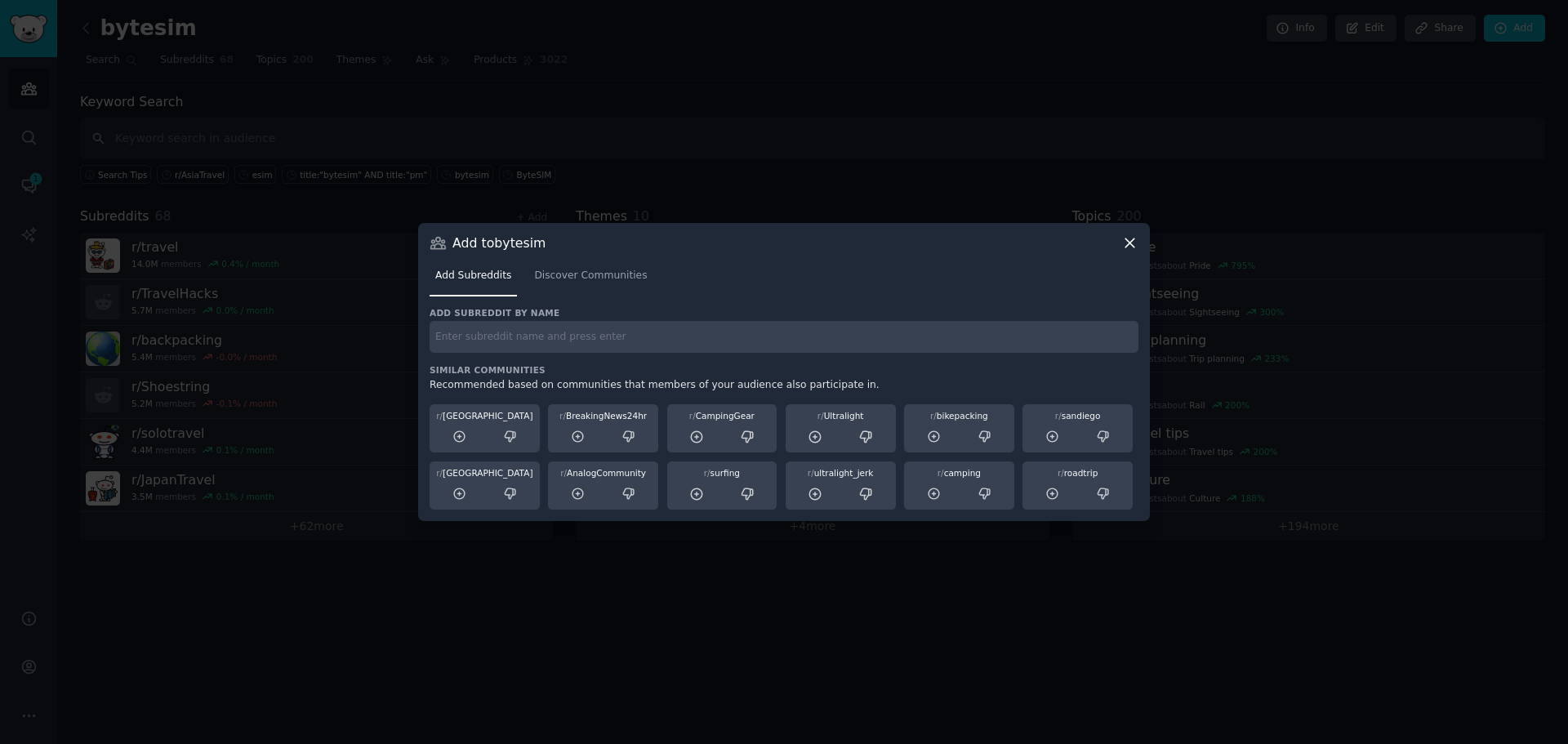
paste input "r/SpainTravel"
type input "r/SpainTravel"
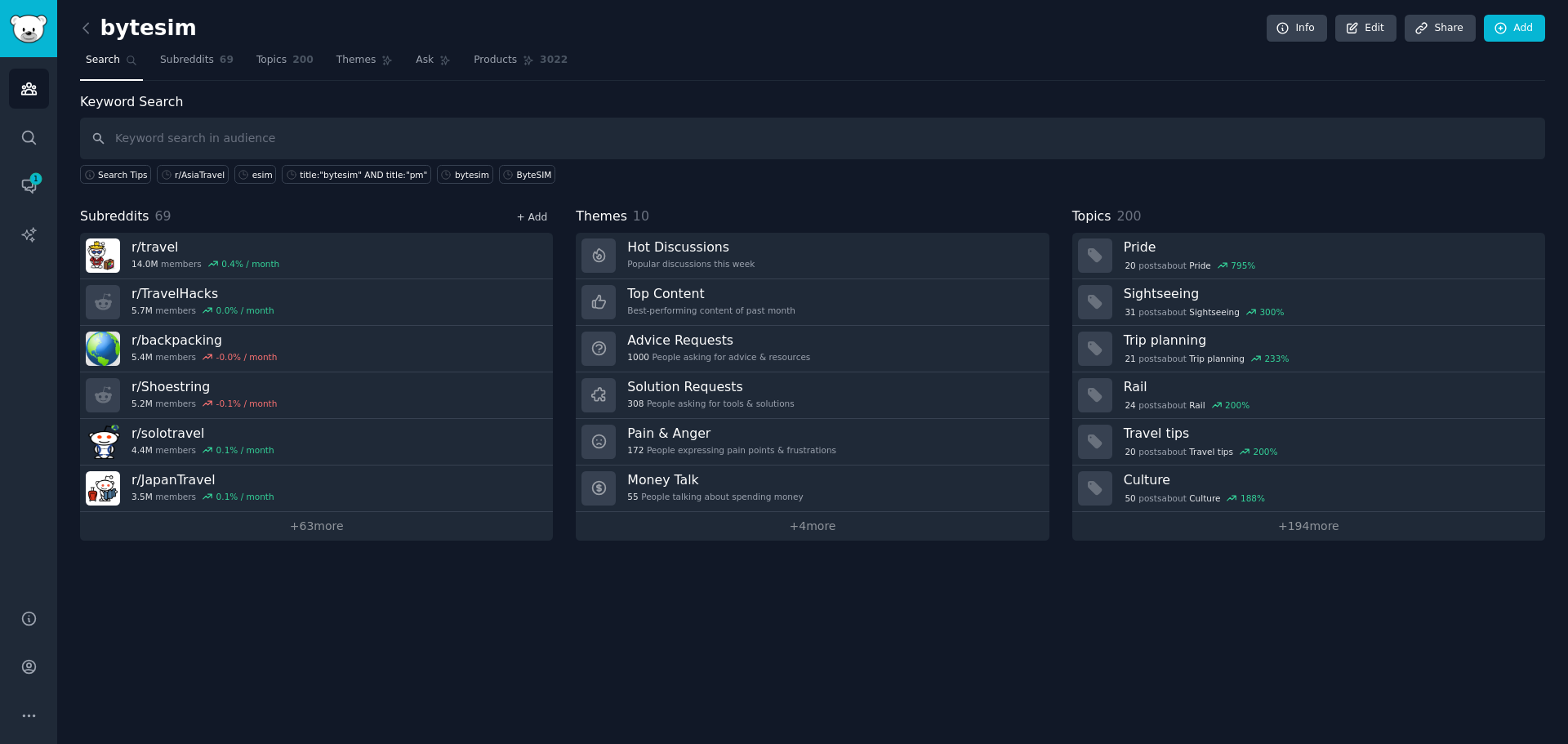
click at [528, 218] on link "+ Add" at bounding box center [531, 217] width 31 height 11
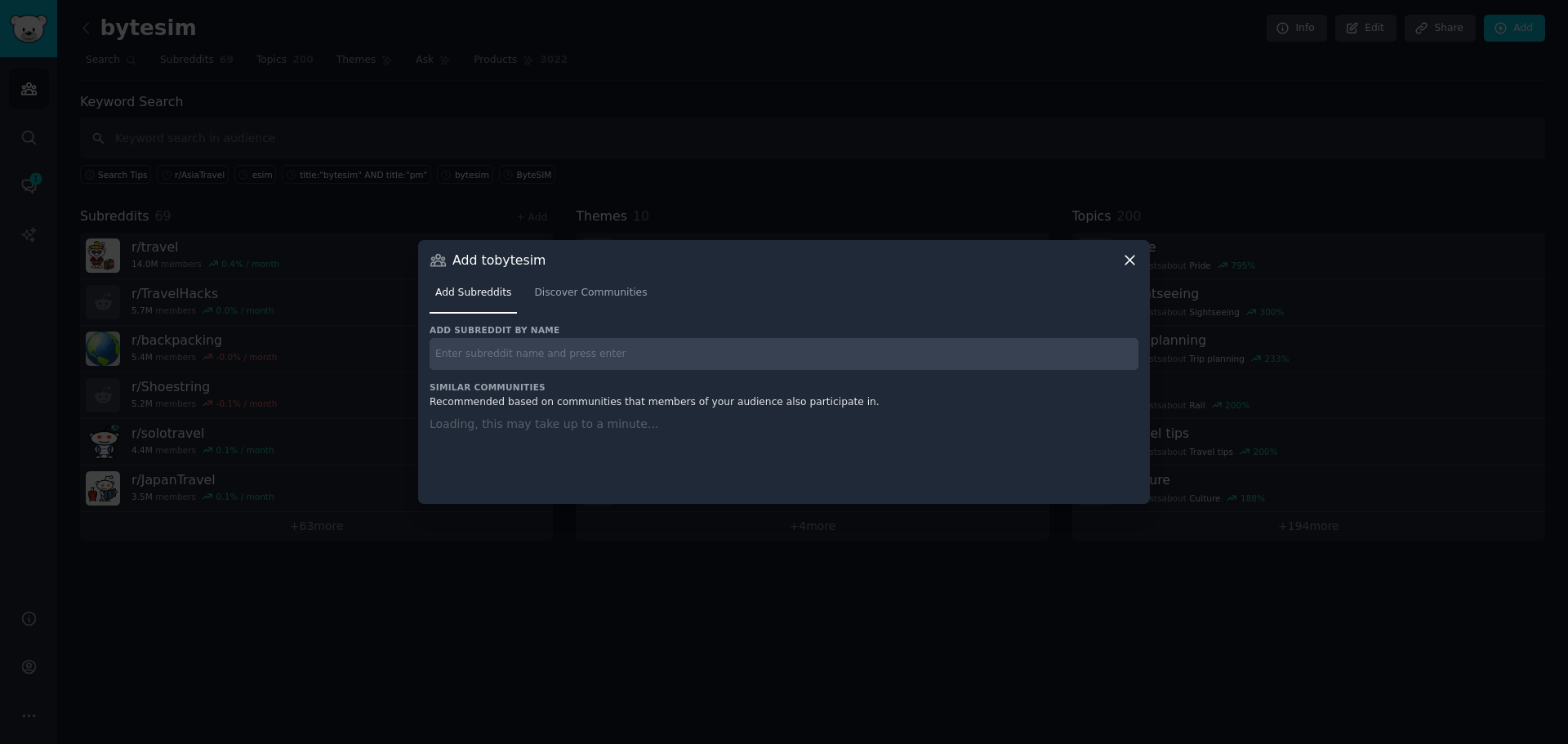
click at [486, 364] on input "text" at bounding box center [784, 355] width 709 height 32
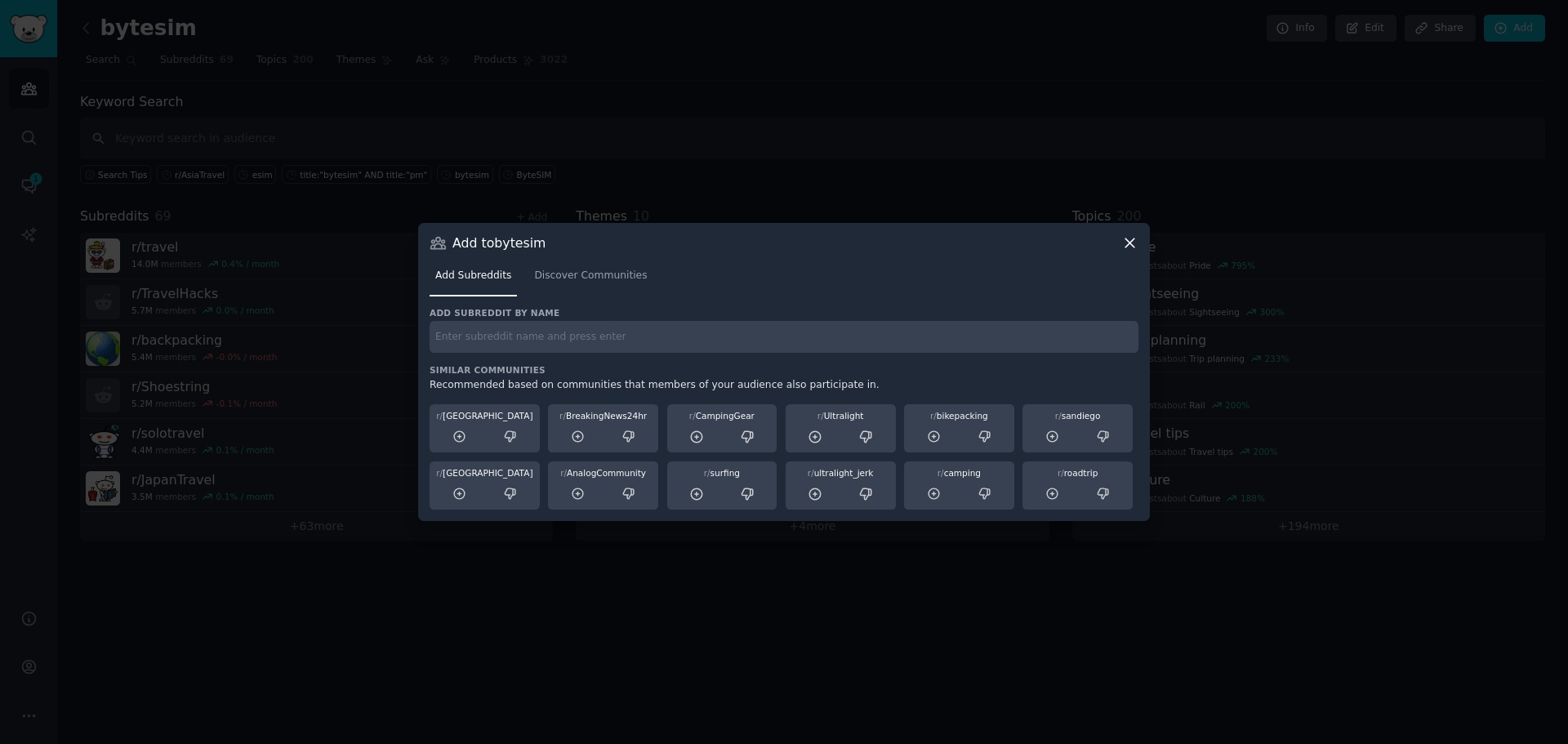
paste input "r/PortugalTravel"
type input "r/PortugalTravel"
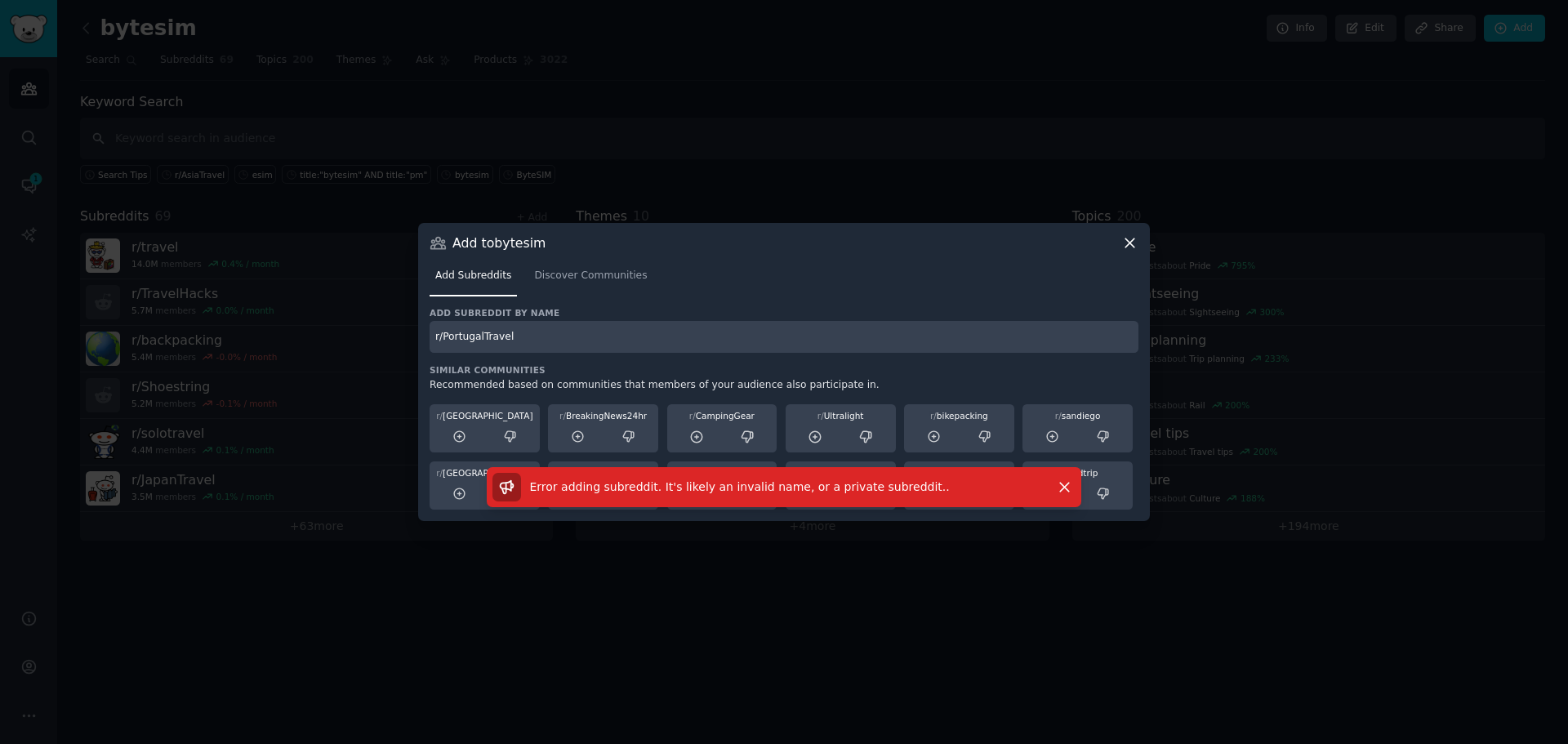
click at [1129, 251] on icon at bounding box center [1130, 243] width 17 height 17
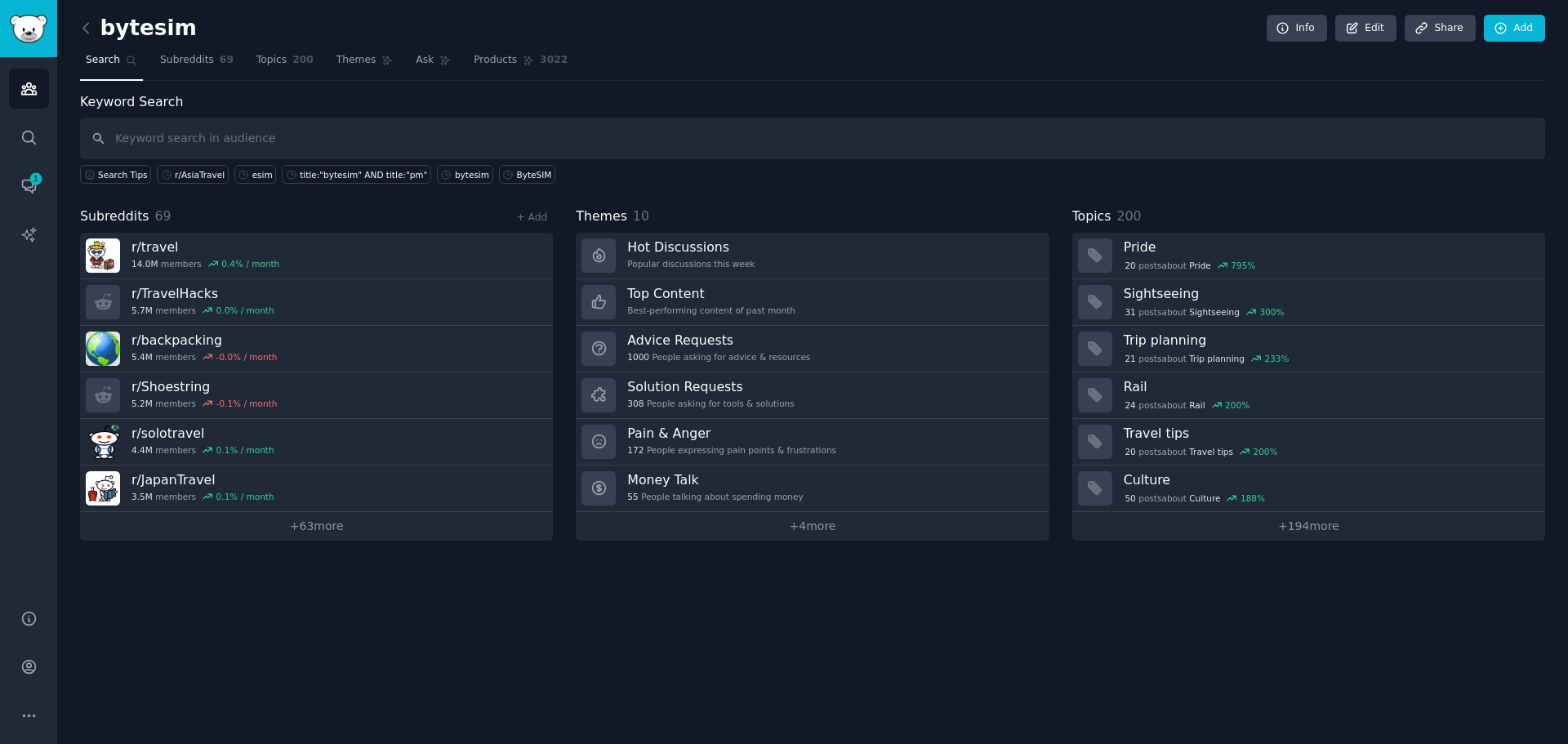
click at [519, 209] on div "+ Add" at bounding box center [531, 216] width 42 height 17
click at [521, 212] on link "+ Add" at bounding box center [531, 217] width 31 height 11
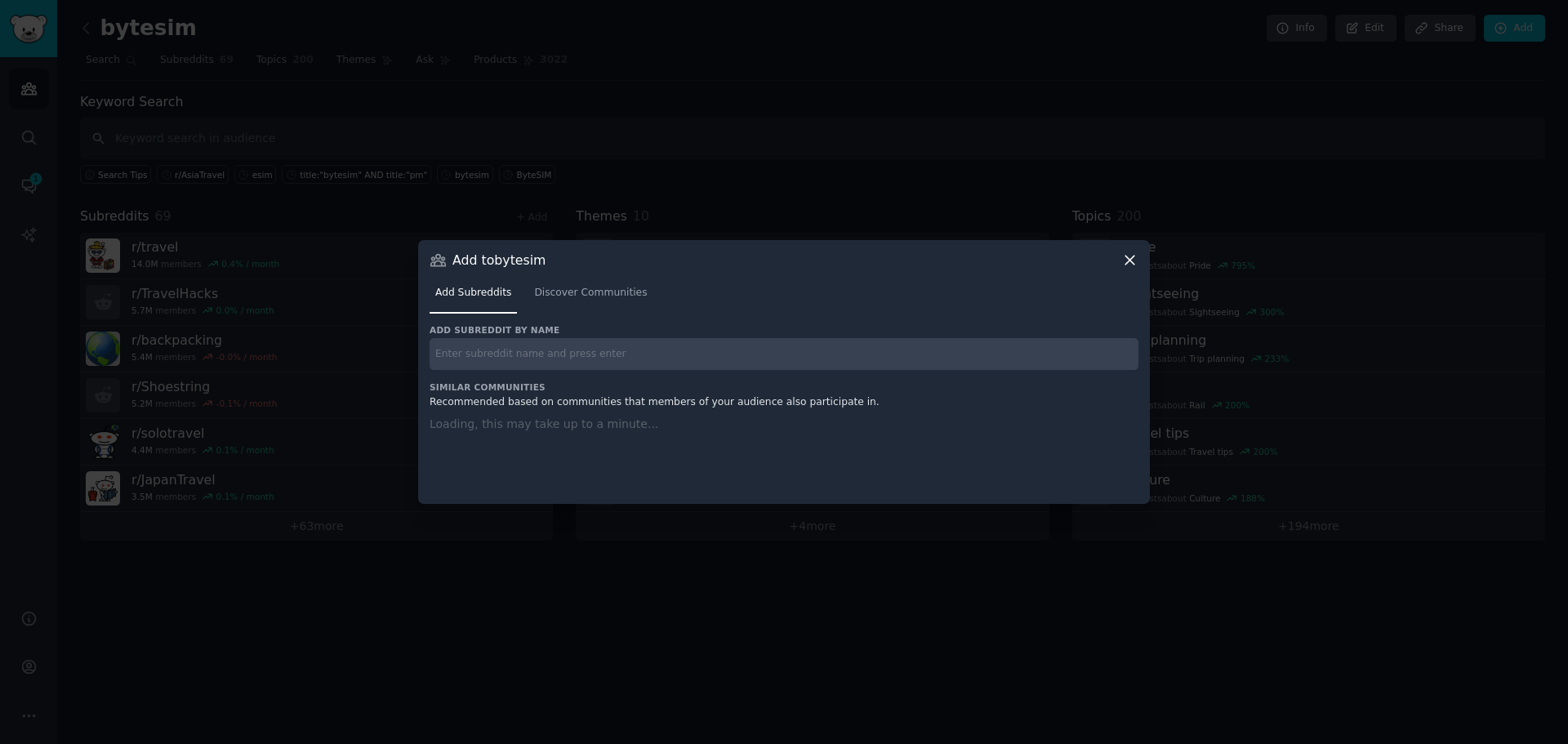
click at [562, 346] on input "text" at bounding box center [784, 355] width 709 height 32
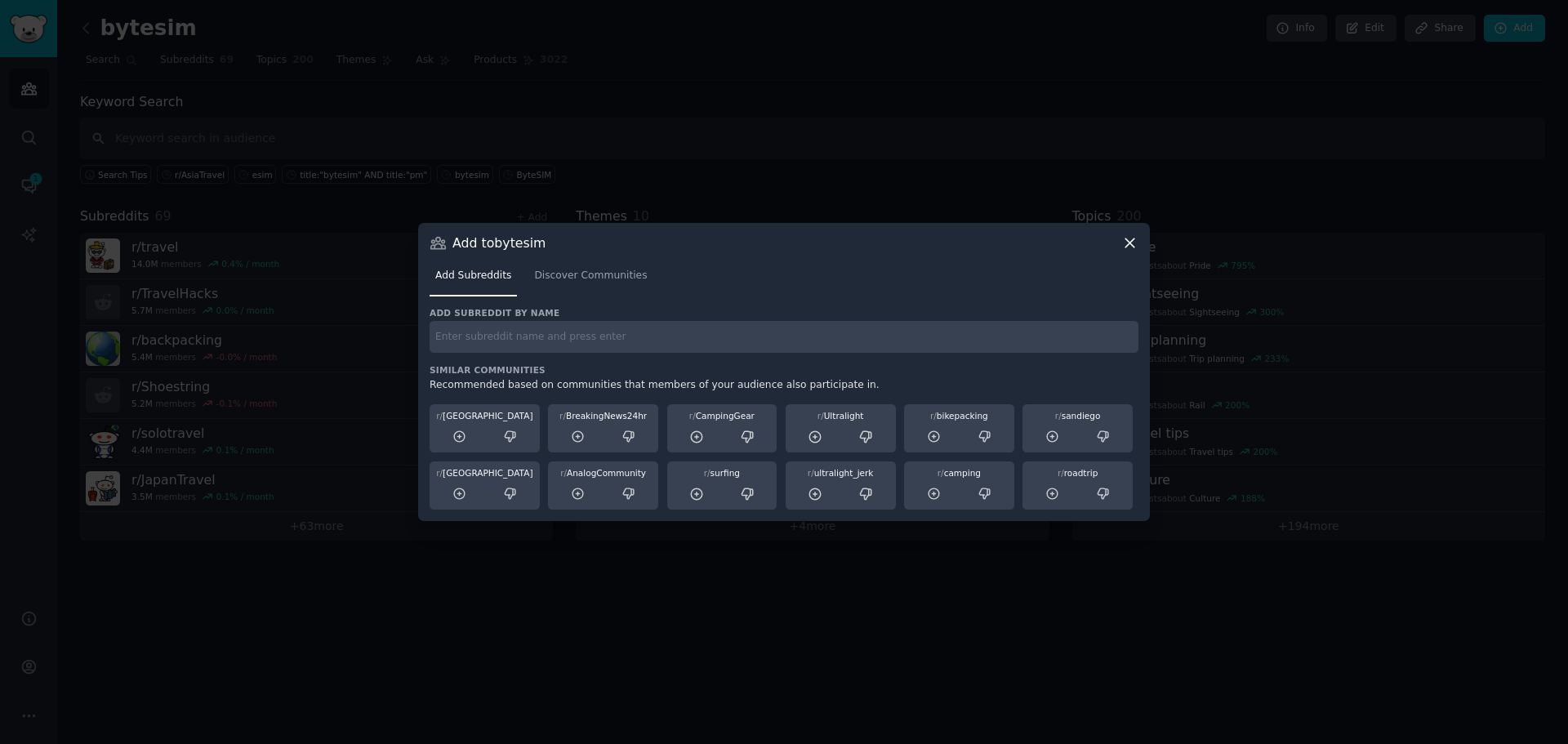
paste input "r/BackpackingEurope"
type input "r/BackpackingEurope"
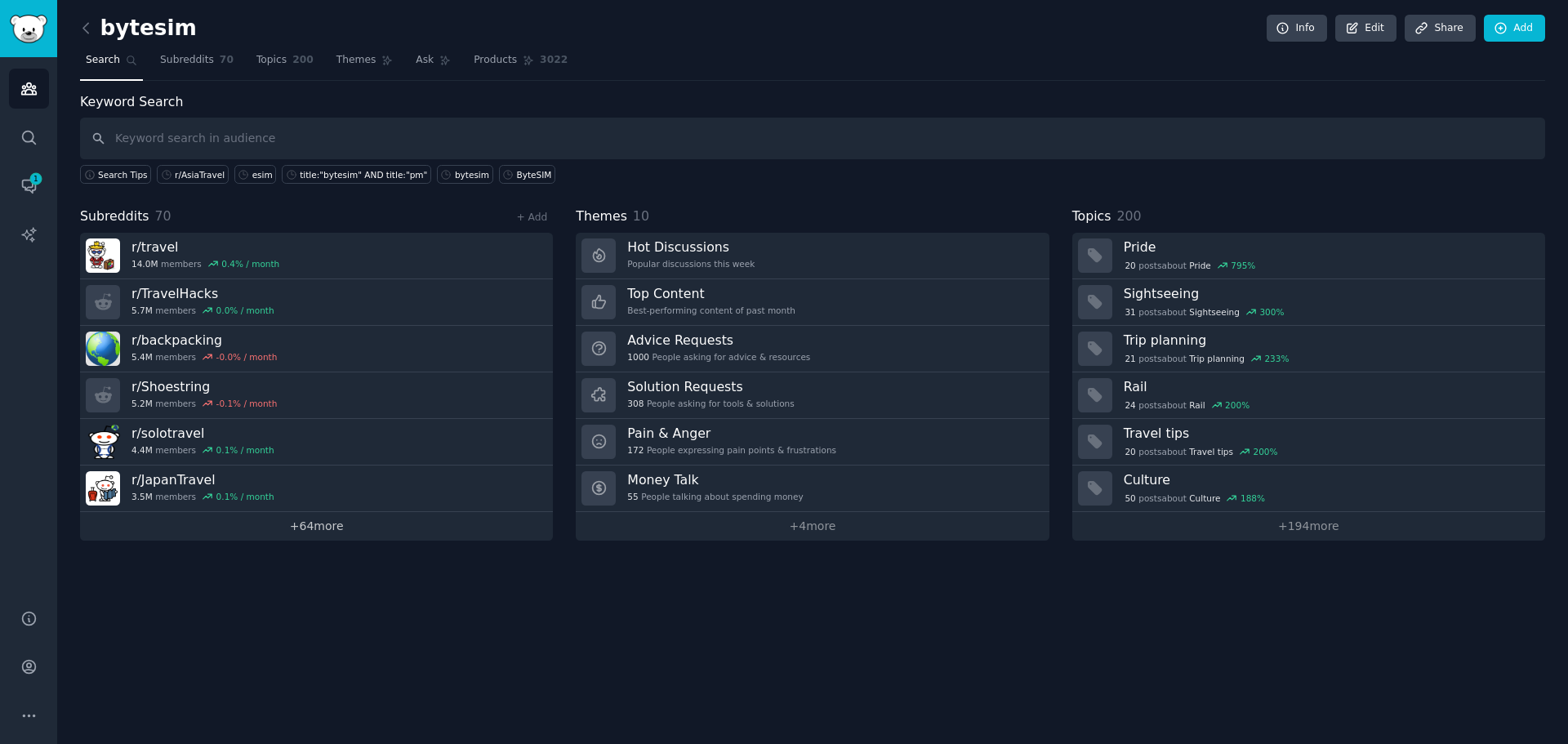
click at [313, 520] on link "+ 64 more" at bounding box center [316, 527] width 473 height 28
click at [522, 217] on link "+ Add" at bounding box center [531, 217] width 31 height 11
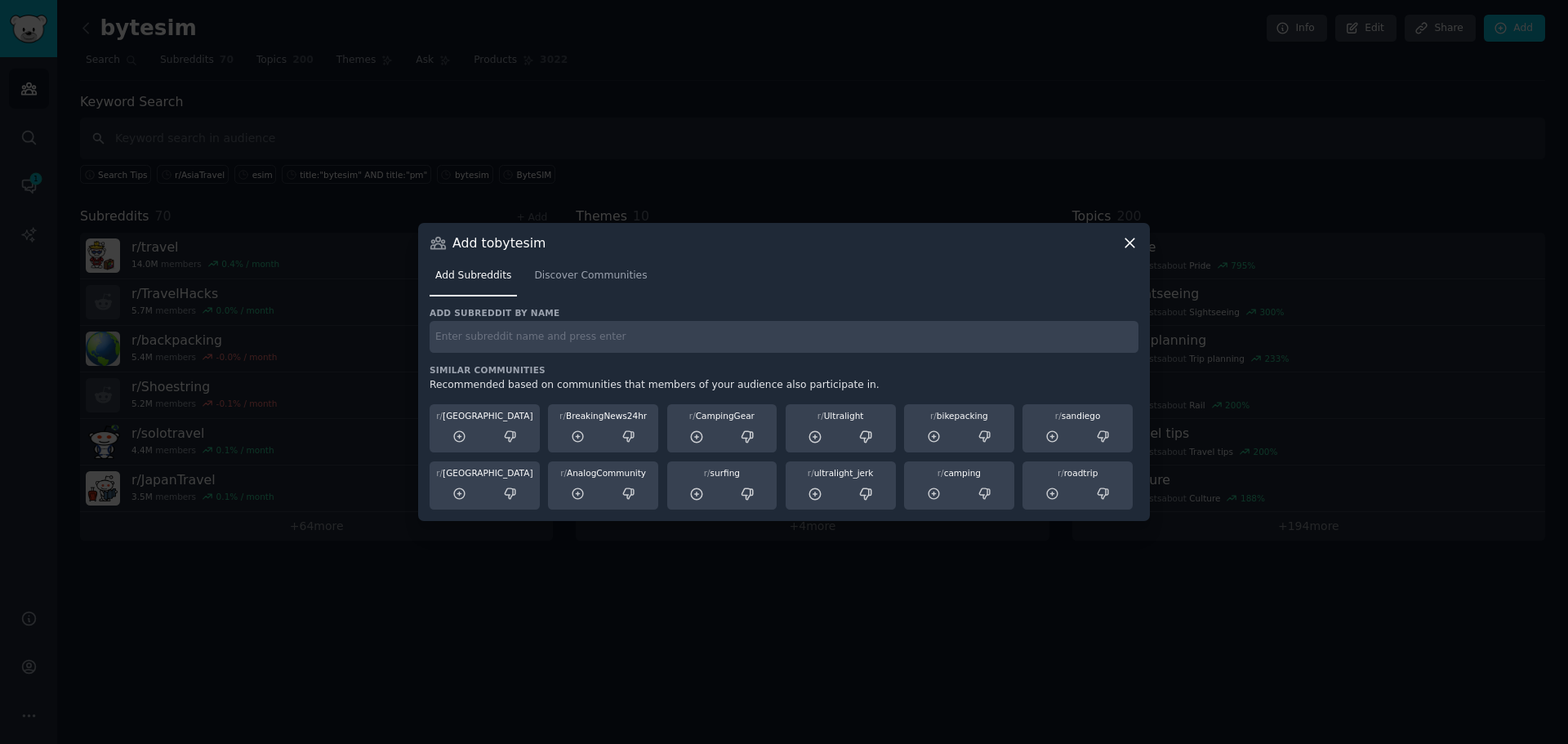
click at [600, 334] on input "text" at bounding box center [784, 337] width 709 height 32
paste input "r/FamilyTravel"
type input "r/FamilyTravel"
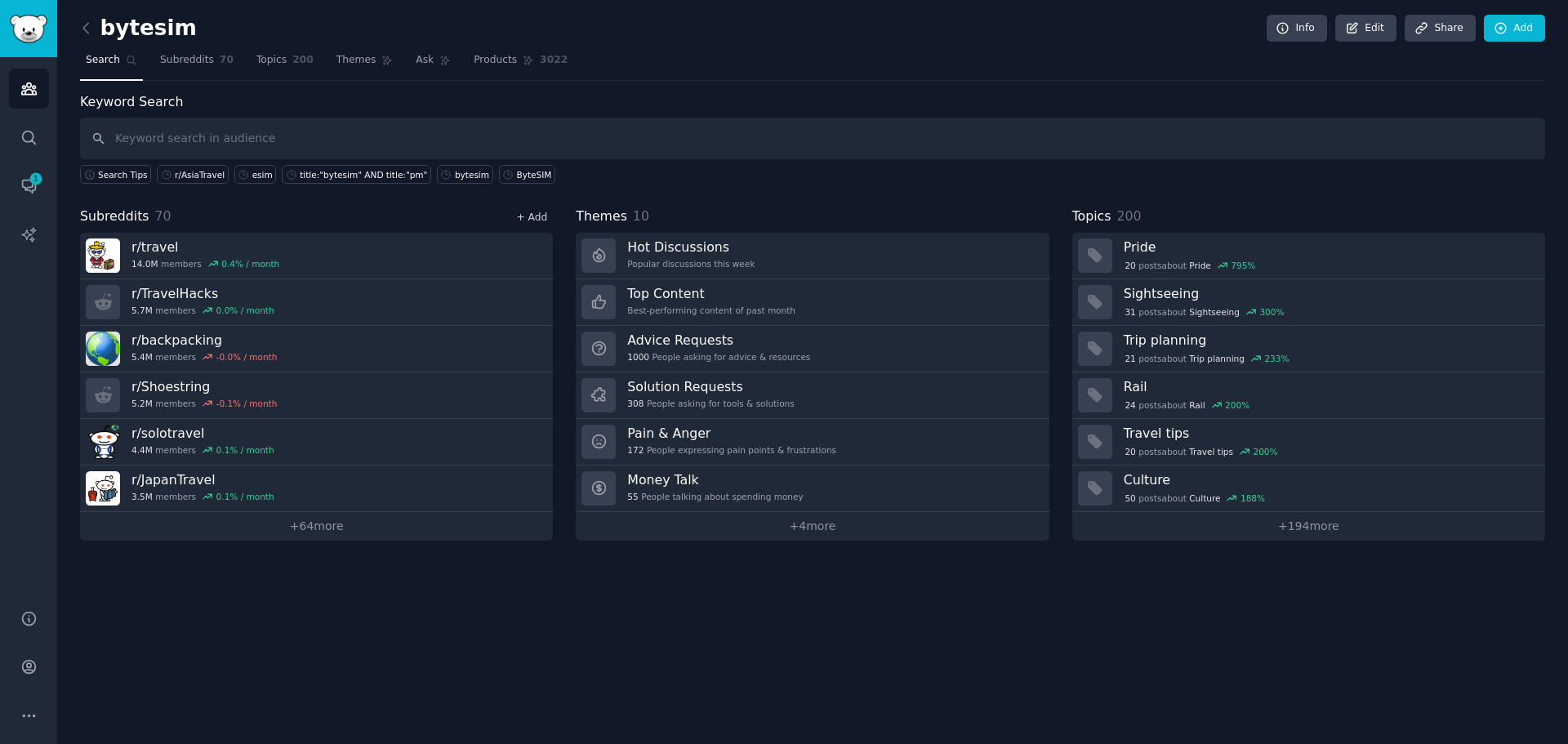
click at [538, 222] on link "+ Add" at bounding box center [531, 217] width 31 height 11
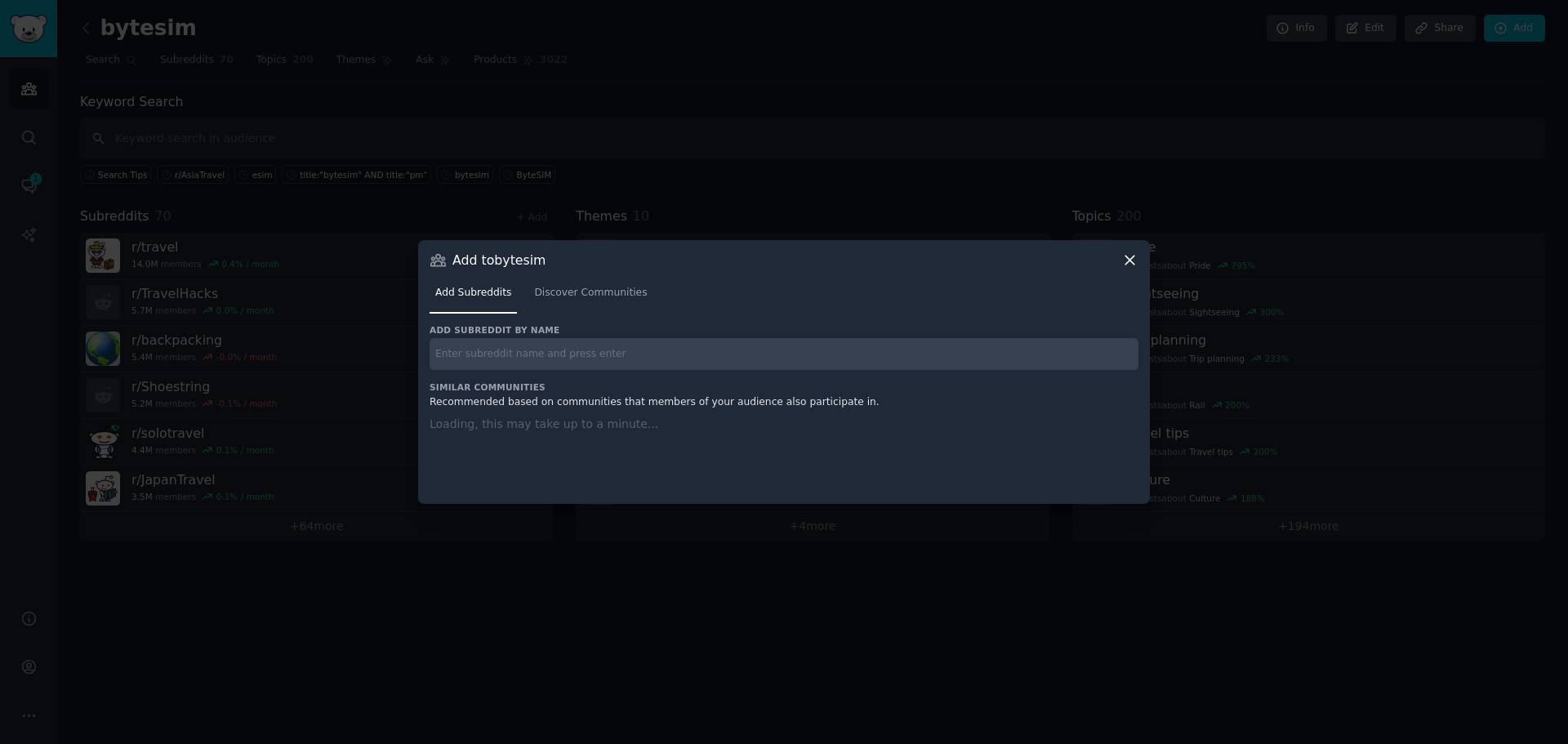
click at [665, 345] on input "text" at bounding box center [784, 355] width 709 height 32
paste input "r/TravelGuides"
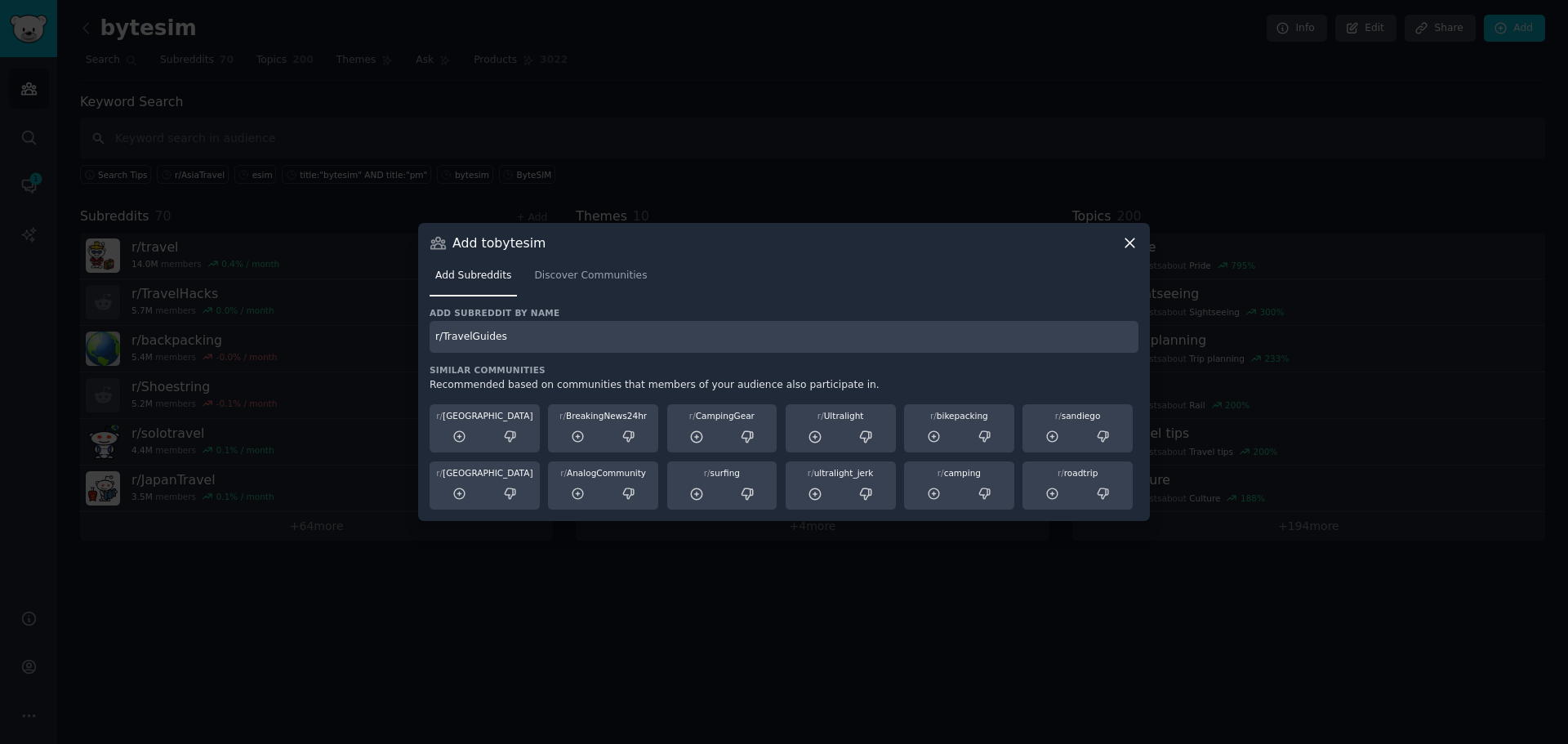
type input "r/TravelGuides"
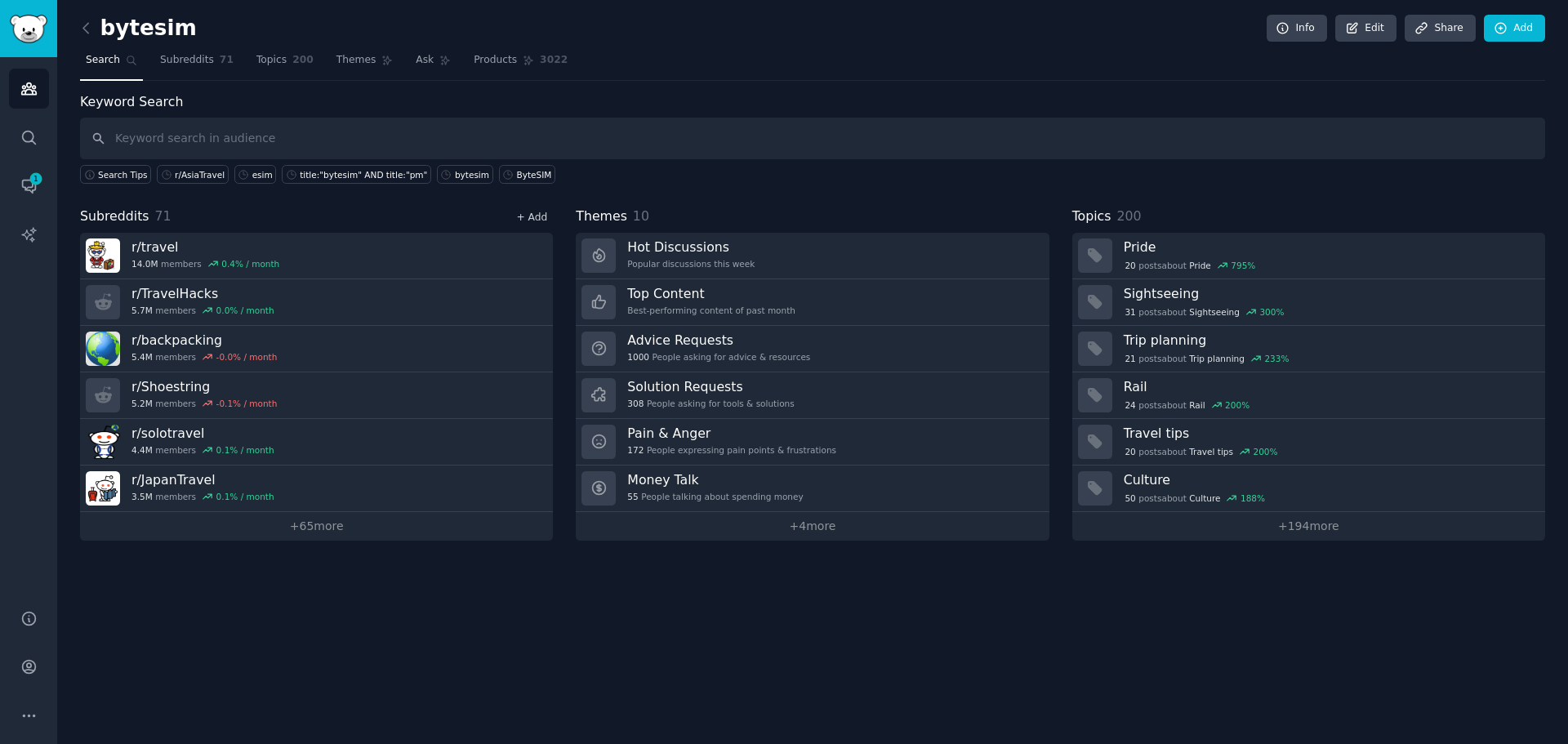
click at [529, 216] on link "+ Add" at bounding box center [531, 217] width 31 height 11
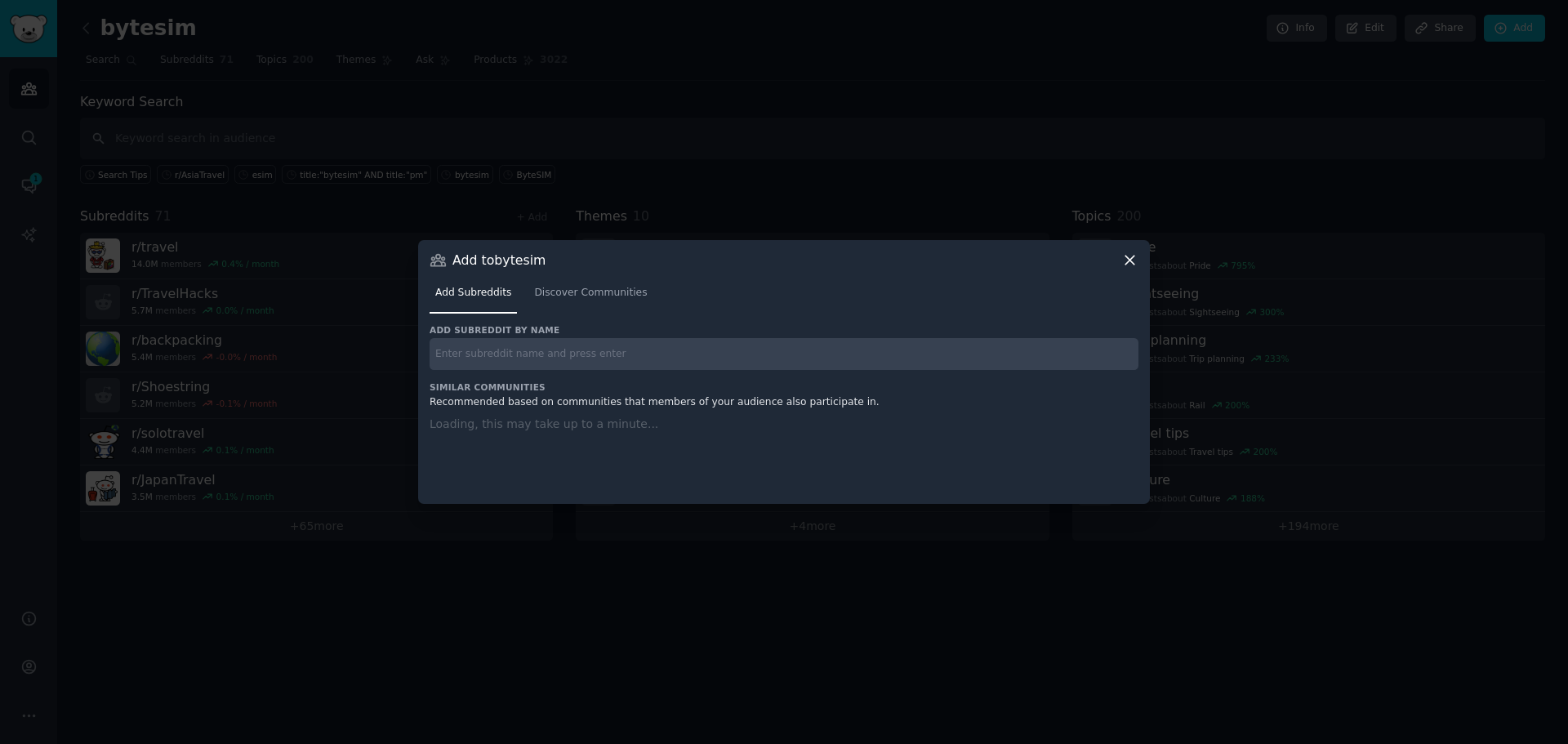
click at [619, 356] on input "text" at bounding box center [784, 355] width 709 height 32
paste input "r/HiddenGemsTravel"
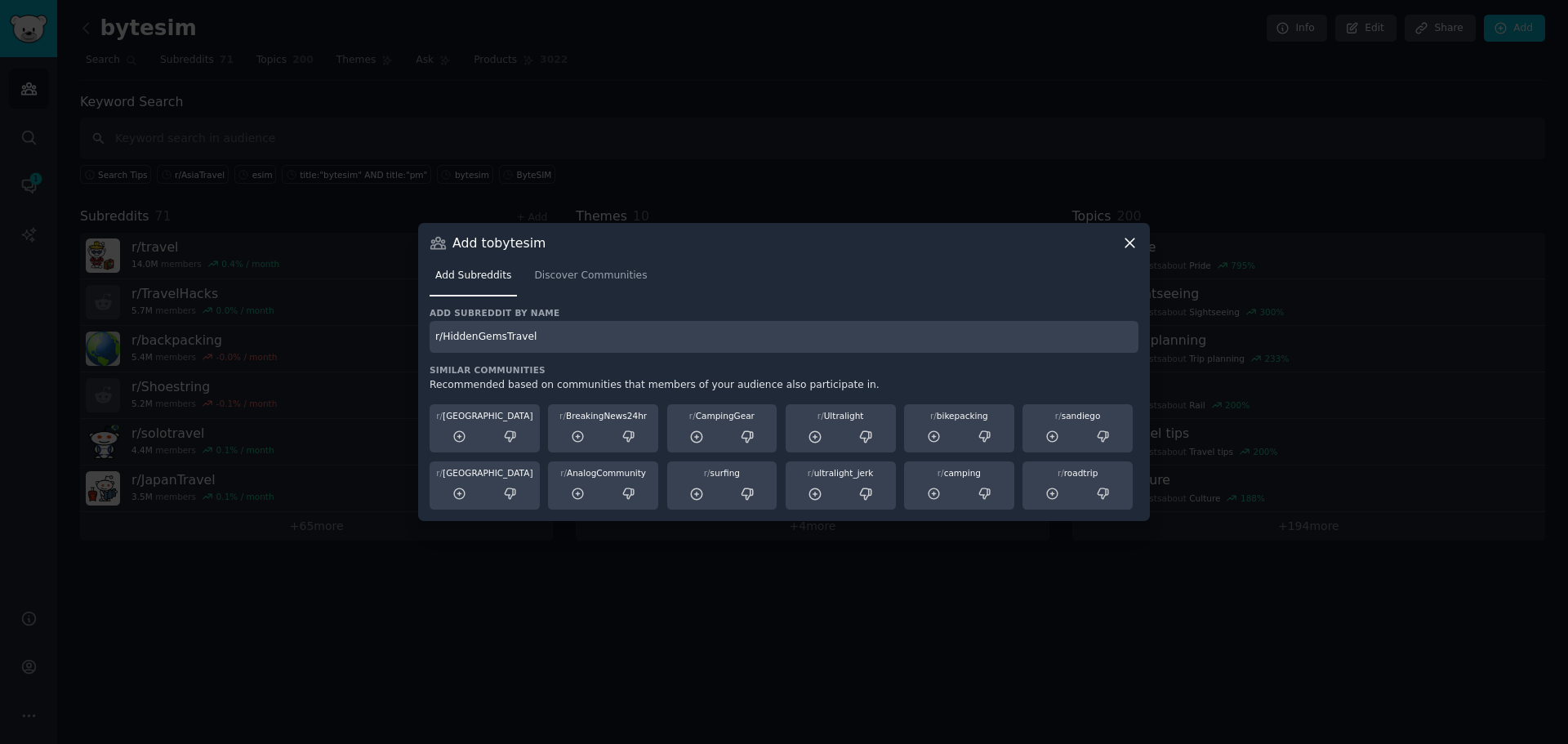
type input "r/HiddenGemsTravel"
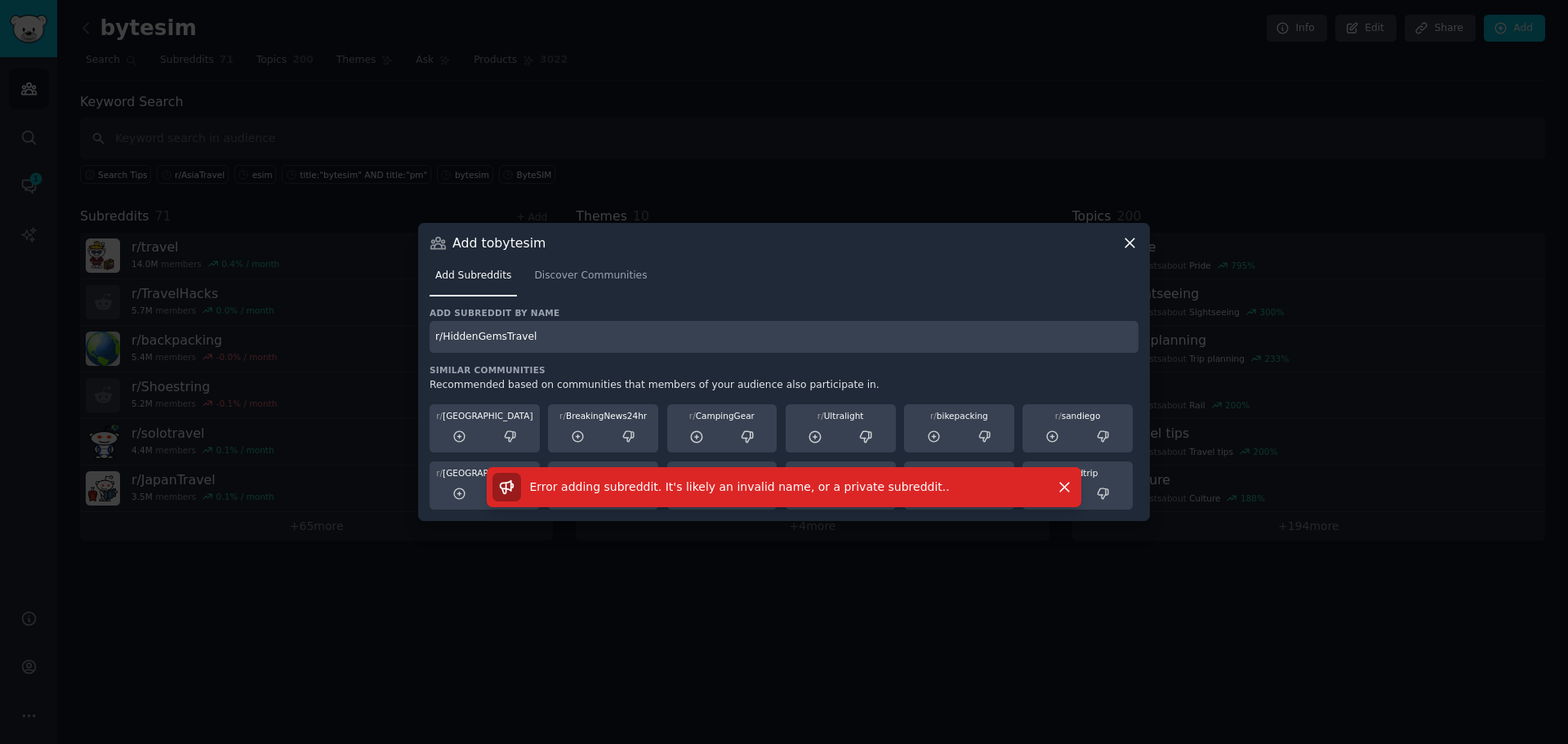
drag, startPoint x: 1137, startPoint y: 227, endPoint x: 1133, endPoint y: 242, distance: 15.5
click at [1136, 226] on div "Add to bytesim Add Subreddits Discover Communities Add subreddit by name r/Hidd…" at bounding box center [784, 372] width 731 height 298
click at [1133, 242] on icon at bounding box center [1130, 243] width 17 height 17
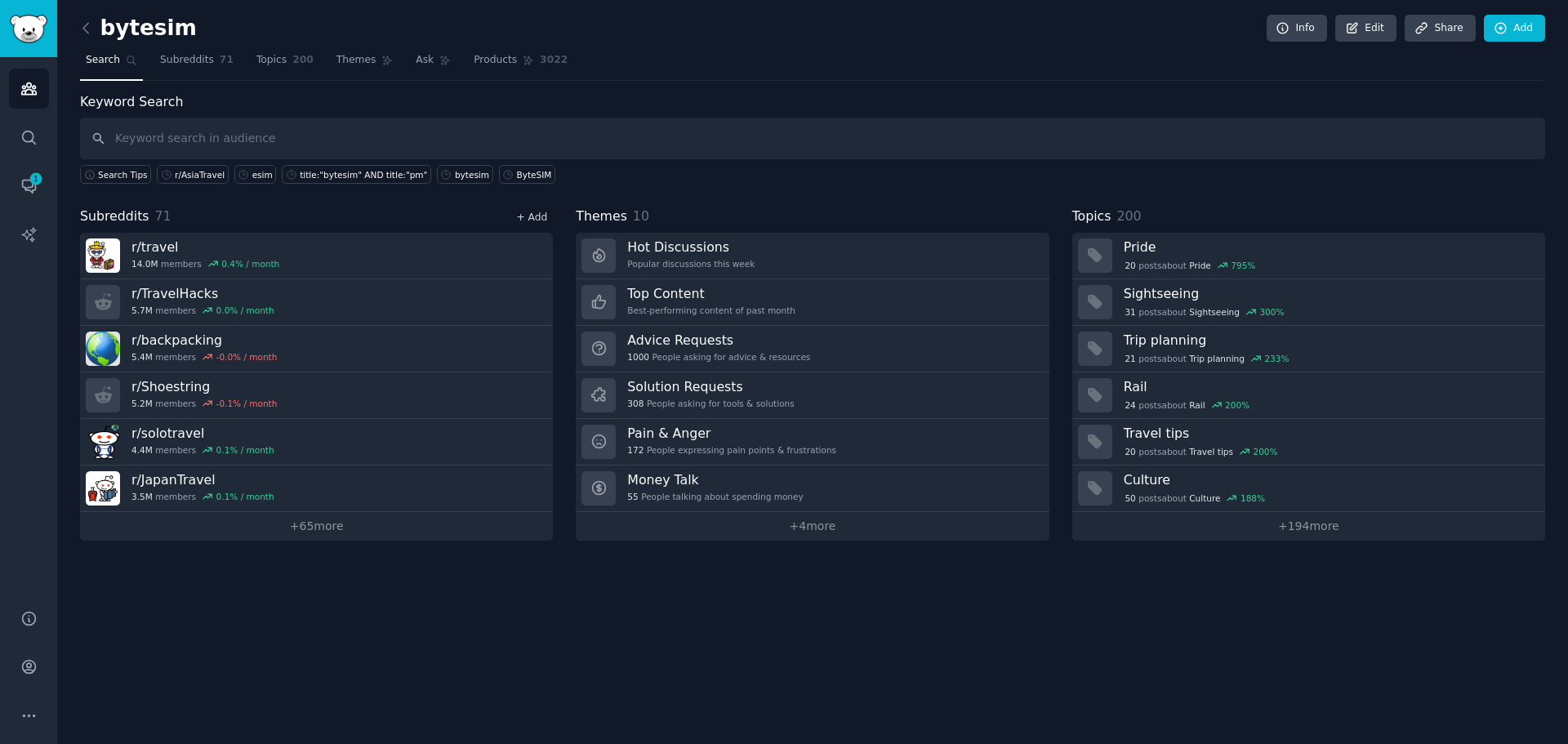
click at [540, 214] on link "+ Add" at bounding box center [531, 217] width 31 height 11
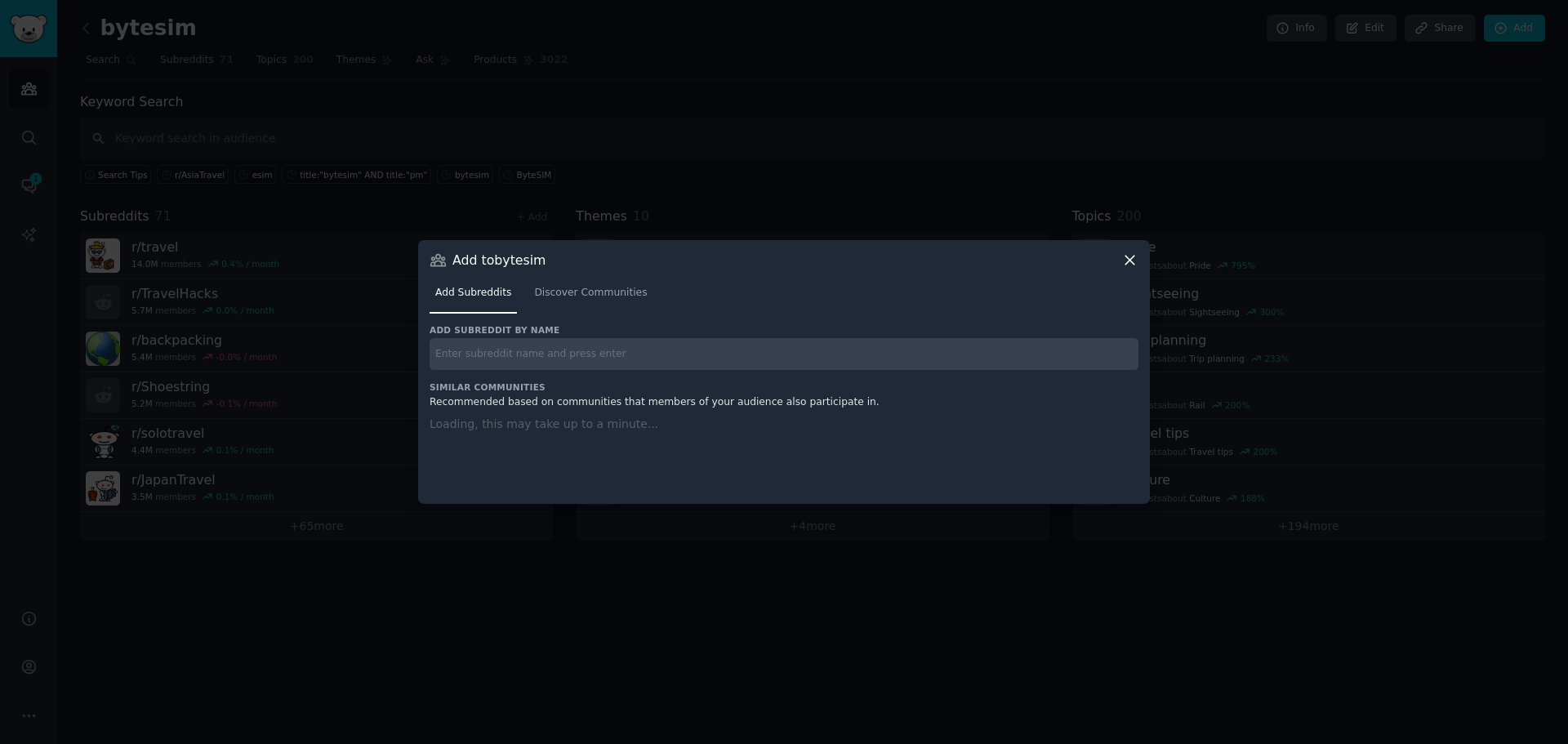
click at [596, 350] on input "text" at bounding box center [784, 355] width 709 height 32
paste input "r/CulturalTravel"
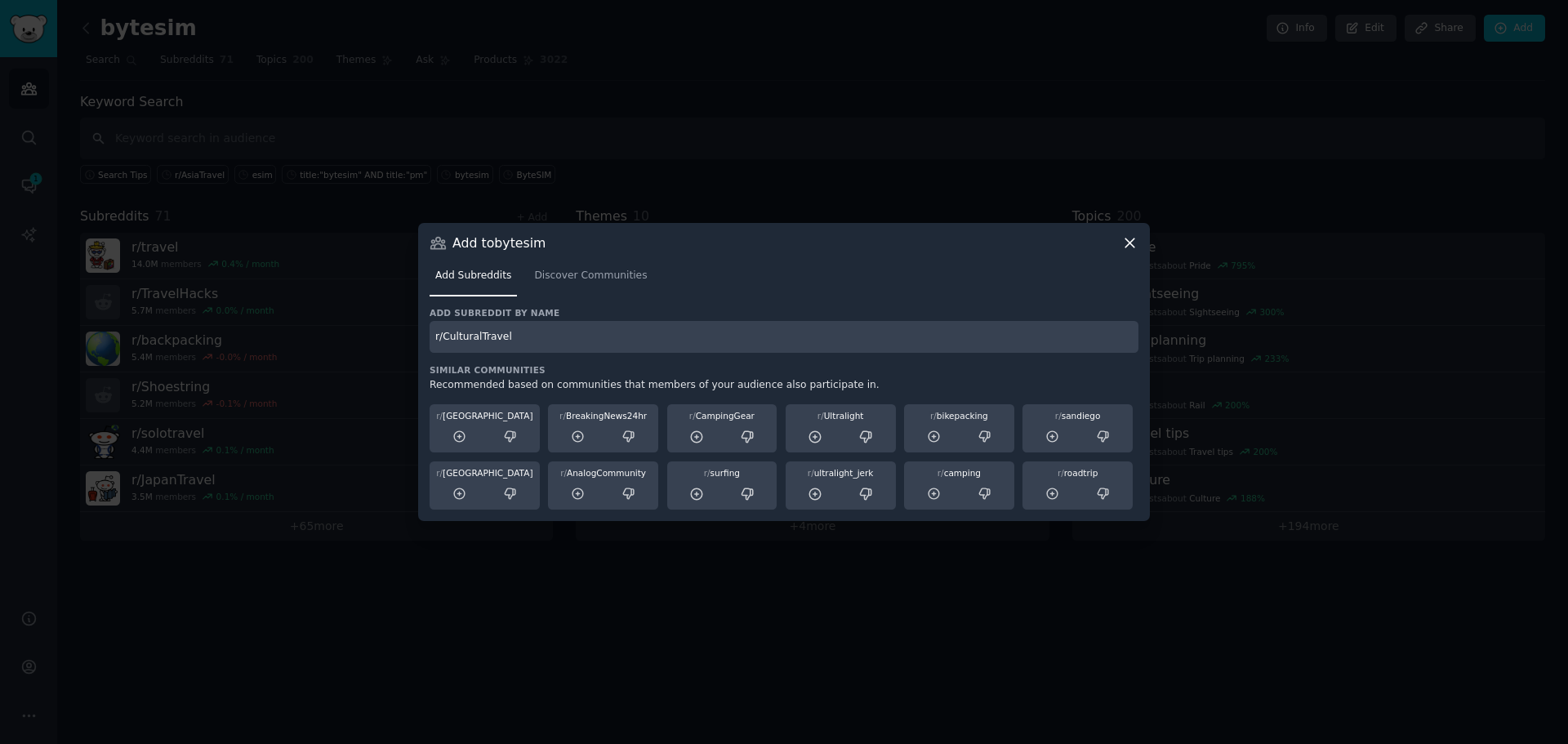
type input "r/CulturalTravel"
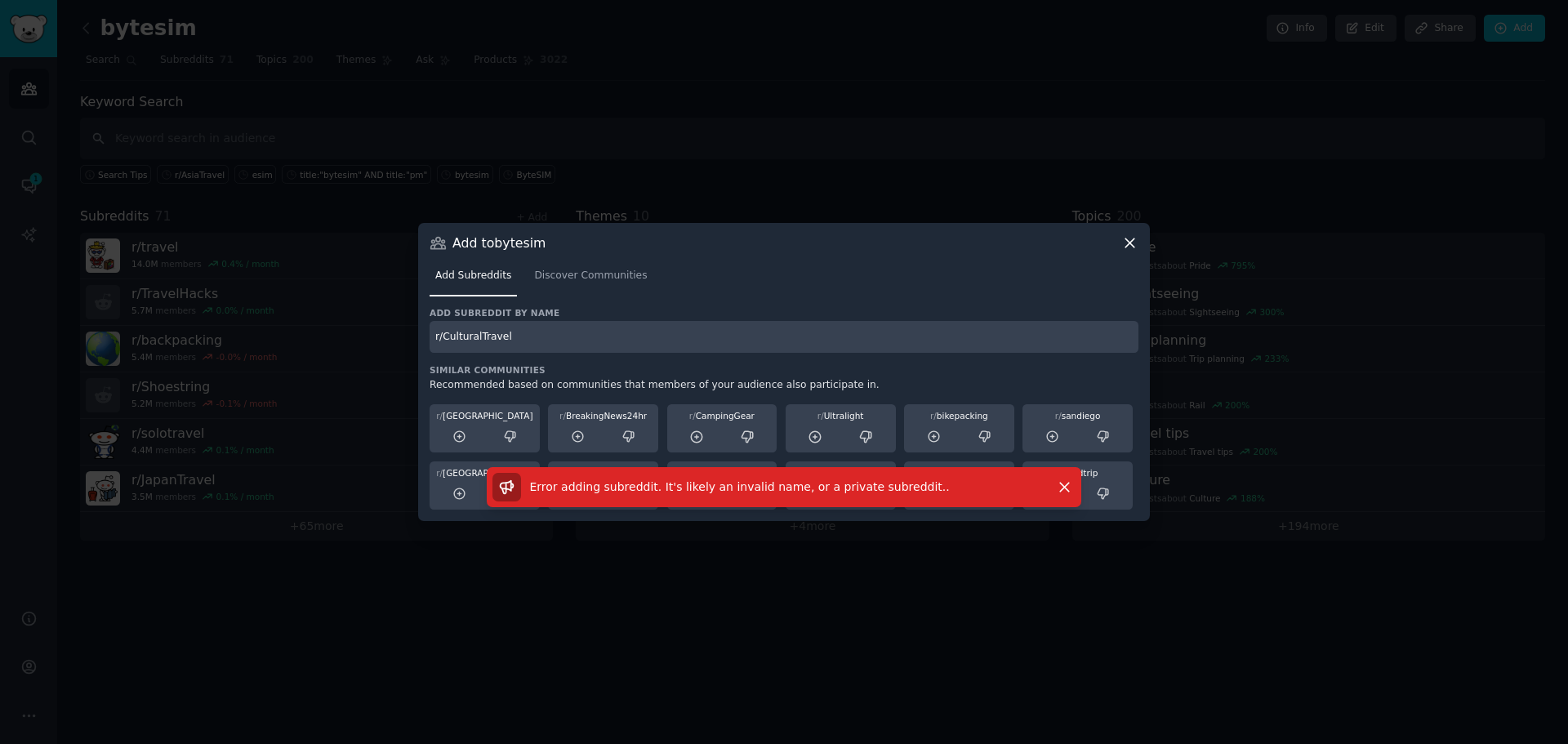
click at [890, 743] on div at bounding box center [784, 372] width 1568 height 744
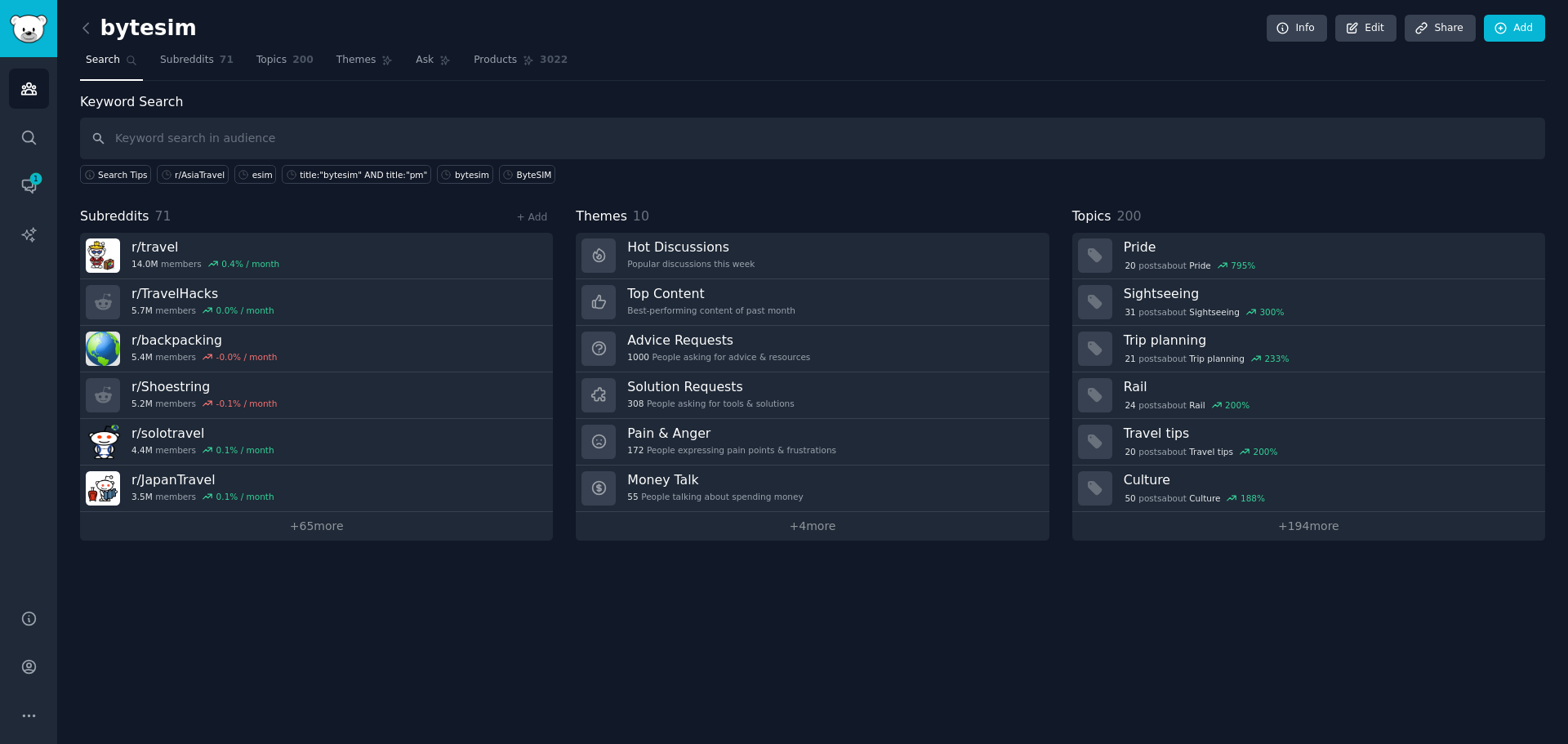
click at [529, 228] on div "Subreddits 71 + Add r/ travel 14.0M members 0.4 % / month r/ TravelHacks 5.7M m…" at bounding box center [316, 373] width 473 height 334
click at [532, 221] on link "+ Add" at bounding box center [531, 217] width 31 height 11
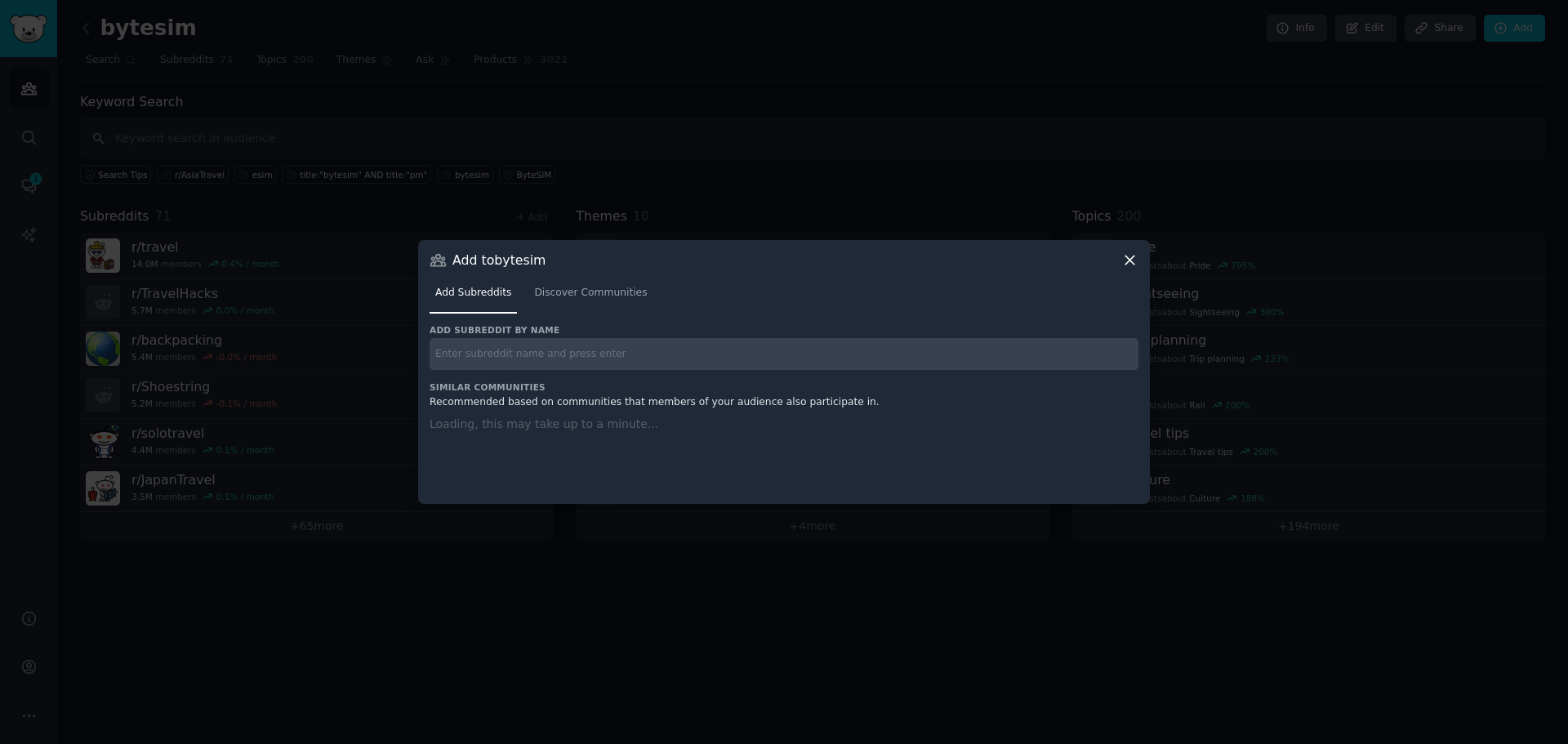
click at [647, 362] on input "text" at bounding box center [784, 355] width 709 height 32
paste input "r/CampingTravel"
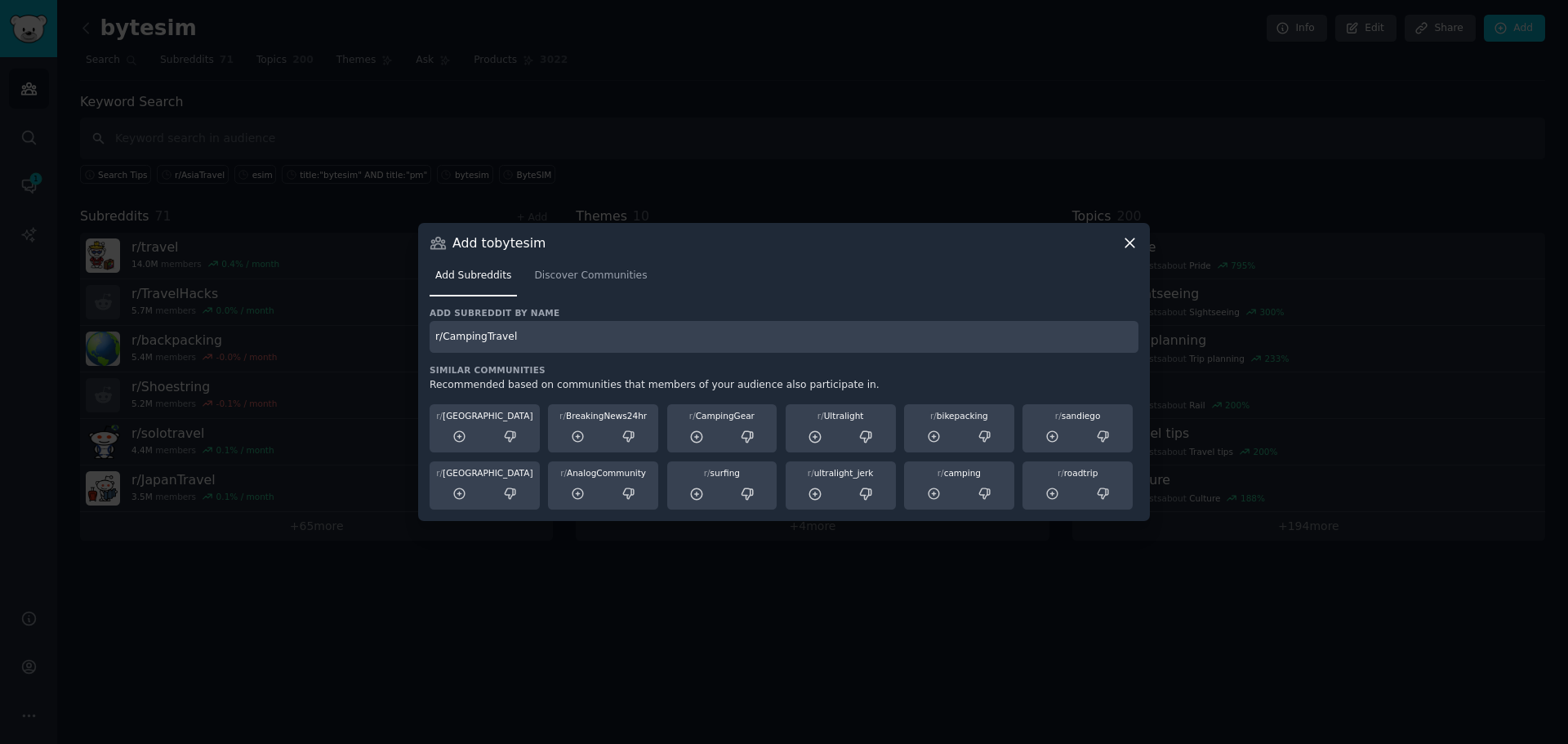
type input "r/CampingTravel"
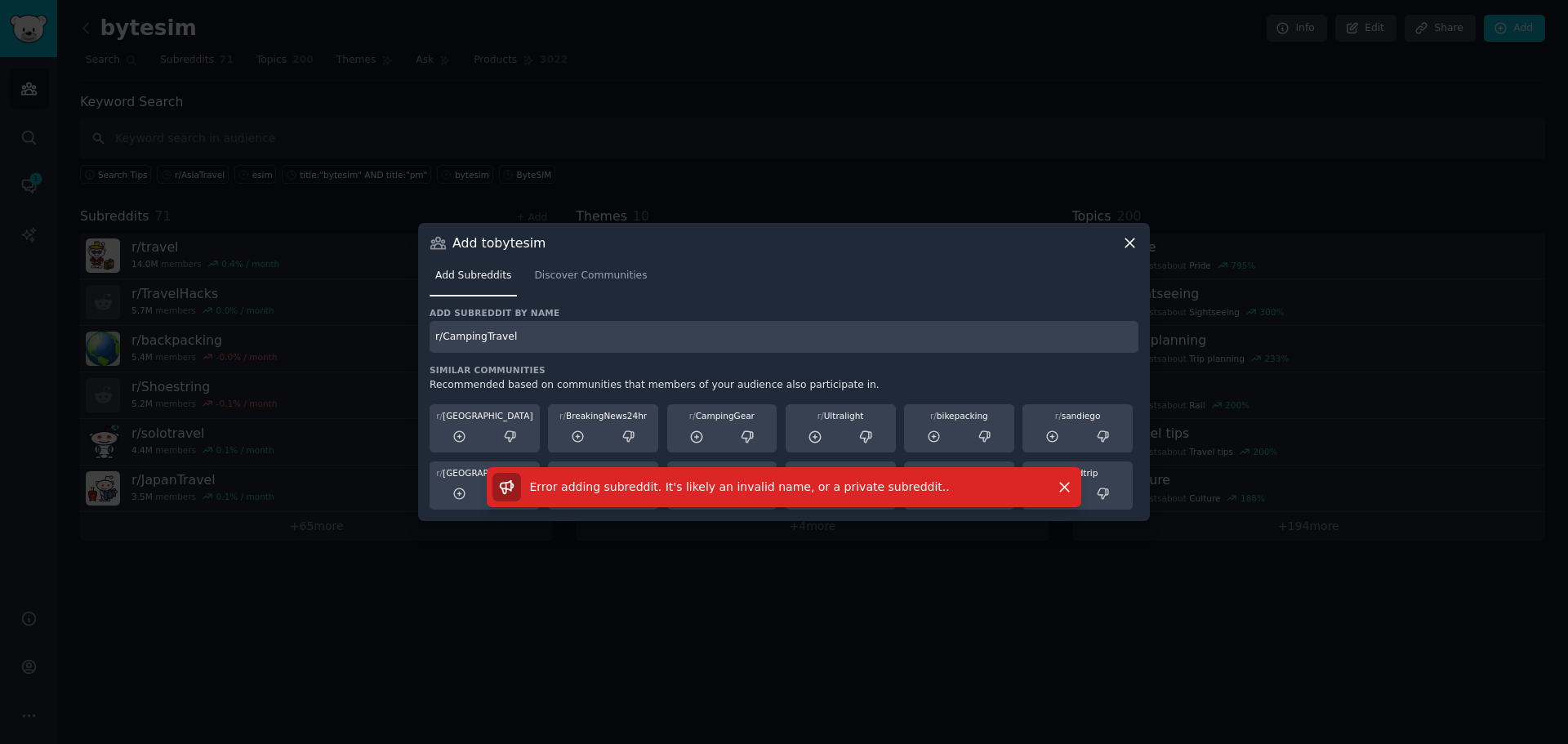
click at [1124, 242] on icon at bounding box center [1130, 243] width 17 height 17
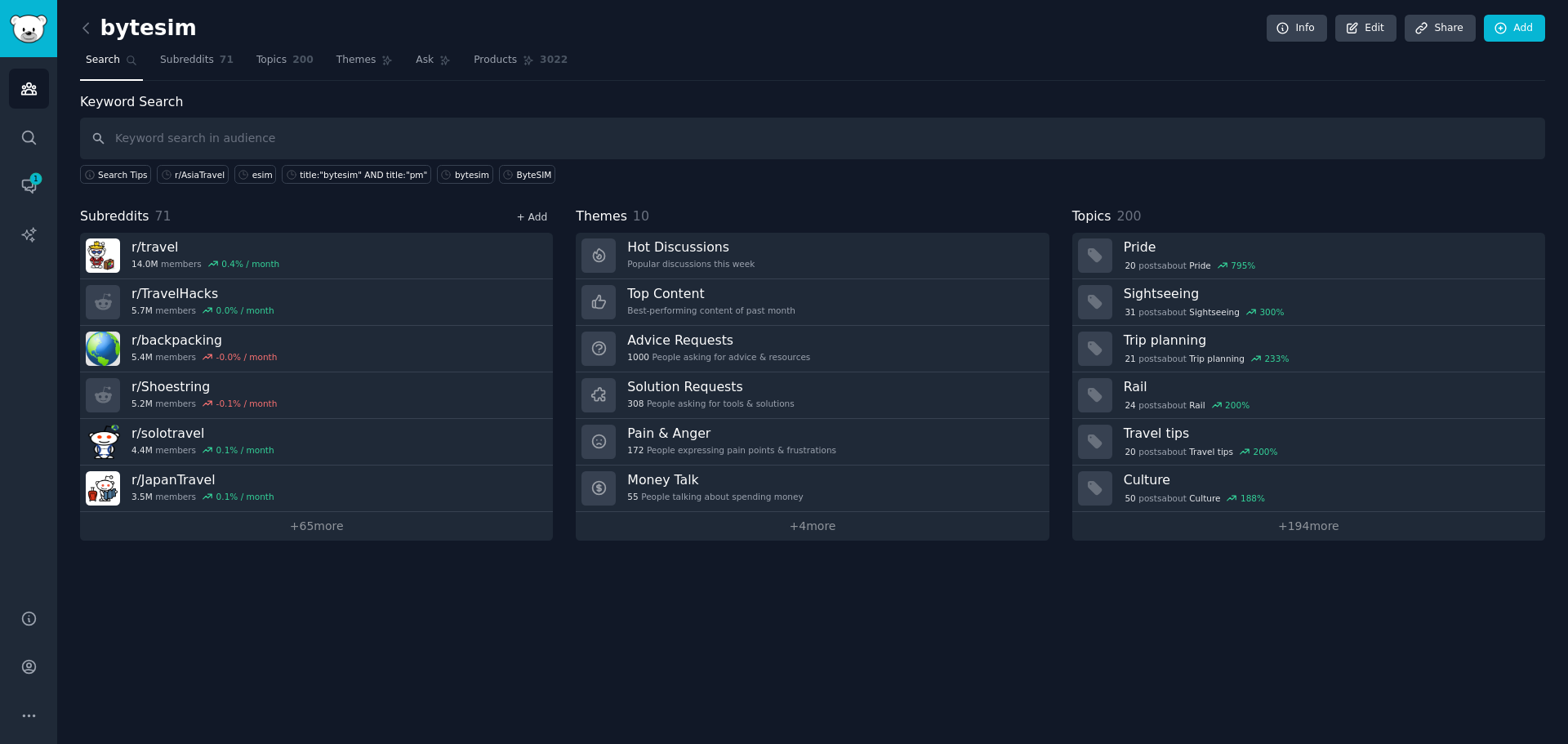
click at [541, 217] on link "+ Add" at bounding box center [531, 217] width 31 height 11
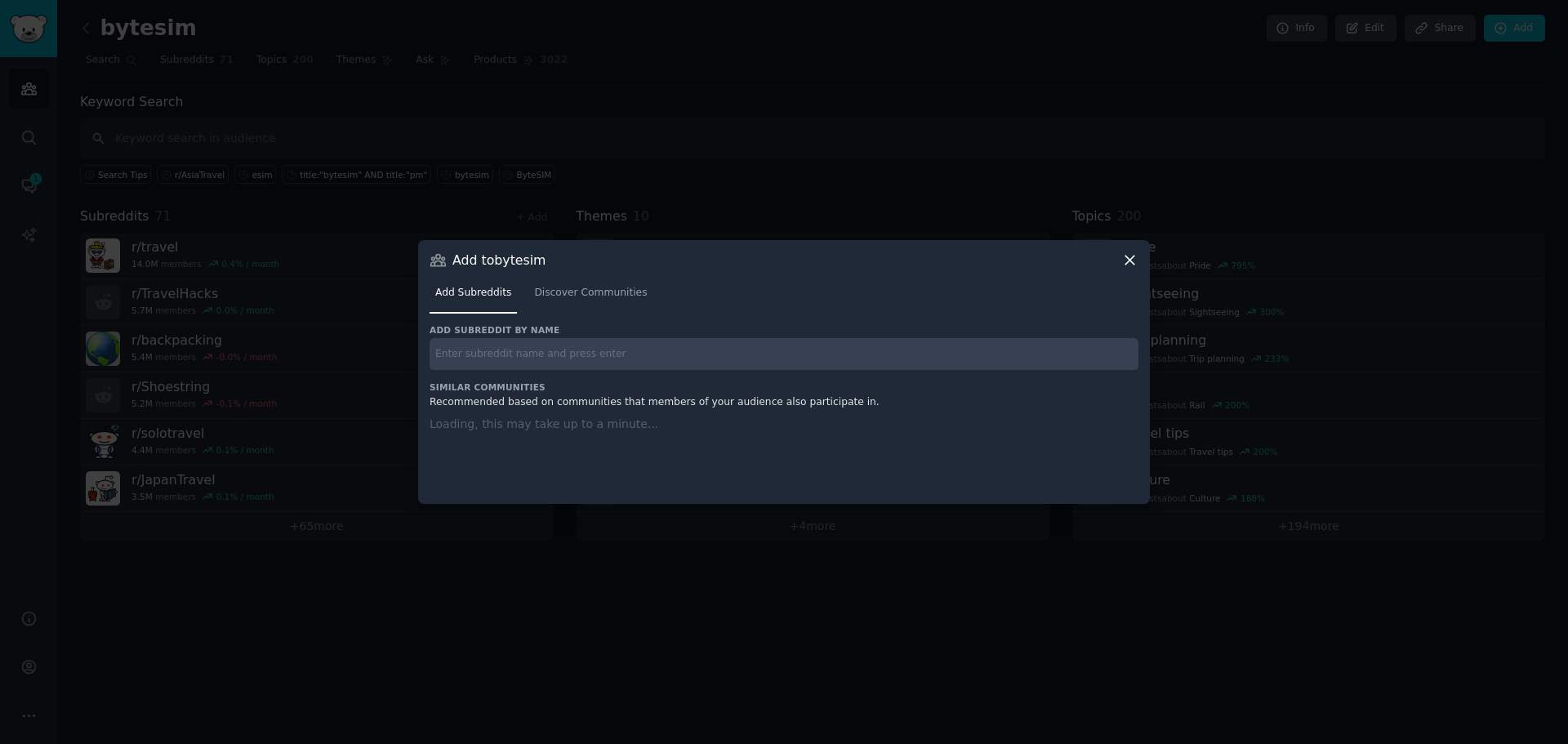
click at [576, 353] on input "text" at bounding box center [784, 355] width 709 height 32
paste input "r/RoadTripUSA"
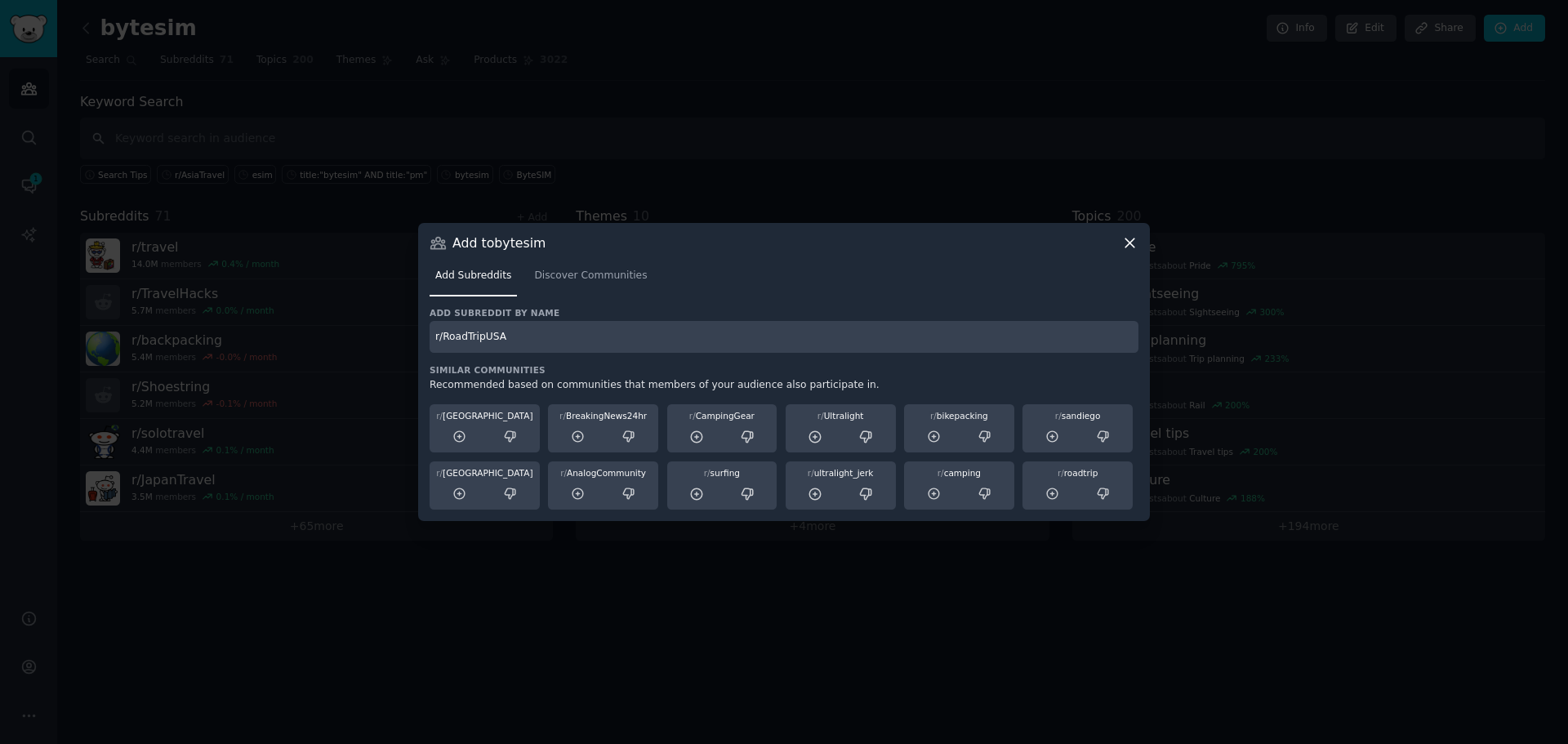
type input "r/RoadTripUSA"
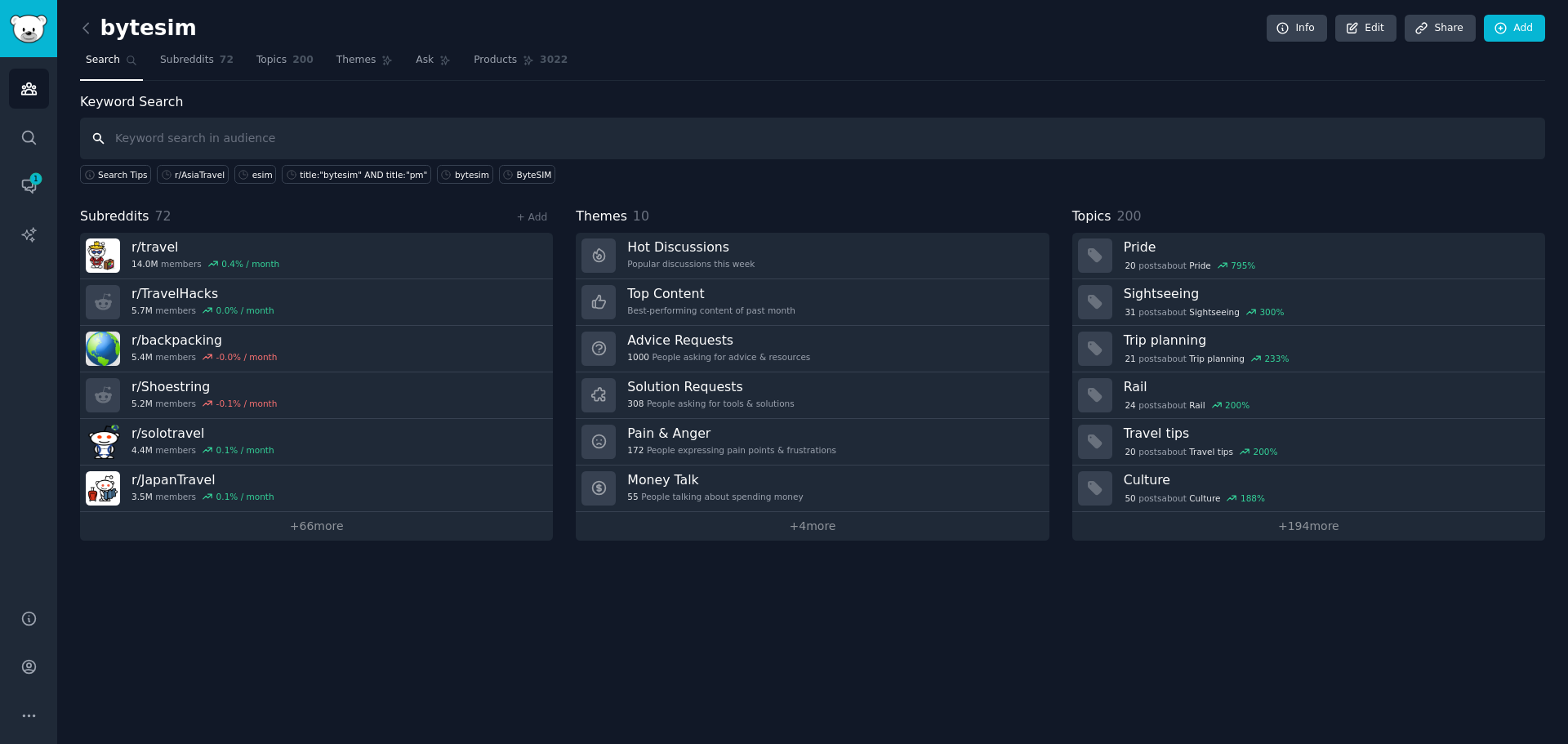
click at [222, 144] on input "text" at bounding box center [812, 138] width 1465 height 41
click at [537, 221] on link "+ Add" at bounding box center [531, 217] width 31 height 11
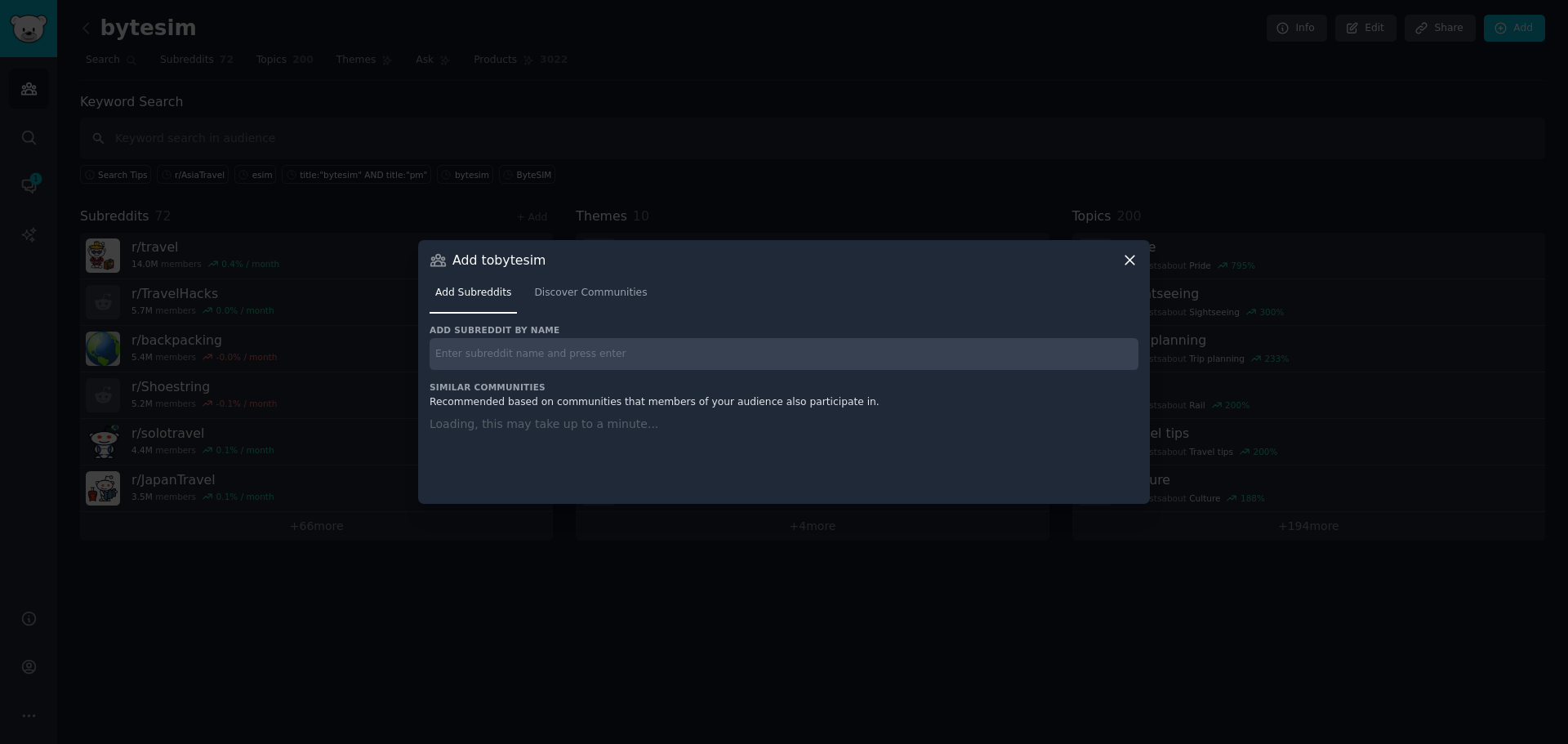
click at [630, 376] on div "Add subreddit by name Similar Communities Recommended based on communities that…" at bounding box center [784, 404] width 709 height 160
click at [631, 363] on input "text" at bounding box center [784, 355] width 709 height 32
paste input "r/ExpatsAbroad"
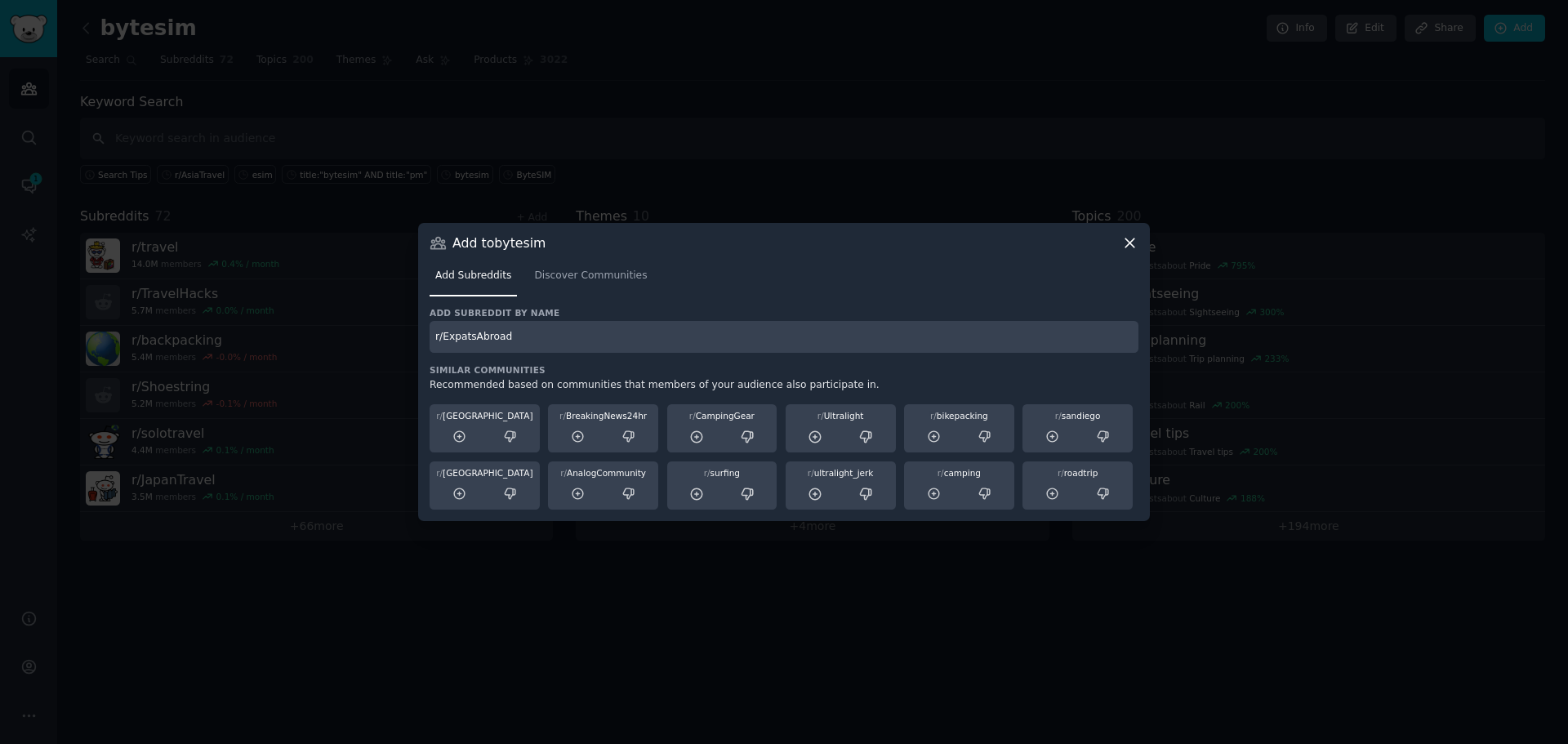
type input "r/ExpatsAbroad"
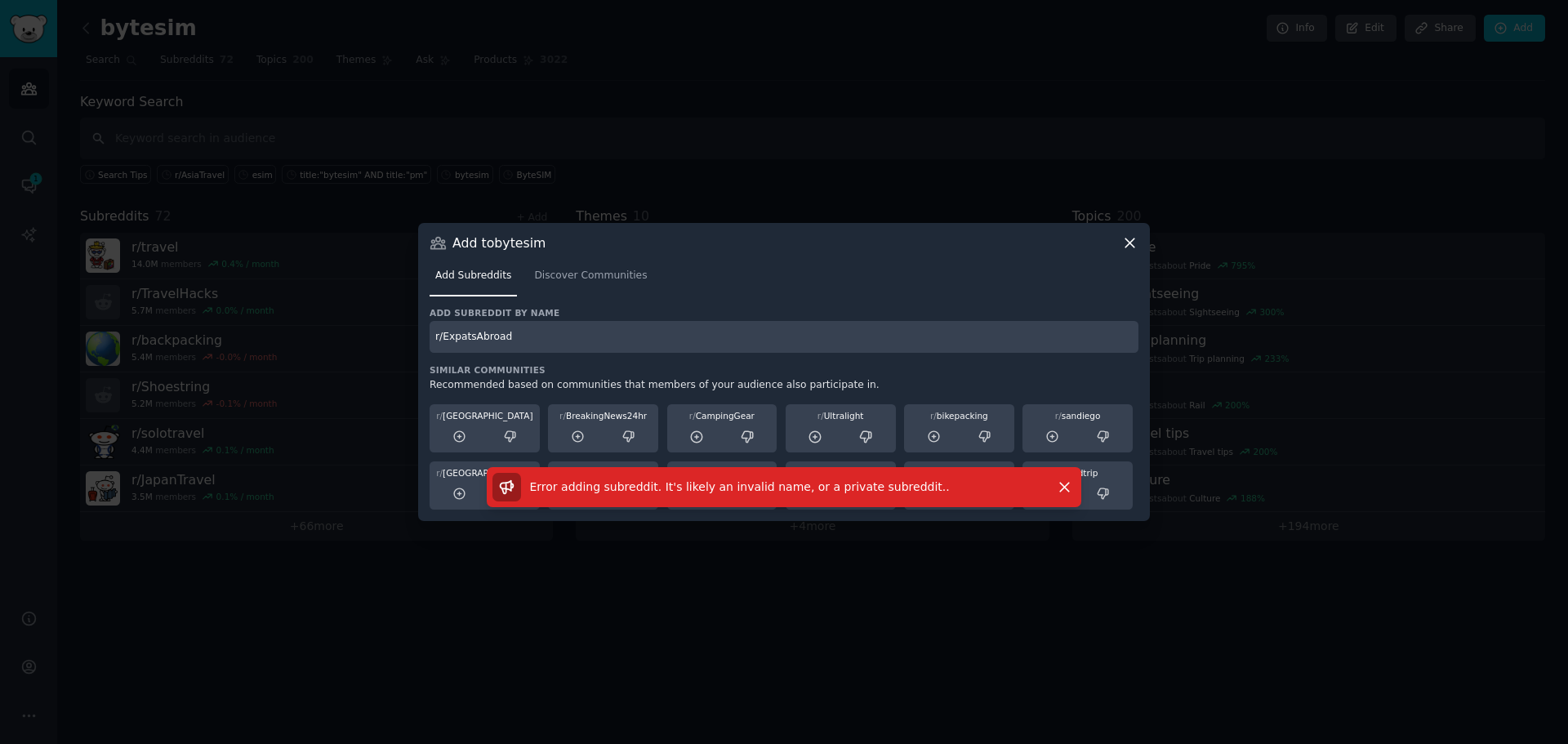
click at [1131, 246] on icon at bounding box center [1130, 243] width 17 height 17
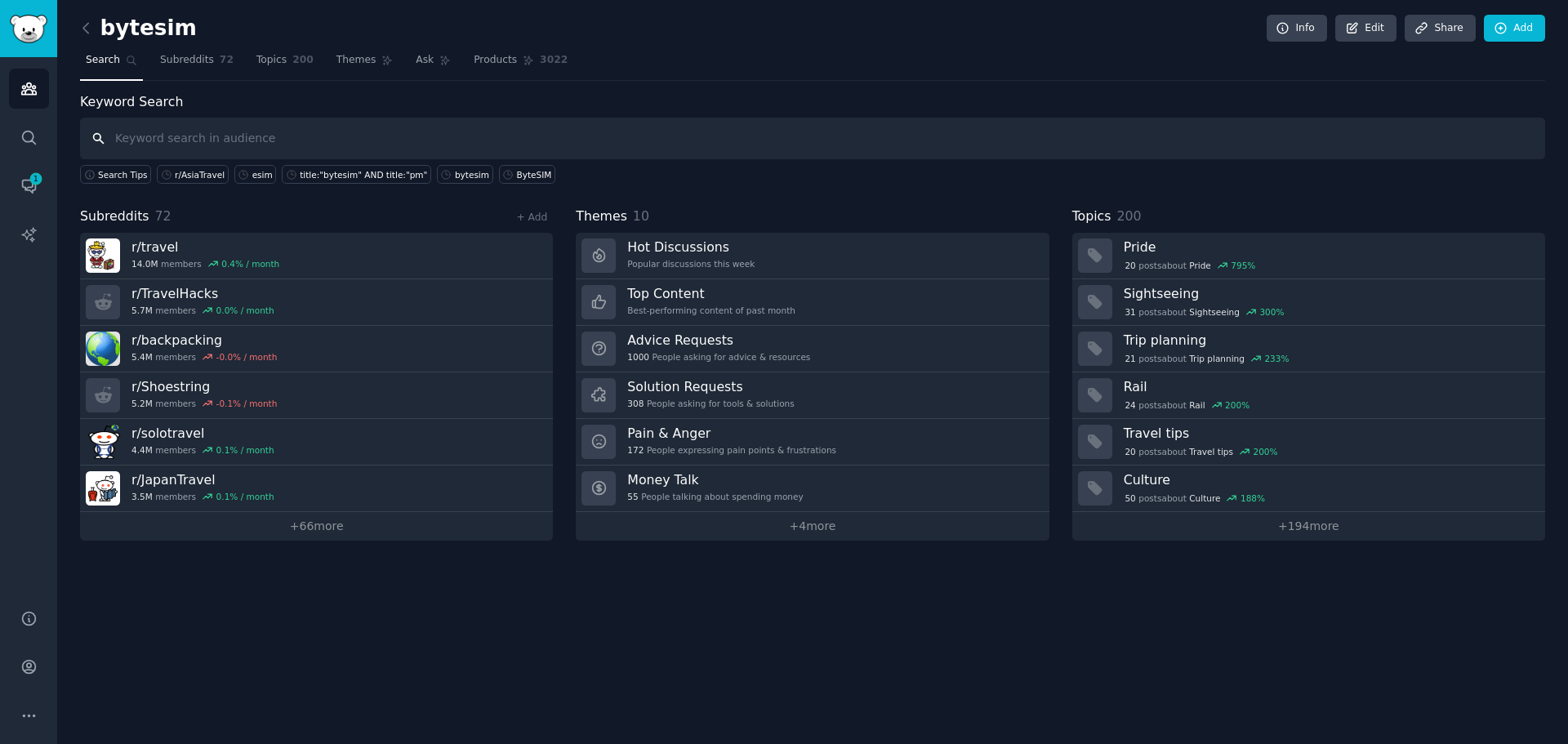
click at [239, 150] on input "text" at bounding box center [812, 138] width 1465 height 41
click at [93, 33] on icon at bounding box center [86, 28] width 17 height 17
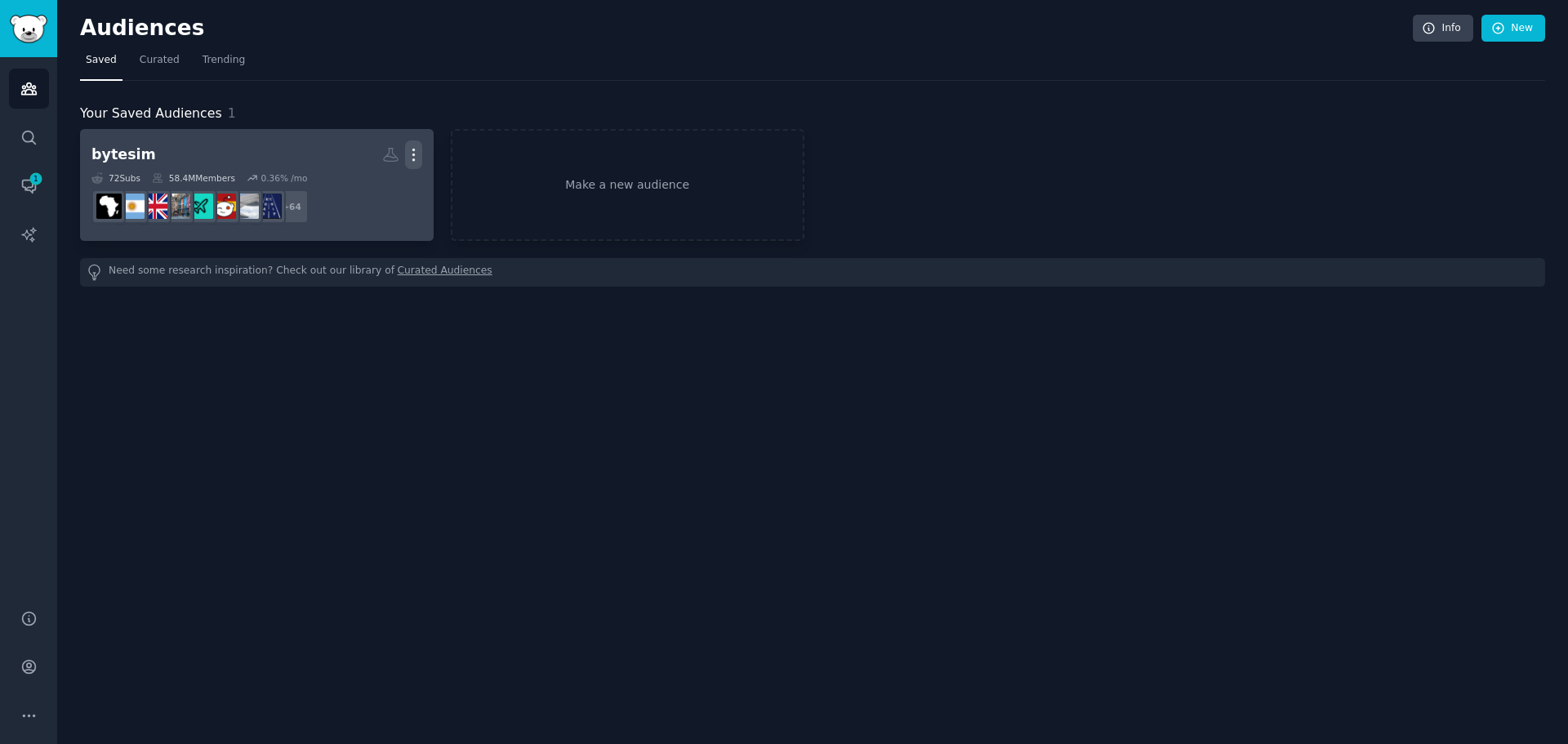
click at [409, 159] on icon "button" at bounding box center [414, 154] width 17 height 17
click at [244, 157] on h2 "bytesim Custom Audience More View Delete" at bounding box center [257, 154] width 331 height 28
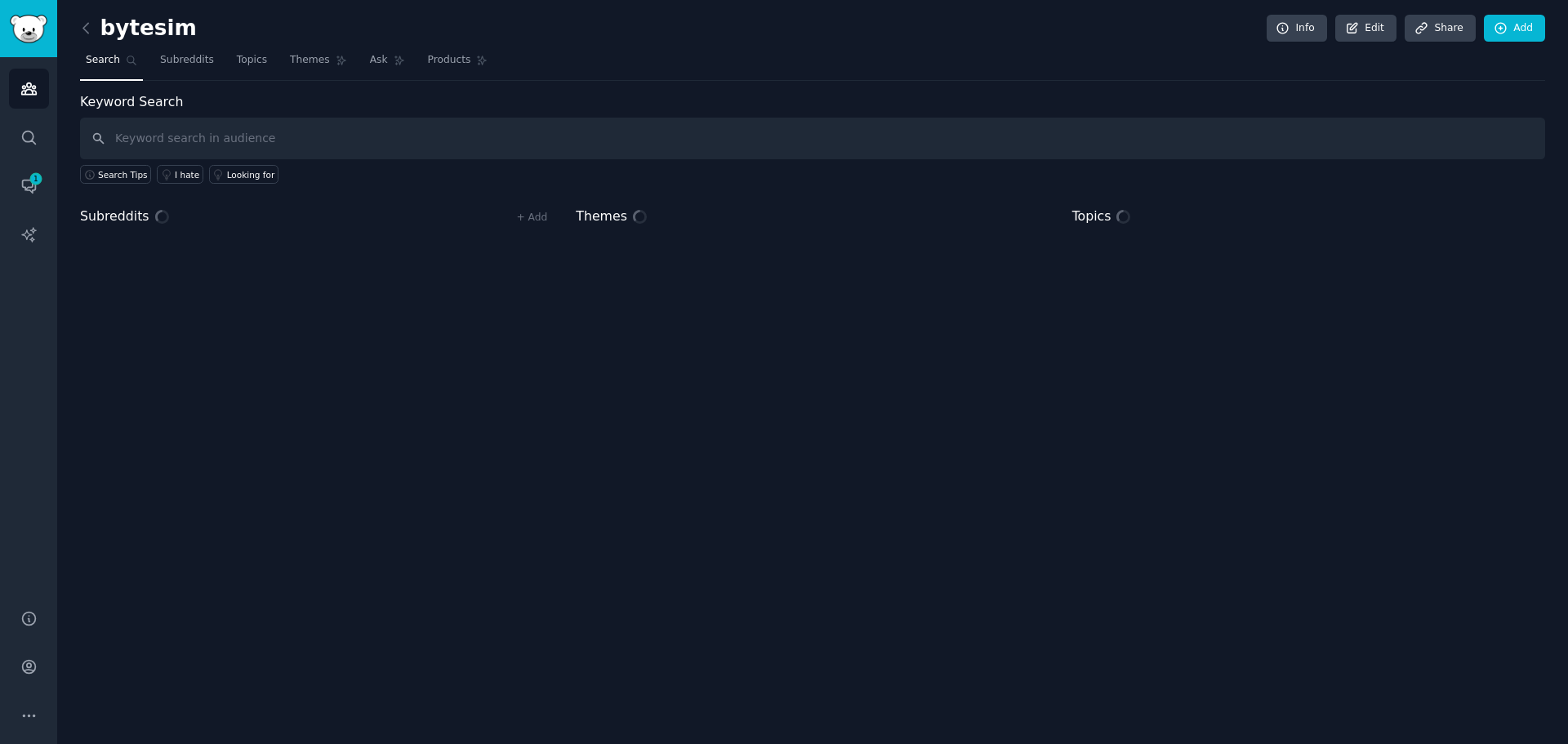
click at [252, 153] on input "text" at bounding box center [812, 138] width 1465 height 41
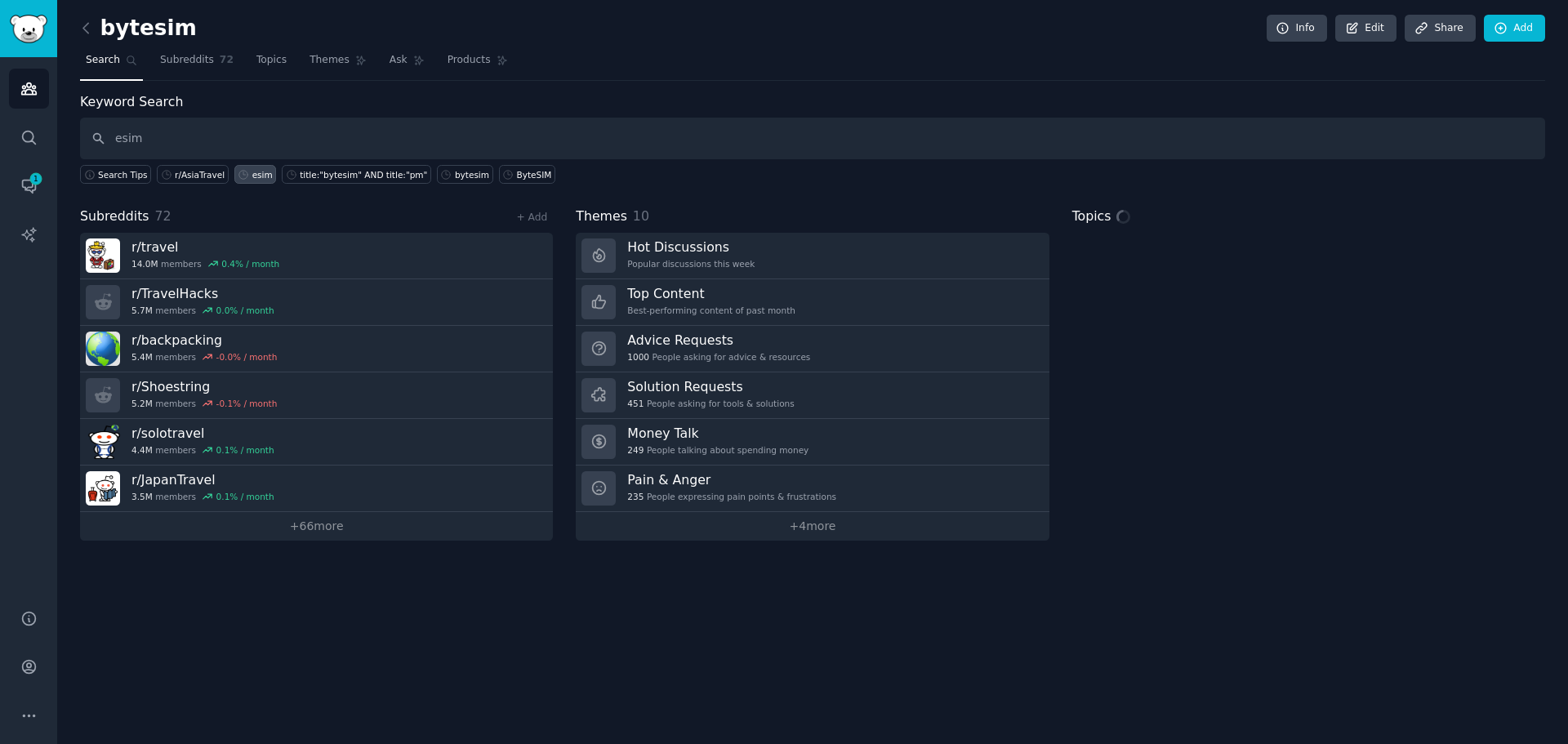
type input "esim"
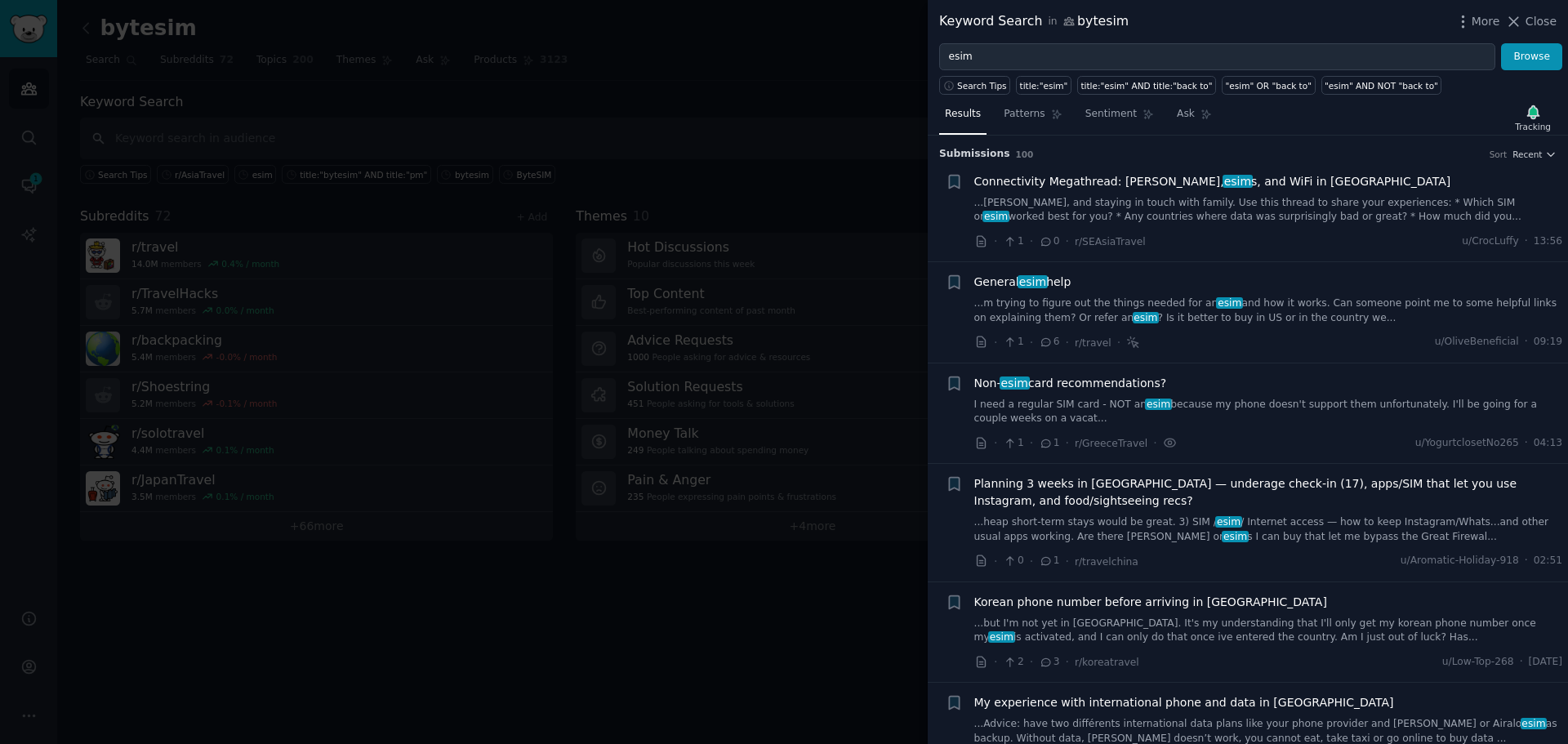
click at [849, 404] on div at bounding box center [784, 372] width 1568 height 744
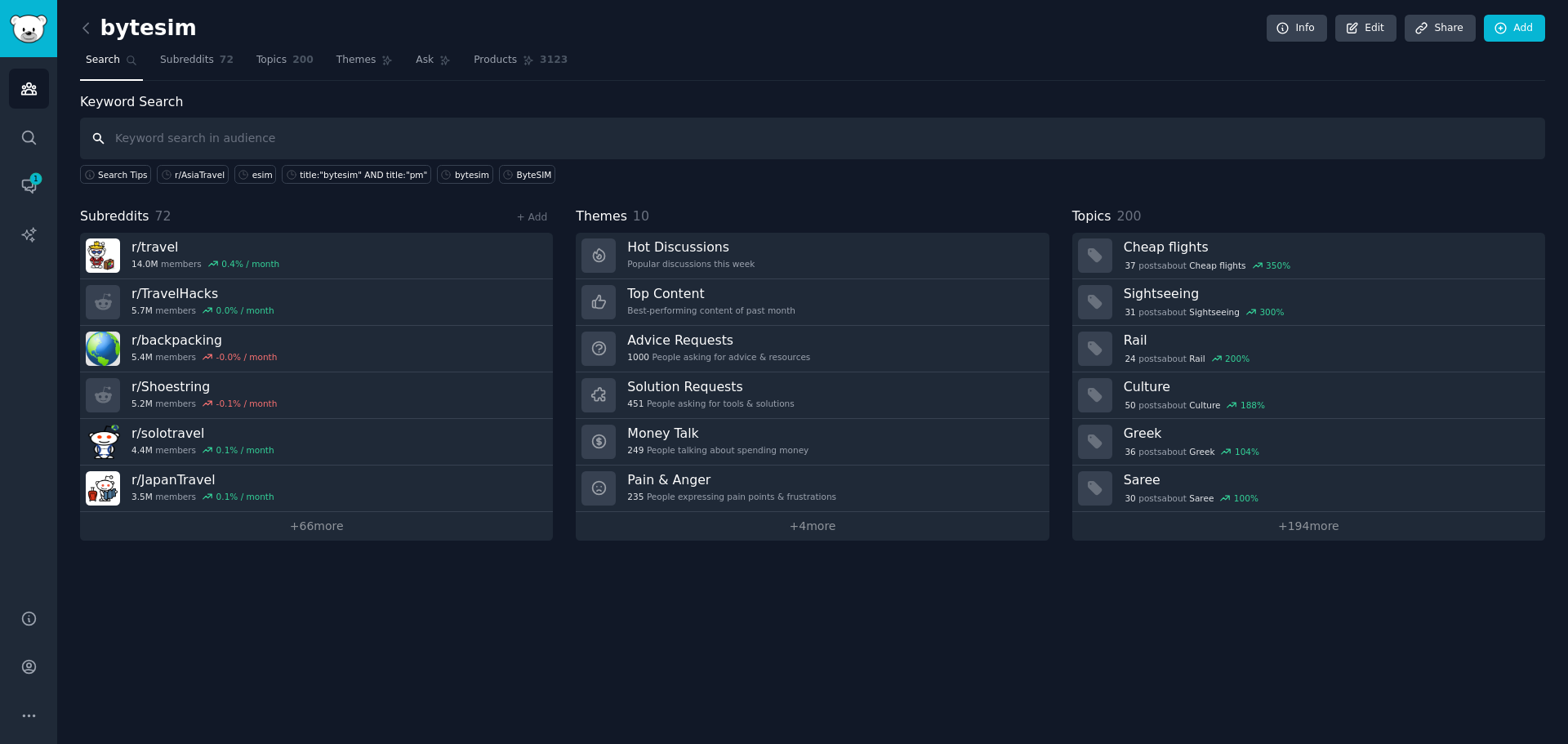
click at [353, 152] on input "text" at bounding box center [812, 138] width 1465 height 41
click at [449, 187] on div "Keyword Search Search Tips r/AsiaTravel esim title:"bytesim" AND title:"pm" byt…" at bounding box center [812, 316] width 1465 height 449
click at [455, 180] on div "bytesim" at bounding box center [472, 175] width 34 height 11
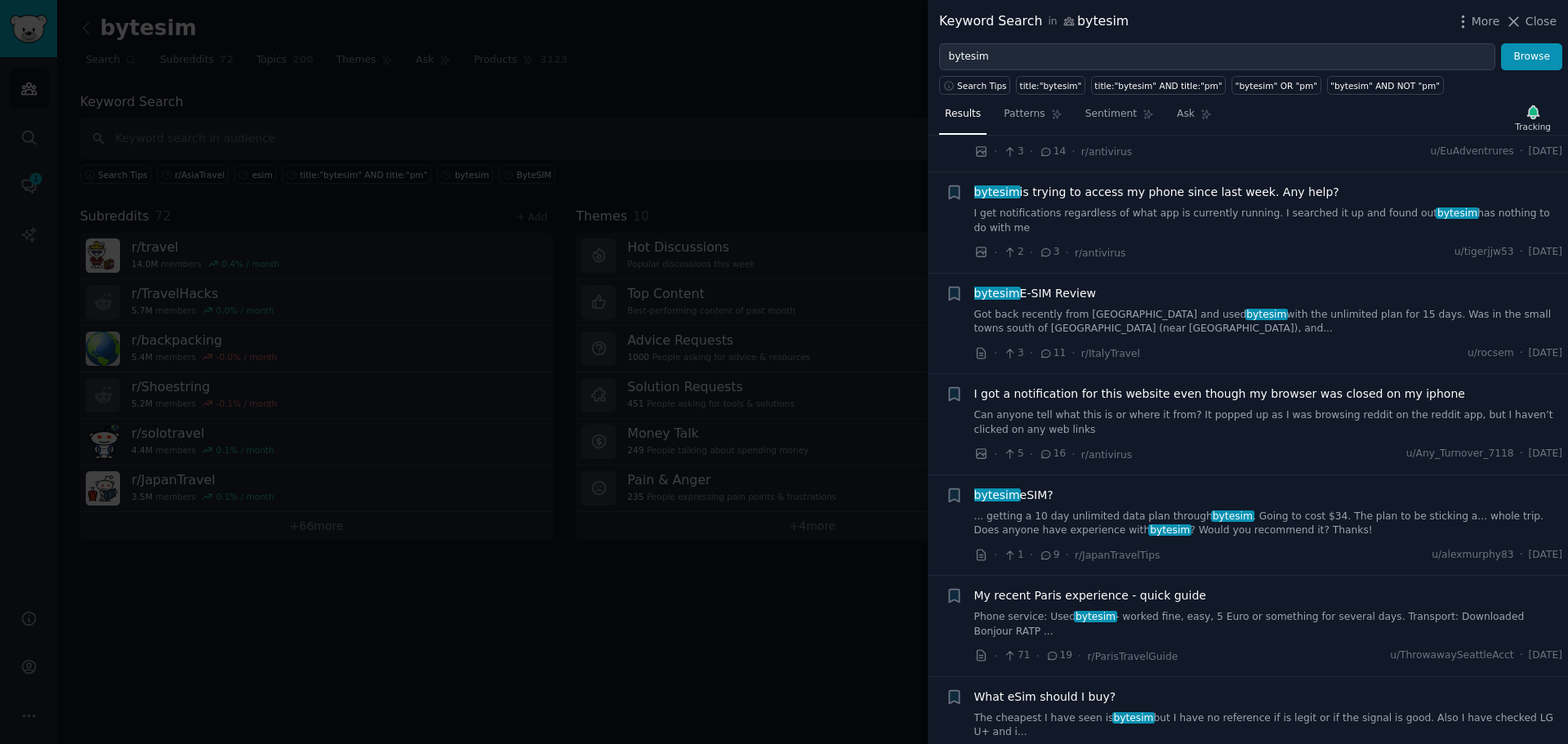
scroll to position [613, 0]
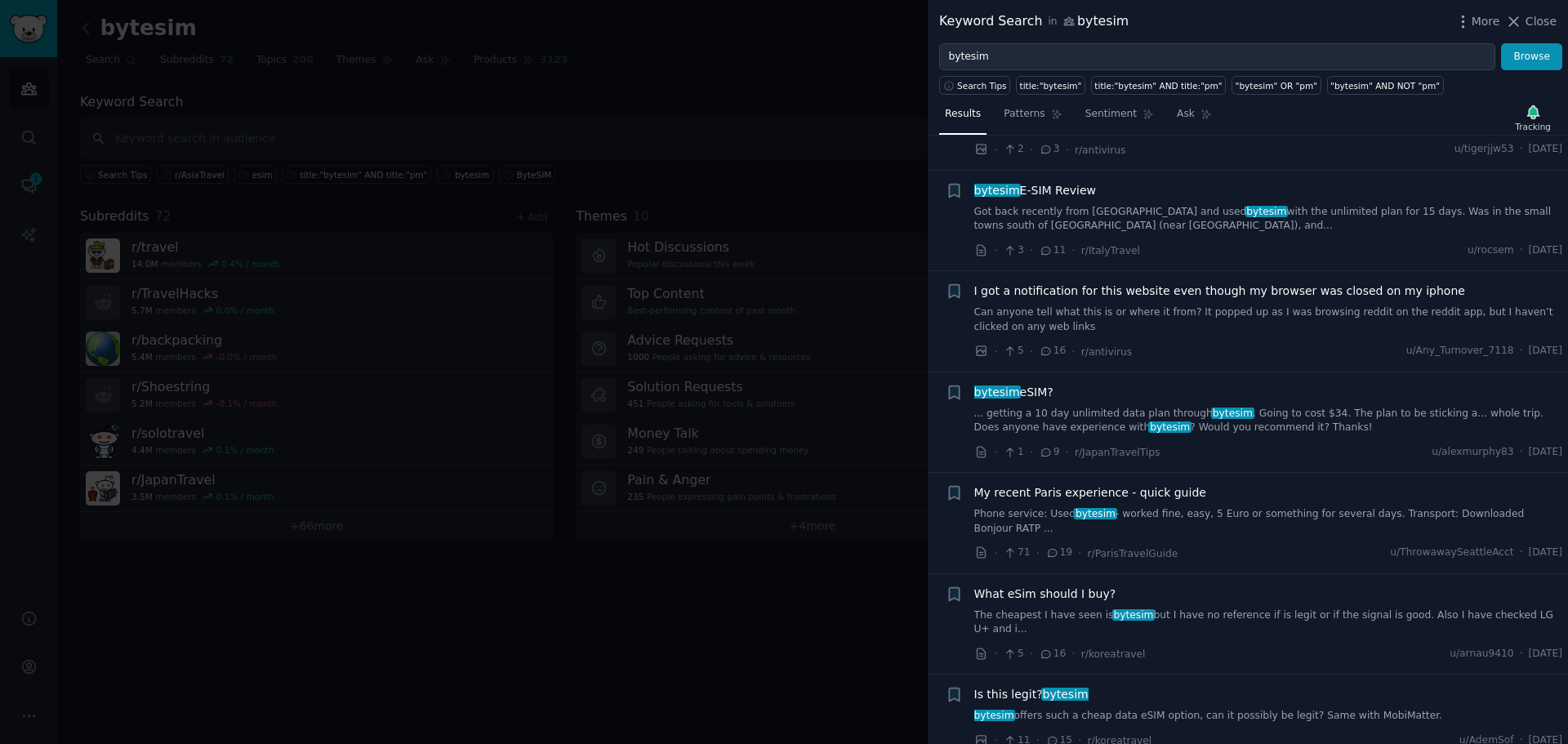
click at [1240, 709] on link "bytesim offers such a cheap data eSIM option, can it possibly be legit? Same wi…" at bounding box center [1268, 717] width 588 height 15
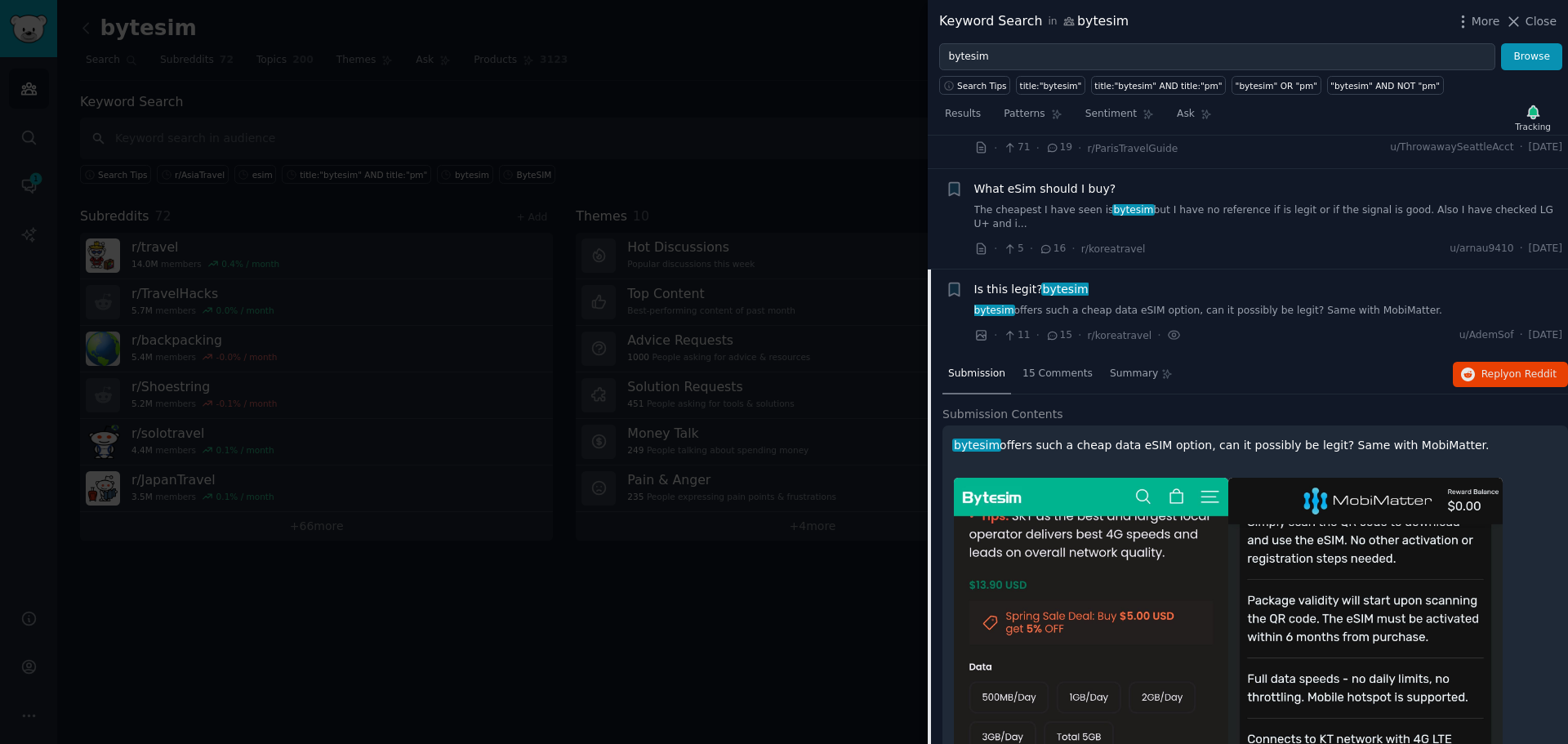
scroll to position [937, 0]
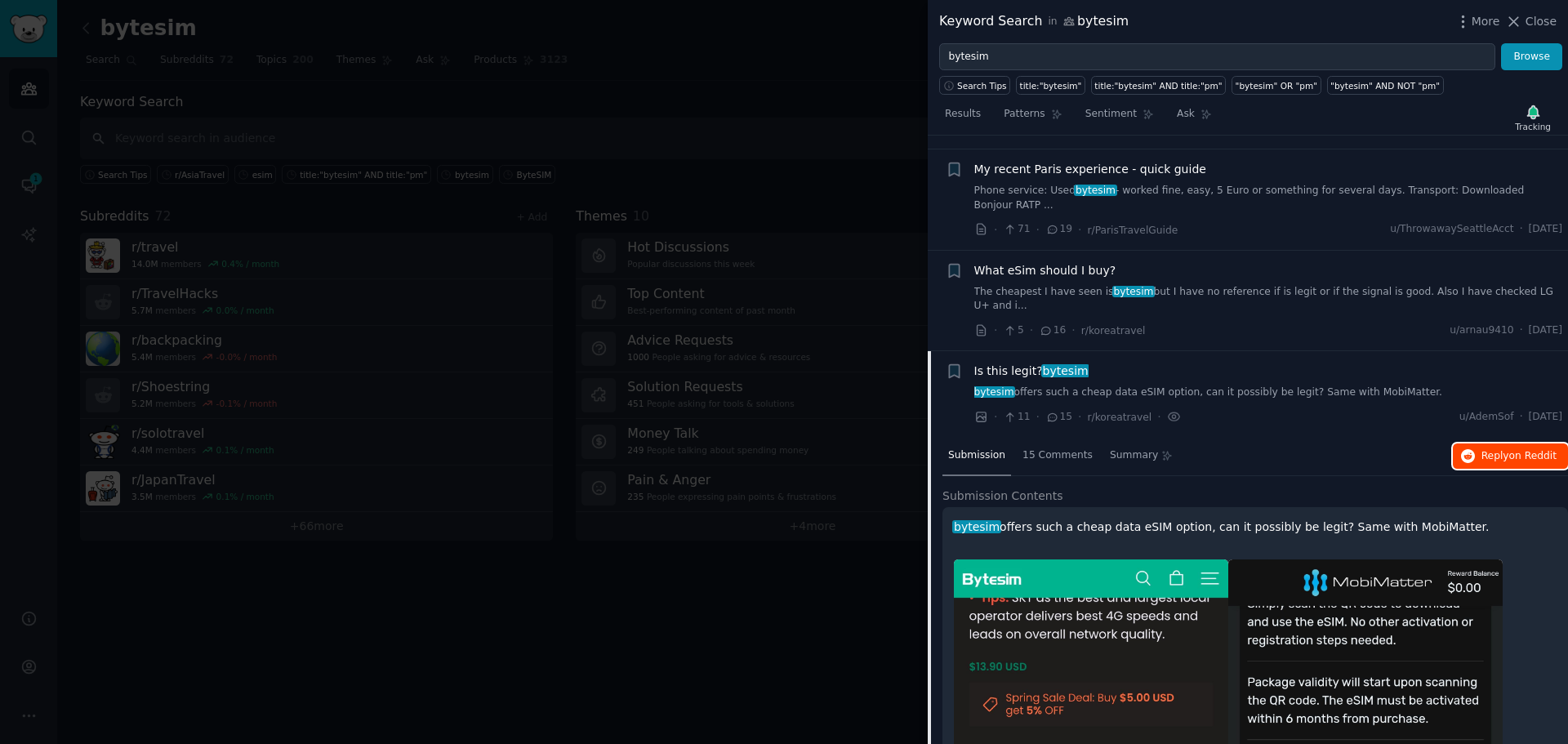
click at [1493, 450] on span "Reply on Reddit" at bounding box center [1519, 457] width 75 height 15
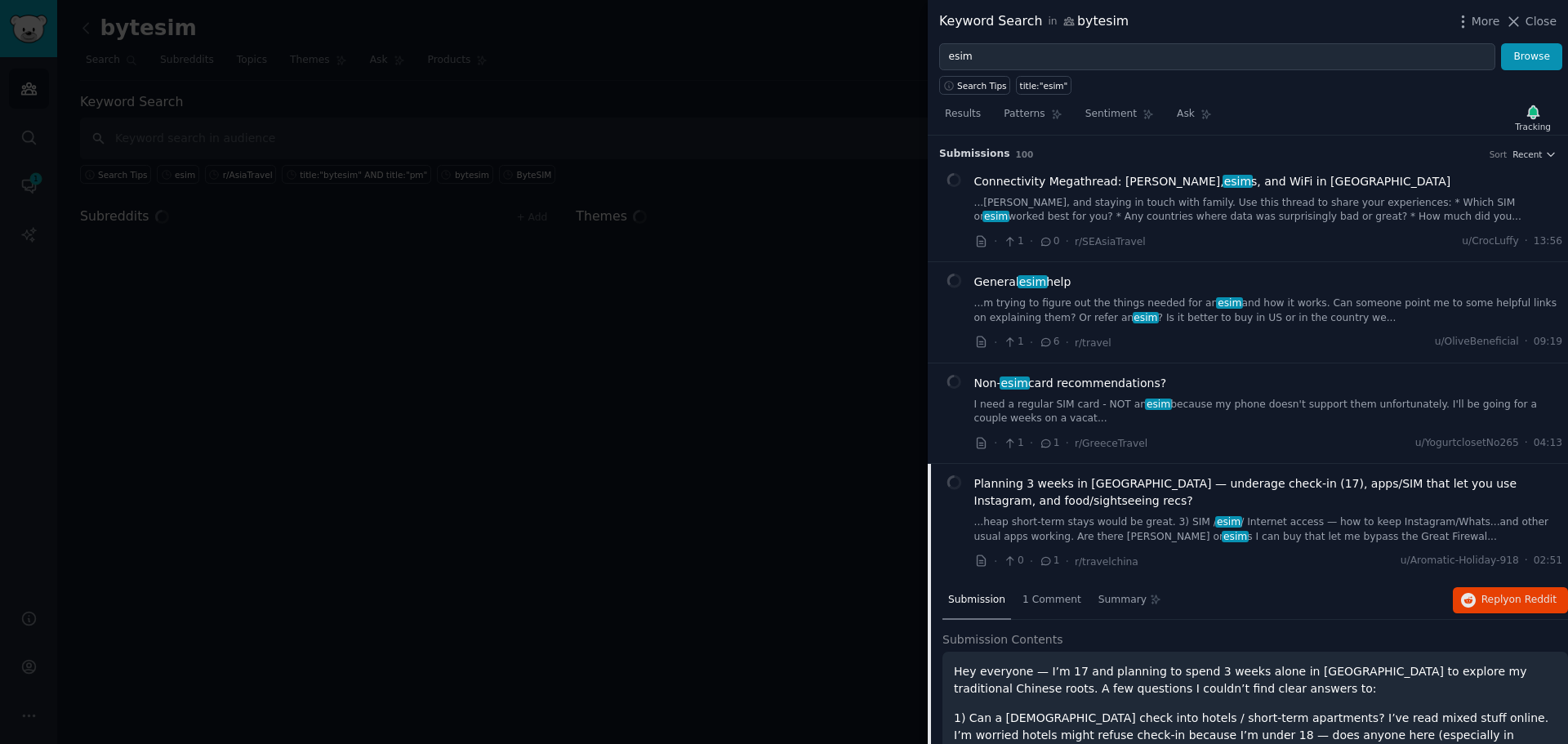
drag, startPoint x: 838, startPoint y: 235, endPoint x: 847, endPoint y: 218, distance: 19.2
click at [838, 234] on div at bounding box center [784, 372] width 1568 height 744
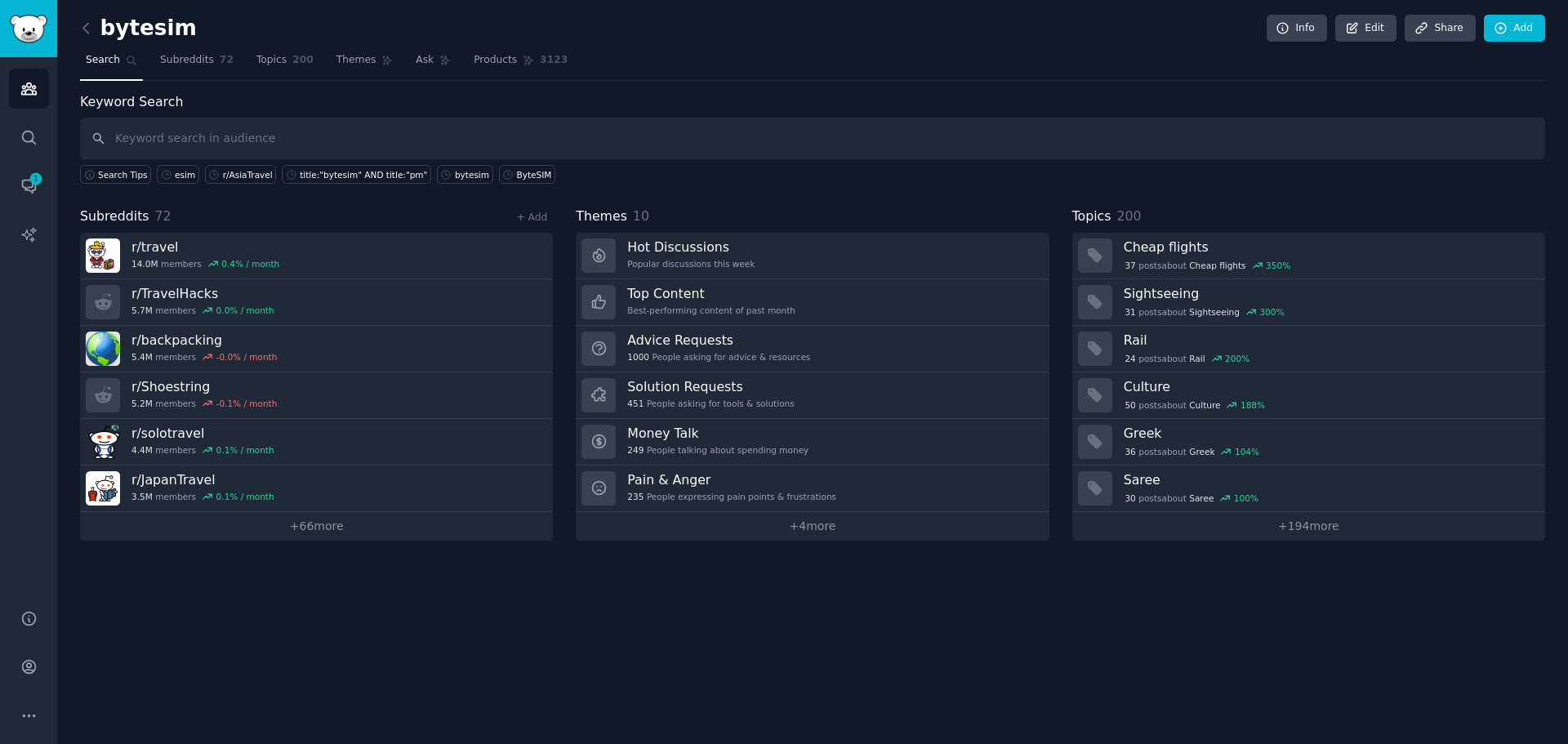
click at [868, 695] on div "bytesim Info Edit Share Add Search Subreddits 72 Topics 200 Themes Ask Products…" at bounding box center [812, 372] width 1511 height 744
